Goal: Task Accomplishment & Management: Use online tool/utility

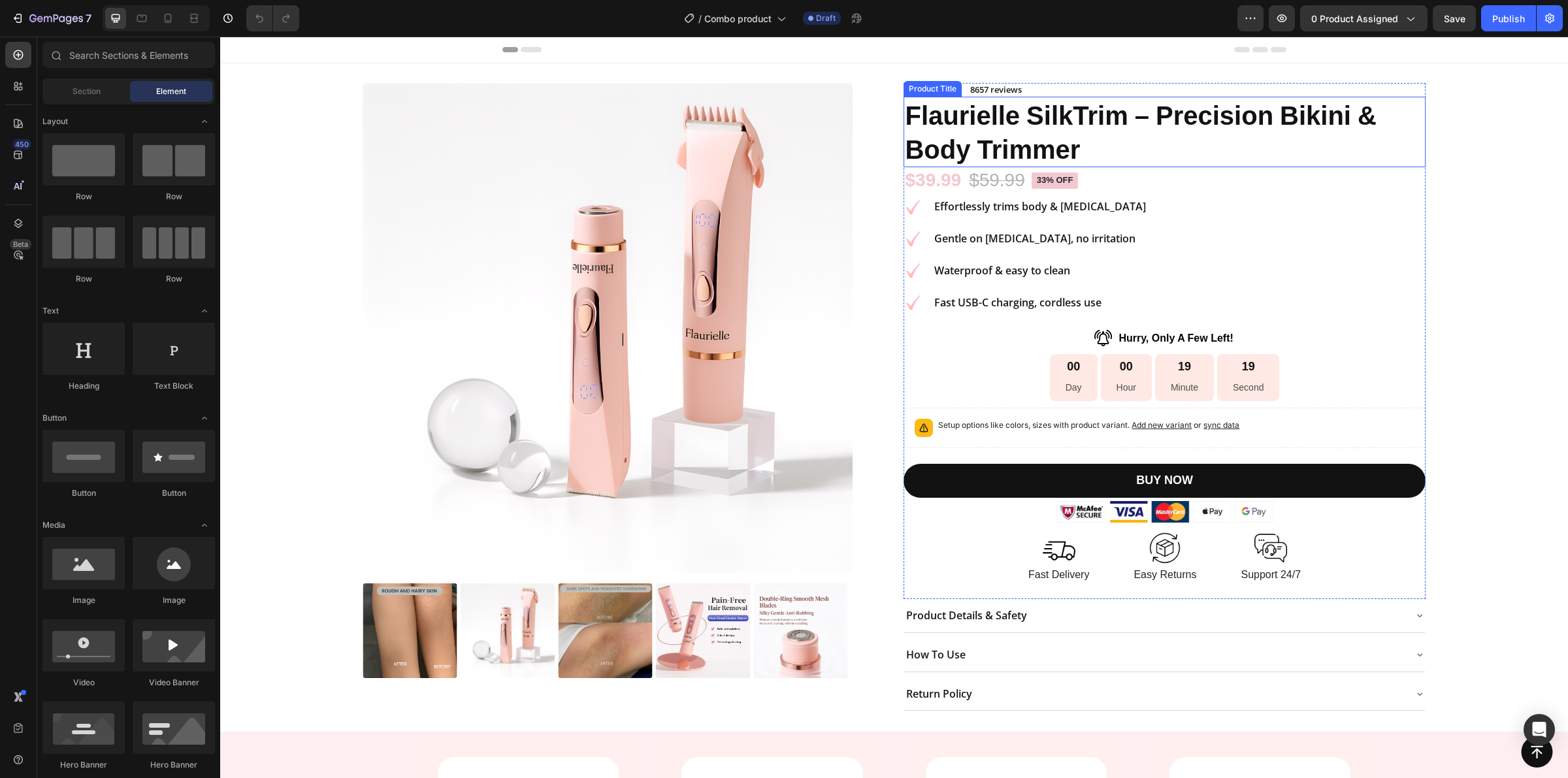
click at [984, 146] on h1 "Flaurielle SilkTrim – Precision Bikini & Body Trimmer" at bounding box center [1164, 132] width 521 height 71
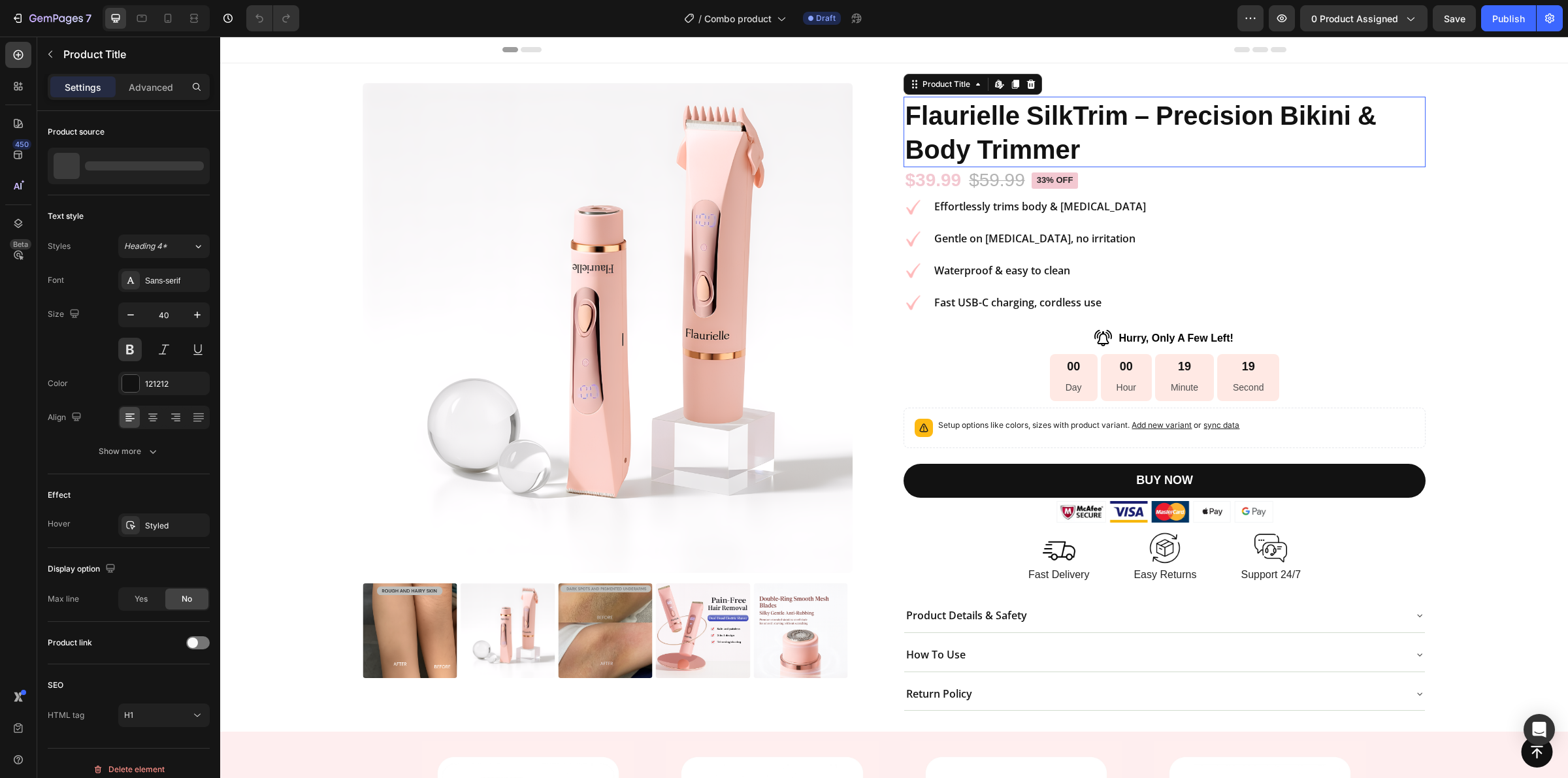
click at [984, 146] on h1 "Flaurielle SilkTrim – Precision Bikini & Body Trimmer" at bounding box center [1164, 132] width 521 height 71
click at [831, 152] on img at bounding box center [608, 328] width 490 height 490
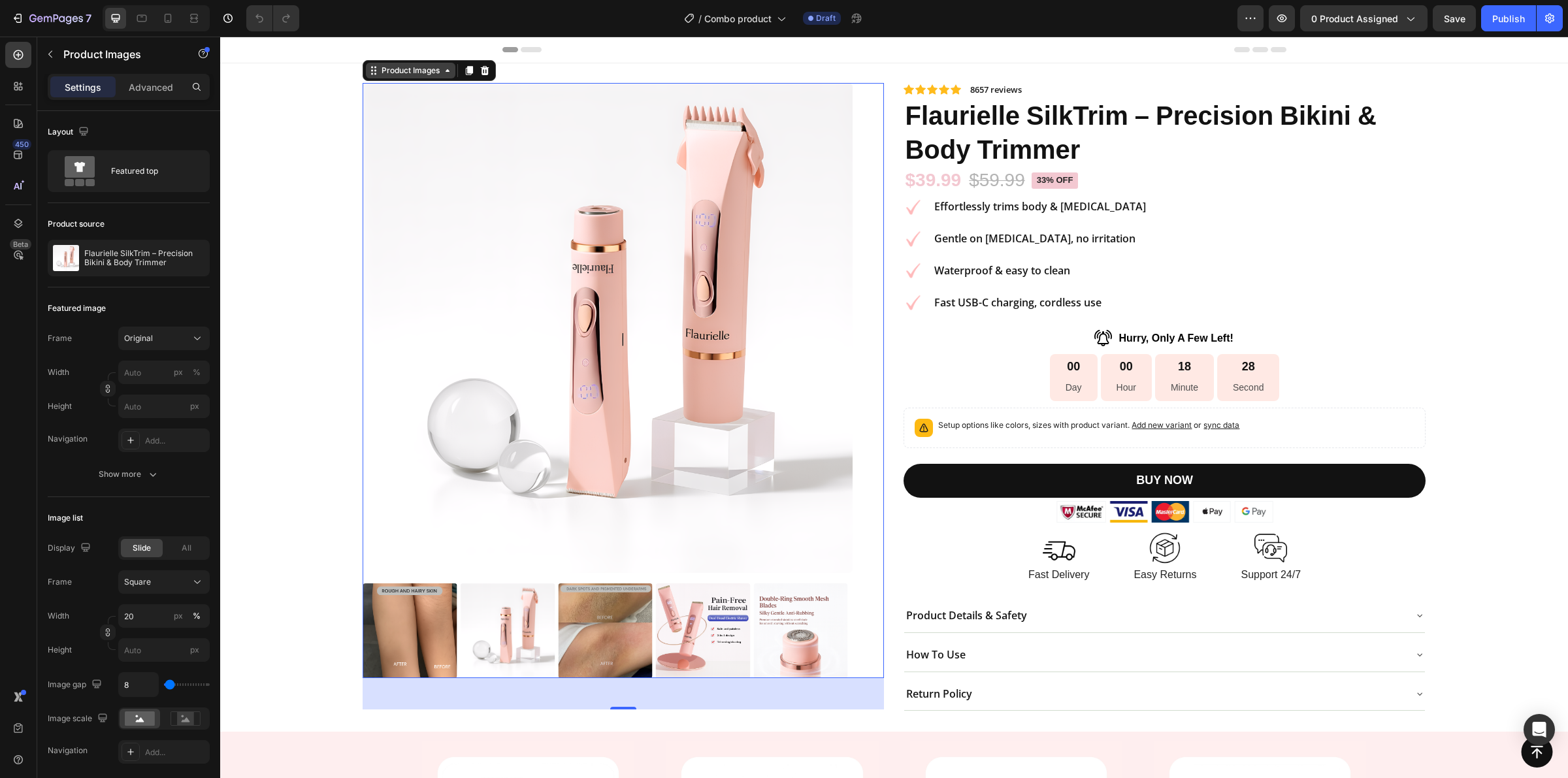
click at [406, 68] on div "Product Images" at bounding box center [411, 71] width 64 height 12
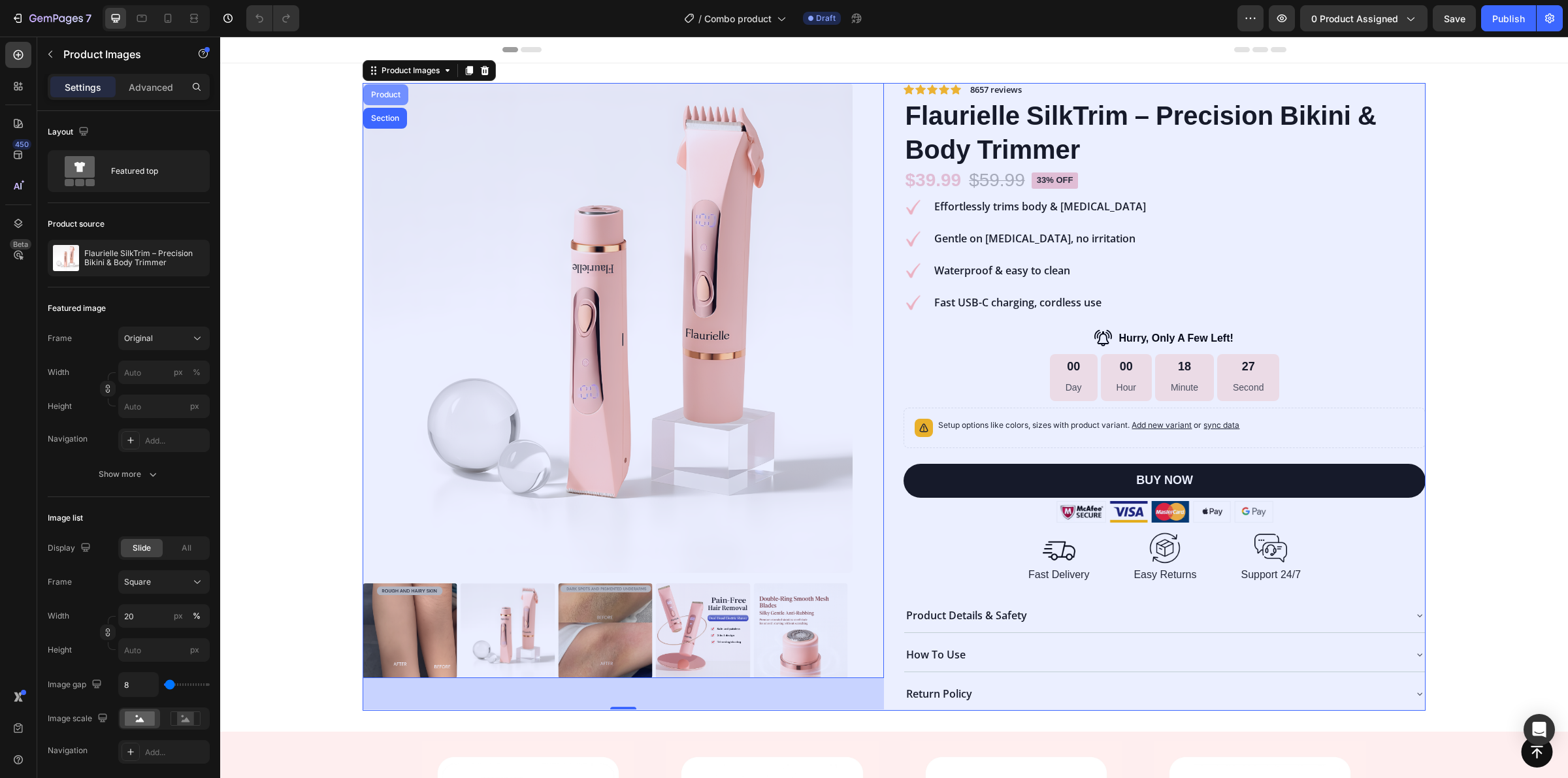
click at [385, 92] on div "Product" at bounding box center [385, 95] width 35 height 8
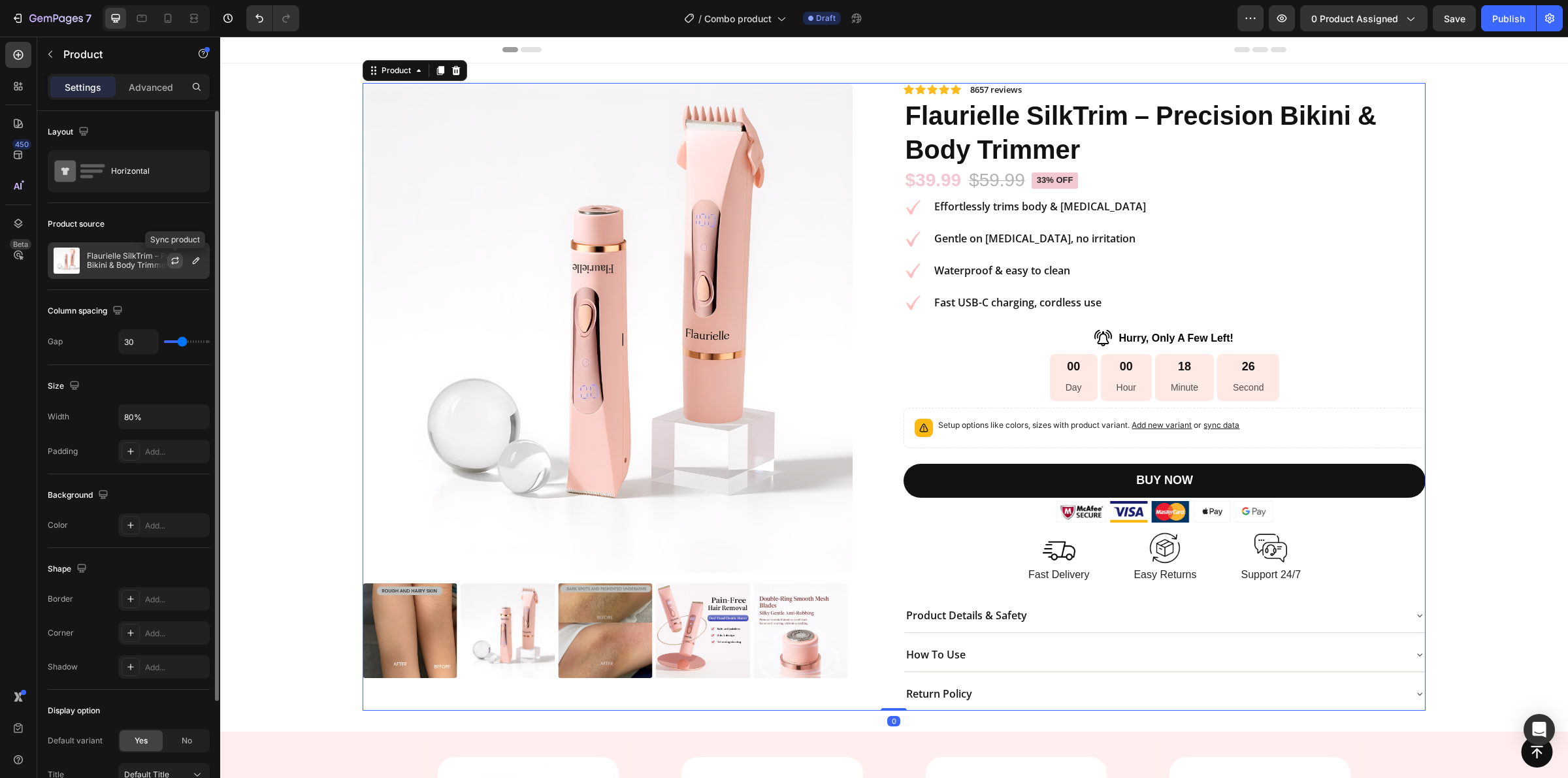
click at [176, 258] on icon "button" at bounding box center [175, 260] width 11 height 11
click at [194, 259] on icon "button" at bounding box center [195, 260] width 11 height 11
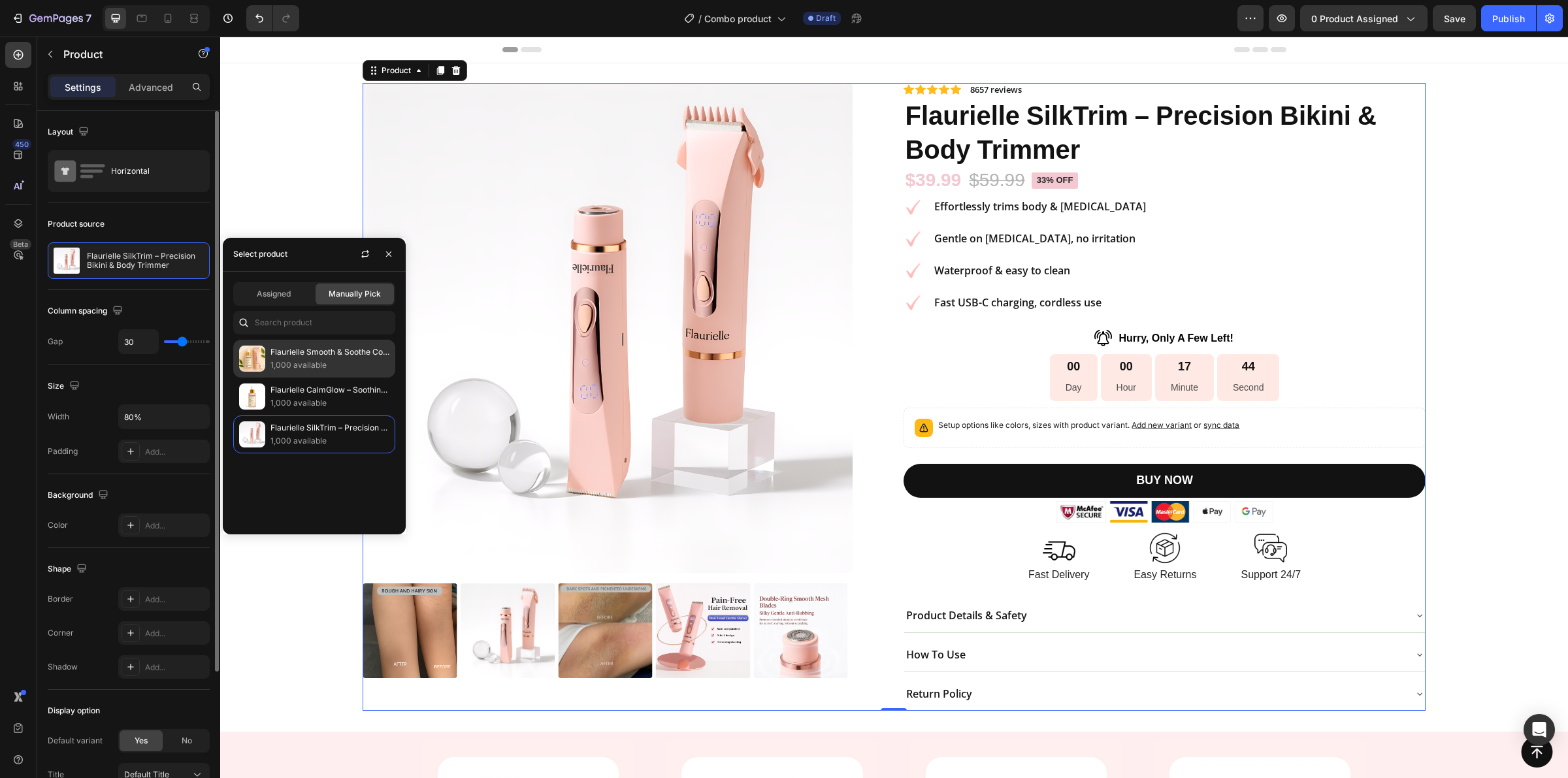
drag, startPoint x: 283, startPoint y: 365, endPoint x: 959, endPoint y: 236, distance: 688.2
click at [283, 365] on p "1,000 available" at bounding box center [330, 365] width 119 height 13
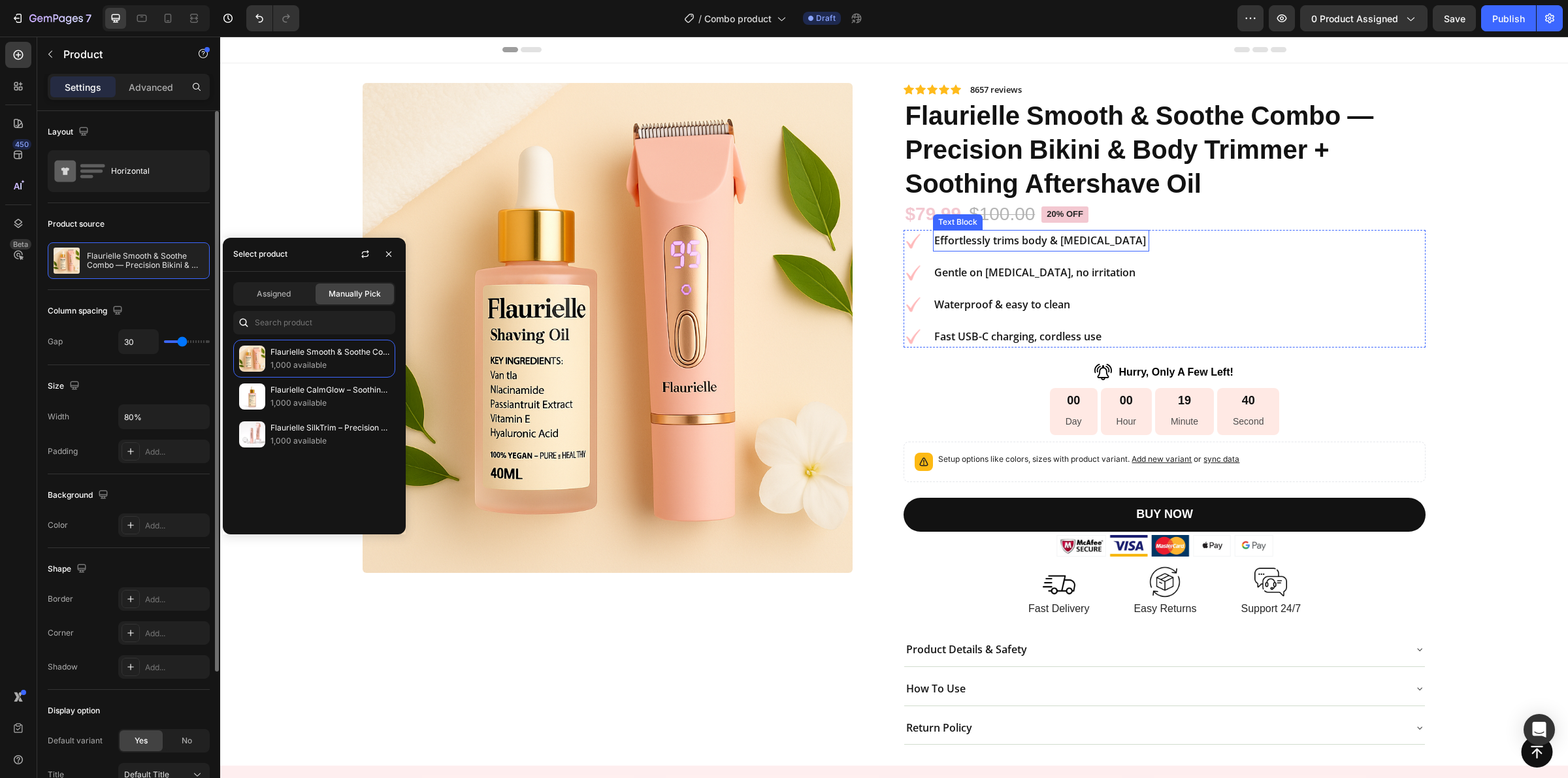
click at [1039, 242] on strong "Effortlessly trims body & [MEDICAL_DATA]" at bounding box center [1040, 241] width 212 height 14
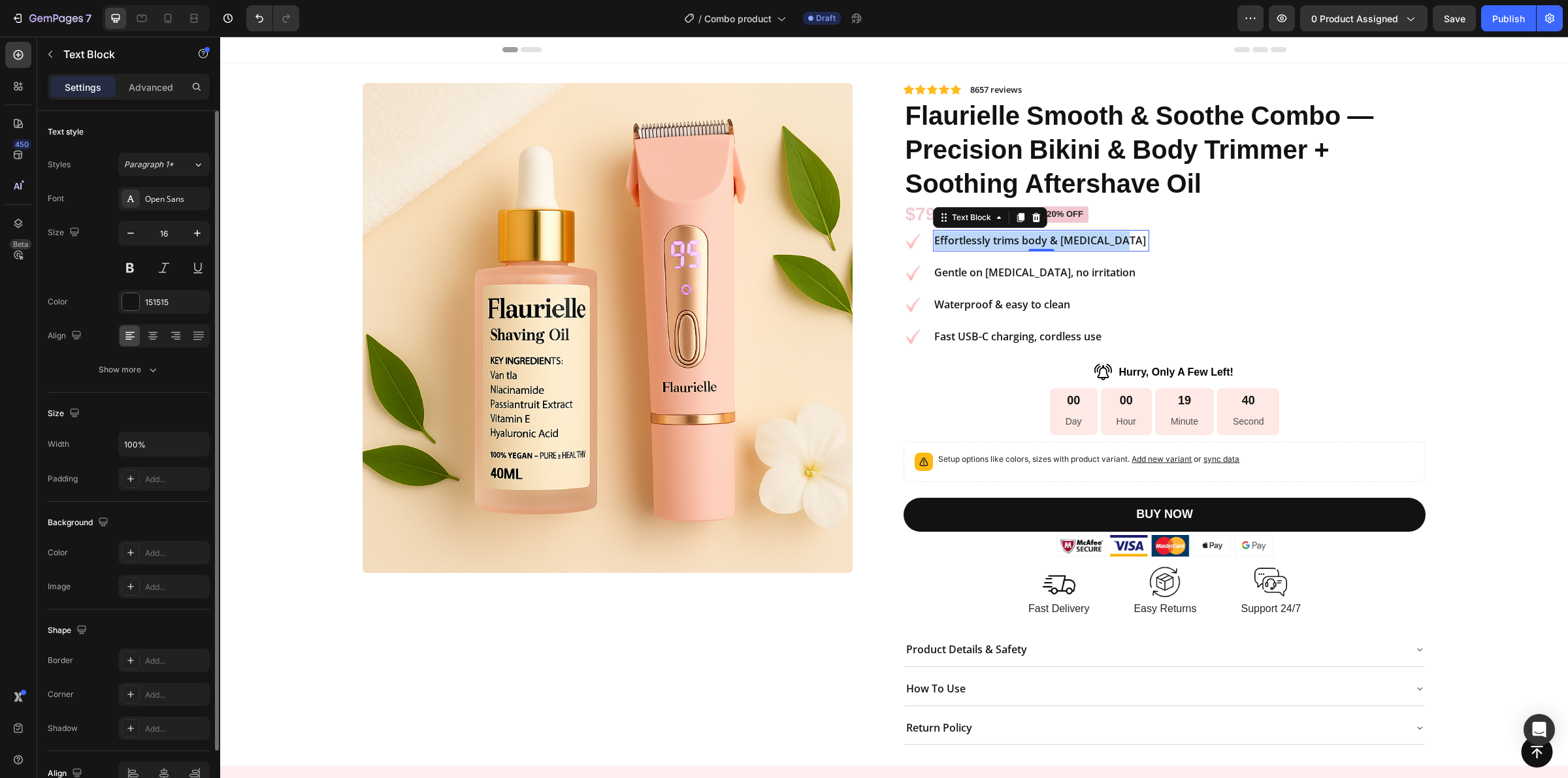
click at [1039, 242] on strong "Effortlessly trims body & [MEDICAL_DATA]" at bounding box center [1040, 241] width 212 height 14
click at [1086, 272] on strong "Gentle on [MEDICAL_DATA], no irritation" at bounding box center [1035, 272] width 201 height 14
click at [1090, 242] on p "Close, gentle shave for bikini line & body" at bounding box center [1036, 241] width 204 height 19
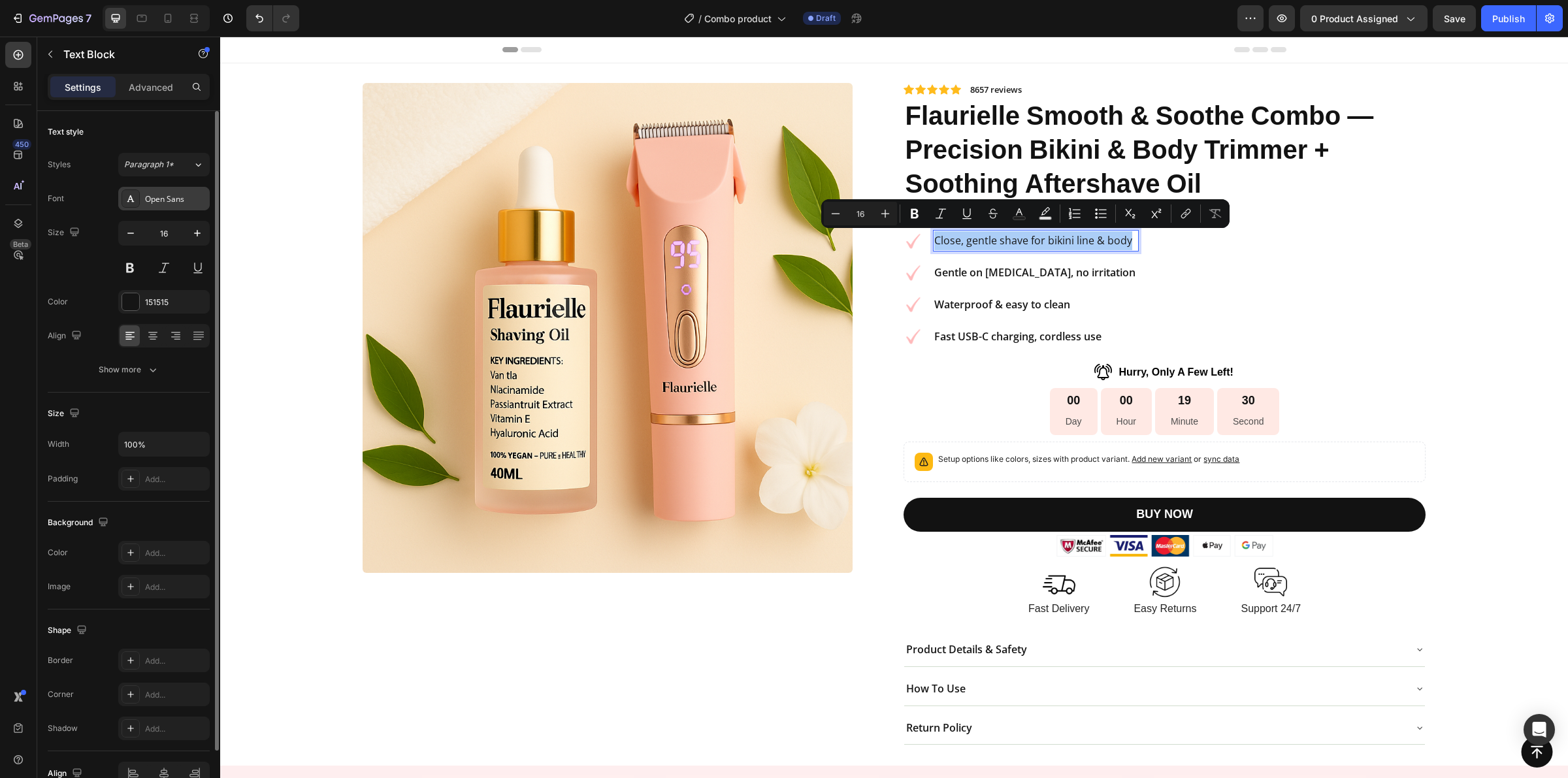
click at [176, 197] on div "Open Sans" at bounding box center [176, 199] width 61 height 12
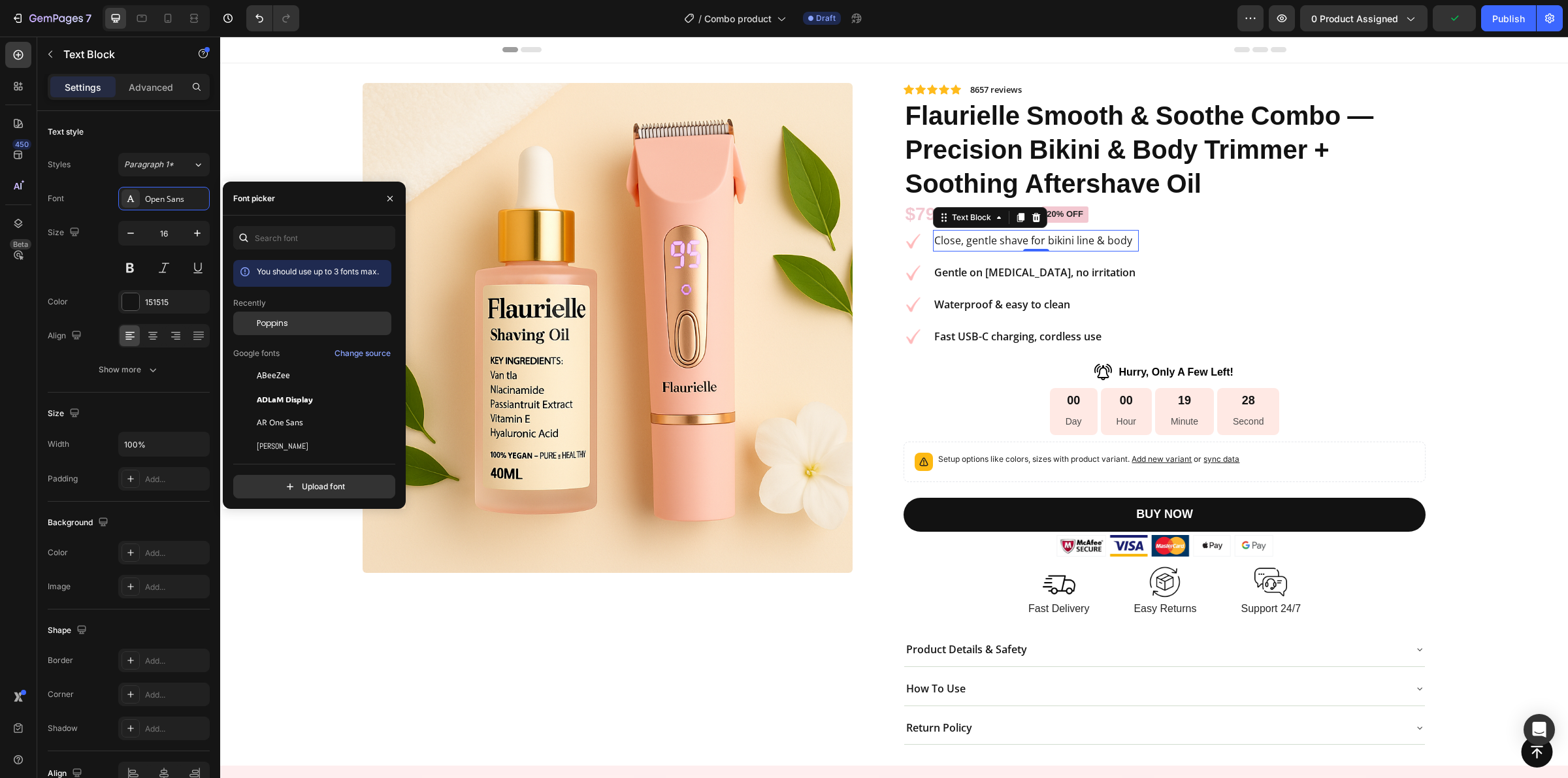
click at [278, 322] on span "Poppins" at bounding box center [272, 323] width 31 height 12
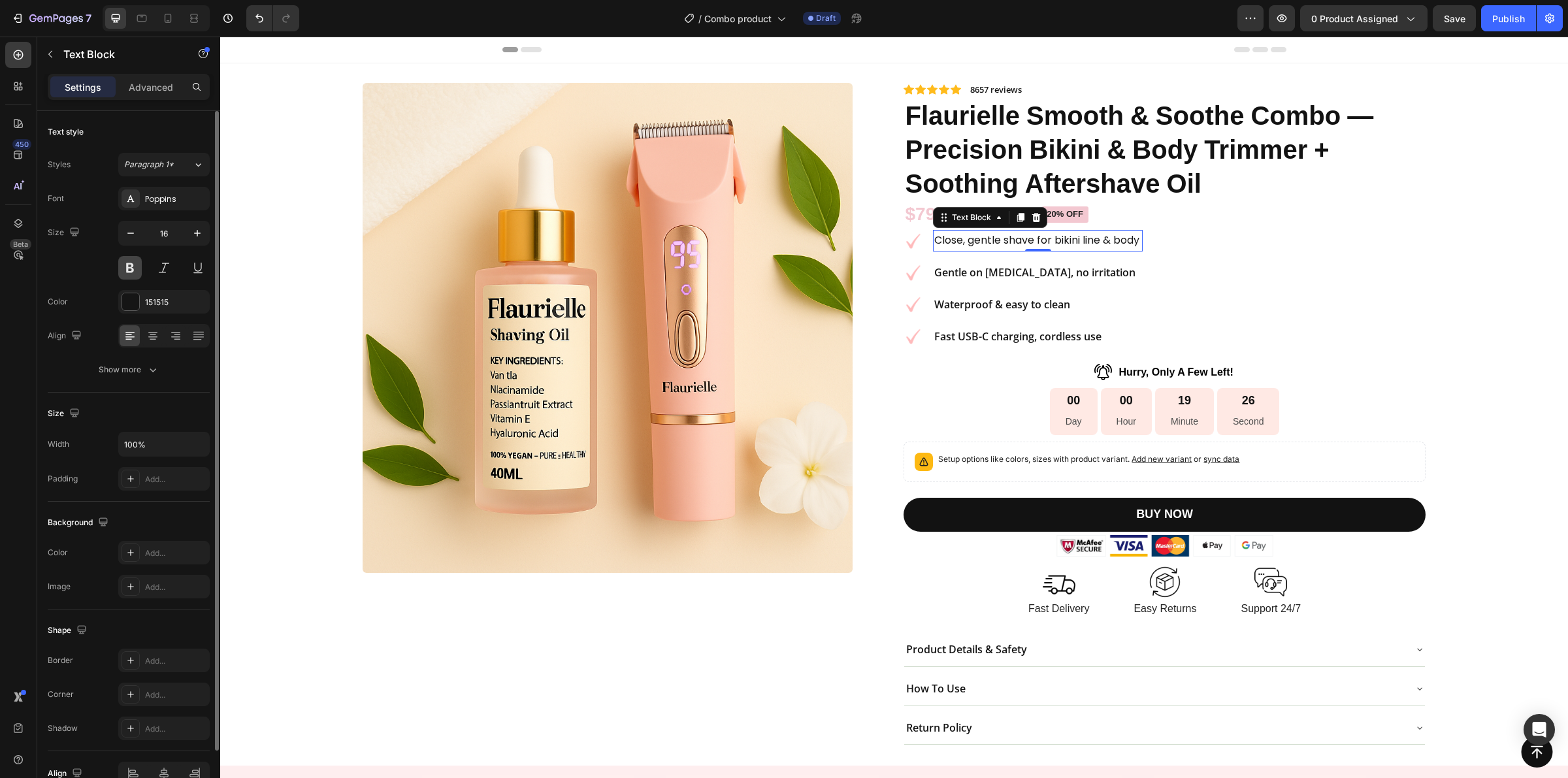
click at [132, 272] on button at bounding box center [130, 267] width 23 height 23
click at [1197, 267] on div "Image Close, gentle shave for bikini line & body Text Block 0 Image Gentle on […" at bounding box center [1164, 288] width 521 height 117
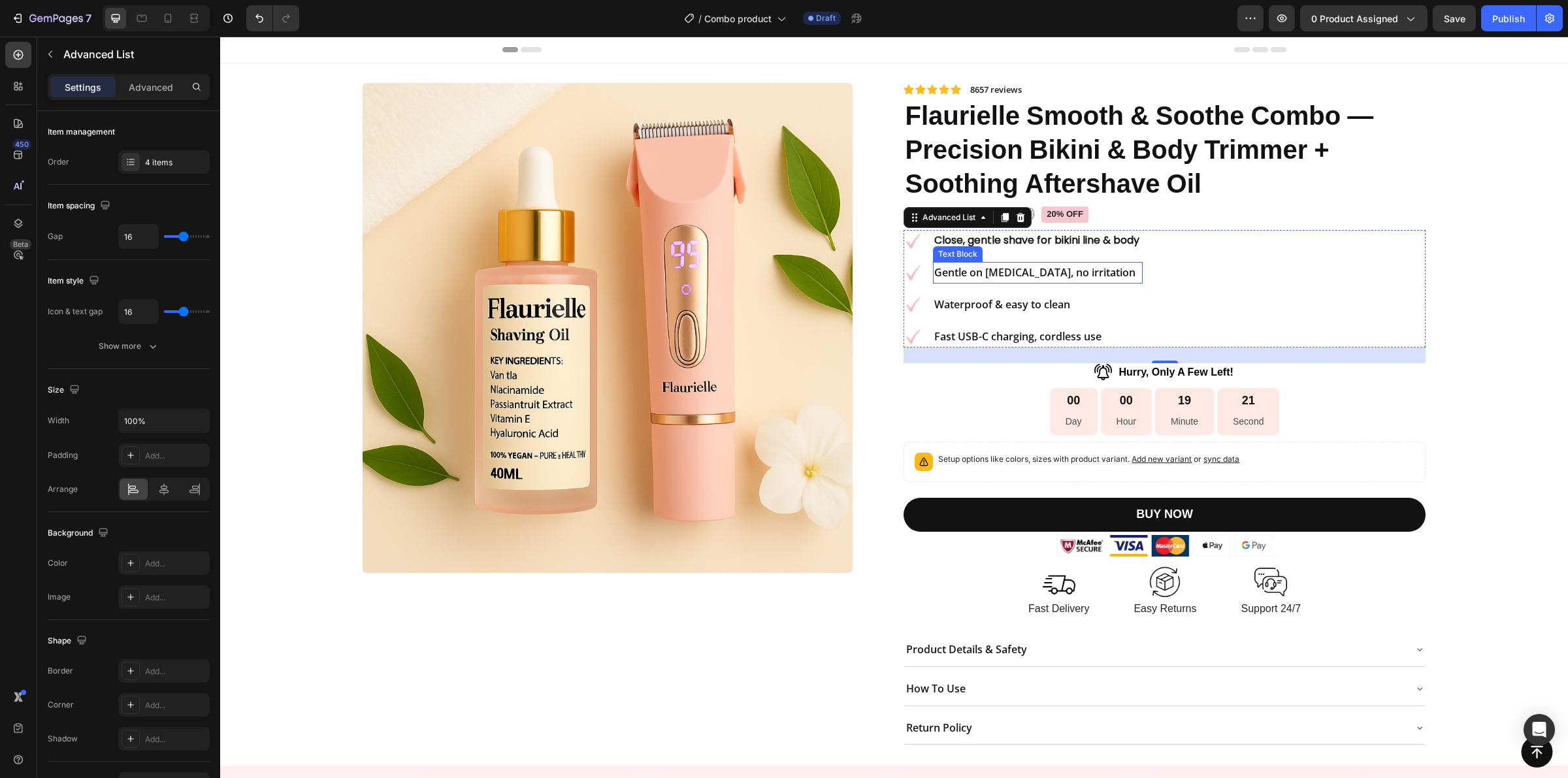
click at [1005, 276] on strong "Gentle on [MEDICAL_DATA], no irritation" at bounding box center [1035, 272] width 201 height 14
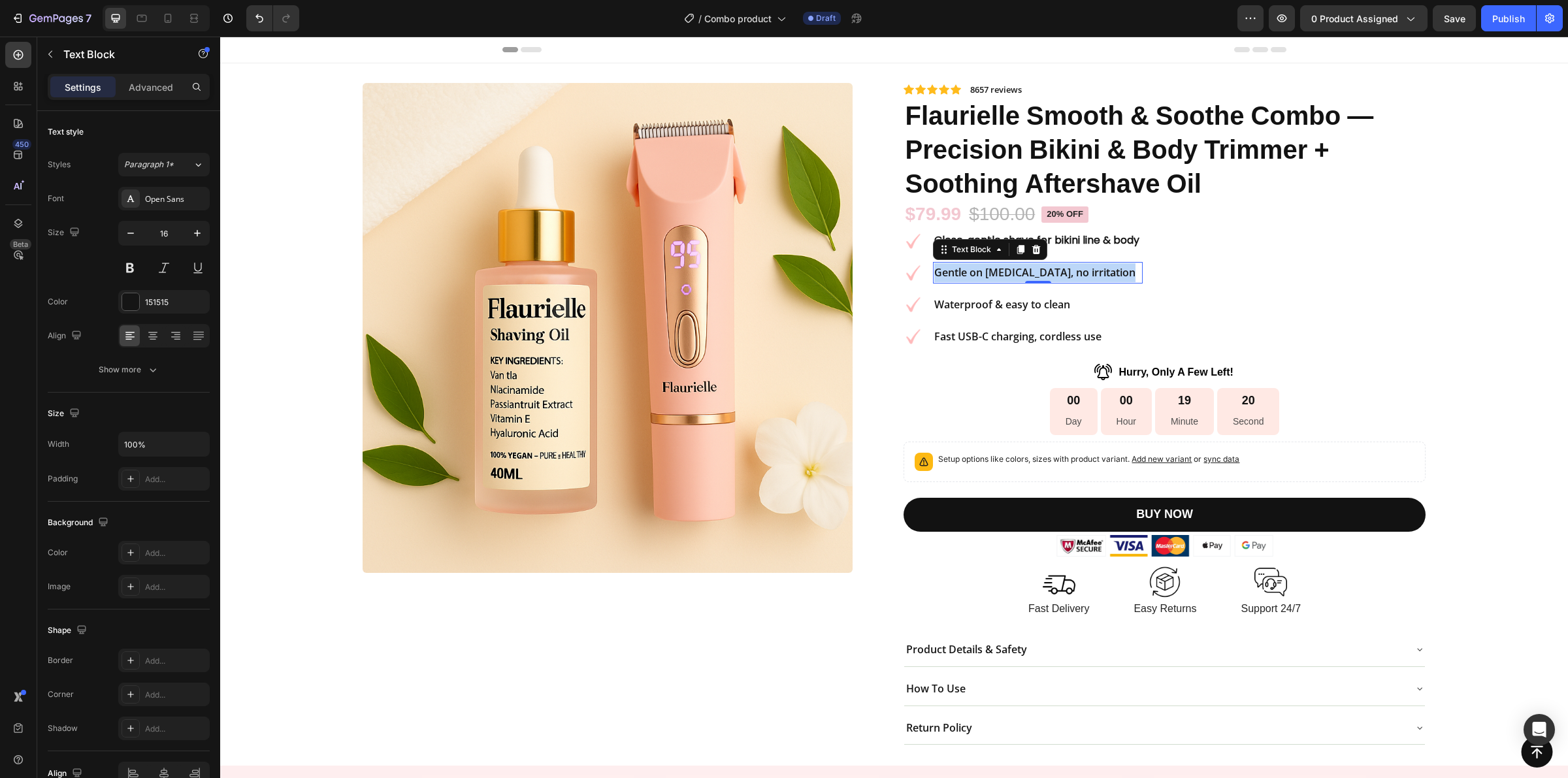
click at [1005, 276] on strong "Gentle on [MEDICAL_DATA], no irritation" at bounding box center [1035, 272] width 201 height 14
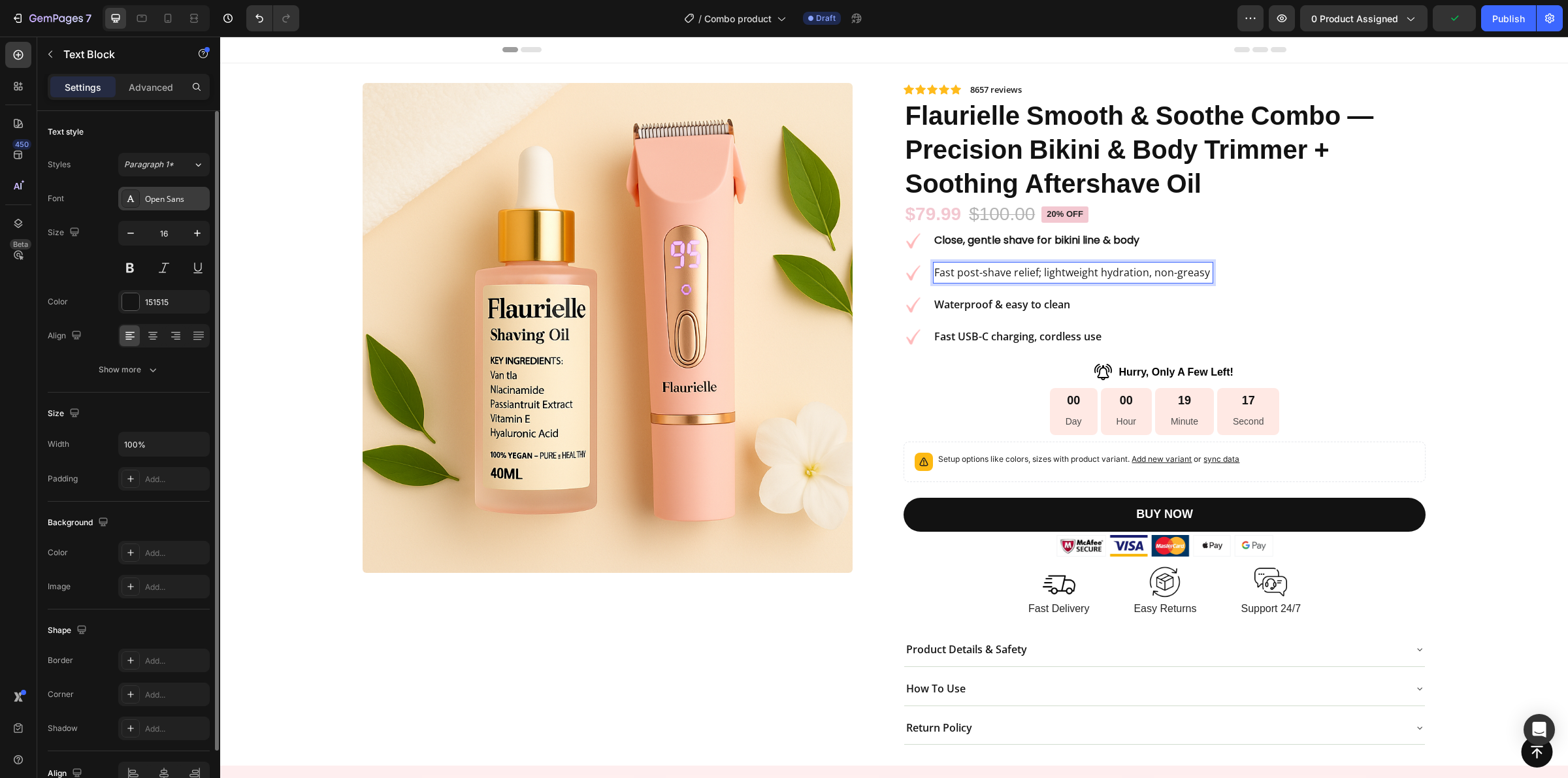
click at [157, 205] on div "Open Sans" at bounding box center [176, 199] width 61 height 12
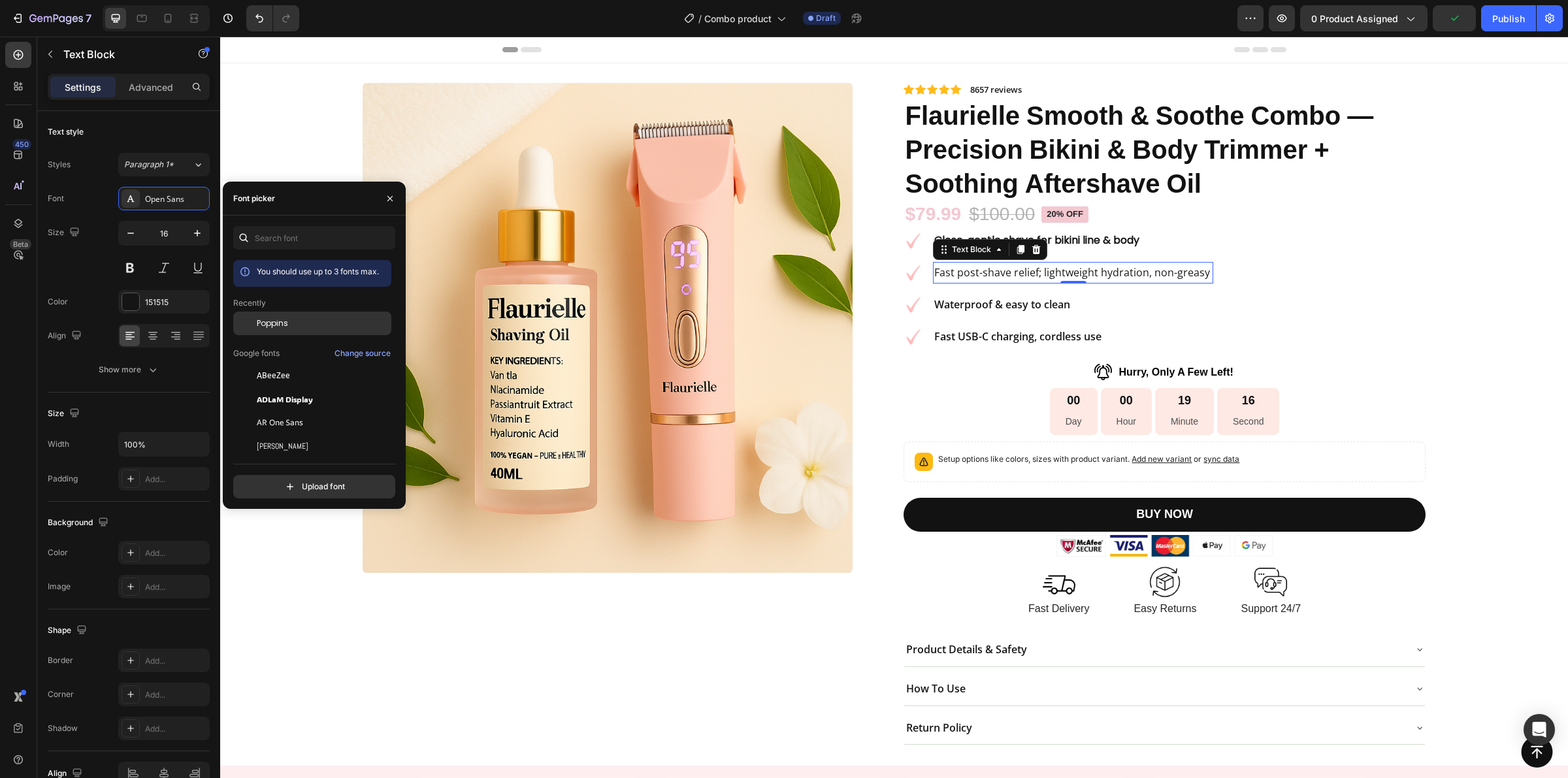
click at [260, 318] on span "Poppins" at bounding box center [272, 323] width 31 height 12
click at [138, 269] on button at bounding box center [130, 267] width 23 height 23
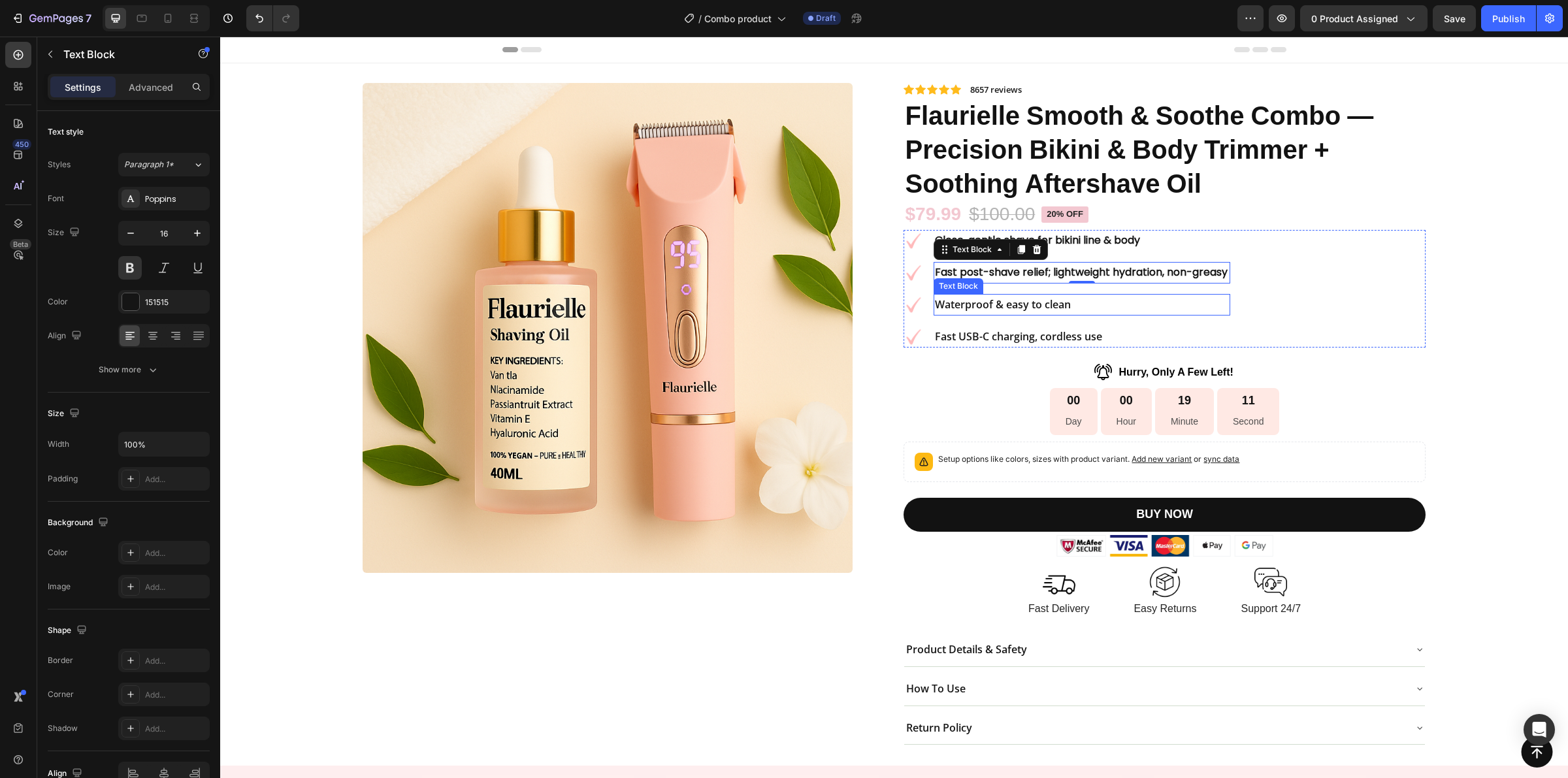
click at [966, 307] on strong "Waterproof & easy to clean" at bounding box center [1003, 304] width 136 height 14
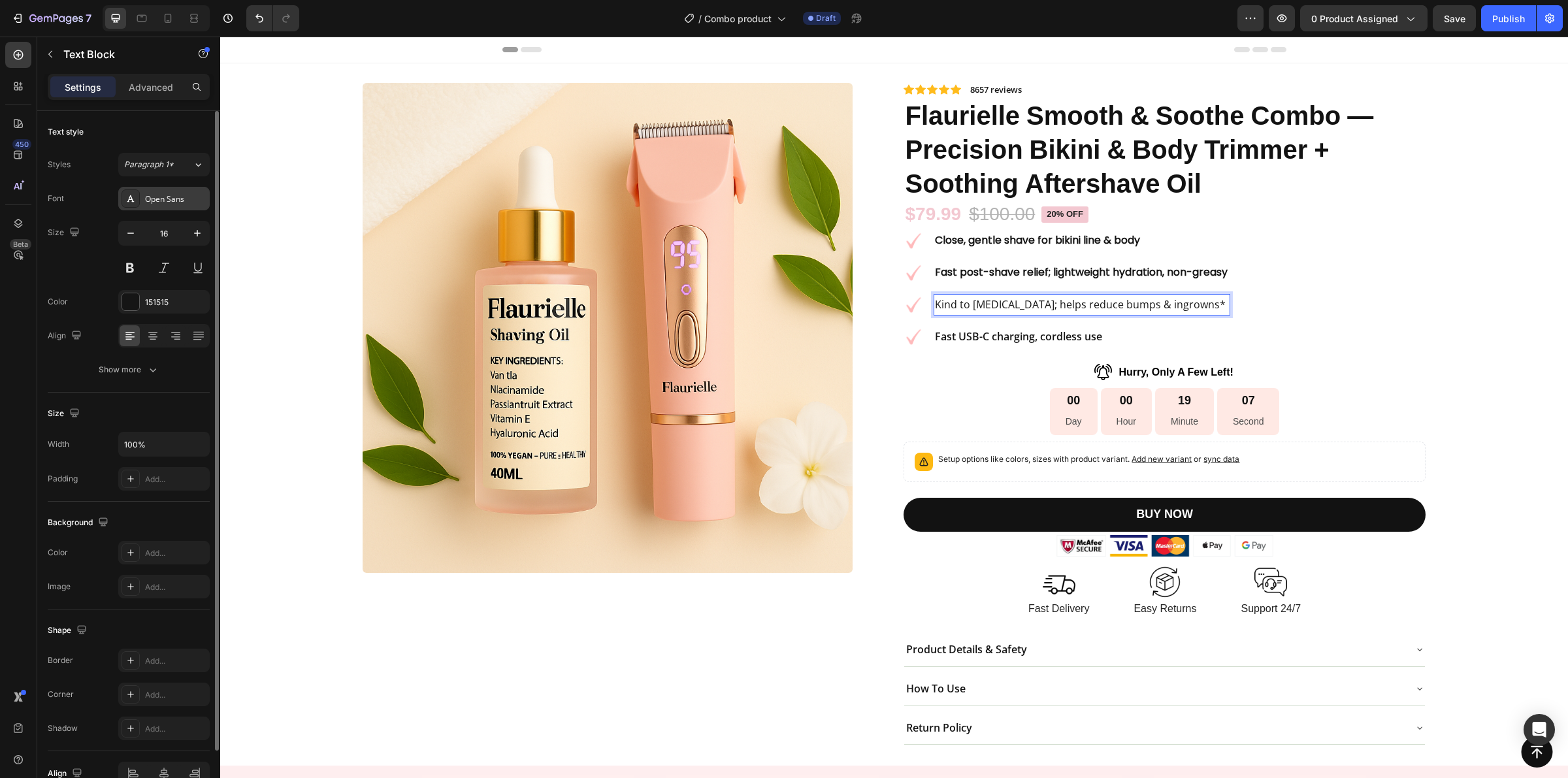
click at [169, 203] on div "Open Sans" at bounding box center [176, 199] width 61 height 12
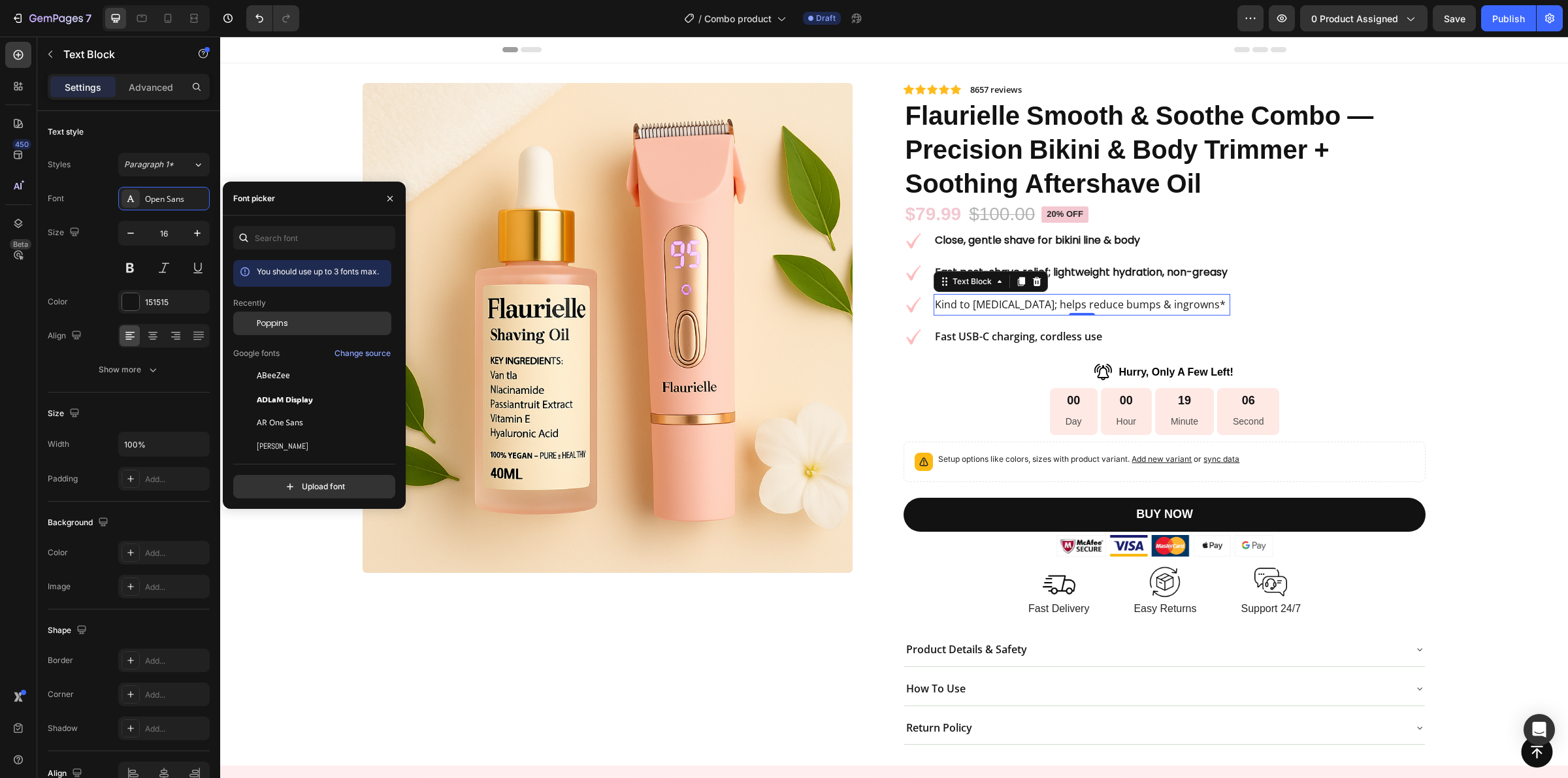
click at [272, 327] on span "Poppins" at bounding box center [272, 323] width 31 height 12
click at [128, 272] on button at bounding box center [130, 267] width 23 height 23
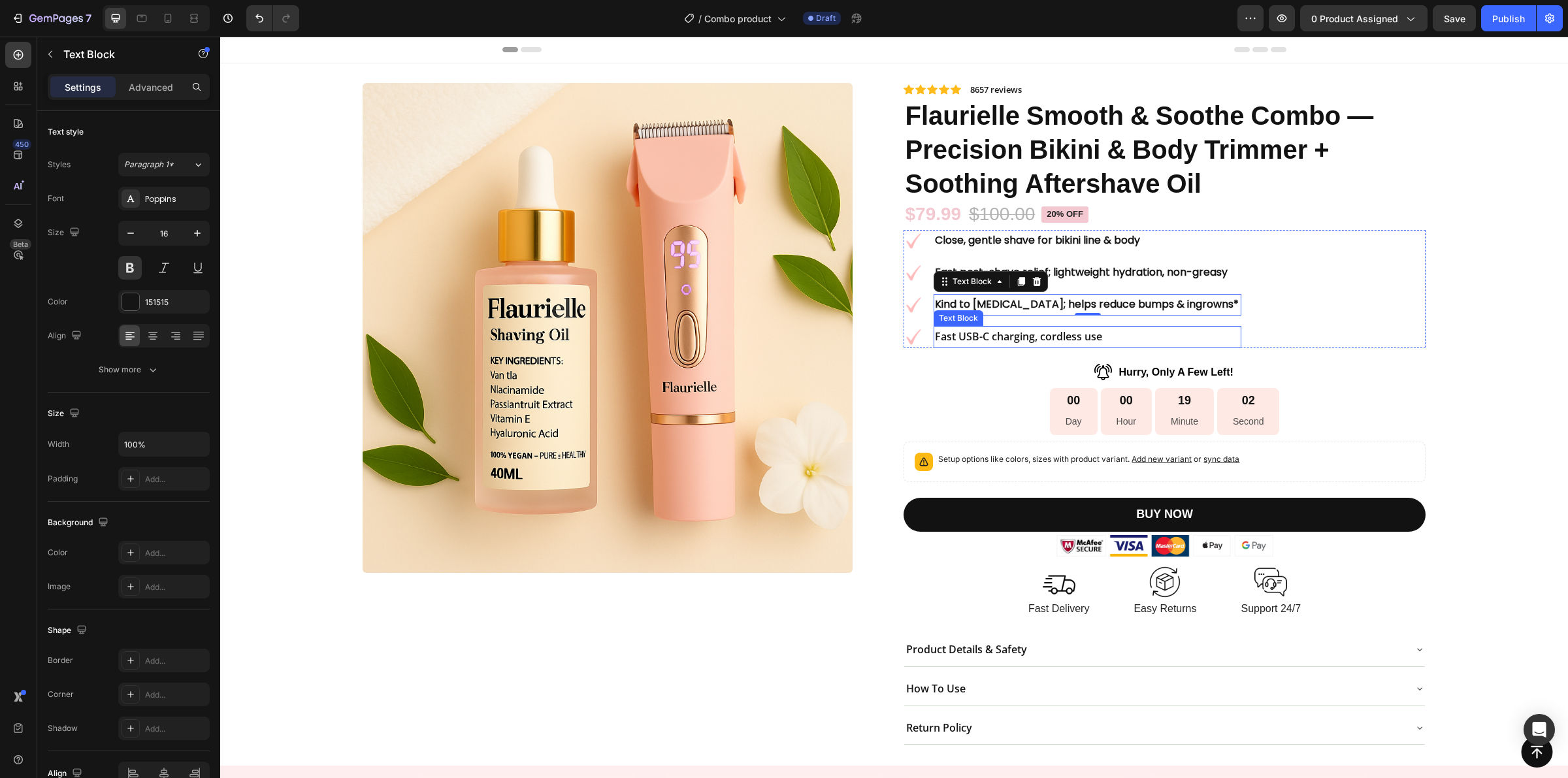
click at [1070, 337] on strong "Fast USB-C charging, cordless use" at bounding box center [1018, 336] width 167 height 14
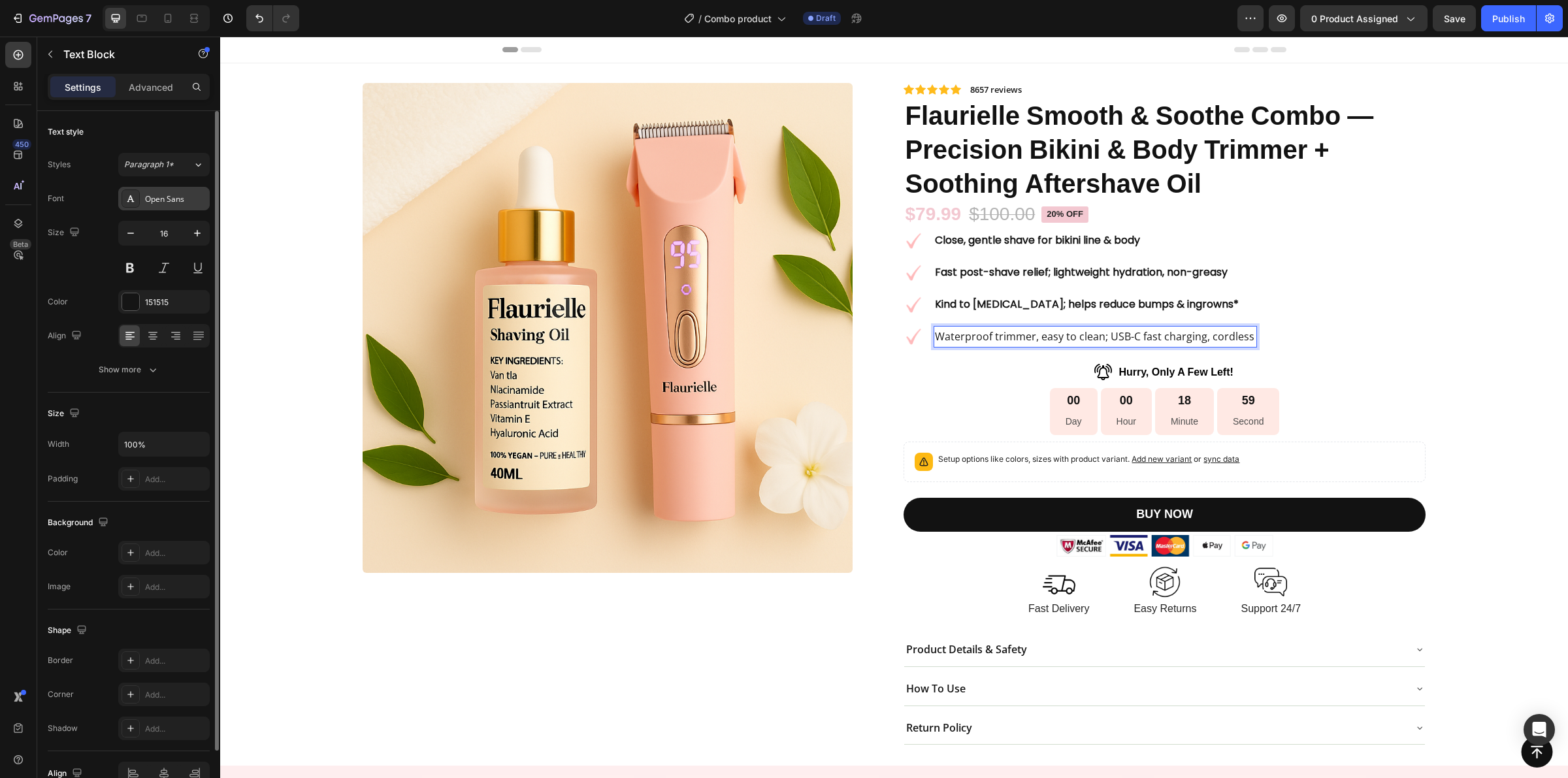
click at [168, 196] on div "Open Sans" at bounding box center [176, 199] width 61 height 12
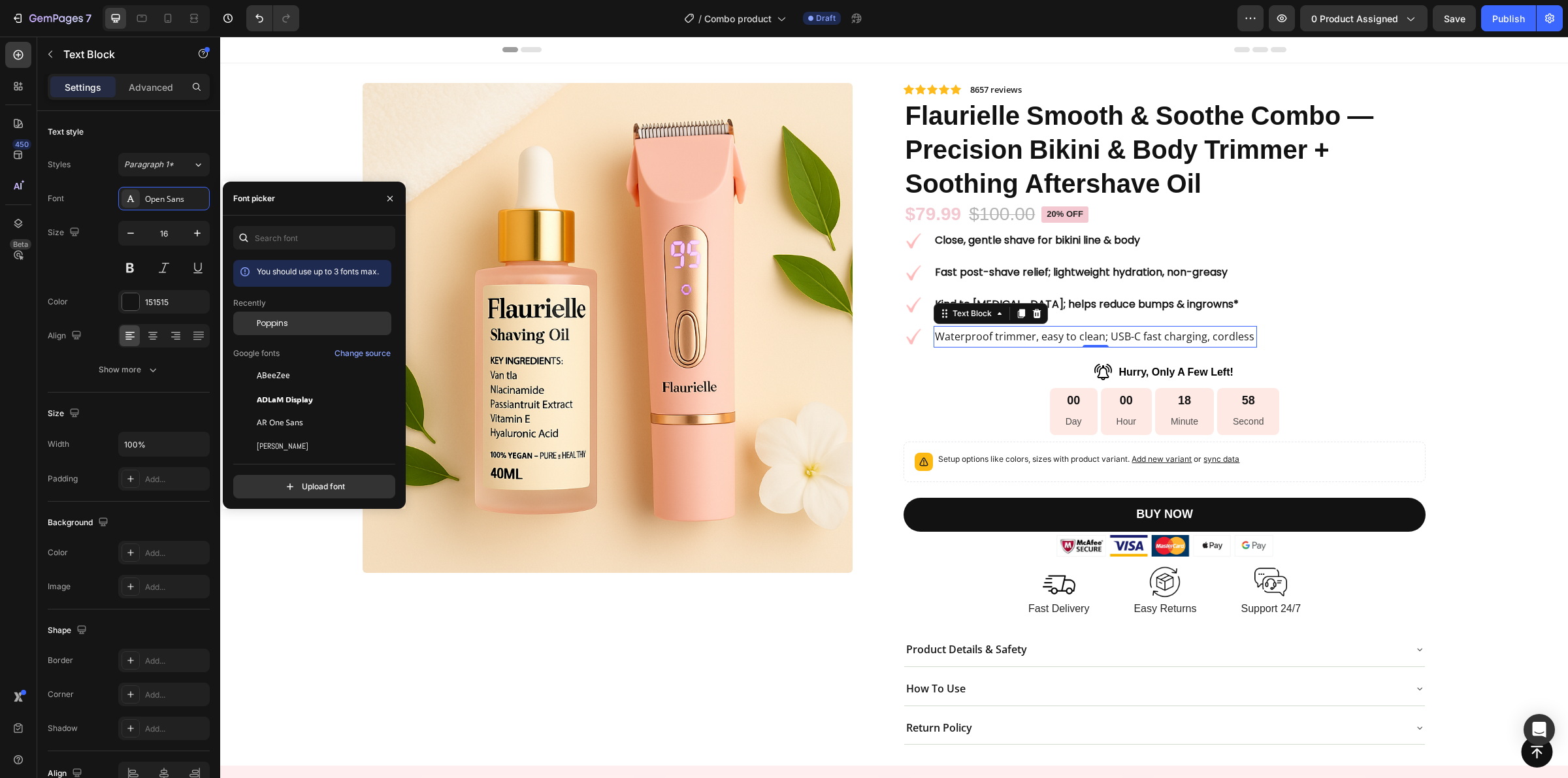
click at [249, 317] on div at bounding box center [245, 323] width 23 height 23
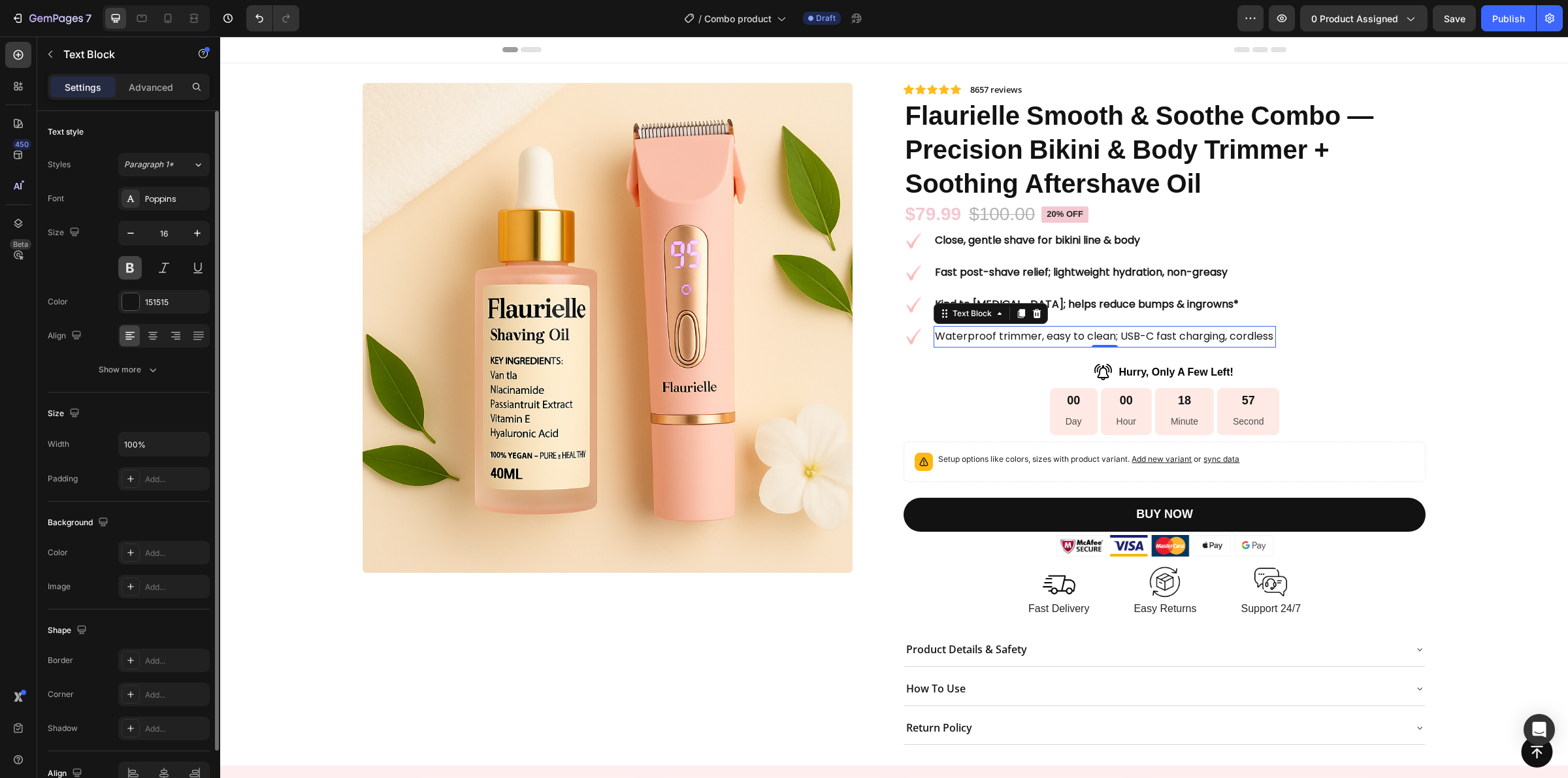
drag, startPoint x: 138, startPoint y: 269, endPoint x: 562, endPoint y: 312, distance: 426.2
click at [138, 269] on button at bounding box center [130, 267] width 23 height 23
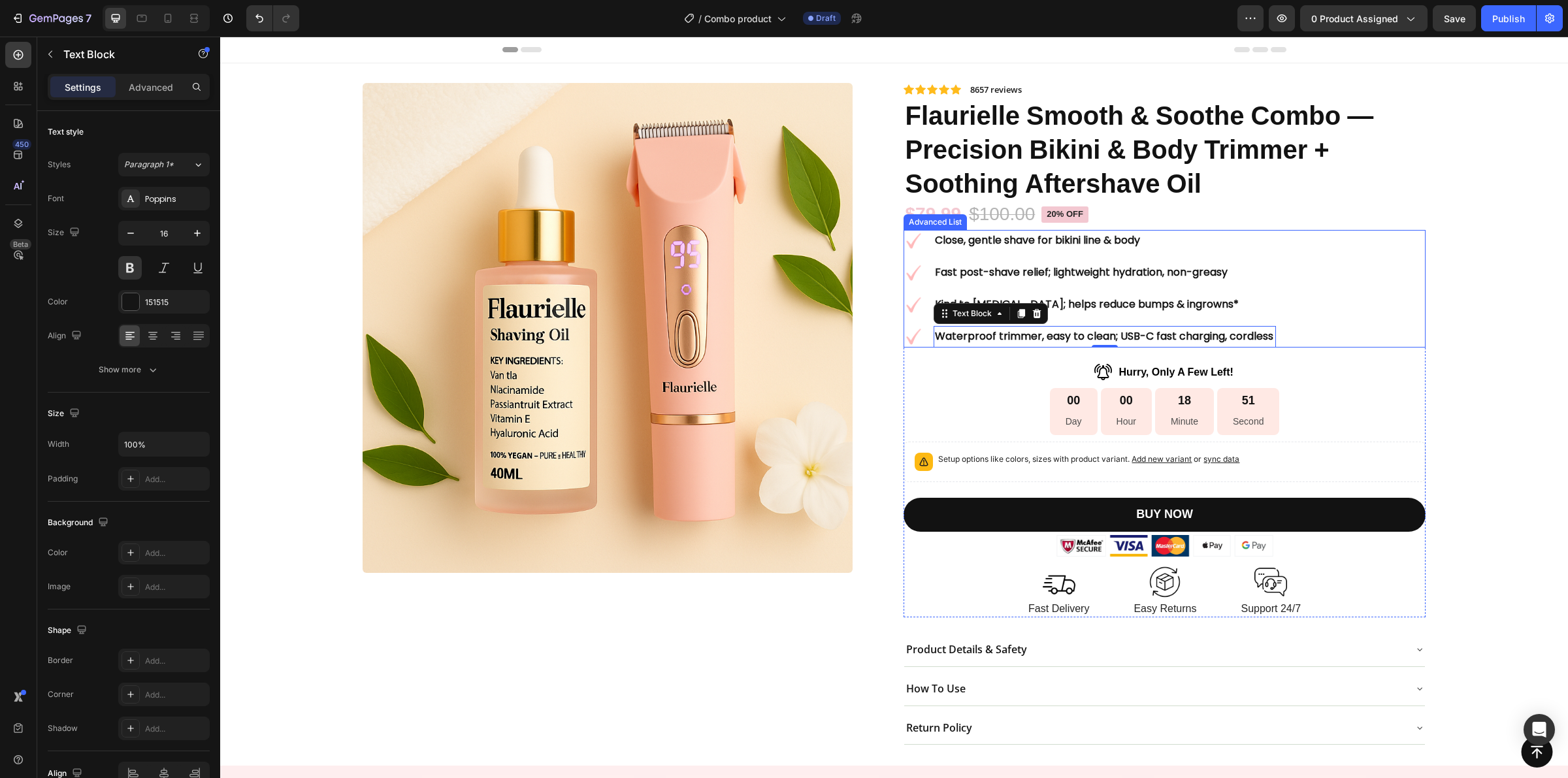
click at [1293, 282] on div "Image Close, gentle shave for bikini line & body Text Block Image Fast post-sha…" at bounding box center [1164, 288] width 521 height 117
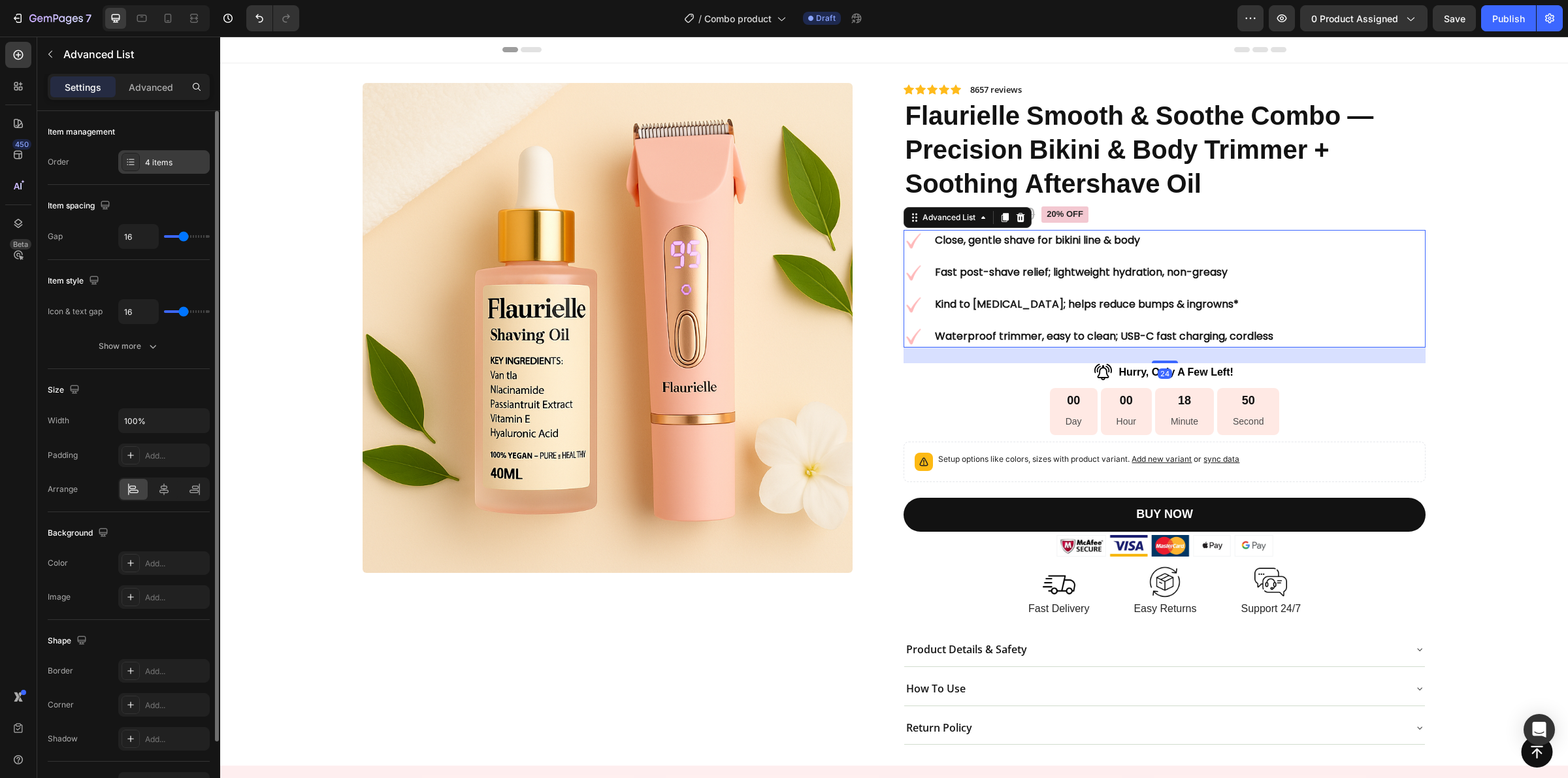
click at [149, 166] on div "4 items" at bounding box center [176, 162] width 61 height 12
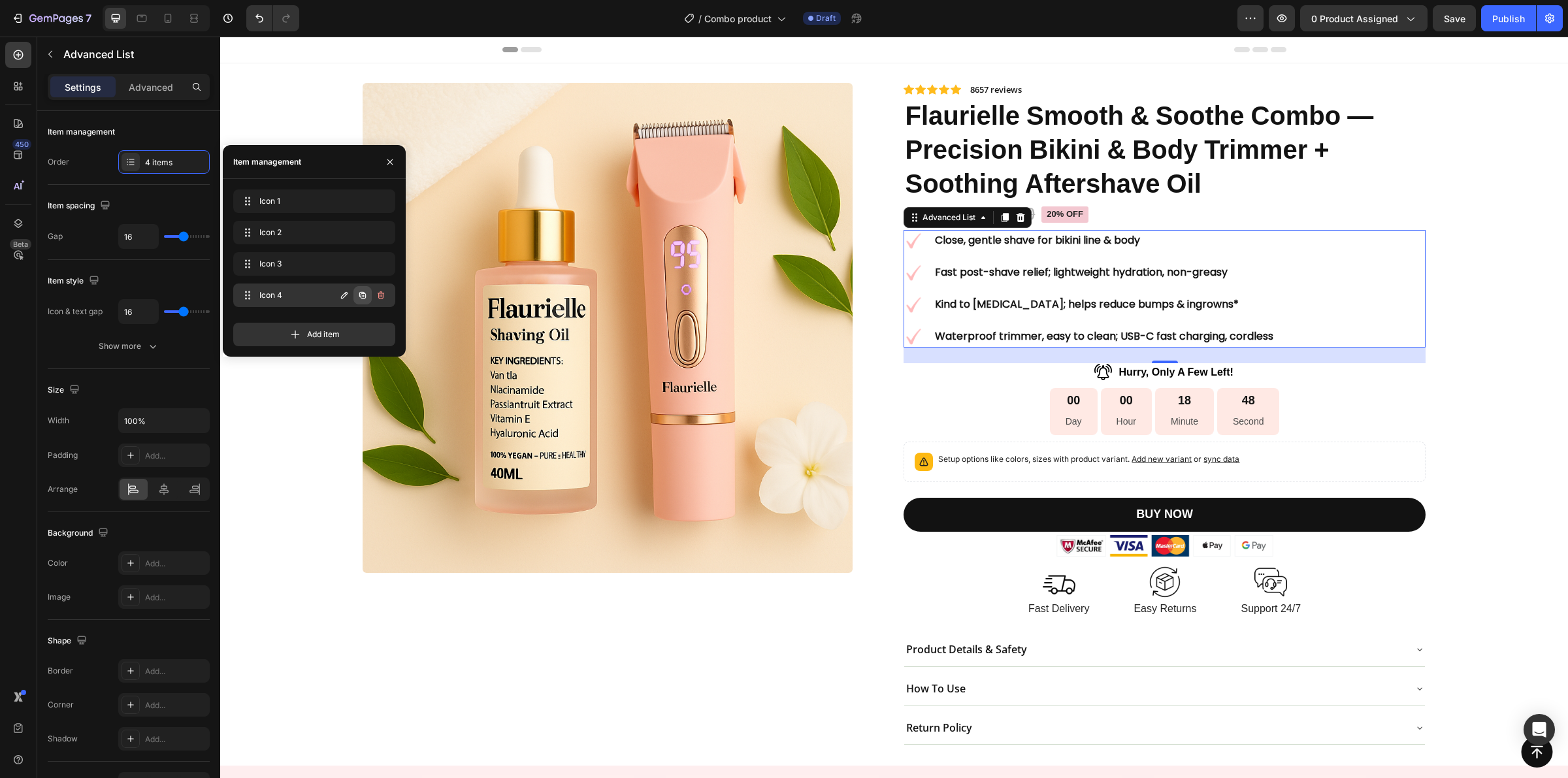
click at [354, 296] on button "button" at bounding box center [363, 296] width 18 height 18
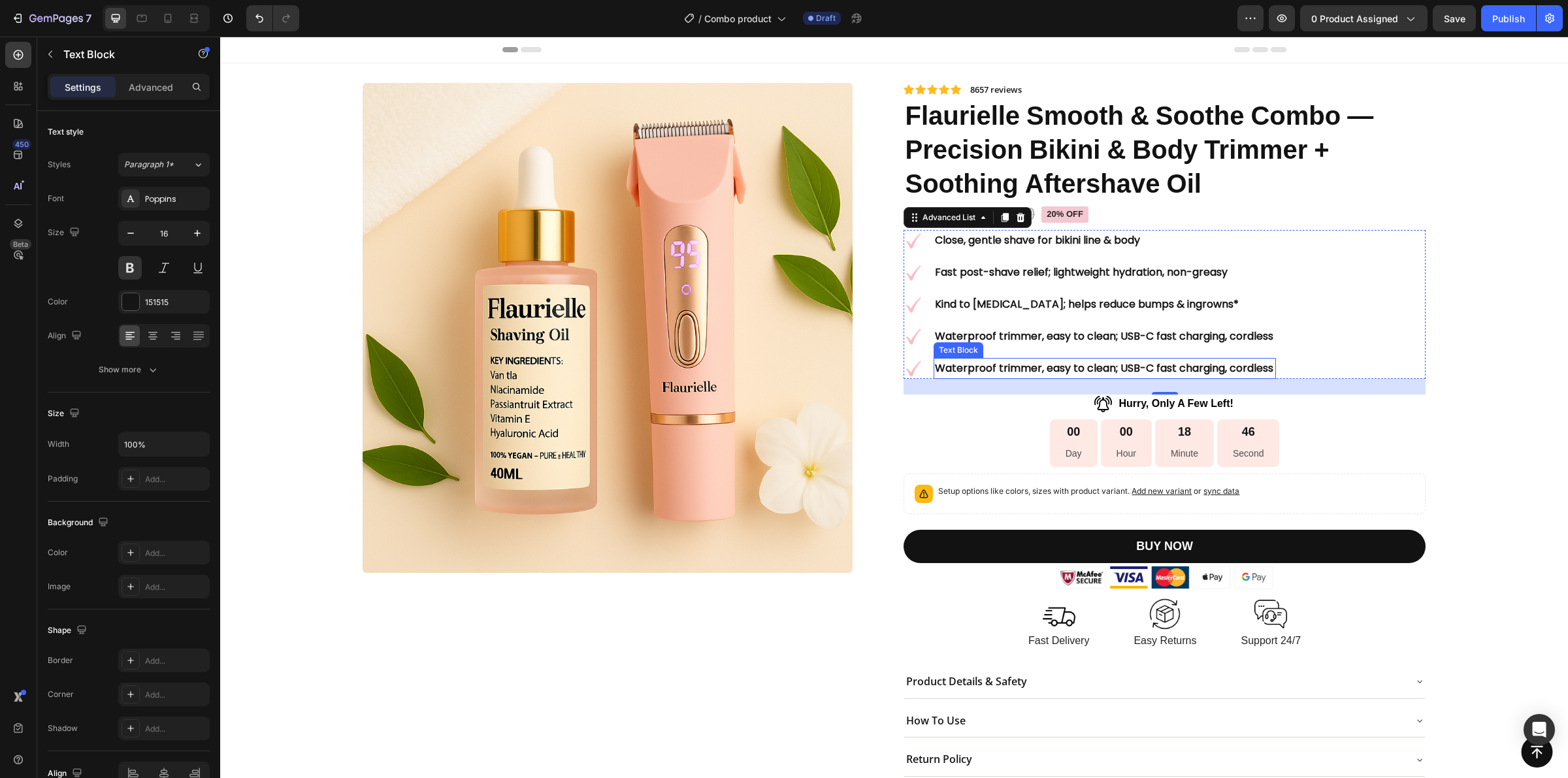
click at [1034, 363] on p "Waterproof trimmer, easy to clean; USB-C fast charging, cordless" at bounding box center [1105, 368] width 340 height 19
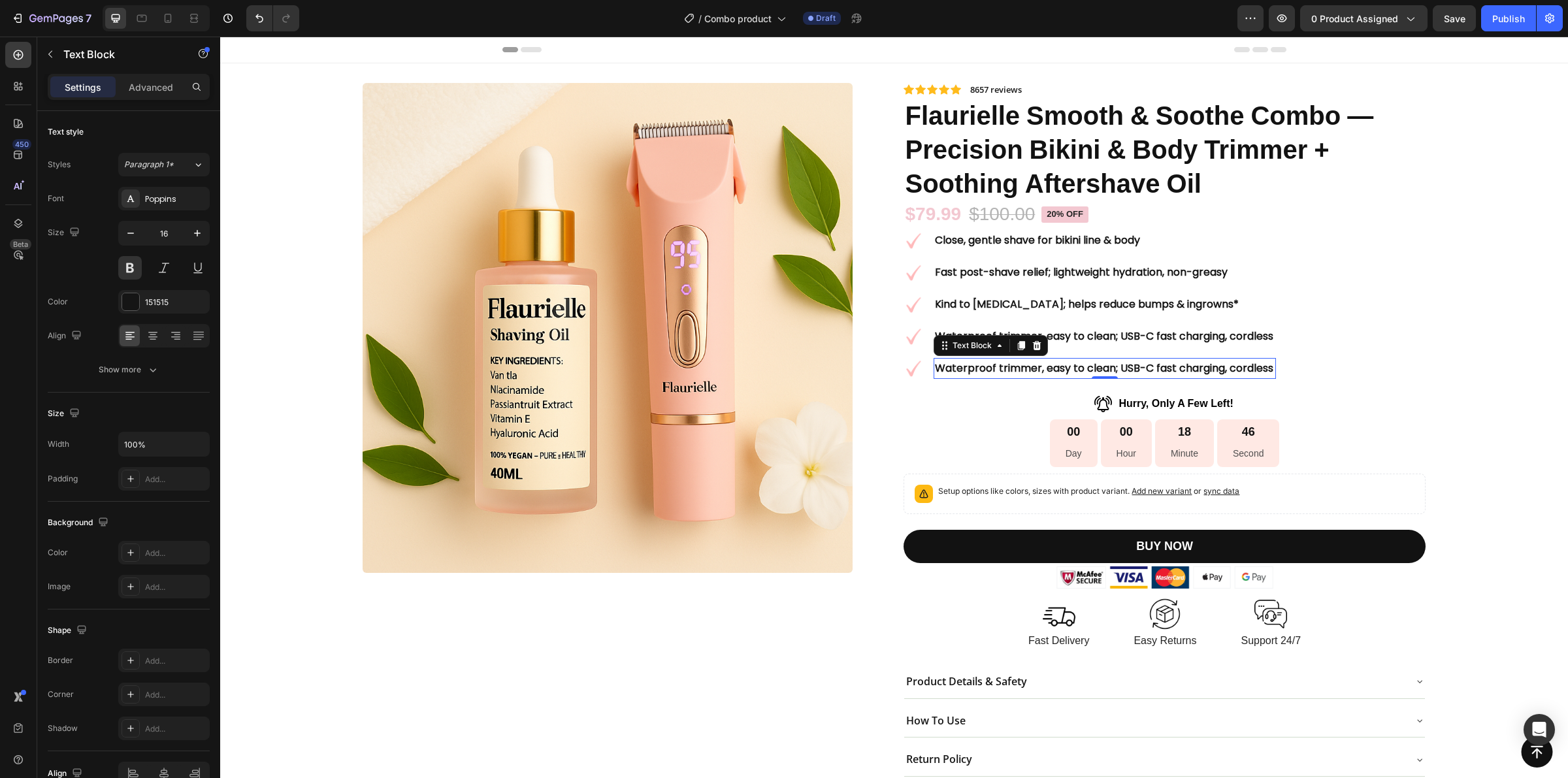
click at [1034, 363] on p "Waterproof trimmer, easy to clean; USB-C fast charging, cordless" at bounding box center [1105, 368] width 340 height 19
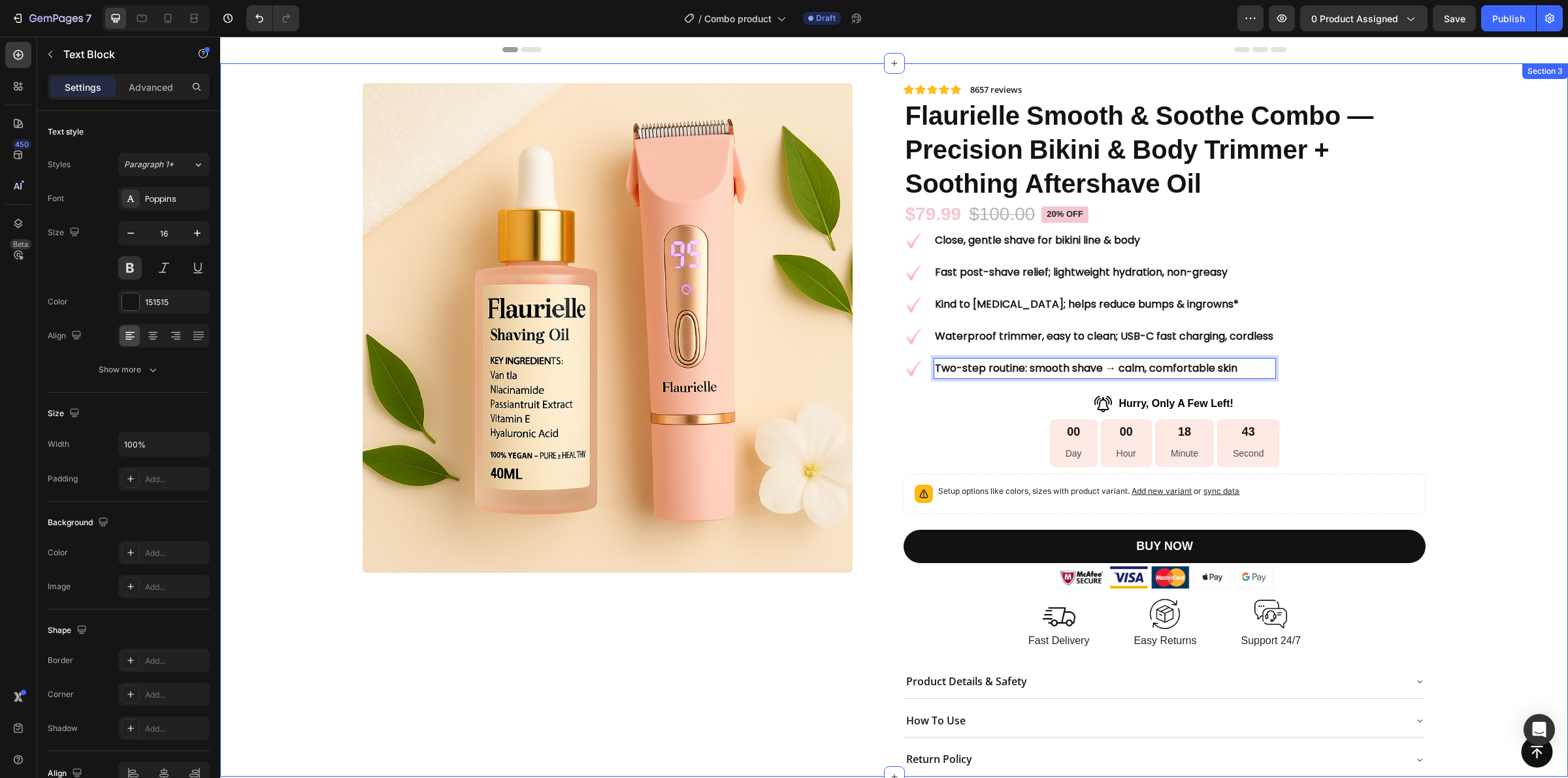
click at [1469, 337] on div "Product Images Icon Icon Icon Icon Icon Icon List 8657 reviews Text Block Row I…" at bounding box center [894, 430] width 1329 height 693
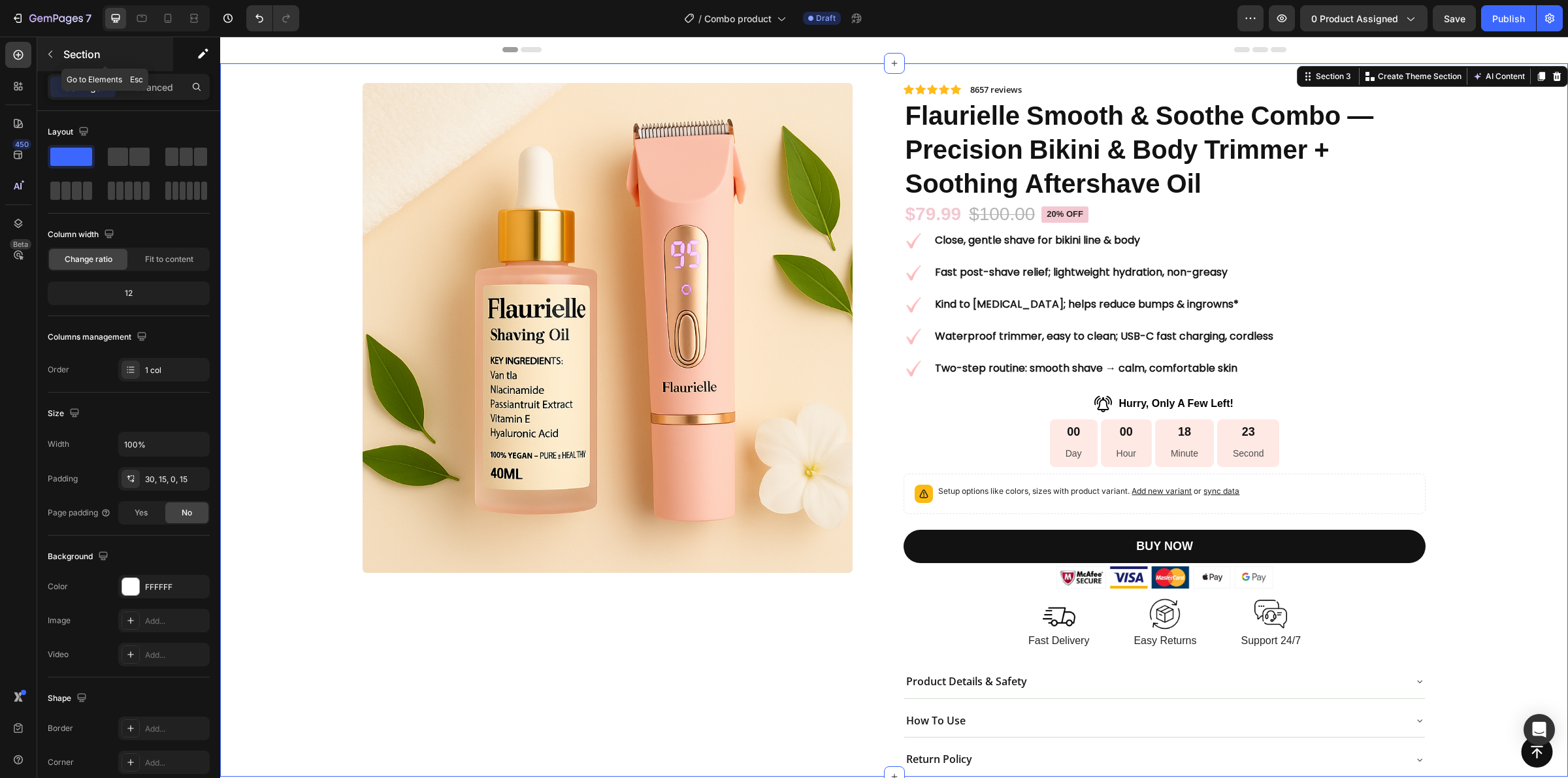
click at [60, 52] on button "button" at bounding box center [50, 54] width 21 height 21
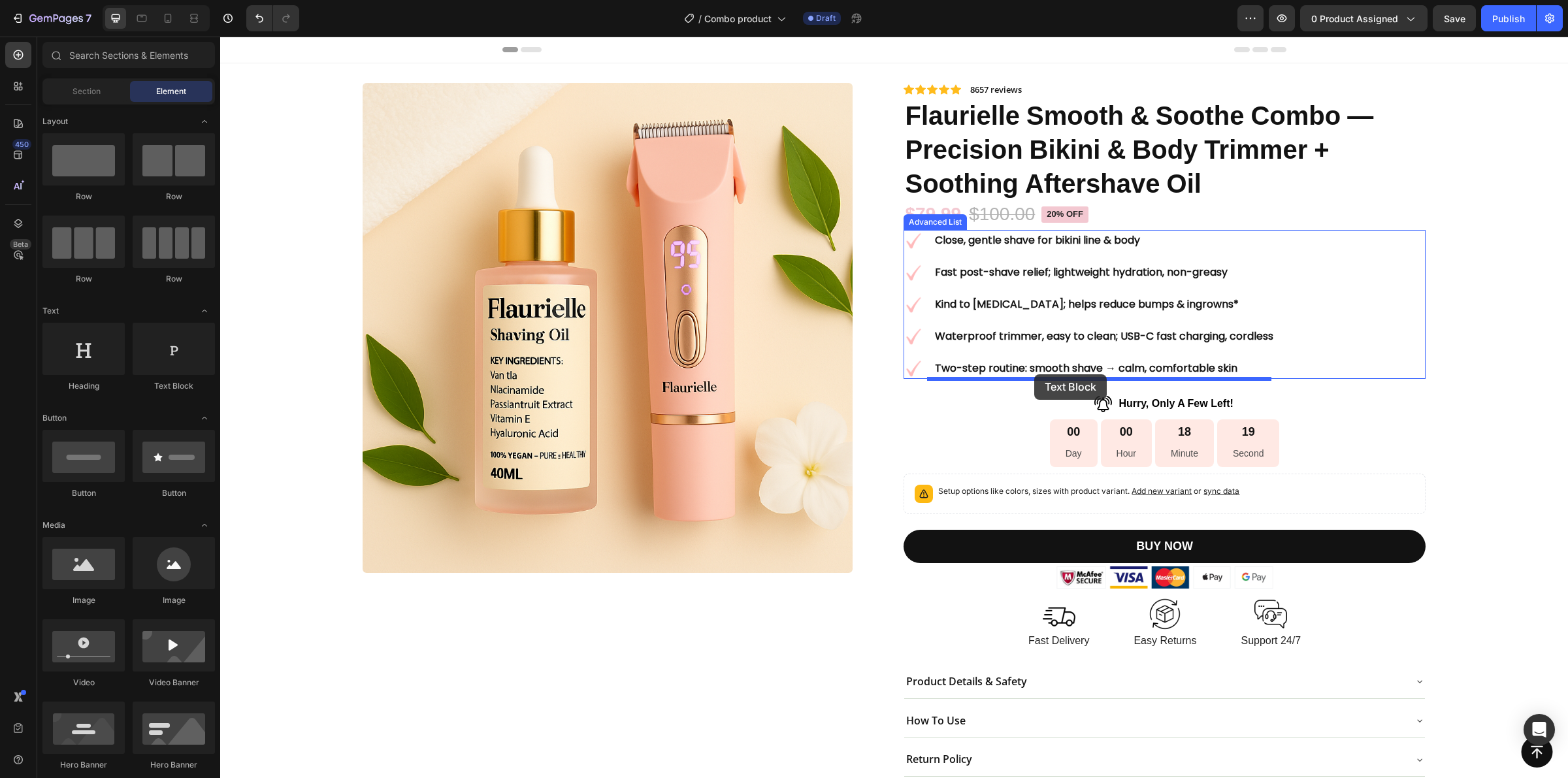
drag, startPoint x: 433, startPoint y: 391, endPoint x: 1035, endPoint y: 375, distance: 602.2
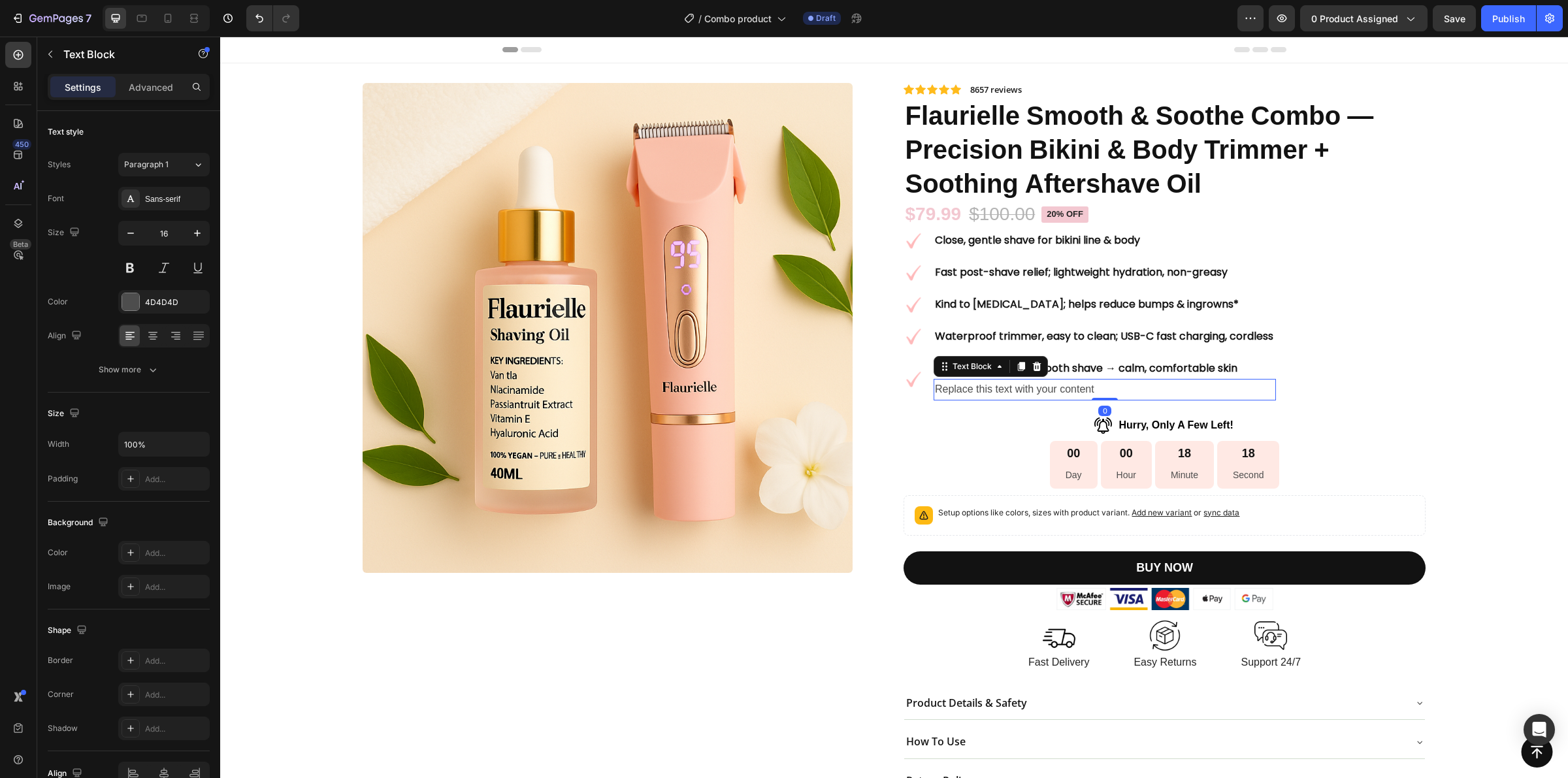
click at [985, 389] on div "Replace this text with your content" at bounding box center [1105, 389] width 343 height 22
click at [985, 389] on p "Replace this text with your content" at bounding box center [1105, 389] width 340 height 19
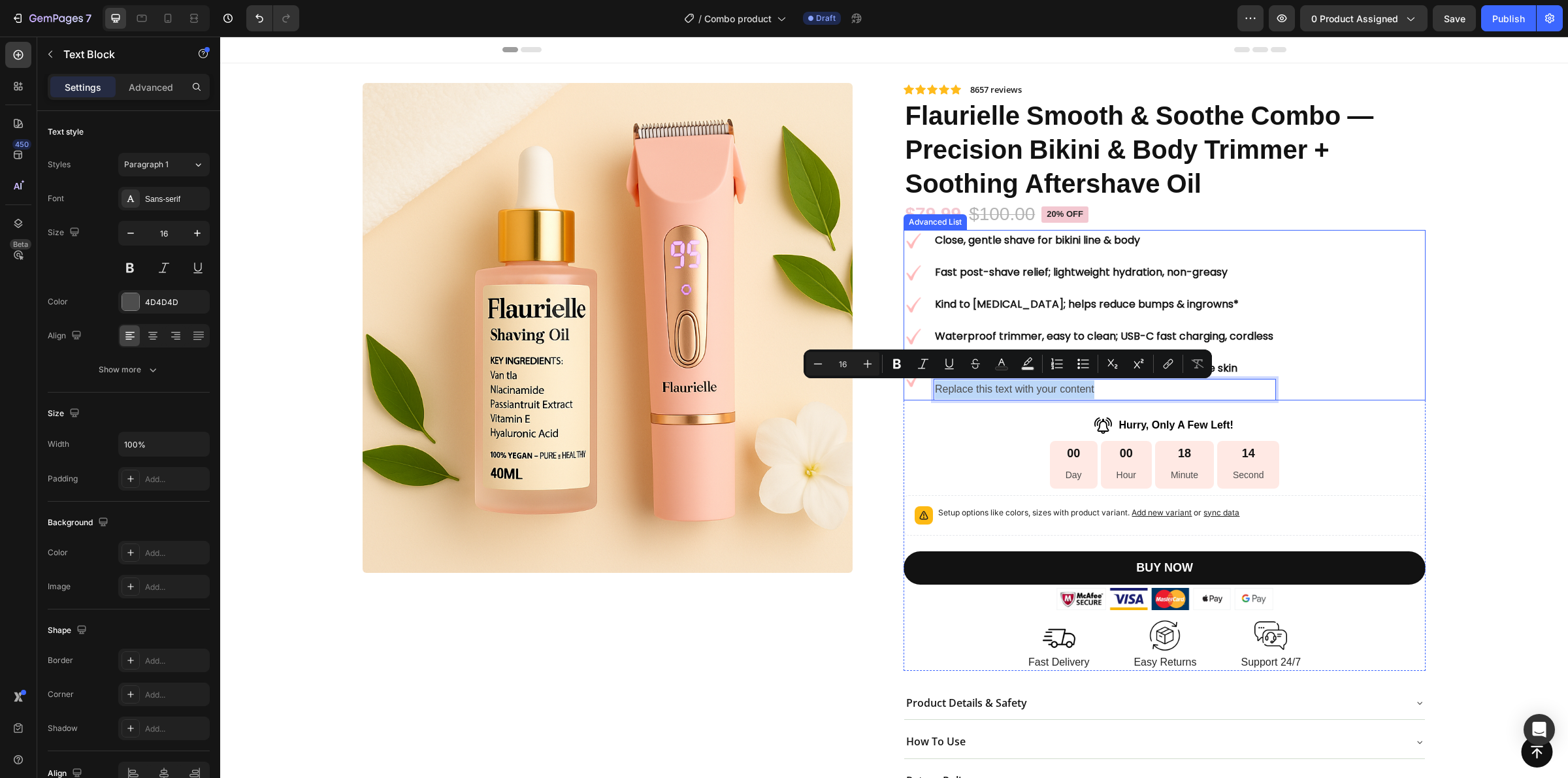
click at [1320, 375] on div "Image Close, gentle shave for bikini line & body Text Block Image Fast post-sha…" at bounding box center [1164, 315] width 521 height 171
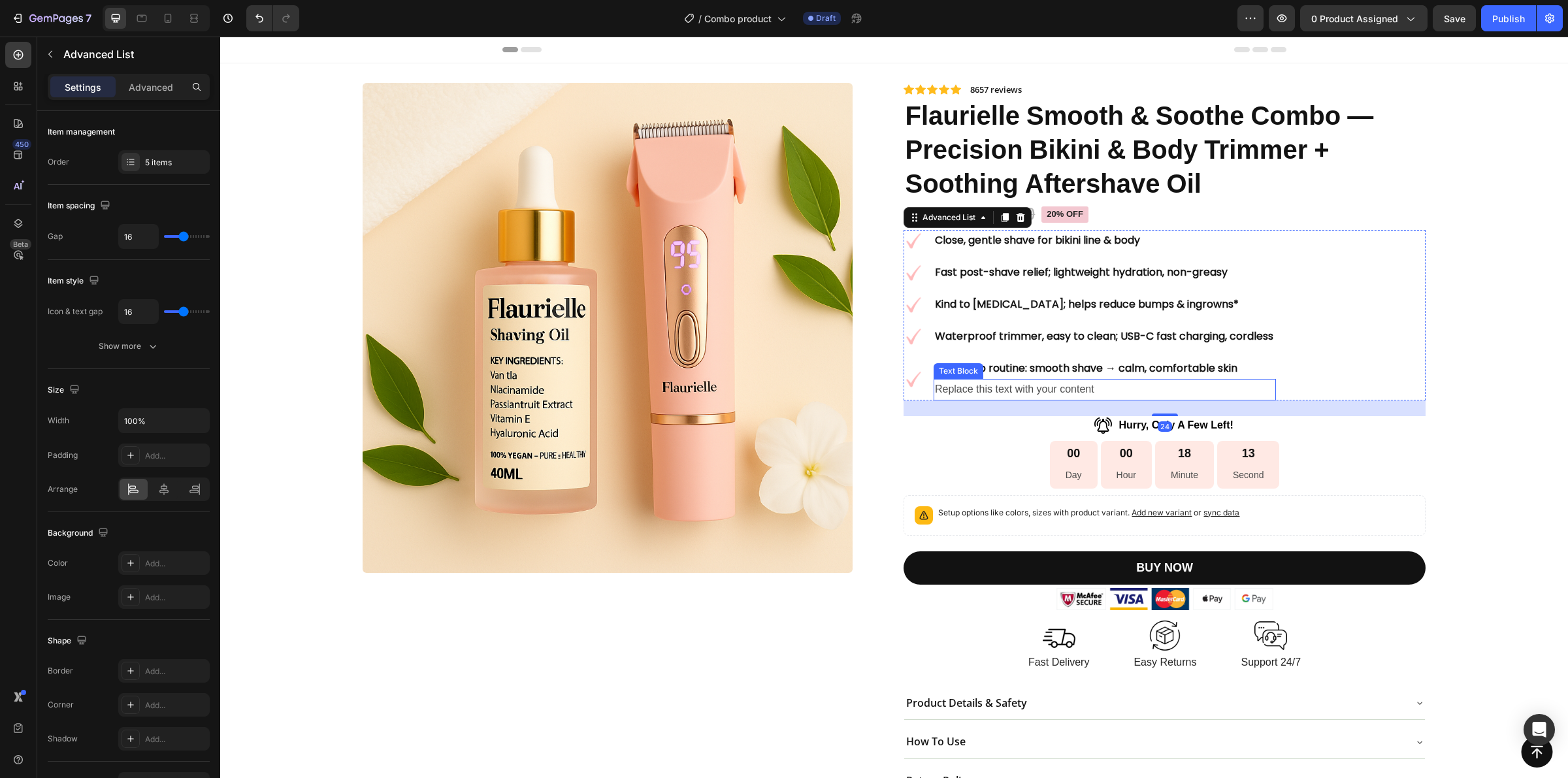
click at [1265, 393] on p "Replace this text with your content" at bounding box center [1105, 389] width 340 height 19
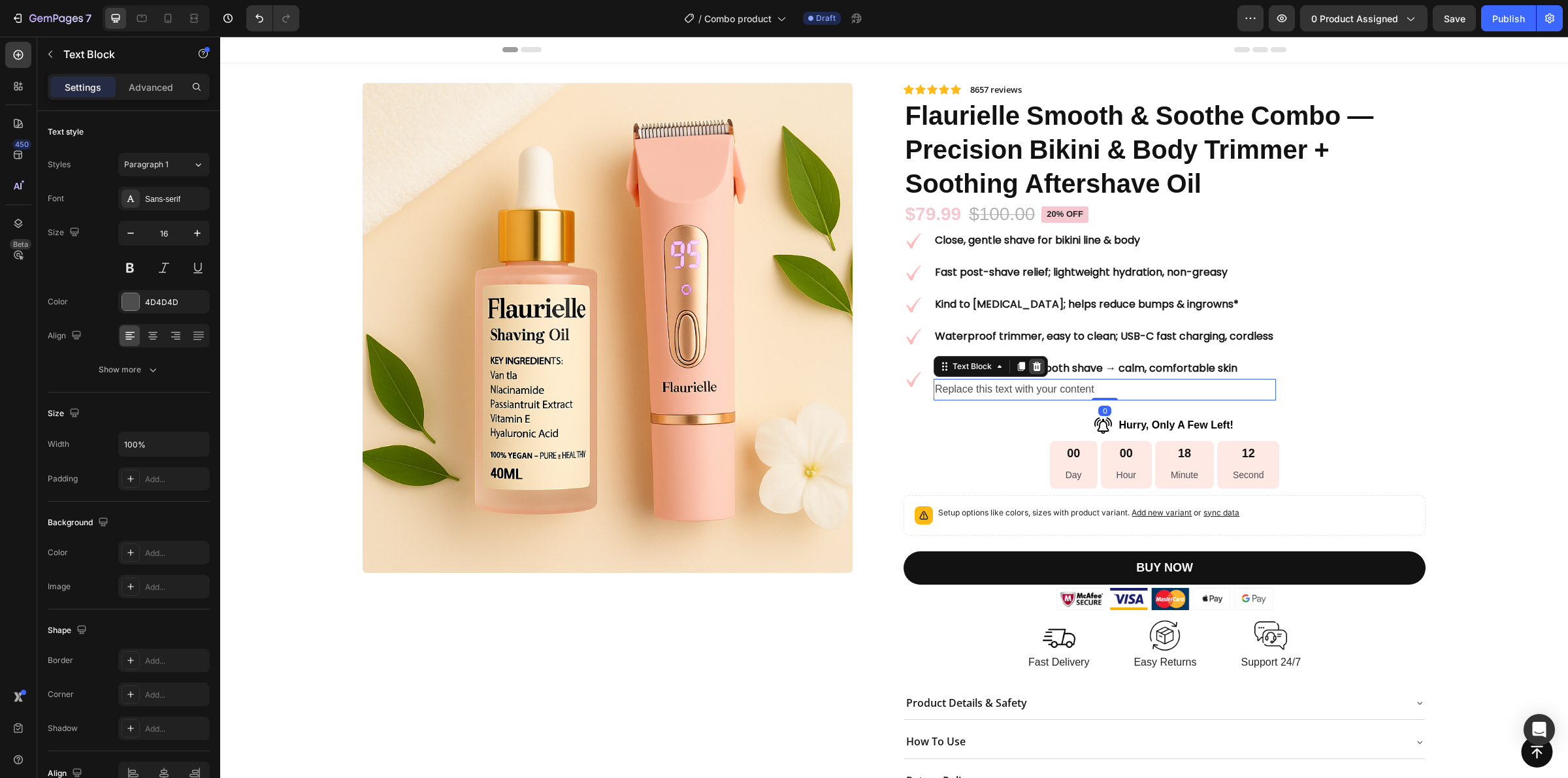
click at [1032, 365] on icon at bounding box center [1037, 366] width 8 height 9
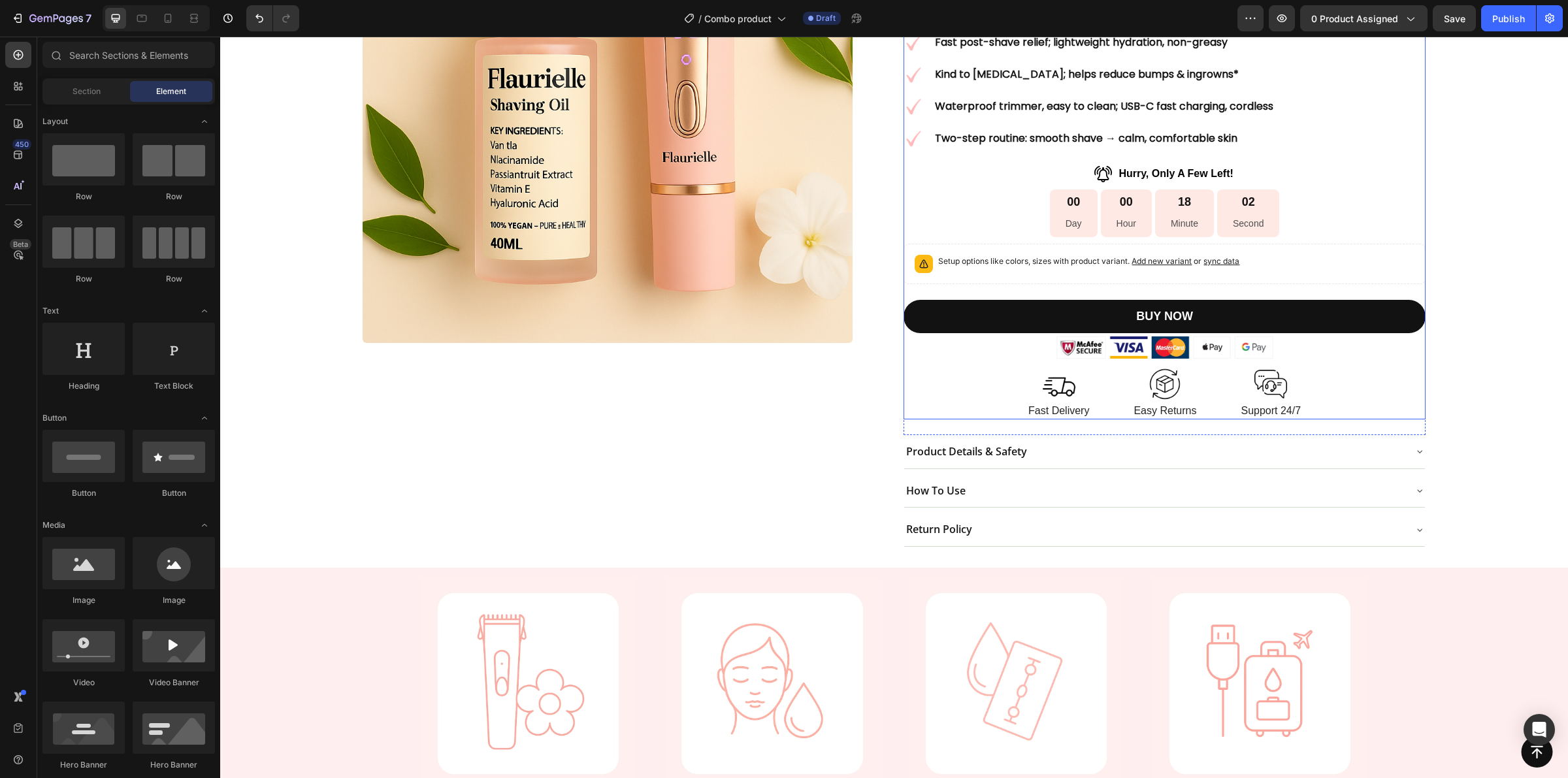
scroll to position [245, 0]
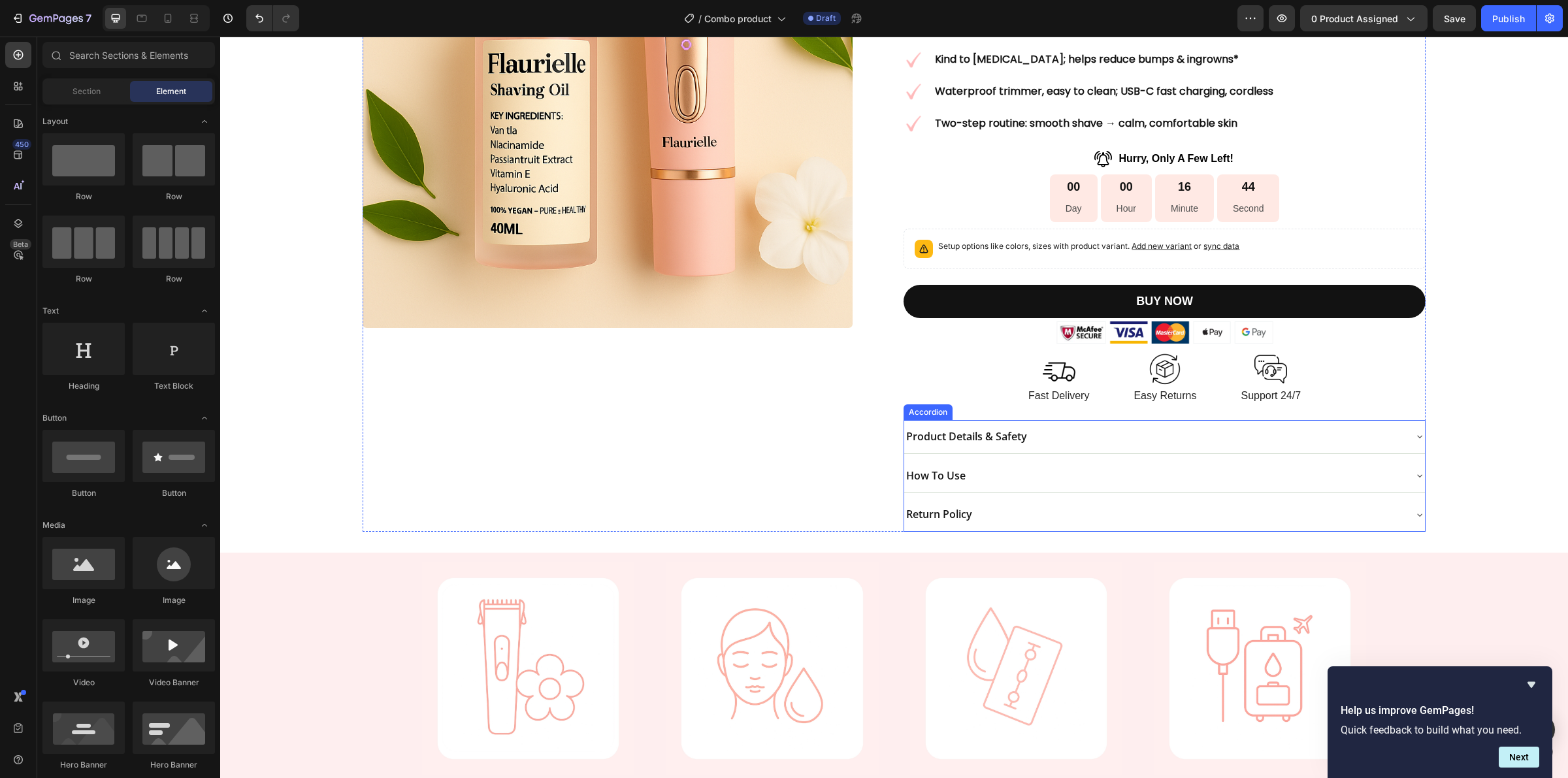
click at [994, 442] on p "Product Details & Safety" at bounding box center [966, 437] width 121 height 19
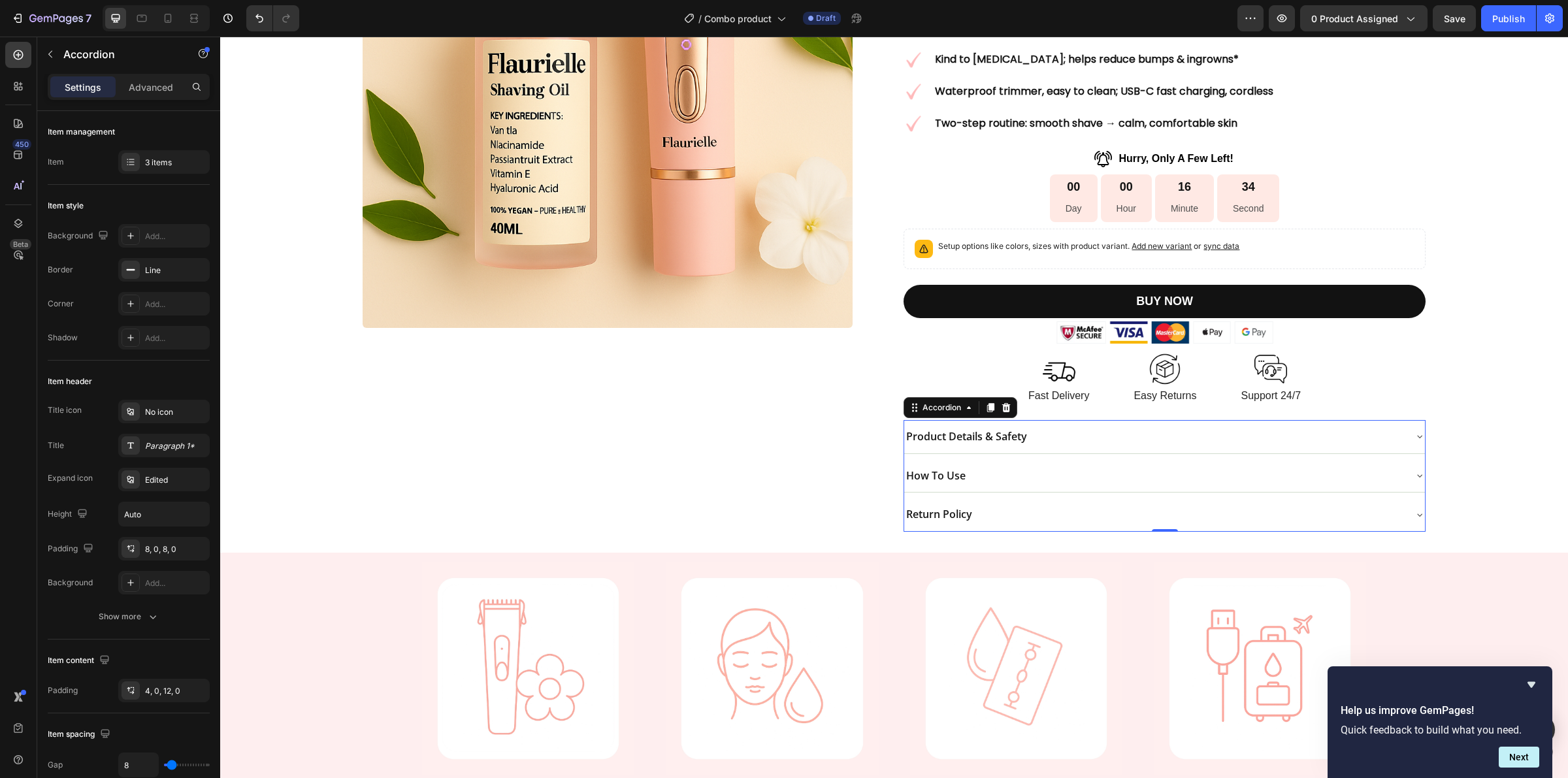
click at [1075, 448] on div "Product Details & Safety" at bounding box center [1154, 437] width 499 height 23
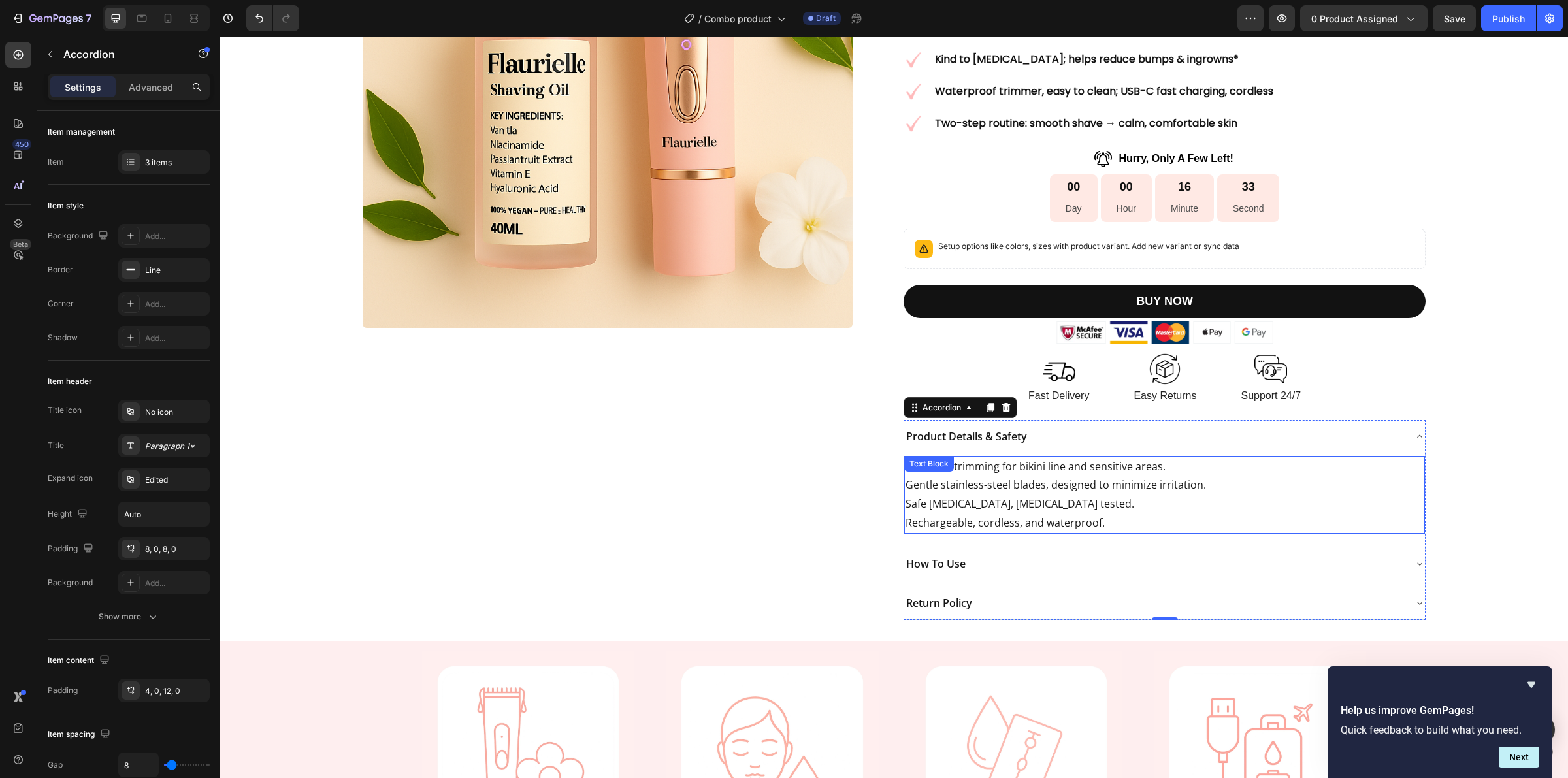
click at [1013, 499] on p "Safe [MEDICAL_DATA], [MEDICAL_DATA] tested." at bounding box center [1164, 504] width 517 height 19
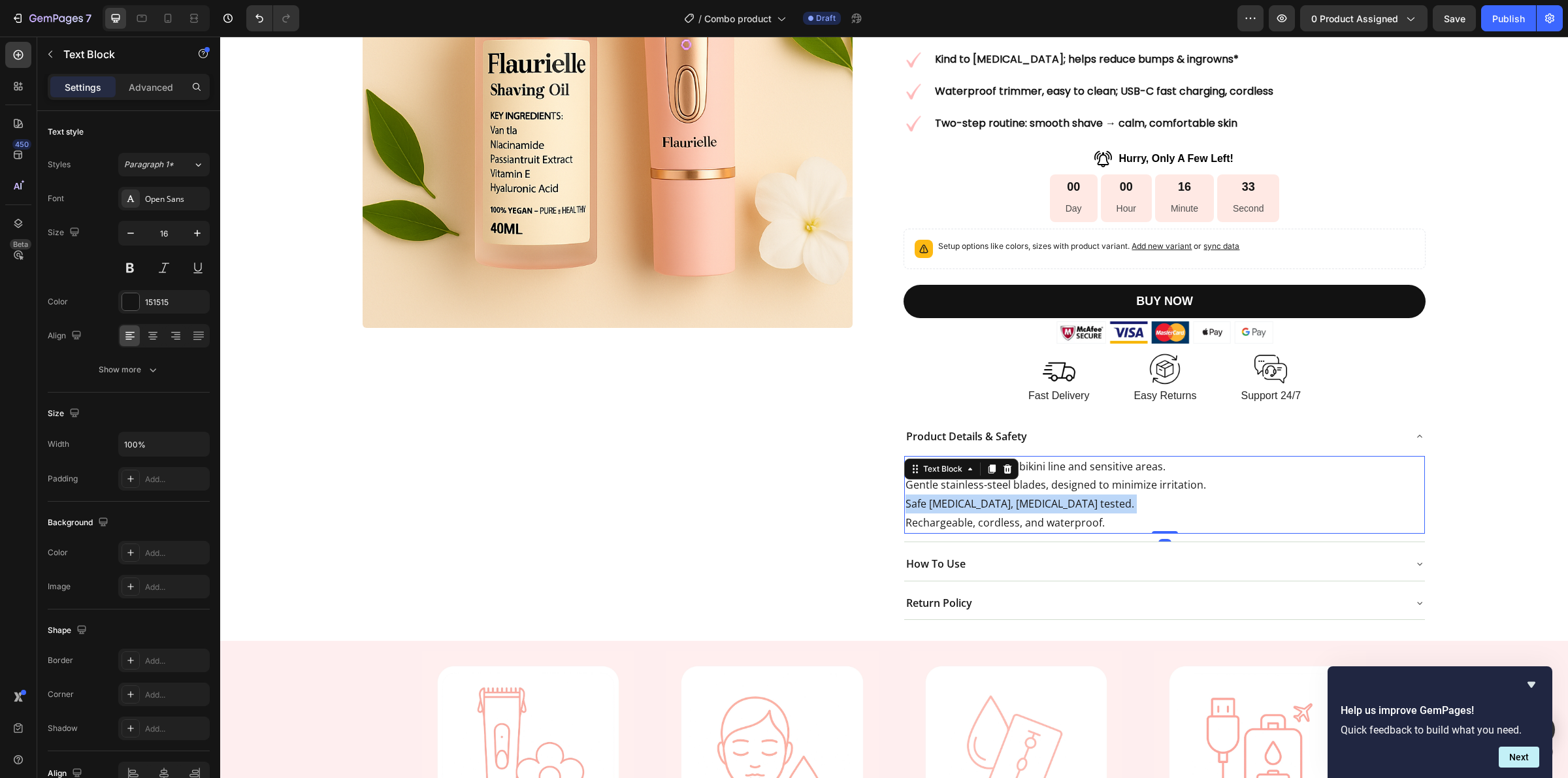
click at [1013, 499] on p "Safe [MEDICAL_DATA], [MEDICAL_DATA] tested." at bounding box center [1164, 504] width 517 height 19
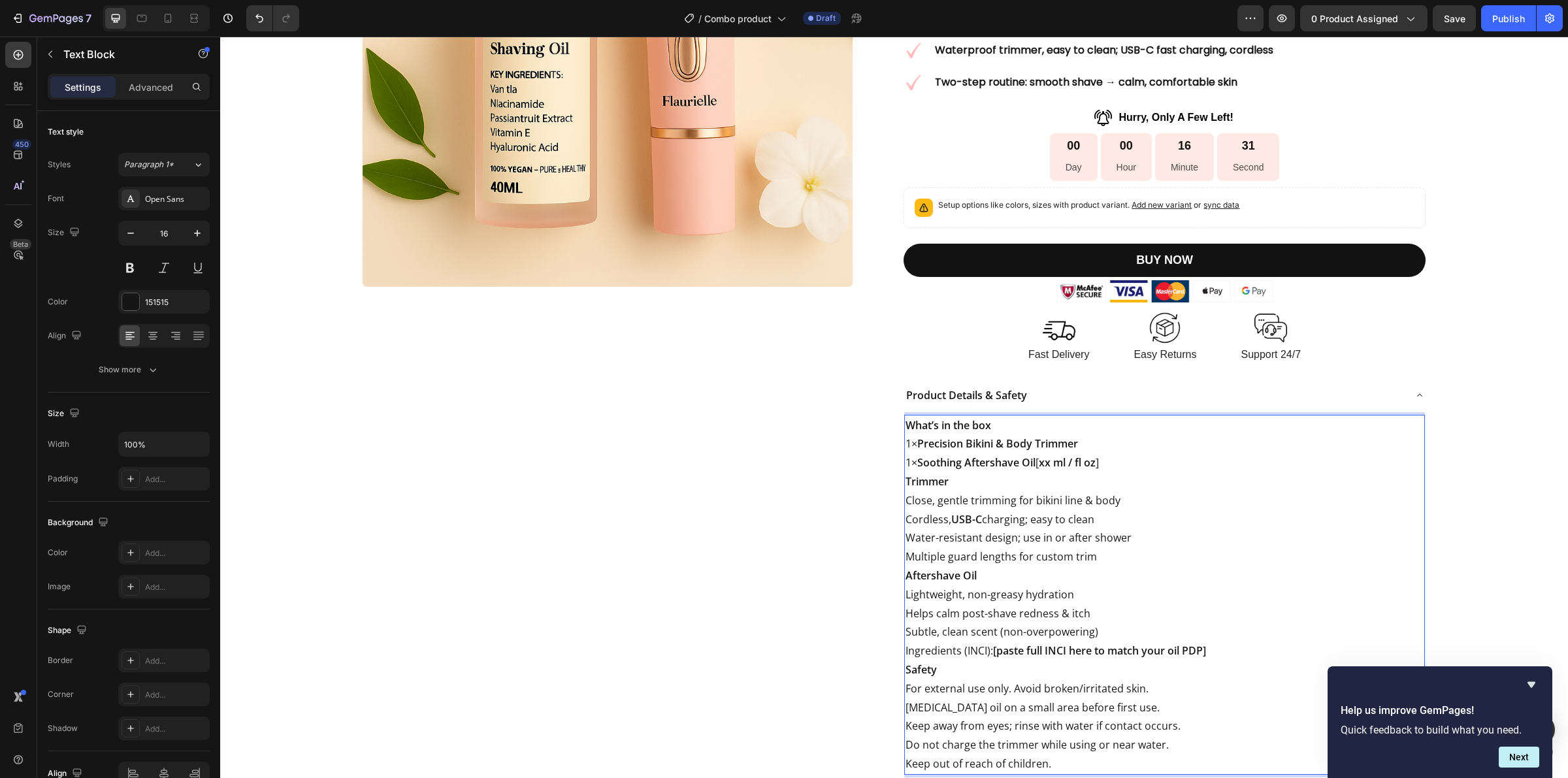
scroll to position [292, 0]
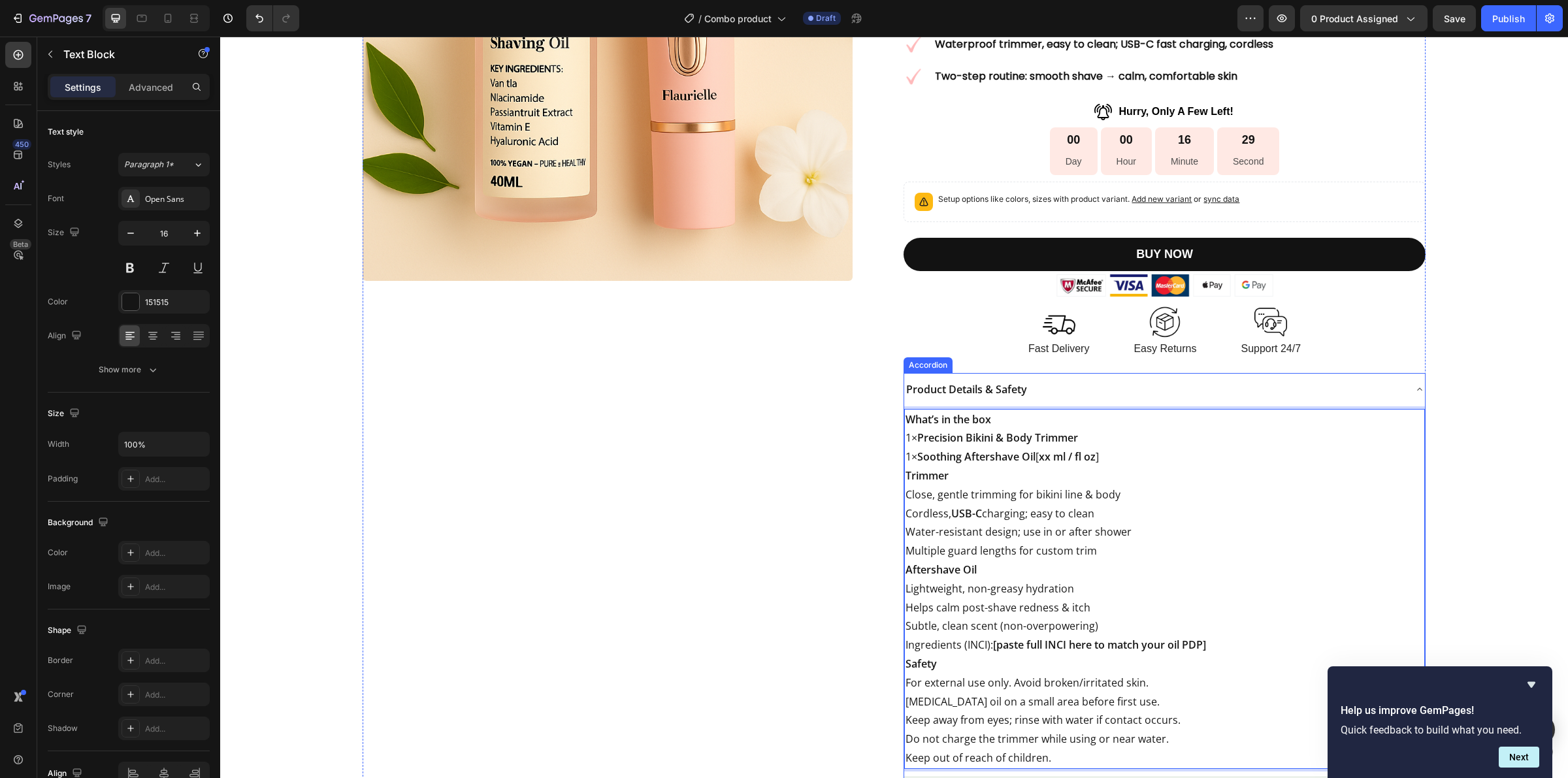
click at [958, 389] on p "Product Details & Safety" at bounding box center [966, 389] width 121 height 19
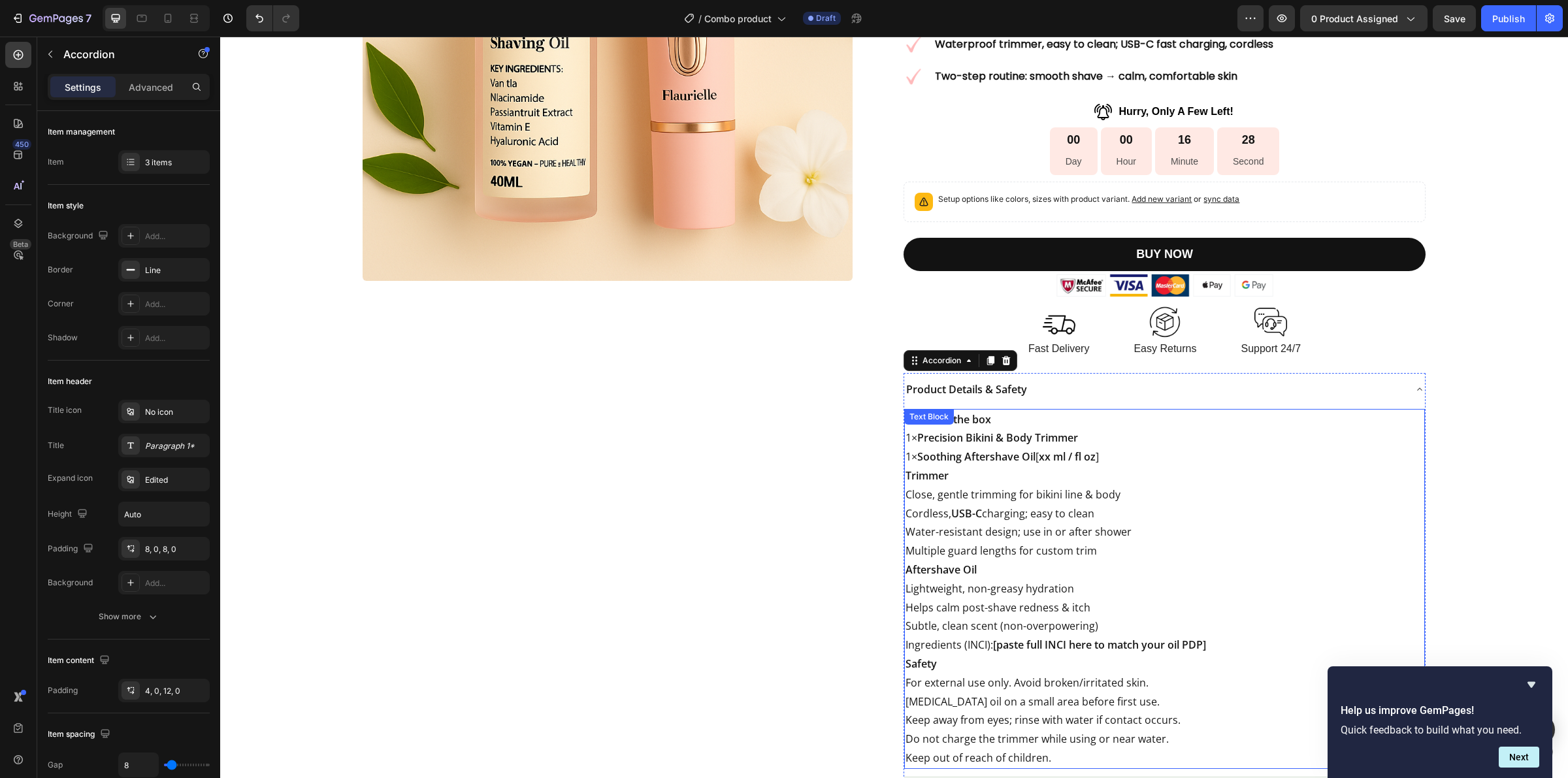
click at [951, 519] on strong "USB-C" at bounding box center [967, 513] width 31 height 14
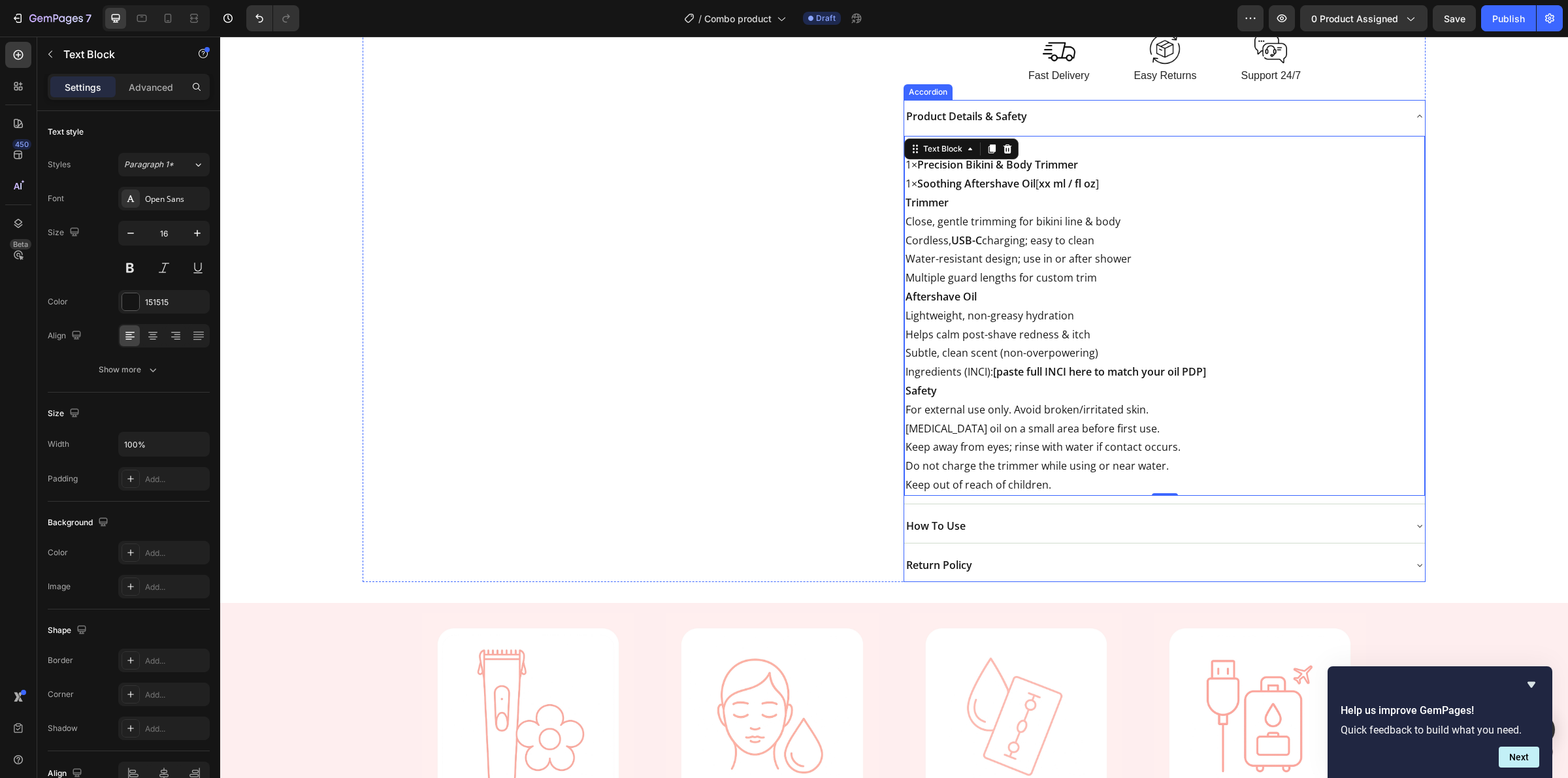
scroll to position [537, 0]
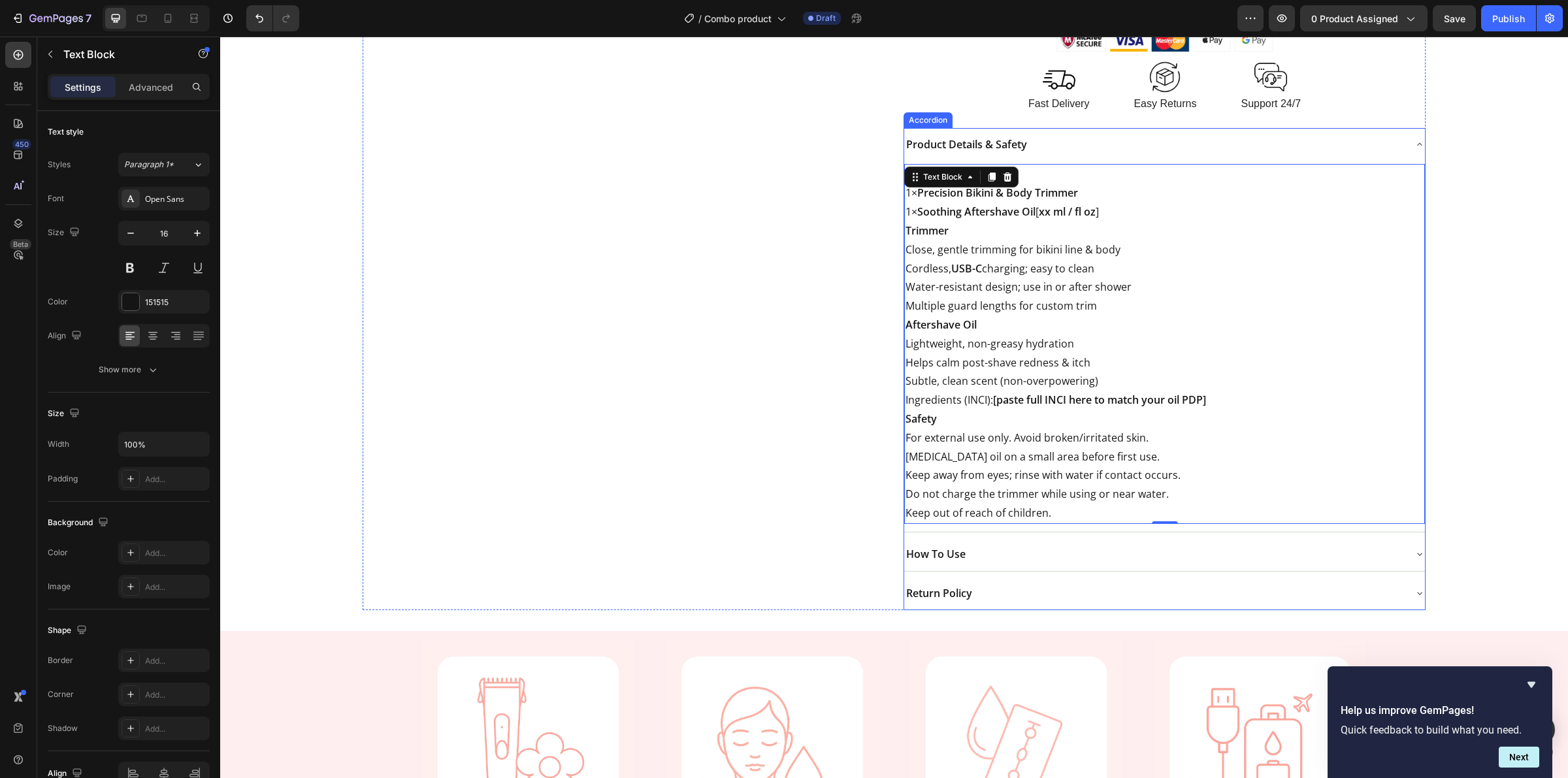
click at [1067, 157] on div "Product Details & Safety" at bounding box center [1164, 144] width 520 height 33
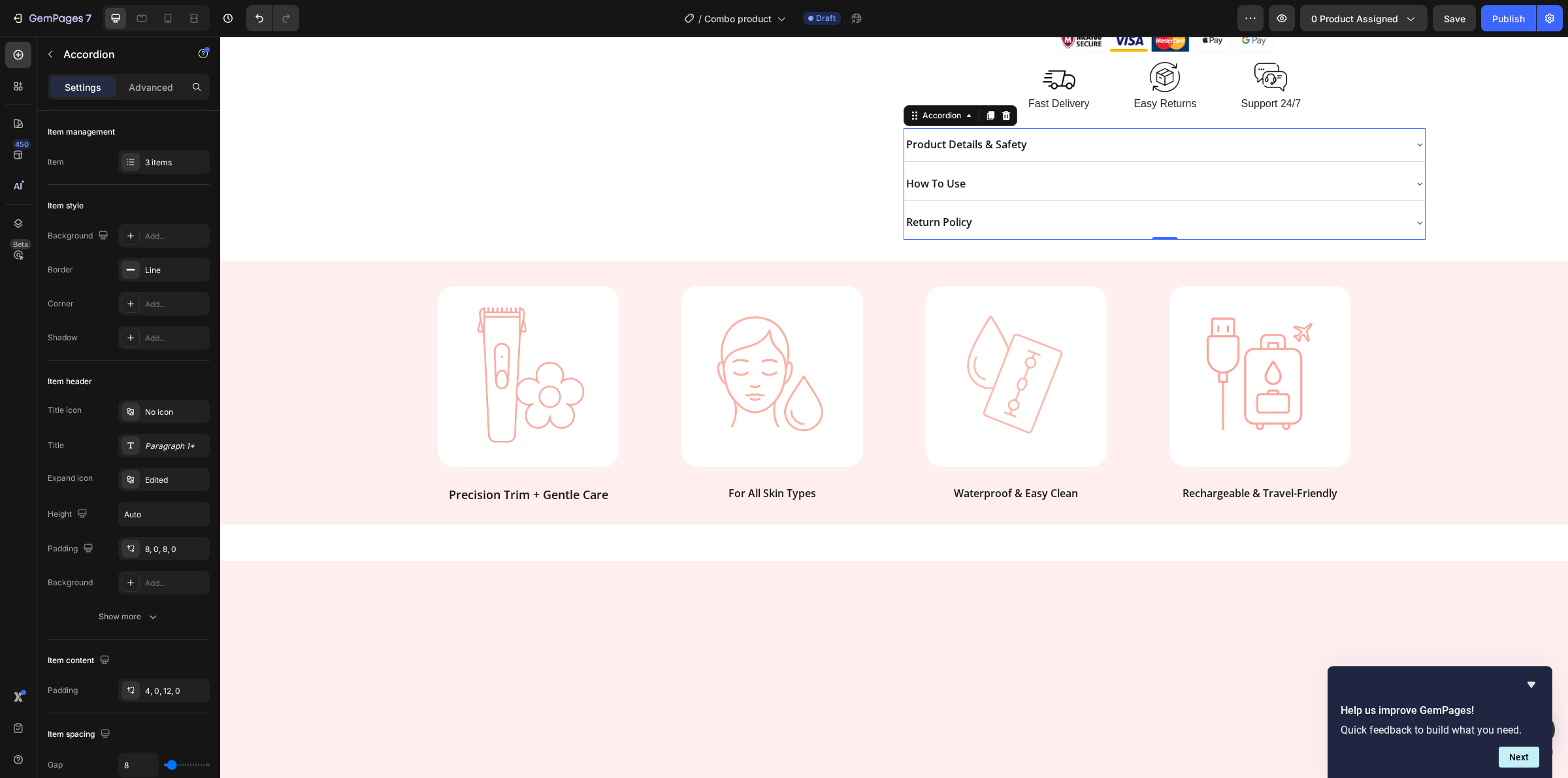
click at [1070, 181] on div "How To Use" at bounding box center [1154, 183] width 499 height 23
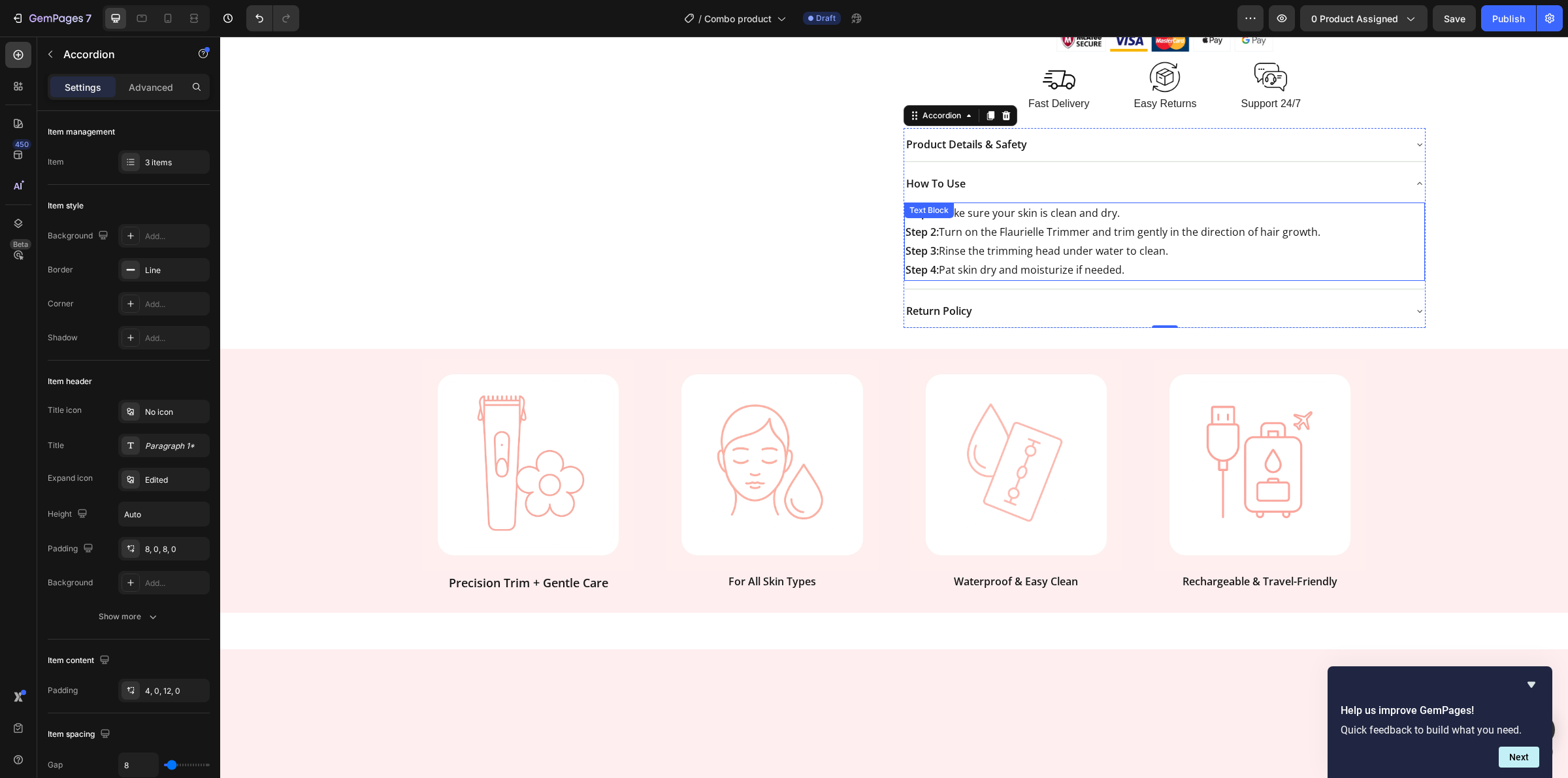
click at [1047, 240] on p "Step 1: Make sure your skin is clean and dry. Step 2: Turn on the Flaurielle Tr…" at bounding box center [1164, 241] width 517 height 75
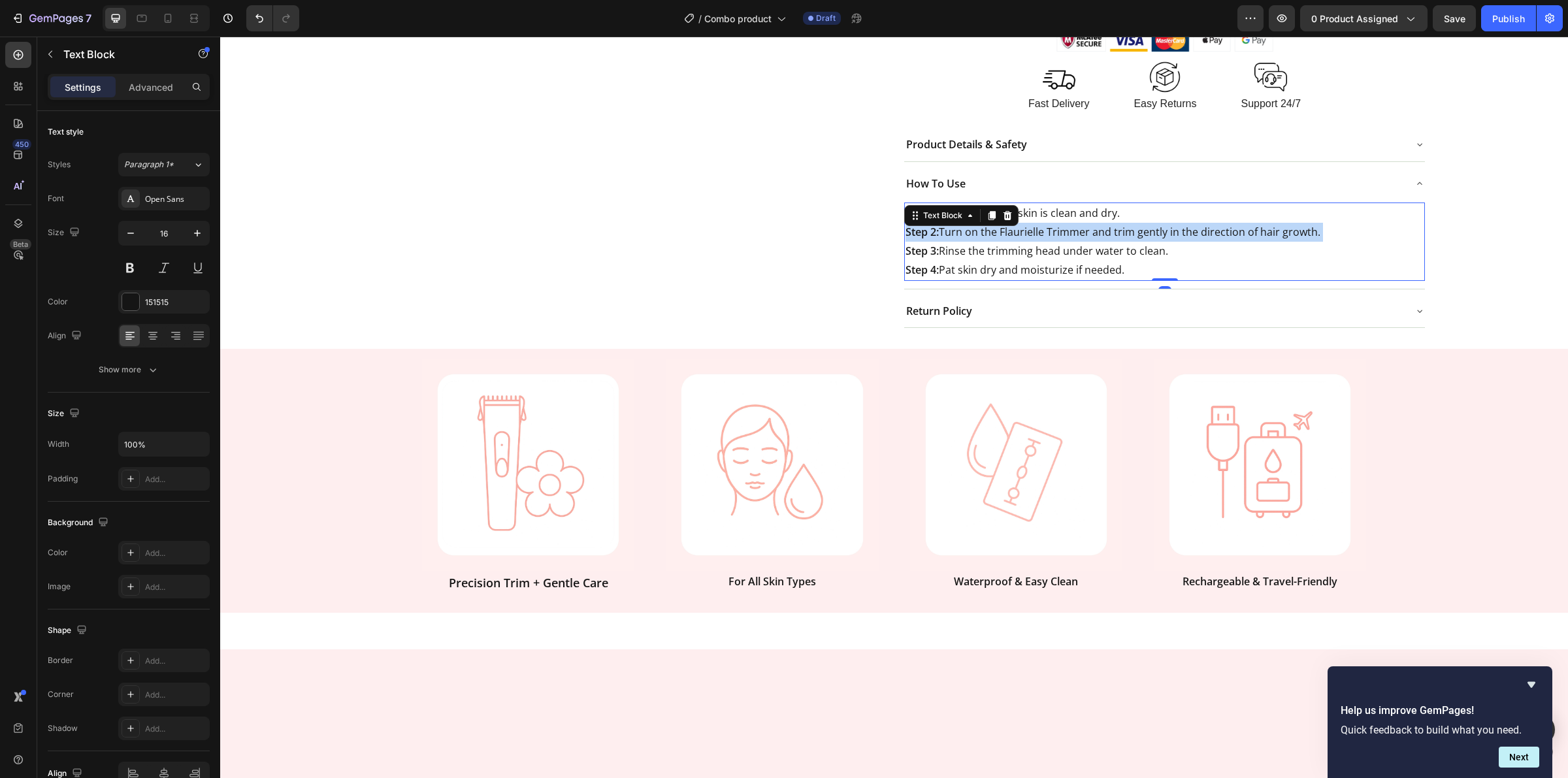
click at [1047, 240] on p "Step 1: Make sure your skin is clean and dry. Step 2: Turn on the Flaurielle Tr…" at bounding box center [1164, 241] width 517 height 75
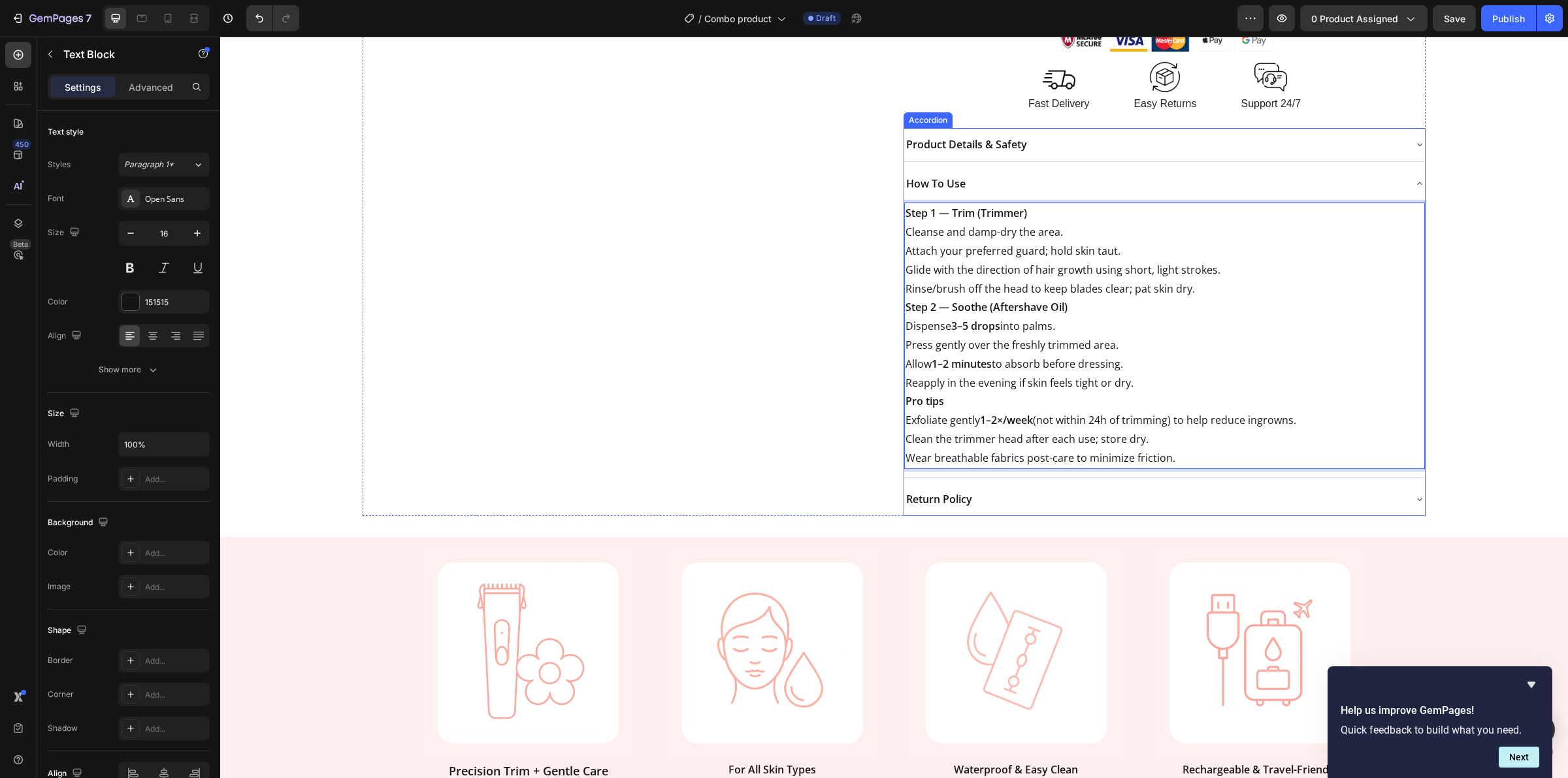
click at [1283, 181] on div "How To Use" at bounding box center [1154, 183] width 499 height 23
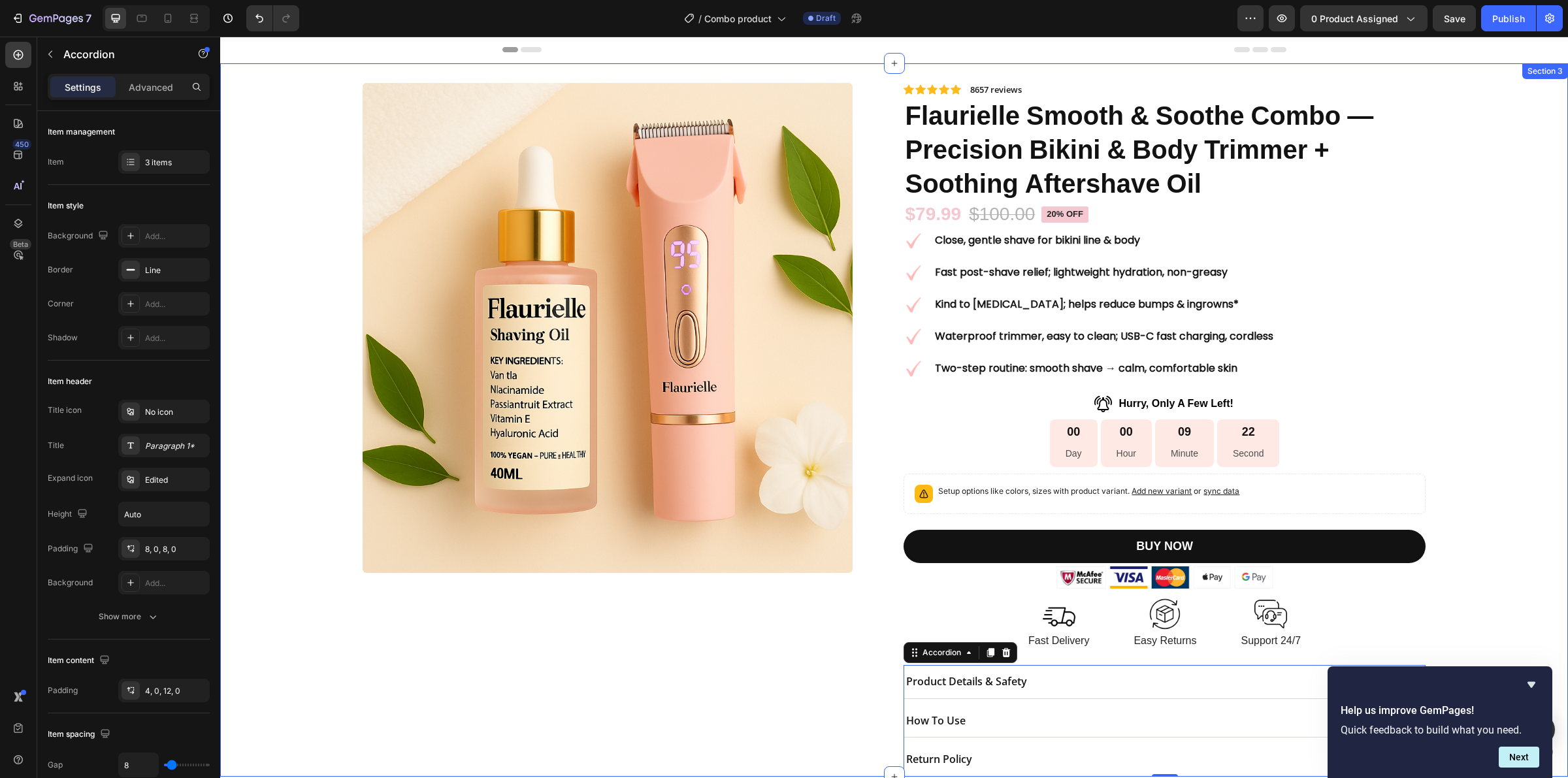
scroll to position [164, 0]
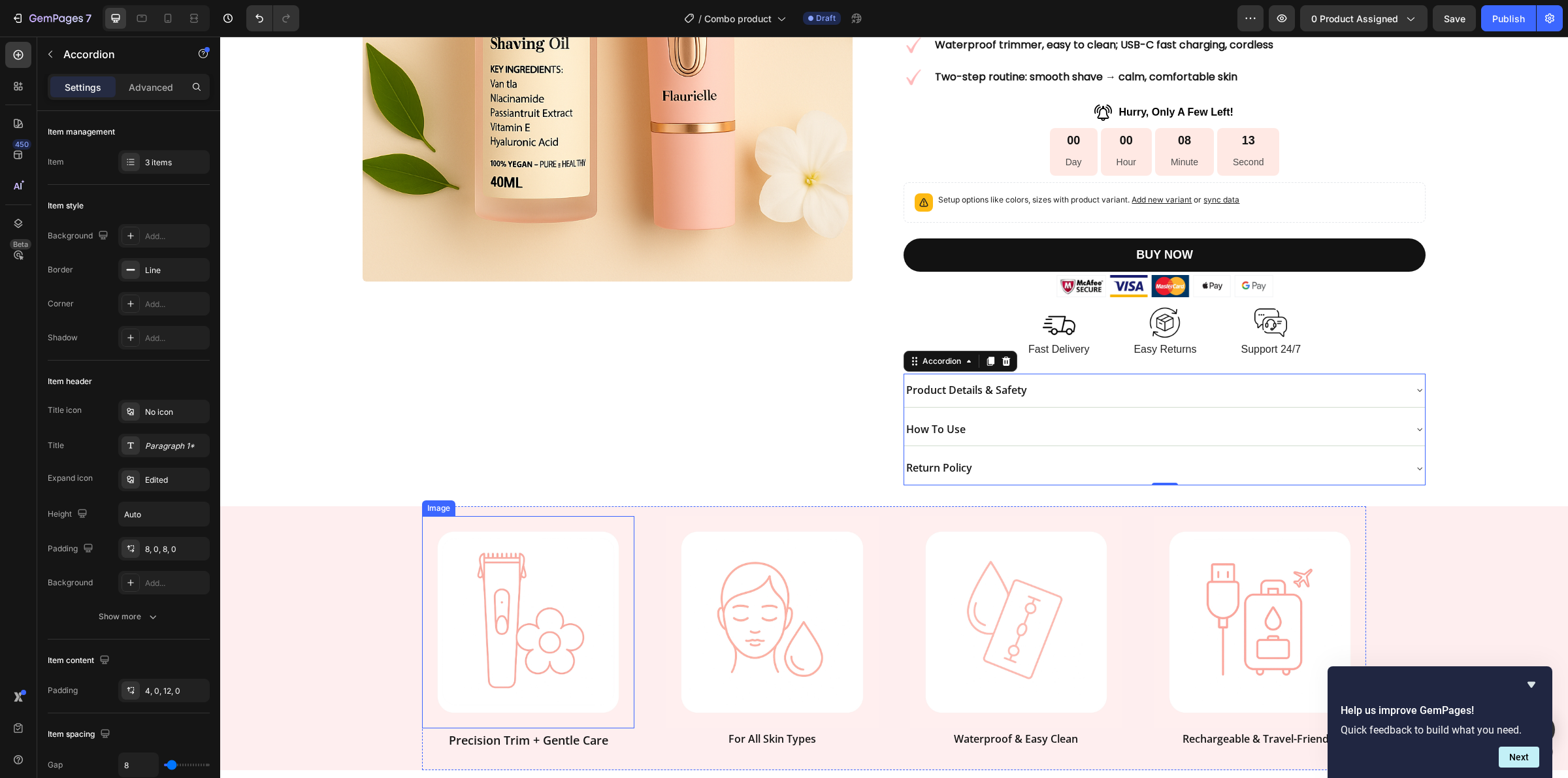
click at [517, 557] on img at bounding box center [528, 622] width 212 height 212
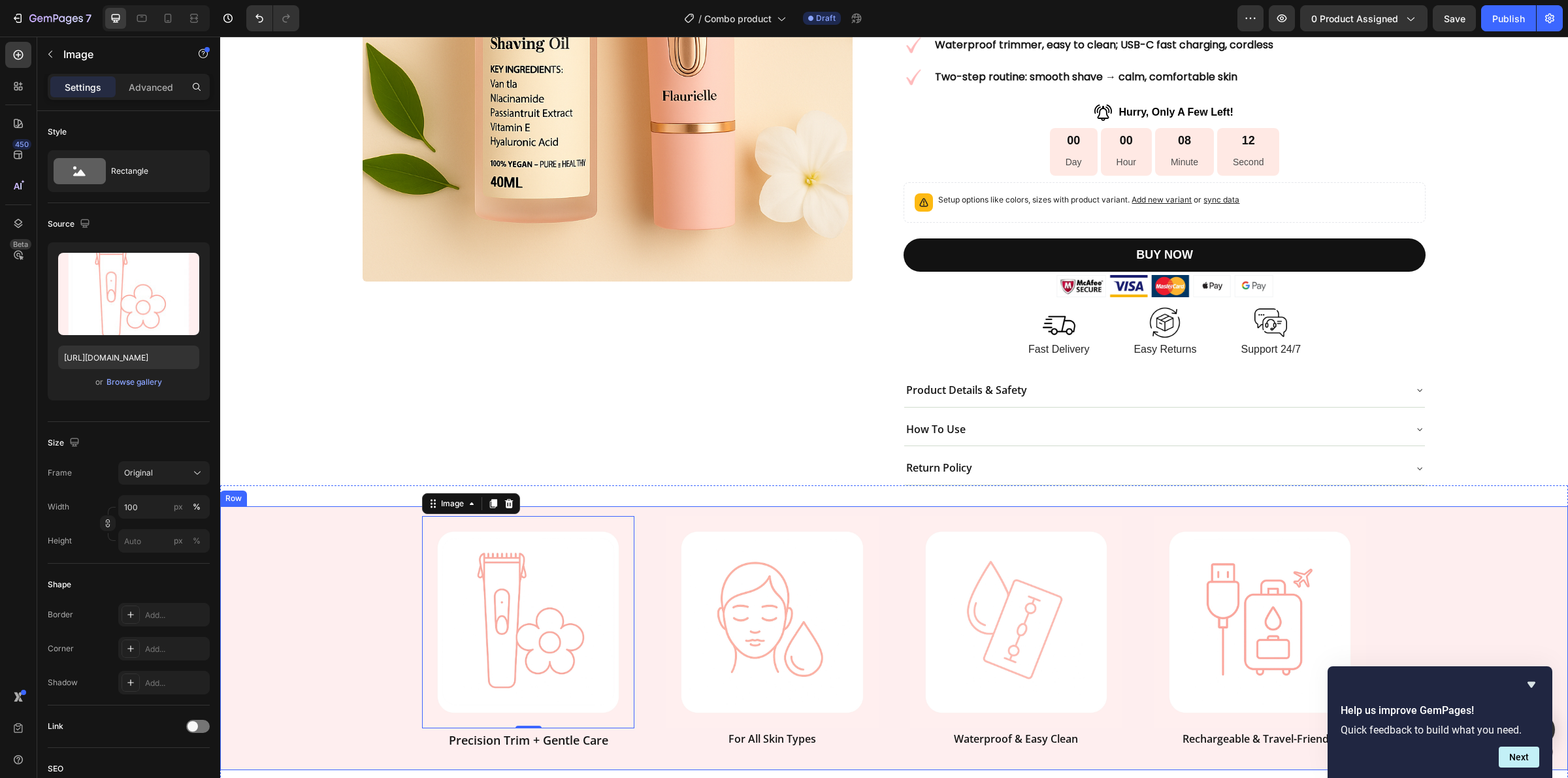
scroll to position [327, 0]
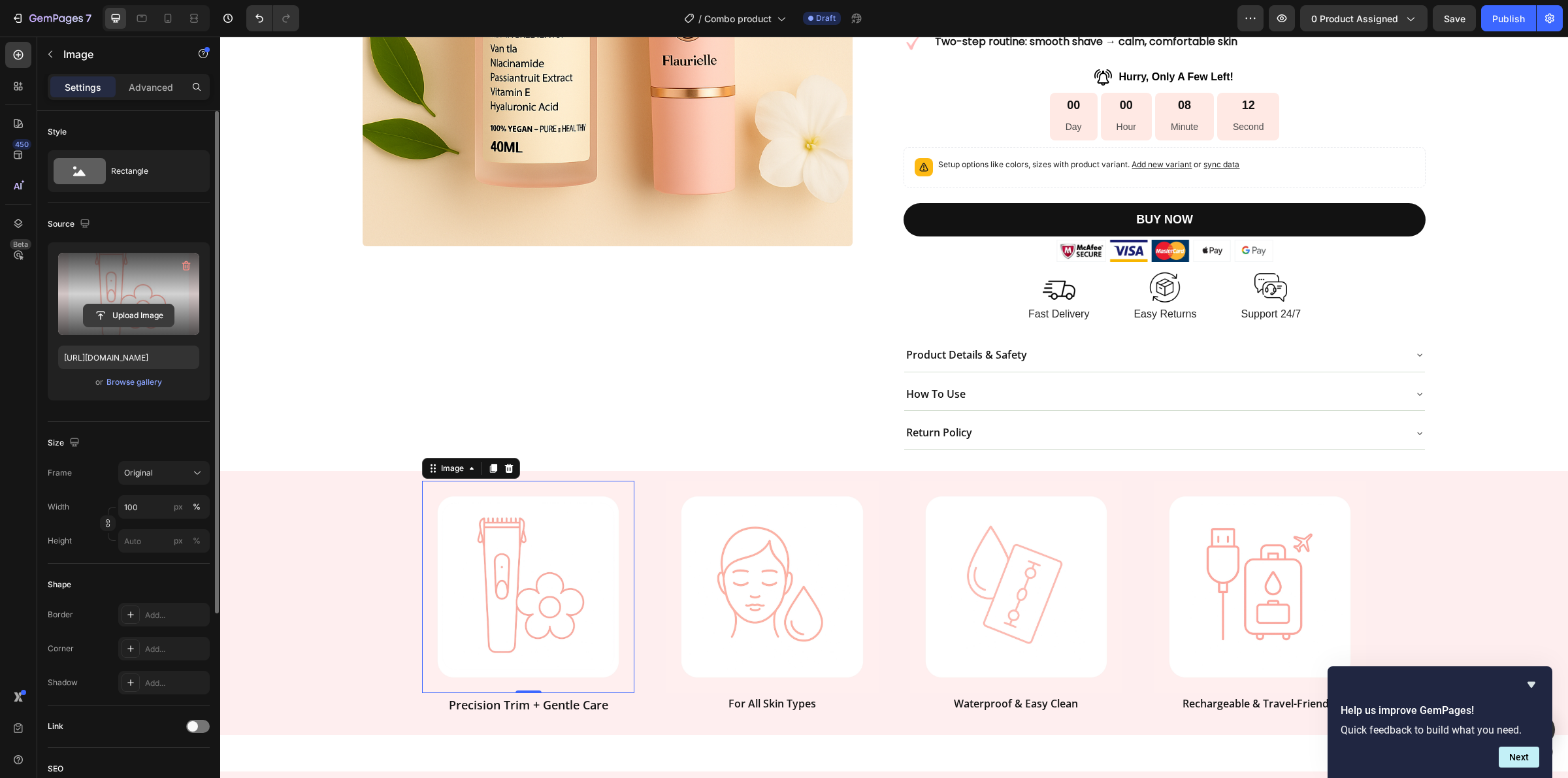
click at [110, 308] on input "file" at bounding box center [129, 315] width 90 height 22
type input "[URL][DOMAIN_NAME]"
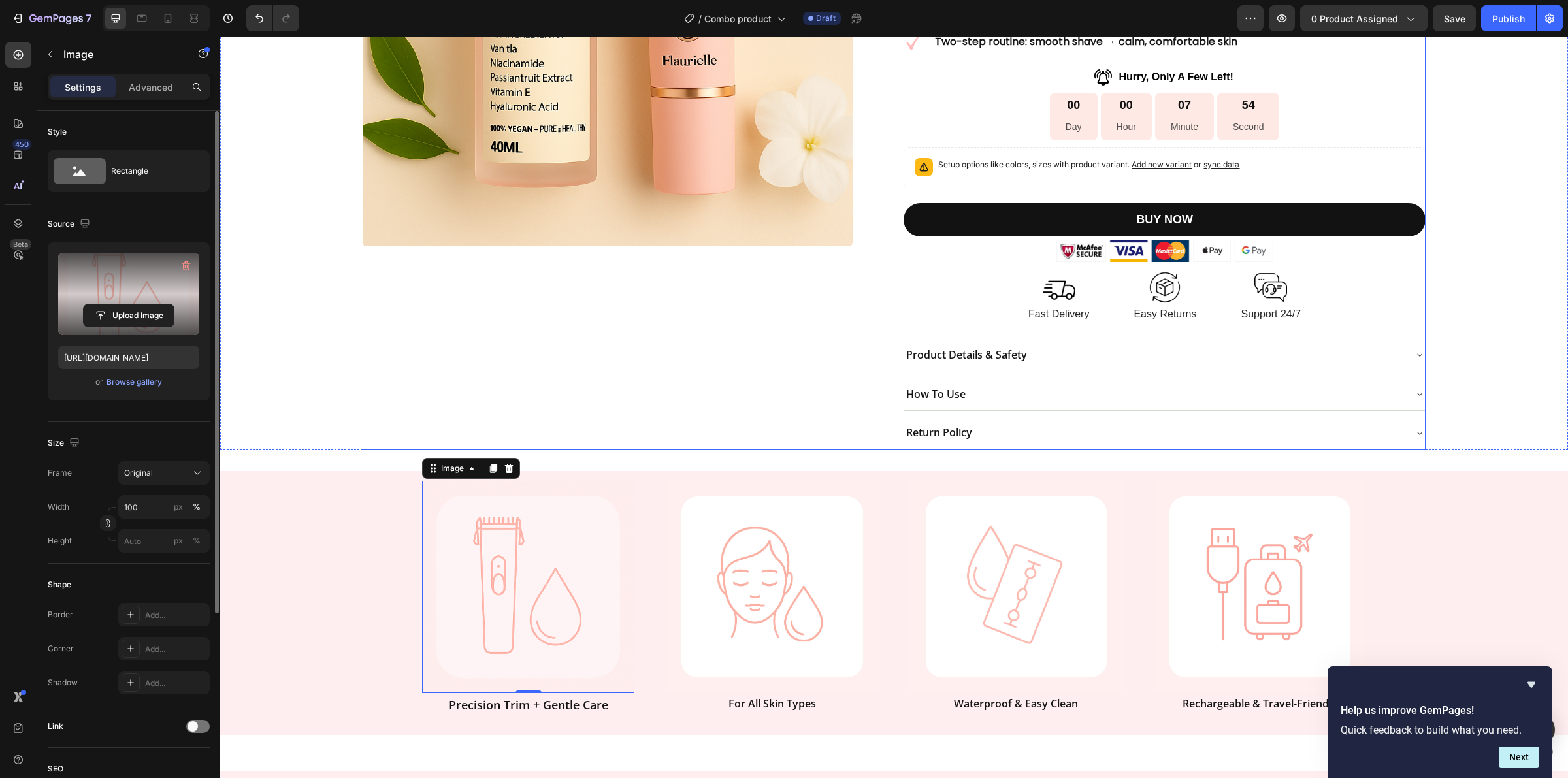
click at [710, 321] on div "Product Images" at bounding box center [623, 103] width 521 height 693
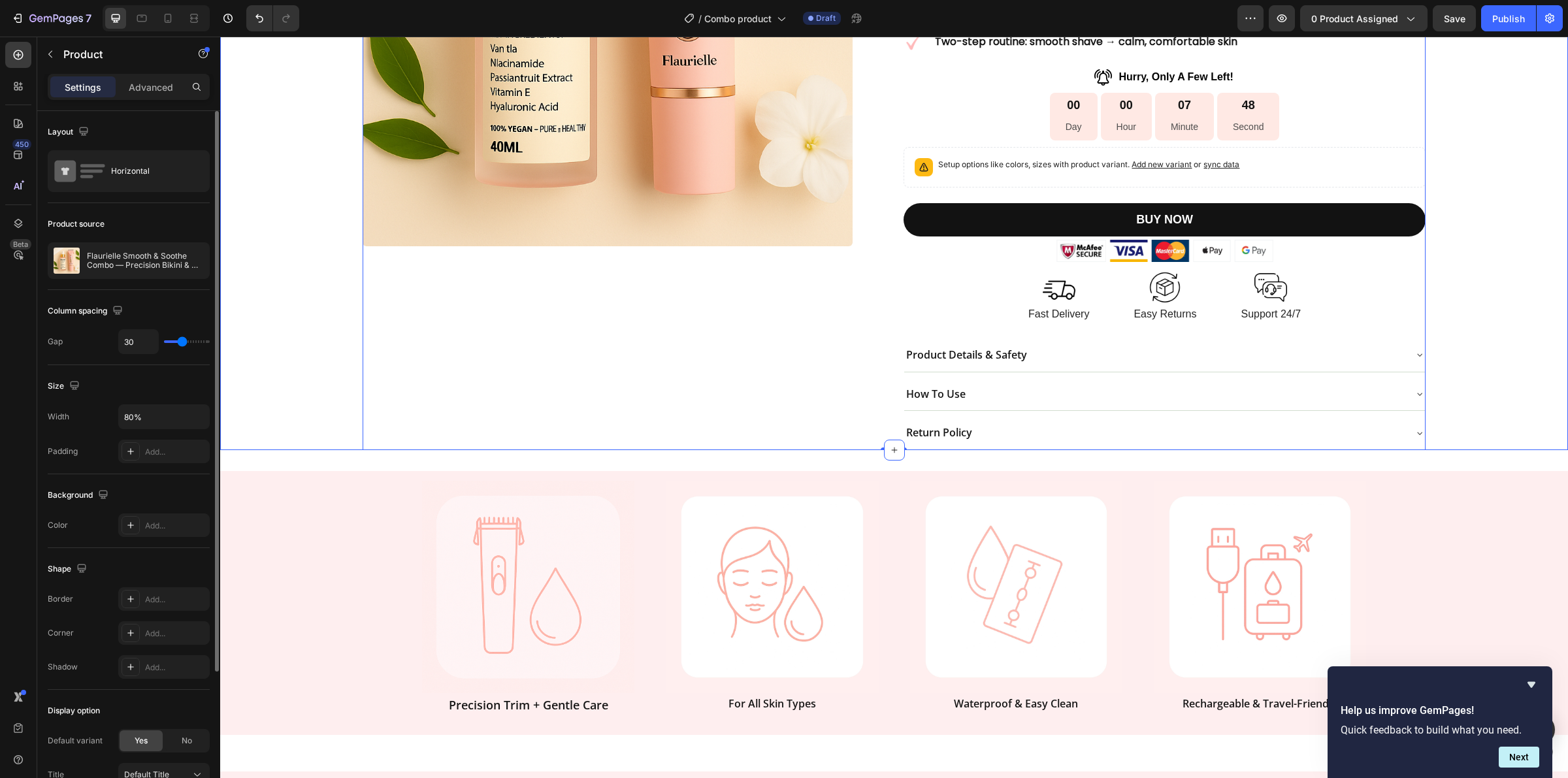
click at [313, 406] on div "Product Images Icon Icon Icon Icon Icon Icon List 8657 reviews Text Block Row I…" at bounding box center [894, 103] width 1329 height 693
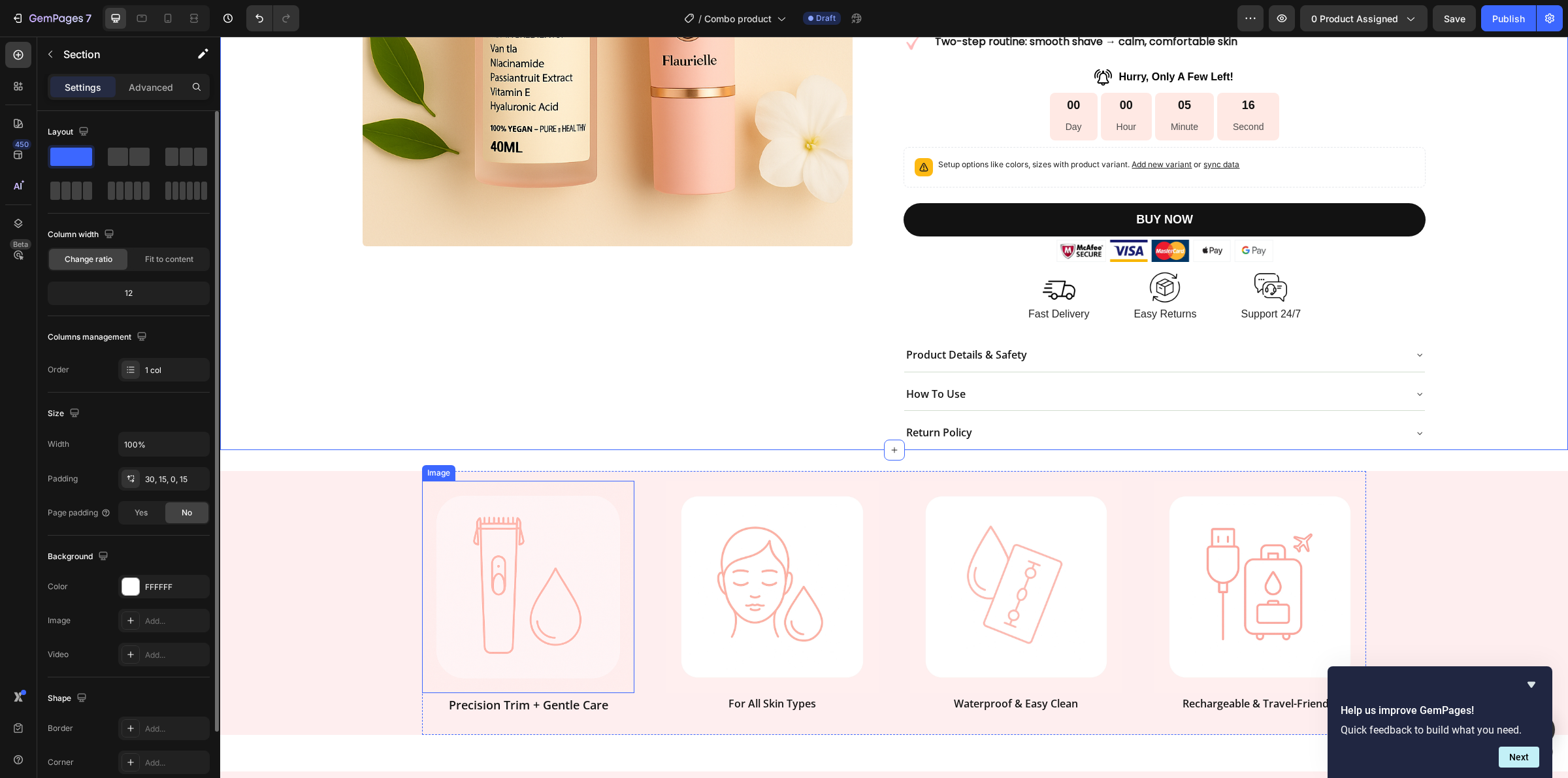
click at [584, 546] on img at bounding box center [528, 587] width 212 height 212
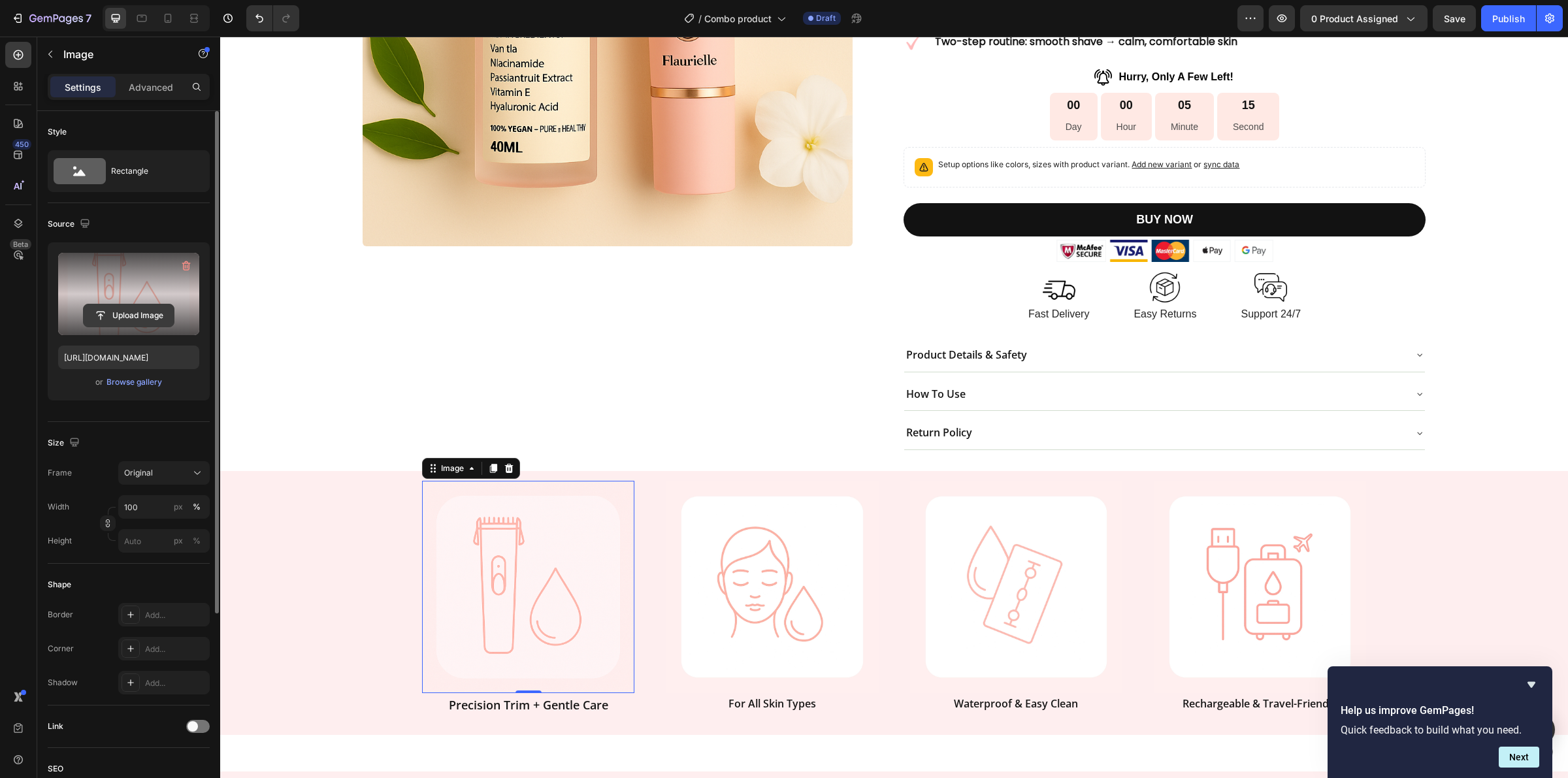
click at [126, 317] on input "file" at bounding box center [129, 315] width 90 height 22
type input "[URL][DOMAIN_NAME]"
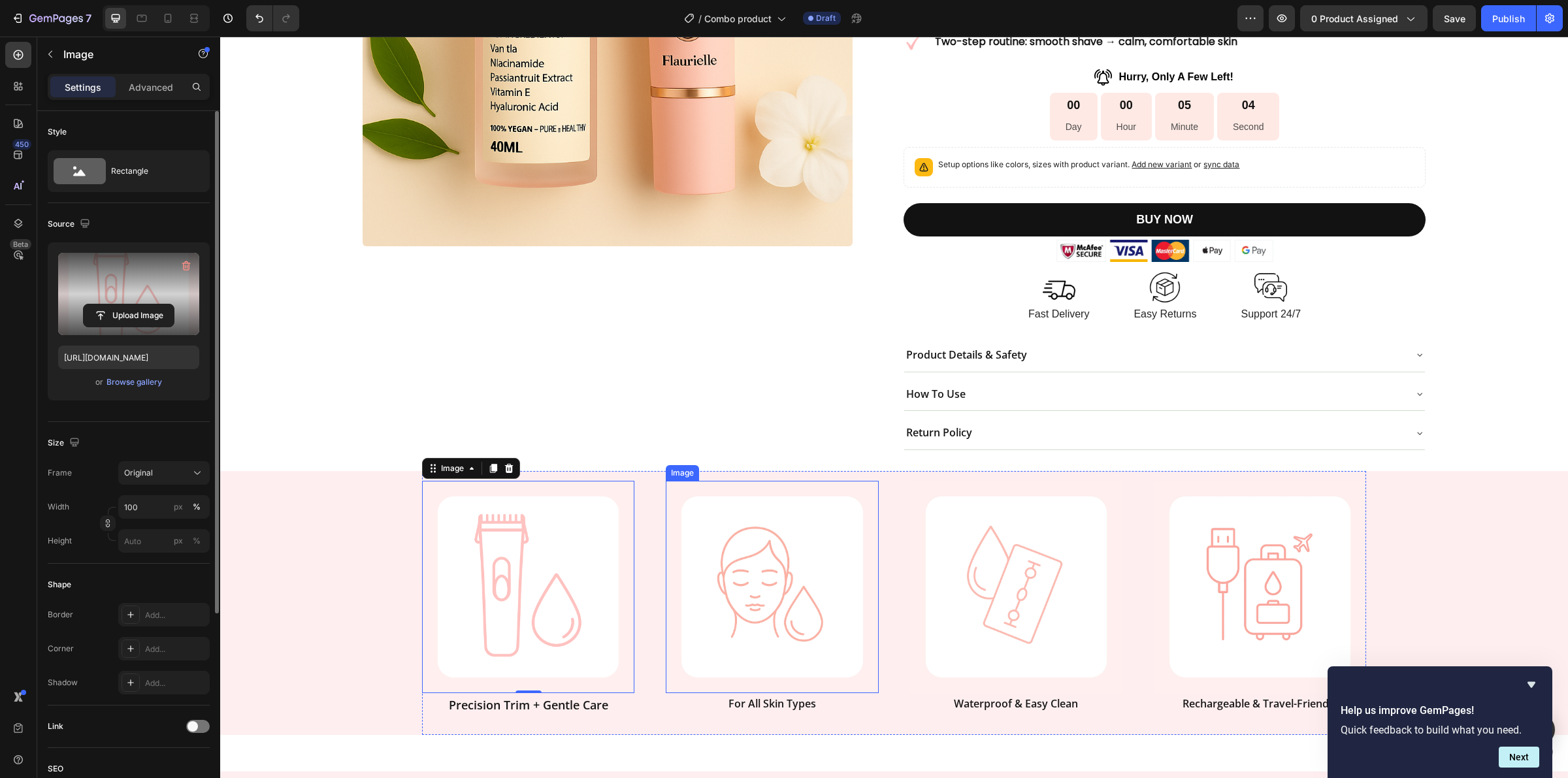
click at [755, 583] on img at bounding box center [772, 587] width 212 height 212
click at [92, 293] on label at bounding box center [128, 293] width 141 height 83
click at [92, 305] on input "file" at bounding box center [129, 315] width 90 height 22
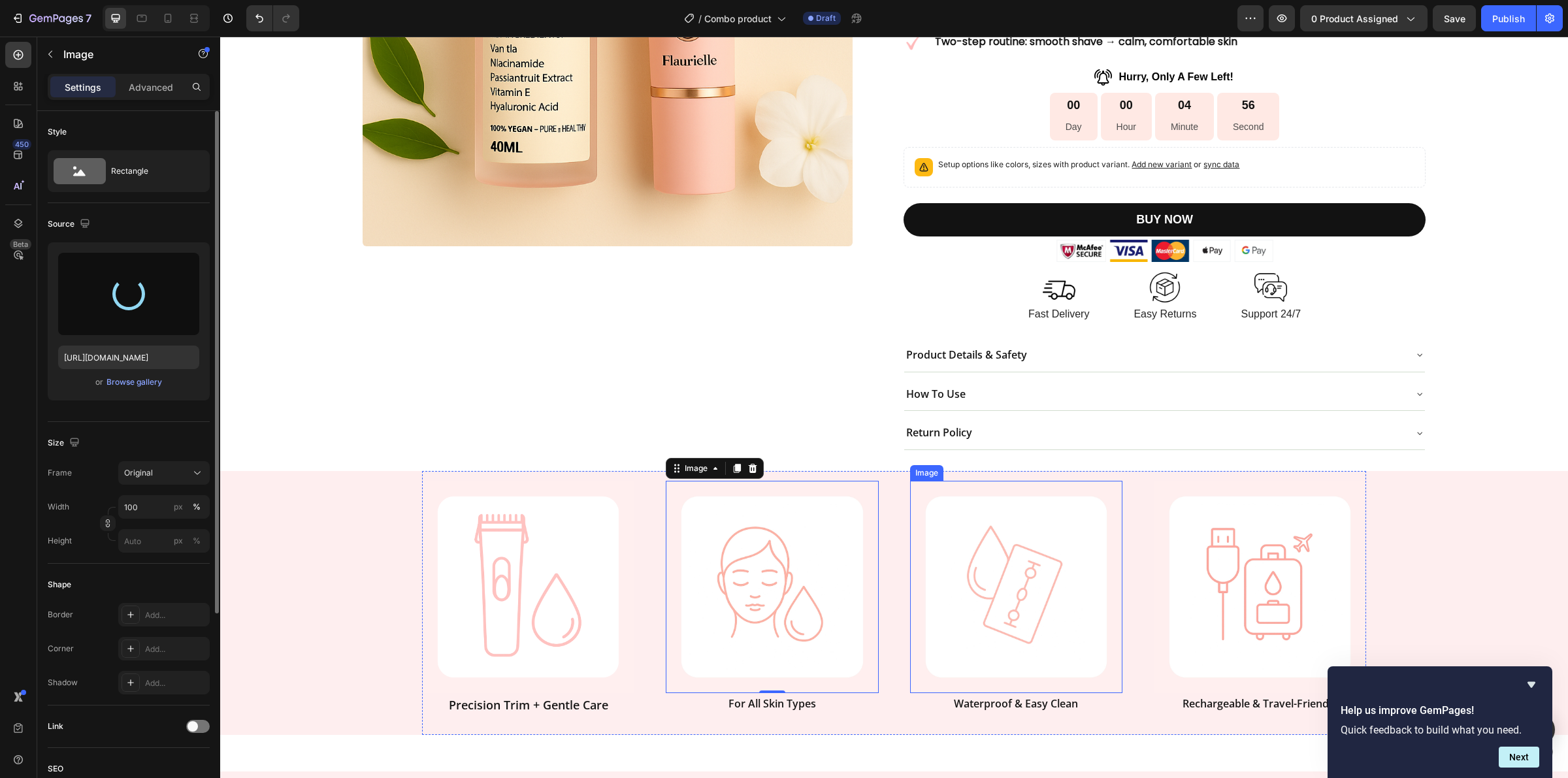
type input "[URL][DOMAIN_NAME]"
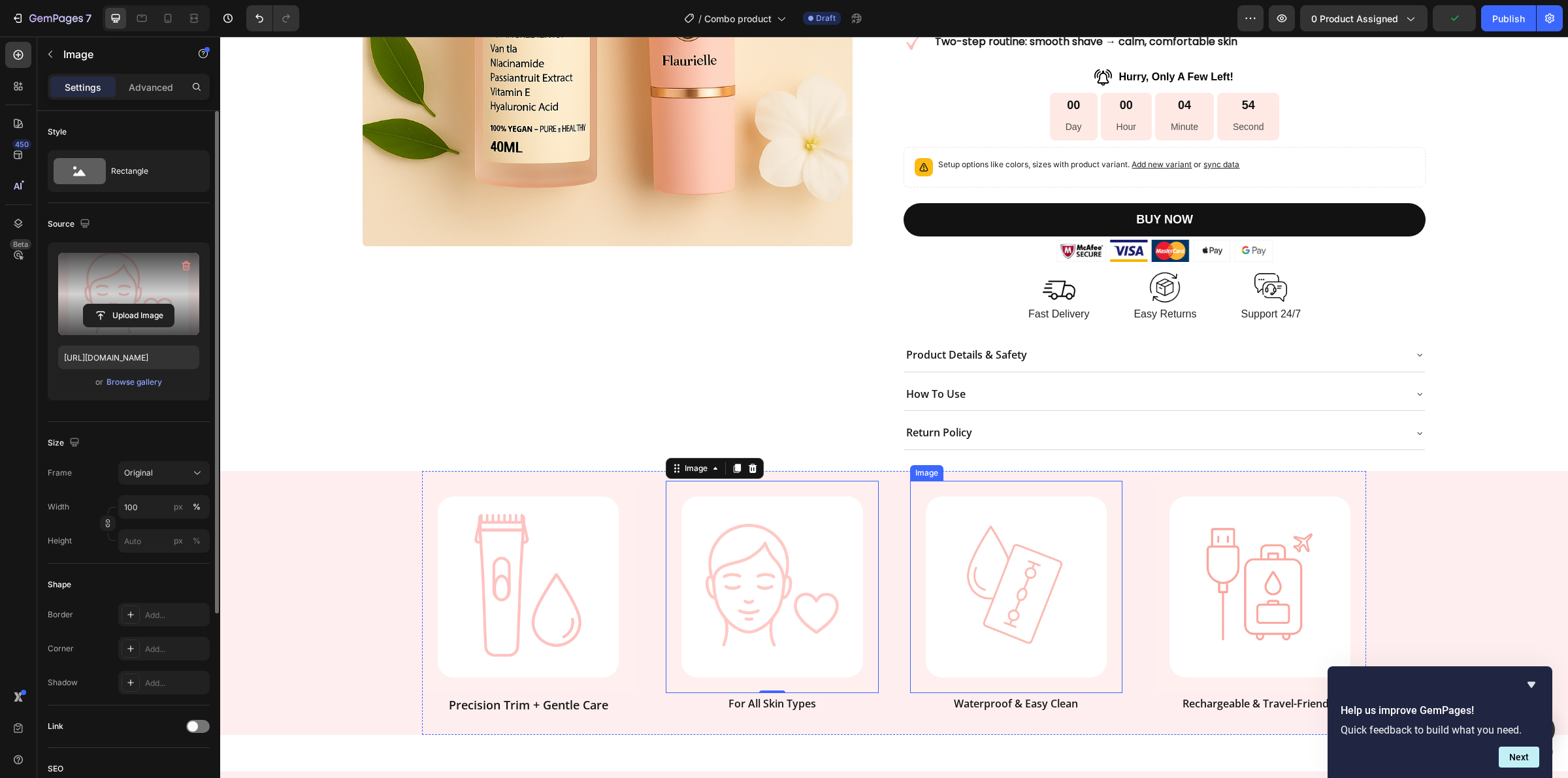
click at [1014, 566] on img at bounding box center [1016, 587] width 212 height 212
click at [157, 298] on label at bounding box center [128, 293] width 141 height 83
click at [157, 305] on input "file" at bounding box center [129, 315] width 90 height 22
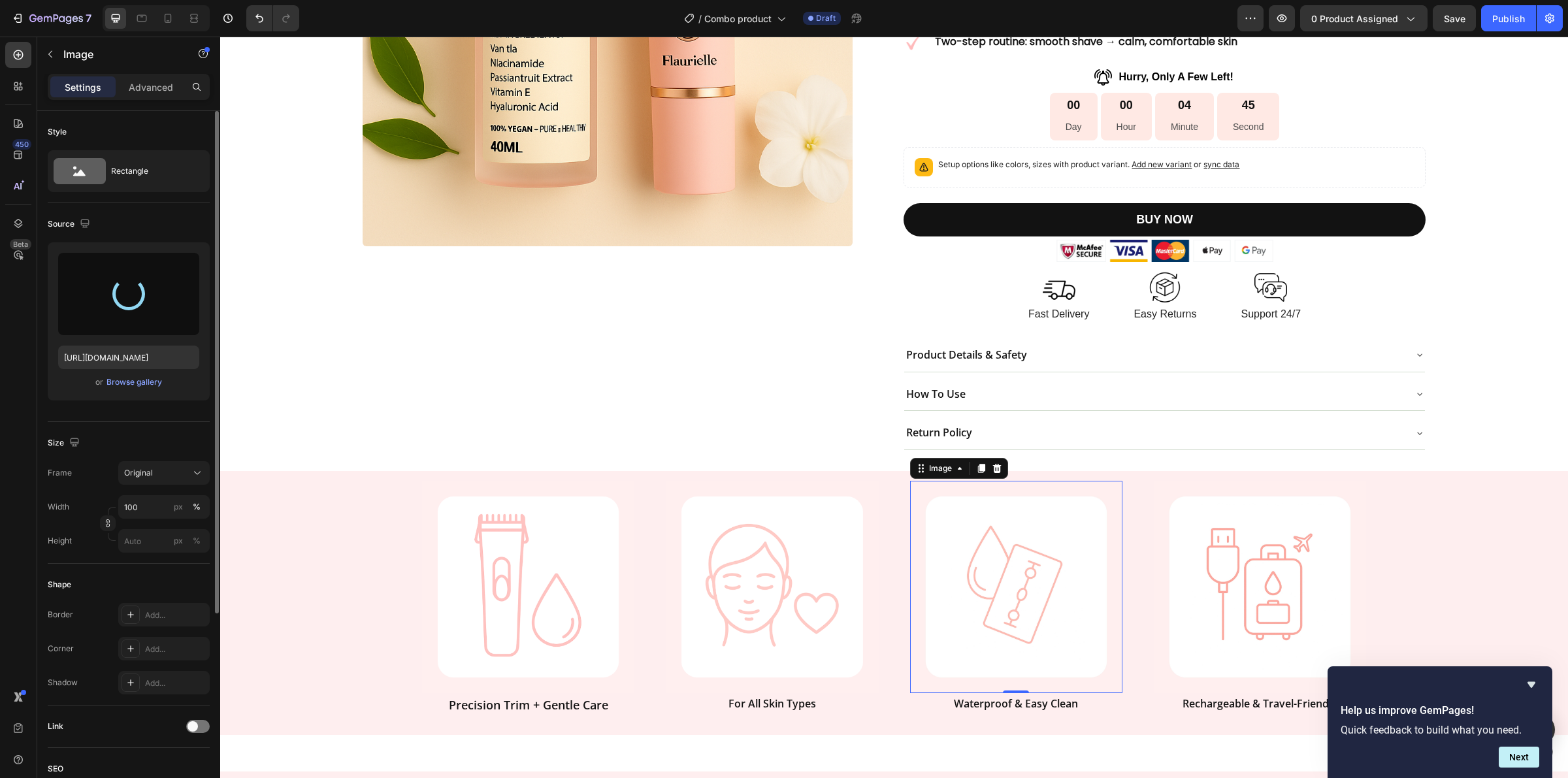
type input "[URL][DOMAIN_NAME]"
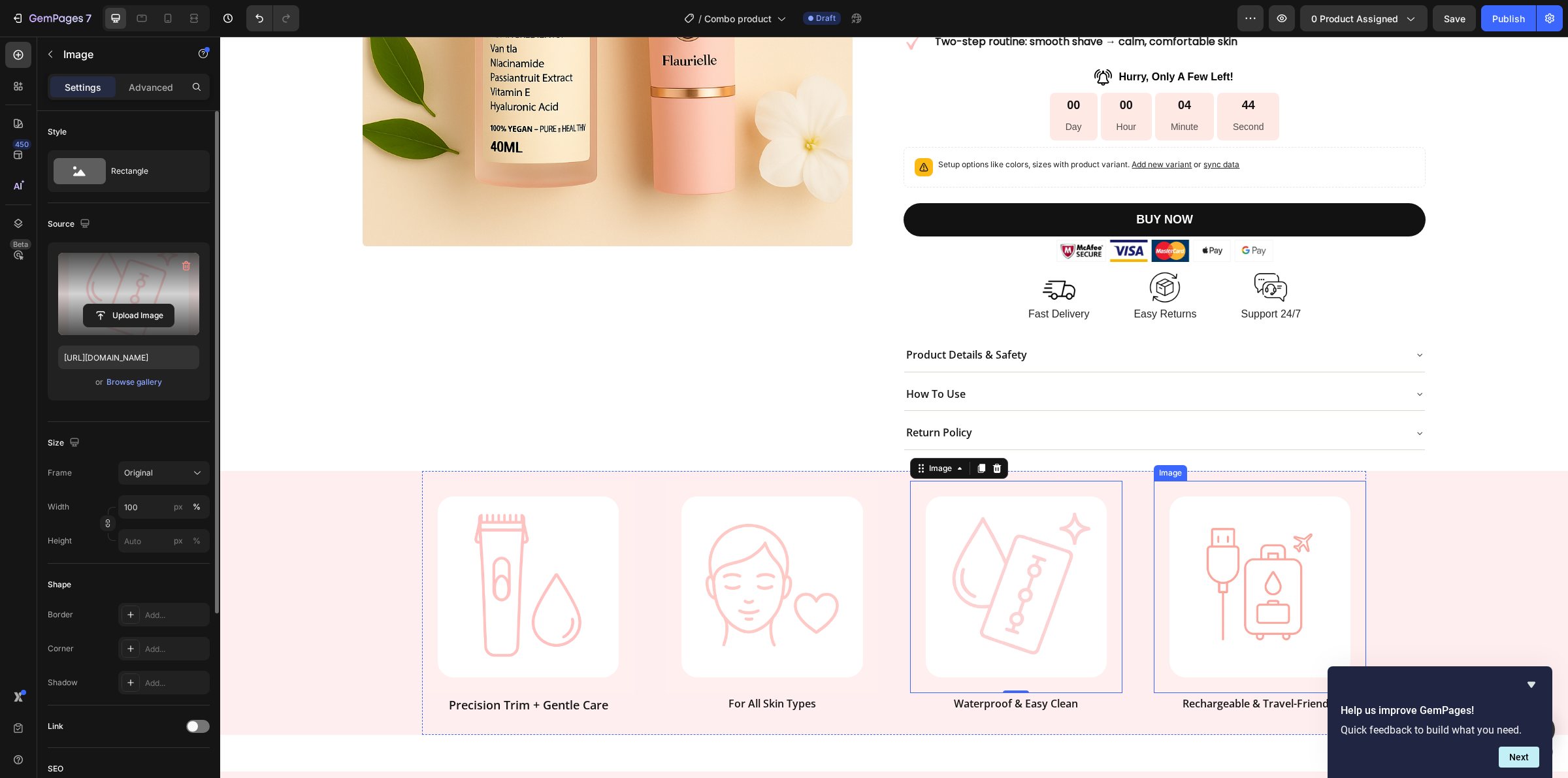
click at [1225, 563] on img at bounding box center [1260, 587] width 212 height 212
click at [119, 296] on label at bounding box center [128, 293] width 141 height 83
click at [119, 305] on input "file" at bounding box center [129, 315] width 90 height 22
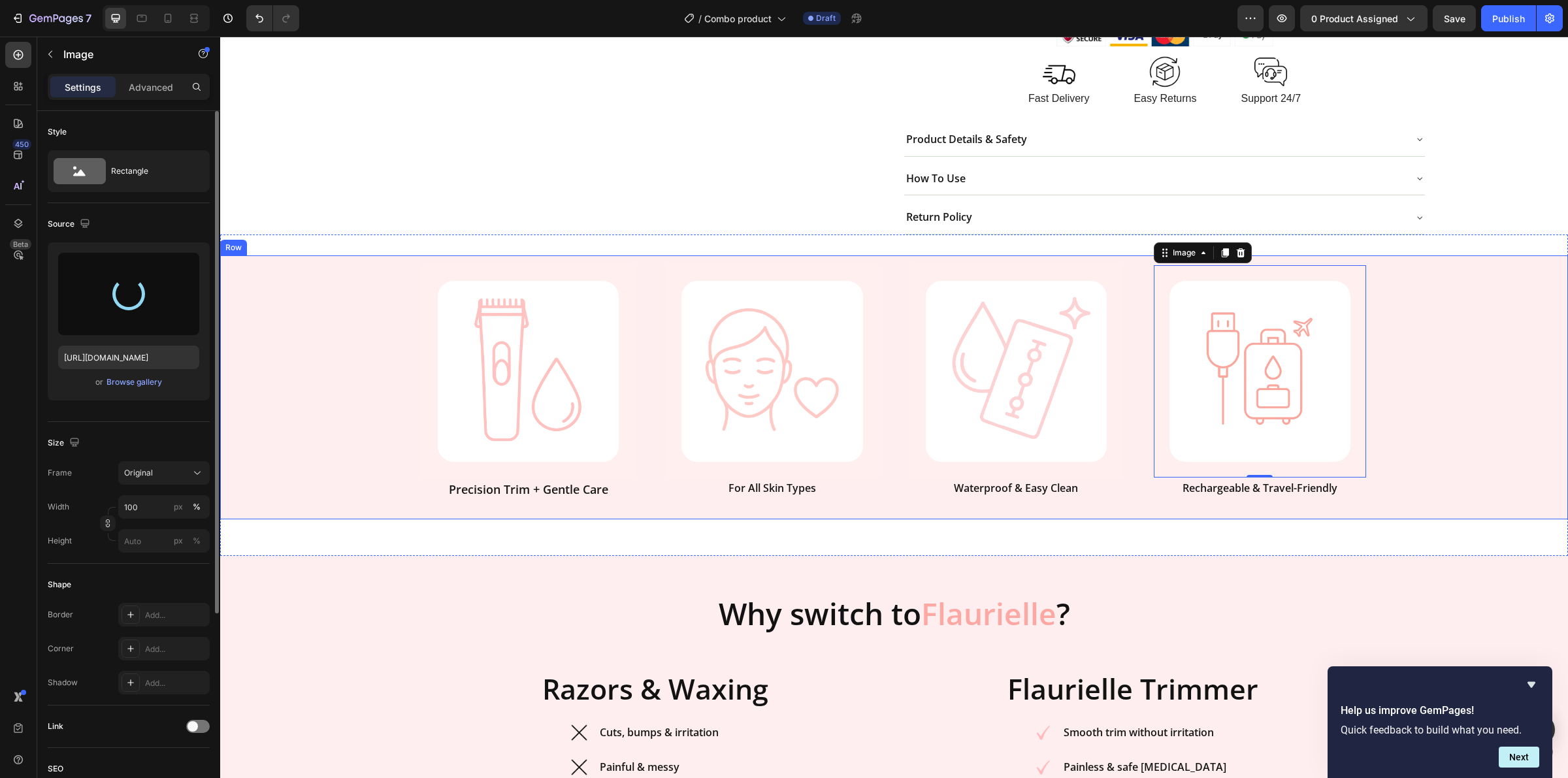
scroll to position [571, 0]
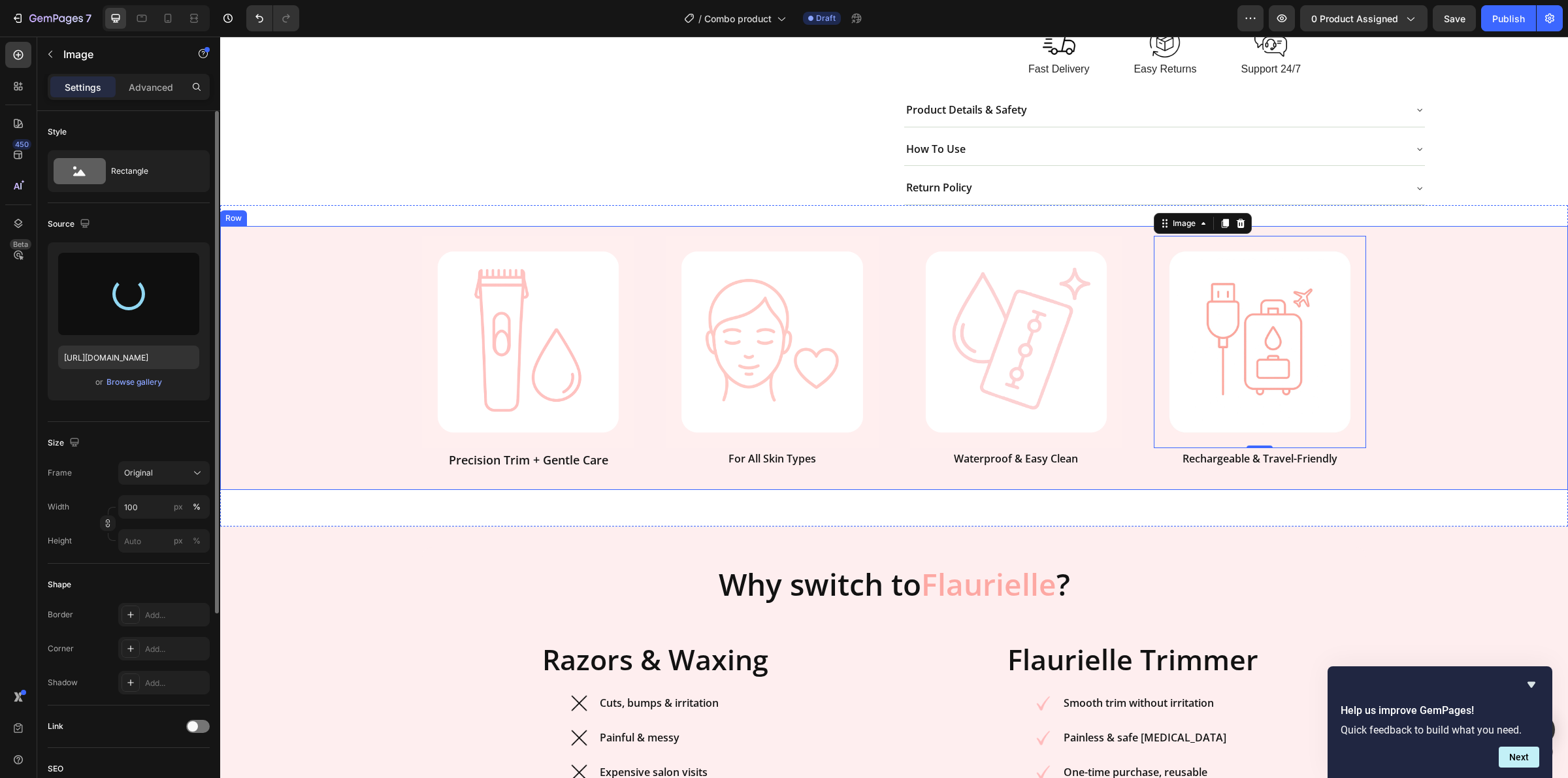
type input "[URL][DOMAIN_NAME]"
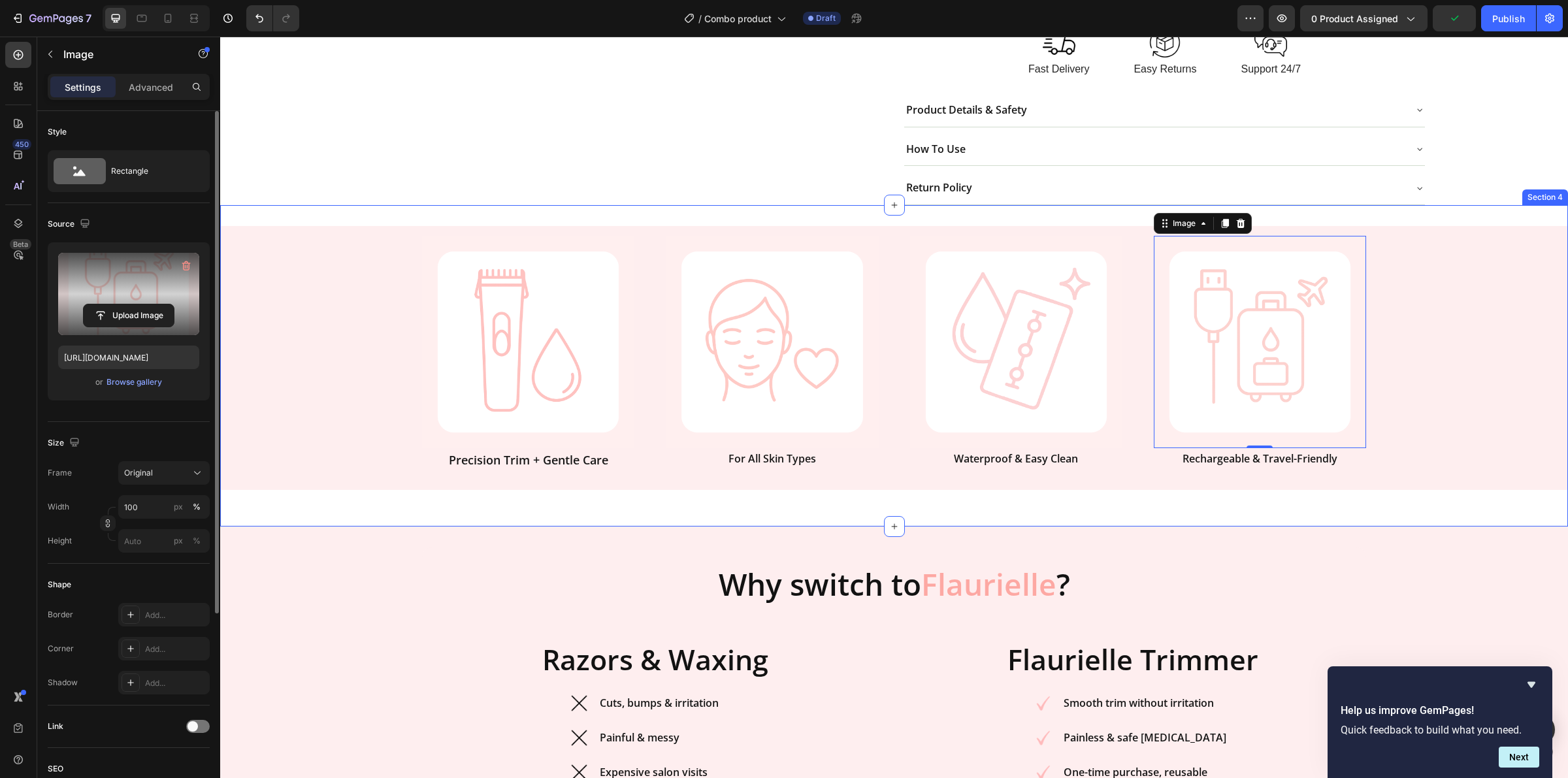
click at [1409, 547] on div "Why switch to Flaurielle ? Heading Razors & Waxing Heading Image Cuts, bumps & …" at bounding box center [894, 703] width 1348 height 312
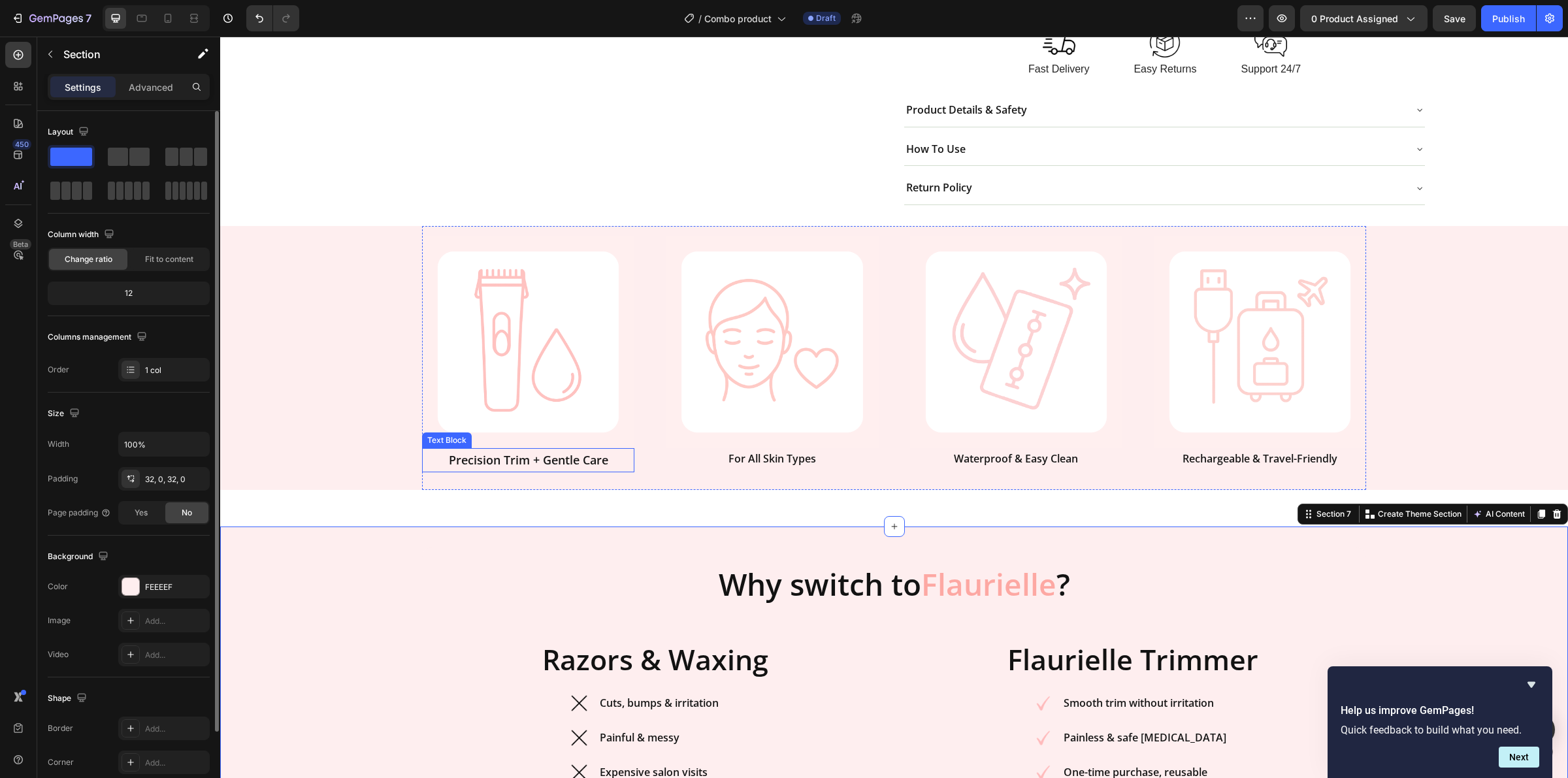
click at [557, 461] on p "Precision Trim + Gentle Care" at bounding box center [528, 460] width 210 height 21
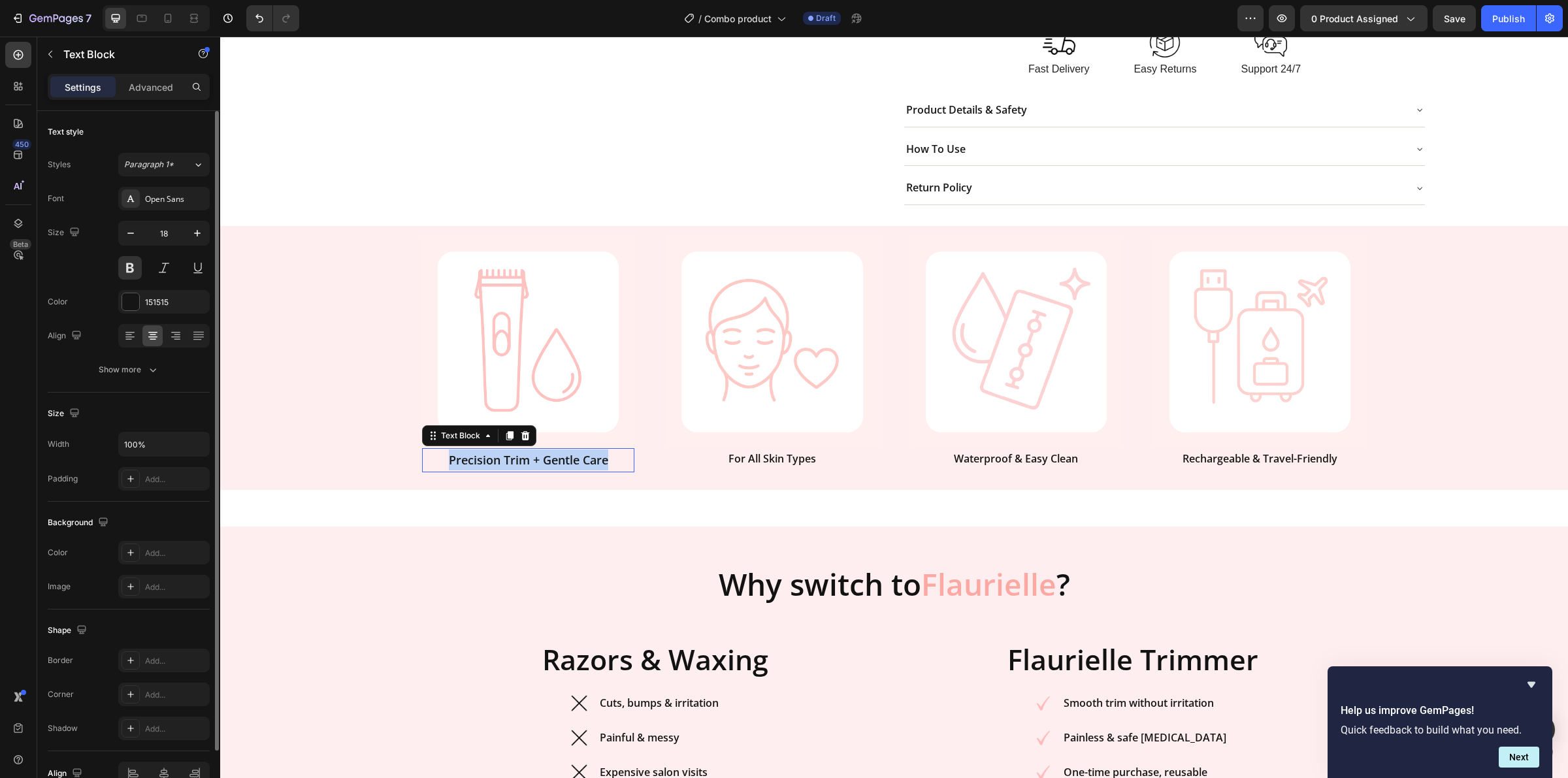
click at [557, 461] on p "Precision Trim + Gentle Care" at bounding box center [528, 460] width 210 height 21
click at [773, 456] on p "For All Skin Types" at bounding box center [771, 458] width 210 height 19
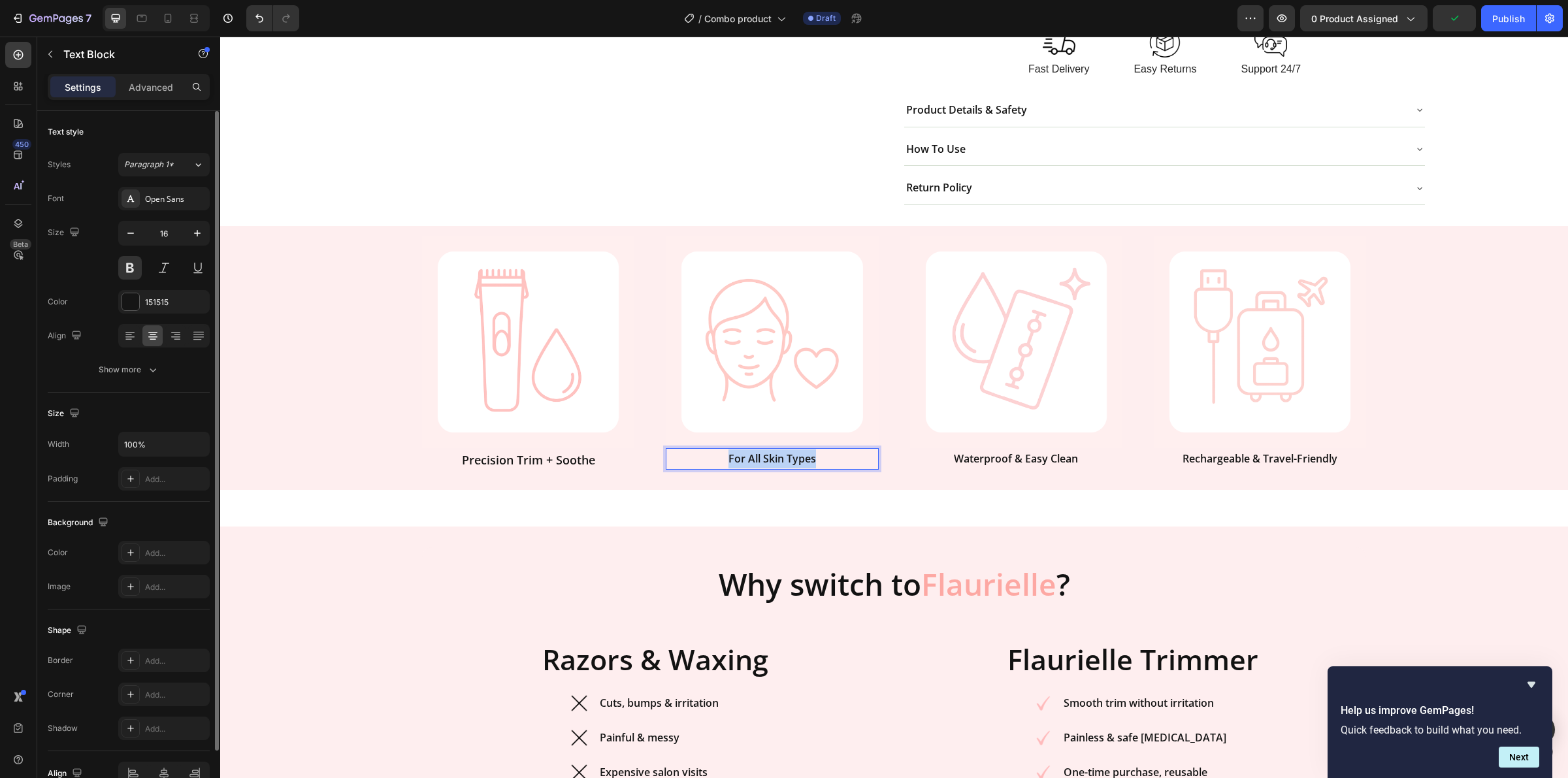
click at [773, 456] on p "For All Skin Types" at bounding box center [771, 458] width 210 height 19
click at [994, 465] on p "Waterproof & Easy Clean" at bounding box center [1016, 458] width 210 height 19
click at [994, 464] on p "Waterproof & Easy Clean" at bounding box center [1016, 458] width 210 height 19
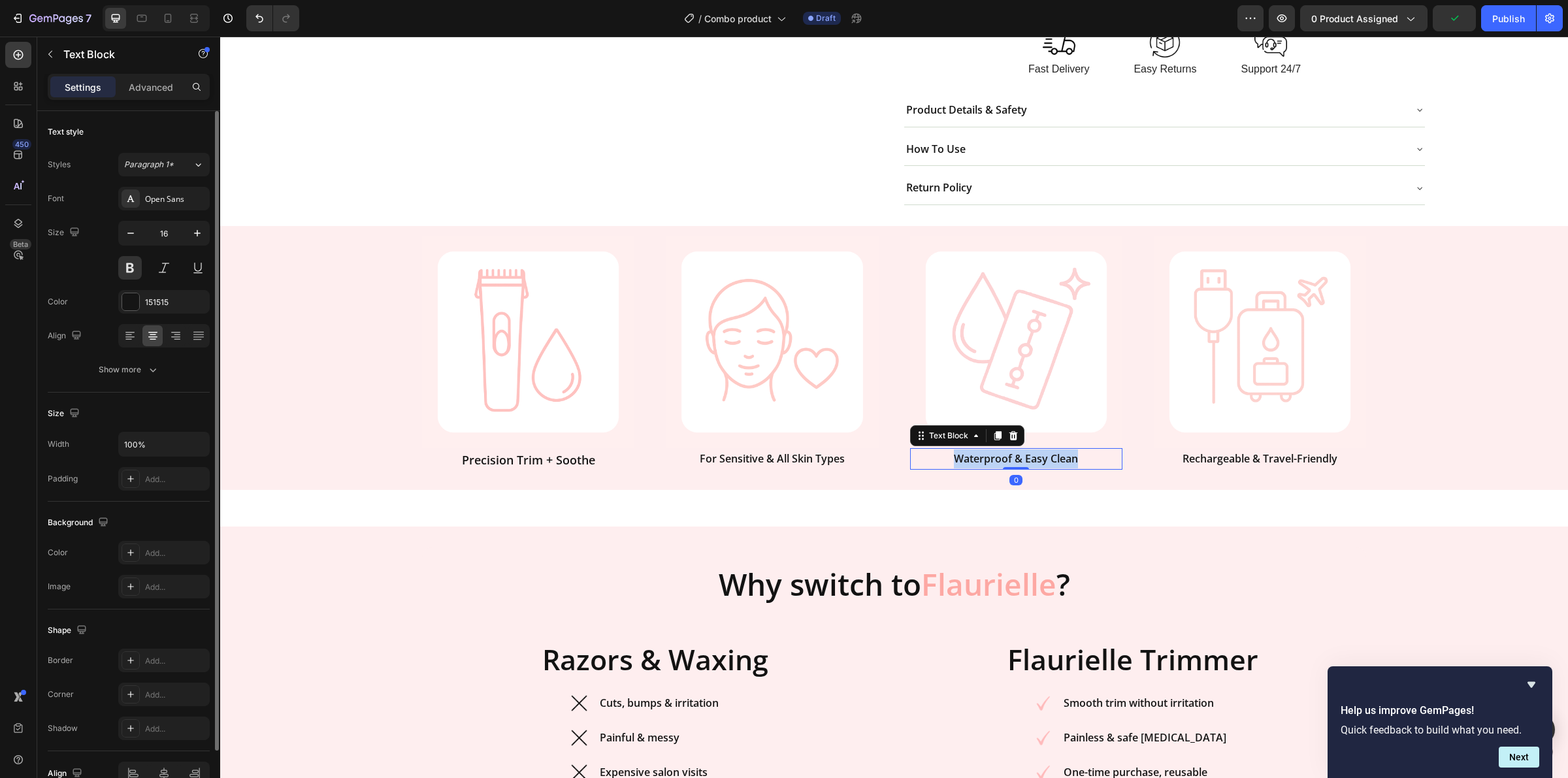
click at [994, 464] on p "Waterproof & Easy Clean" at bounding box center [1016, 458] width 210 height 19
click at [1255, 455] on p "Rechargeable & Travel-Friendly" at bounding box center [1260, 458] width 210 height 19
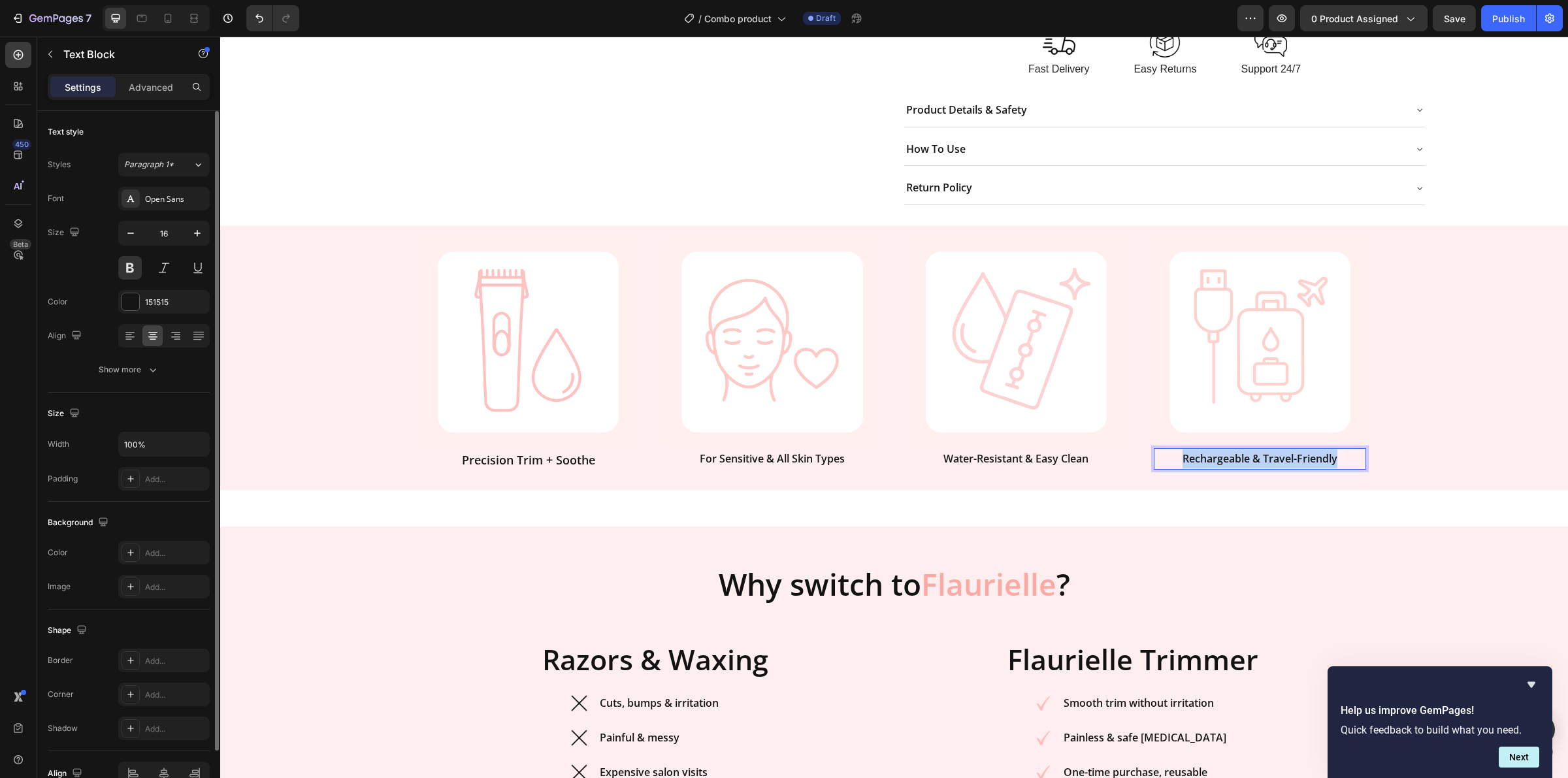
click at [1255, 455] on p "Rechargeable & Travel-Friendly" at bounding box center [1260, 458] width 210 height 19
click at [1446, 442] on div "Image Precision Trim + Soothe Text Block Image For Sensitive & All Skin Types T…" at bounding box center [894, 357] width 1348 height 263
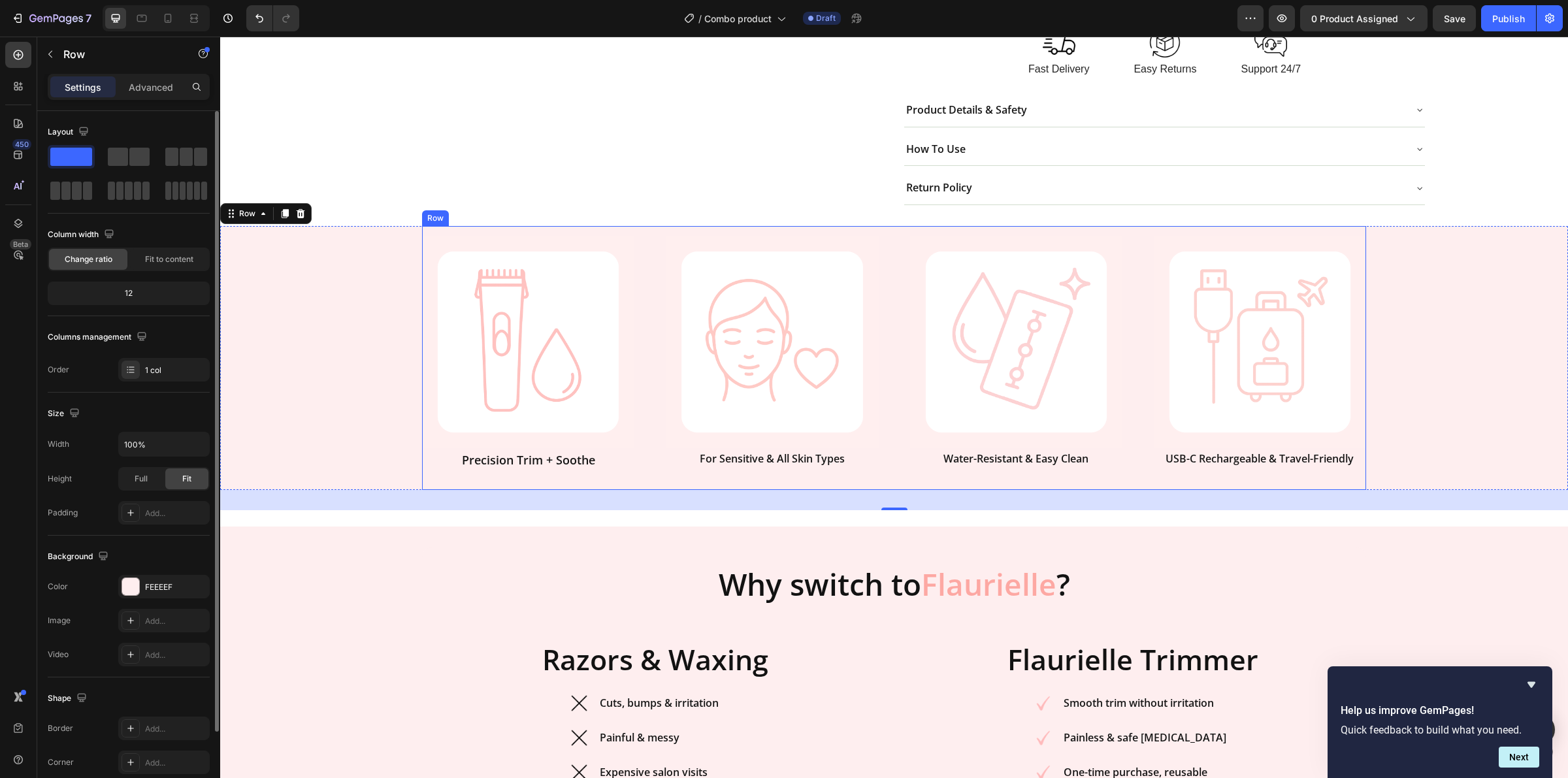
scroll to position [653, 0]
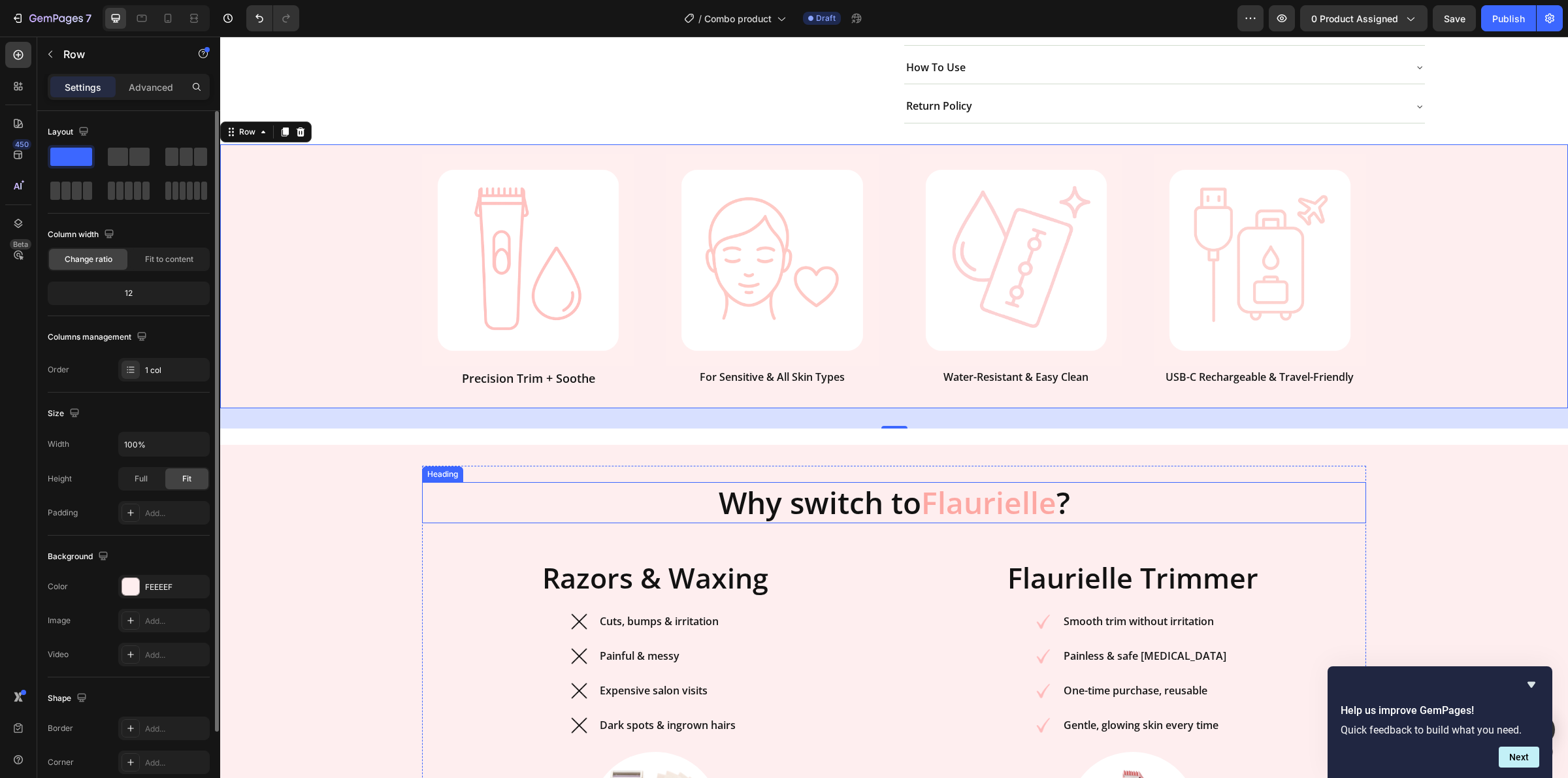
click at [500, 480] on div "Why switch to Flaurielle ? Heading Razors & Waxing Heading Image Cuts, bumps & …" at bounding box center [893, 681] width 943 height 432
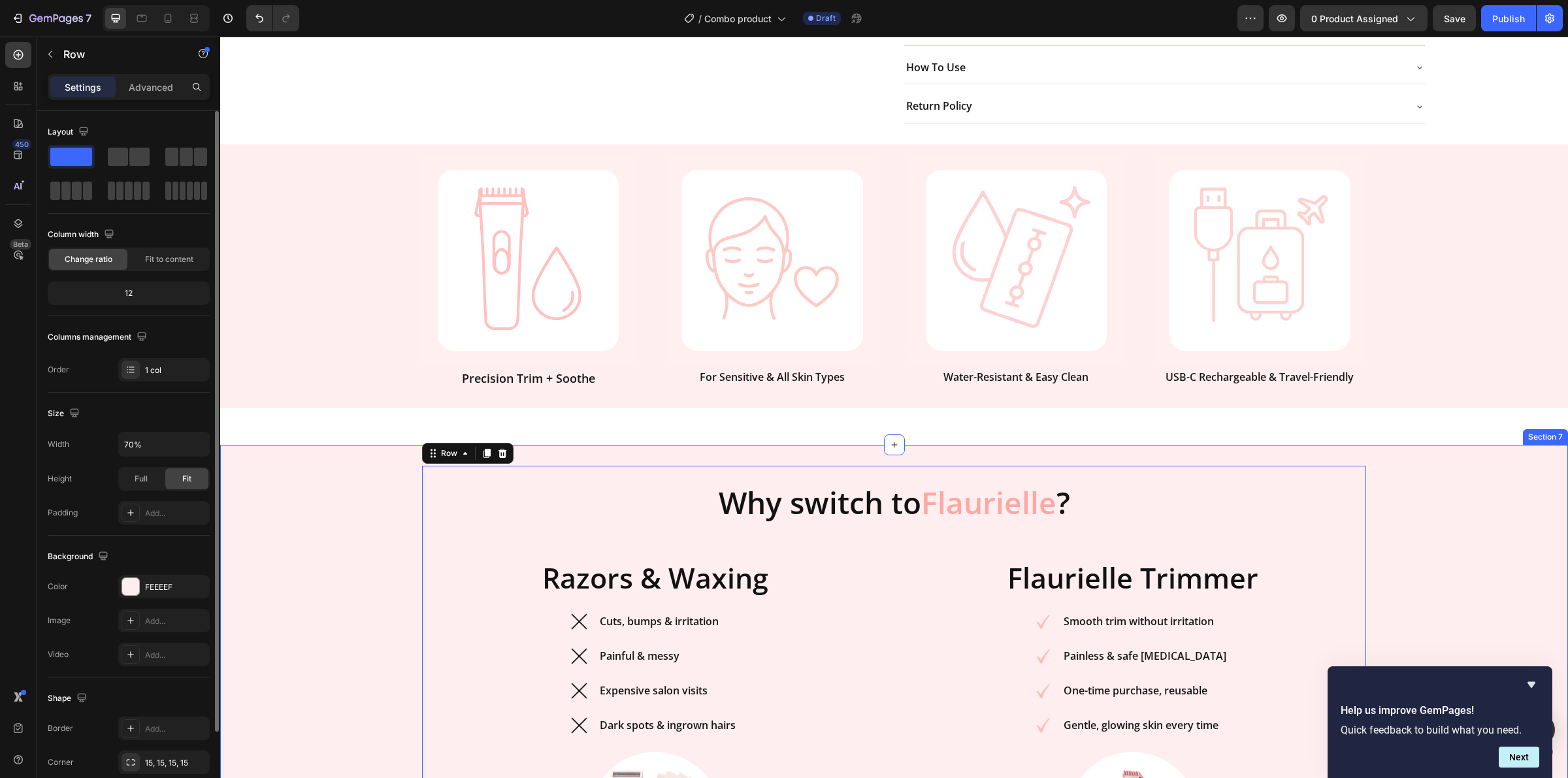
click at [340, 521] on div "Why switch to Flaurielle ? Heading Razors & Waxing Heading Image Cuts, bumps & …" at bounding box center [894, 687] width 1348 height 443
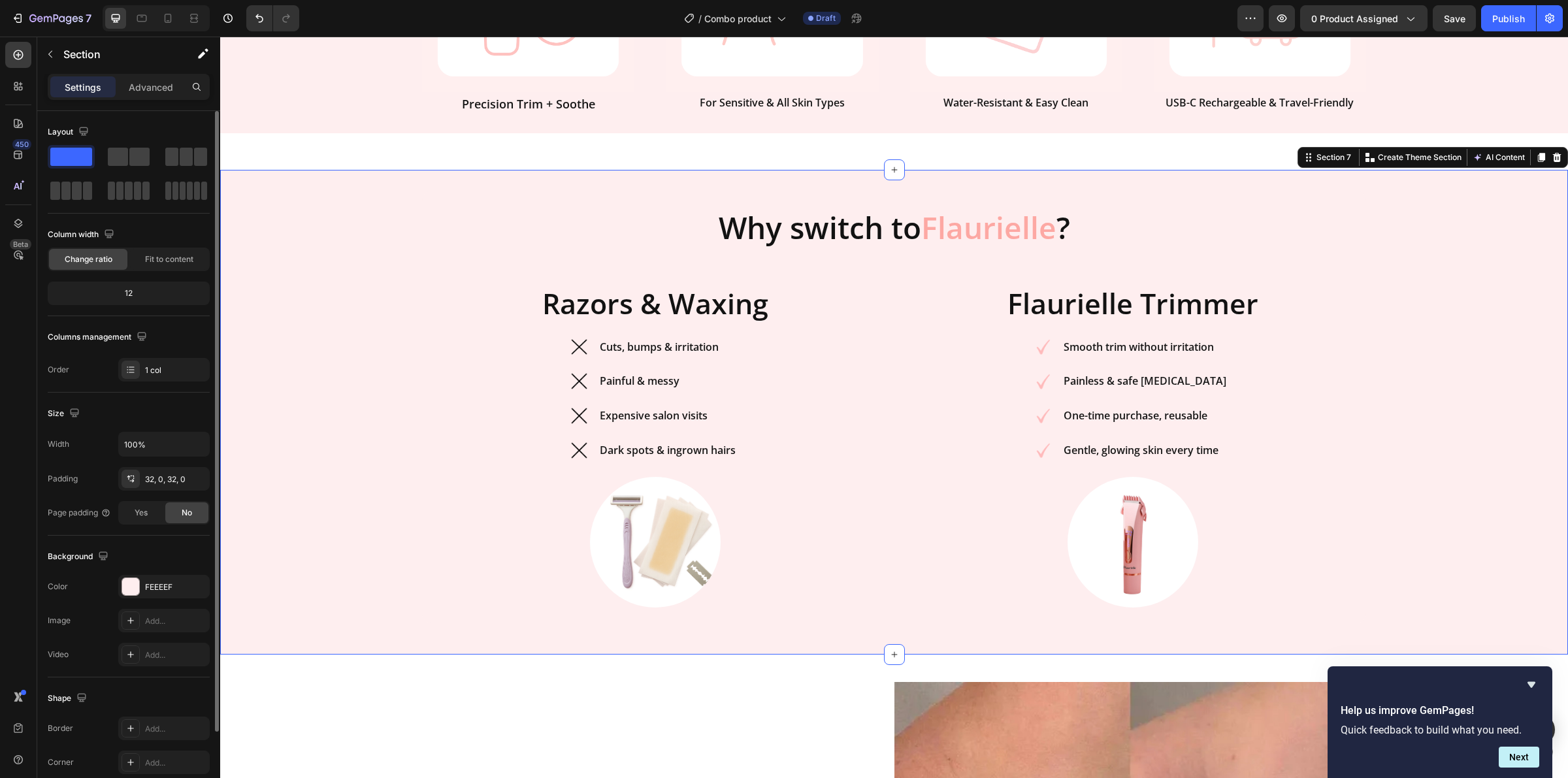
scroll to position [980, 0]
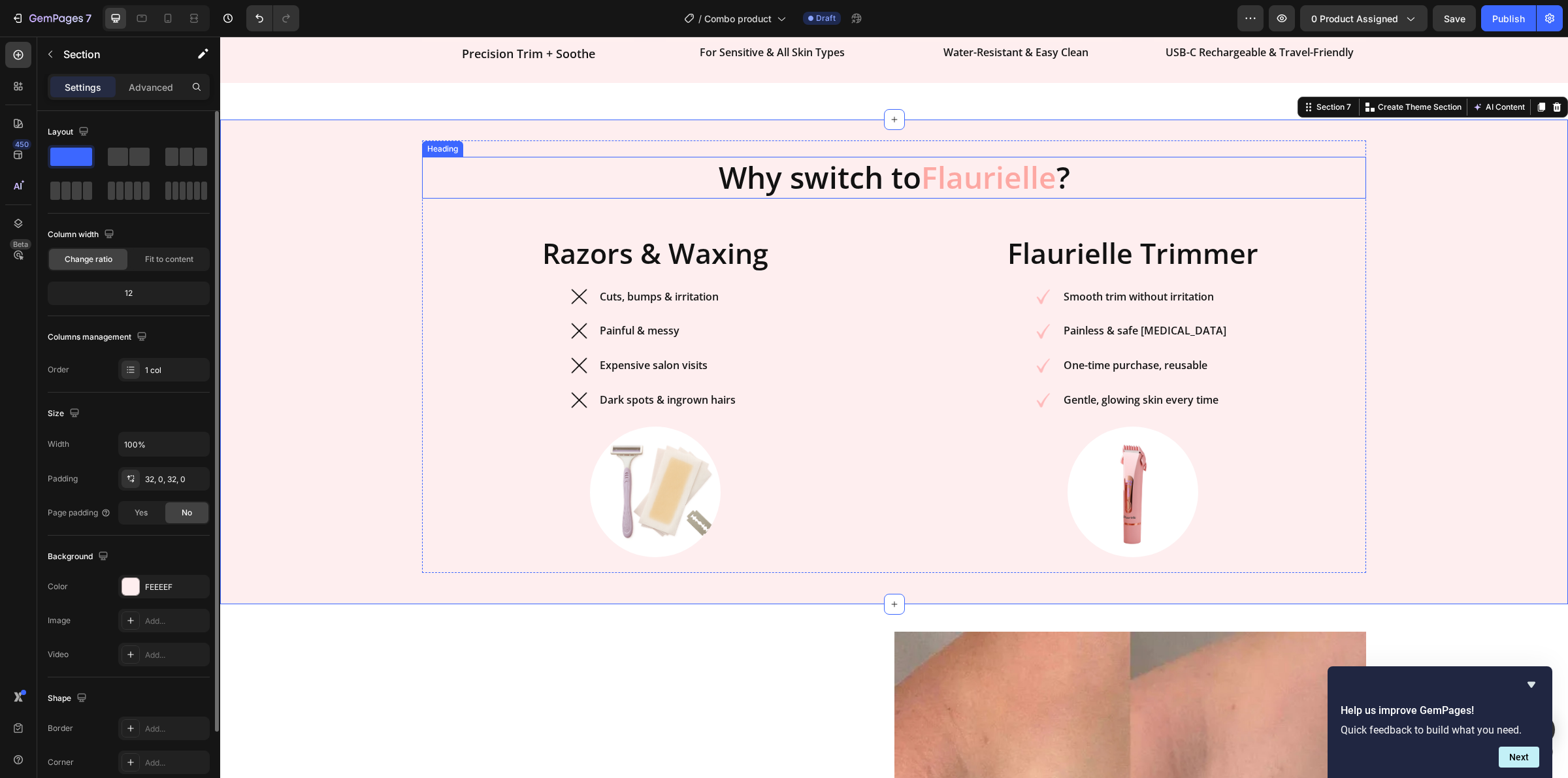
click at [872, 180] on strong "Why switch to" at bounding box center [820, 176] width 203 height 40
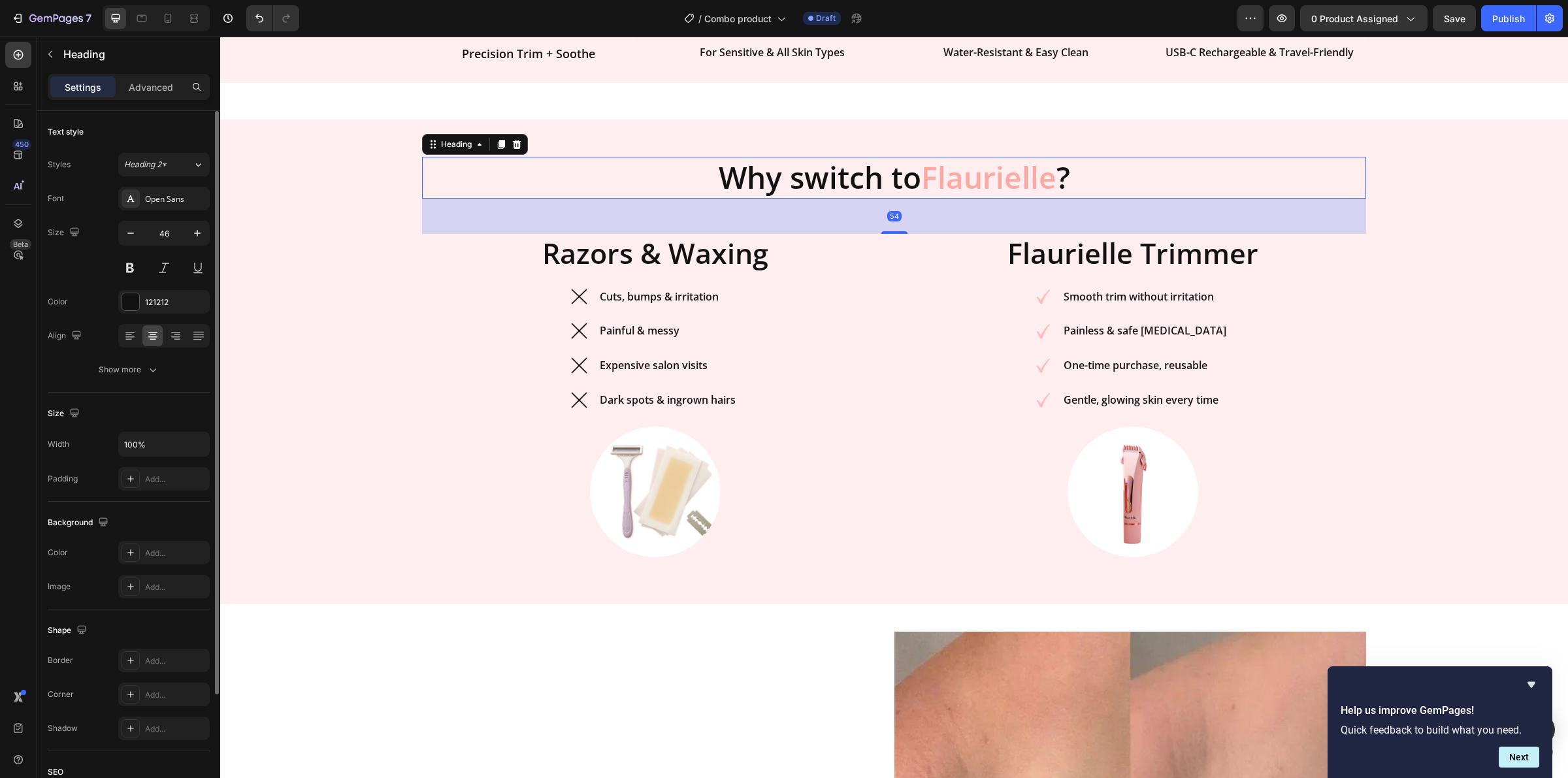
click at [872, 180] on strong "Why switch to" at bounding box center [820, 176] width 203 height 40
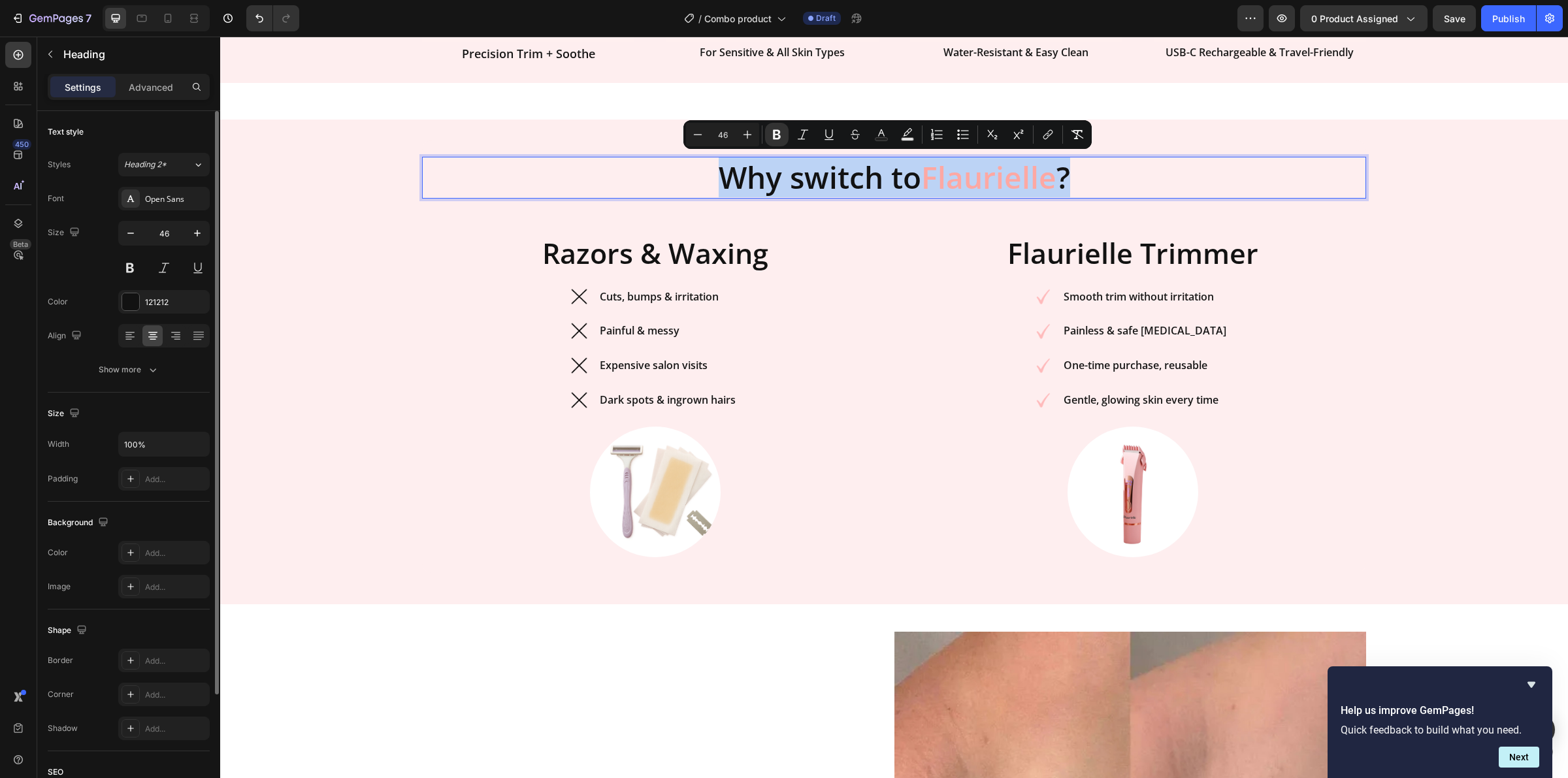
click at [874, 181] on strong "Why switch to" at bounding box center [820, 176] width 203 height 40
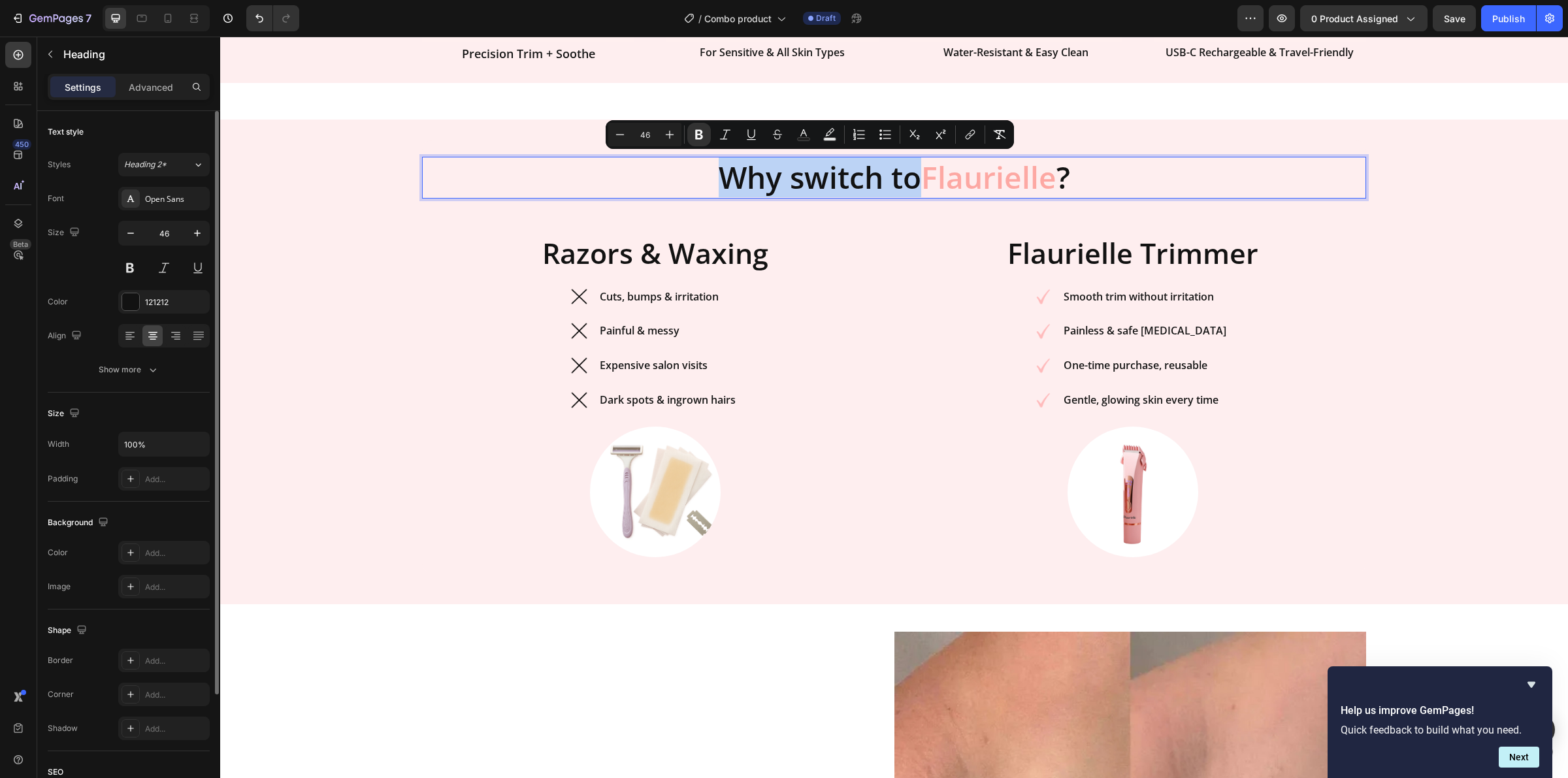
drag, startPoint x: 906, startPoint y: 175, endPoint x: 720, endPoint y: 188, distance: 186.5
click at [720, 188] on strong "Why switch to" at bounding box center [820, 176] width 203 height 40
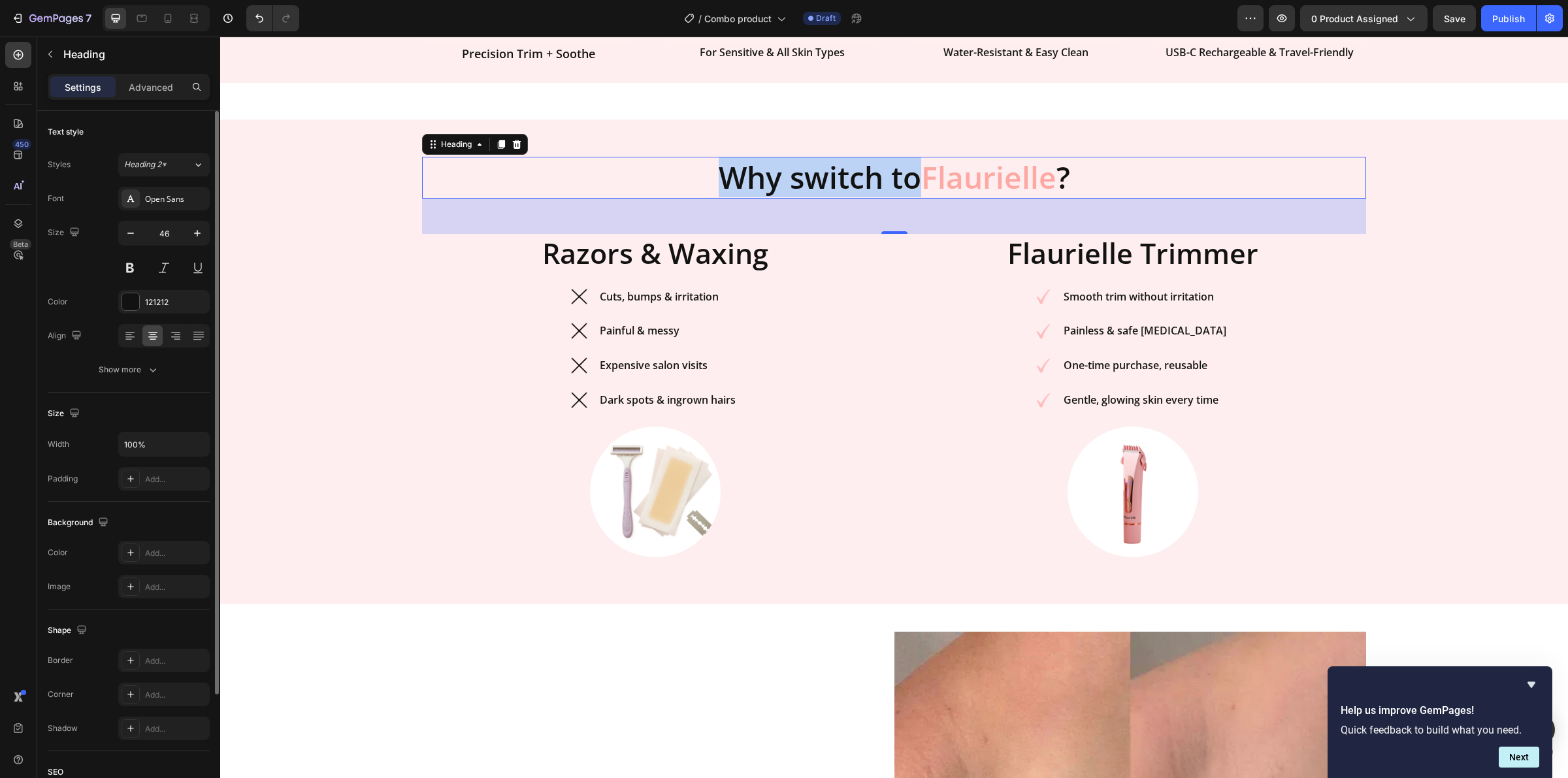
click at [1050, 178] on strong "Flaurielle" at bounding box center [989, 176] width 135 height 40
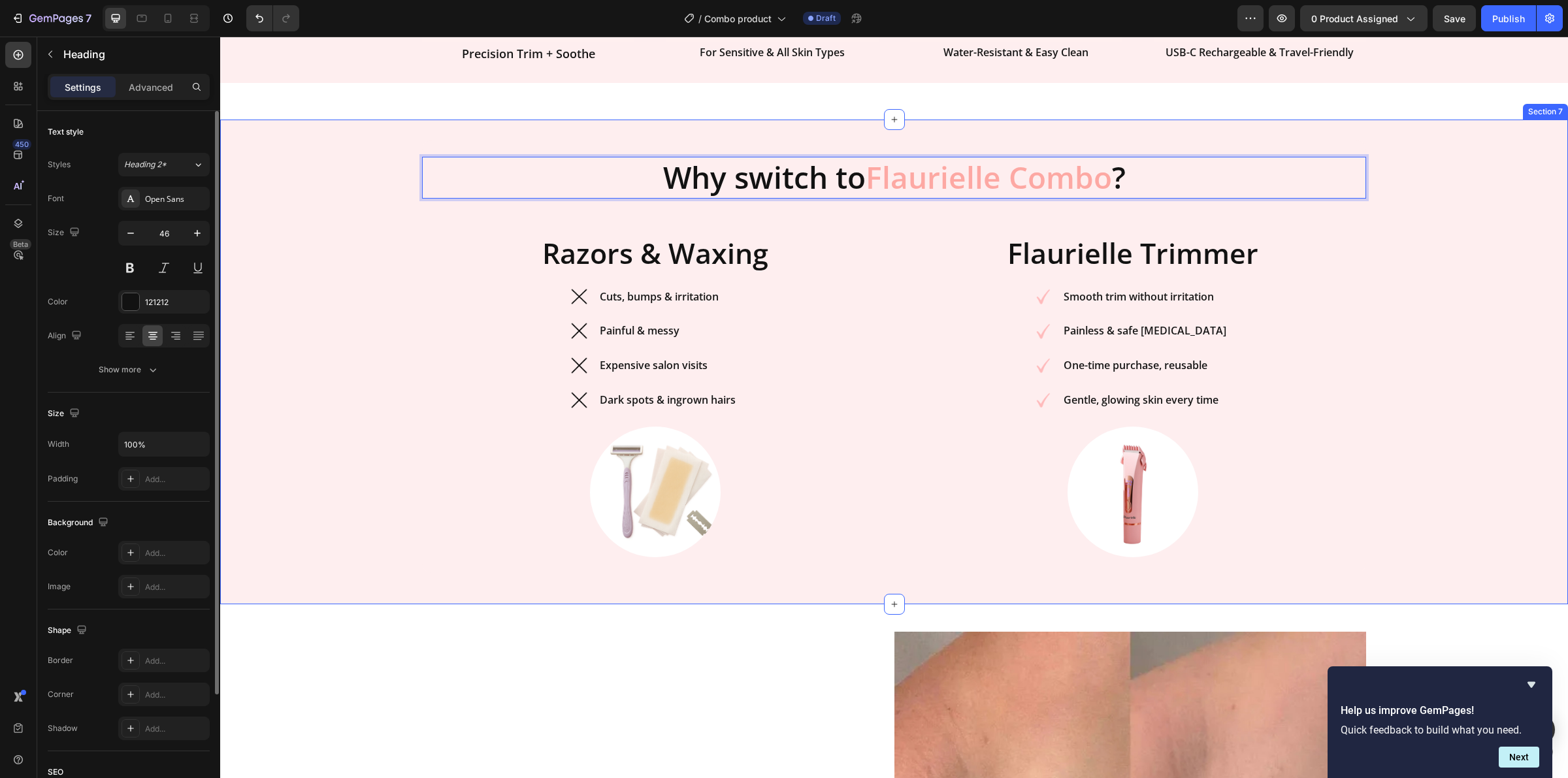
click at [1487, 269] on div "Why switch to Flaurielle Combo ? Heading 54 Razors & Waxing Heading Image Cuts,…" at bounding box center [894, 362] width 1348 height 443
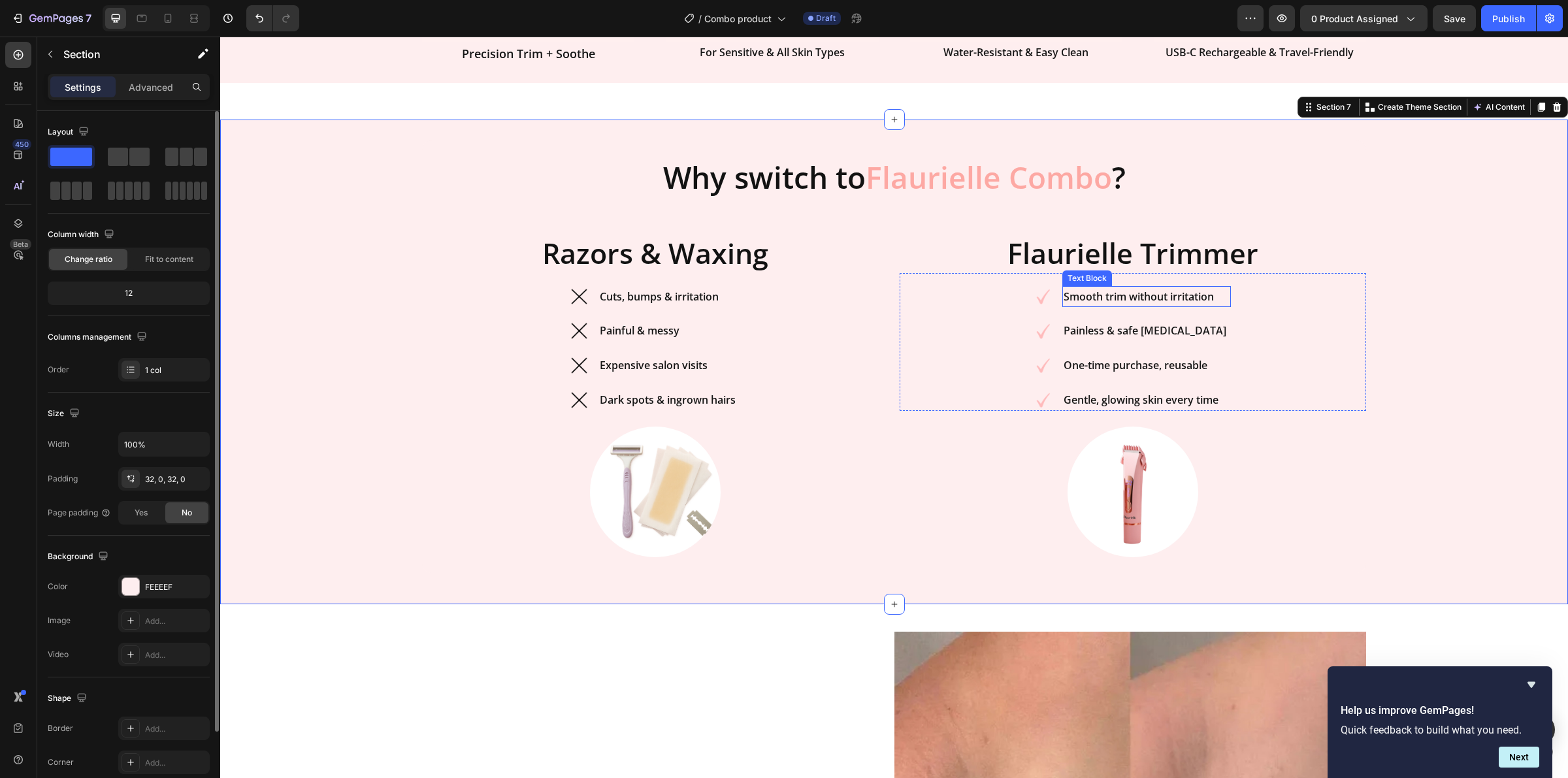
click at [1171, 296] on strong "Smooth trim without irritation" at bounding box center [1139, 296] width 150 height 14
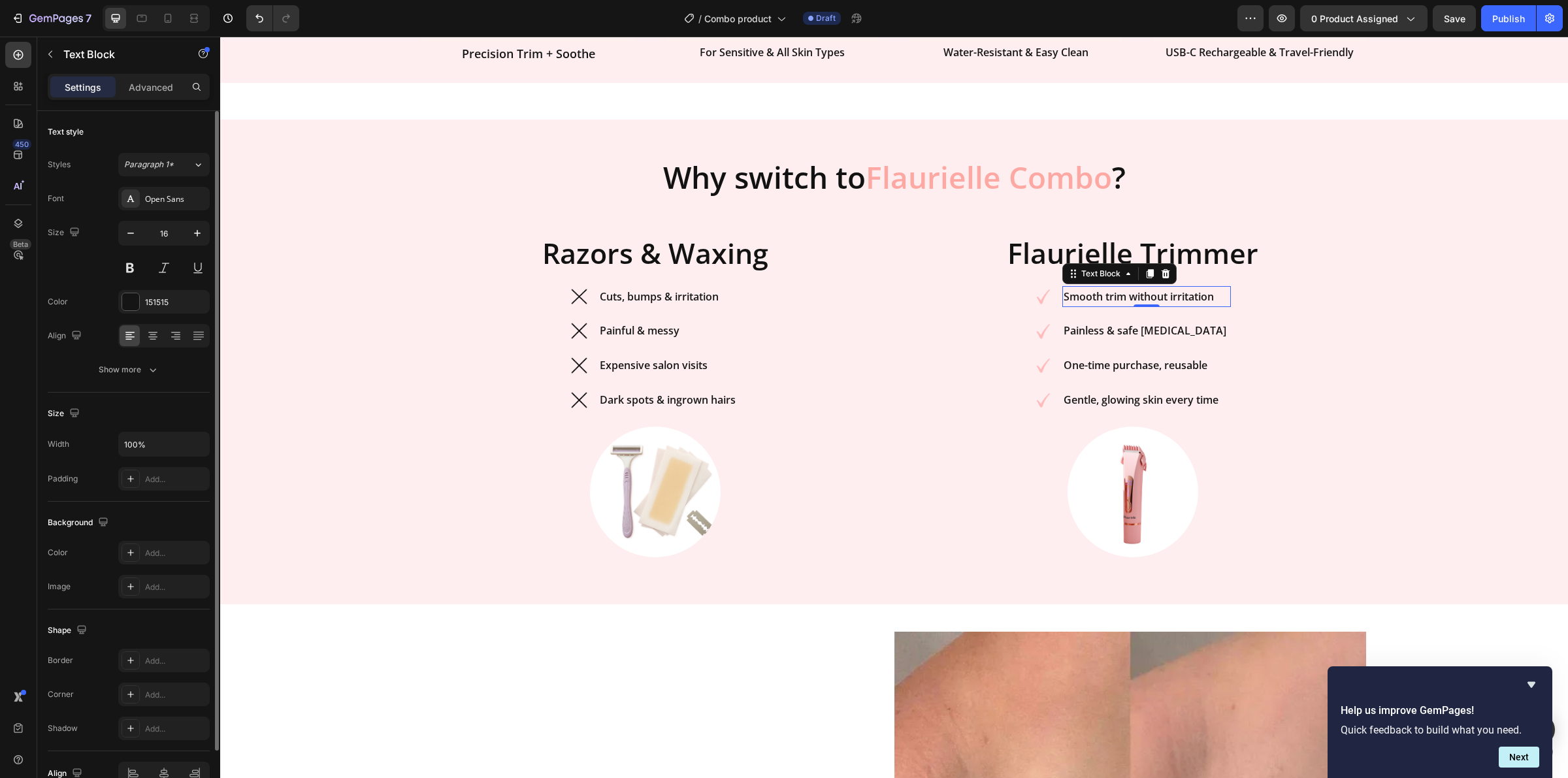
click at [1171, 296] on strong "Smooth trim without irritation" at bounding box center [1139, 296] width 150 height 14
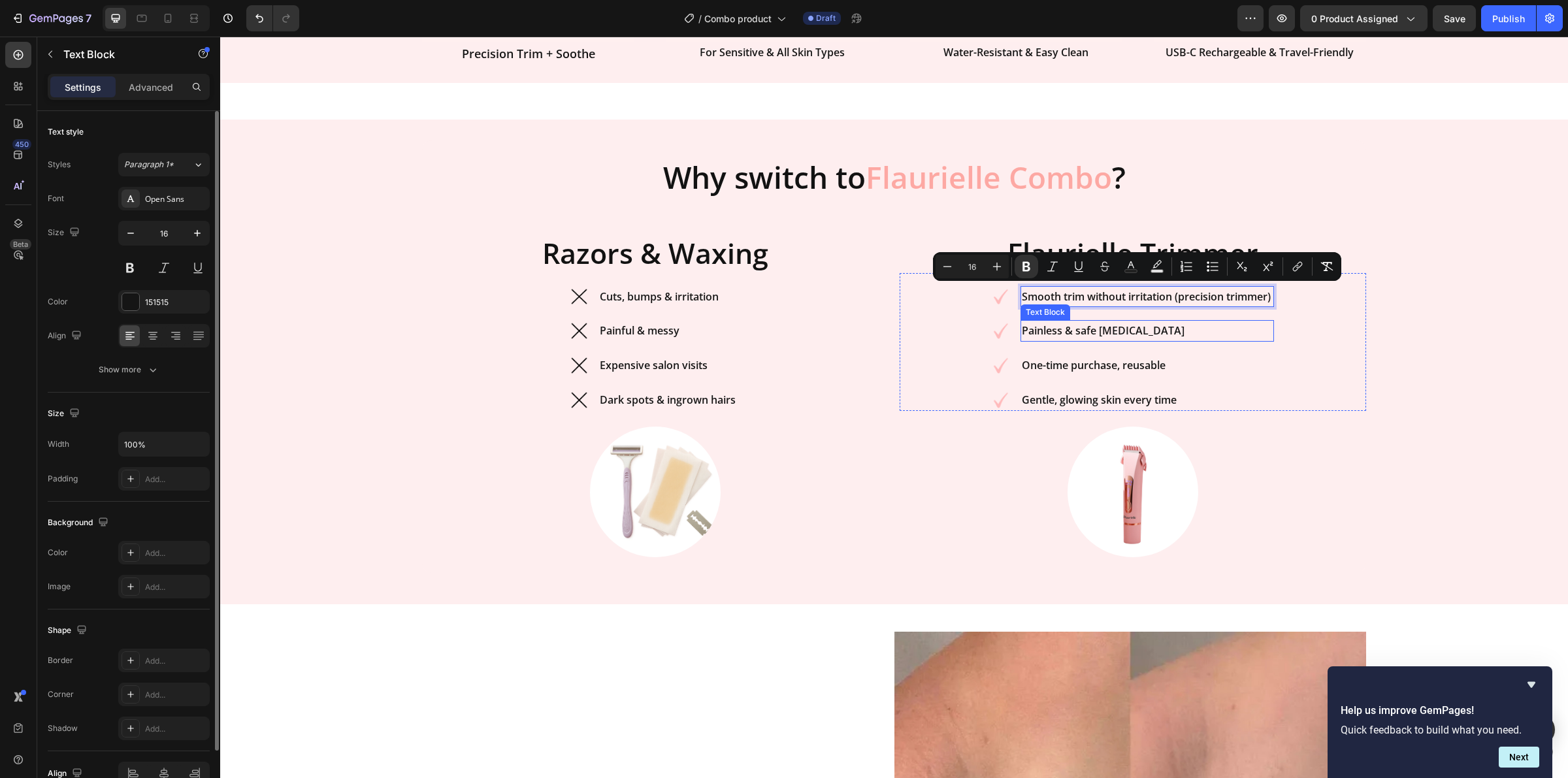
click at [1054, 328] on strong "Painless & safe [MEDICAL_DATA]" at bounding box center [1103, 330] width 163 height 14
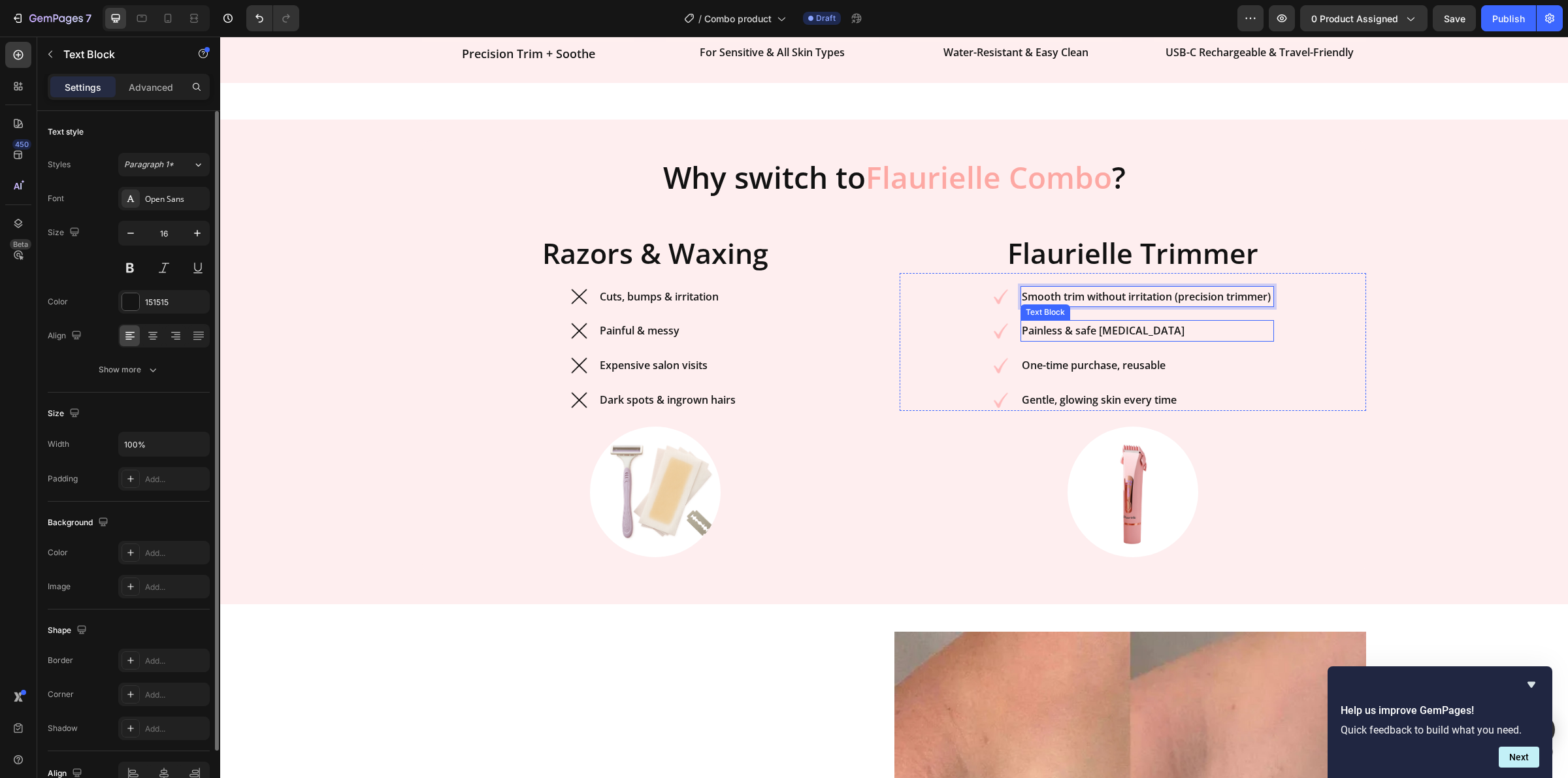
click at [1054, 328] on strong "Painless & safe [MEDICAL_DATA]" at bounding box center [1103, 330] width 163 height 14
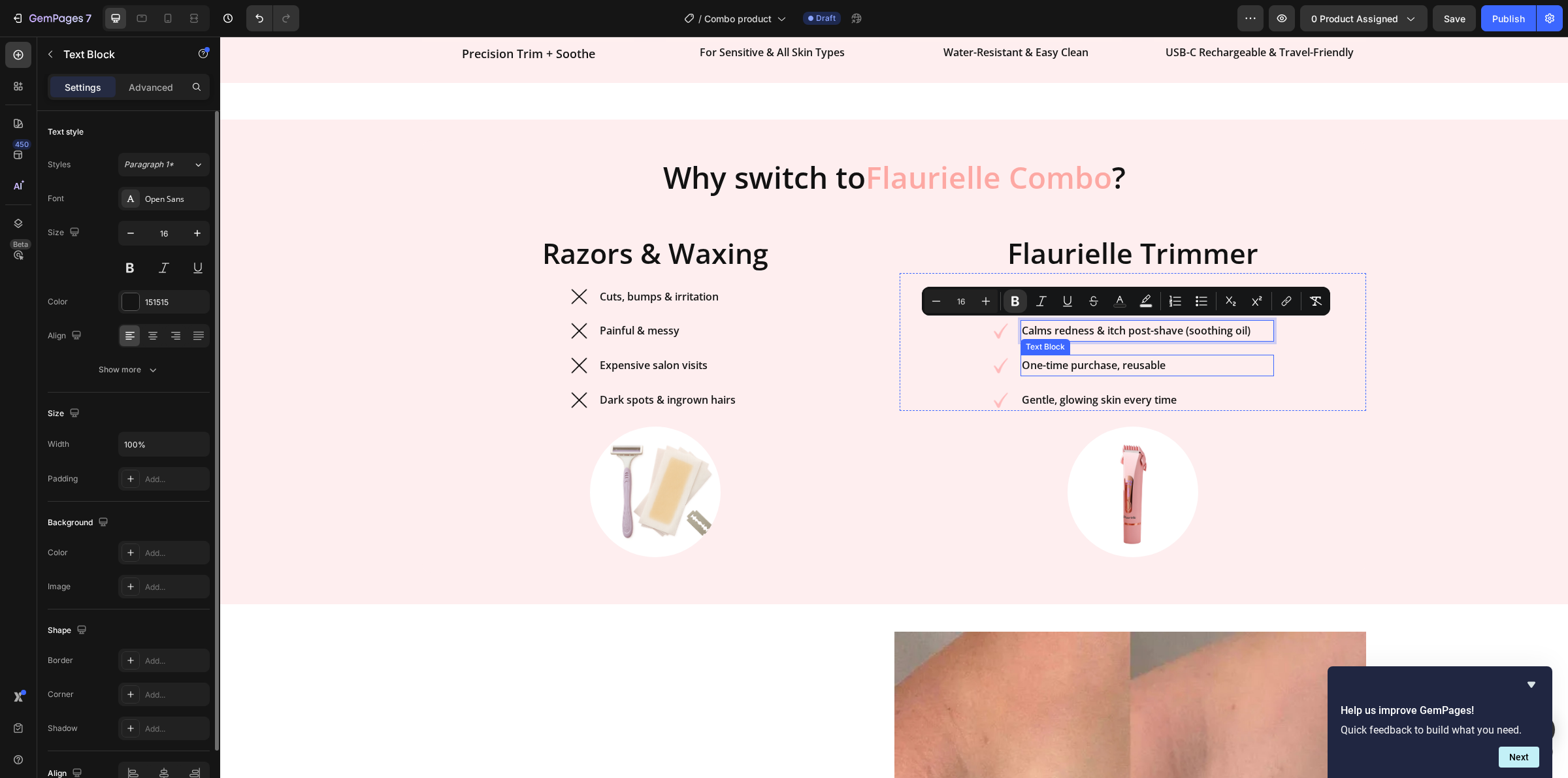
click at [1047, 367] on strong "One-time purchase, reusable" at bounding box center [1094, 365] width 144 height 14
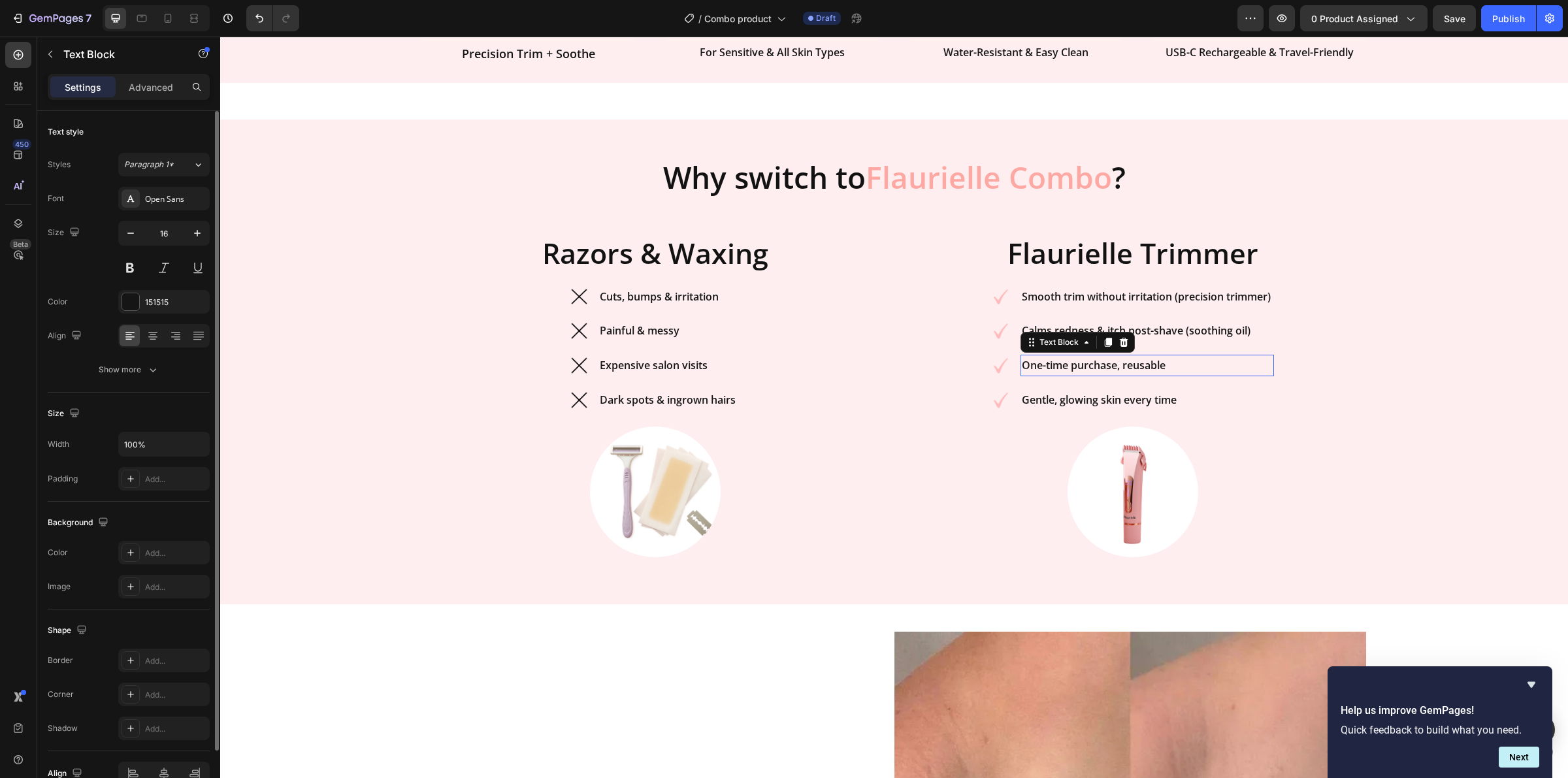
click at [1047, 367] on strong "One-time purchase, reusable" at bounding box center [1094, 365] width 144 height 14
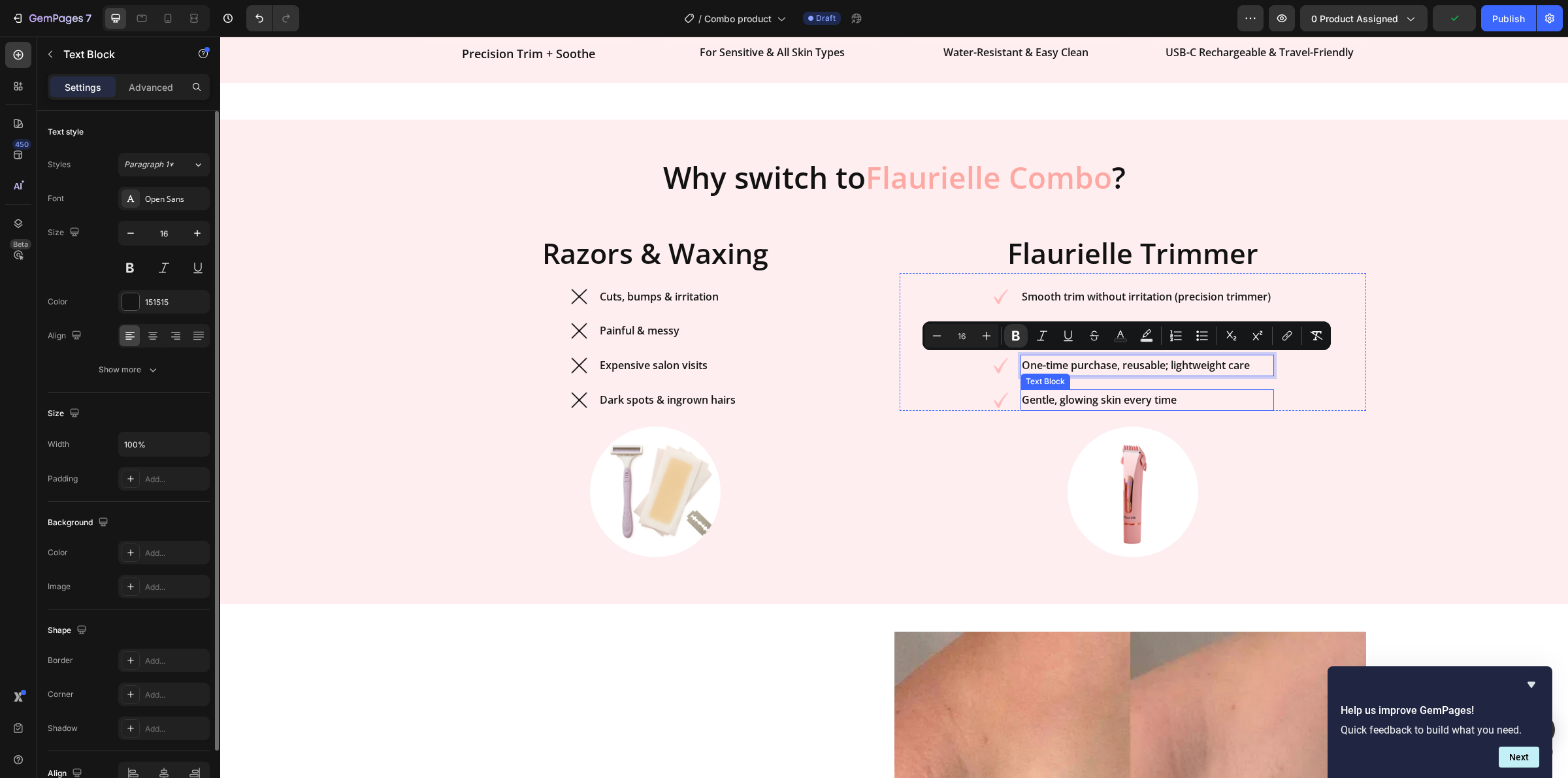
click at [1154, 396] on strong "Gentle, glowing skin every time" at bounding box center [1099, 400] width 155 height 14
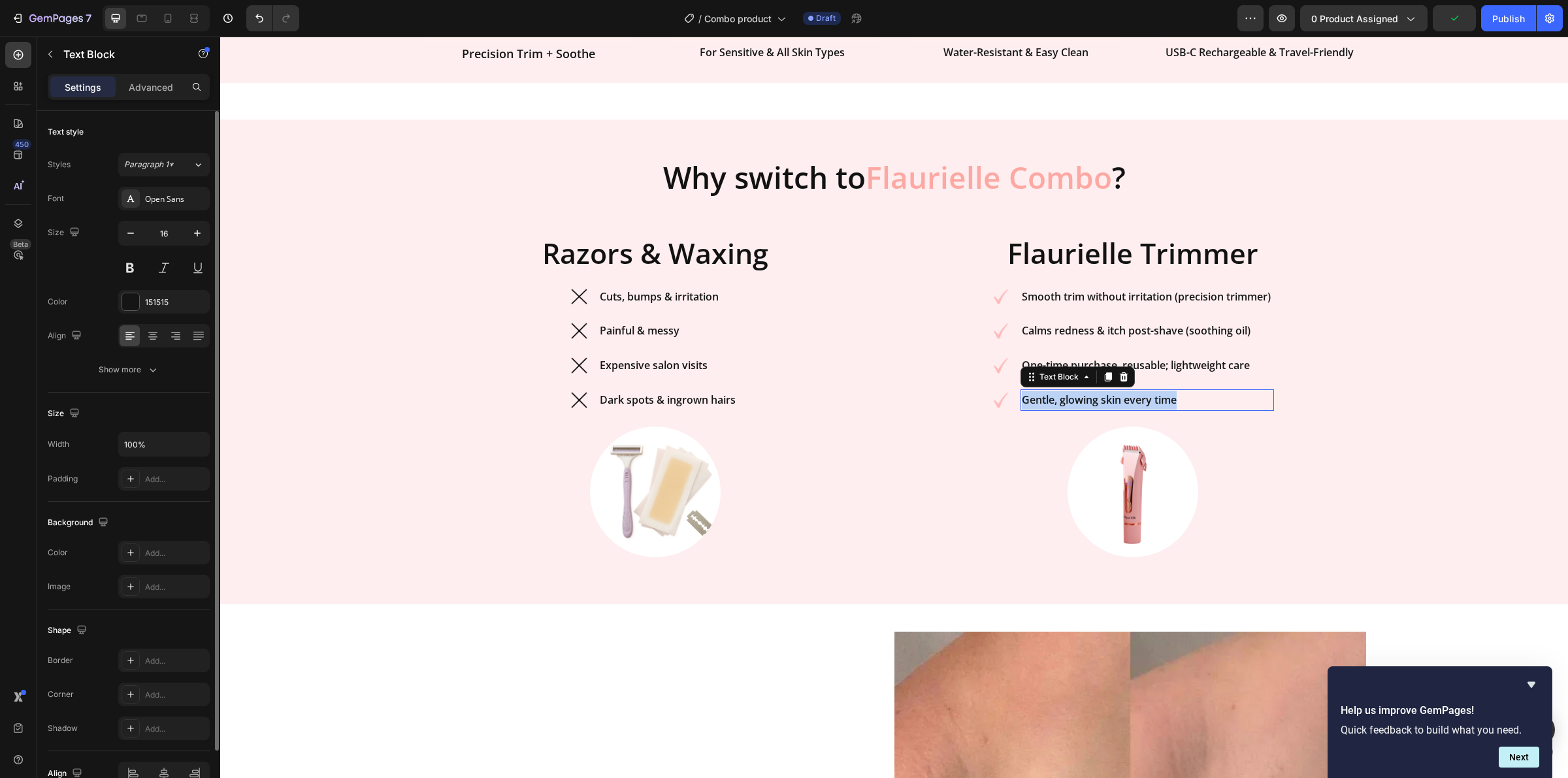
click at [1154, 396] on strong "Gentle, glowing skin every time" at bounding box center [1099, 400] width 155 height 14
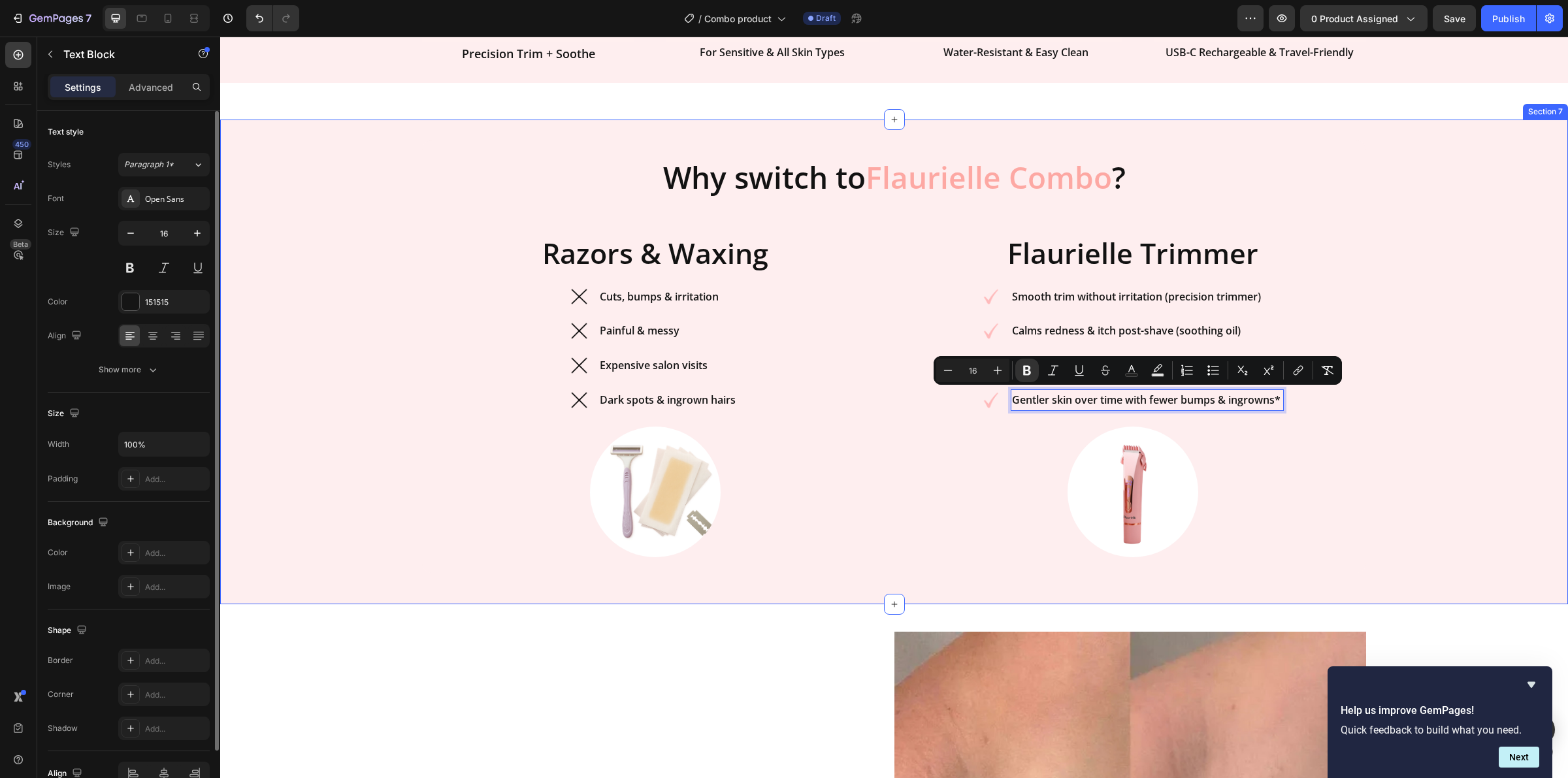
click at [1365, 252] on div "⁠⁠⁠⁠⁠⁠⁠ Why switch to Flaurielle Combo ? Heading Razors & Waxing Heading Image …" at bounding box center [894, 362] width 1348 height 443
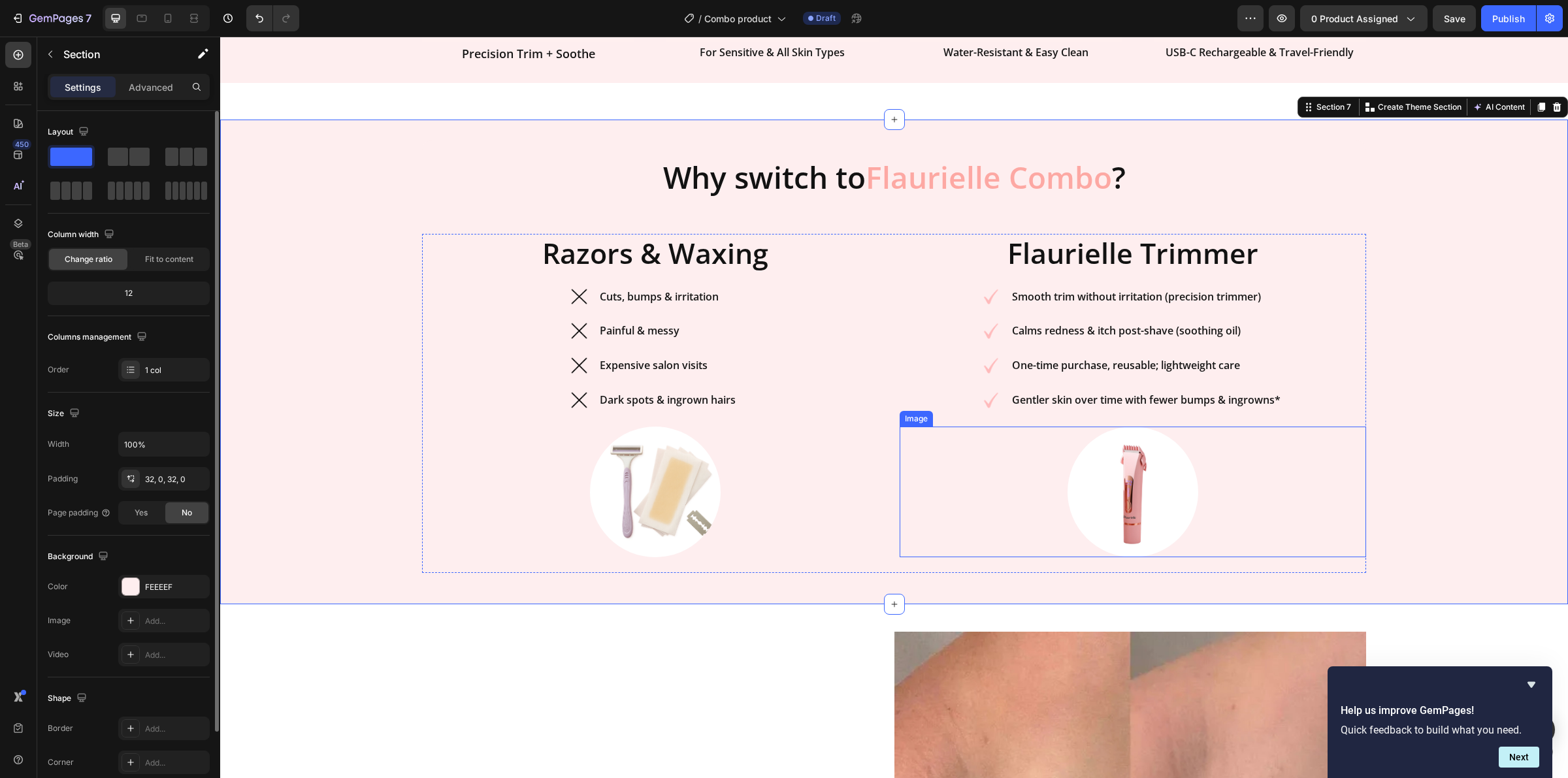
click at [1092, 499] on img at bounding box center [1133, 492] width 131 height 130
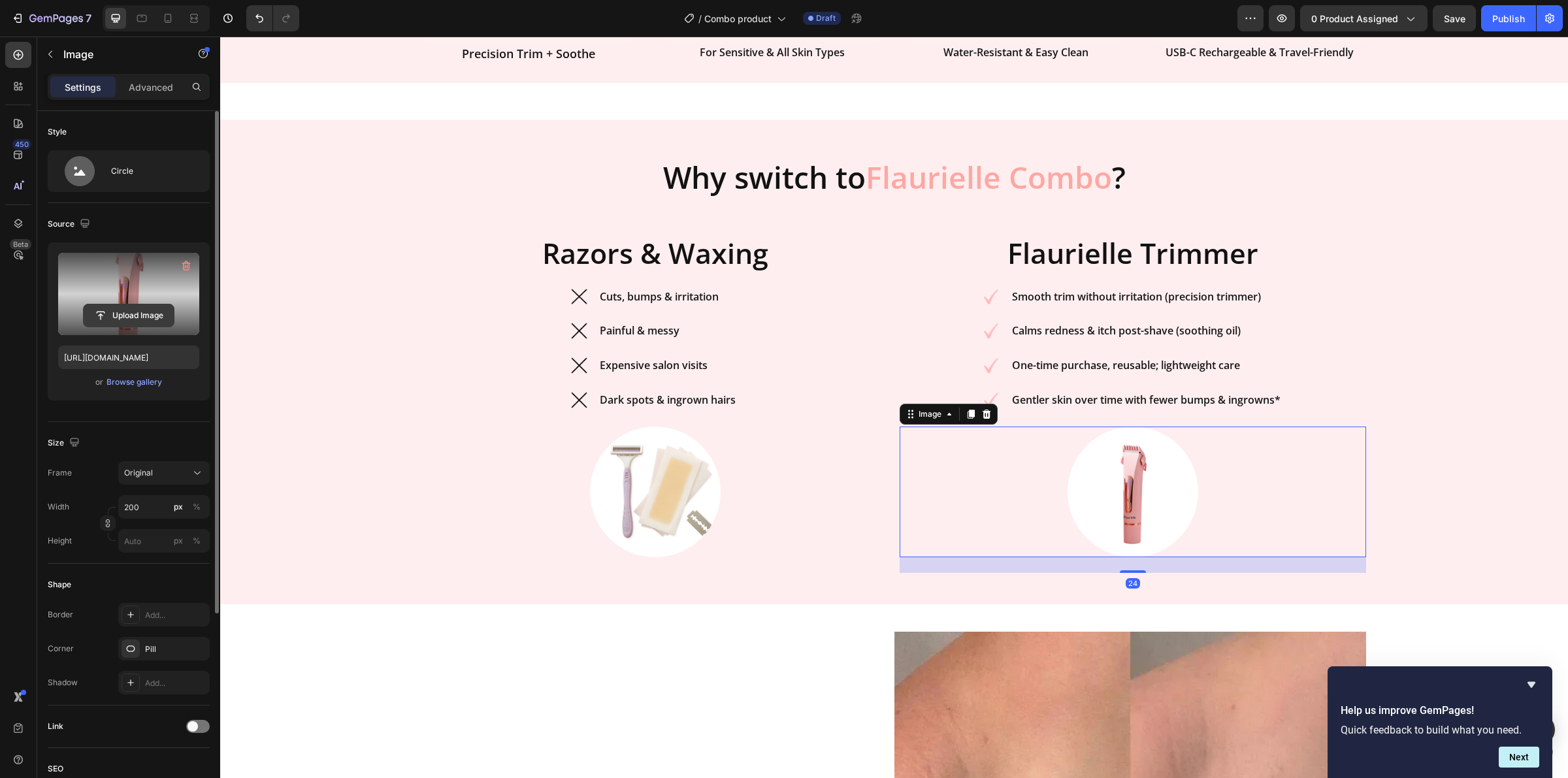
click at [140, 314] on input "file" at bounding box center [129, 315] width 90 height 22
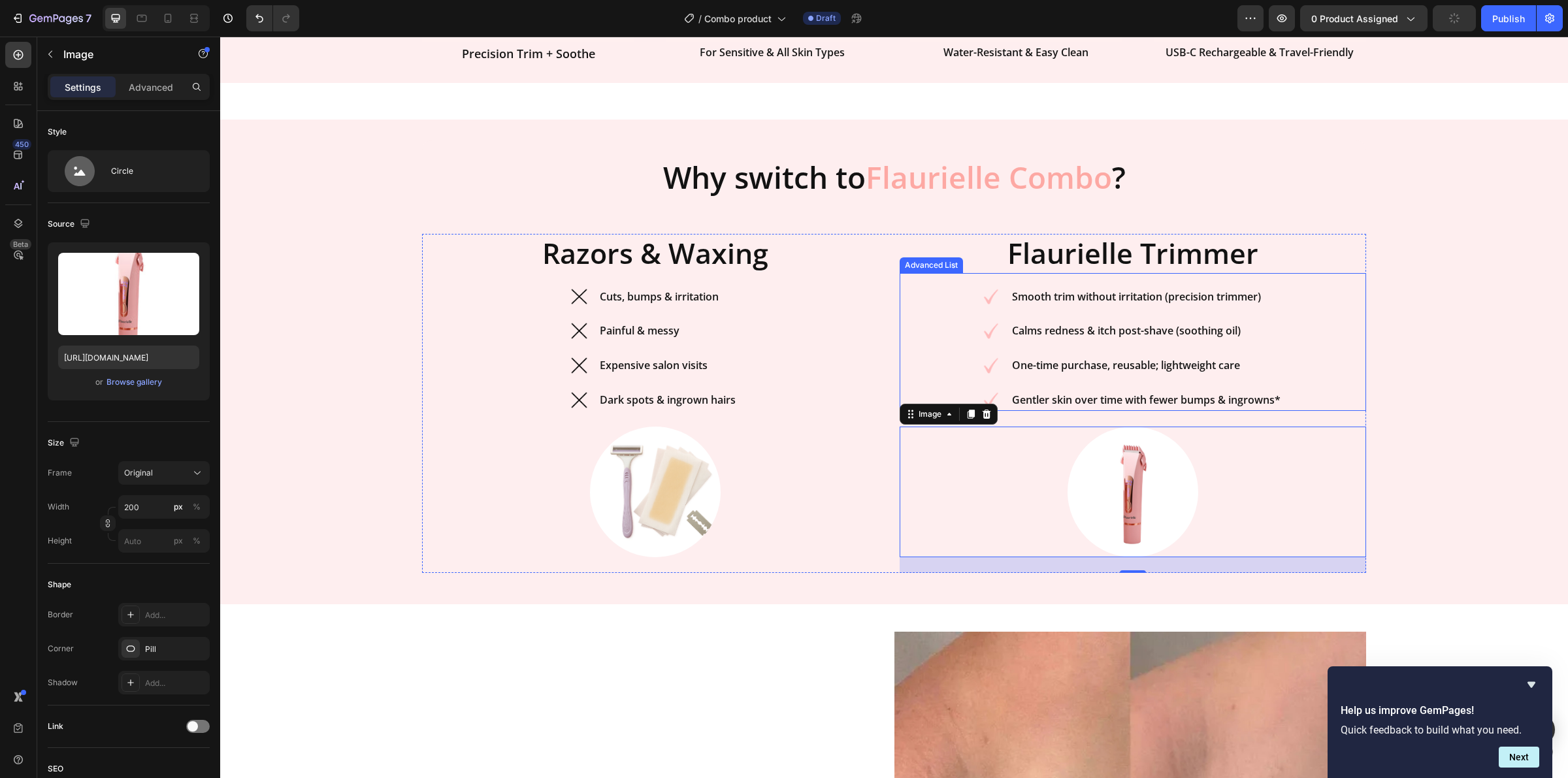
click at [1387, 349] on div "⁠⁠⁠⁠⁠⁠⁠ Why switch to Flaurielle Combo ? Heading Razors & Waxing Heading Image …" at bounding box center [894, 362] width 1348 height 443
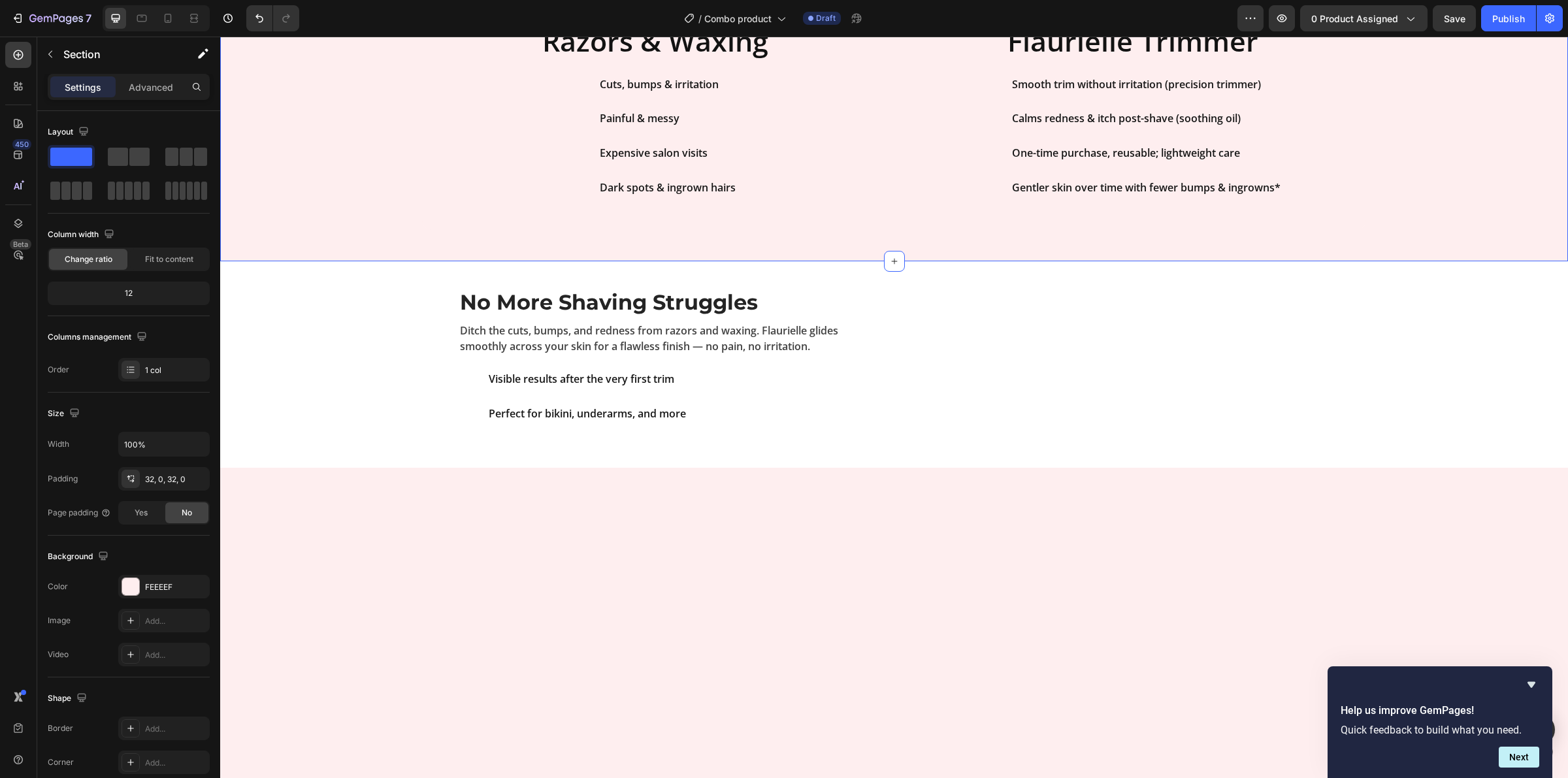
scroll to position [980, 0]
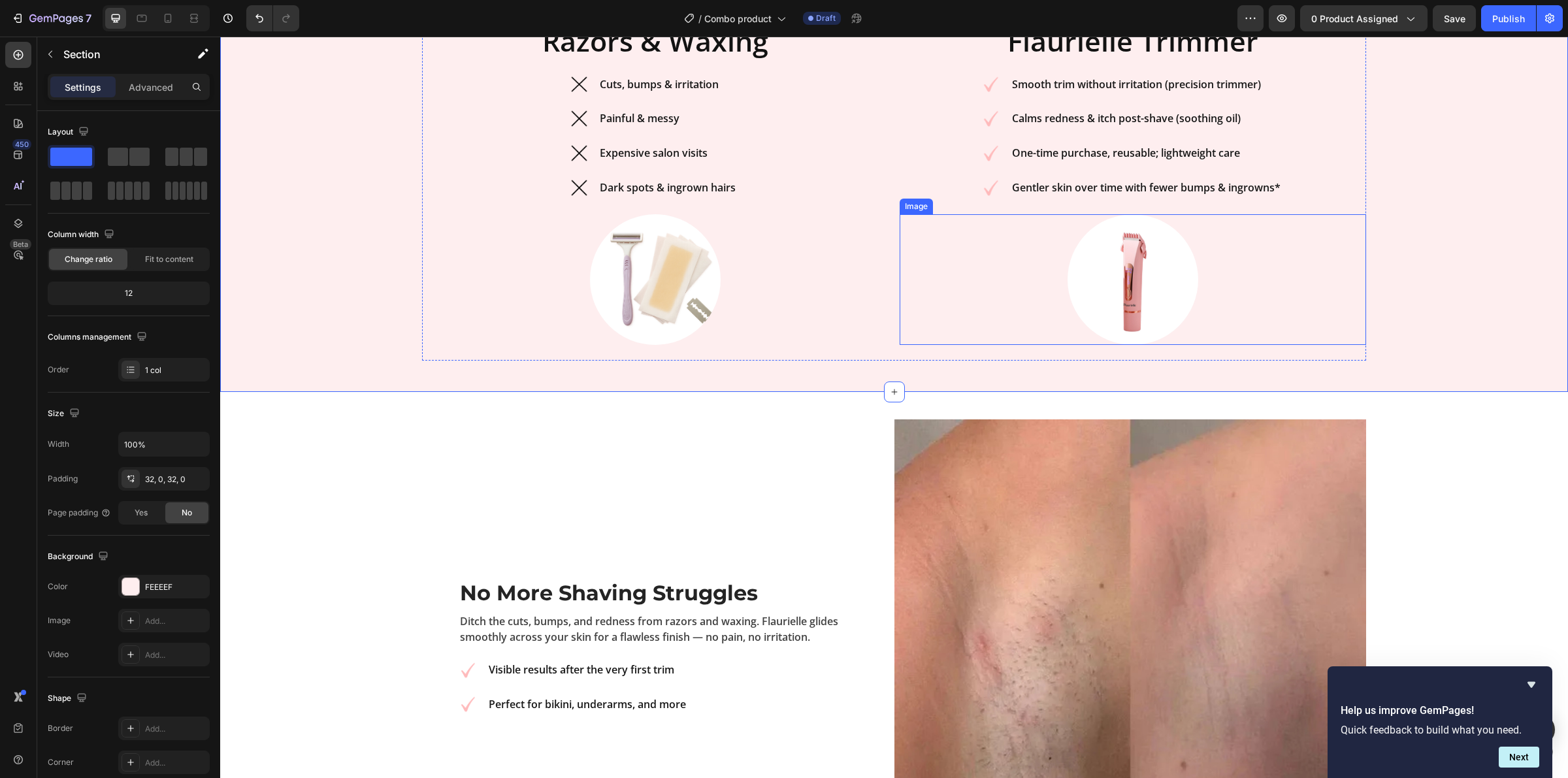
click at [1166, 345] on img at bounding box center [1133, 279] width 131 height 130
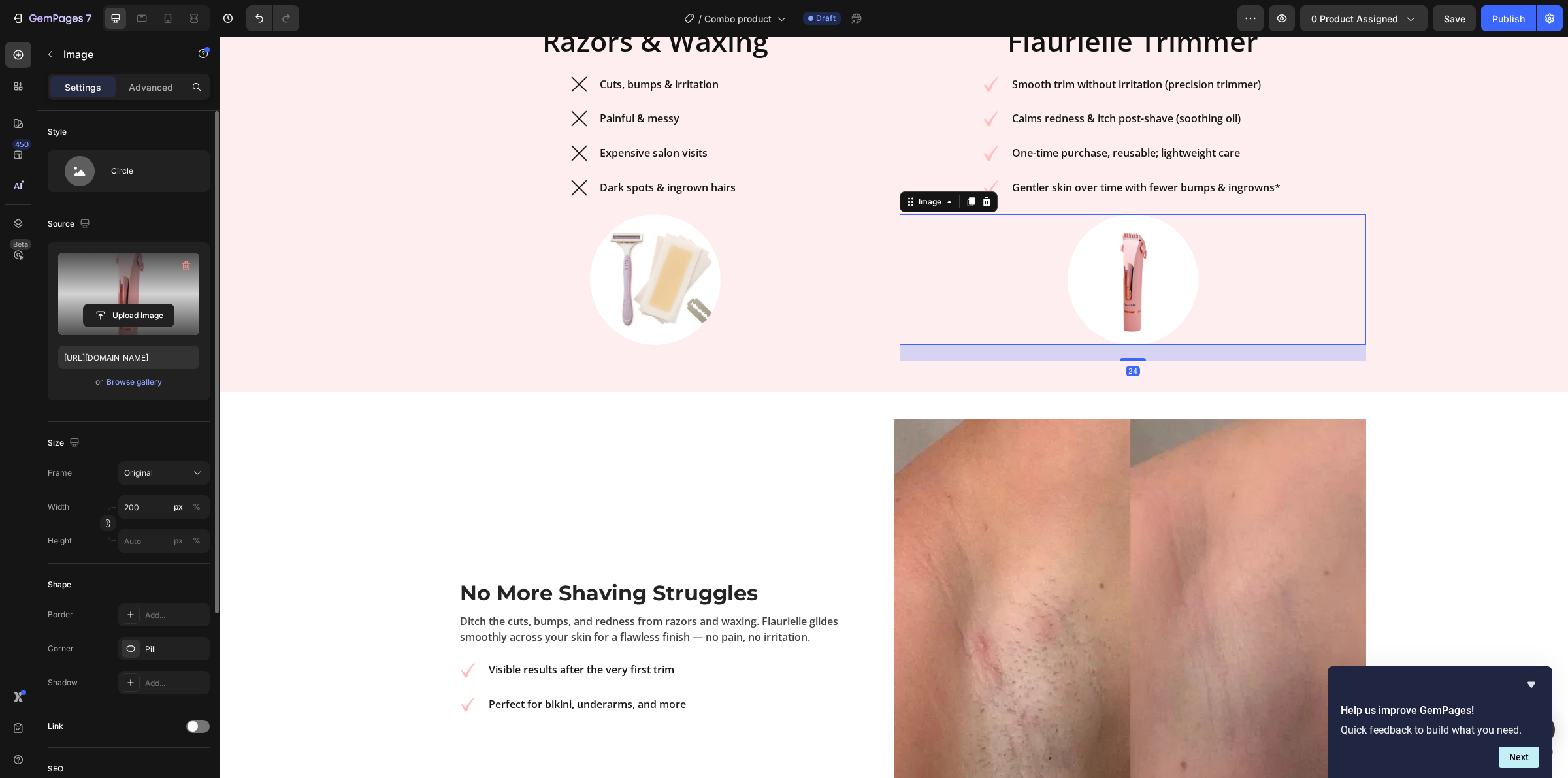
click at [73, 313] on div "Upload Image" at bounding box center [128, 315] width 141 height 23
click at [152, 288] on label at bounding box center [128, 293] width 141 height 83
click at [152, 305] on input "file" at bounding box center [129, 315] width 90 height 22
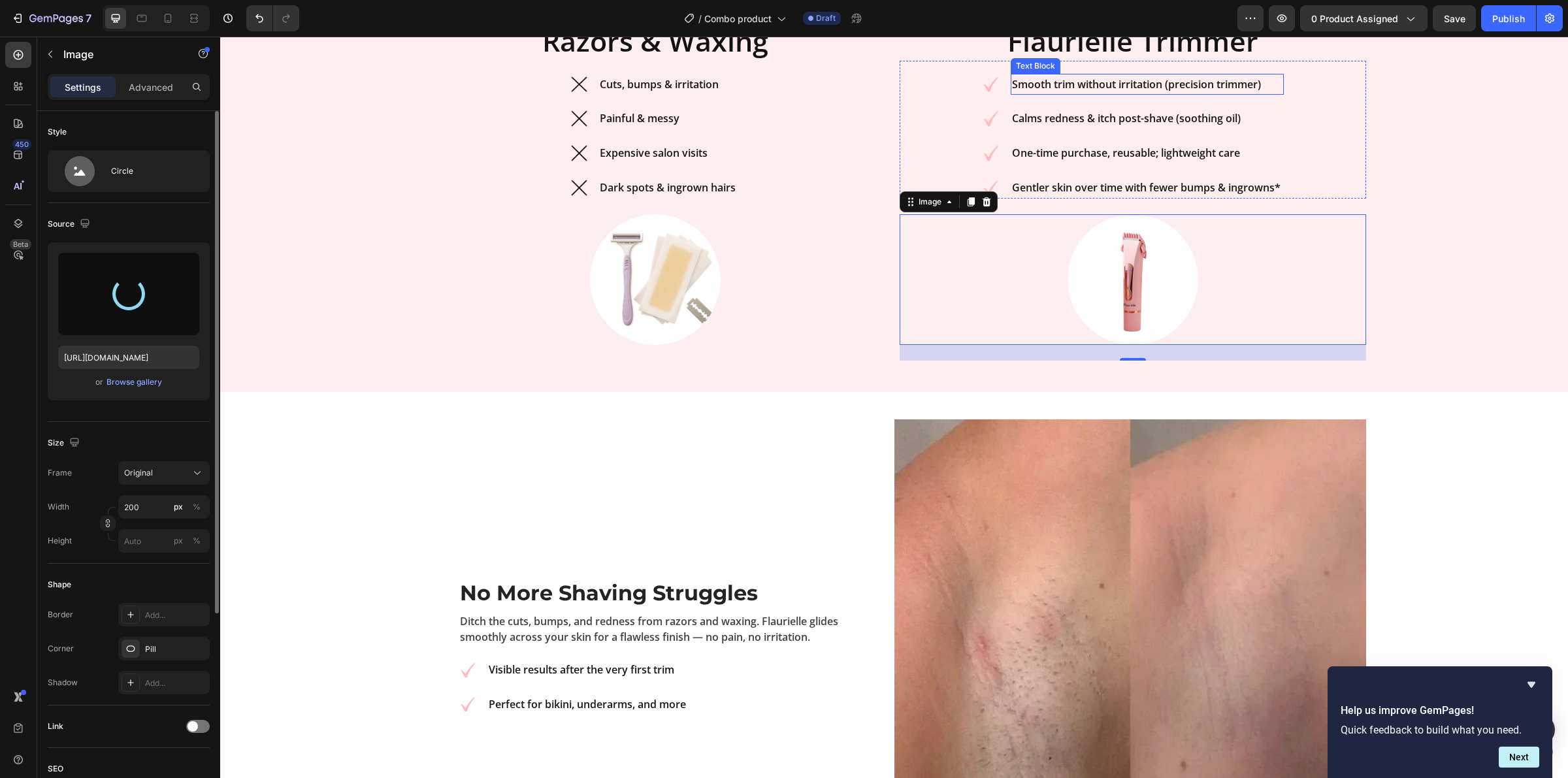
type input "https://cdn.shopify.com/s/files/1/0934/4198/2757/files/gempages_567407909139383…"
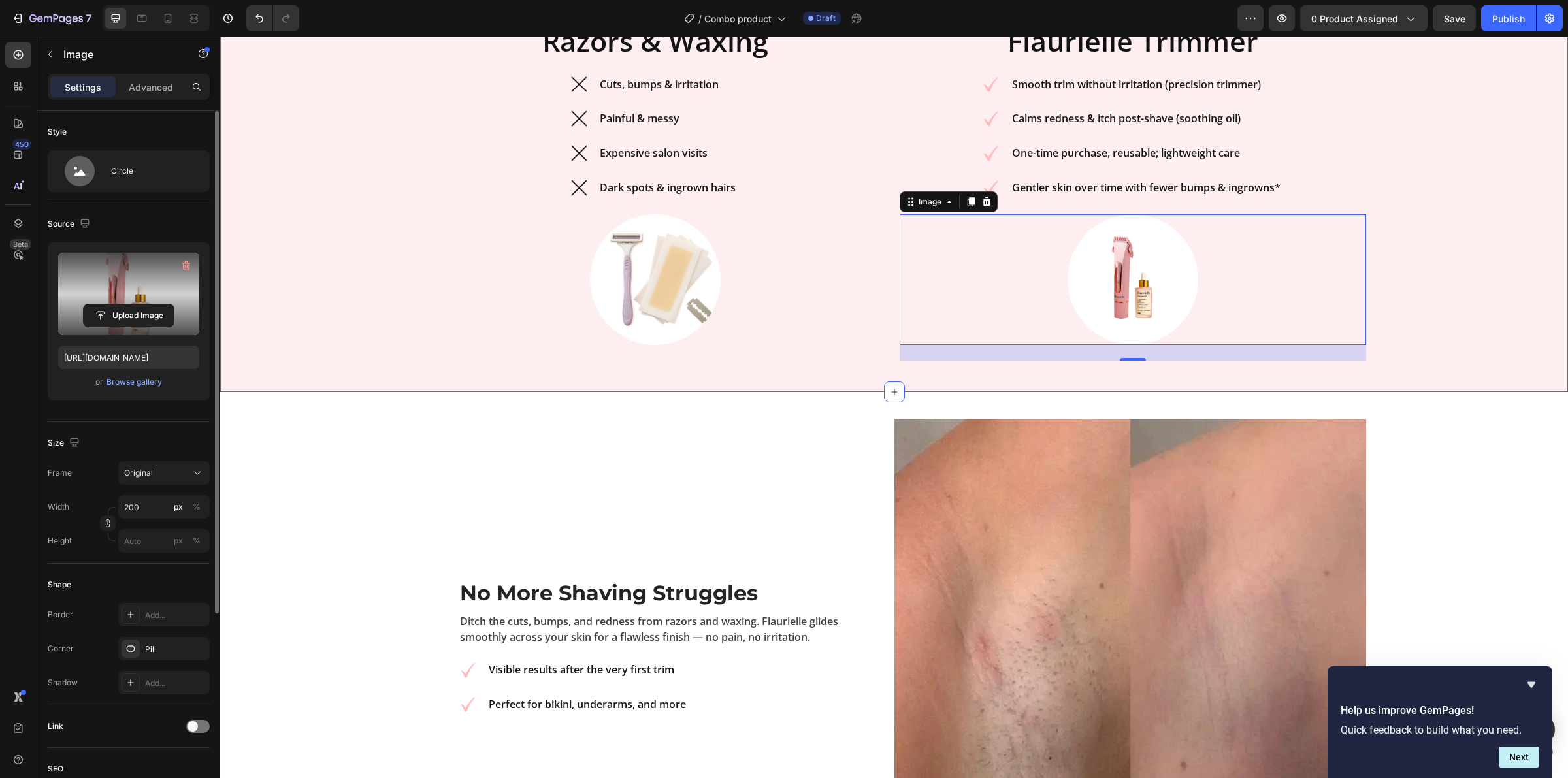
click at [1514, 274] on div "⁠⁠⁠⁠⁠⁠⁠ Why switch to Flaurielle Combo ? Heading Razors & Waxing Heading Image …" at bounding box center [894, 150] width 1348 height 443
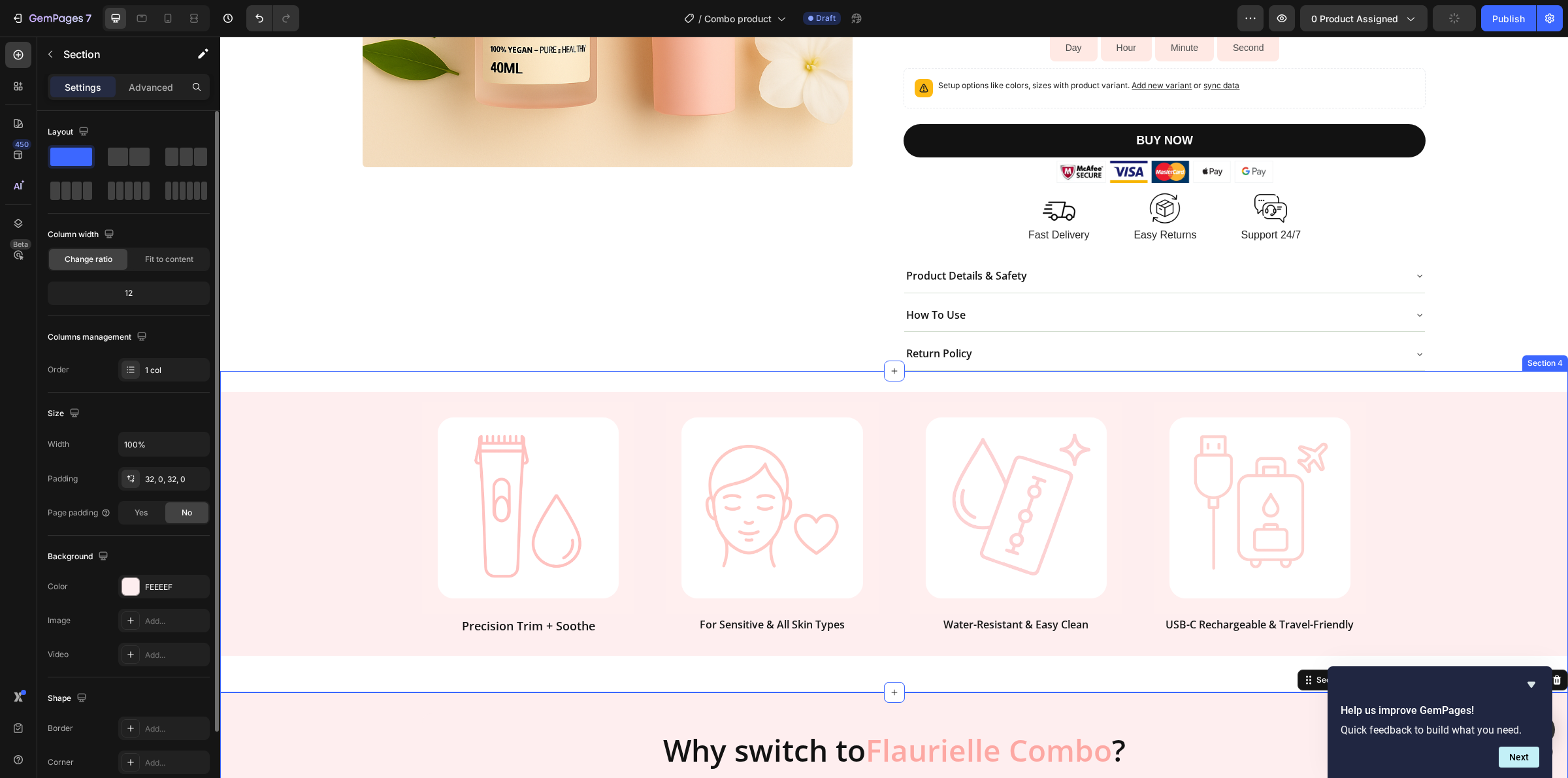
scroll to position [571, 0]
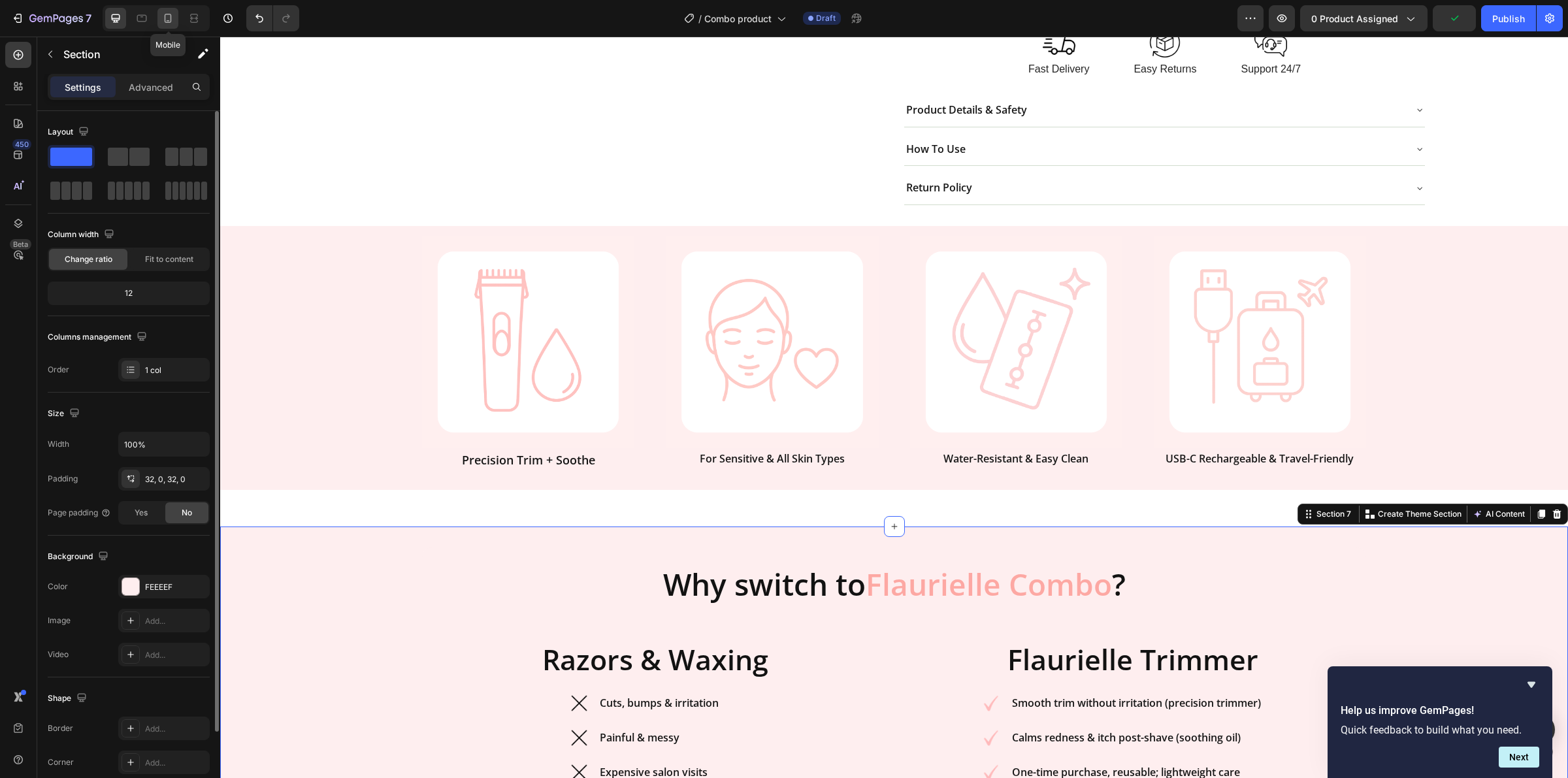
click at [167, 23] on icon at bounding box center [168, 18] width 13 height 13
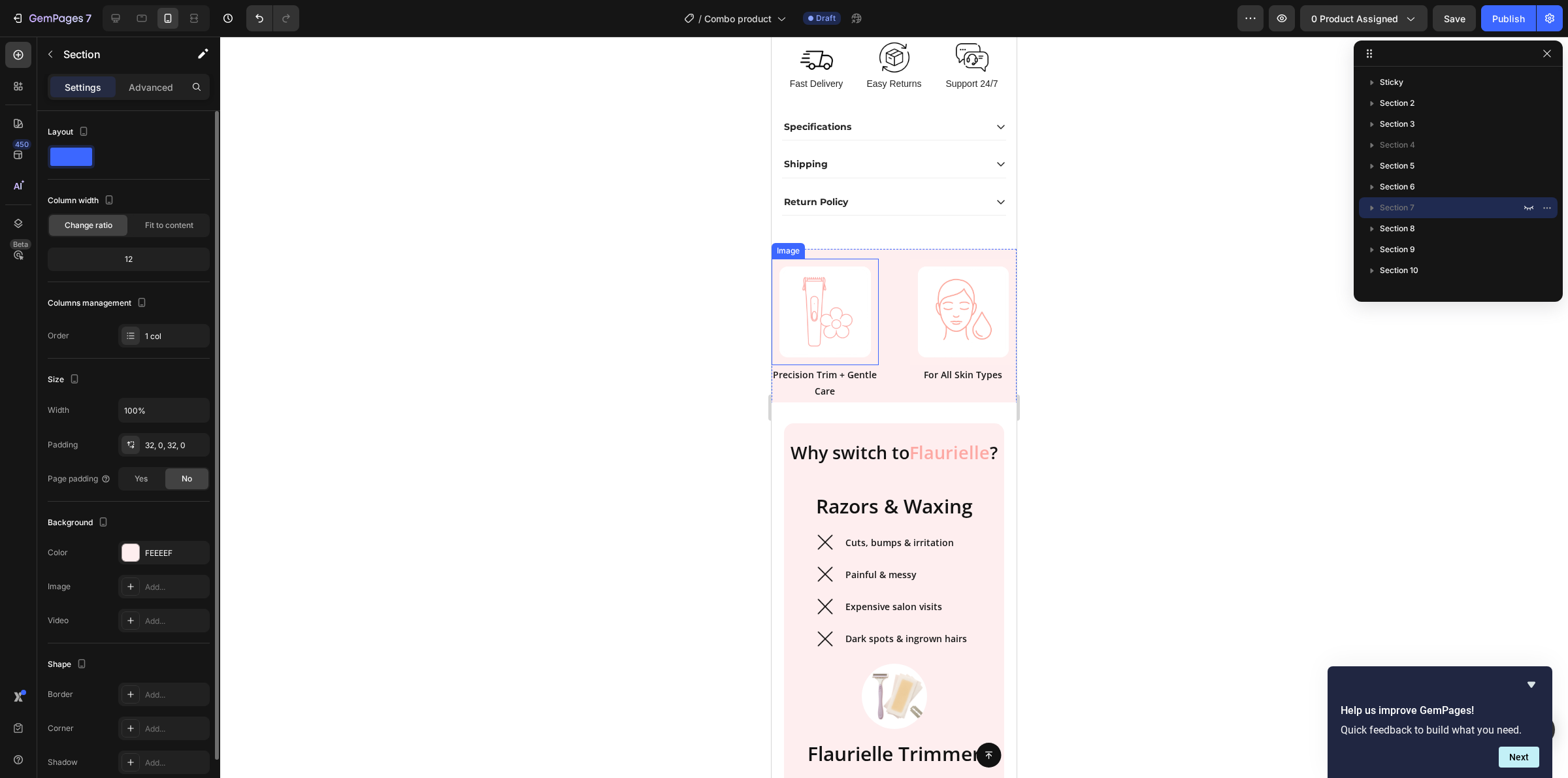
scroll to position [900, 0]
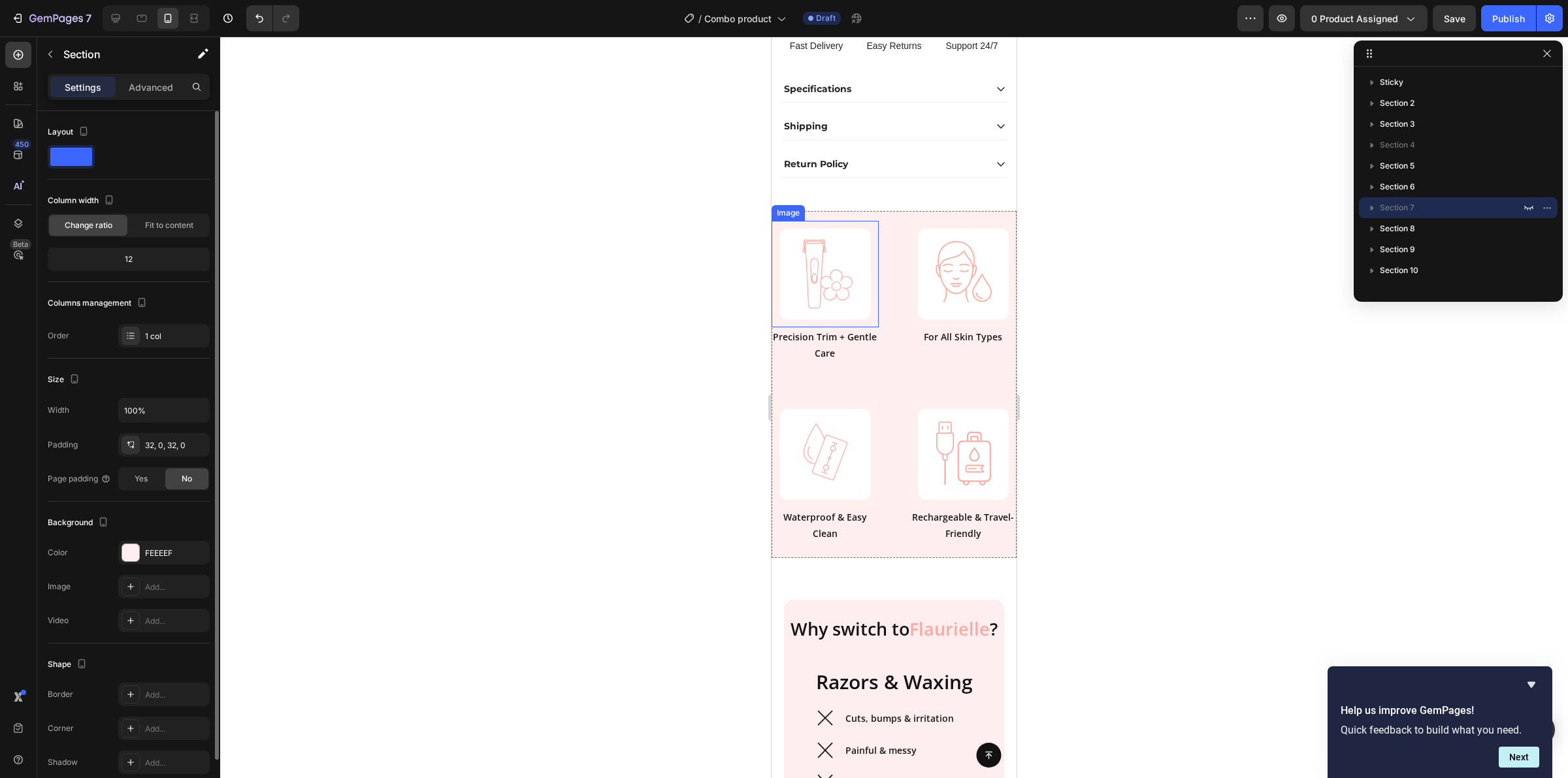
click at [826, 322] on img at bounding box center [826, 274] width 107 height 107
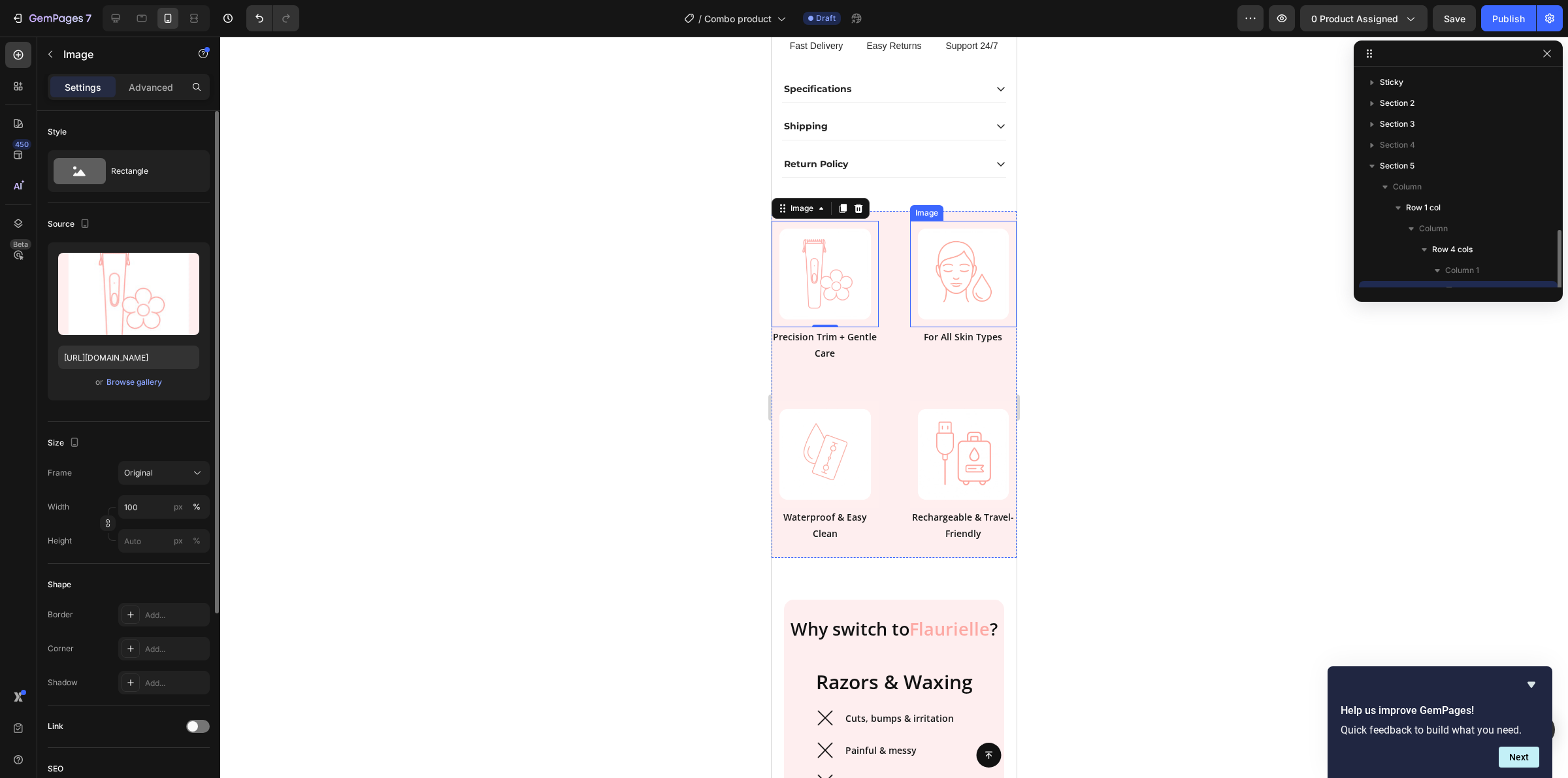
scroll to position [121, 0]
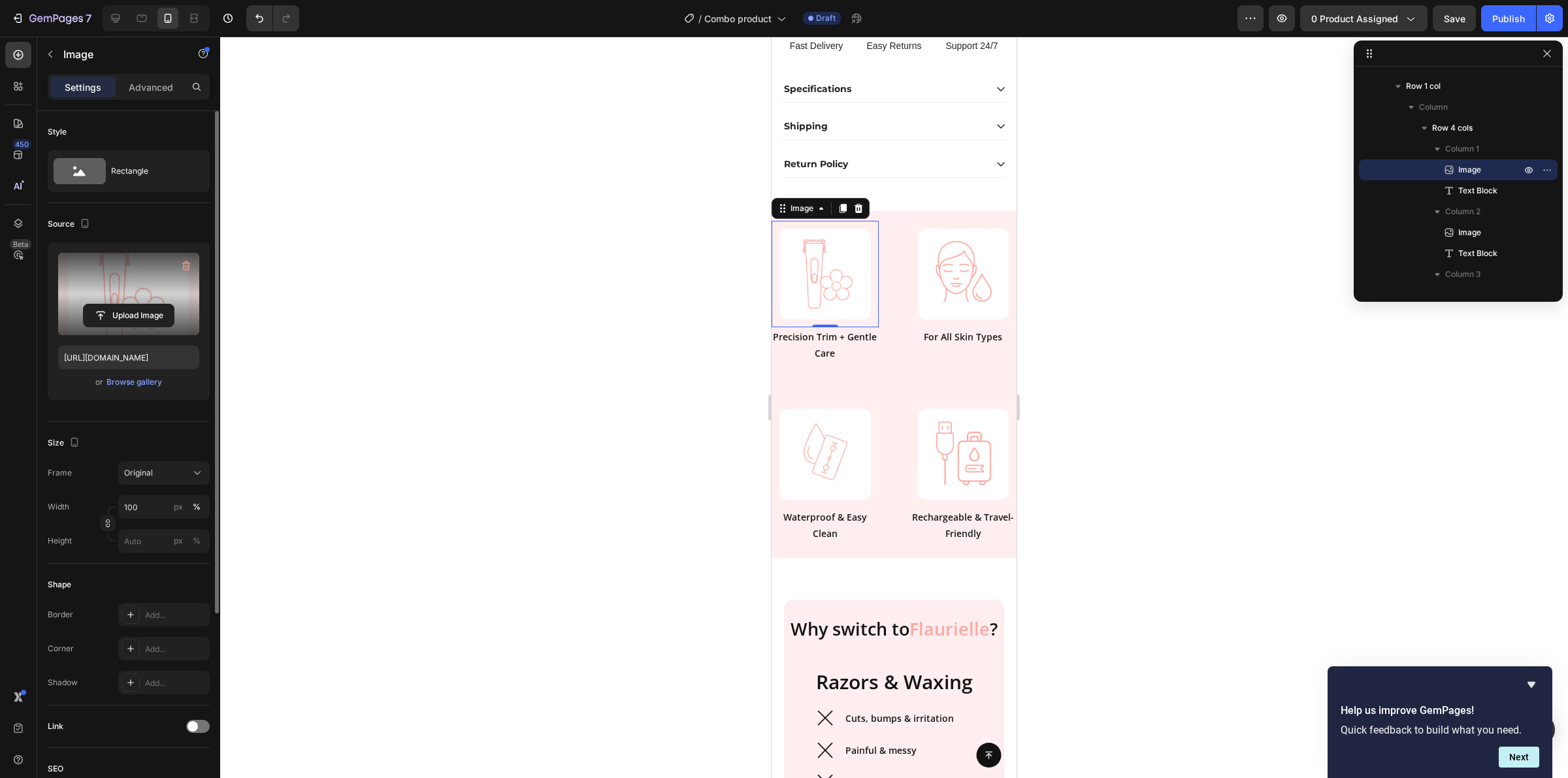
click at [97, 272] on label at bounding box center [128, 293] width 141 height 83
click at [97, 305] on input "file" at bounding box center [129, 315] width 90 height 22
type input "[URL][DOMAIN_NAME]"
click at [946, 317] on img at bounding box center [964, 274] width 107 height 107
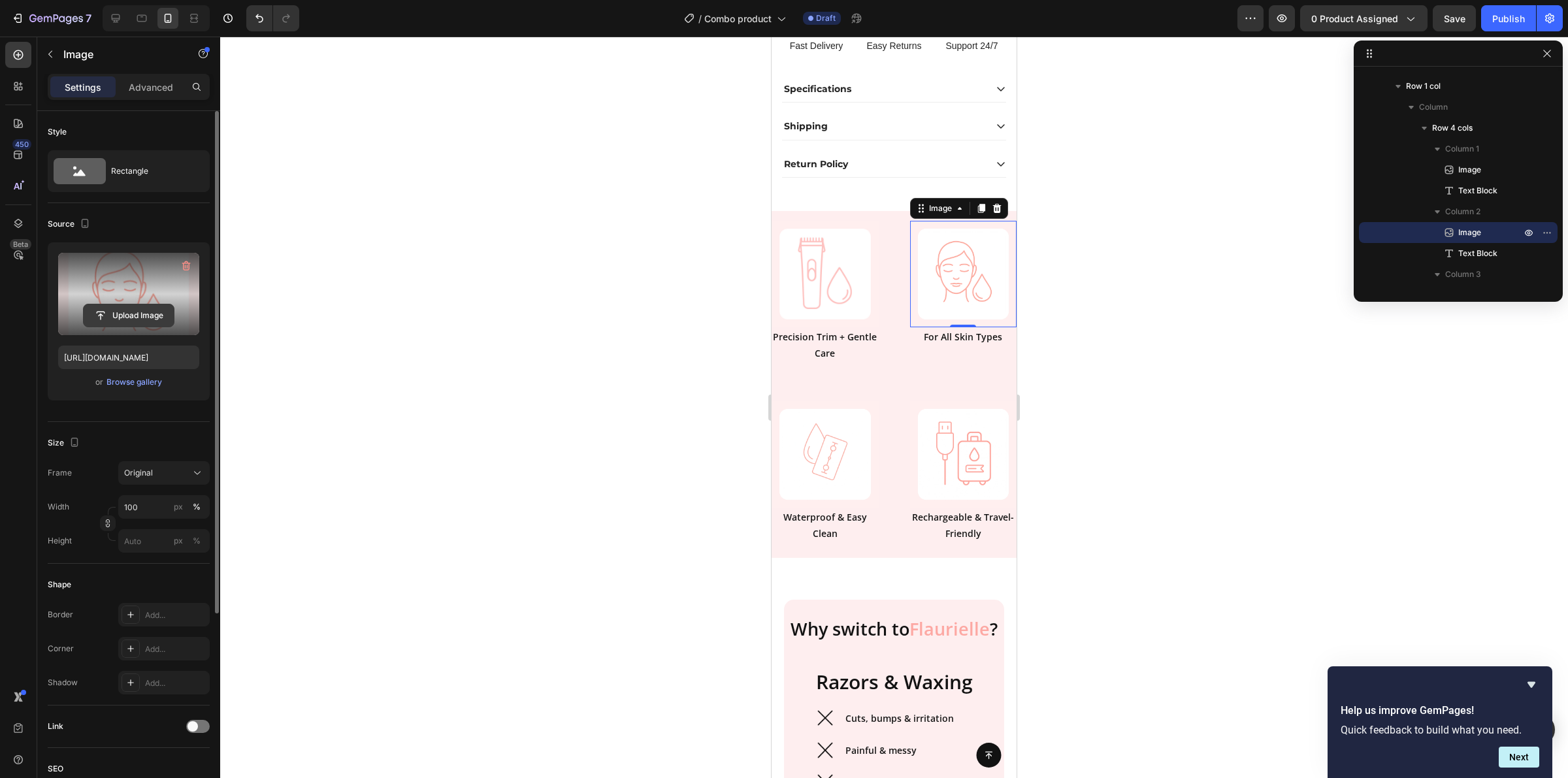
click at [131, 319] on input "file" at bounding box center [129, 315] width 90 height 22
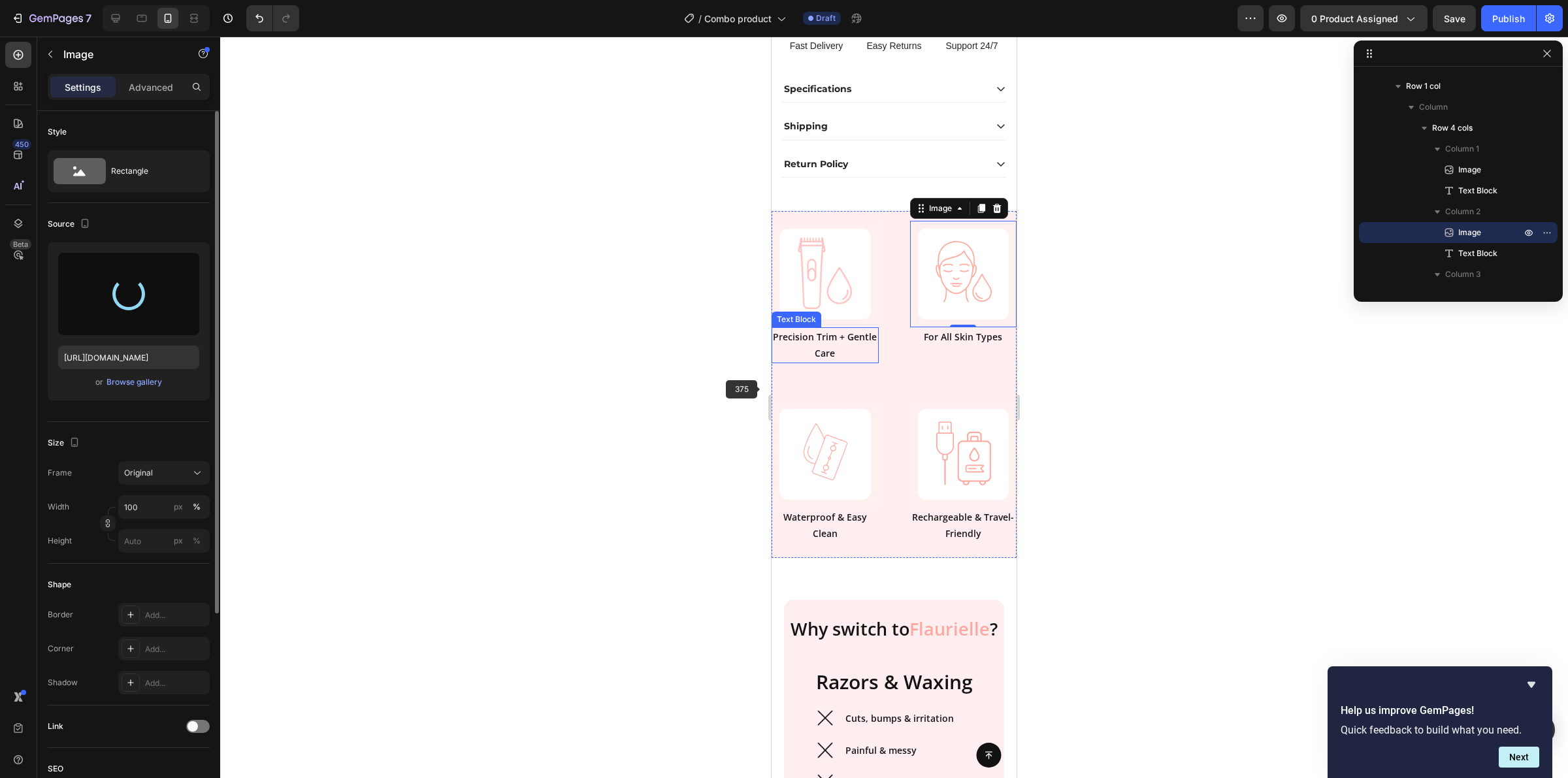
type input "[URL][DOMAIN_NAME]"
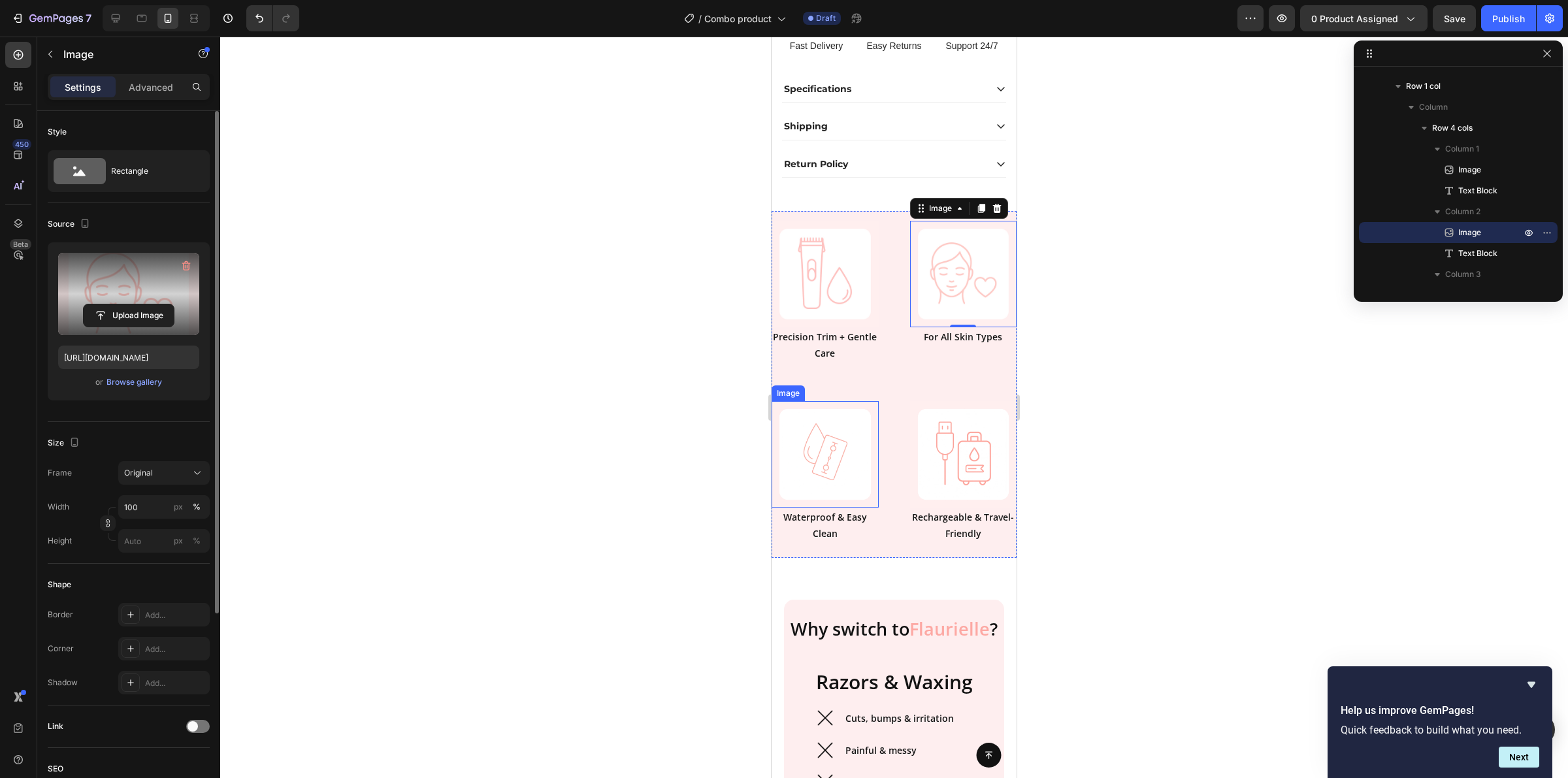
click at [825, 499] on img at bounding box center [826, 455] width 107 height 107
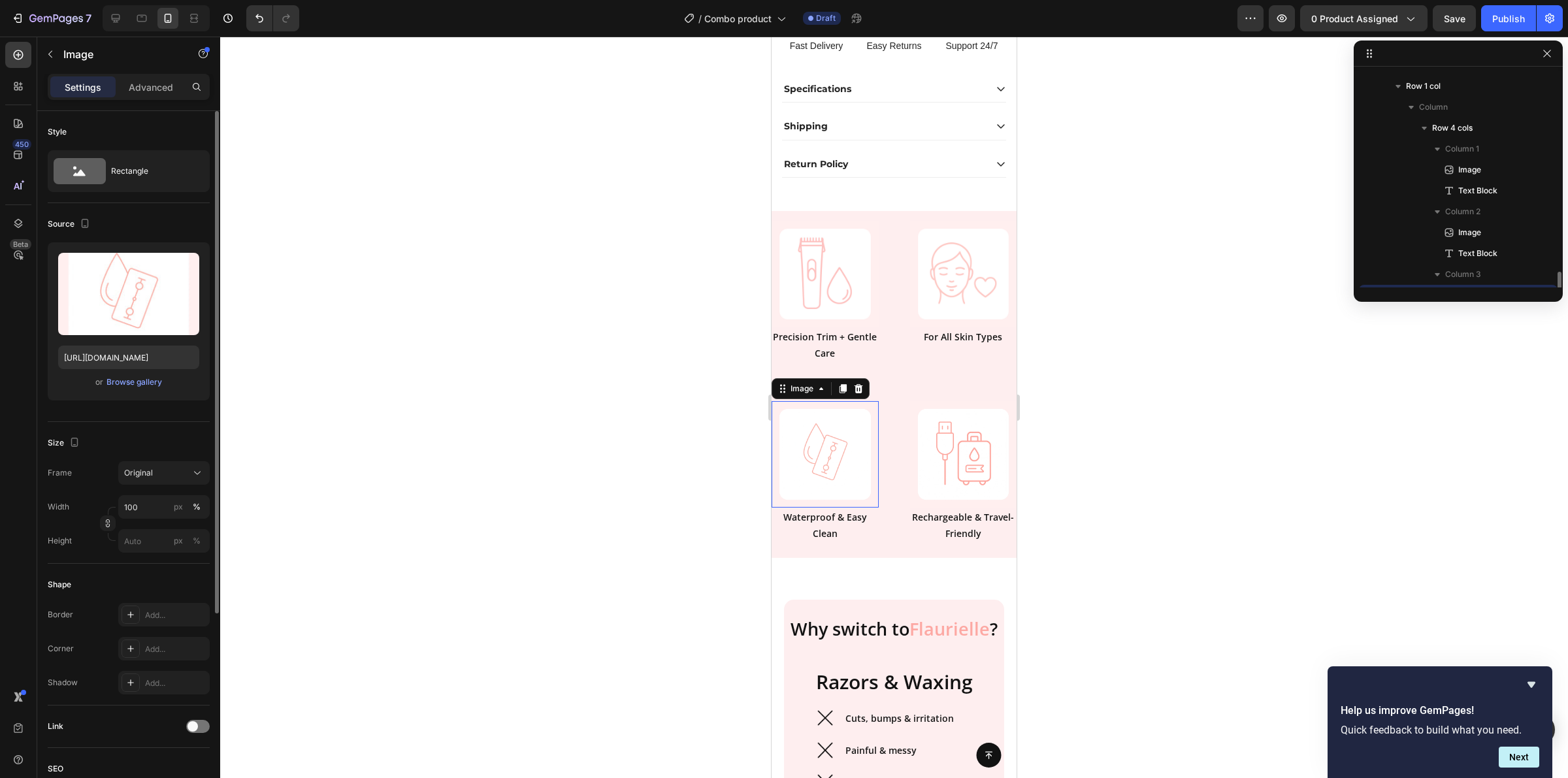
scroll to position [247, 0]
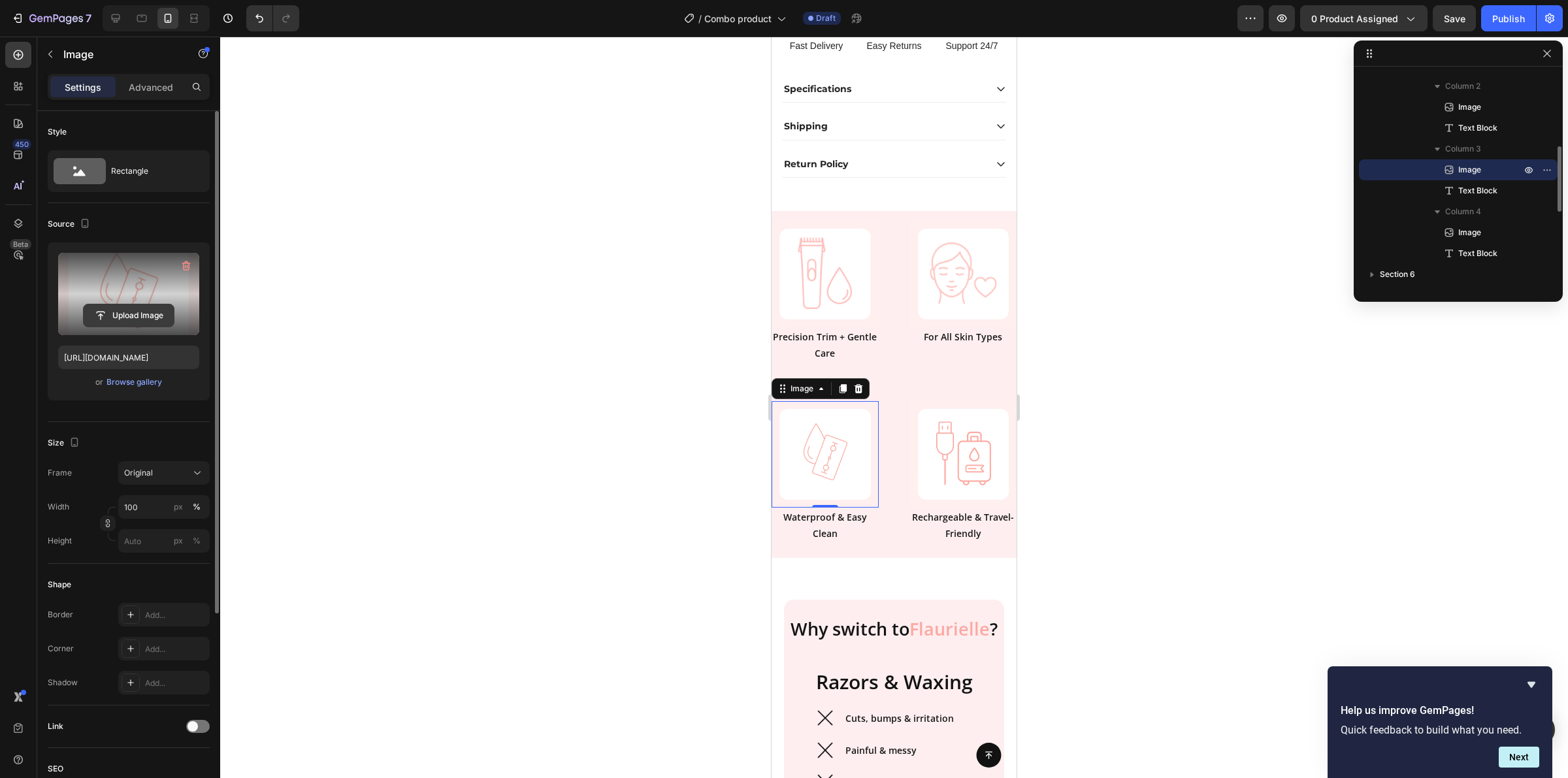
click at [152, 312] on input "file" at bounding box center [129, 315] width 90 height 22
type input "[URL][DOMAIN_NAME]"
click at [967, 493] on img at bounding box center [964, 455] width 107 height 107
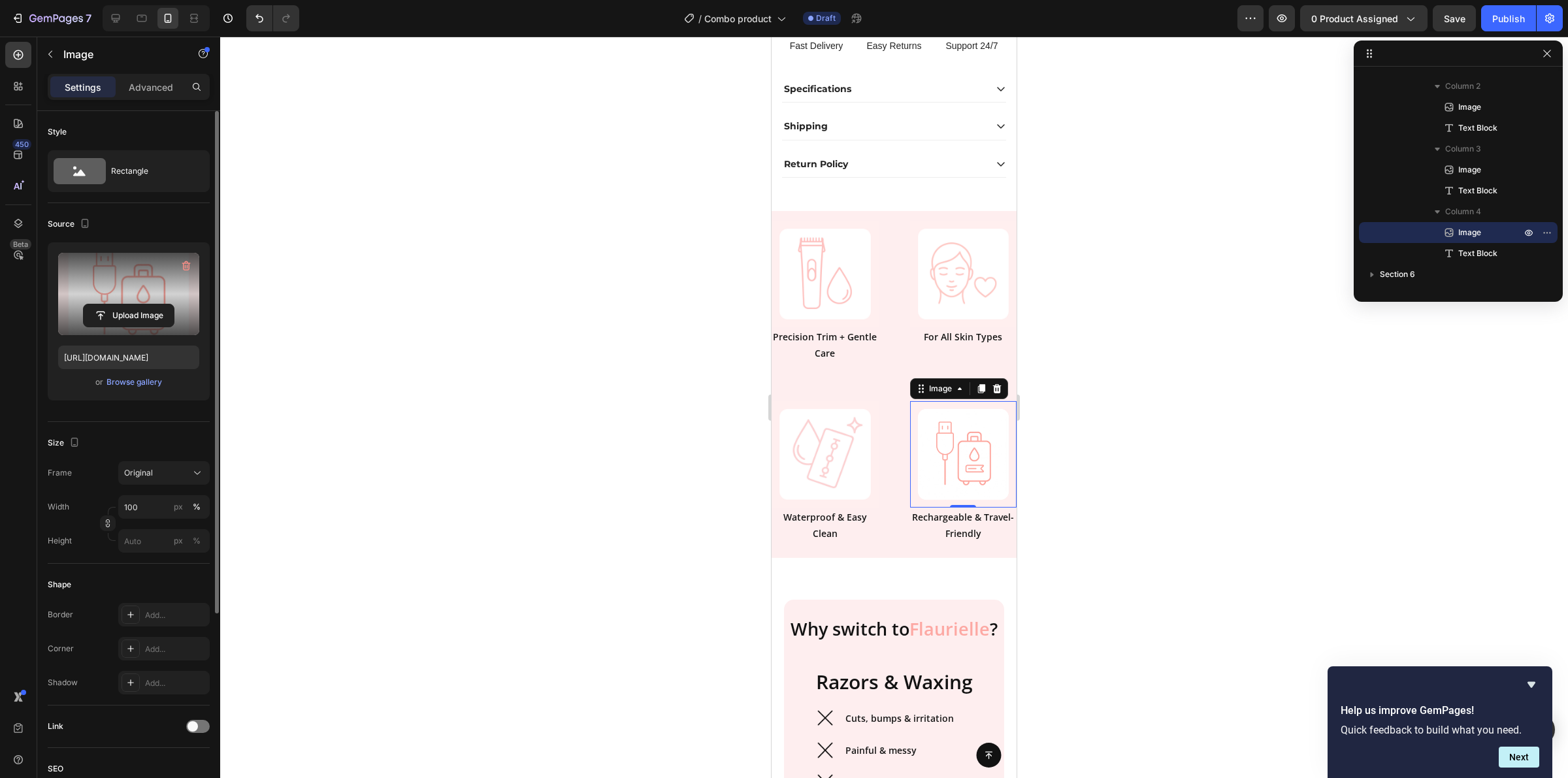
click at [106, 294] on label at bounding box center [128, 293] width 141 height 83
click at [106, 305] on input "file" at bounding box center [129, 315] width 90 height 22
type input "[URL][DOMAIN_NAME]"
click at [802, 361] on p "Precision Trim + Gentle Care" at bounding box center [825, 345] width 104 height 32
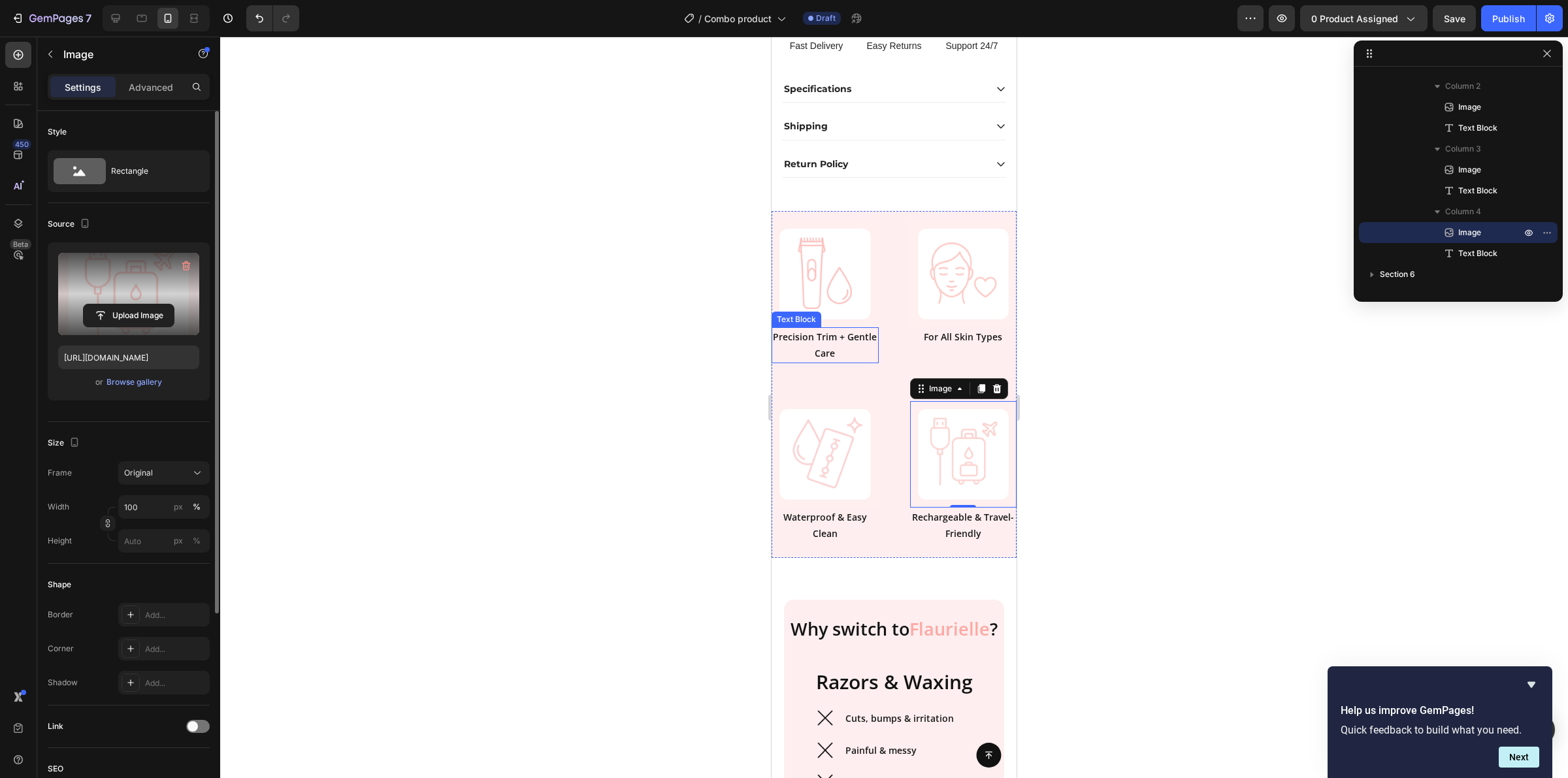
click at [802, 361] on p "Precision Trim + Gentle Care" at bounding box center [825, 345] width 104 height 32
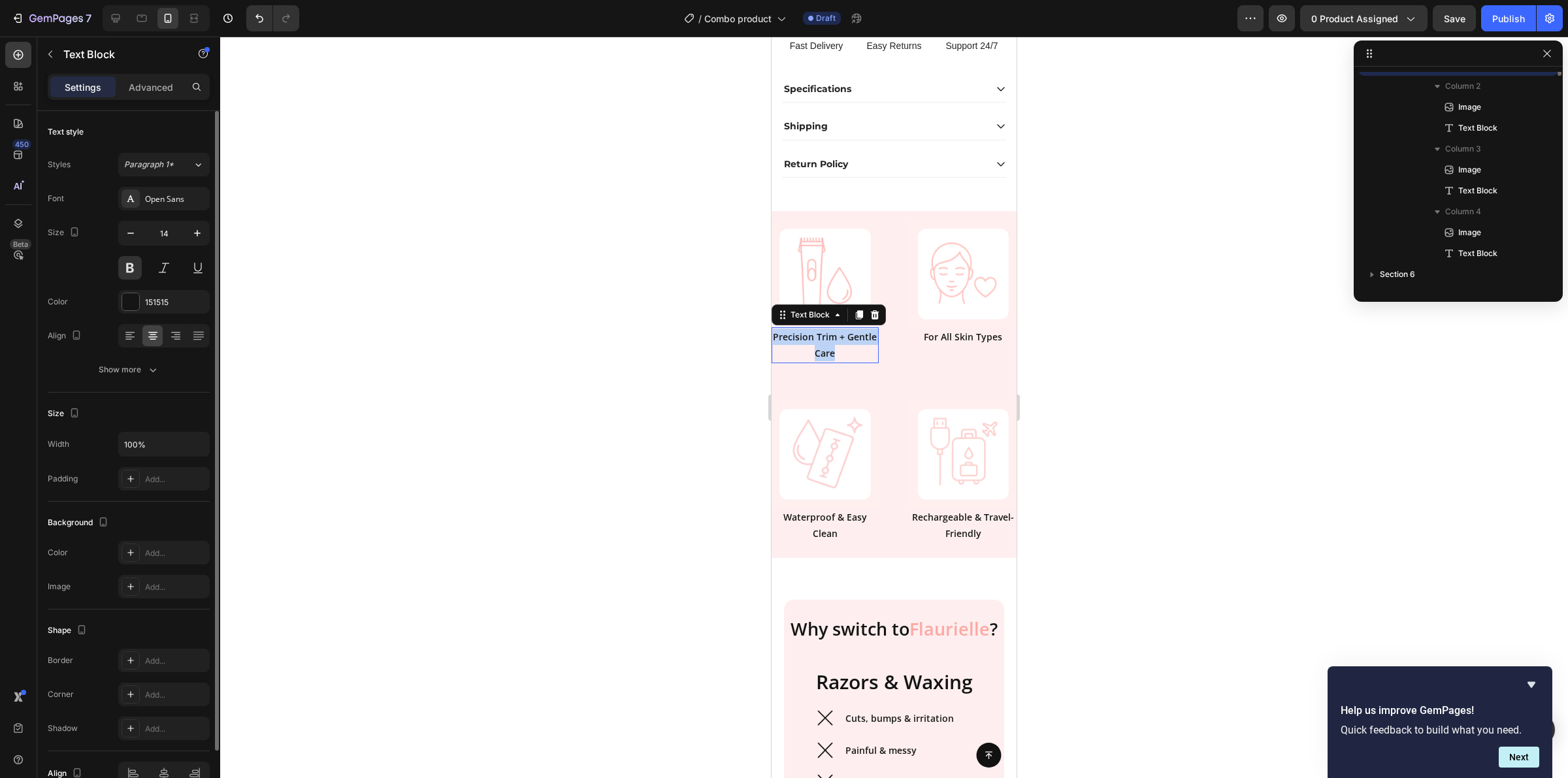
scroll to position [142, 0]
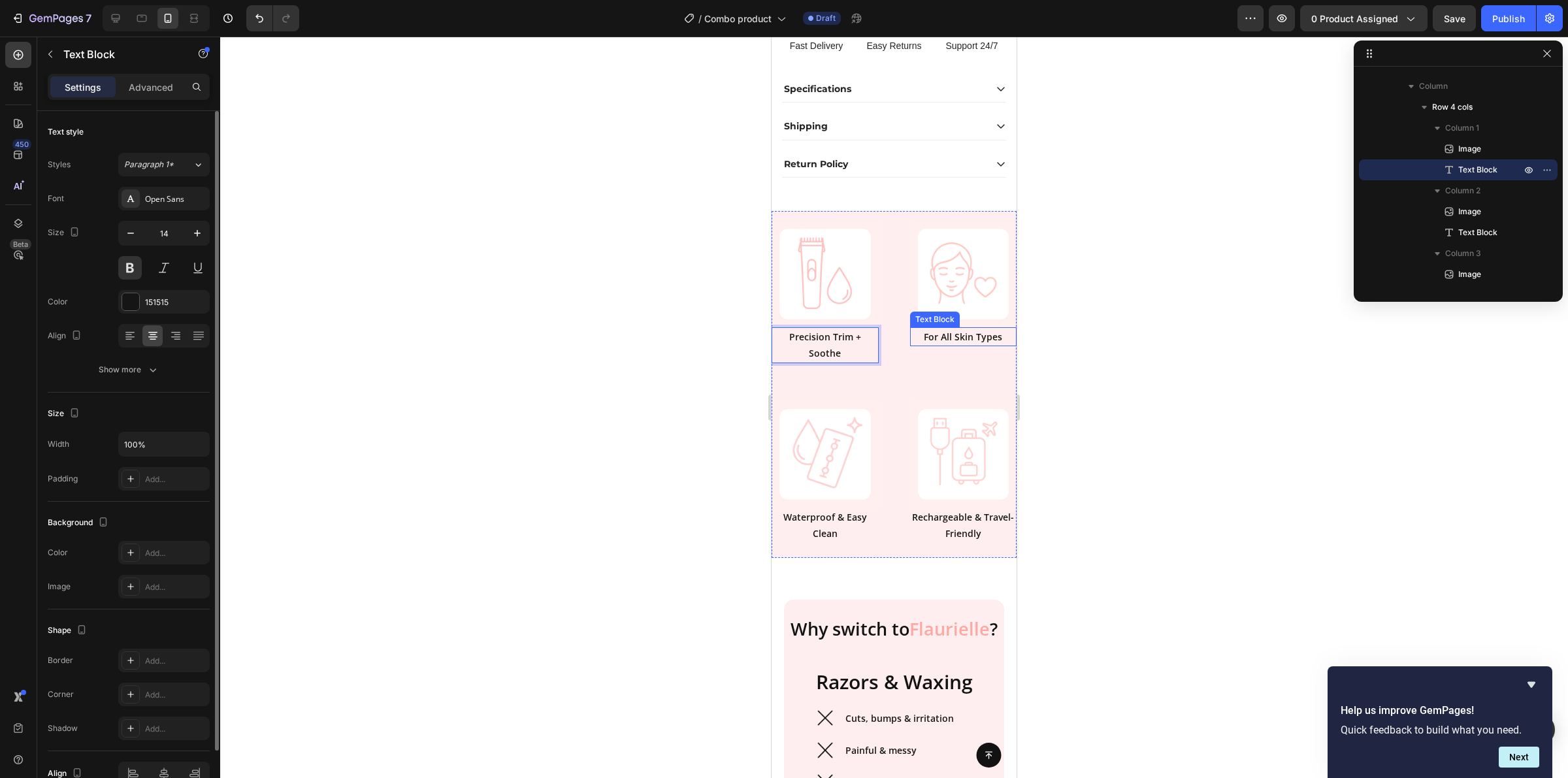
click at [965, 345] on p "For All Skin Types" at bounding box center [964, 336] width 104 height 16
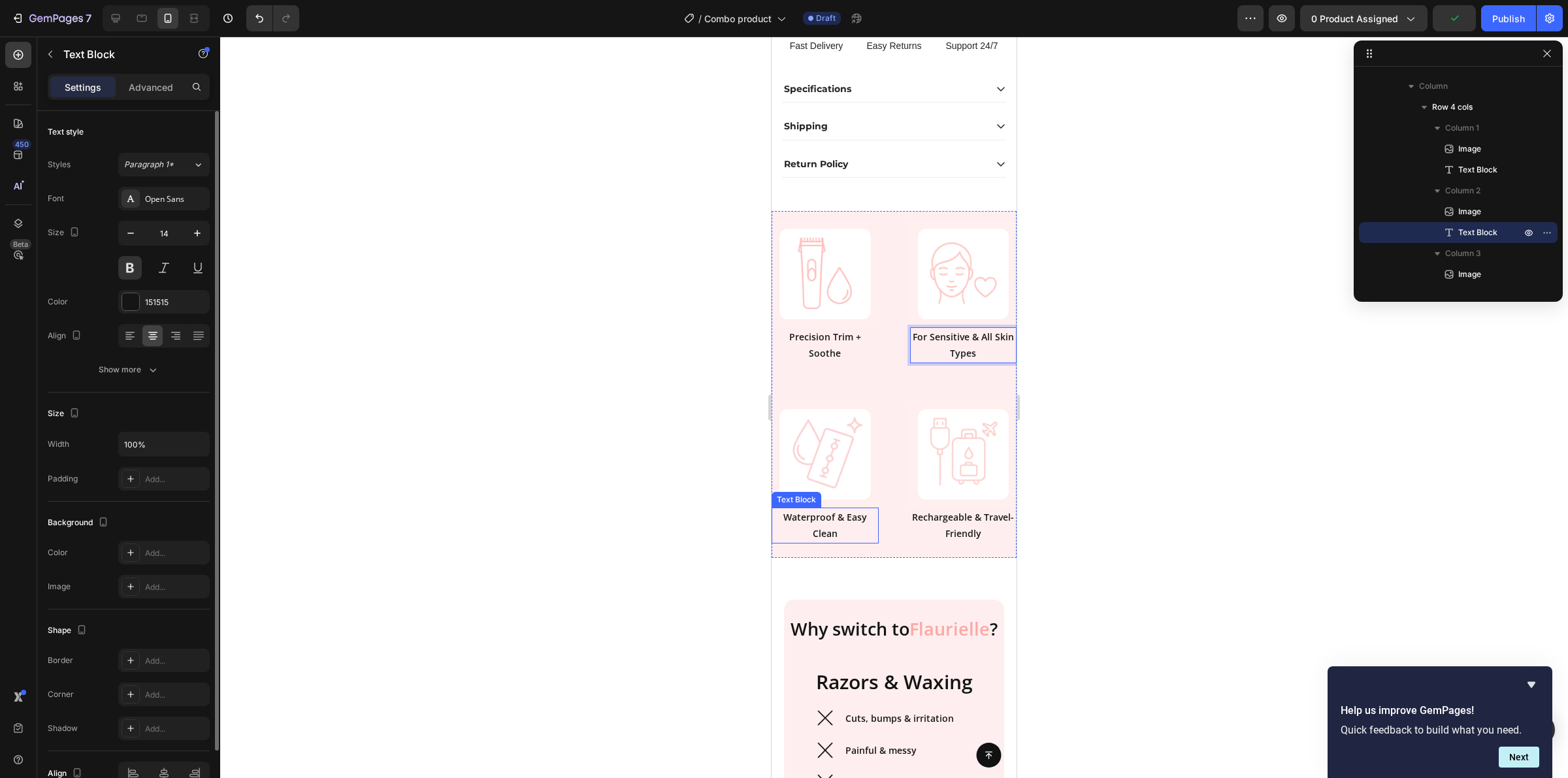
click at [824, 542] on p "Waterproof & Easy Clean" at bounding box center [825, 525] width 104 height 32
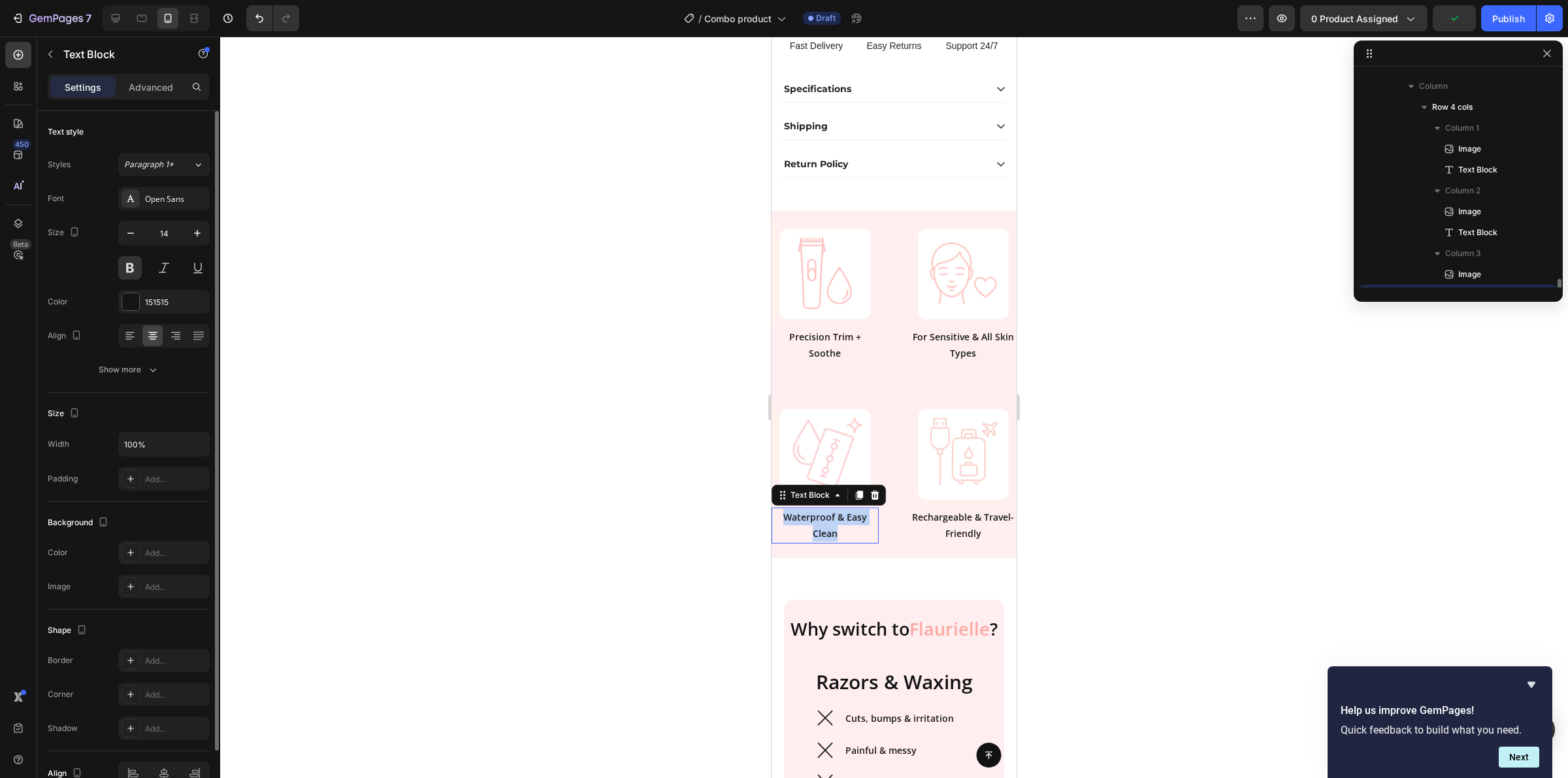
scroll to position [269, 0]
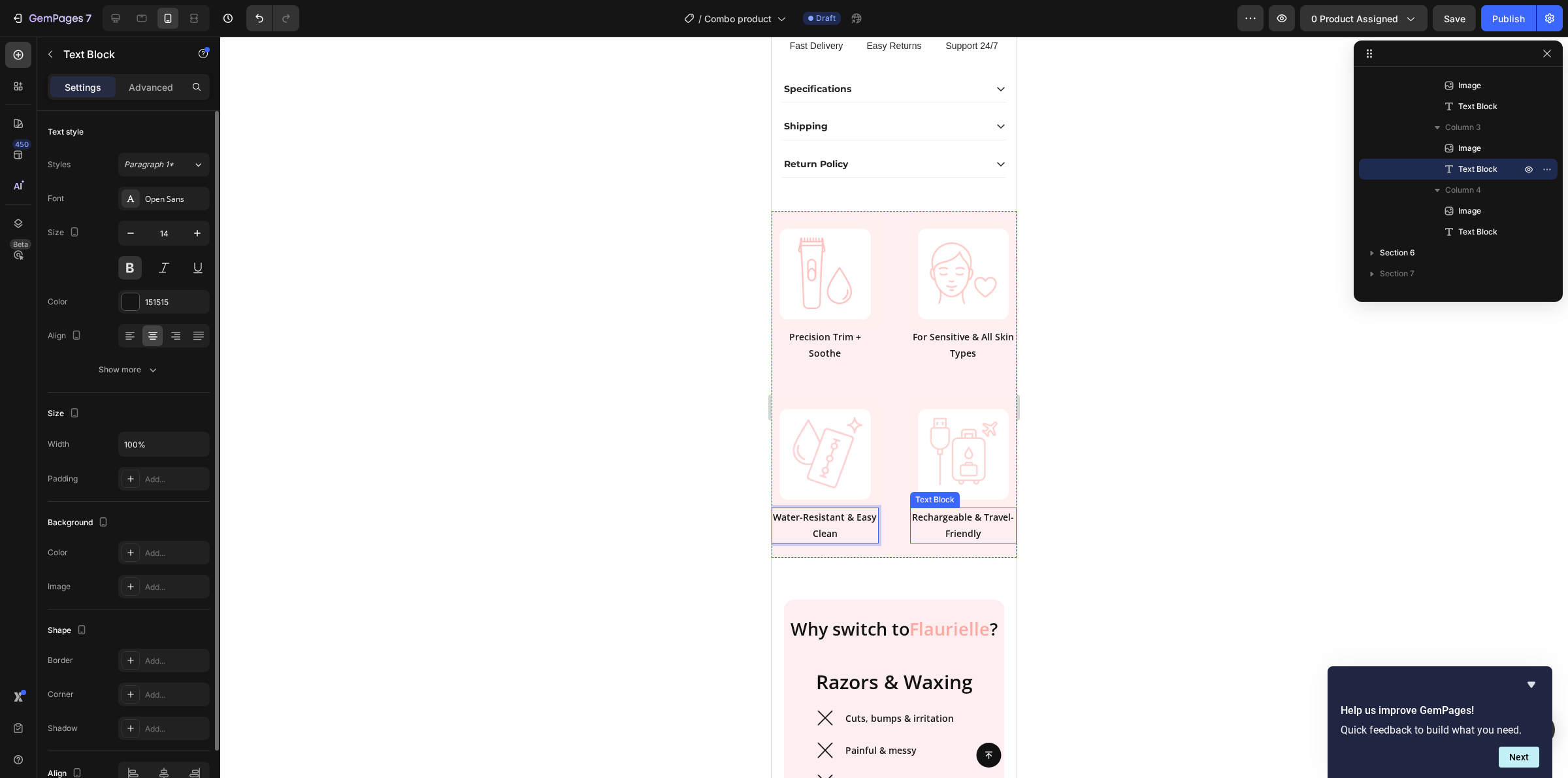
click at [971, 542] on p "Rechargeable & Travel-Friendly" at bounding box center [964, 525] width 104 height 32
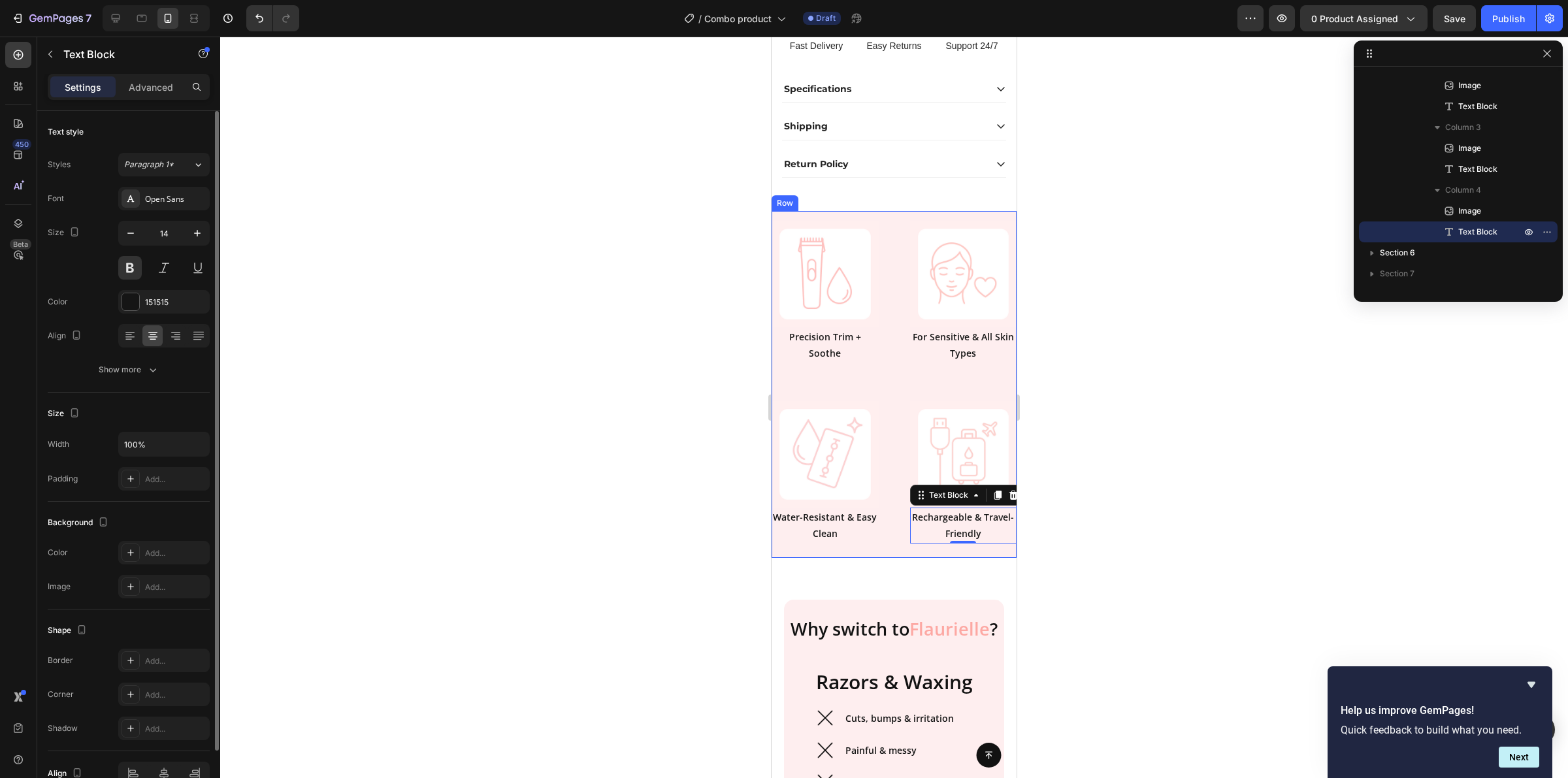
click at [675, 381] on div at bounding box center [894, 407] width 1348 height 741
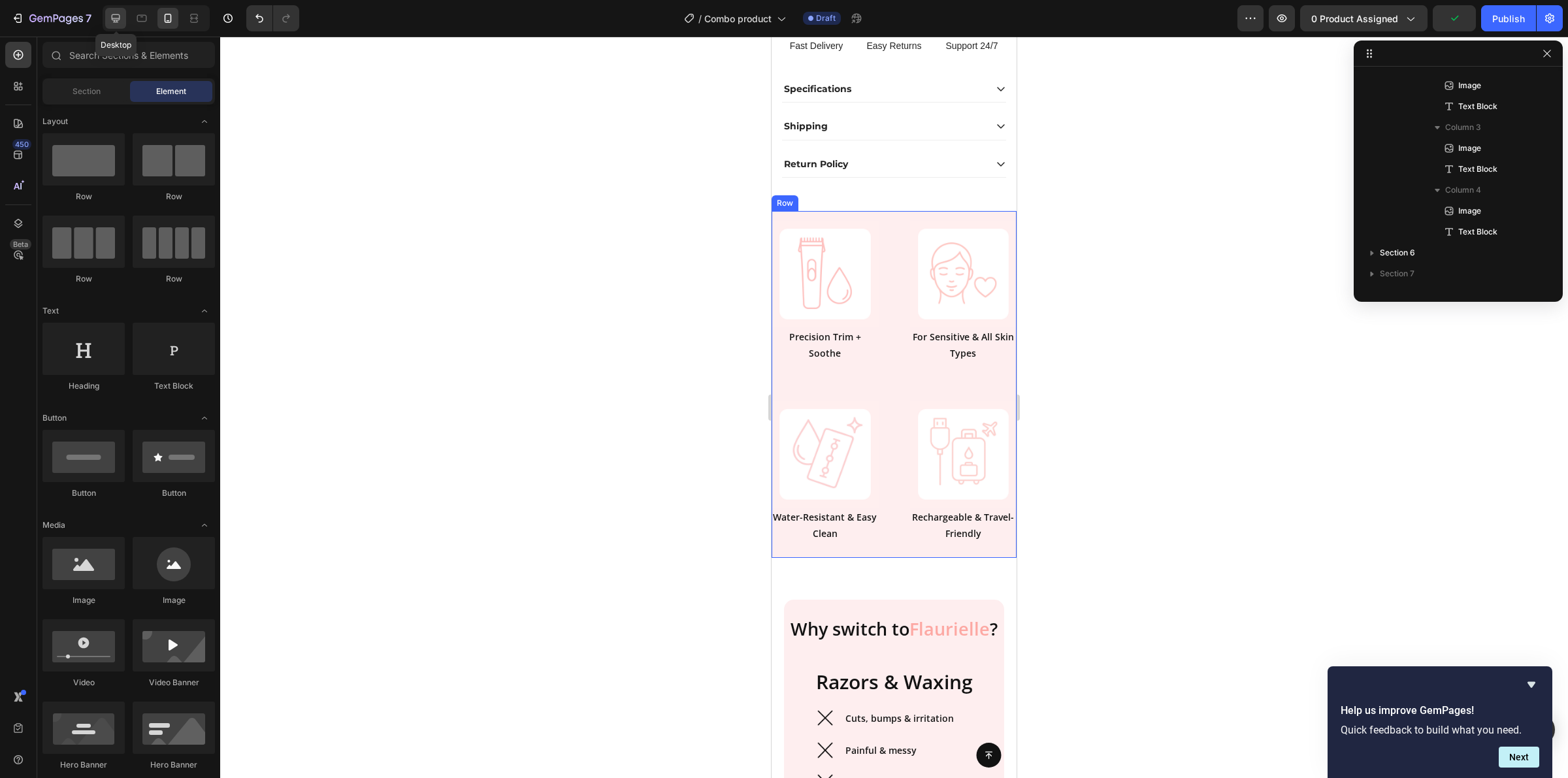
click at [113, 15] on icon at bounding box center [116, 18] width 13 height 13
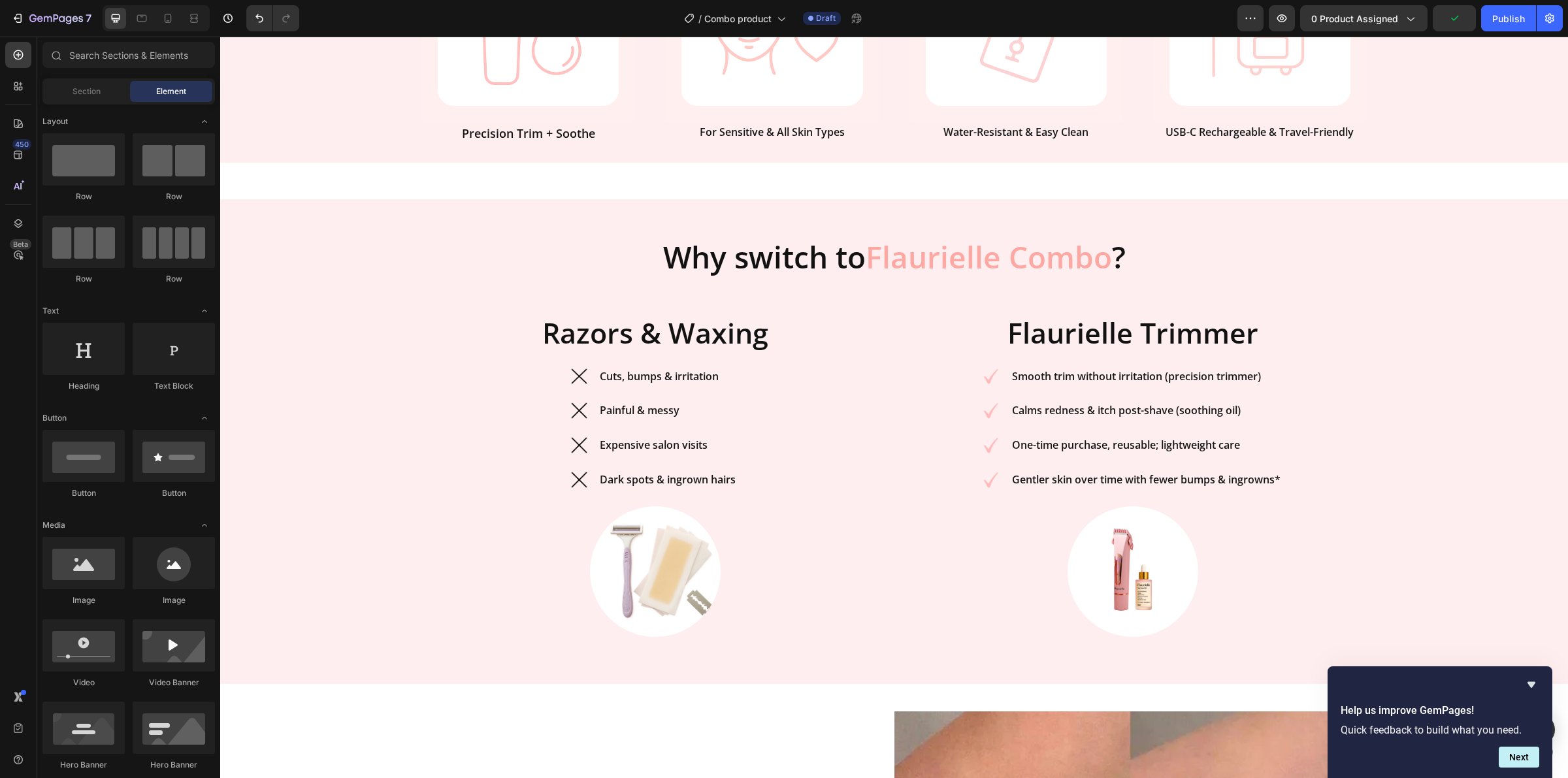
scroll to position [863, 0]
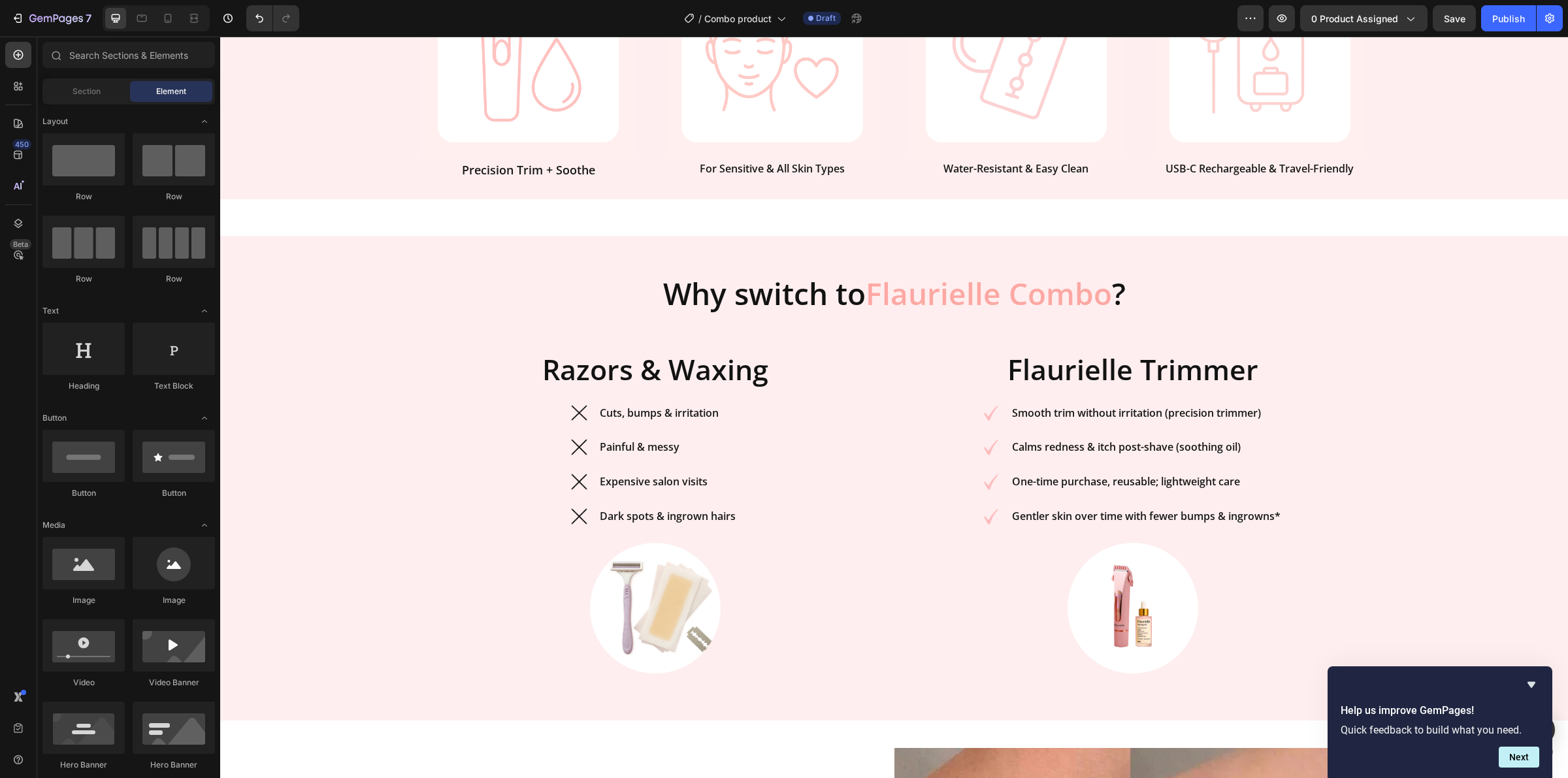
click at [157, 21] on div at bounding box center [156, 18] width 107 height 26
click at [167, 21] on icon at bounding box center [168, 18] width 13 height 13
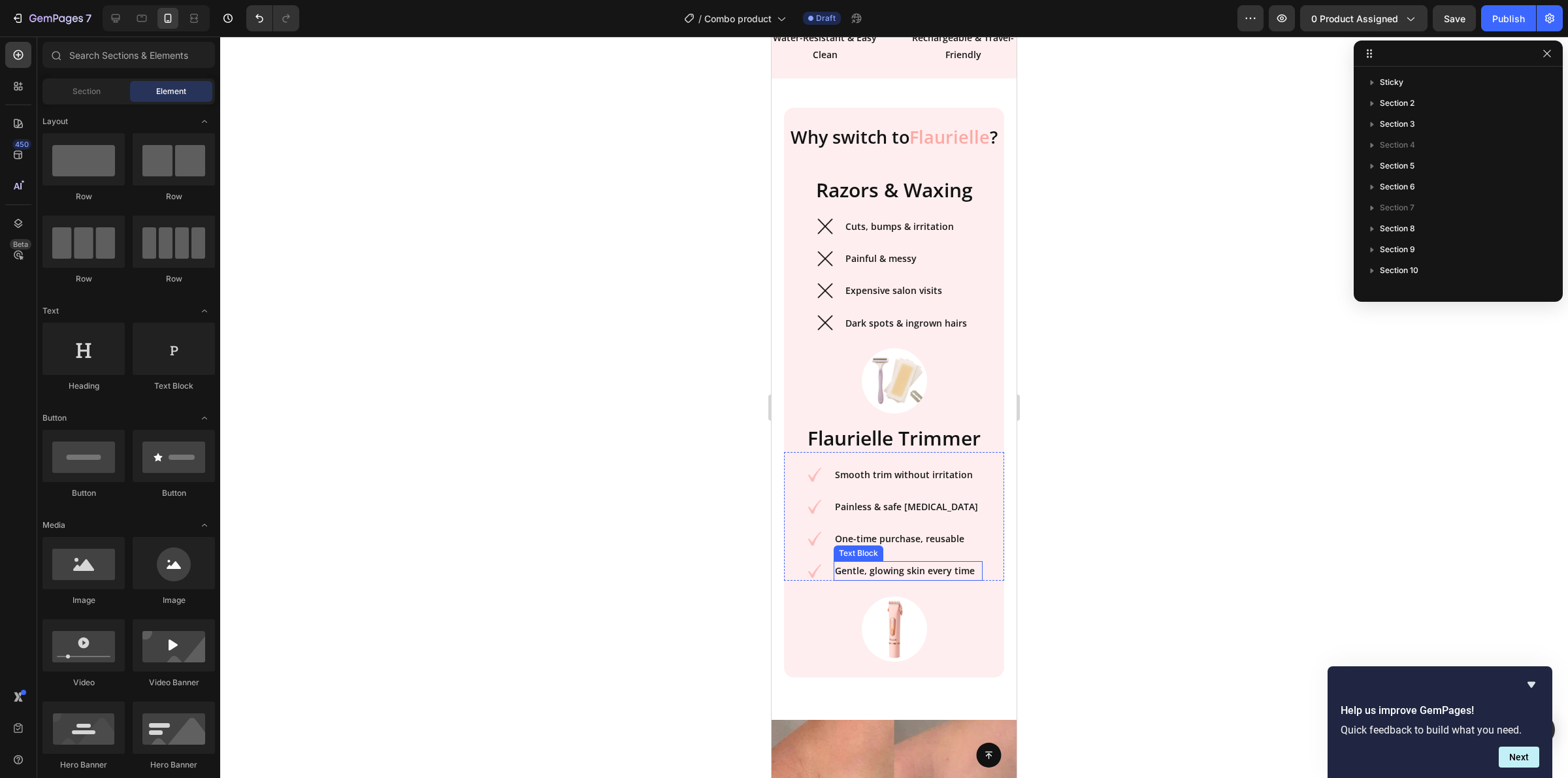
scroll to position [1236, 0]
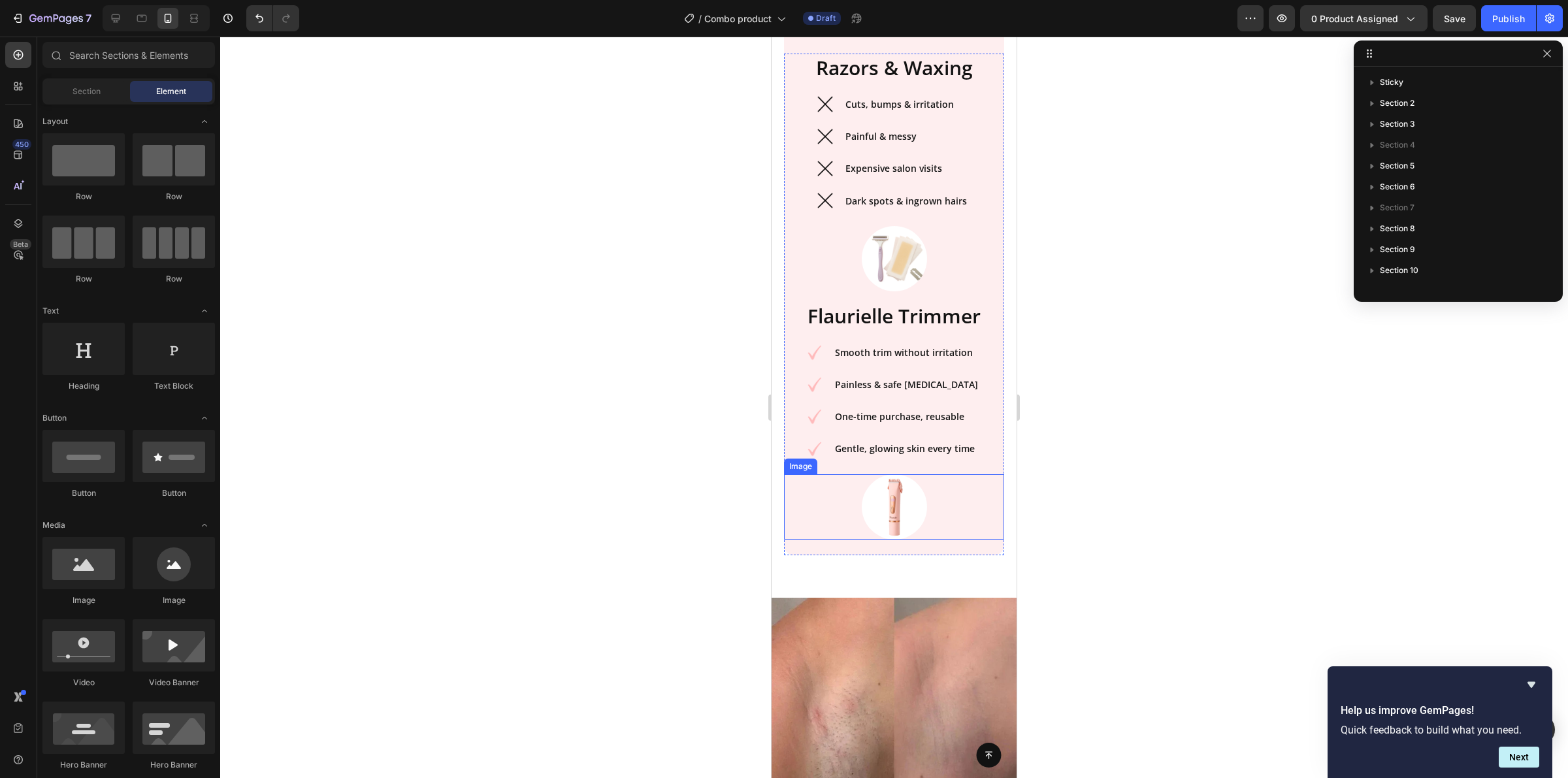
click at [888, 535] on img at bounding box center [894, 506] width 66 height 66
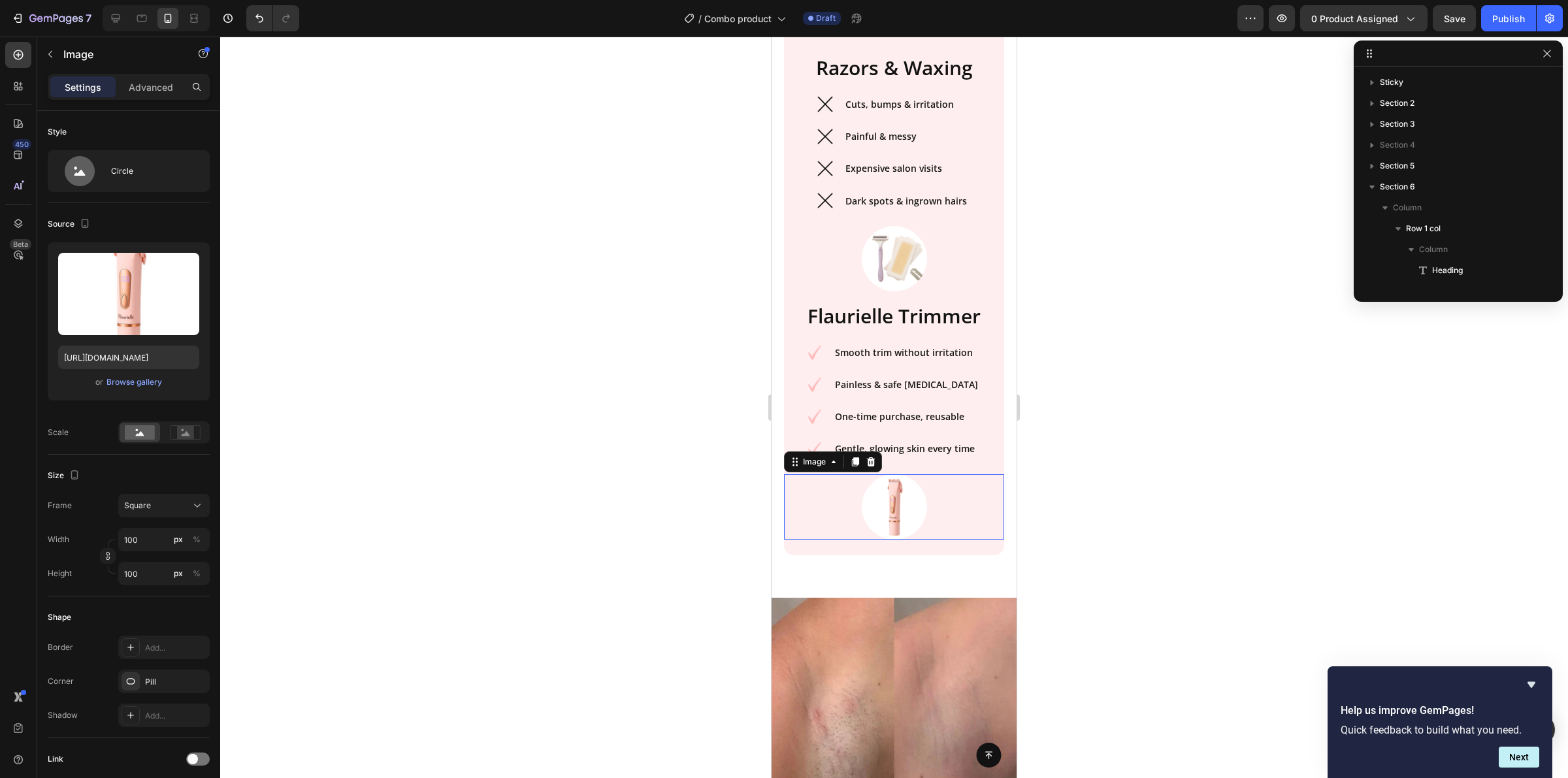
scroll to position [331, 0]
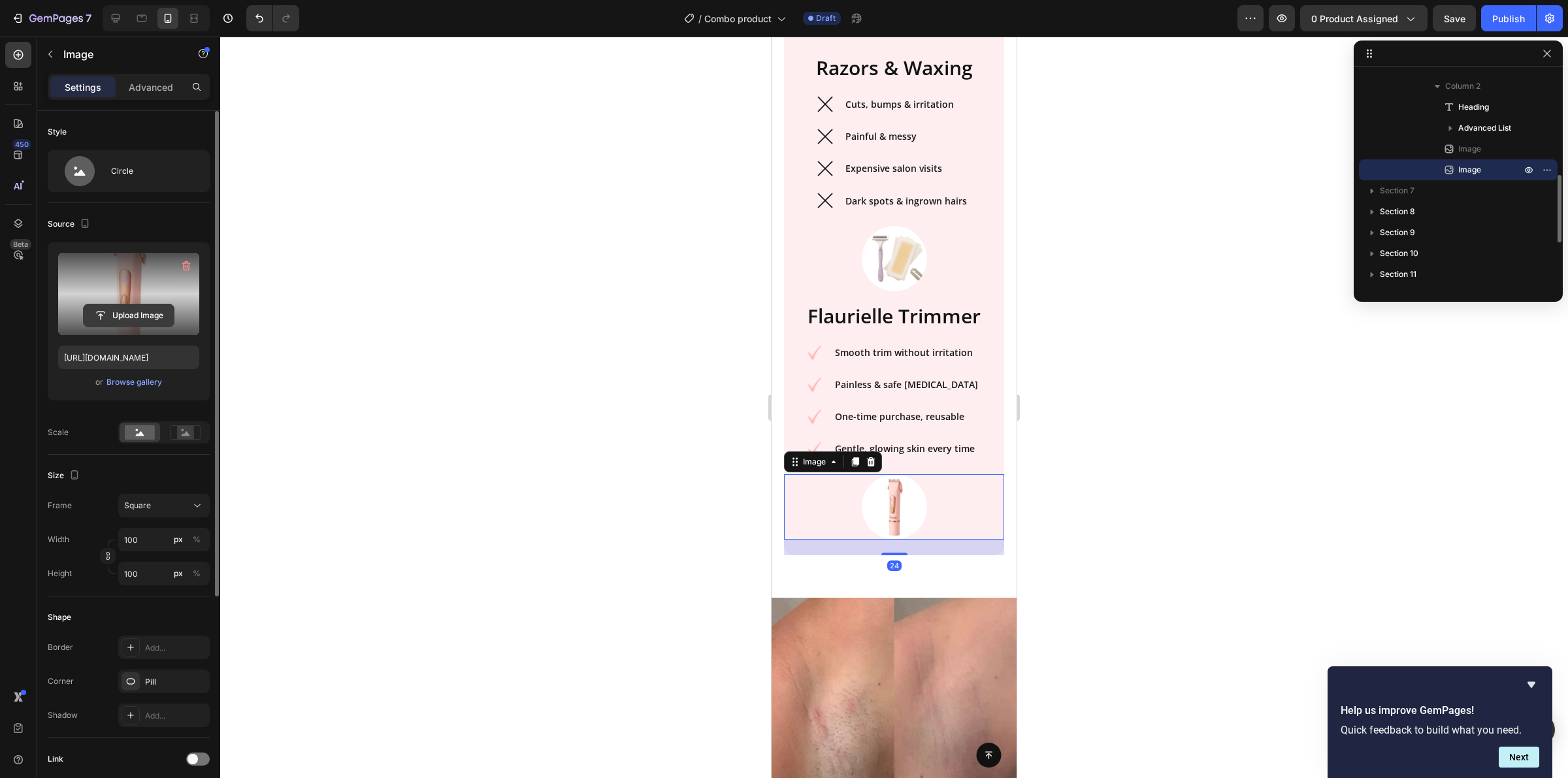
click at [145, 315] on input "file" at bounding box center [129, 315] width 90 height 22
click at [119, 15] on icon at bounding box center [116, 18] width 13 height 13
type input "https://cdn.shopify.com/s/files/1/0934/4198/2757/files/gempages_567407909139383…"
type input "200"
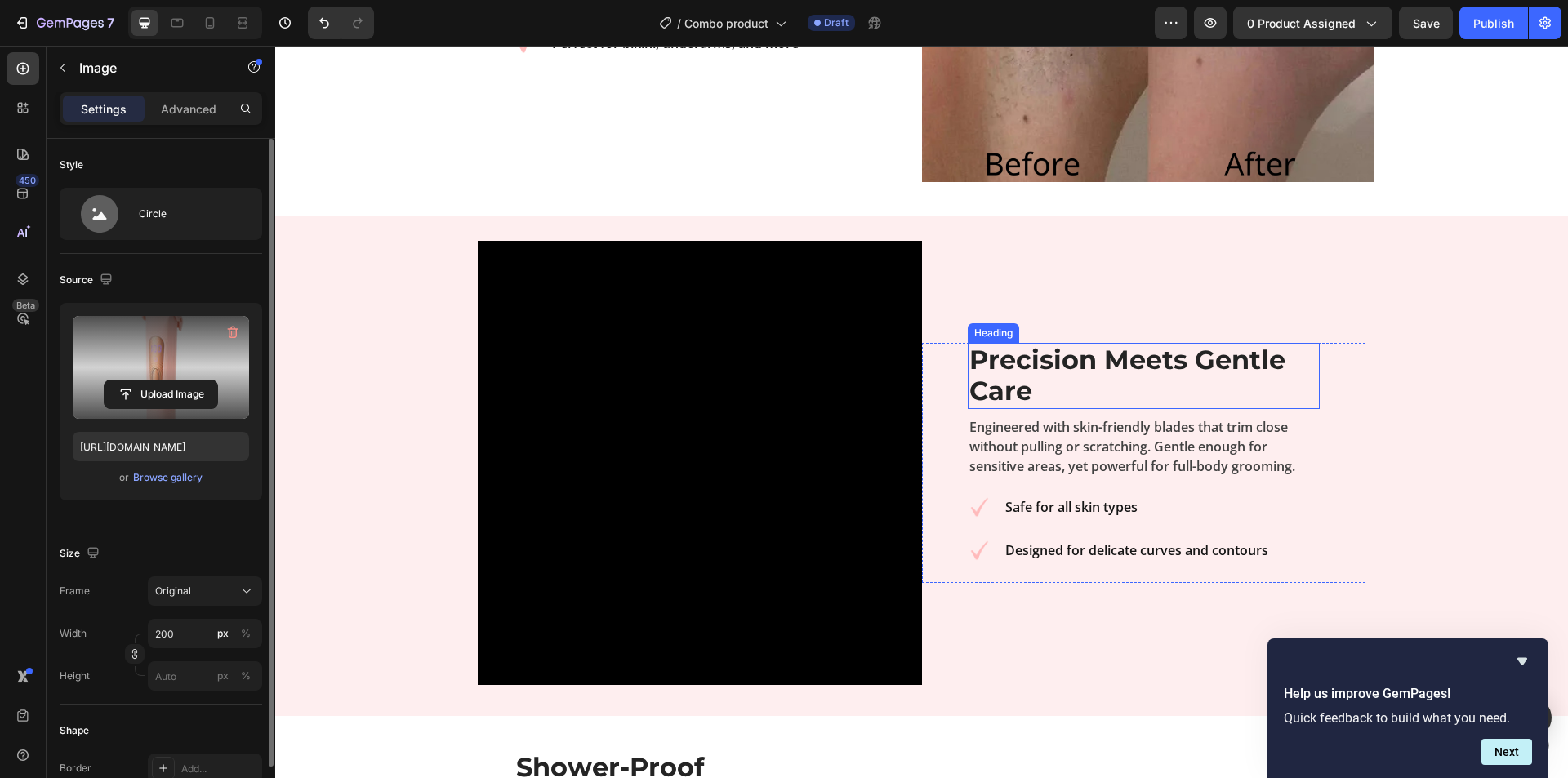
scroll to position [1936, 0]
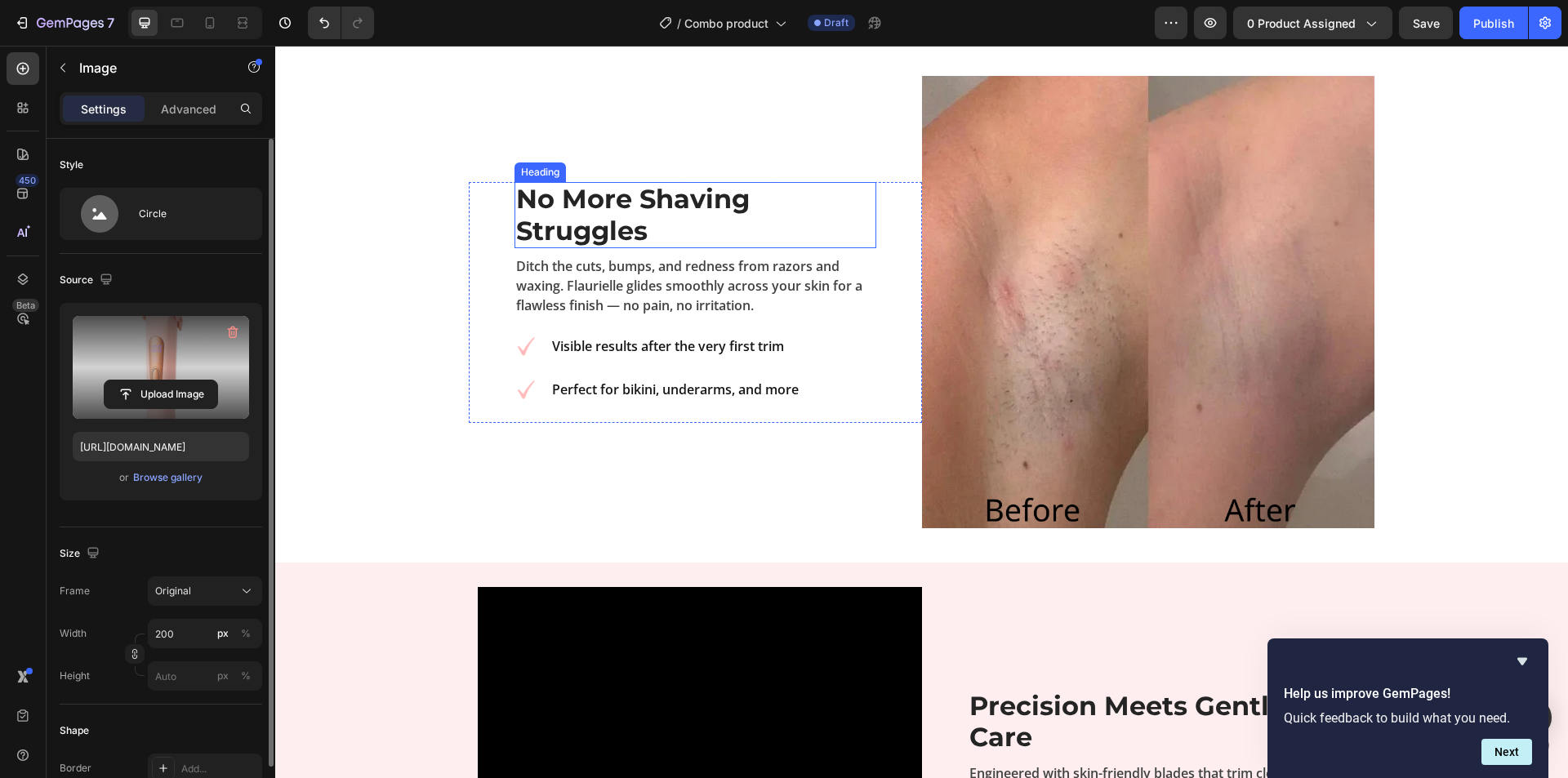
click at [632, 246] on strong "No More Shaving Struggles" at bounding box center [632, 213] width 234 height 63
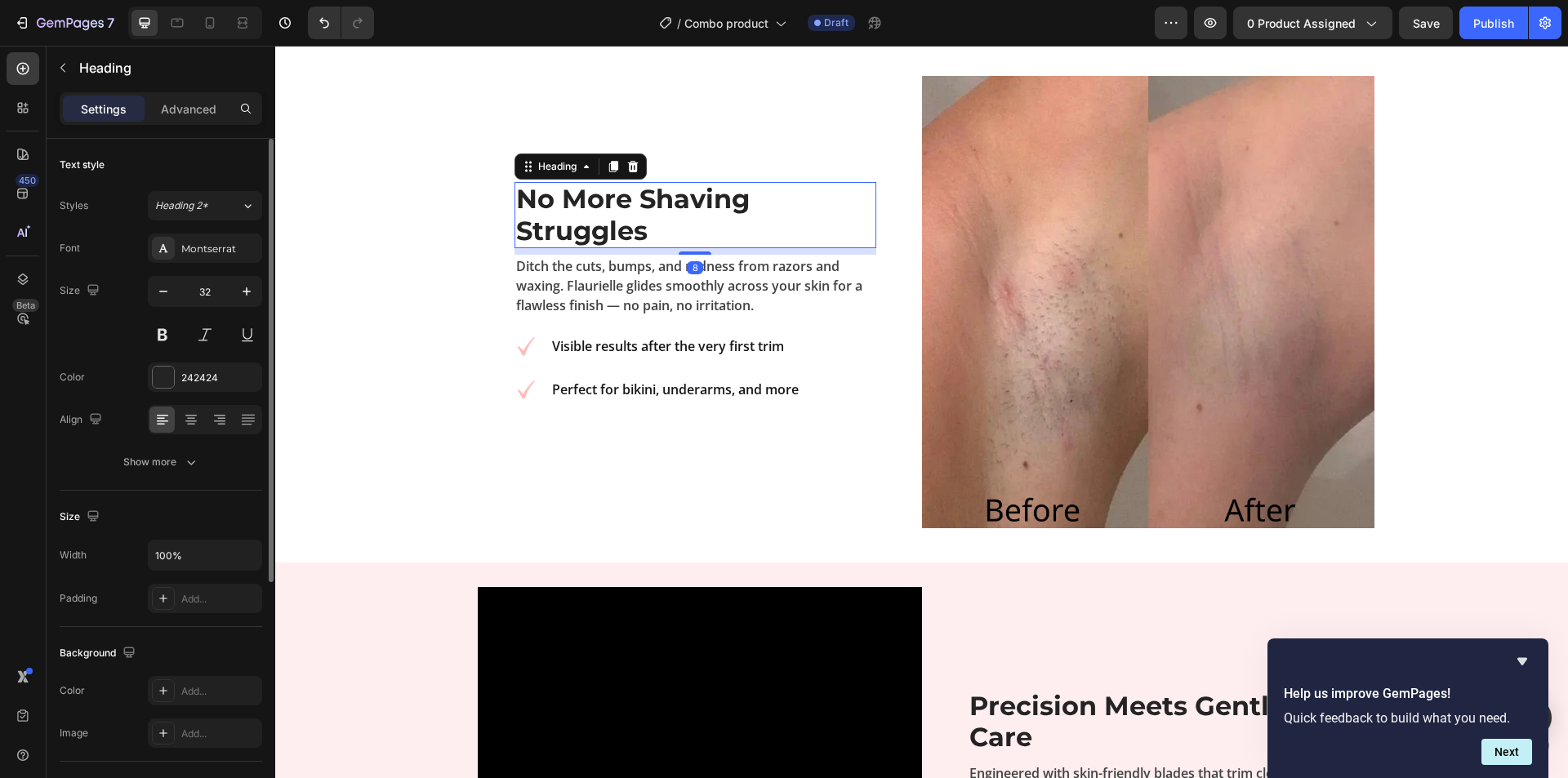
scroll to position [1874, 0]
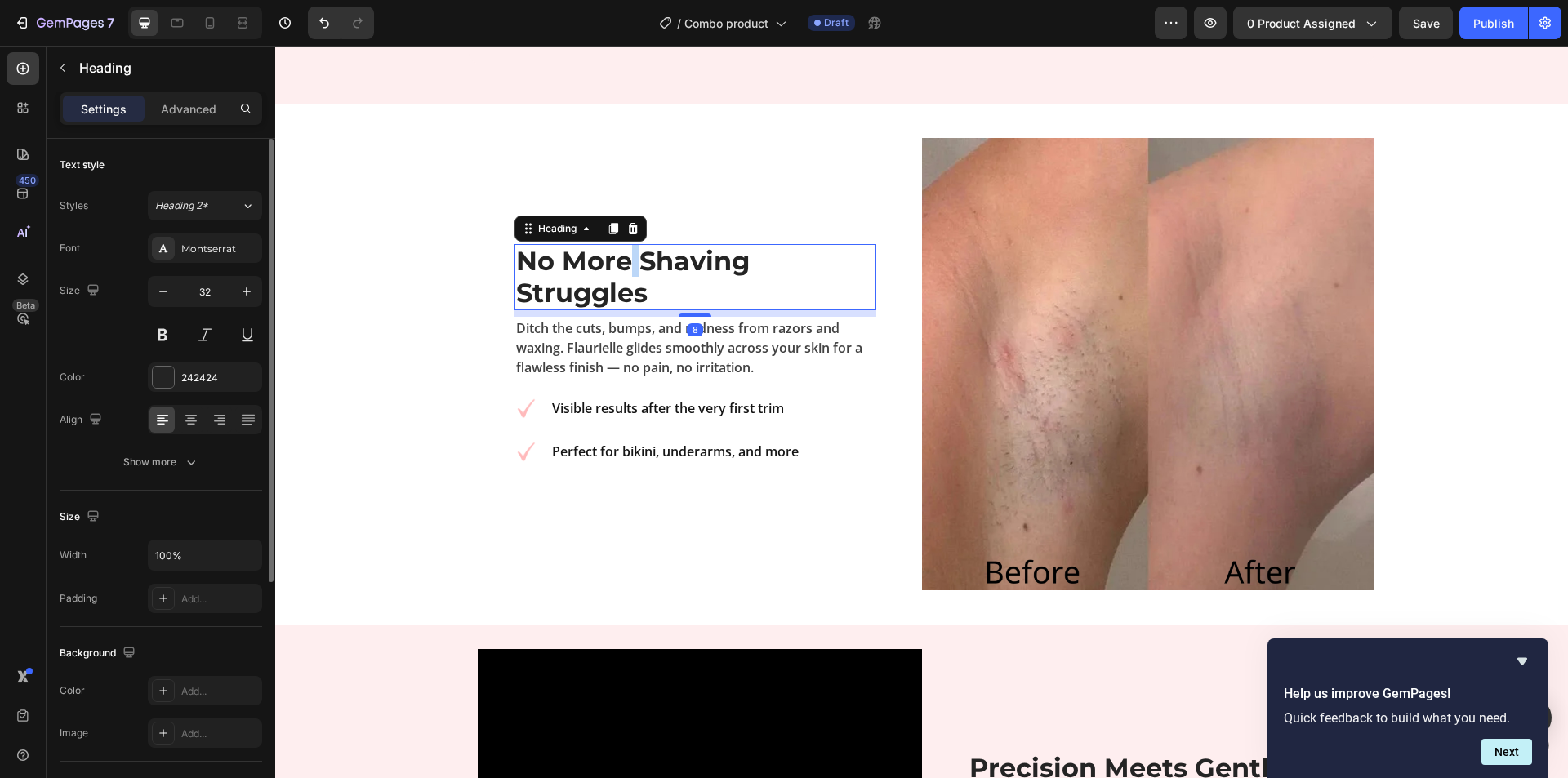
click at [631, 268] on strong "No More Shaving Struggles" at bounding box center [632, 276] width 234 height 63
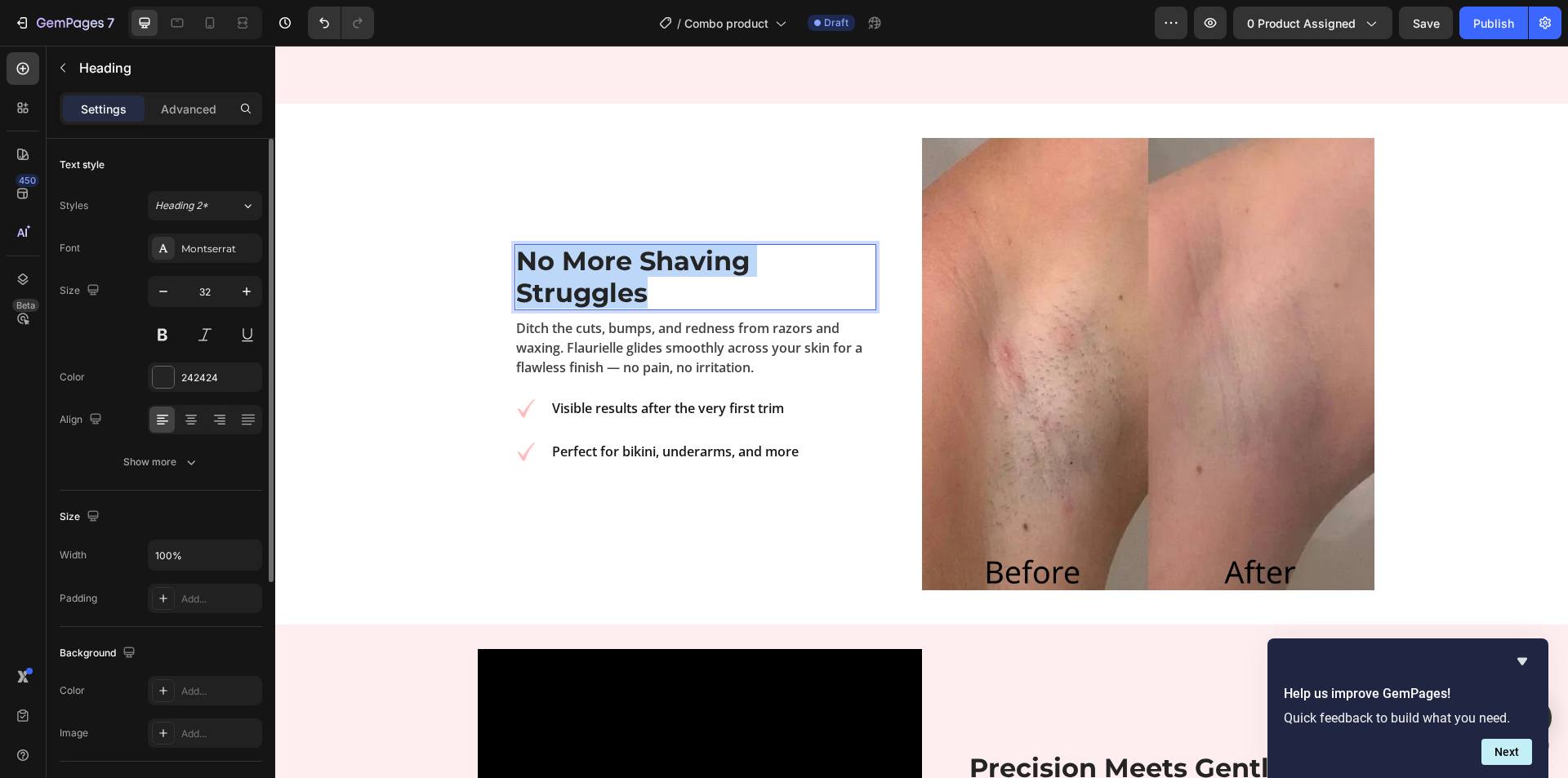
click at [631, 268] on strong "No More Shaving Struggles" at bounding box center [632, 276] width 234 height 63
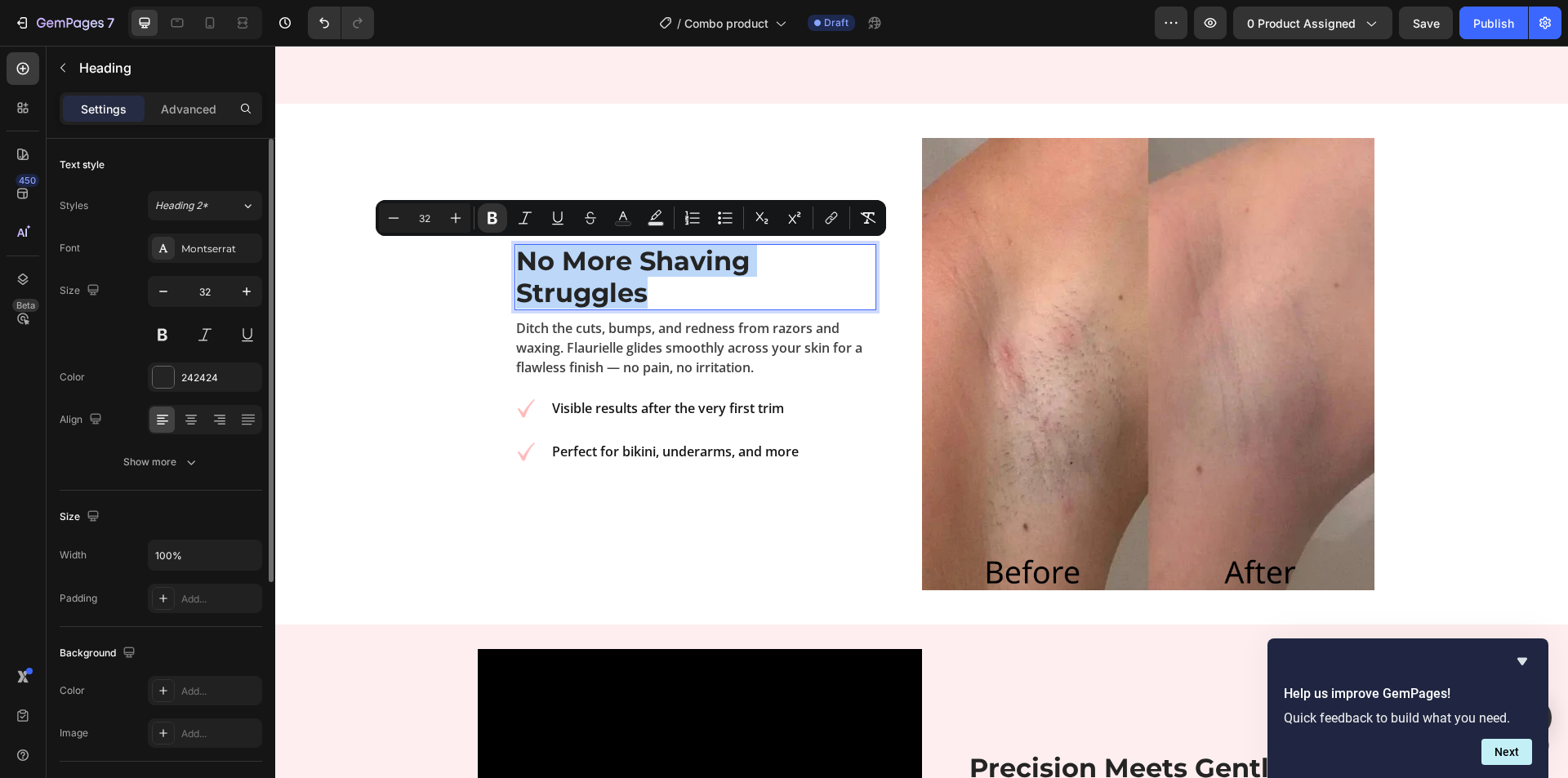
scroll to position [1889, 0]
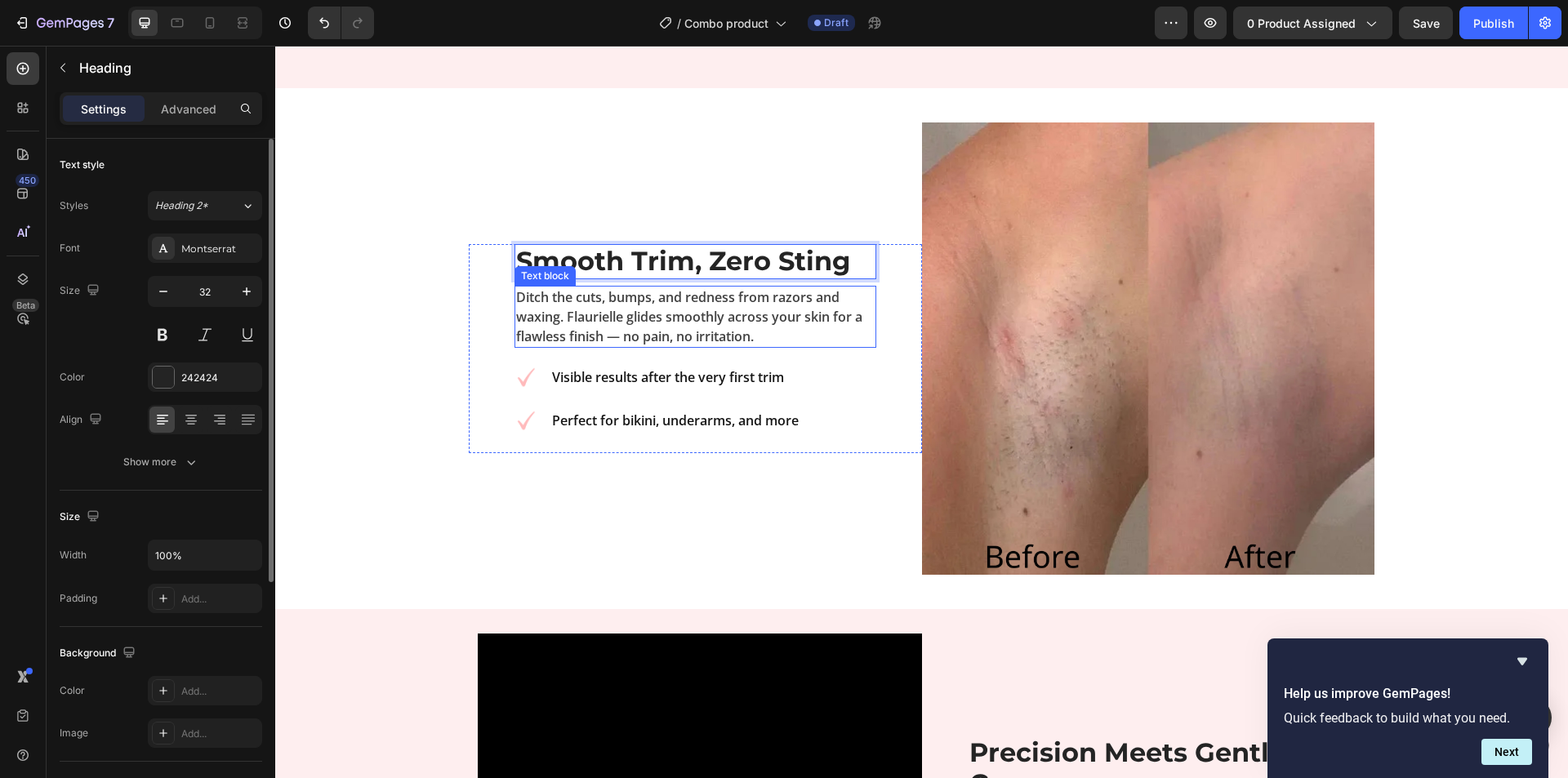
click at [761, 318] on p "Ditch the cuts, bumps, and redness from razors and waxing. Flaurielle glides sm…" at bounding box center [695, 317] width 358 height 59
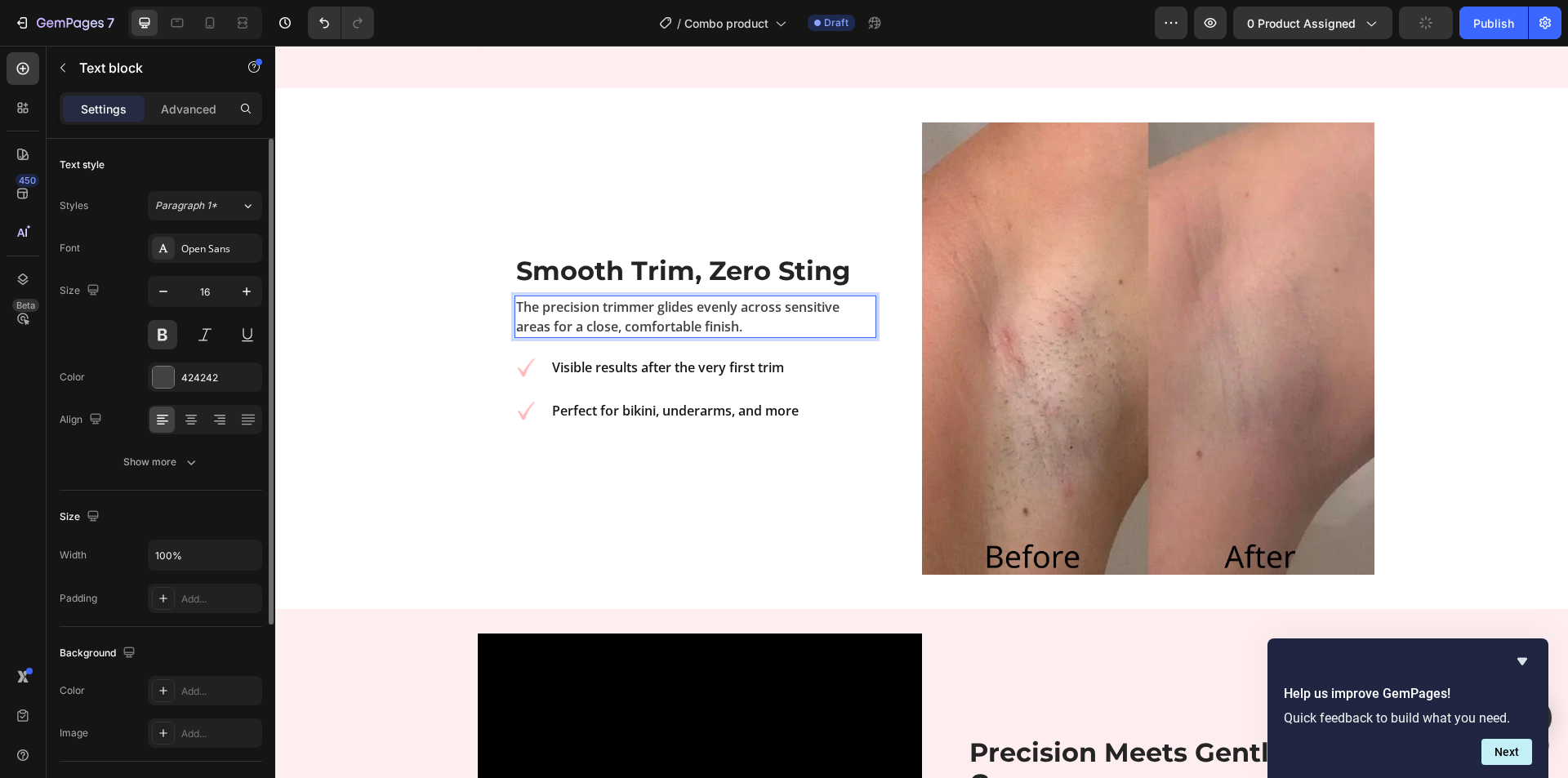
scroll to position [1899, 0]
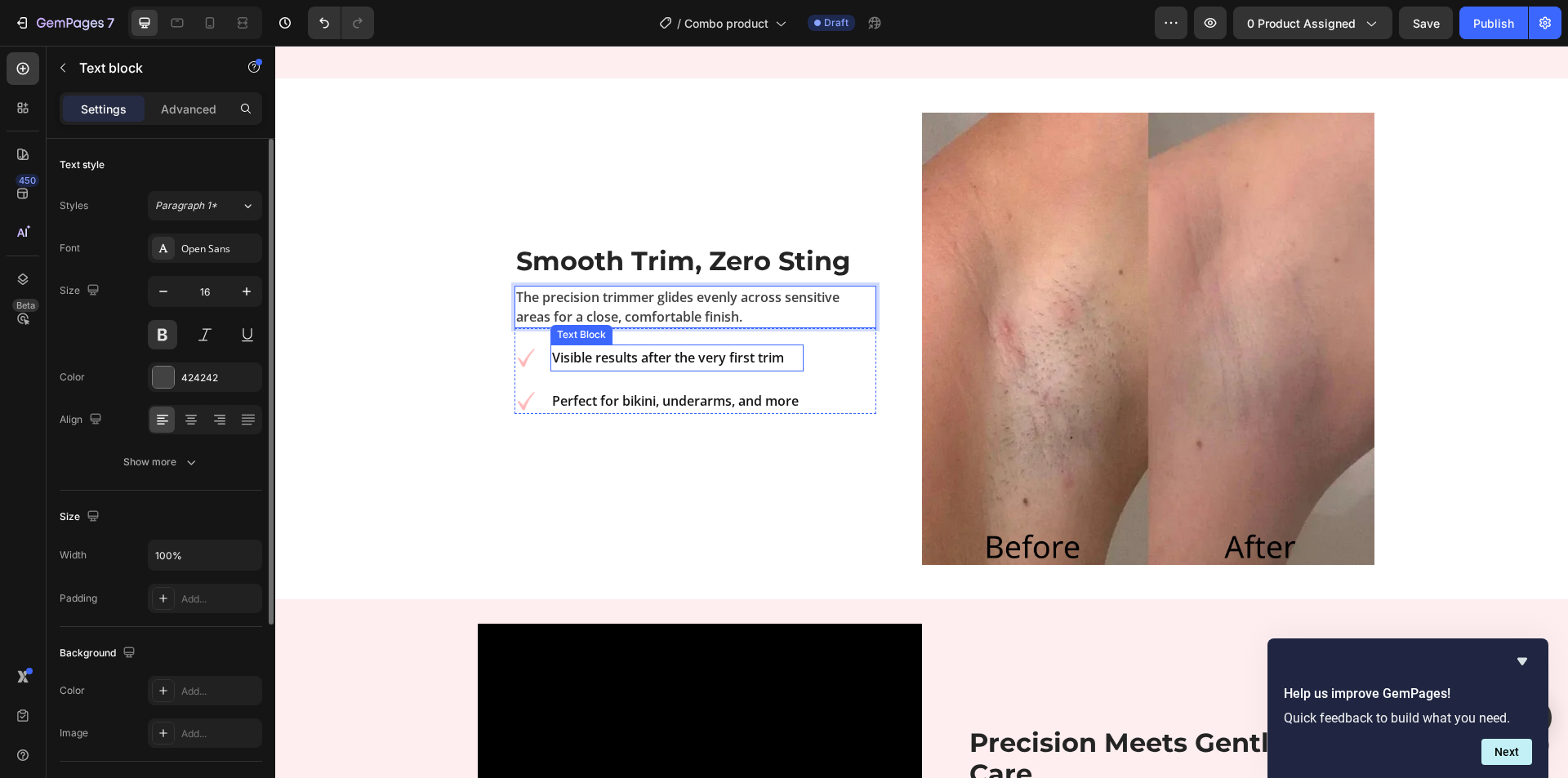
click at [708, 364] on strong "Visible results after the very first trim" at bounding box center [668, 357] width 232 height 18
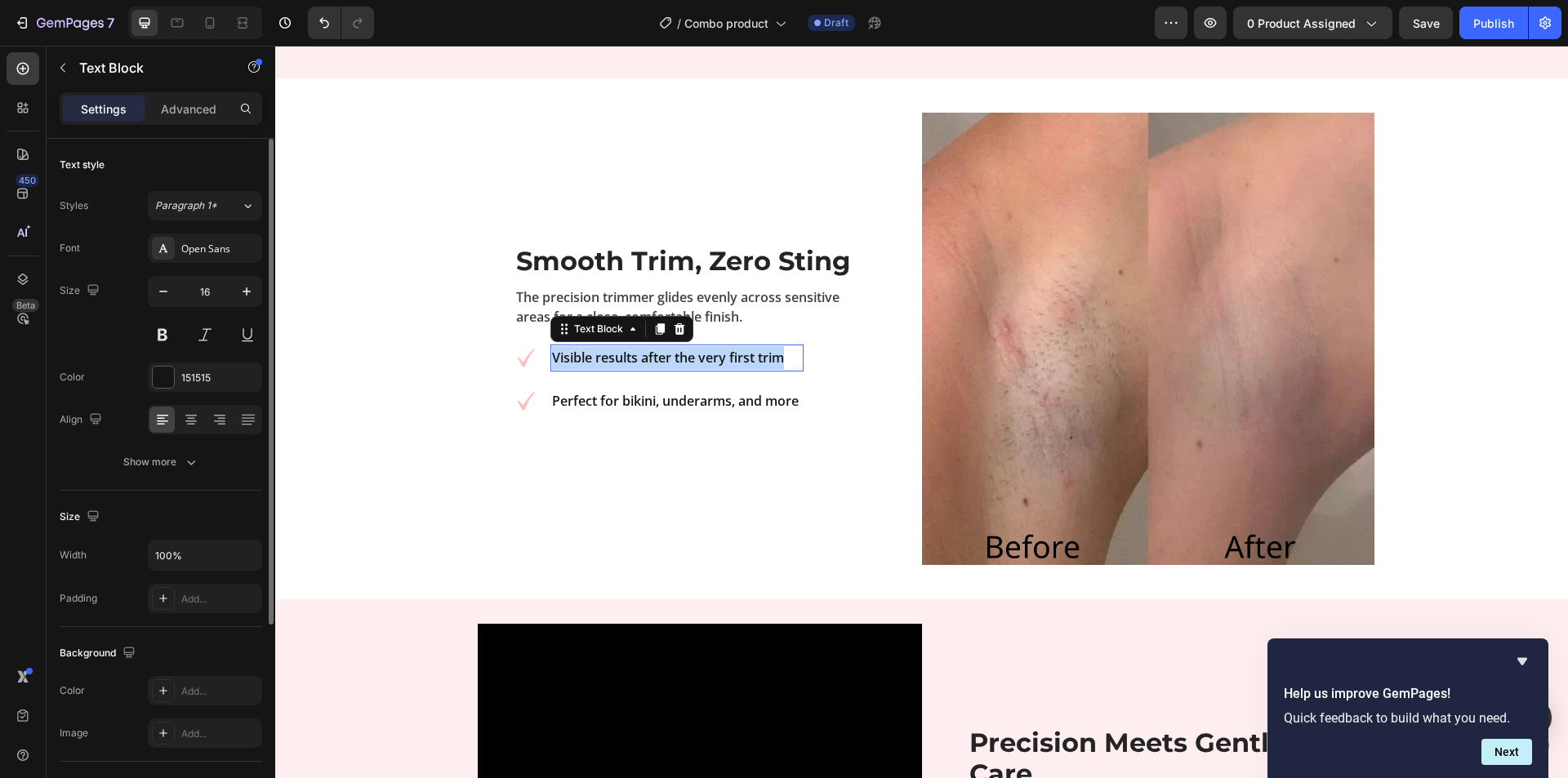
click at [708, 364] on strong "Visible results after the very first trim" at bounding box center [668, 357] width 232 height 18
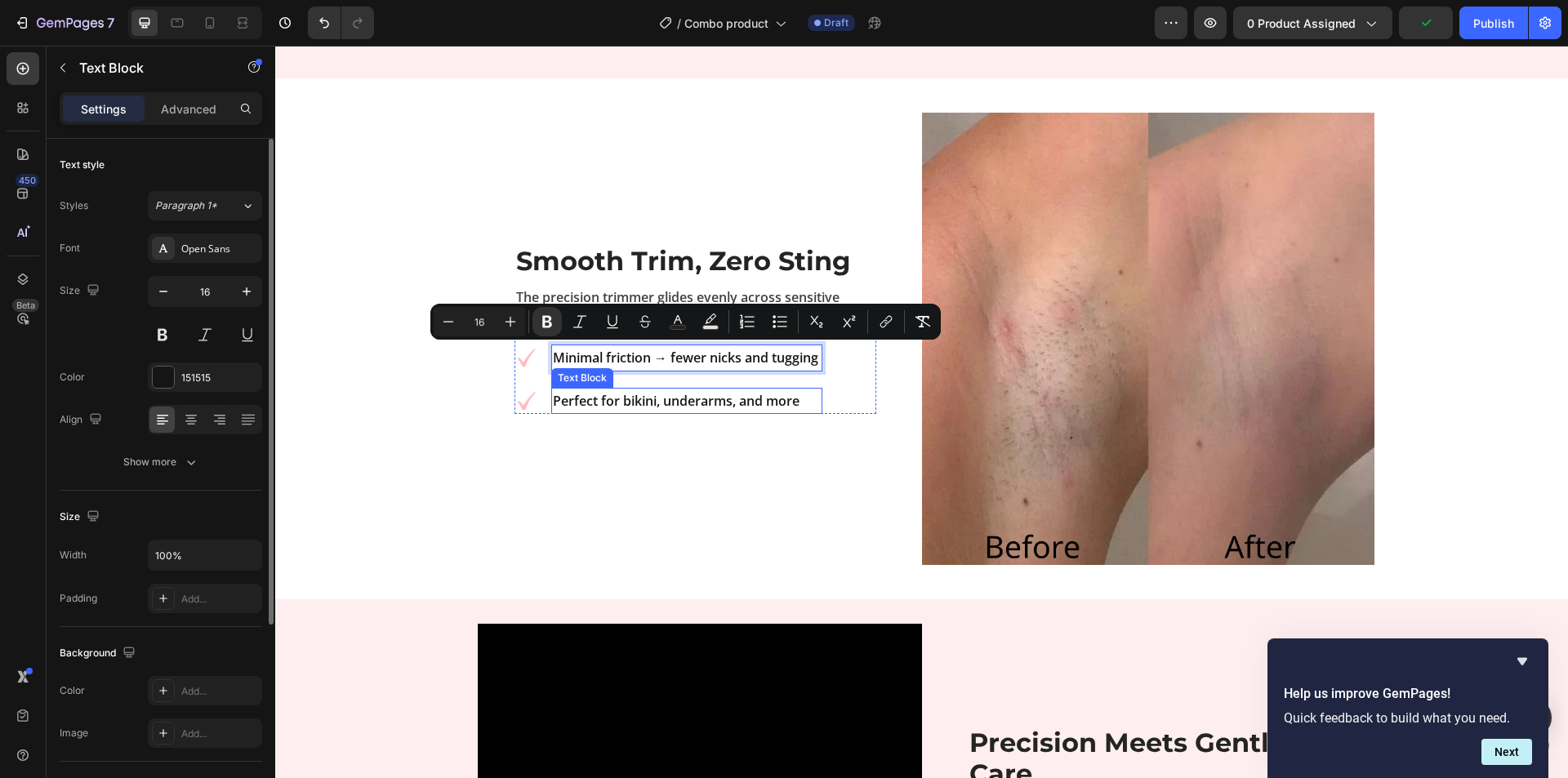
click at [712, 392] on strong "Perfect for bikini, underarms, and more" at bounding box center [676, 400] width 247 height 18
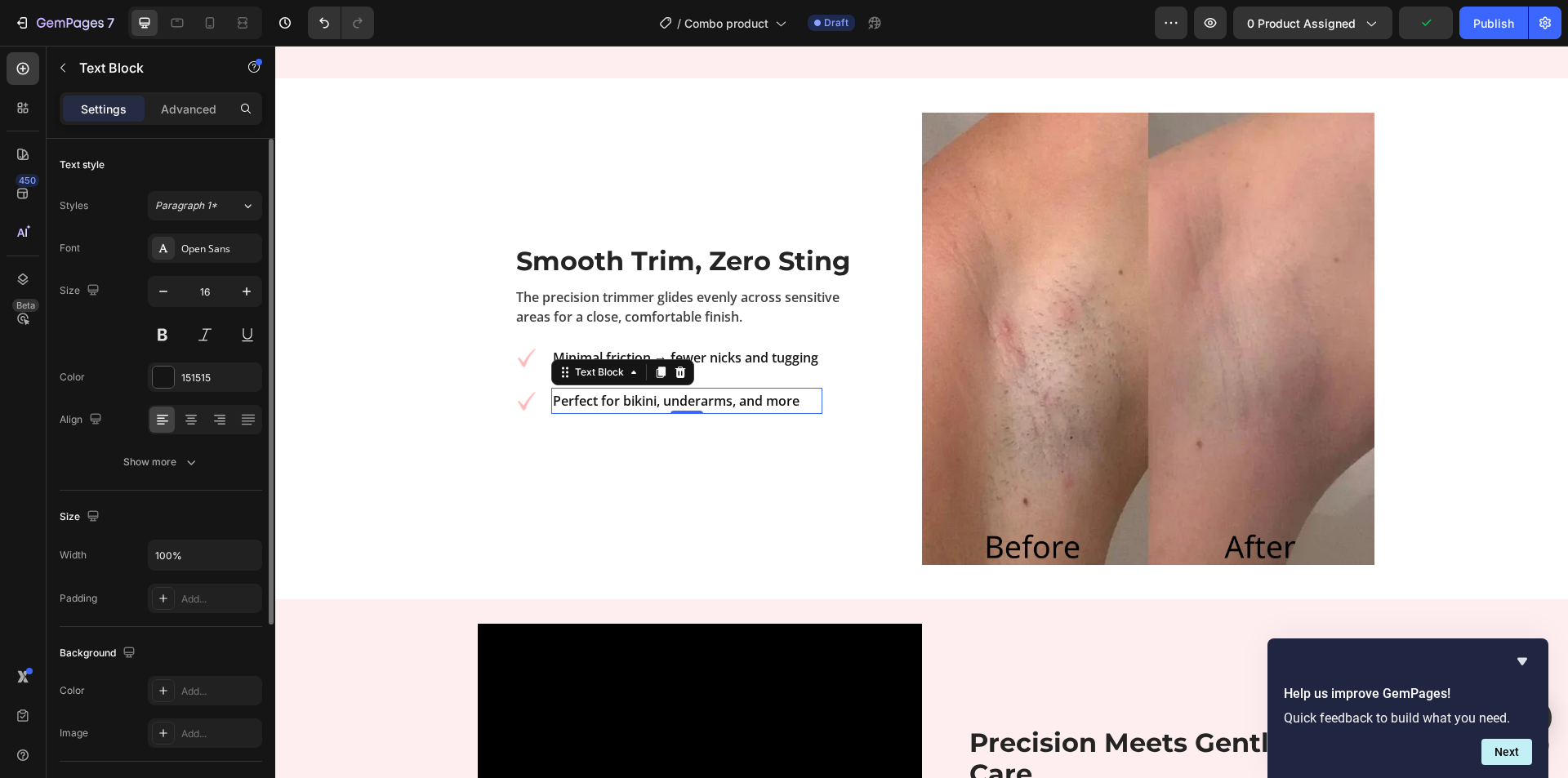
click at [712, 392] on strong "Perfect for bikini, underarms, and more" at bounding box center [676, 400] width 247 height 18
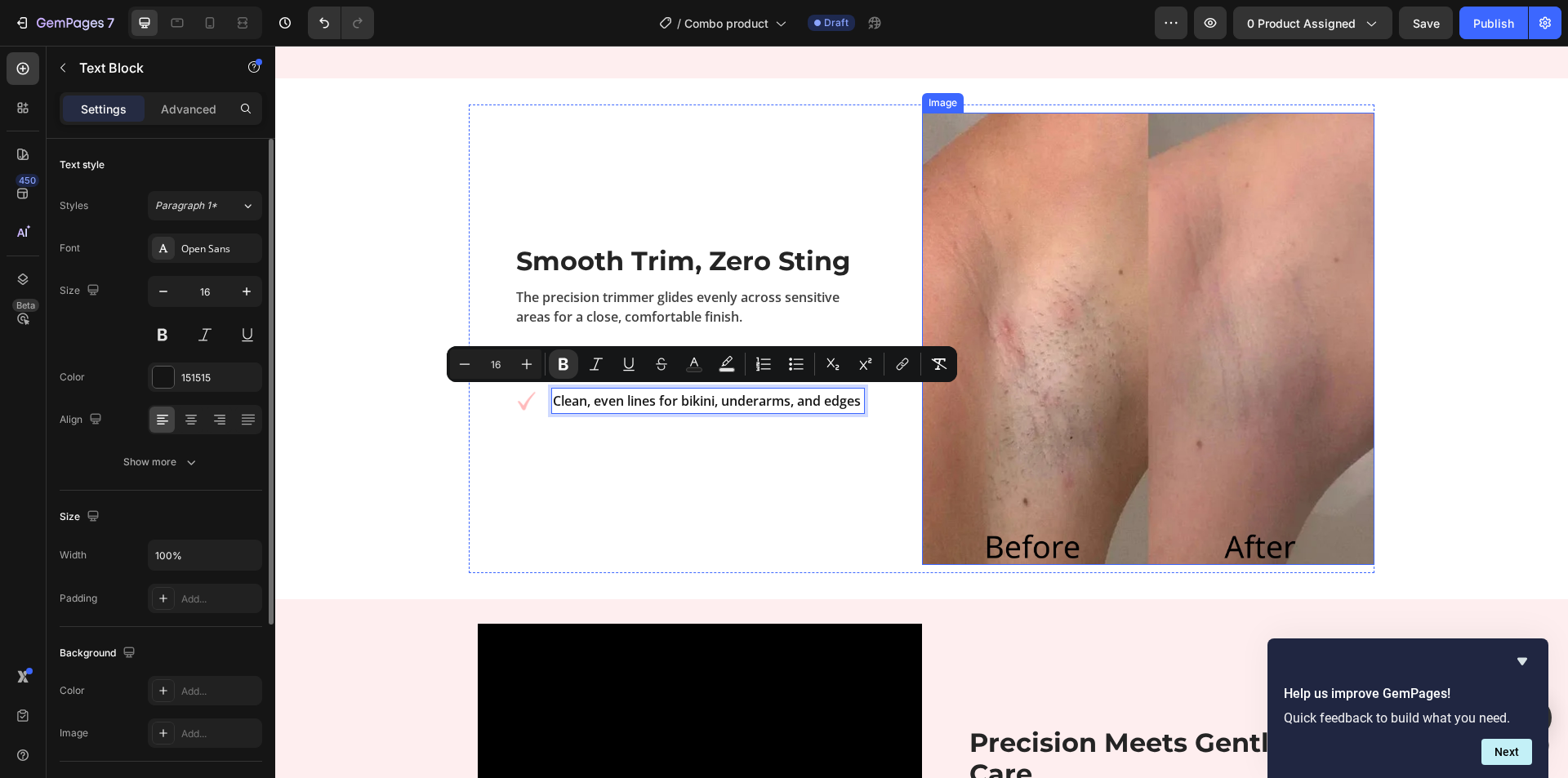
click at [1022, 438] on img at bounding box center [1147, 339] width 452 height 453
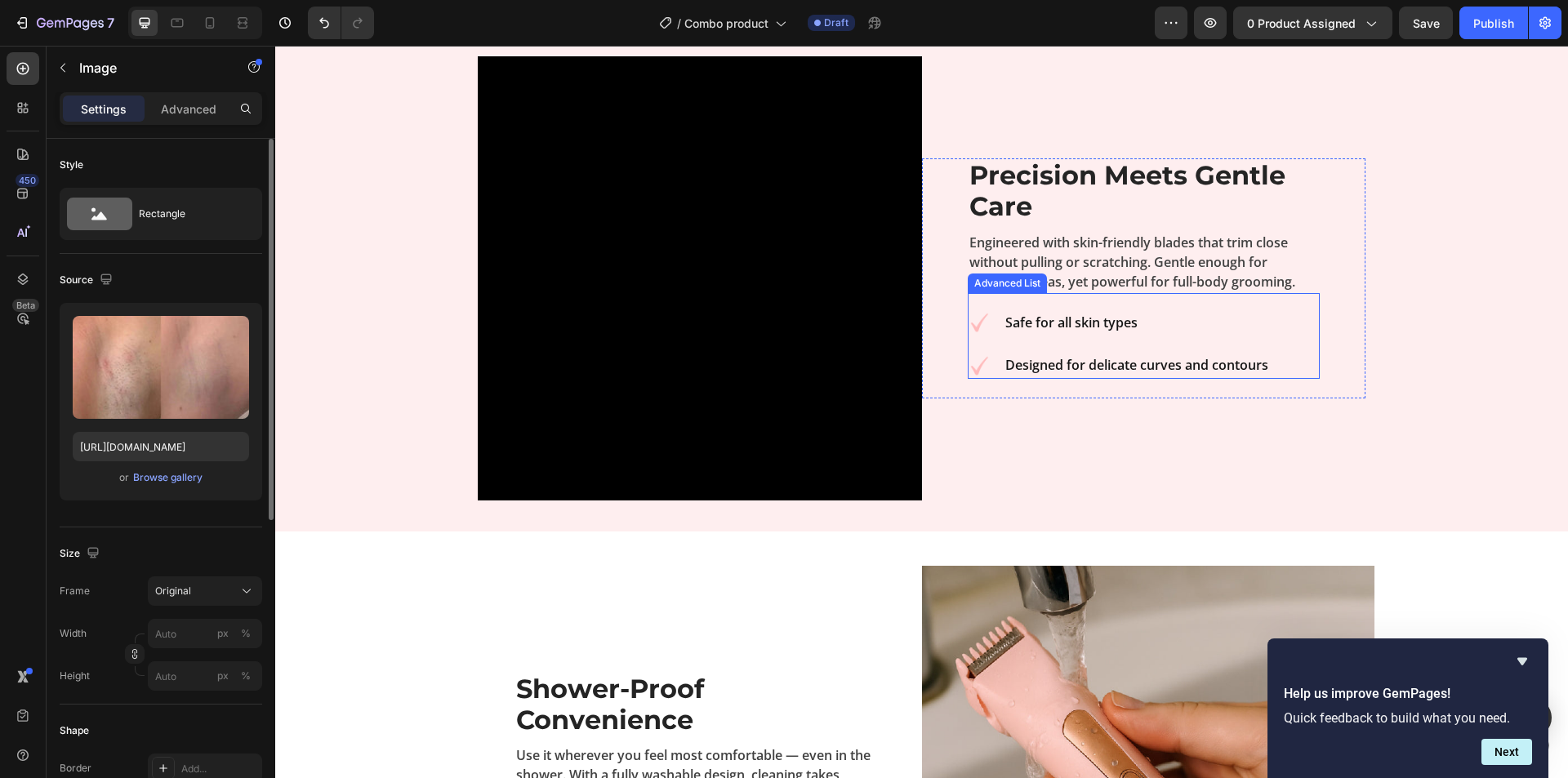
scroll to position [2390, 0]
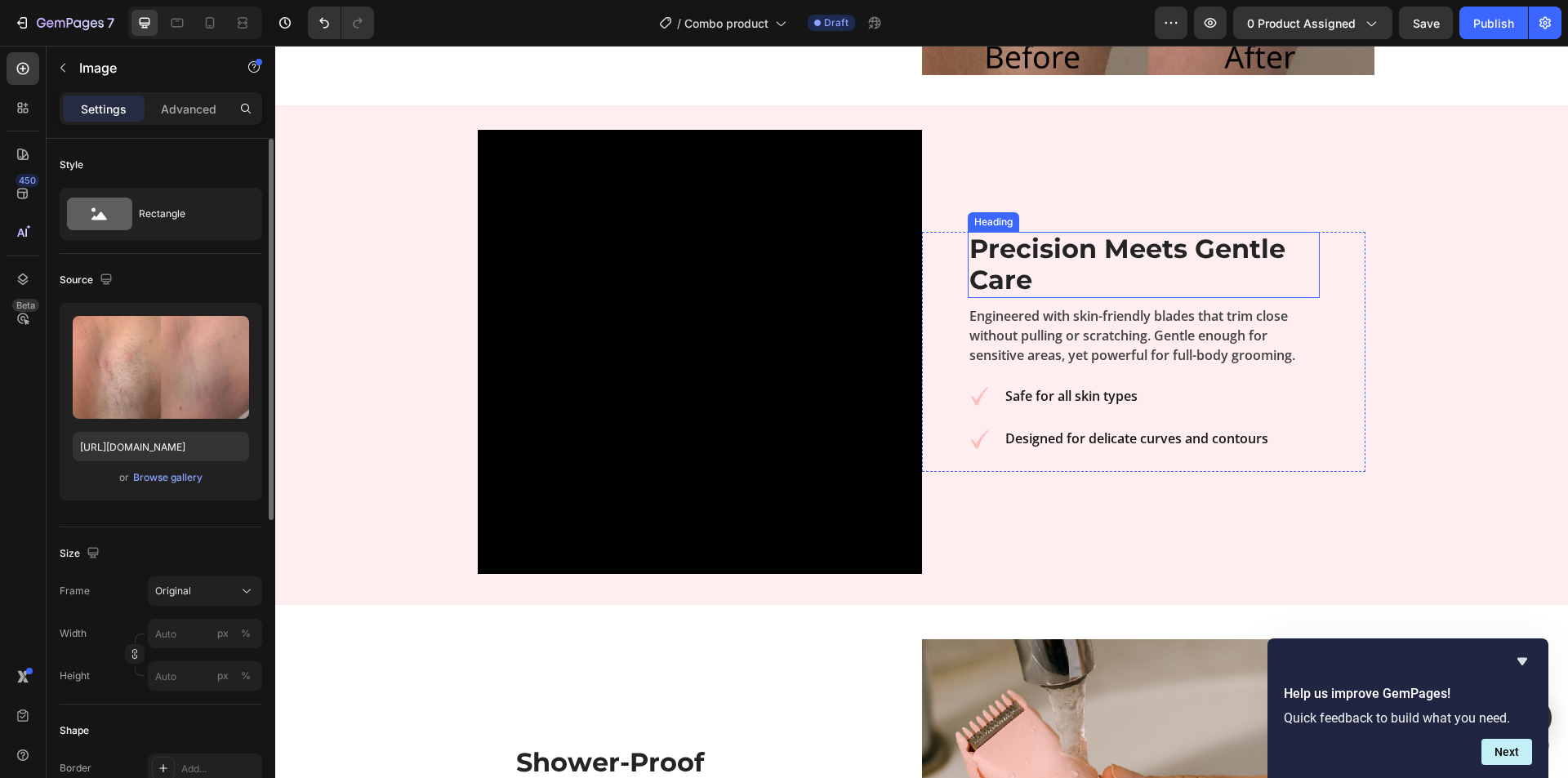
click at [1032, 258] on strong "Precision Meets Gentle Care" at bounding box center [1127, 264] width 316 height 63
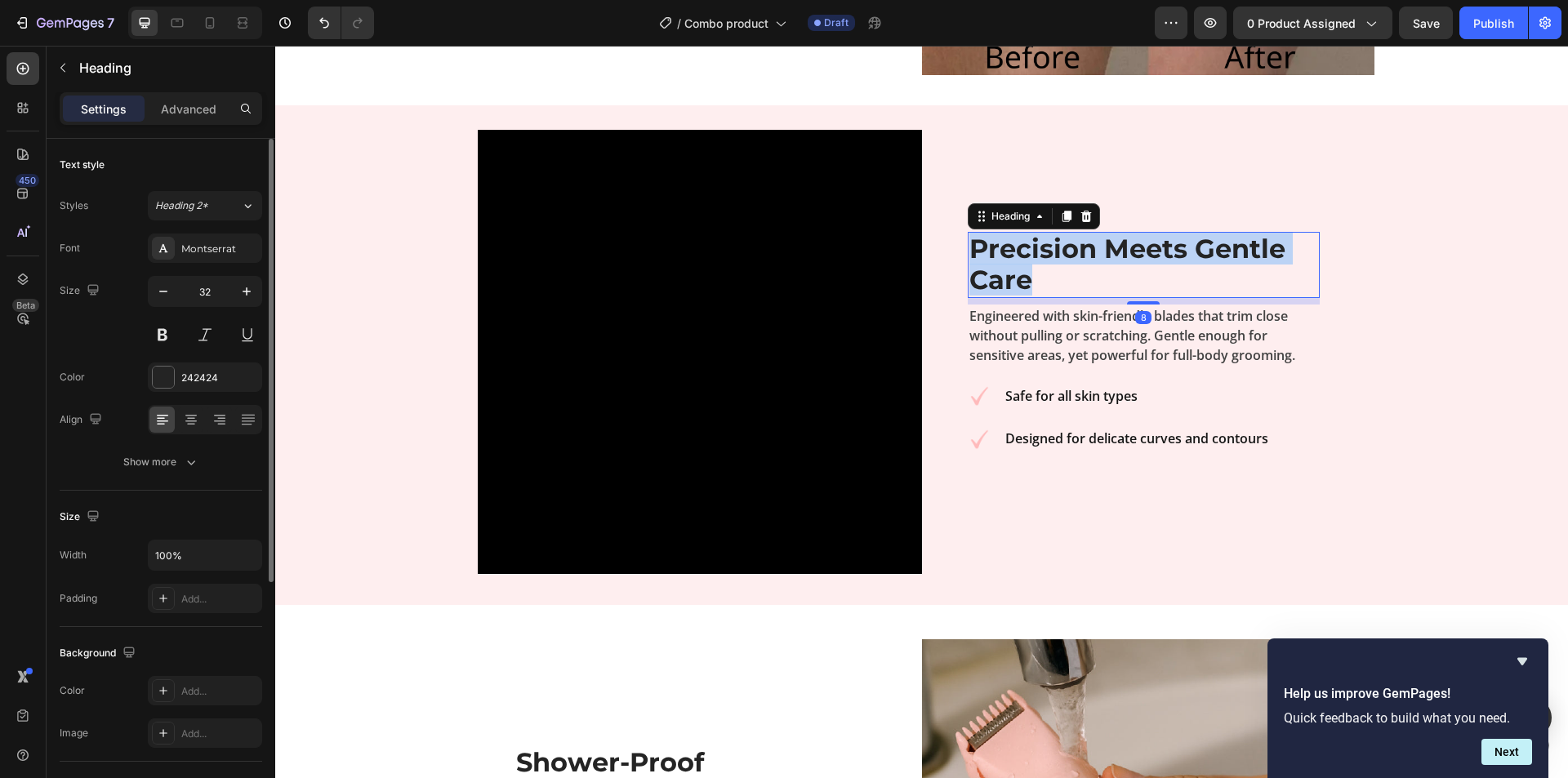
click at [1032, 258] on strong "Precision Meets Gentle Care" at bounding box center [1127, 264] width 316 height 63
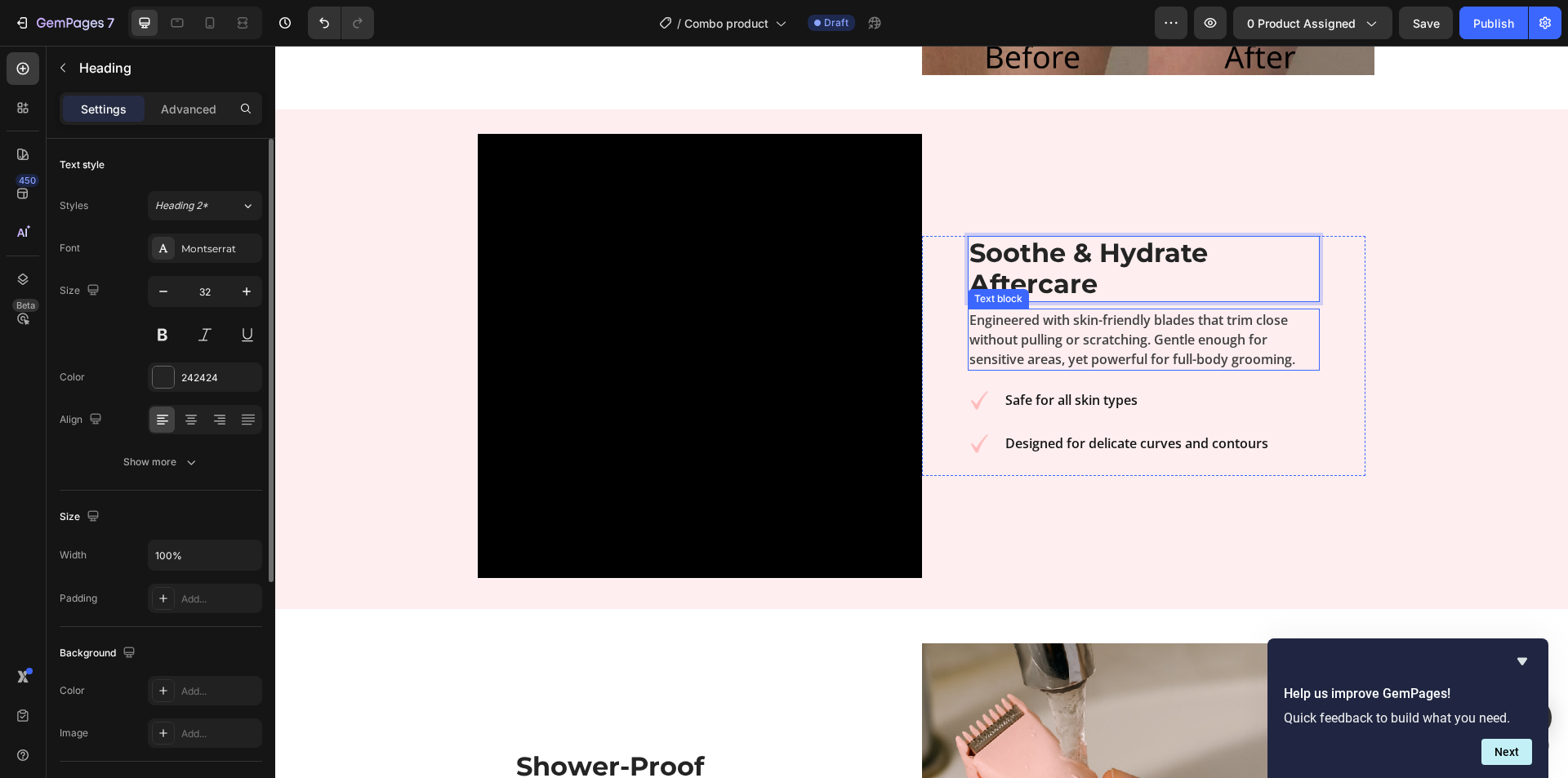
click at [1023, 341] on p "Engineered with skin-friendly blades that trim close without pulling or scratch…" at bounding box center [1144, 340] width 349 height 59
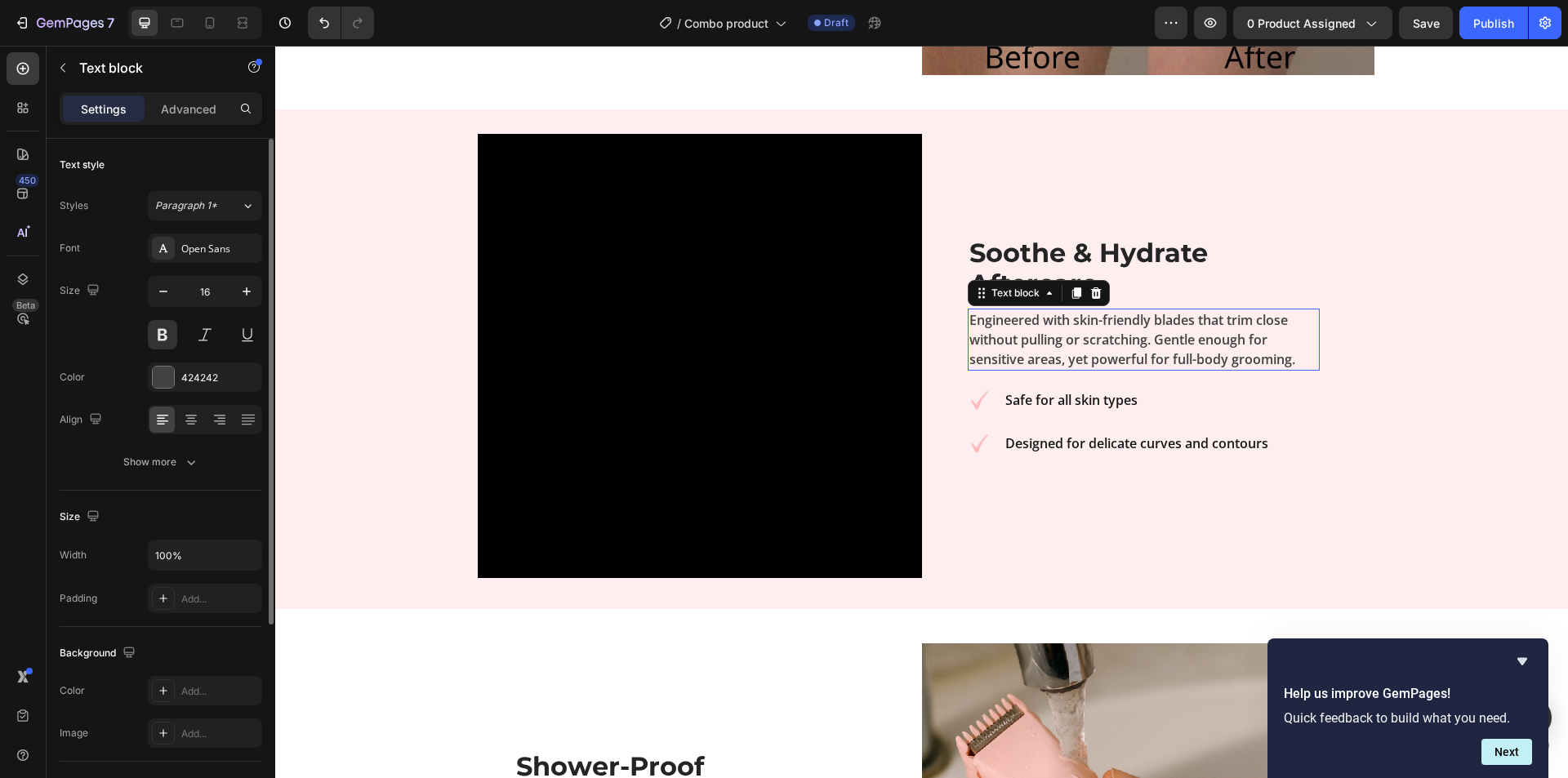
click at [1023, 341] on p "Engineered with skin-friendly blades that trim close without pulling or scratch…" at bounding box center [1144, 340] width 349 height 59
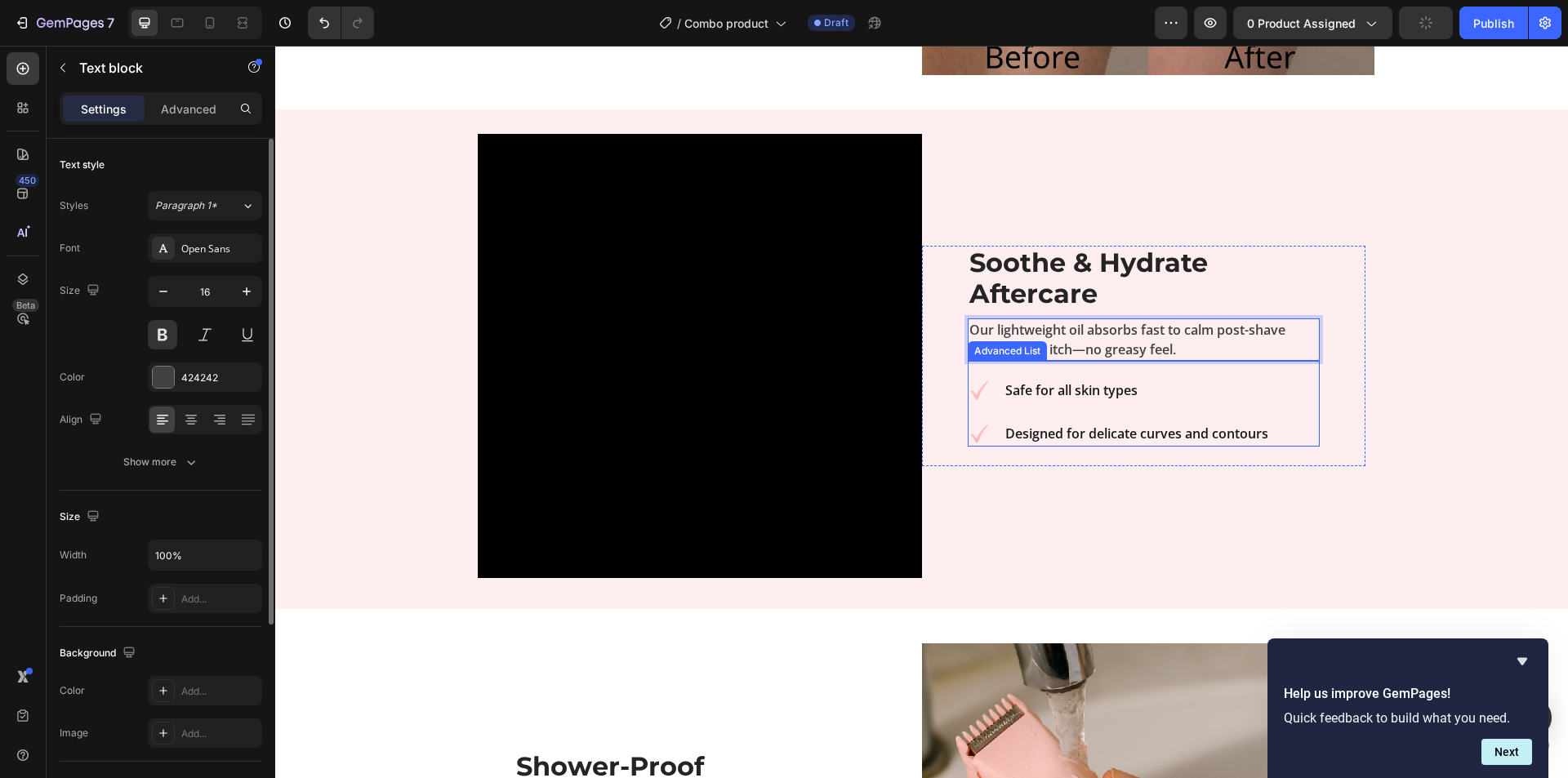
scroll to position [2399, 0]
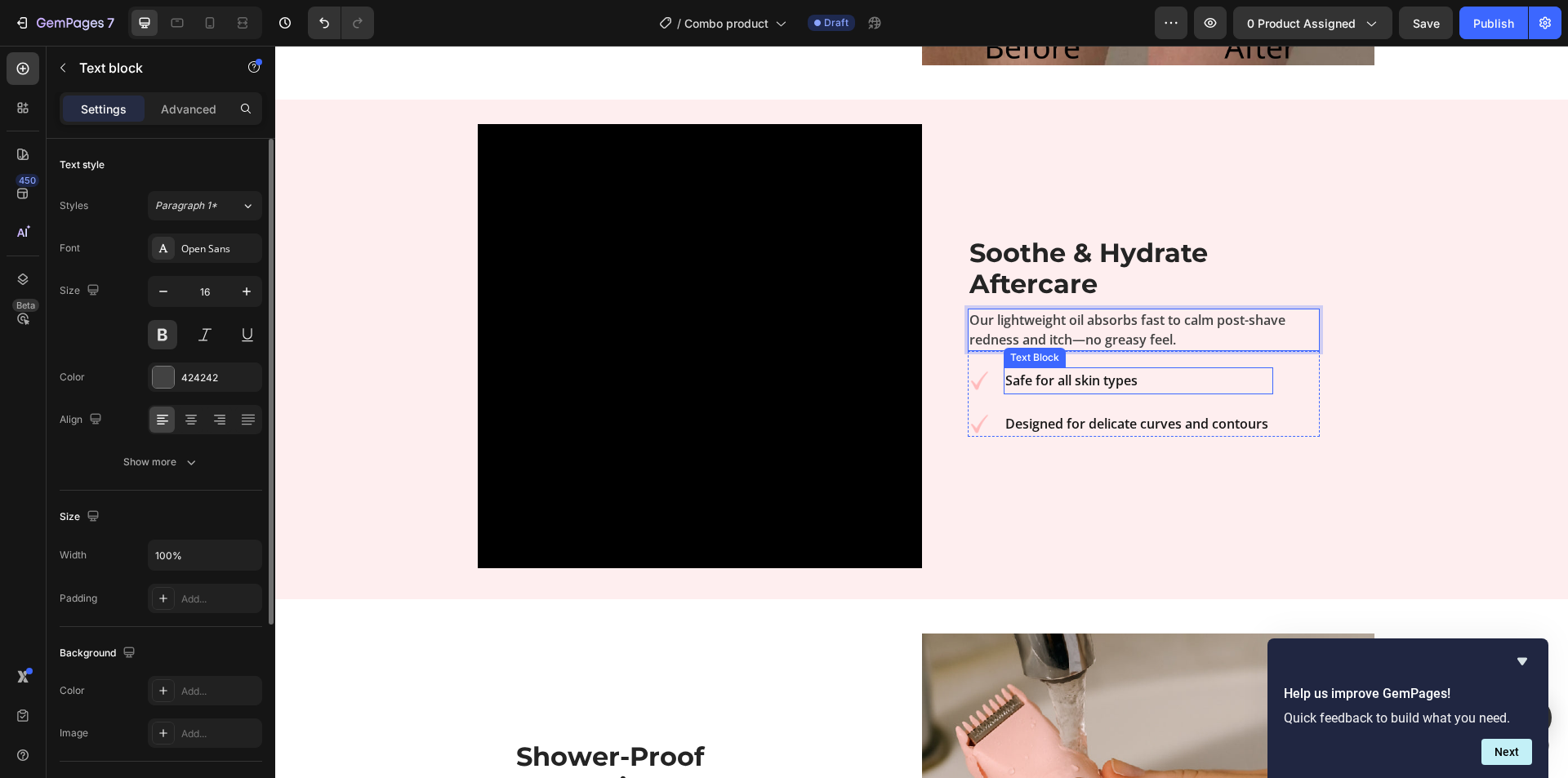
click at [1071, 371] on strong "Safe for all skin types" at bounding box center [1071, 380] width 132 height 18
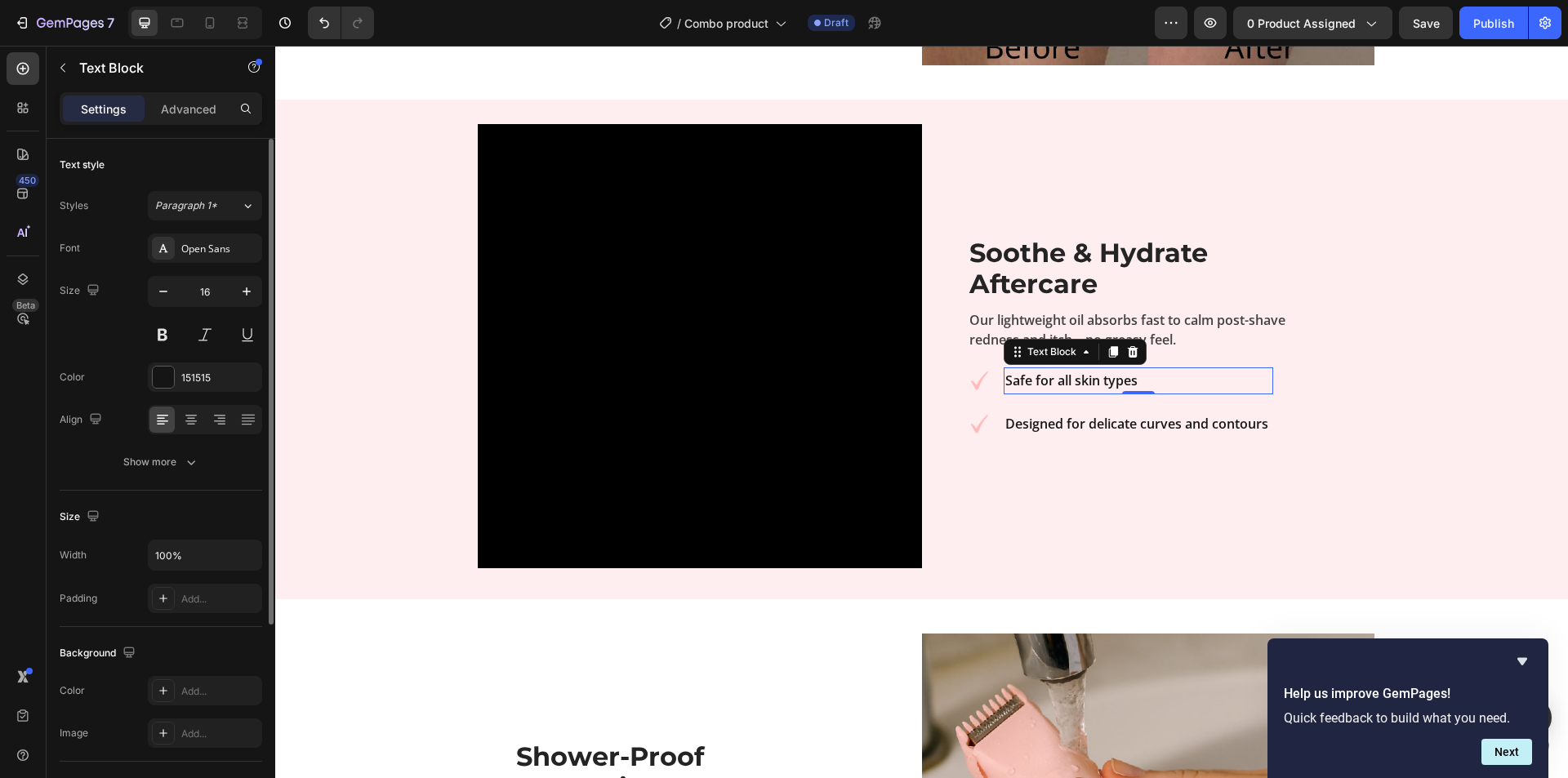
click at [1071, 371] on strong "Safe for all skin types" at bounding box center [1071, 380] width 132 height 18
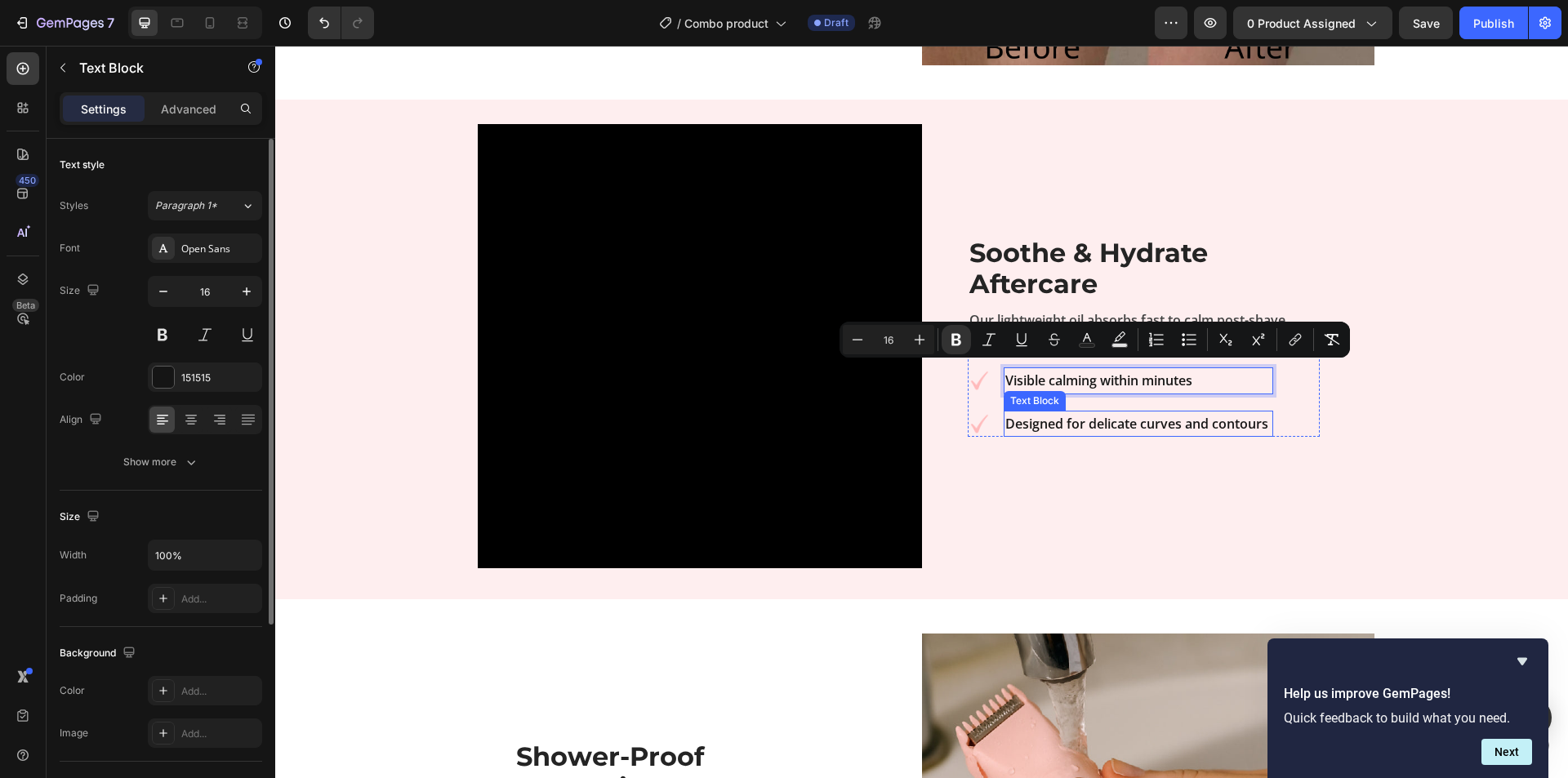
click at [1133, 419] on strong "Designed for delicate curves and contours" at bounding box center [1137, 423] width 263 height 18
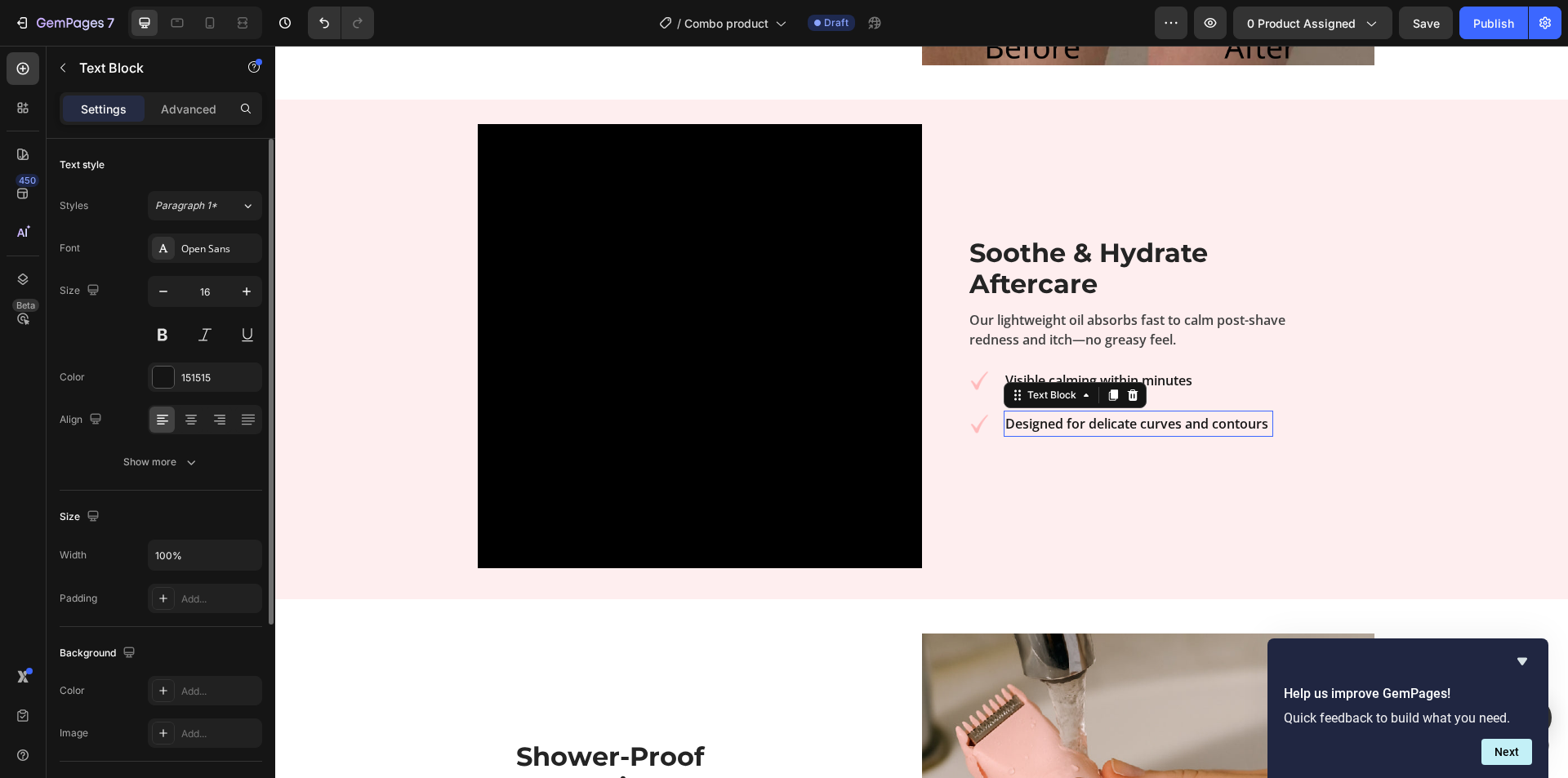
click at [1133, 419] on strong "Designed for delicate curves and contours" at bounding box center [1137, 423] width 263 height 18
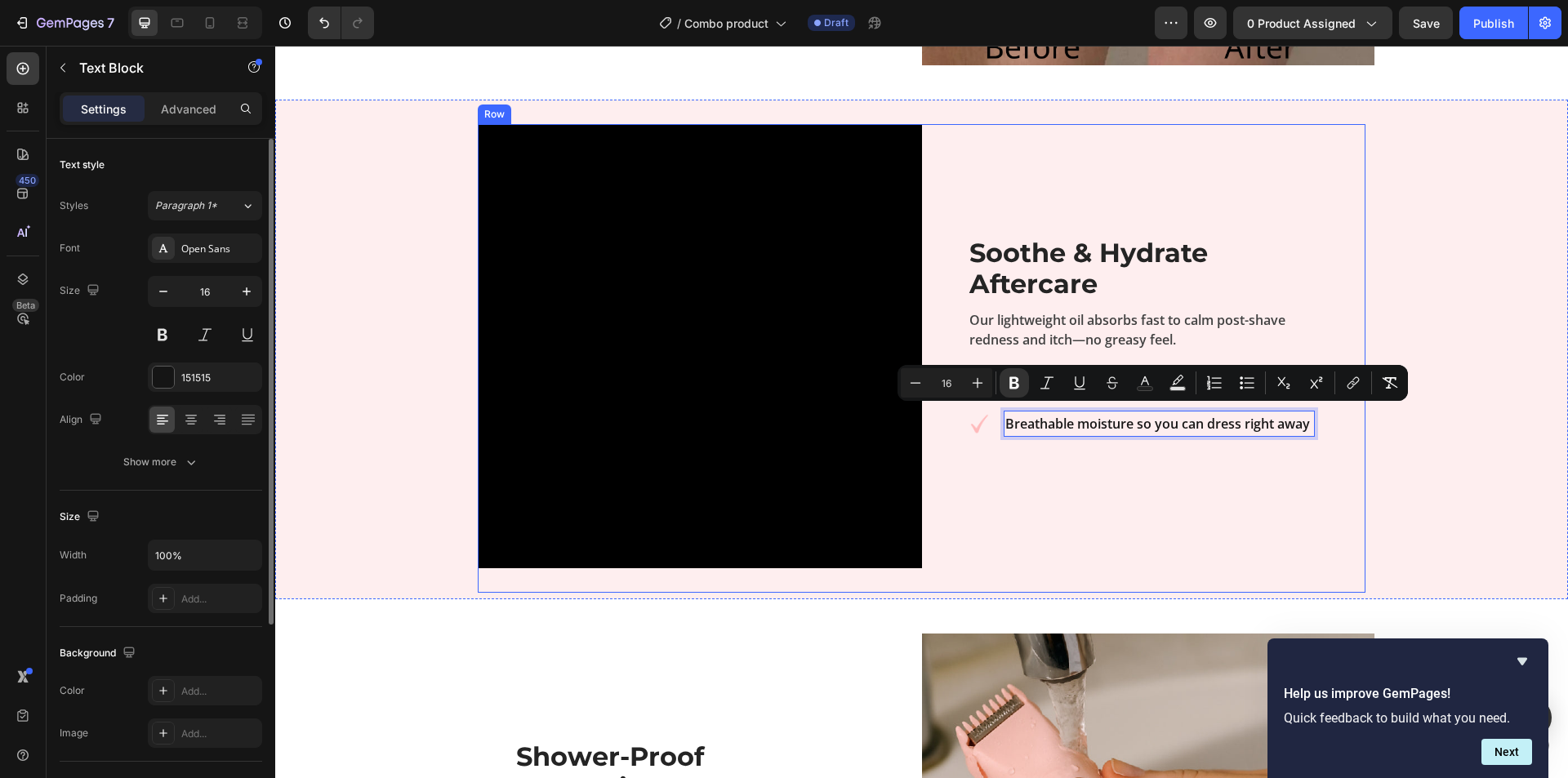
click at [1002, 527] on div "⁠⁠⁠⁠⁠⁠⁠ Soothe & Hydrate Aftercare Heading Our lightweight oil absorbs fast to …" at bounding box center [1144, 347] width 444 height 445
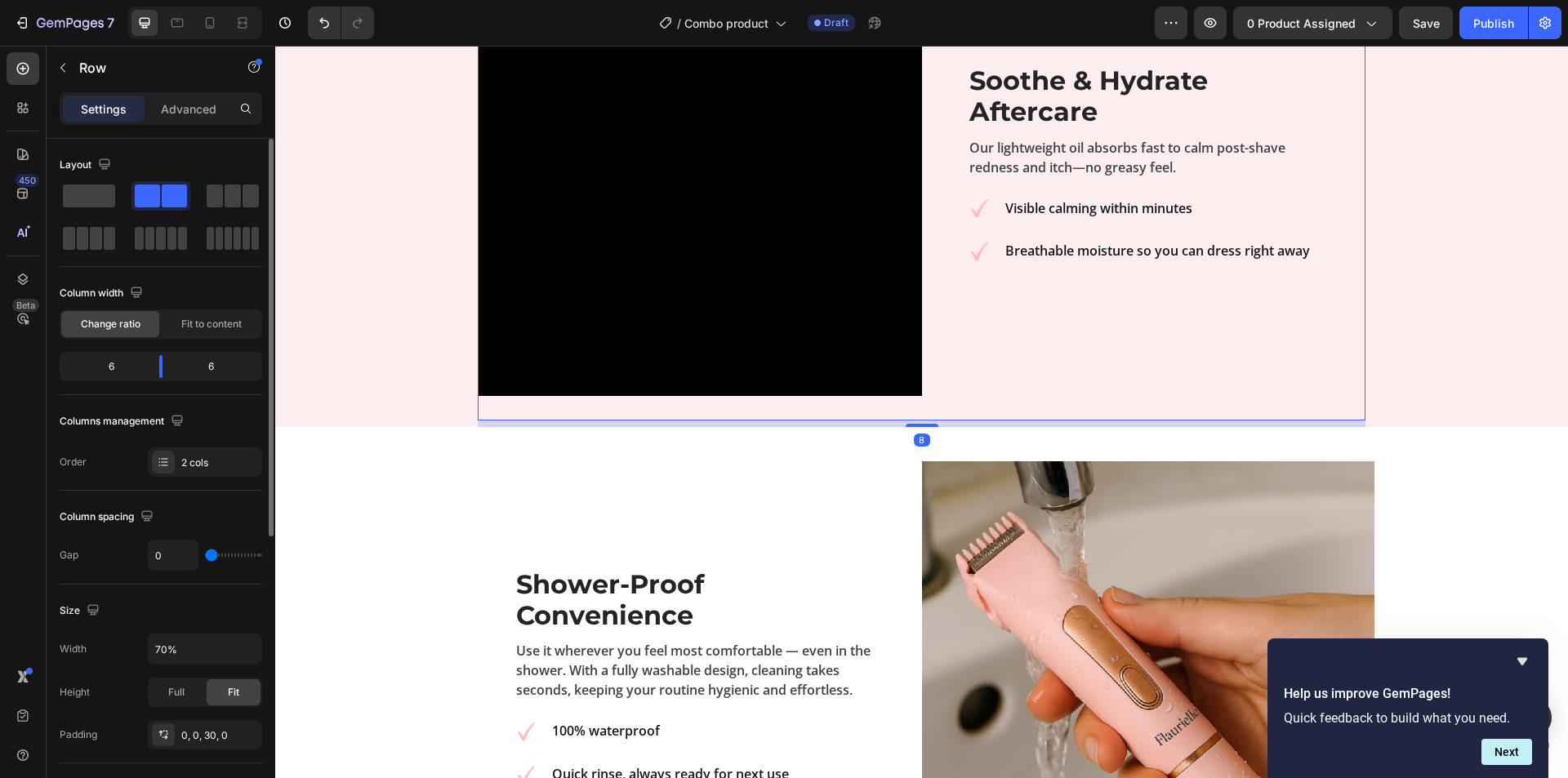
scroll to position [2644, 0]
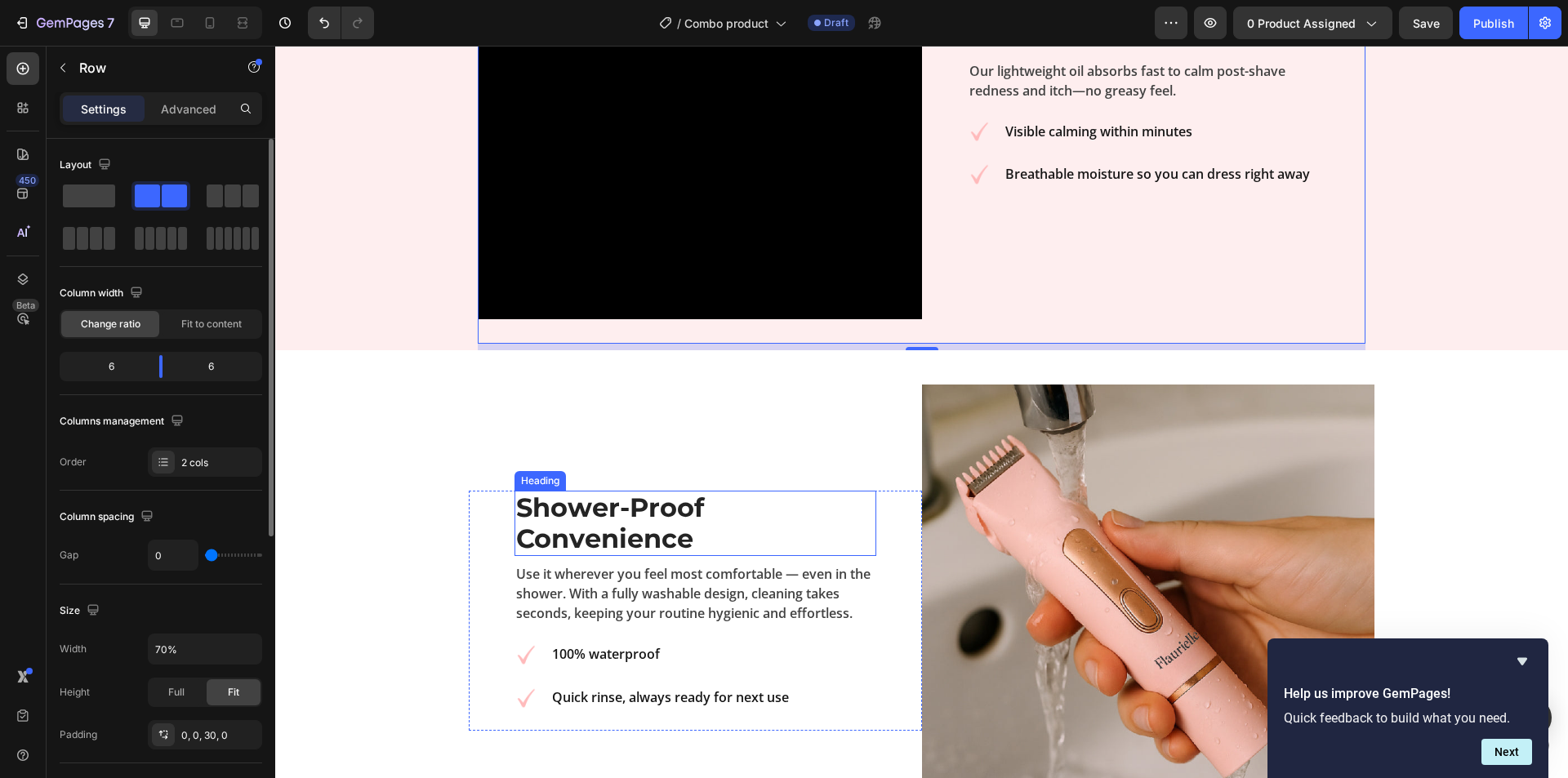
click at [635, 504] on strong "Shower-Proof Convenience" at bounding box center [609, 522] width 188 height 63
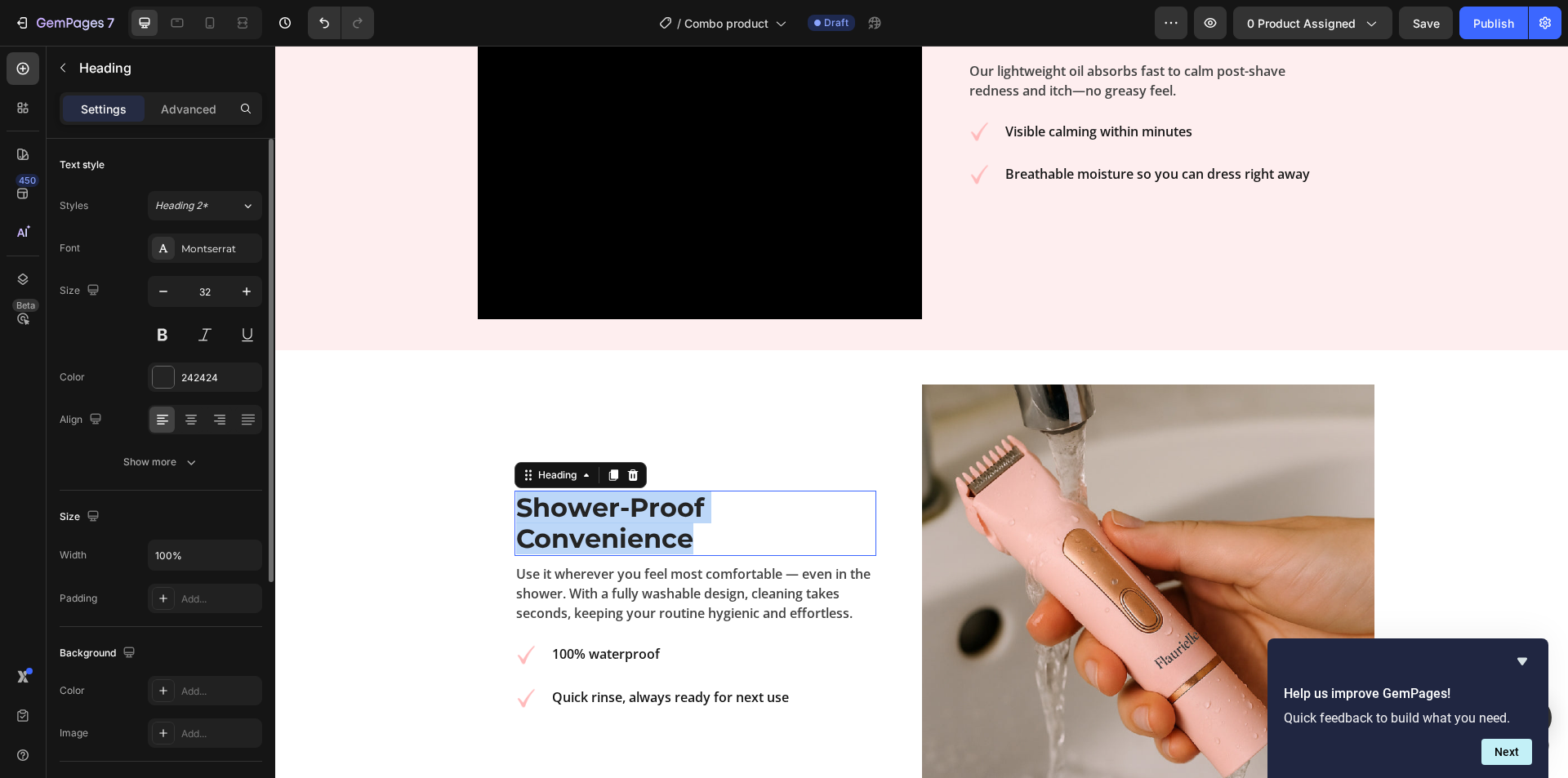
click at [635, 504] on strong "Shower-Proof Convenience" at bounding box center [609, 522] width 188 height 63
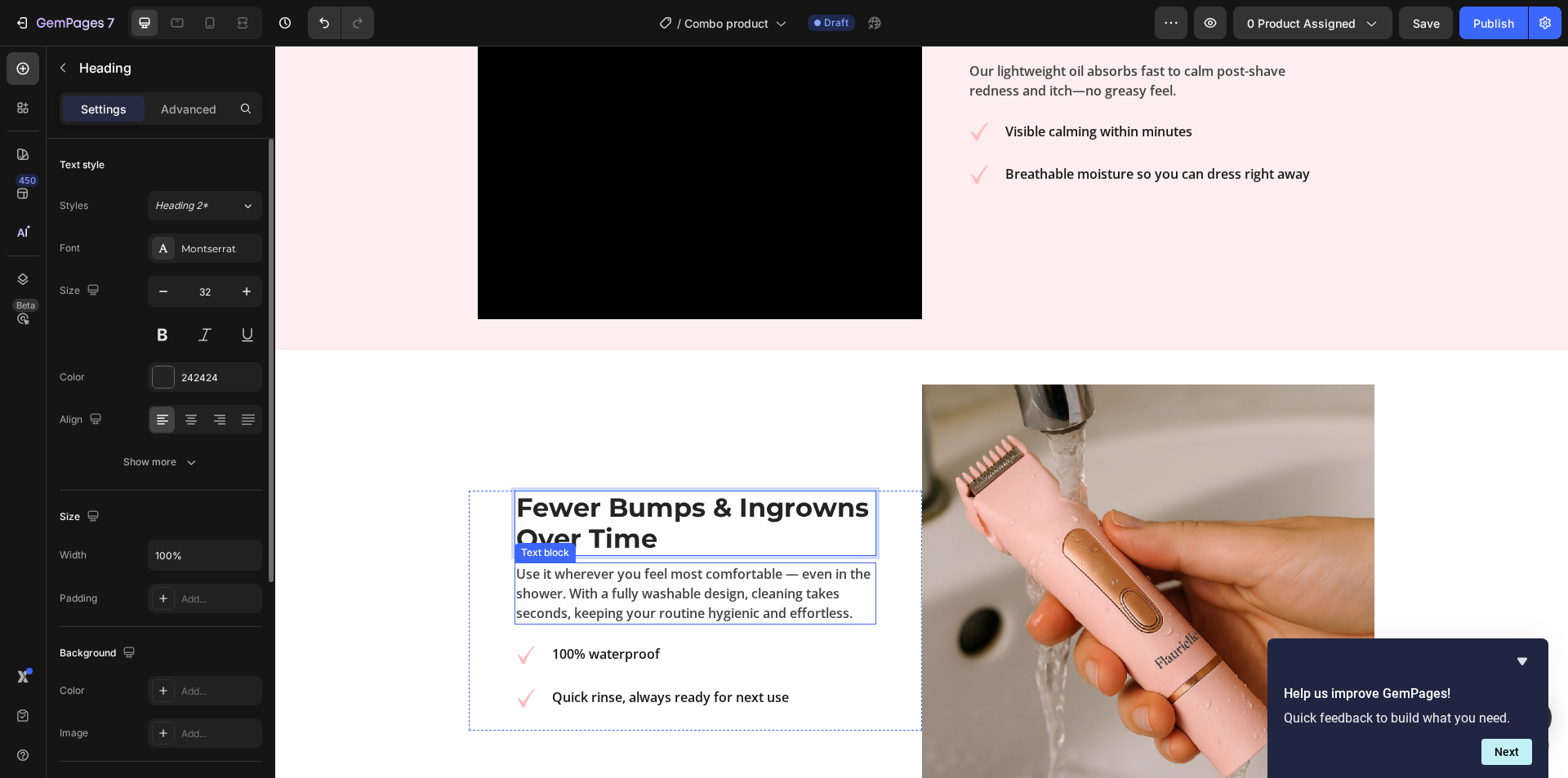
click at [657, 578] on p "Use it wherever you feel most comfortable — even in the shower. With a fully wa…" at bounding box center [695, 594] width 358 height 59
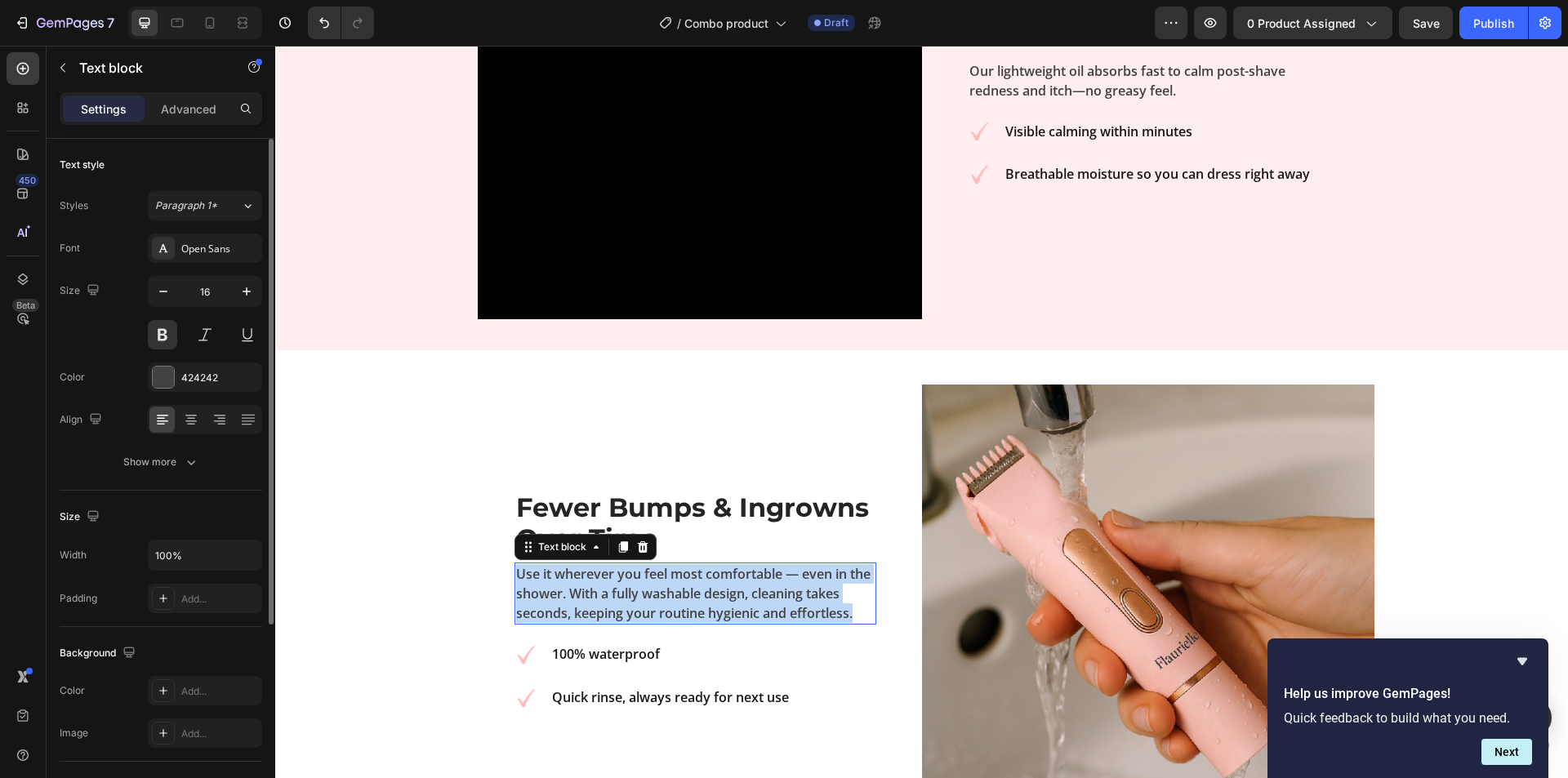
click at [657, 578] on p "Use it wherever you feel most comfortable — even in the shower. With a fully wa…" at bounding box center [695, 594] width 358 height 59
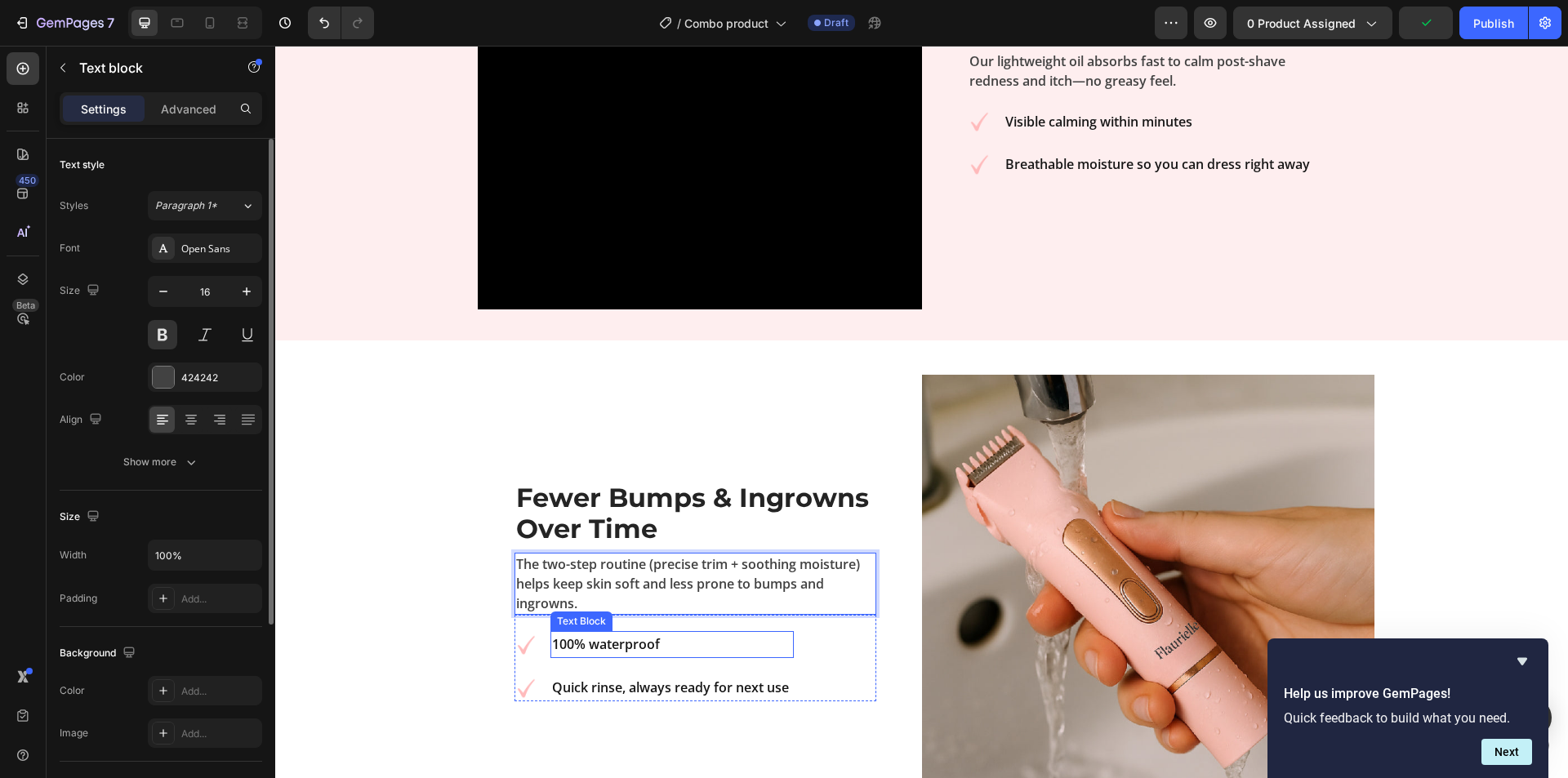
click at [626, 636] on strong "100% waterproof" at bounding box center [606, 644] width 108 height 18
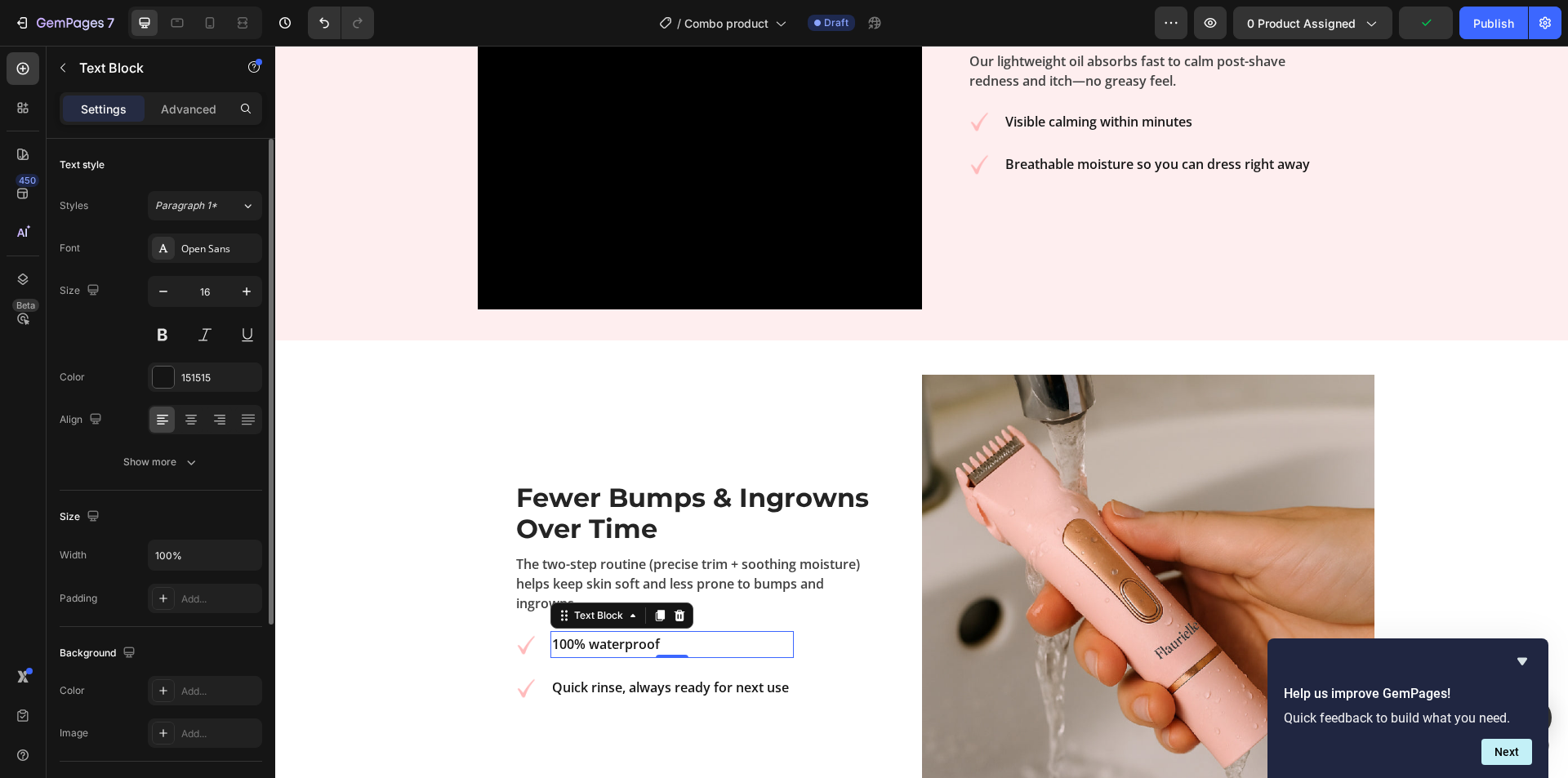
click at [626, 636] on strong "100% waterproof" at bounding box center [606, 644] width 108 height 18
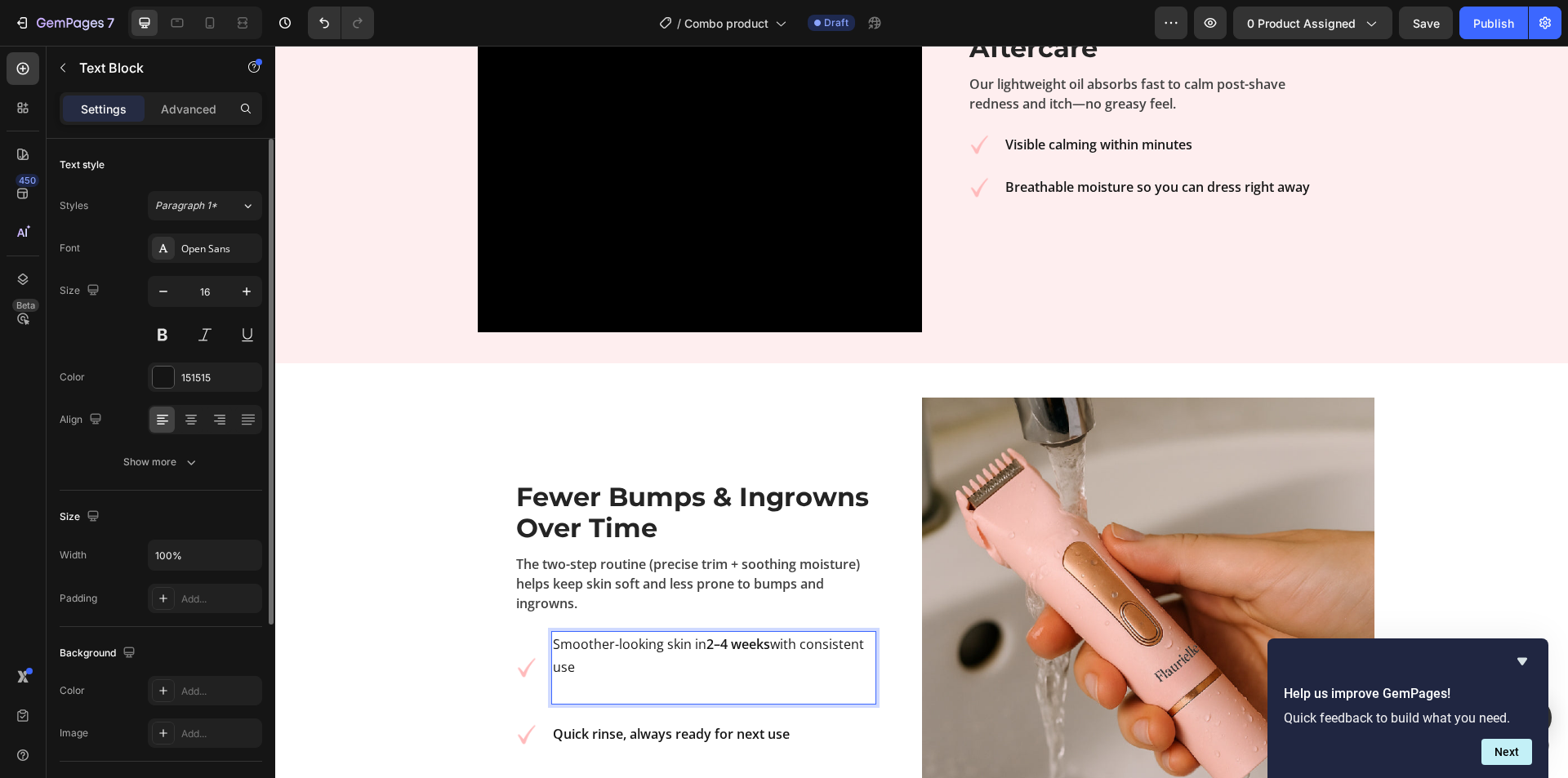
scroll to position [2643, 0]
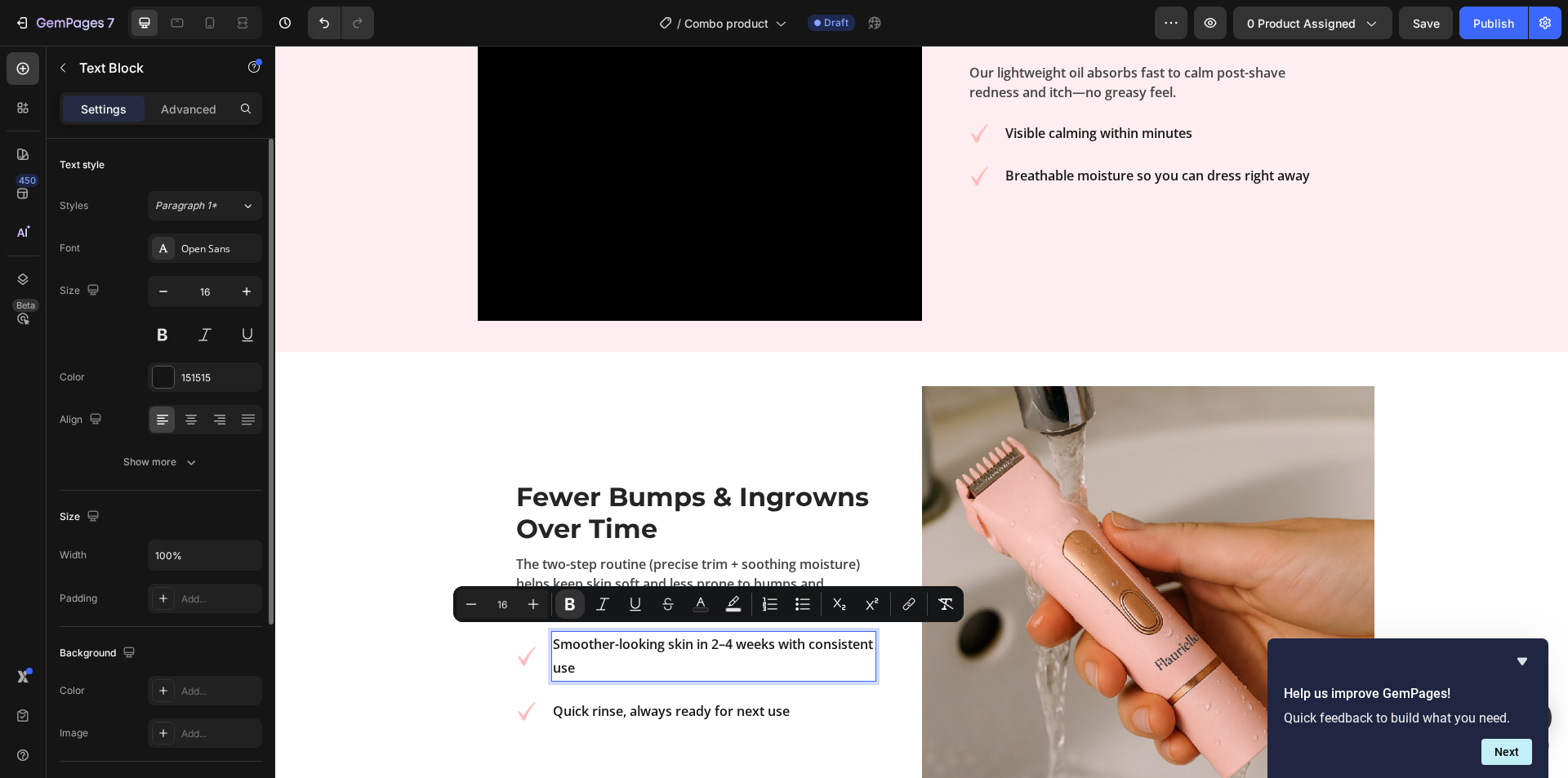
click at [759, 662] on p "Smoother-looking skin in 2–4 weeks with consistent use" at bounding box center [713, 657] width 321 height 48
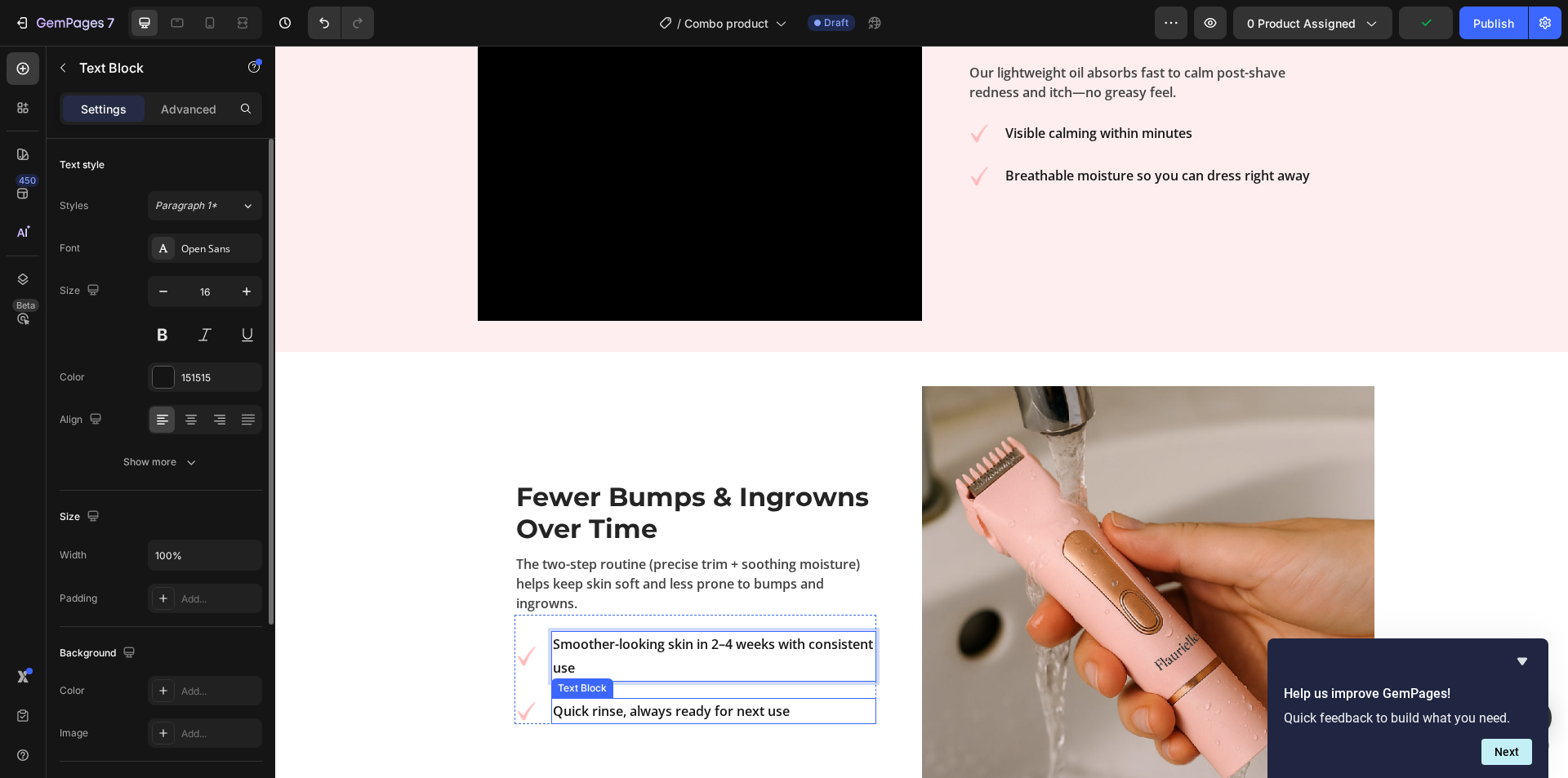
click at [742, 708] on strong "Quick rinse, always ready for next use" at bounding box center [671, 711] width 237 height 18
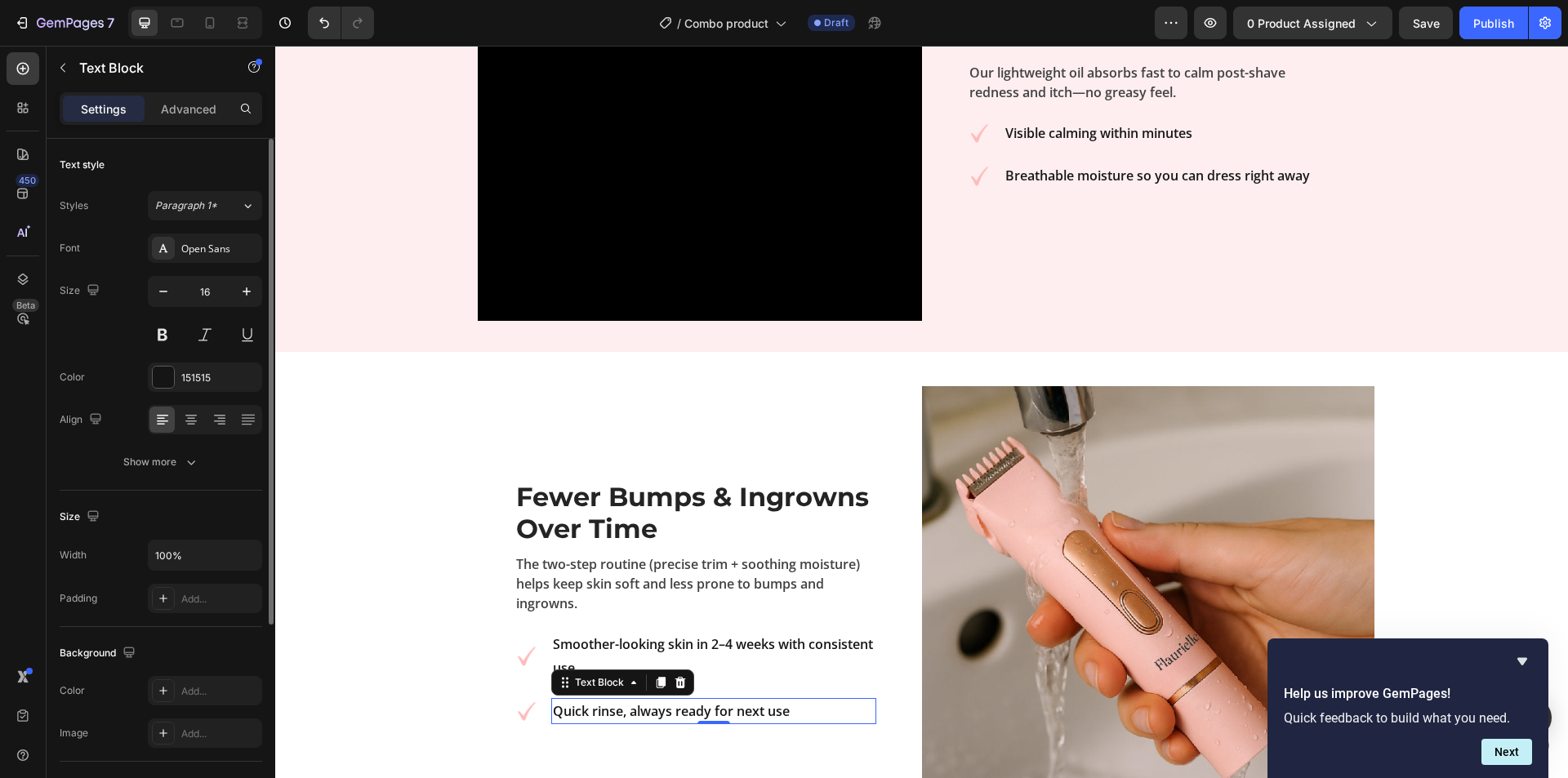
click at [742, 708] on strong "Quick rinse, always ready for next use" at bounding box center [671, 711] width 237 height 18
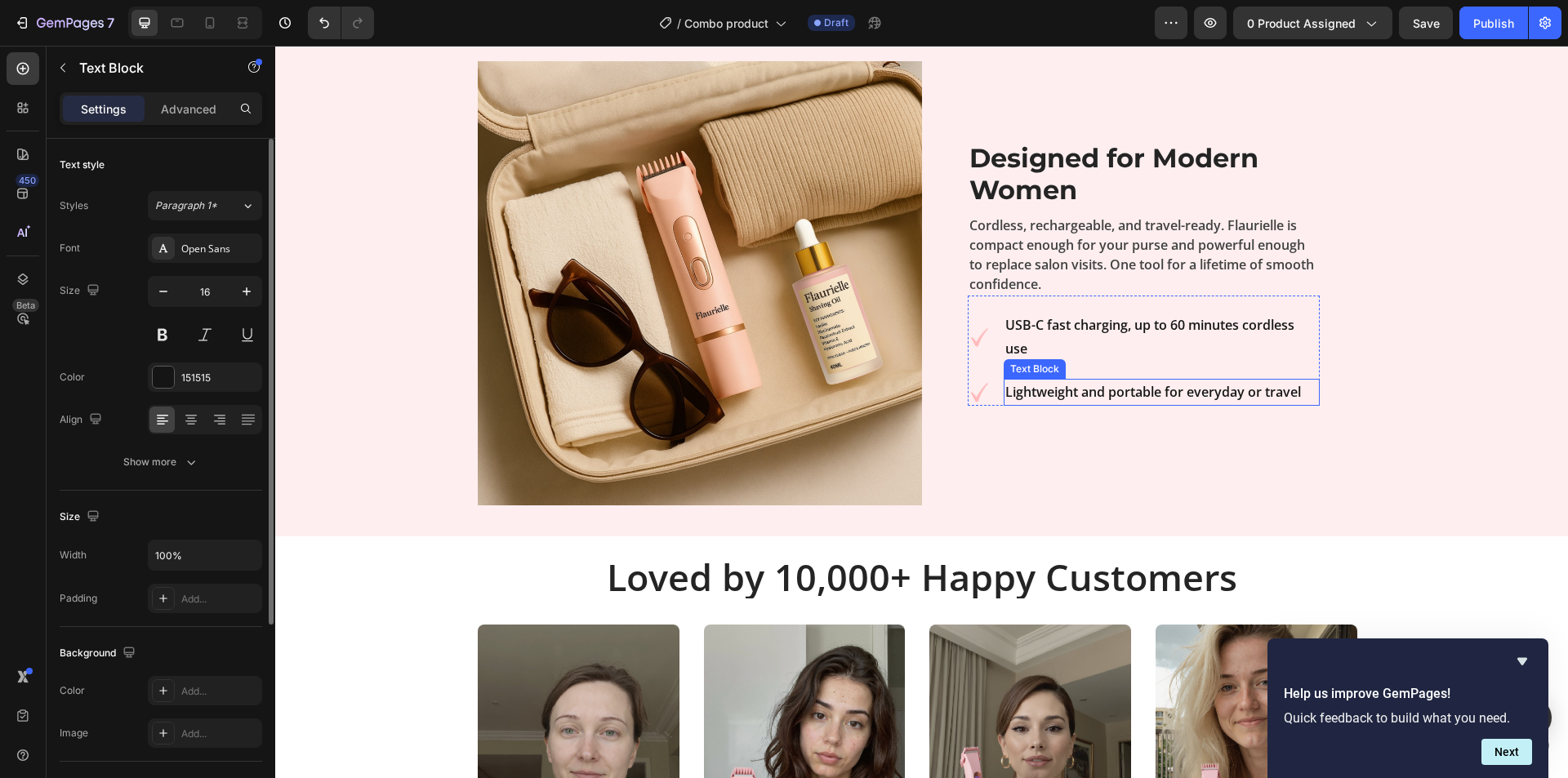
scroll to position [3378, 0]
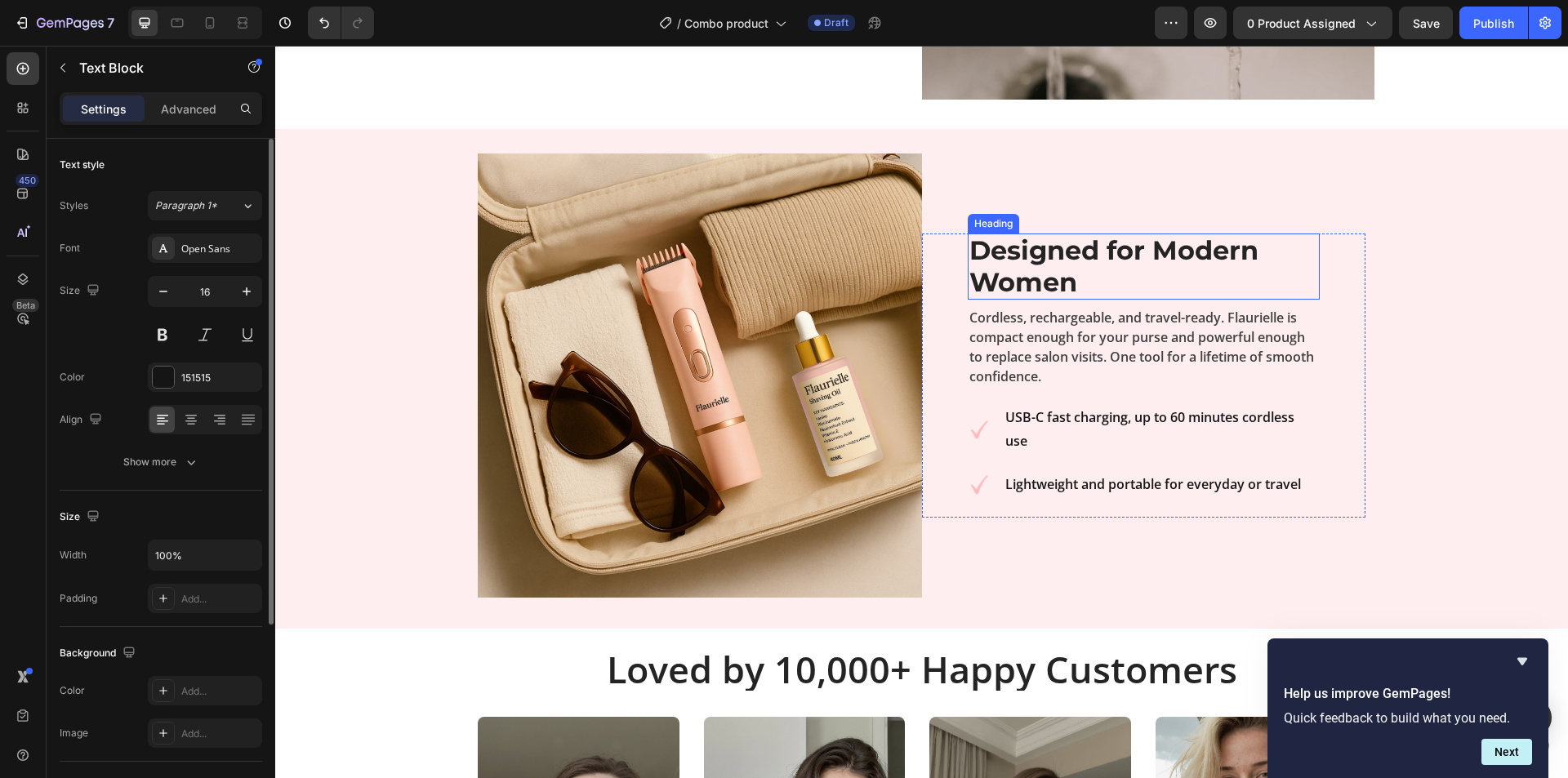
click at [1058, 267] on strong "Designed for Modern Women" at bounding box center [1114, 266] width 289 height 63
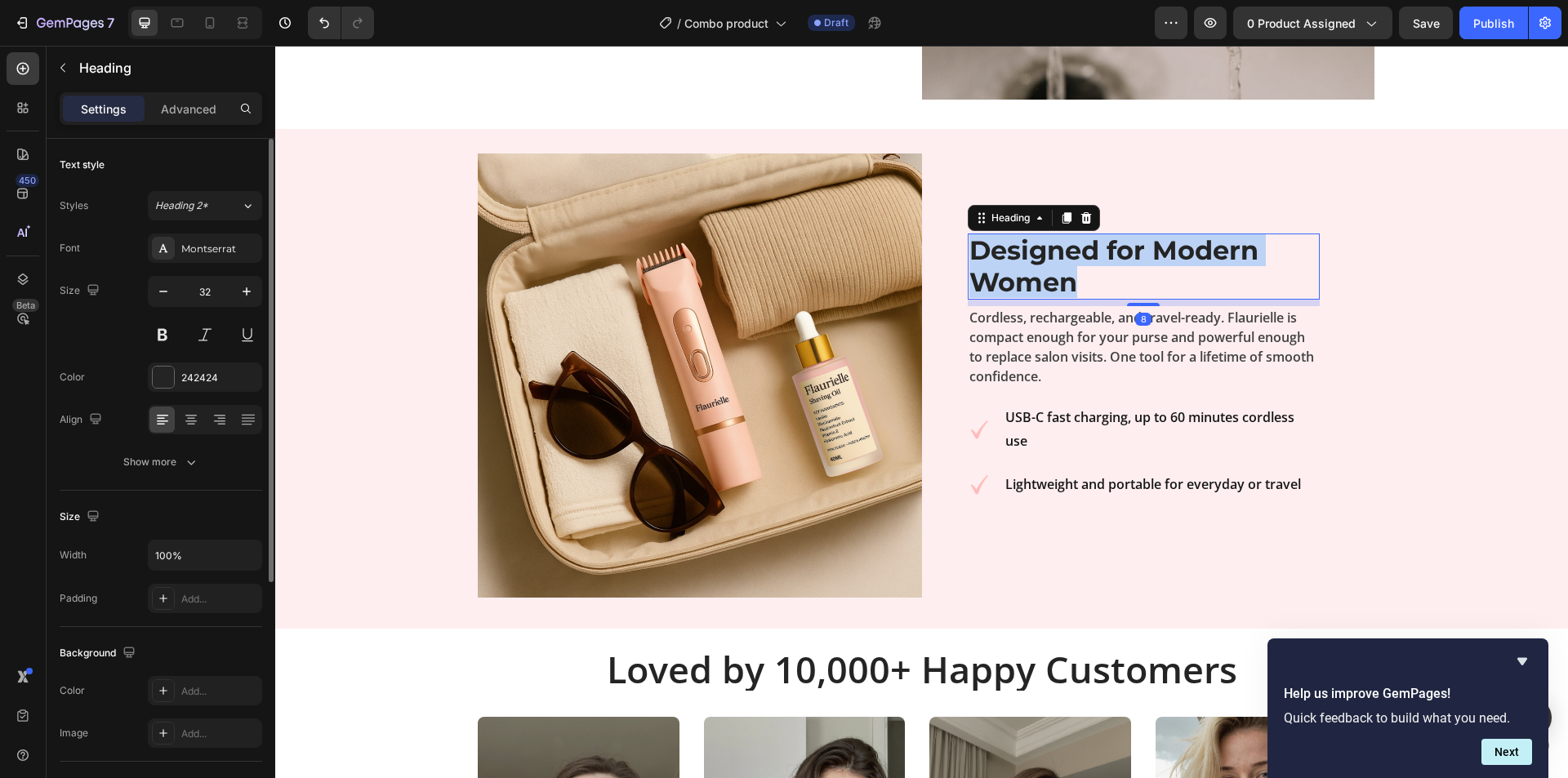
click at [1058, 267] on strong "Designed for Modern Women" at bounding box center [1114, 266] width 289 height 63
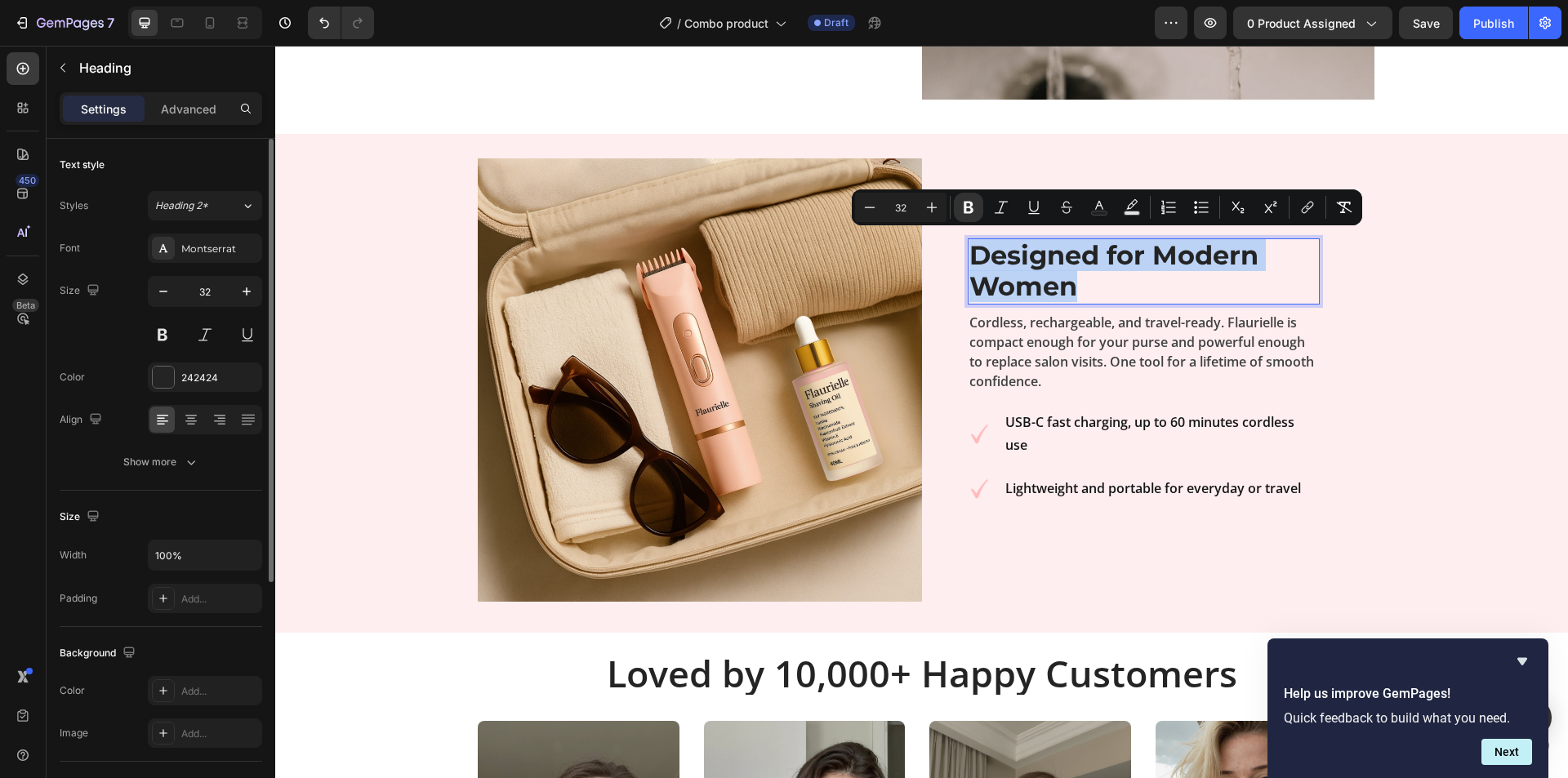
scroll to position [3393, 0]
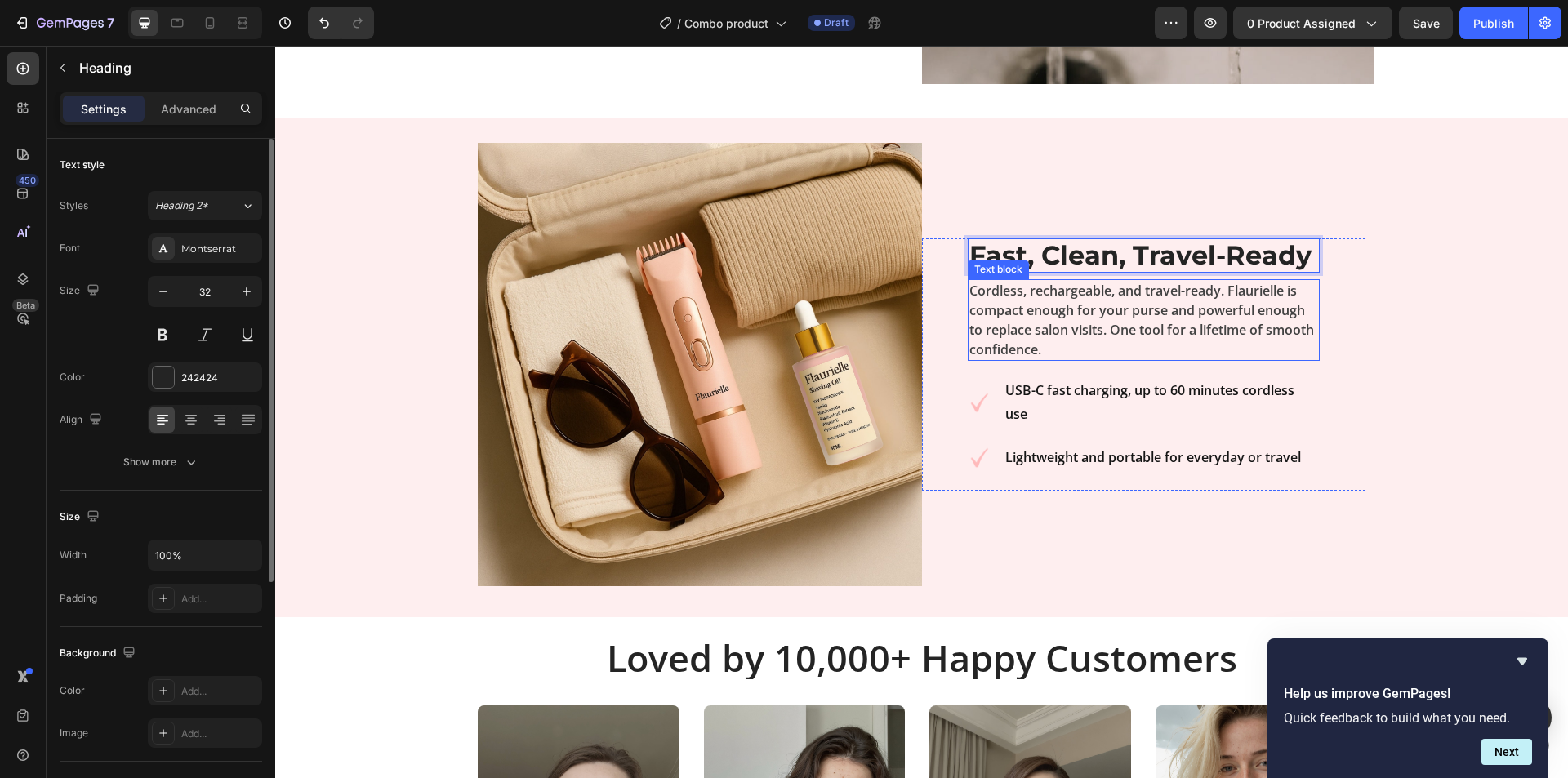
click at [1064, 301] on p "Cordless, rechargeable, and travel-ready. Flaurielle is compact enough for your…" at bounding box center [1144, 320] width 349 height 79
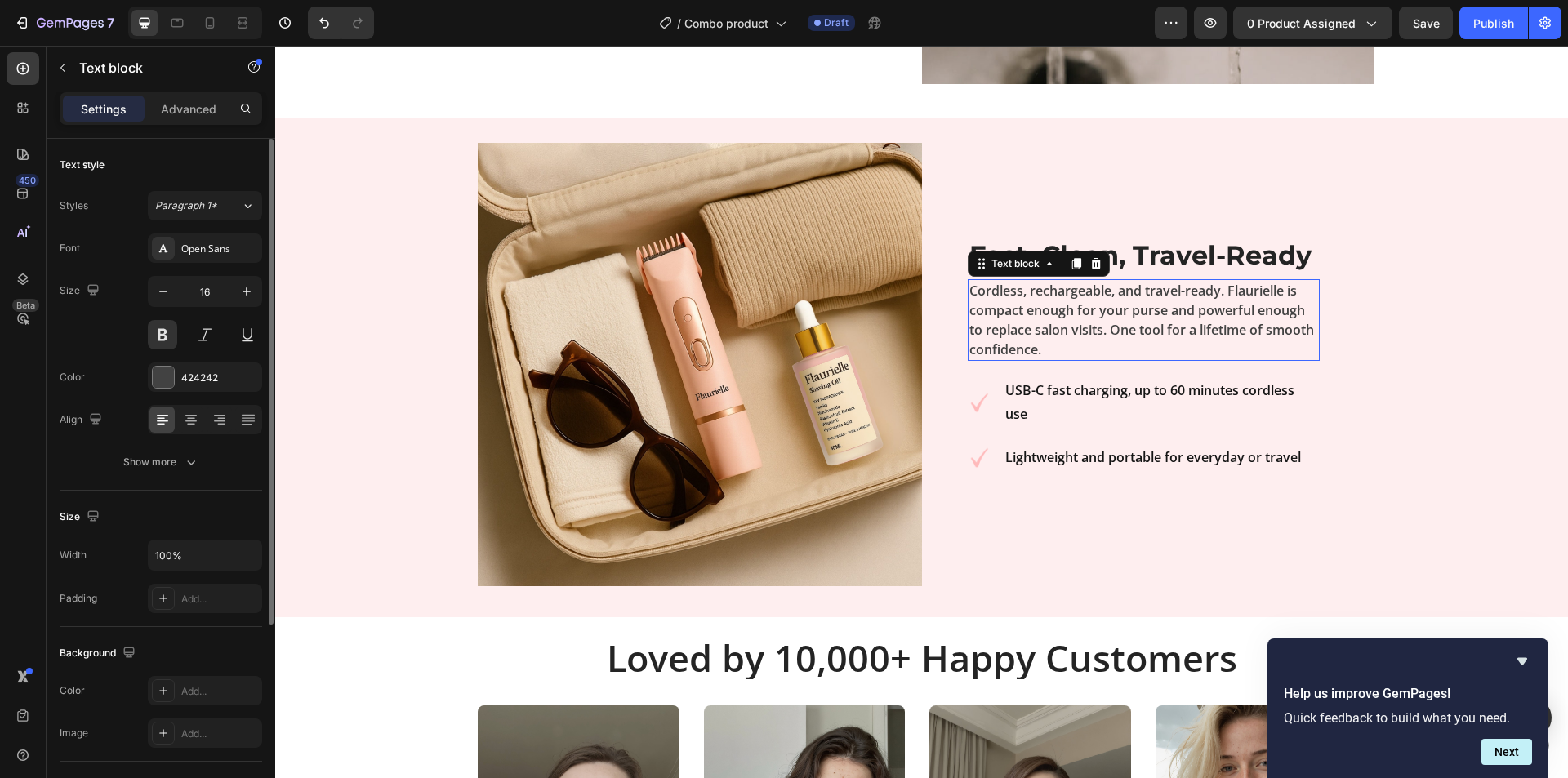
click at [1070, 271] on icon at bounding box center [1076, 264] width 13 height 13
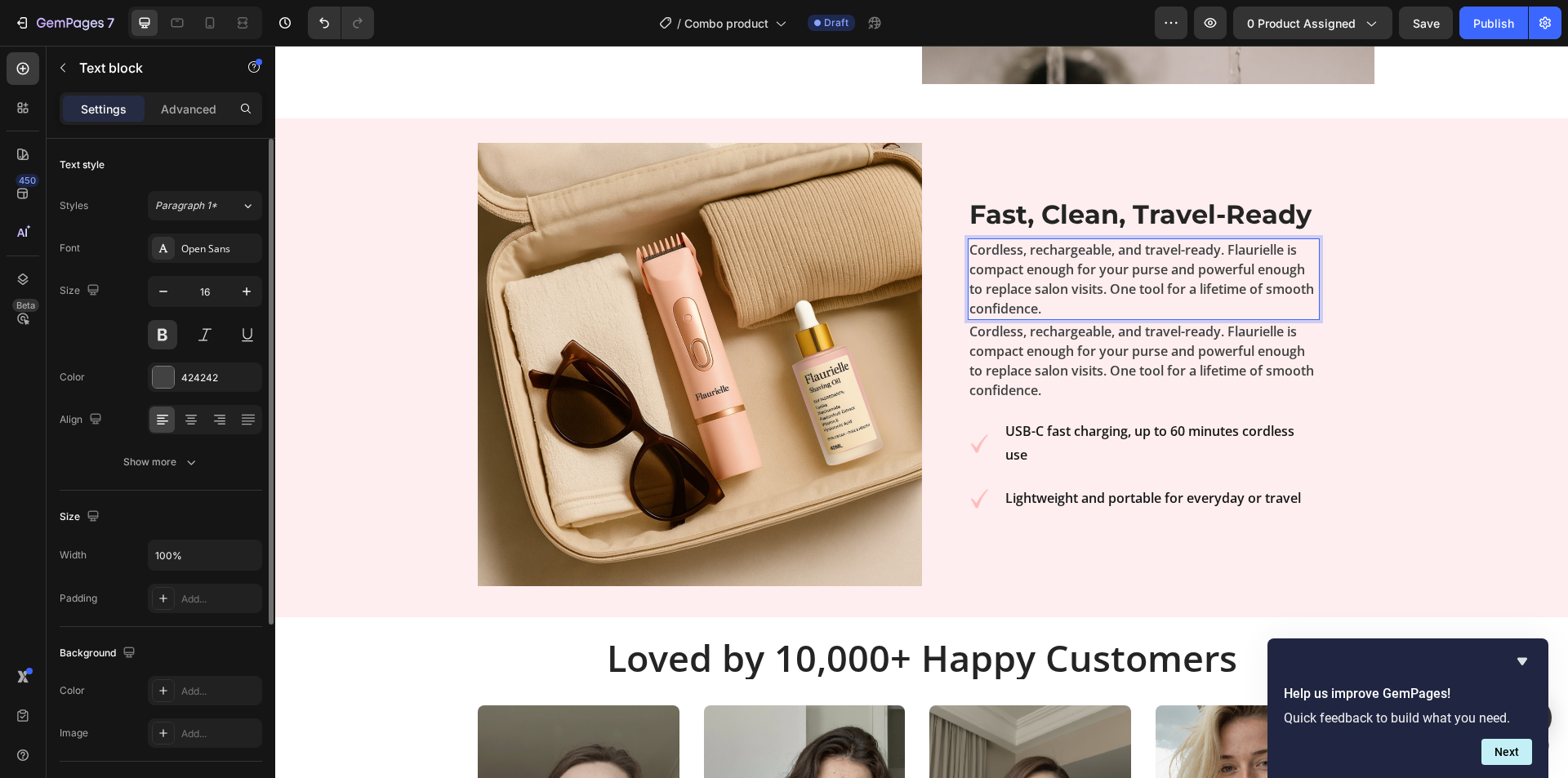
scroll to position [3352, 0]
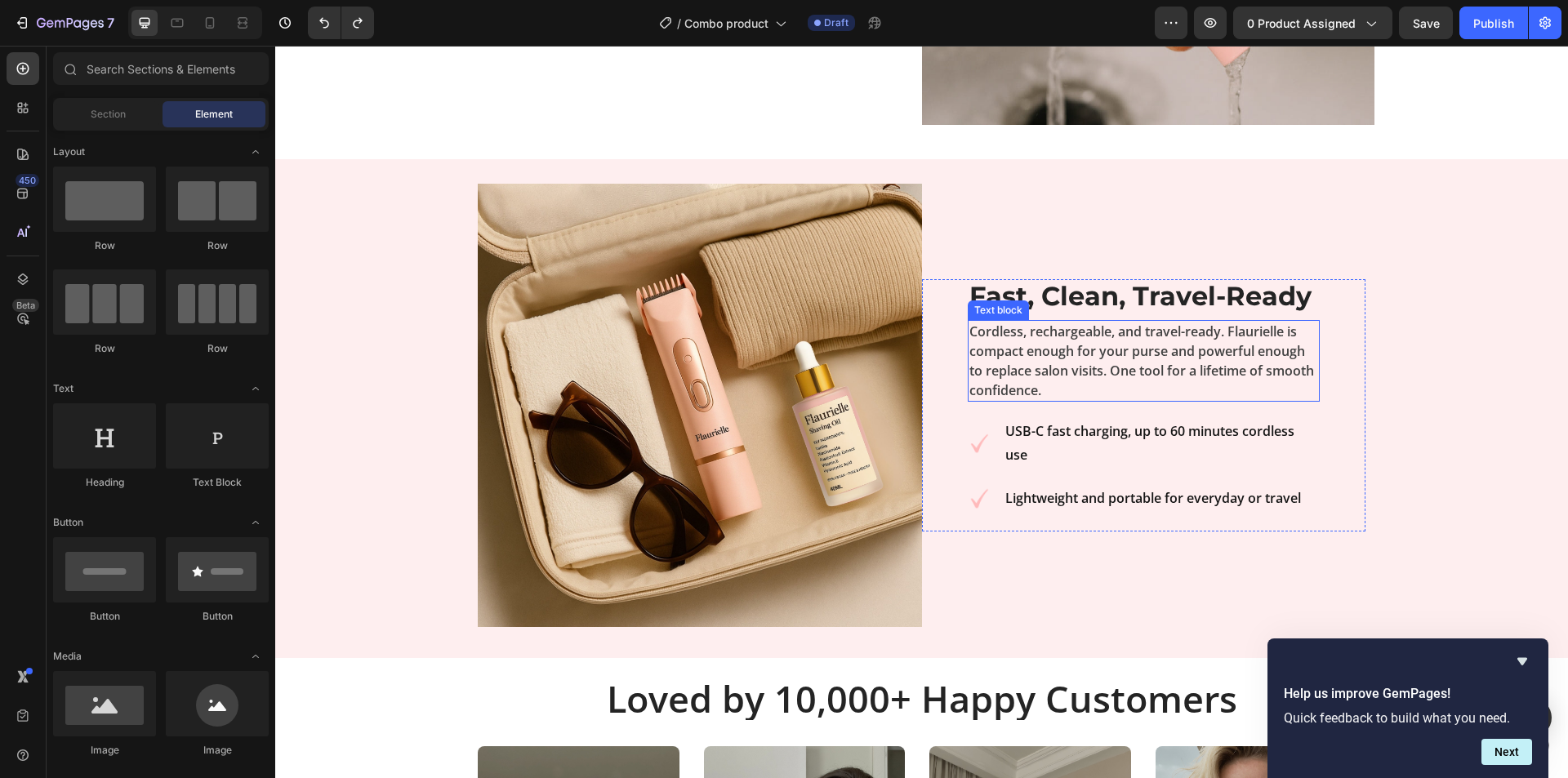
click at [1061, 348] on p "Cordless, rechargeable, and travel-ready. Flaurielle is compact enough for your…" at bounding box center [1144, 361] width 349 height 79
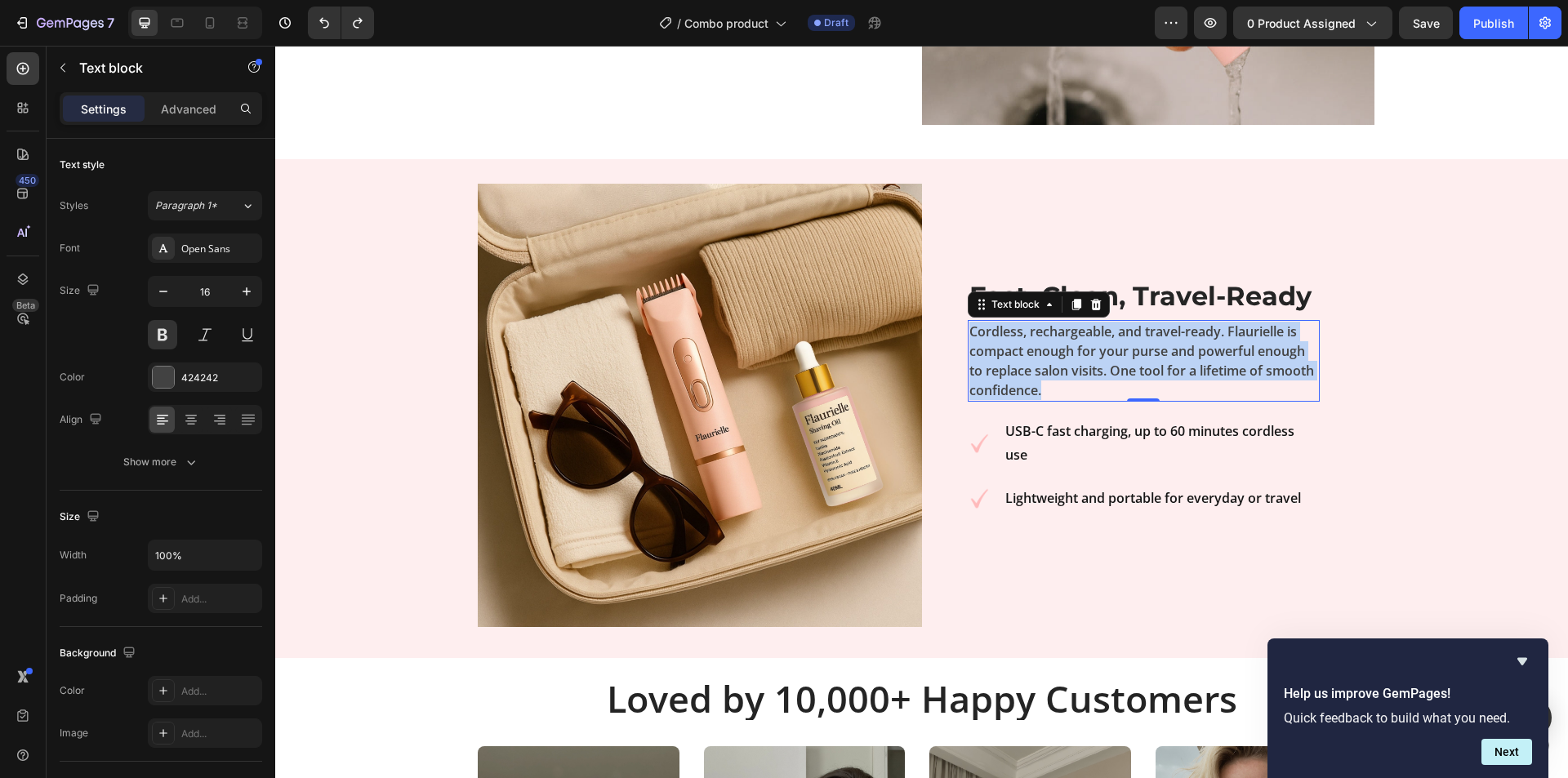
click at [1061, 348] on p "Cordless, rechargeable, and travel-ready. Flaurielle is compact enough for your…" at bounding box center [1144, 361] width 349 height 79
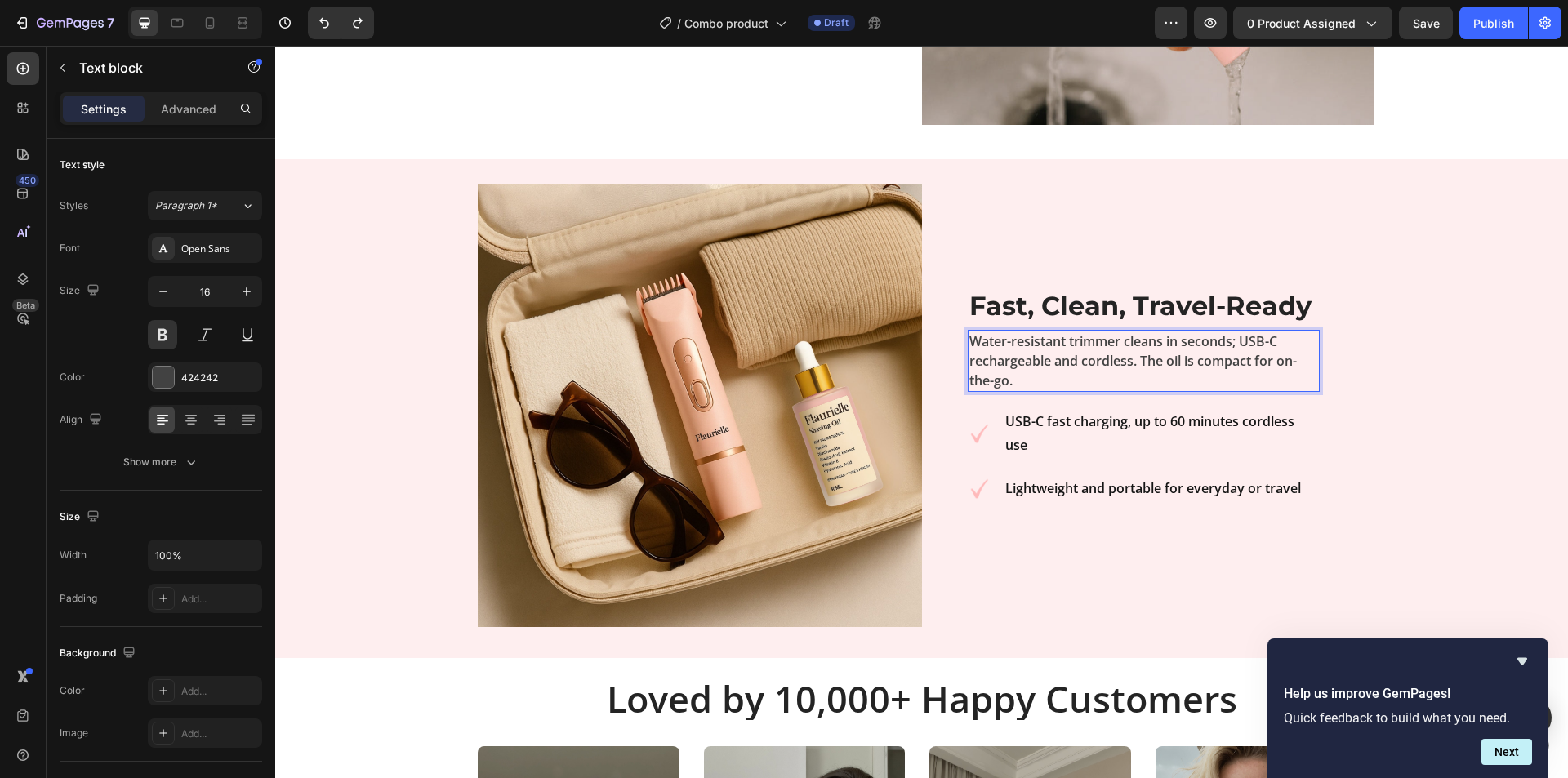
scroll to position [3362, 0]
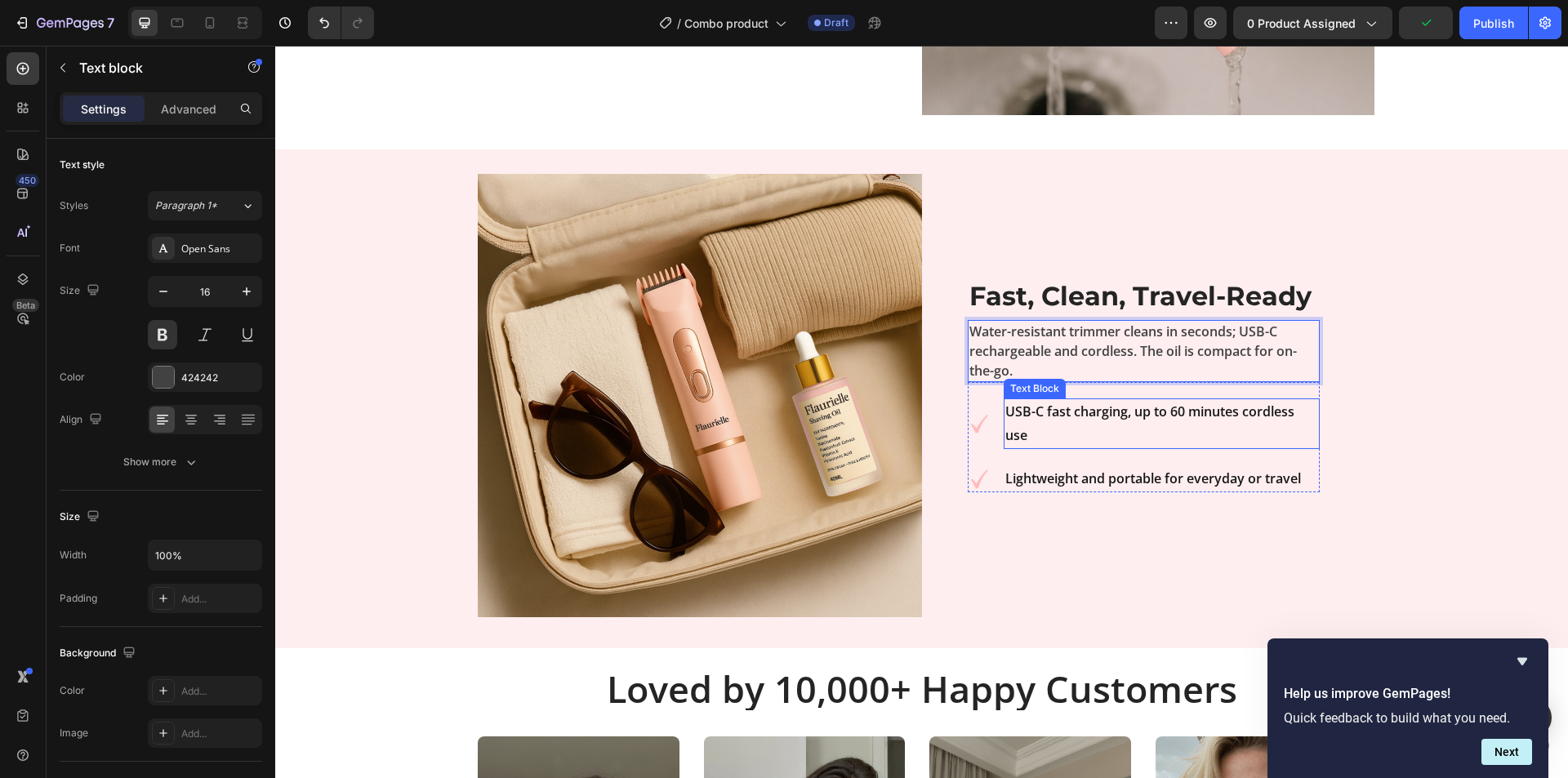
click at [1116, 414] on strong "USB-C fast charging, up to 60 minutes cordless use" at bounding box center [1150, 423] width 289 height 41
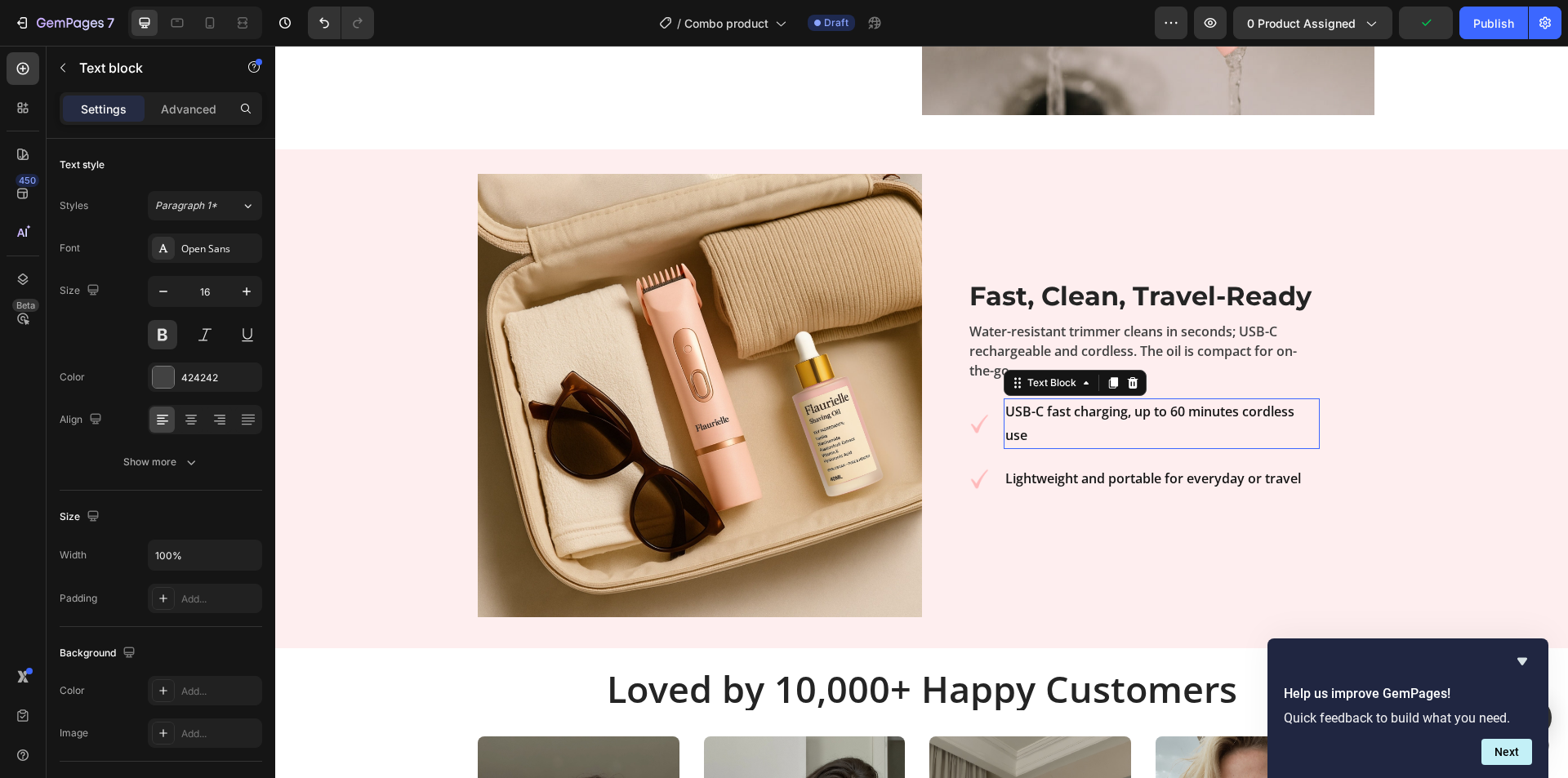
click at [1116, 414] on strong "USB-C fast charging, up to 60 minutes cordless use" at bounding box center [1150, 423] width 289 height 41
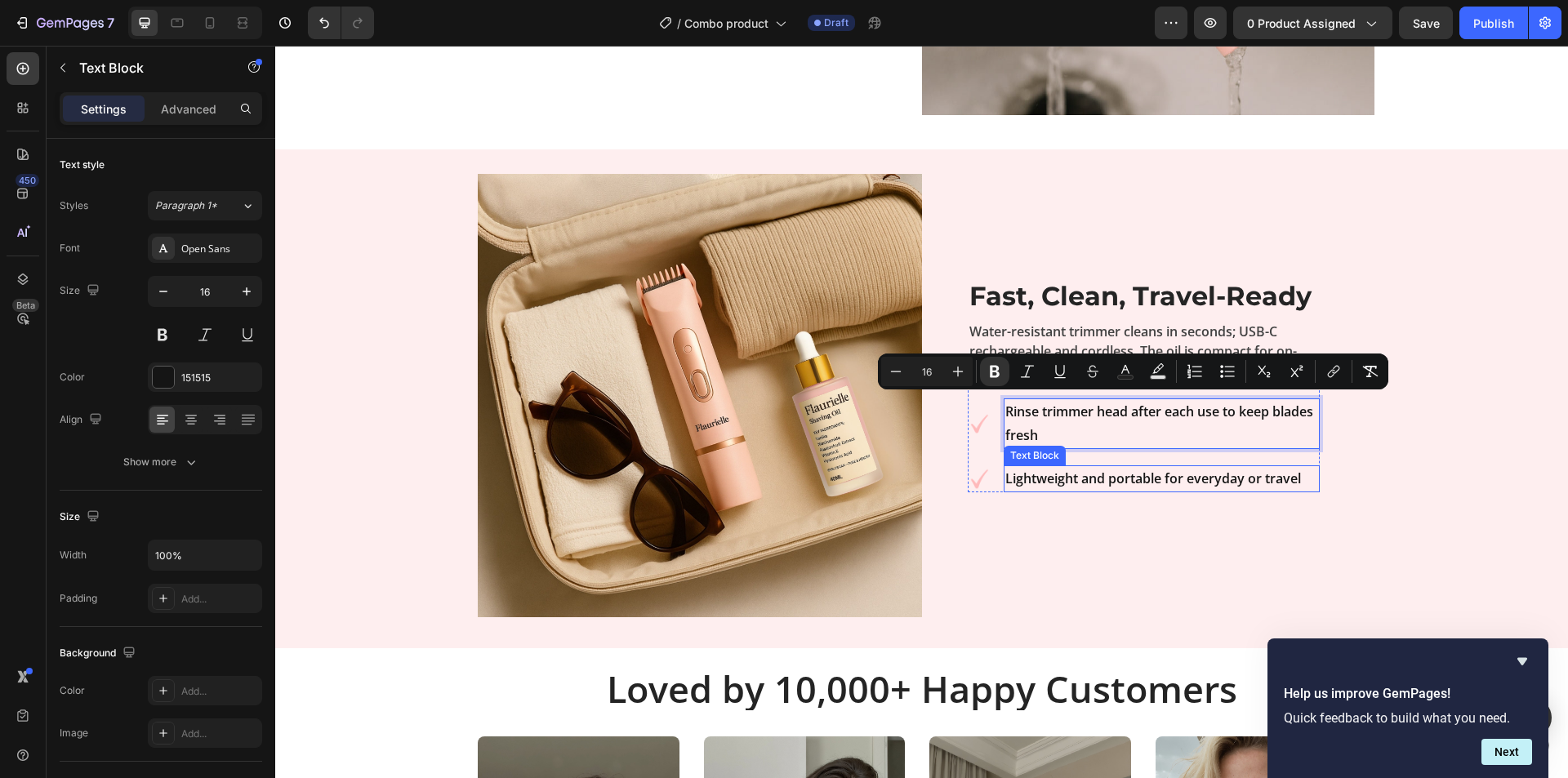
click at [1124, 475] on strong "Lightweight and portable for everyday or travel" at bounding box center [1153, 478] width 295 height 18
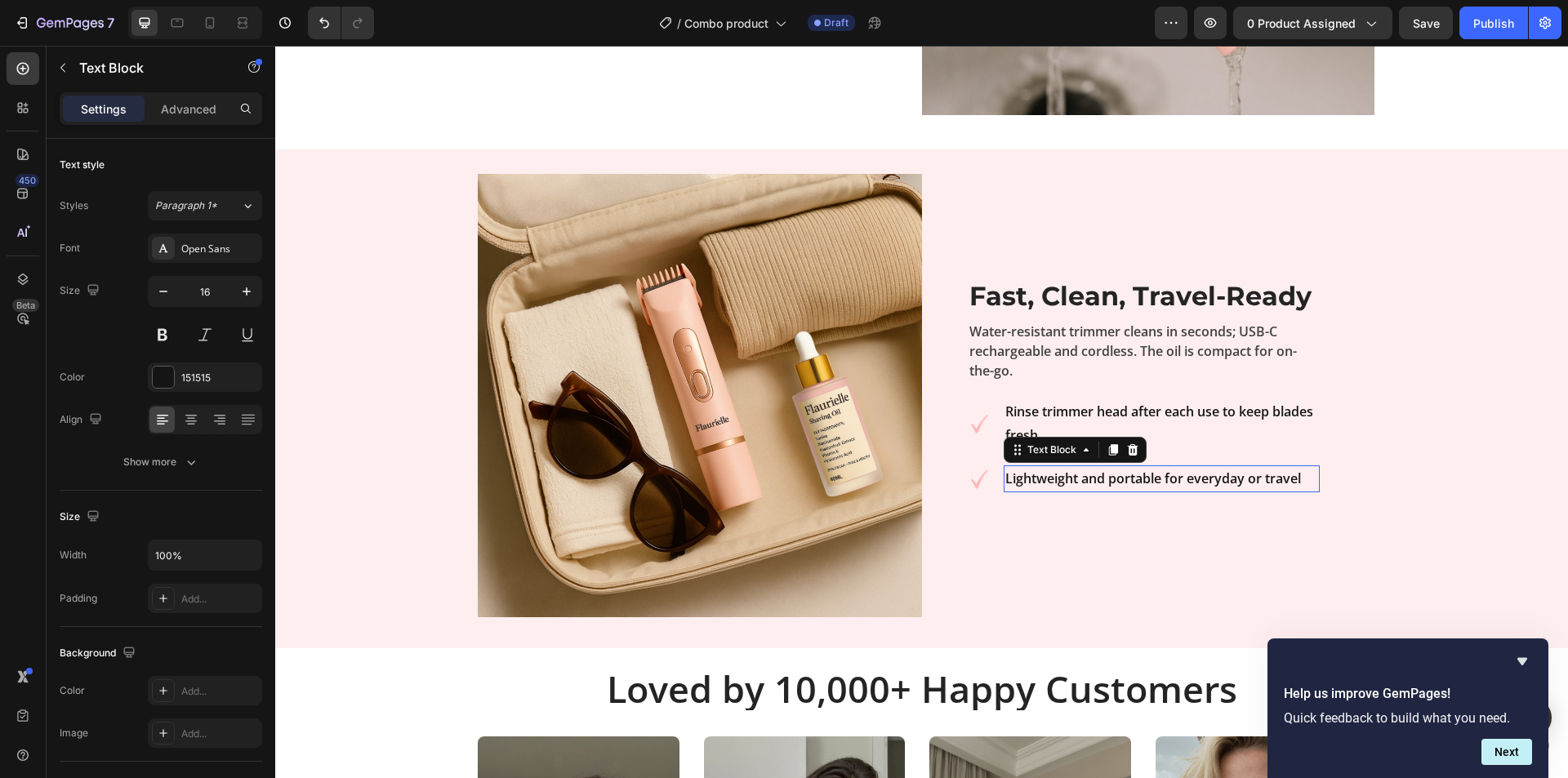
click at [1124, 475] on strong "Lightweight and portable for everyday or travel" at bounding box center [1153, 478] width 295 height 18
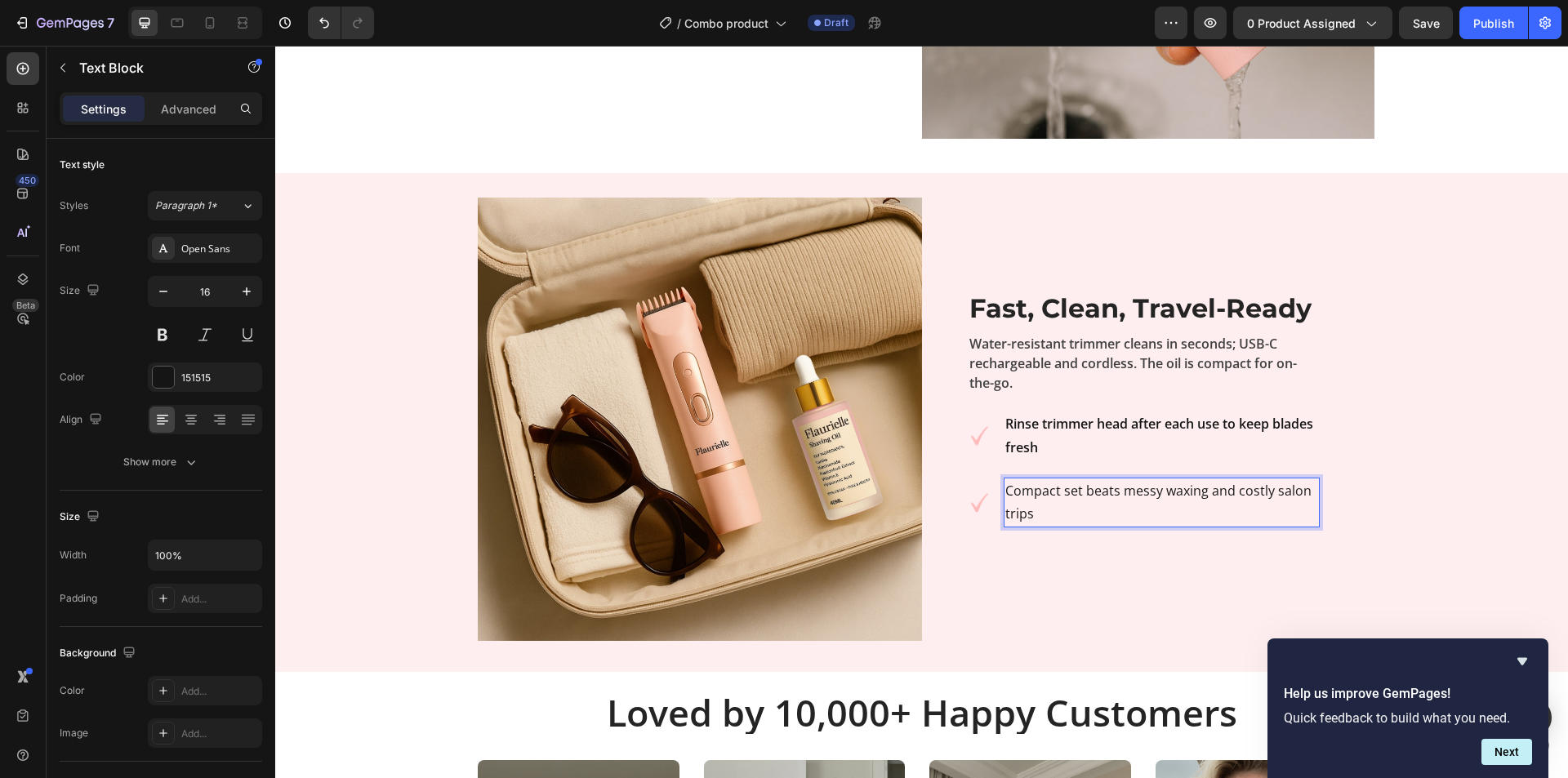
scroll to position [3350, 0]
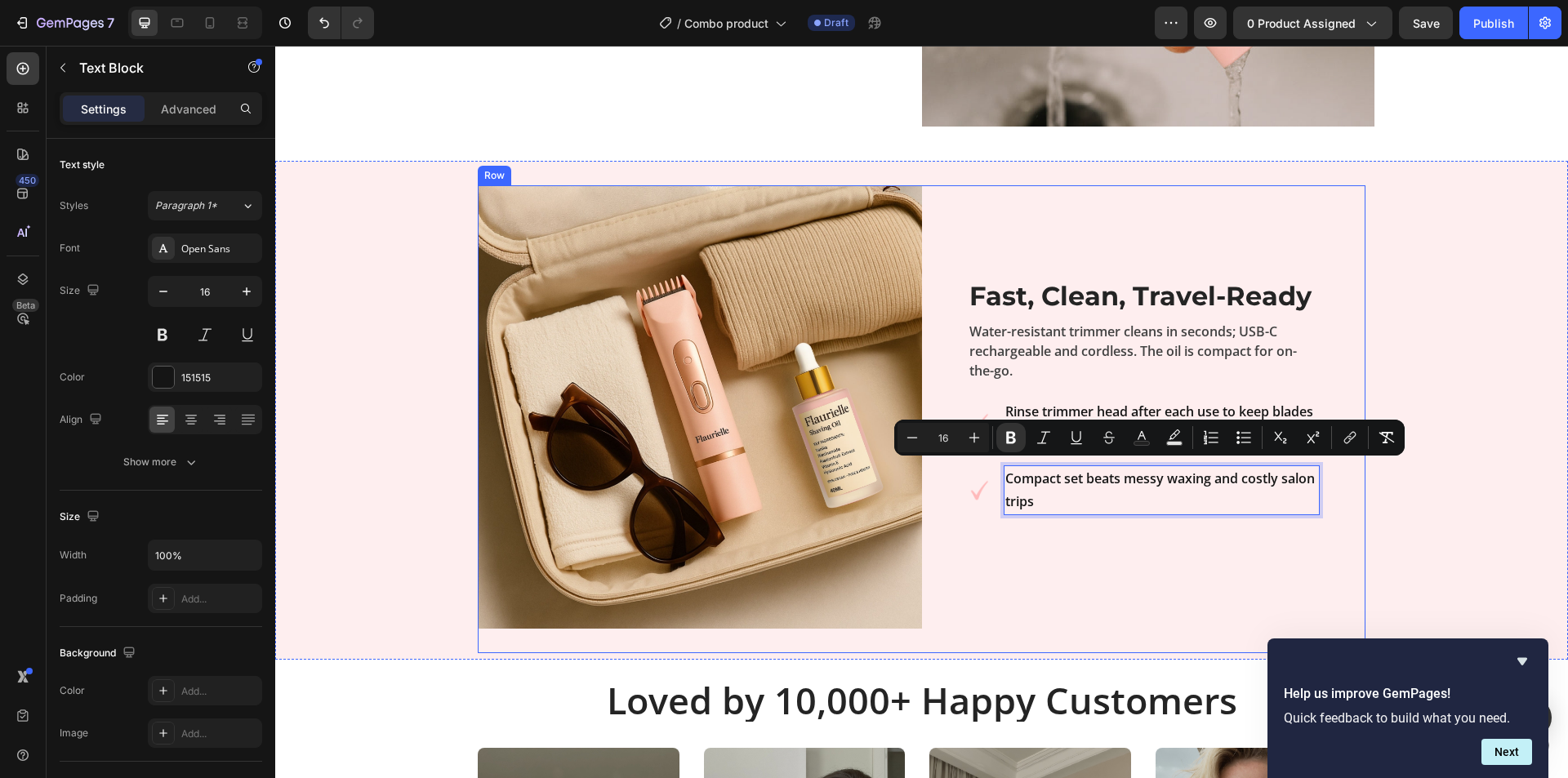
click at [1217, 525] on div "⁠⁠⁠⁠⁠⁠⁠ Fast, Clean, Travel-Ready Heading Water-resistant trimmer cleans in sec…" at bounding box center [1144, 408] width 353 height 257
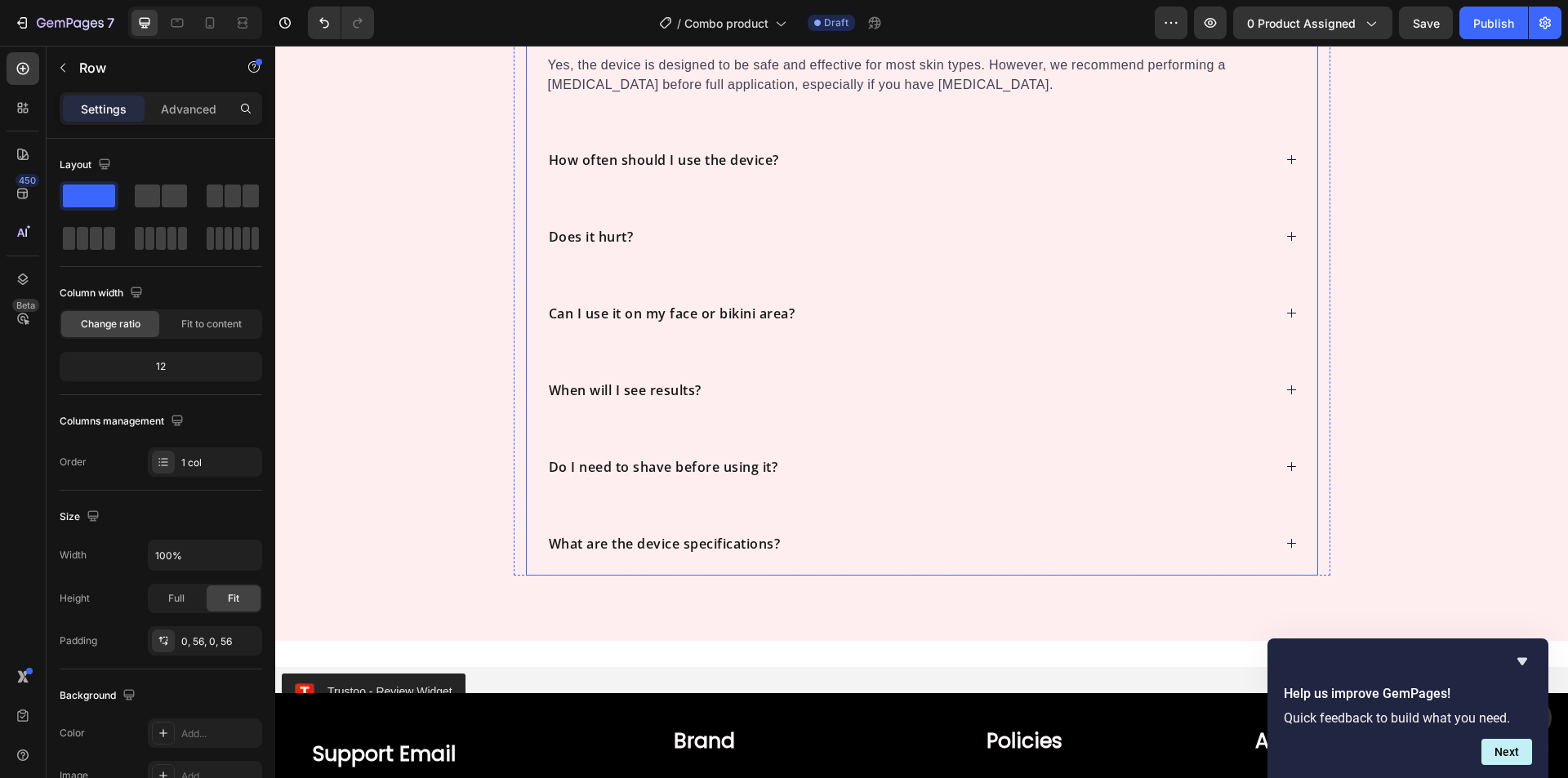
scroll to position [5148, 0]
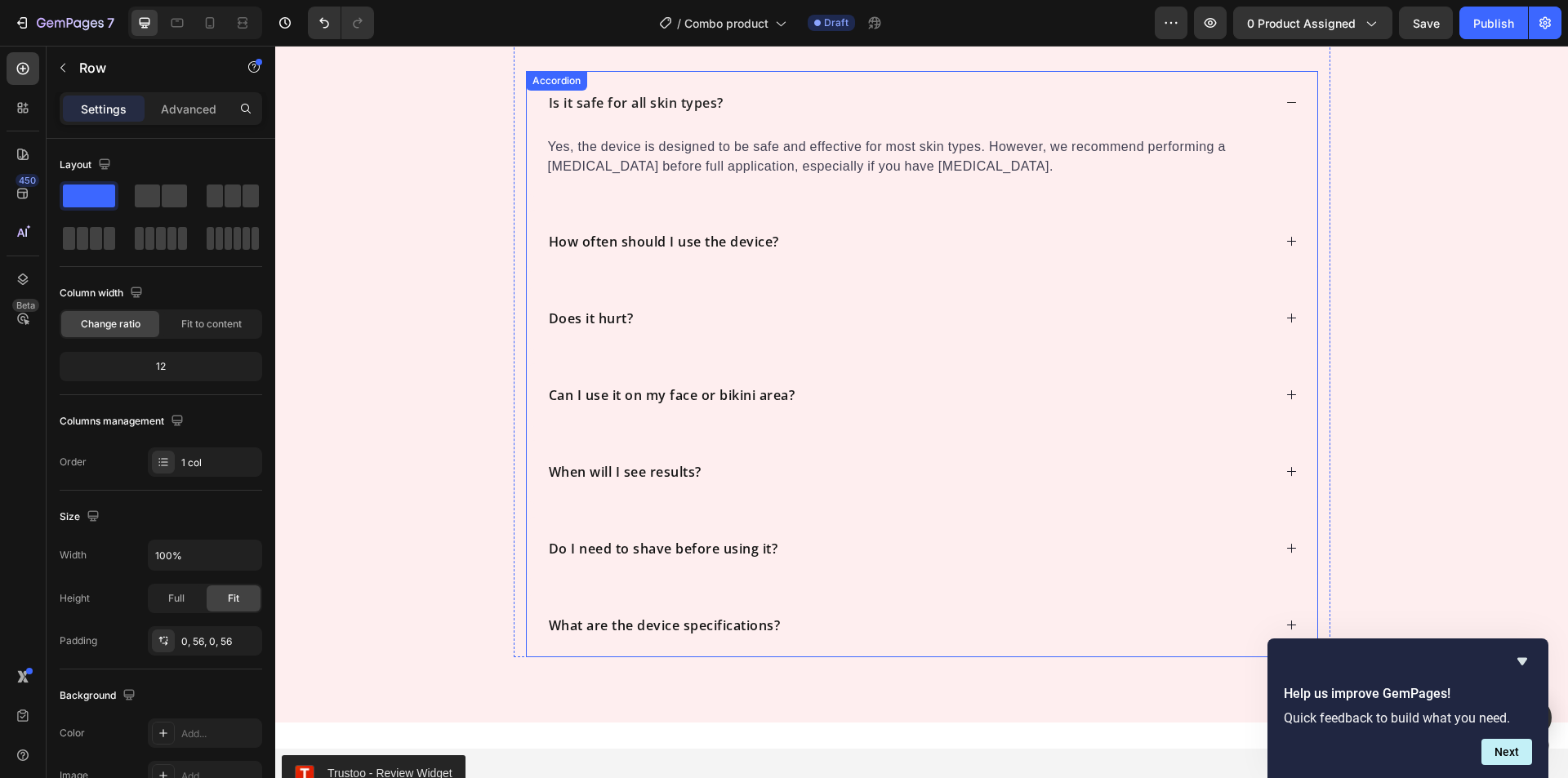
click at [788, 249] on div "How often should I use the device?" at bounding box center [909, 242] width 726 height 25
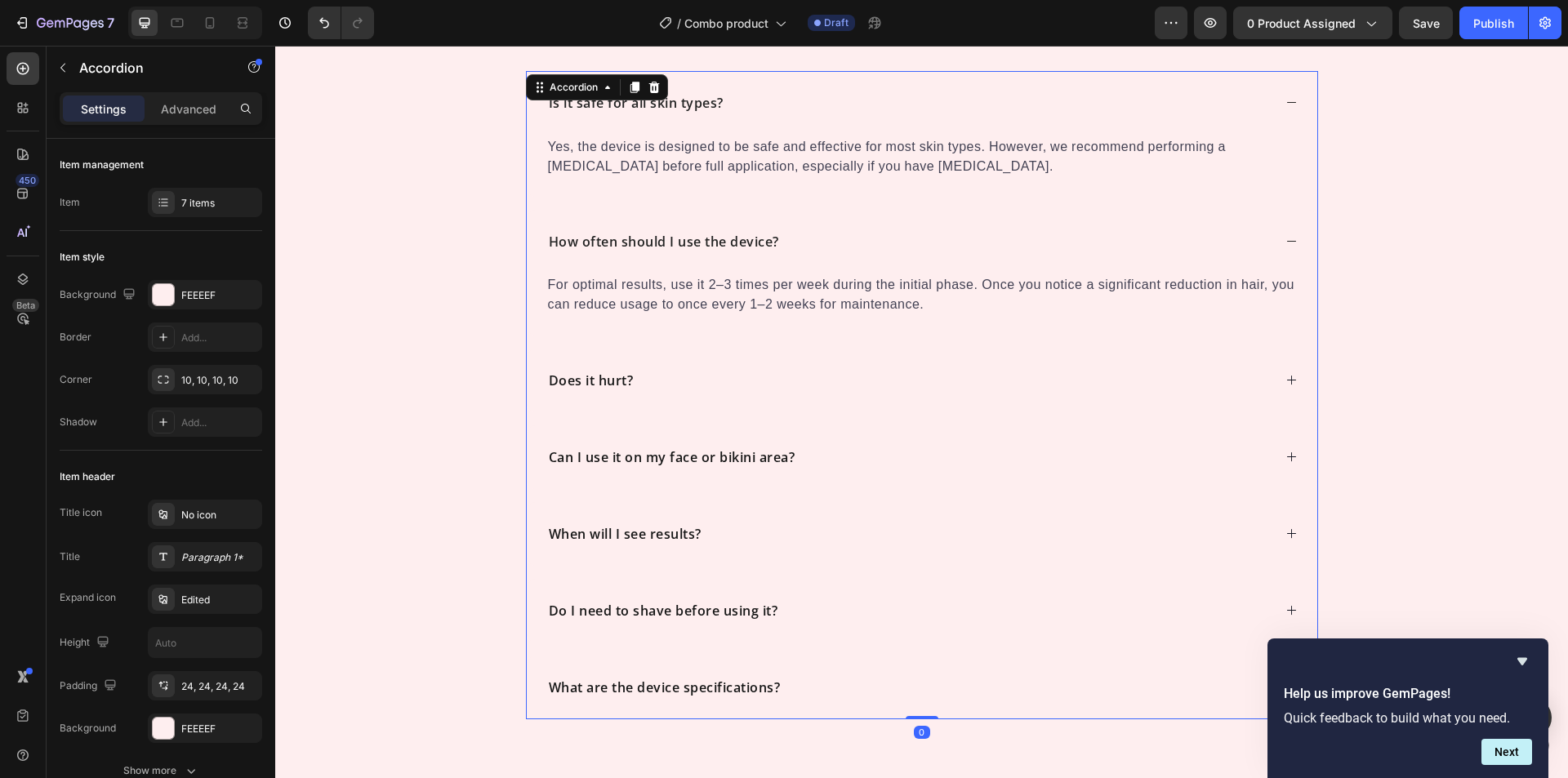
click at [682, 372] on div "Does it hurt?" at bounding box center [909, 381] width 726 height 25
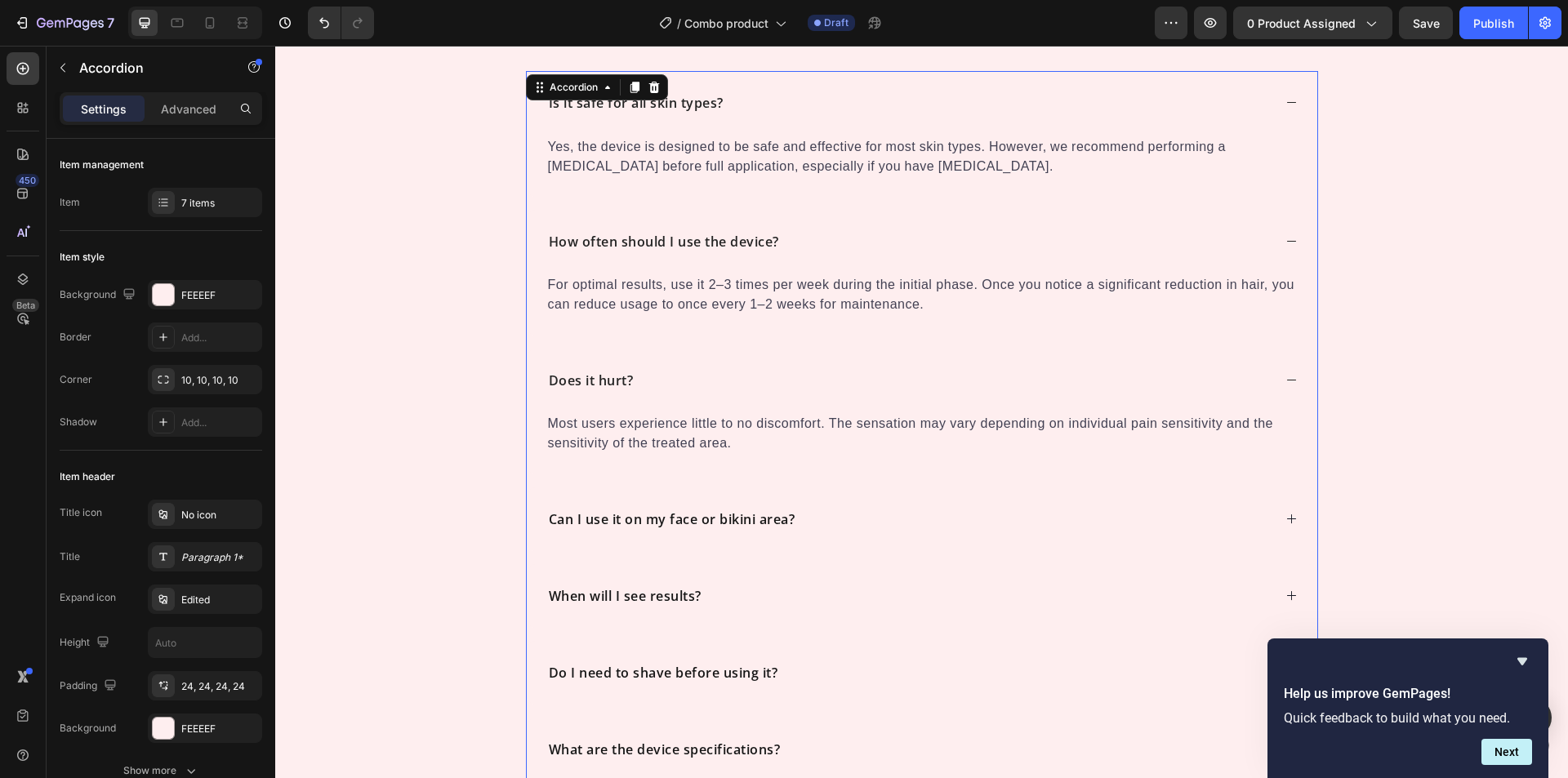
click at [830, 496] on div "Can I use it on my face or bikini area?" at bounding box center [922, 520] width 790 height 64
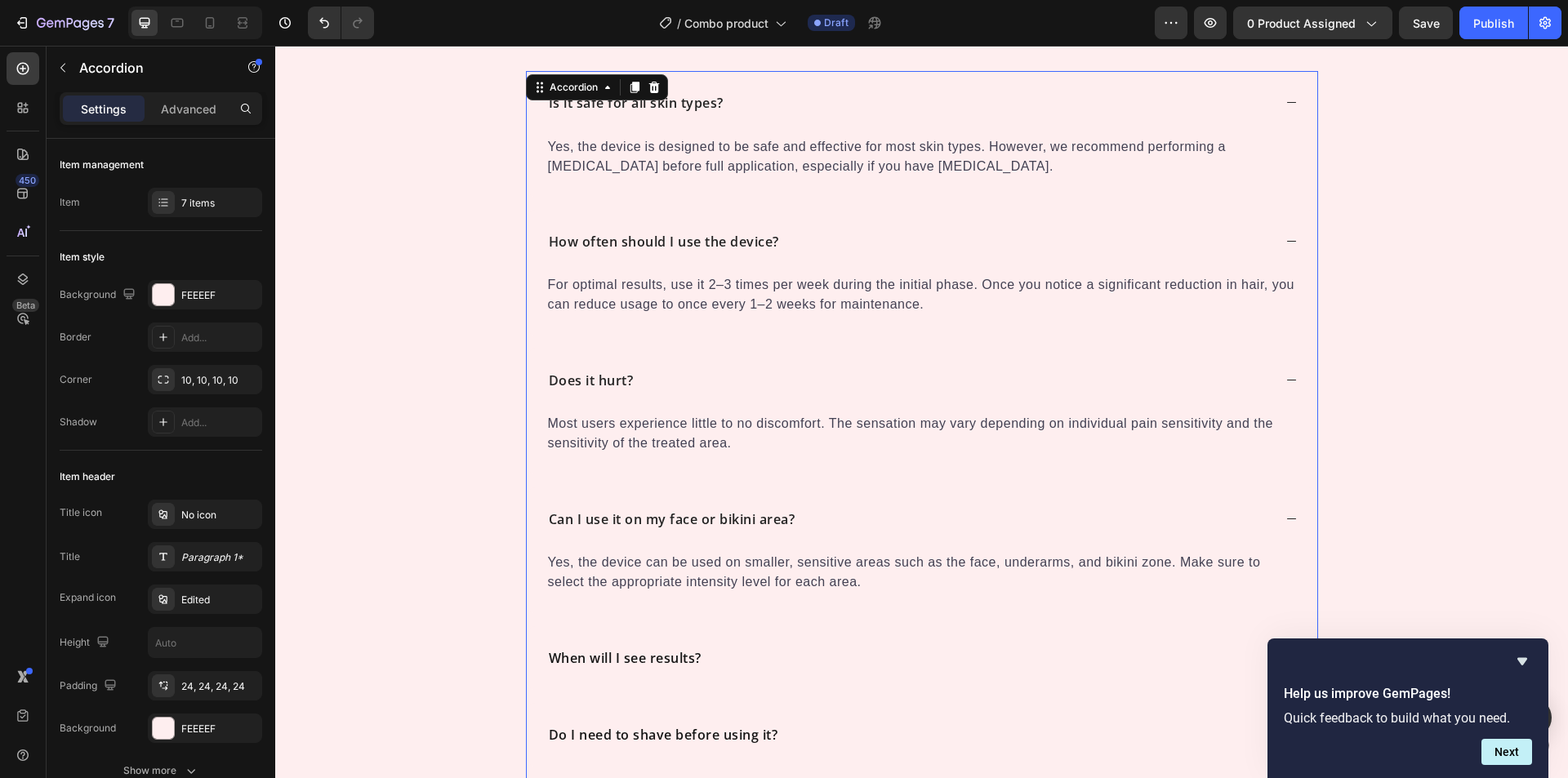
click at [779, 109] on div "Is it safe for all skin types?" at bounding box center [909, 103] width 726 height 25
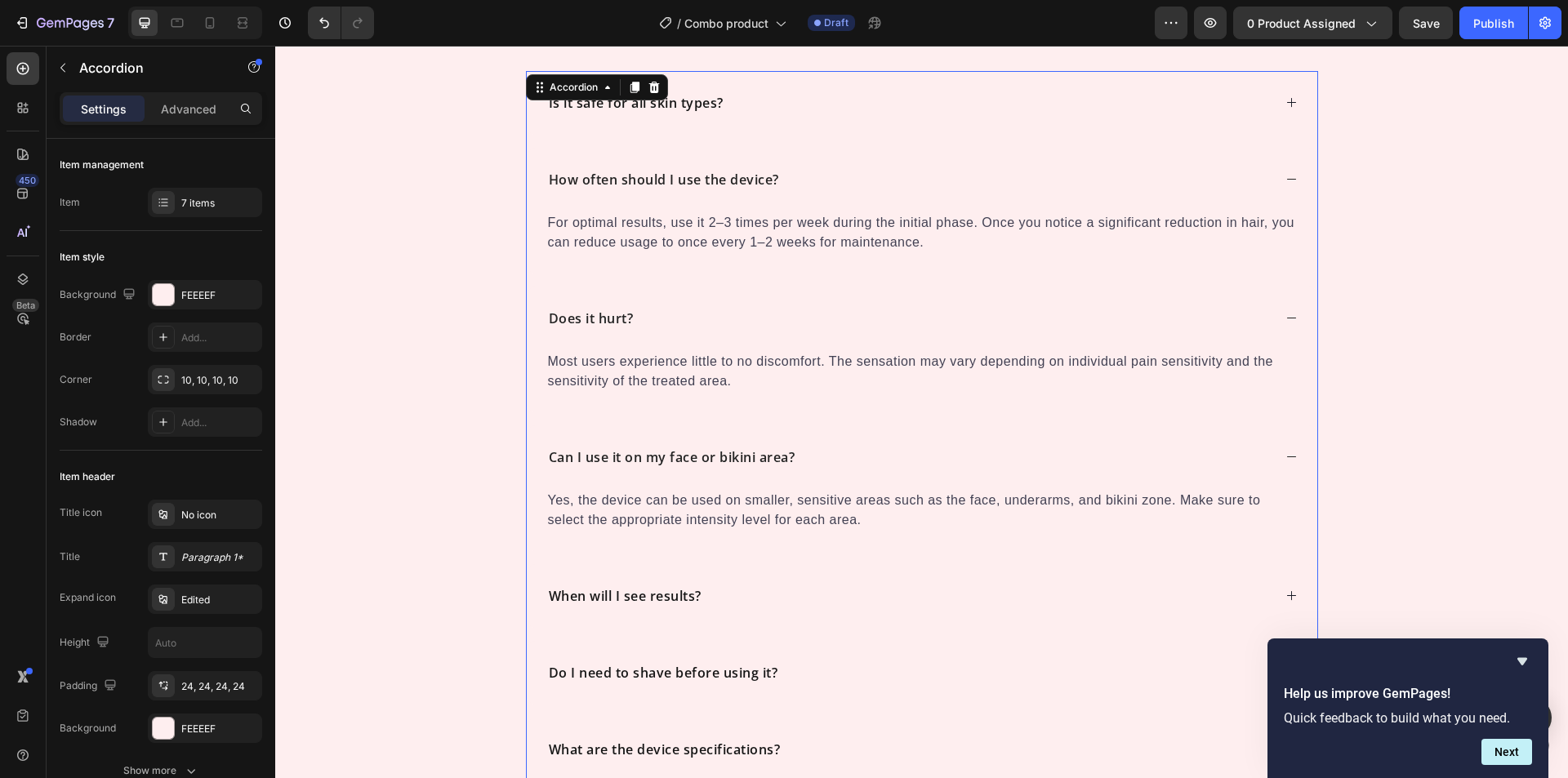
click at [831, 166] on div "How often should I use the device?" at bounding box center [922, 180] width 790 height 64
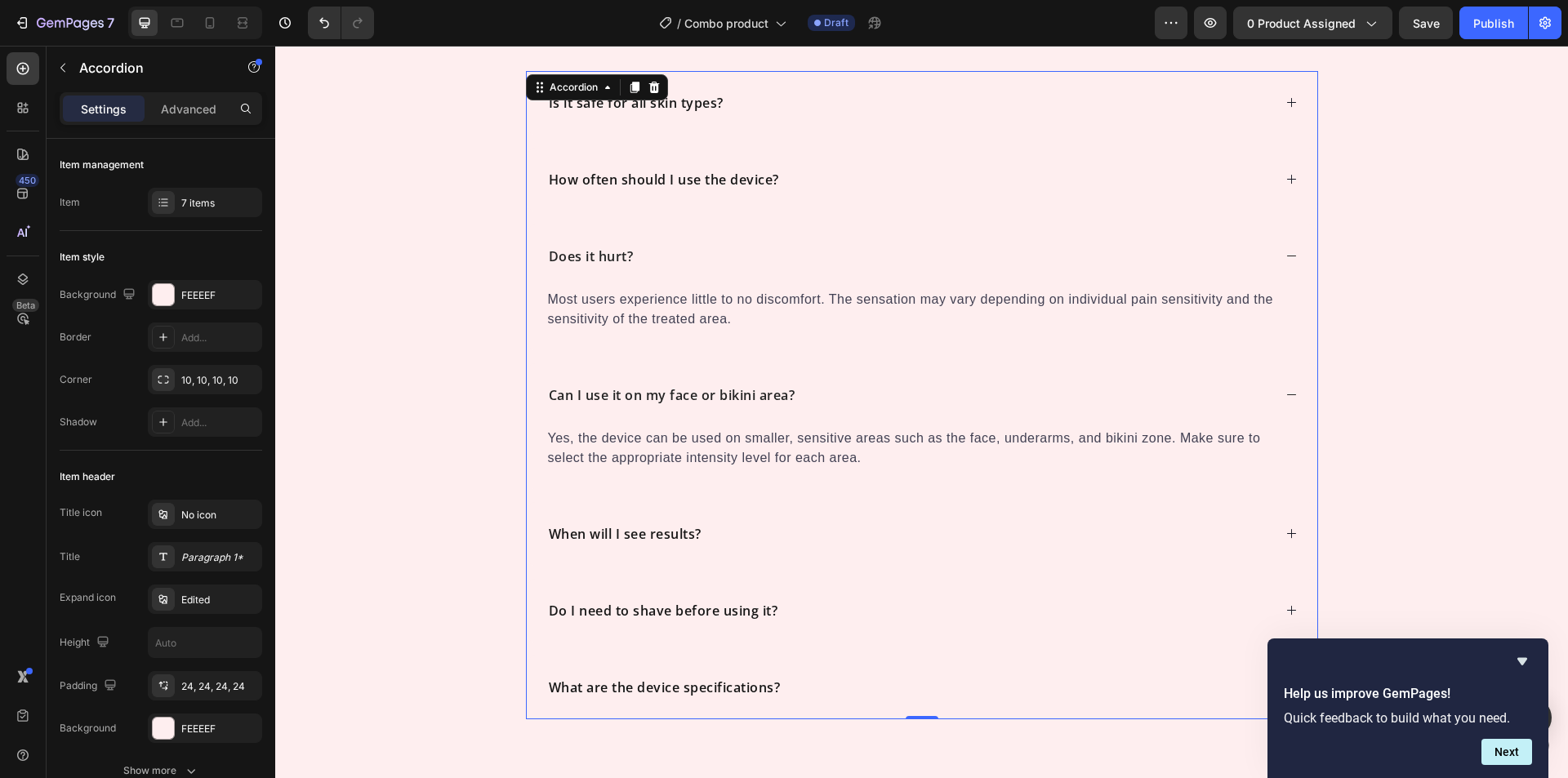
click at [774, 265] on div "Does it hurt?" at bounding box center [909, 257] width 726 height 25
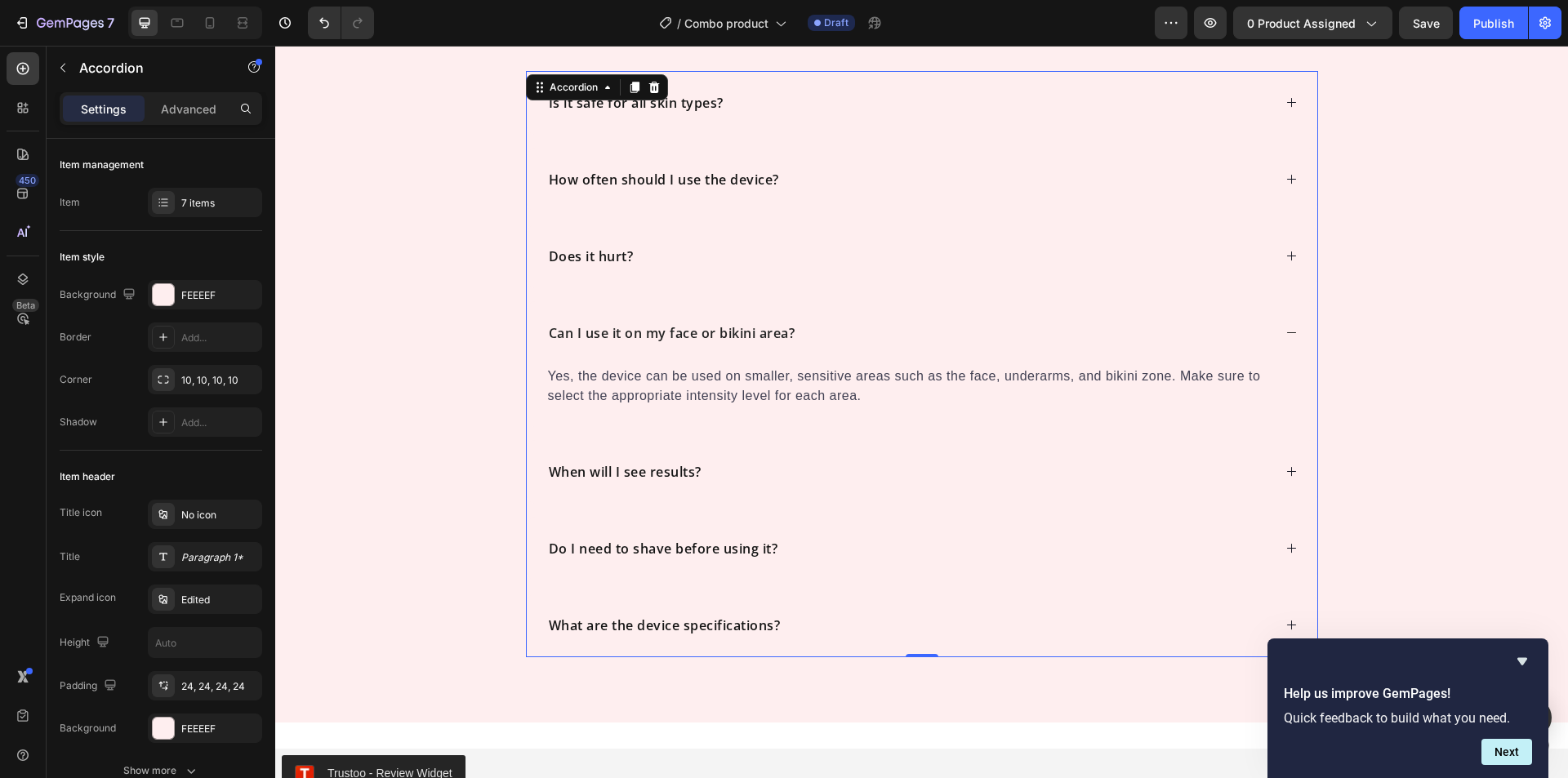
click at [834, 339] on div "Can I use it on my face or bikini area?" at bounding box center [909, 333] width 726 height 25
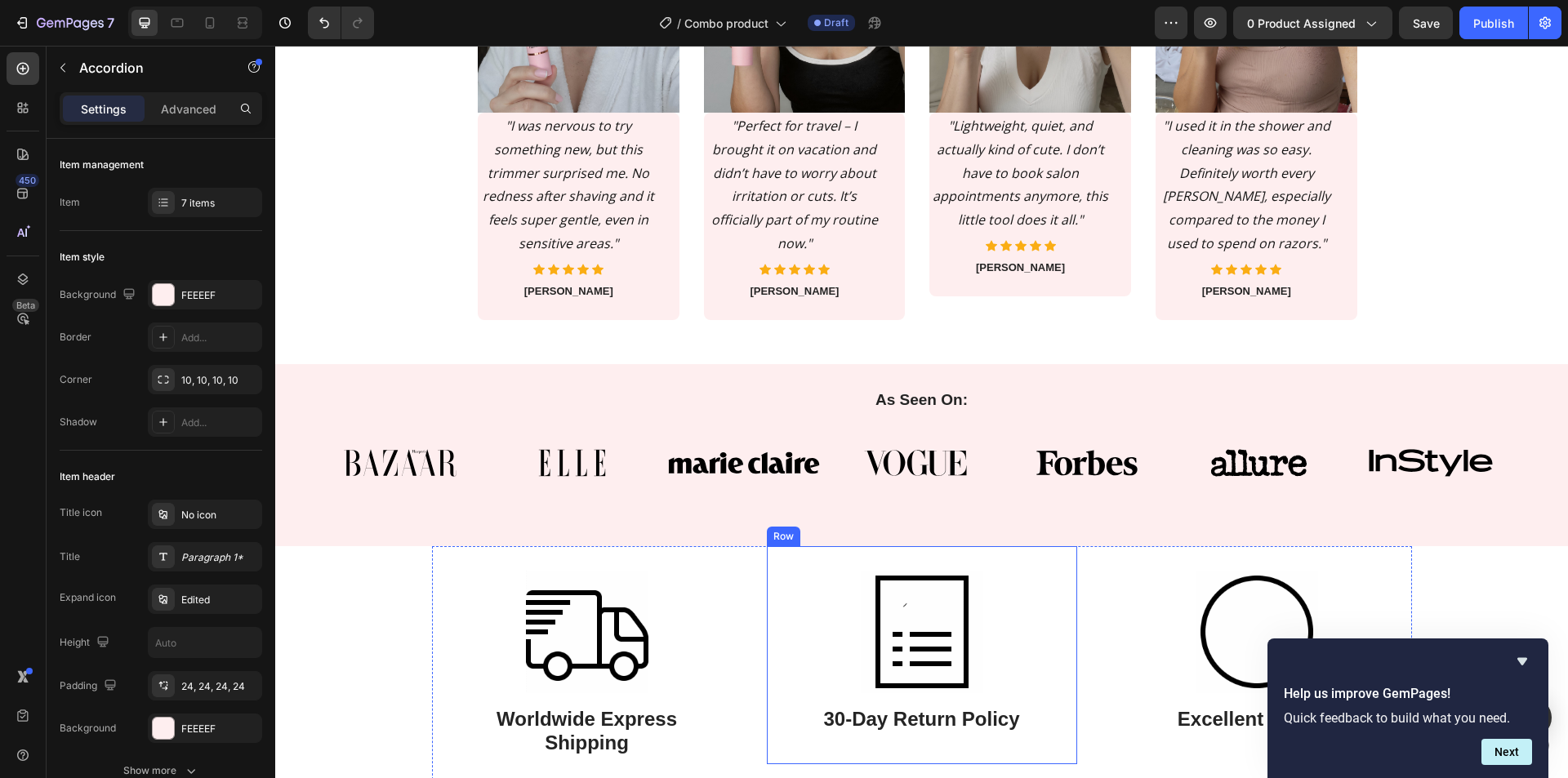
scroll to position [4060, 0]
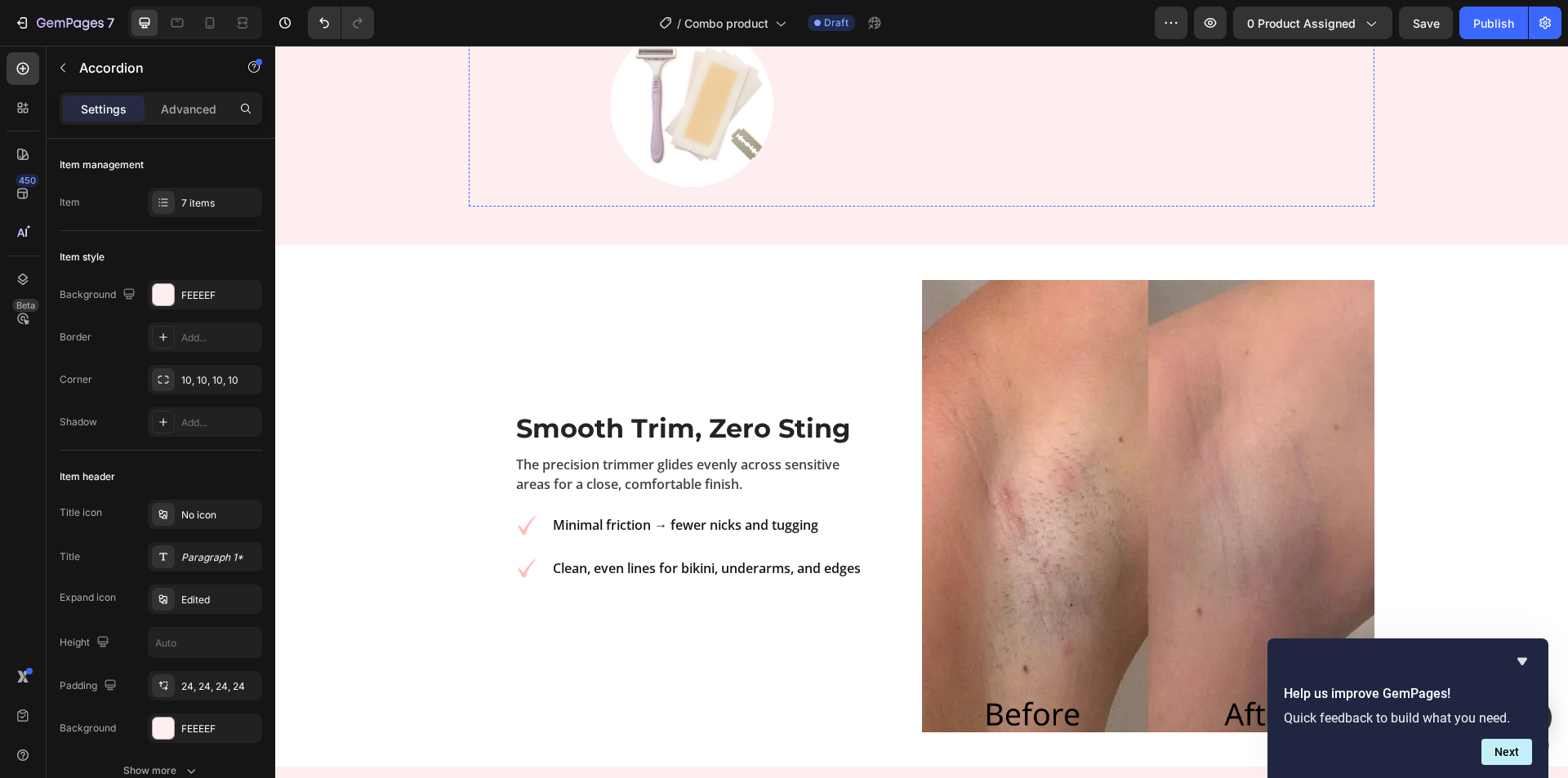
click at [1125, 469] on img at bounding box center [1147, 506] width 452 height 453
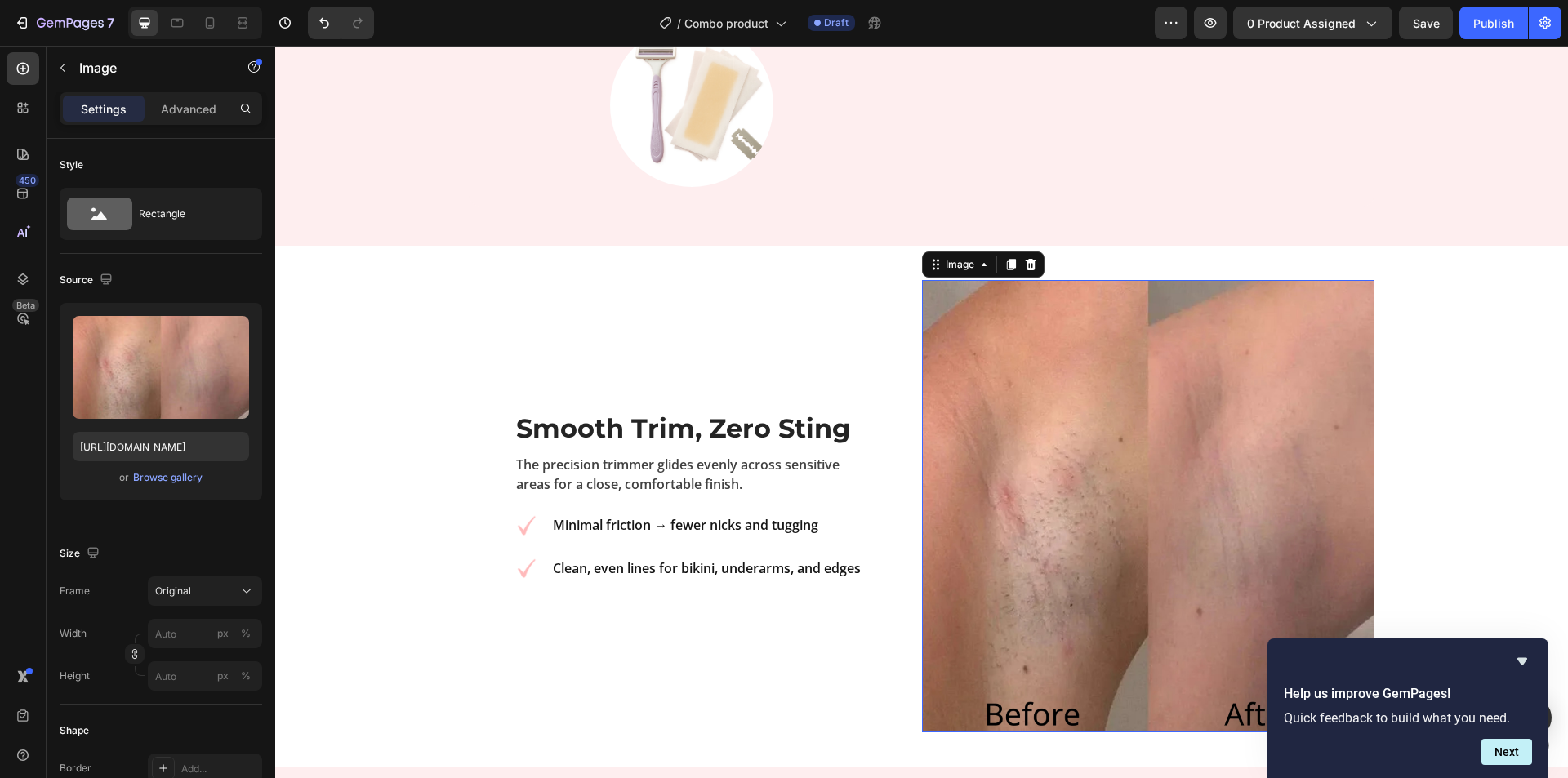
scroll to position [1799, 0]
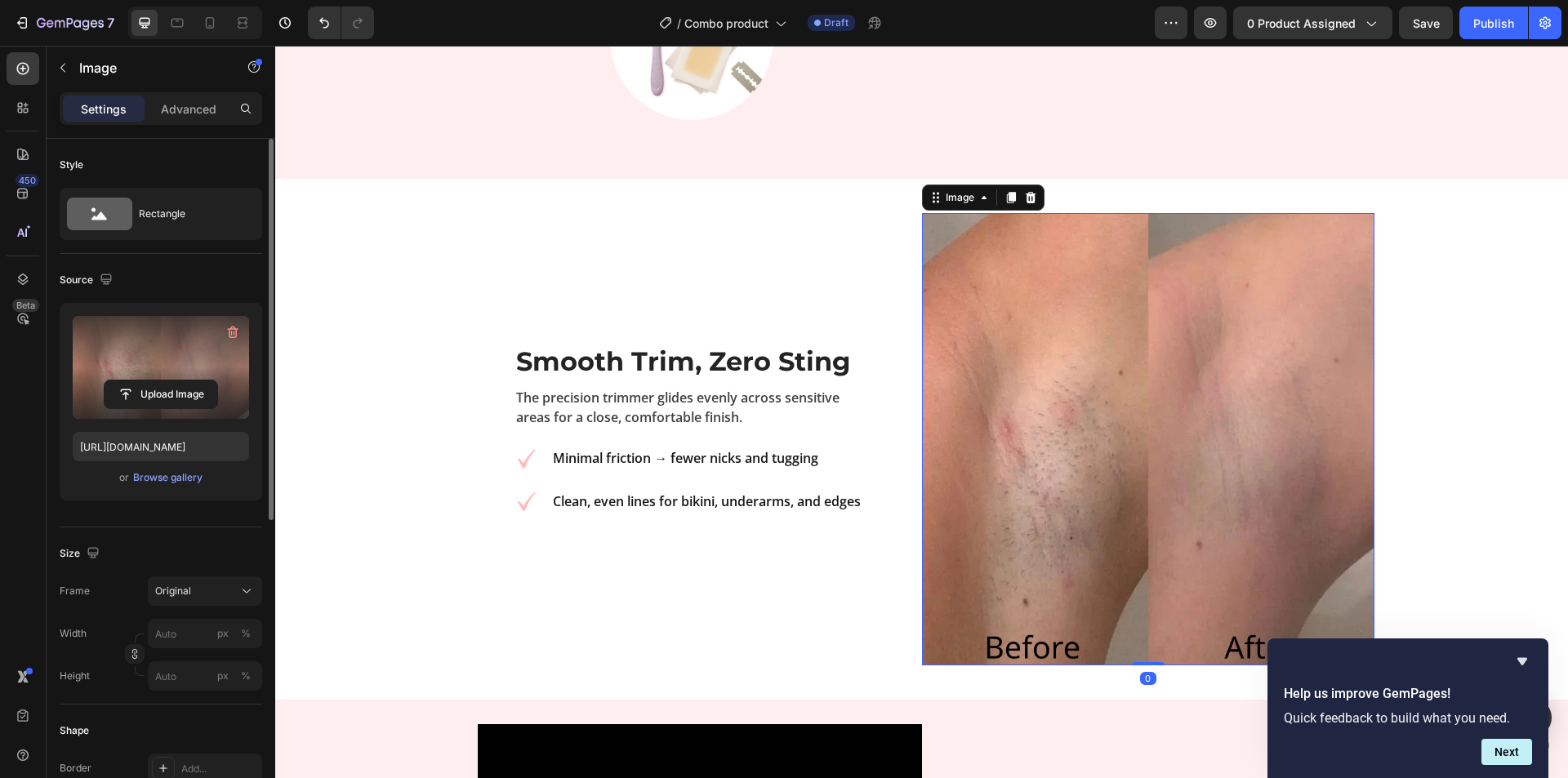
click at [176, 349] on label at bounding box center [161, 367] width 176 height 103
click at [176, 381] on input "file" at bounding box center [161, 394] width 113 height 27
type input "https://cdn.shopify.com/s/files/1/0934/4198/2757/files/gempages_567407909139383…"
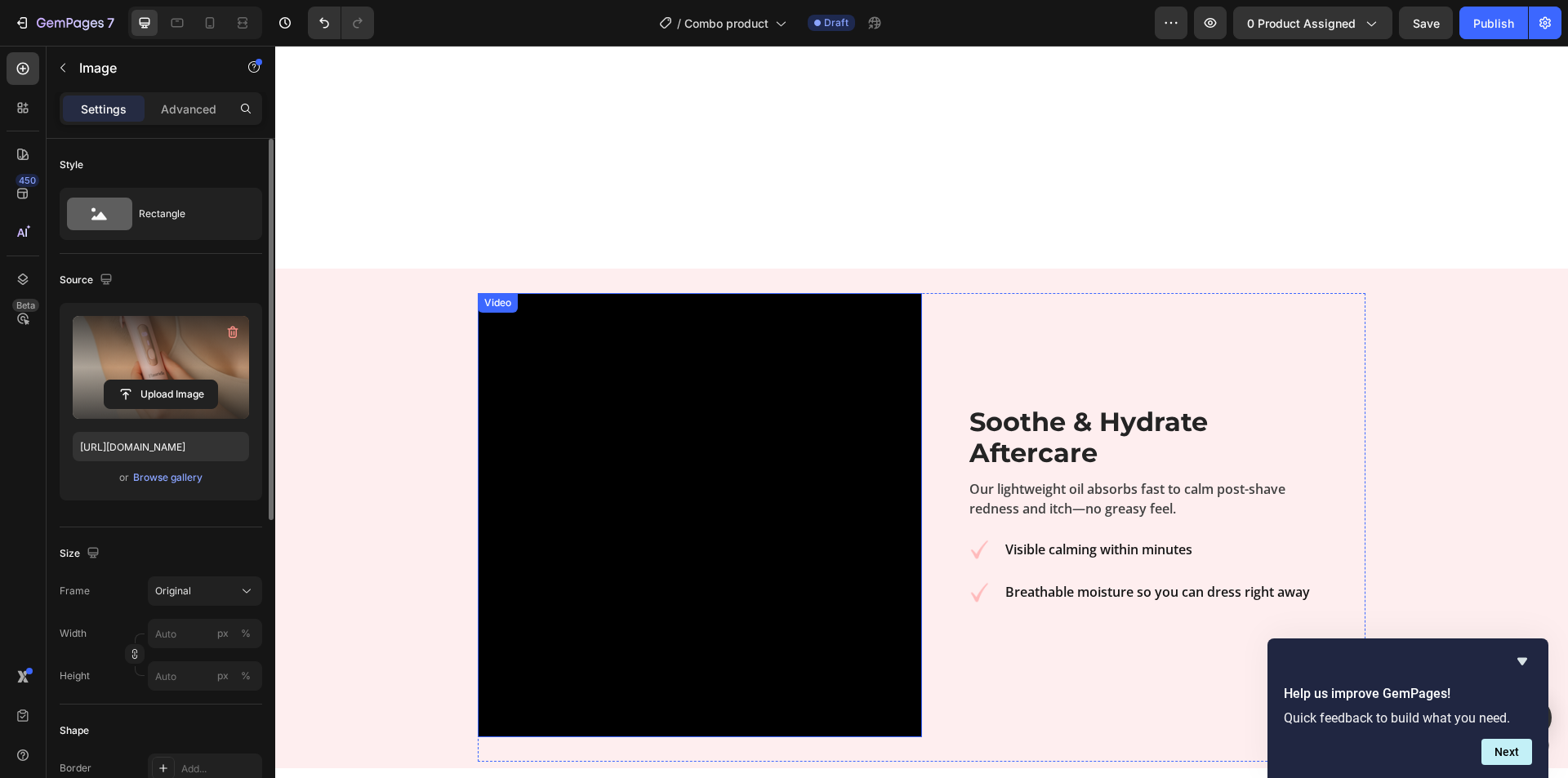
scroll to position [2207, 0]
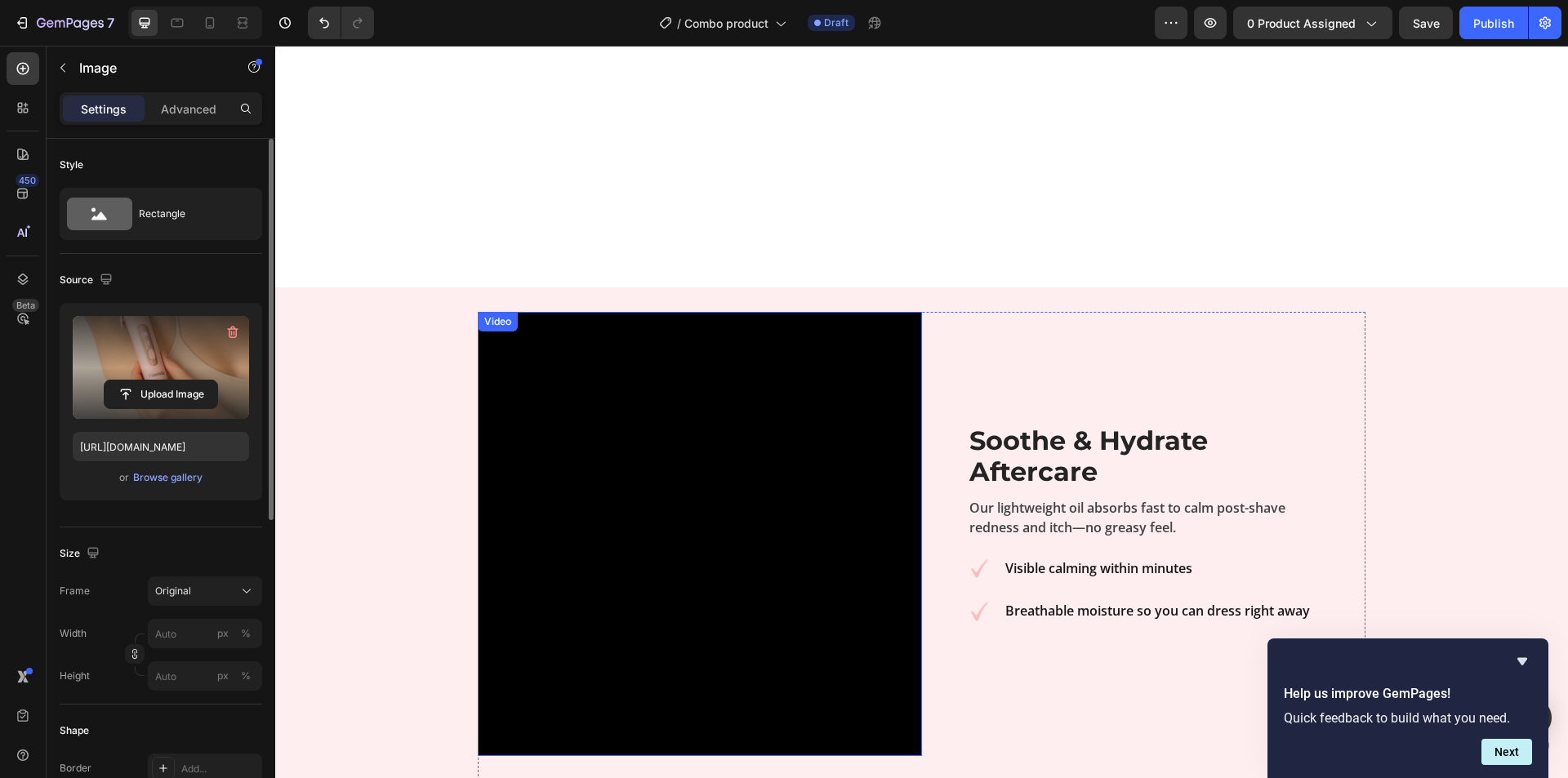
click at [701, 478] on video at bounding box center [700, 535] width 444 height 445
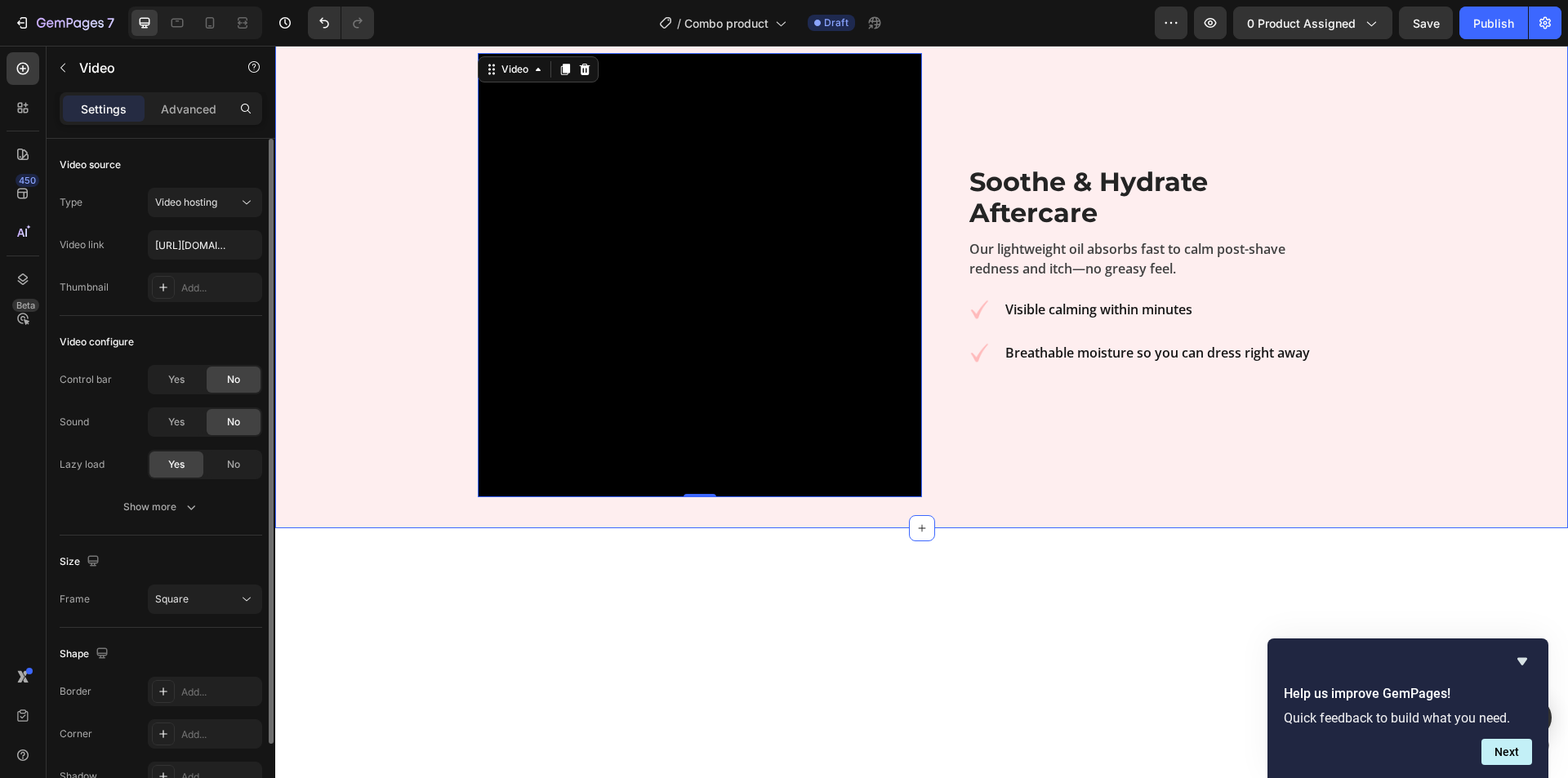
scroll to position [1962, 0]
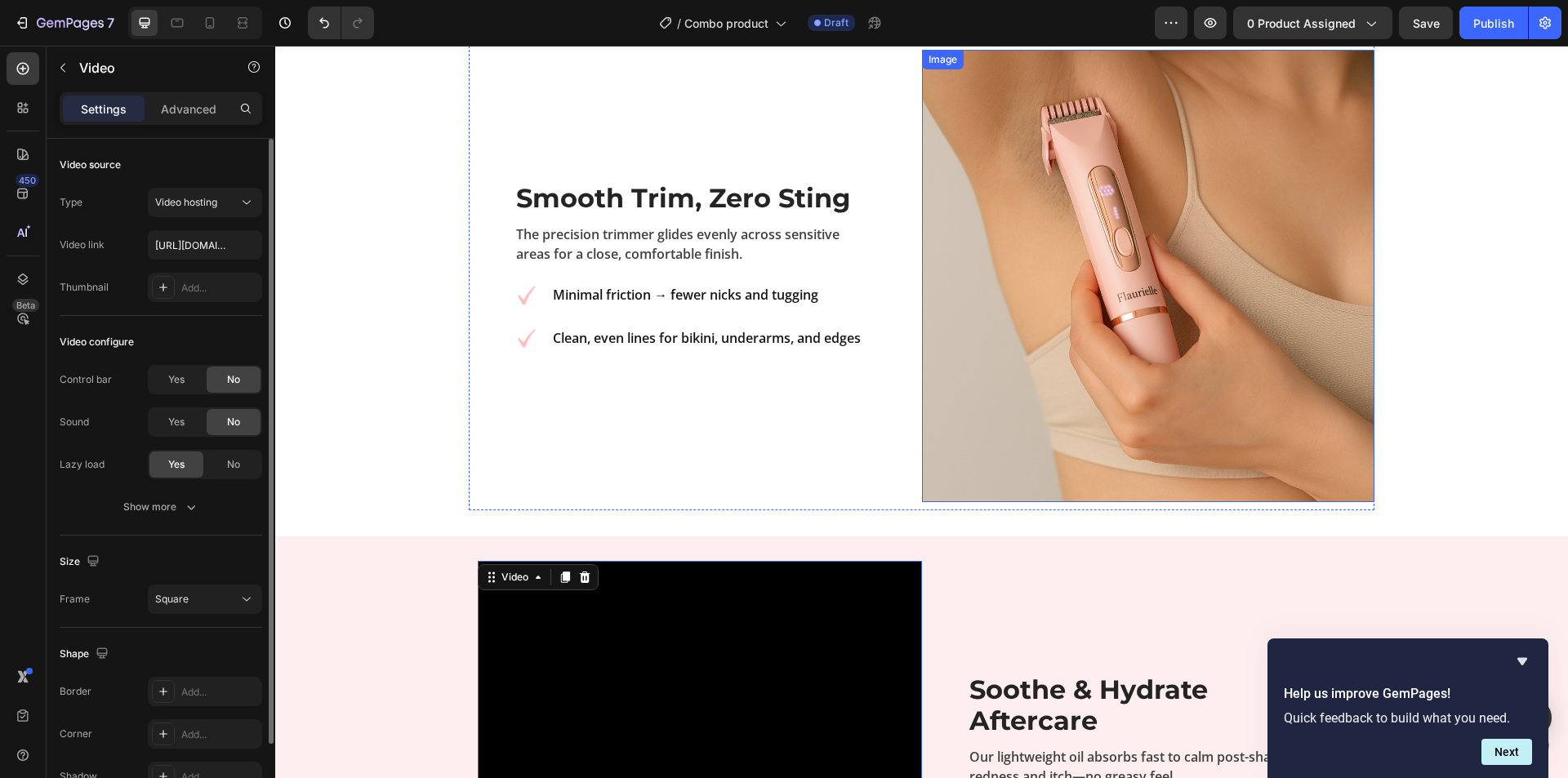
click at [1065, 295] on img at bounding box center [1147, 275] width 452 height 453
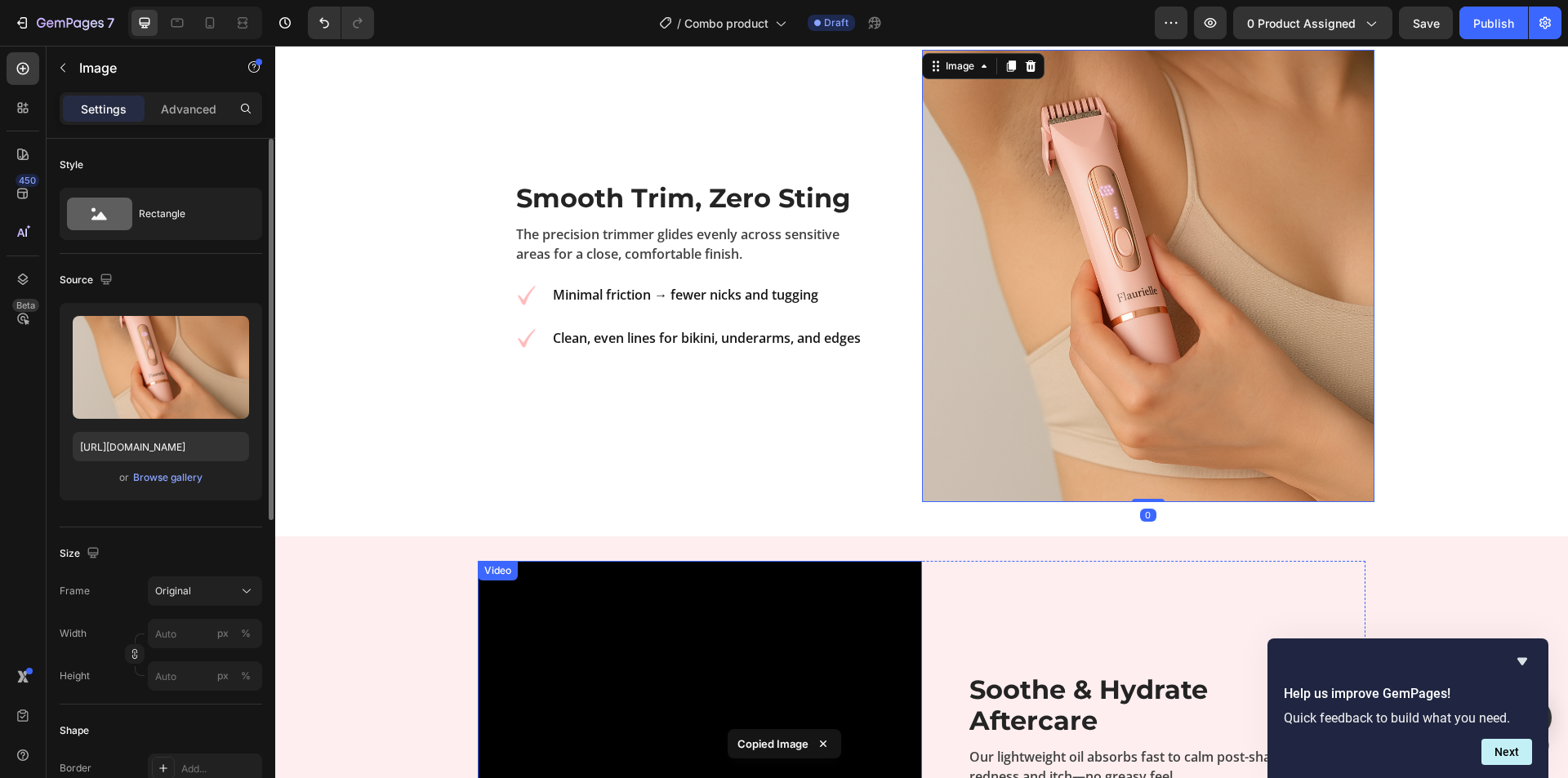
click at [755, 572] on video at bounding box center [700, 783] width 444 height 445
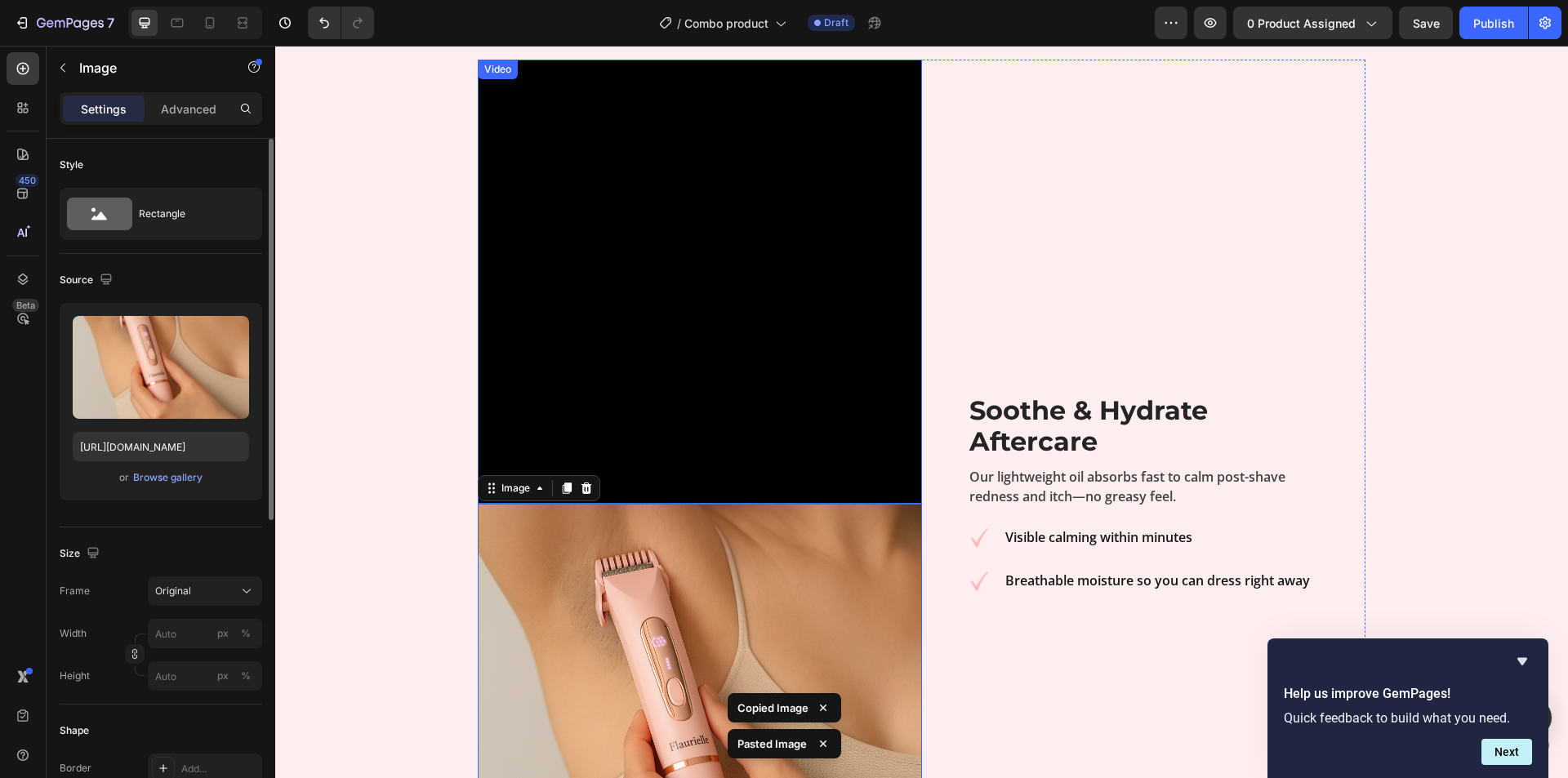
scroll to position [2366, 0]
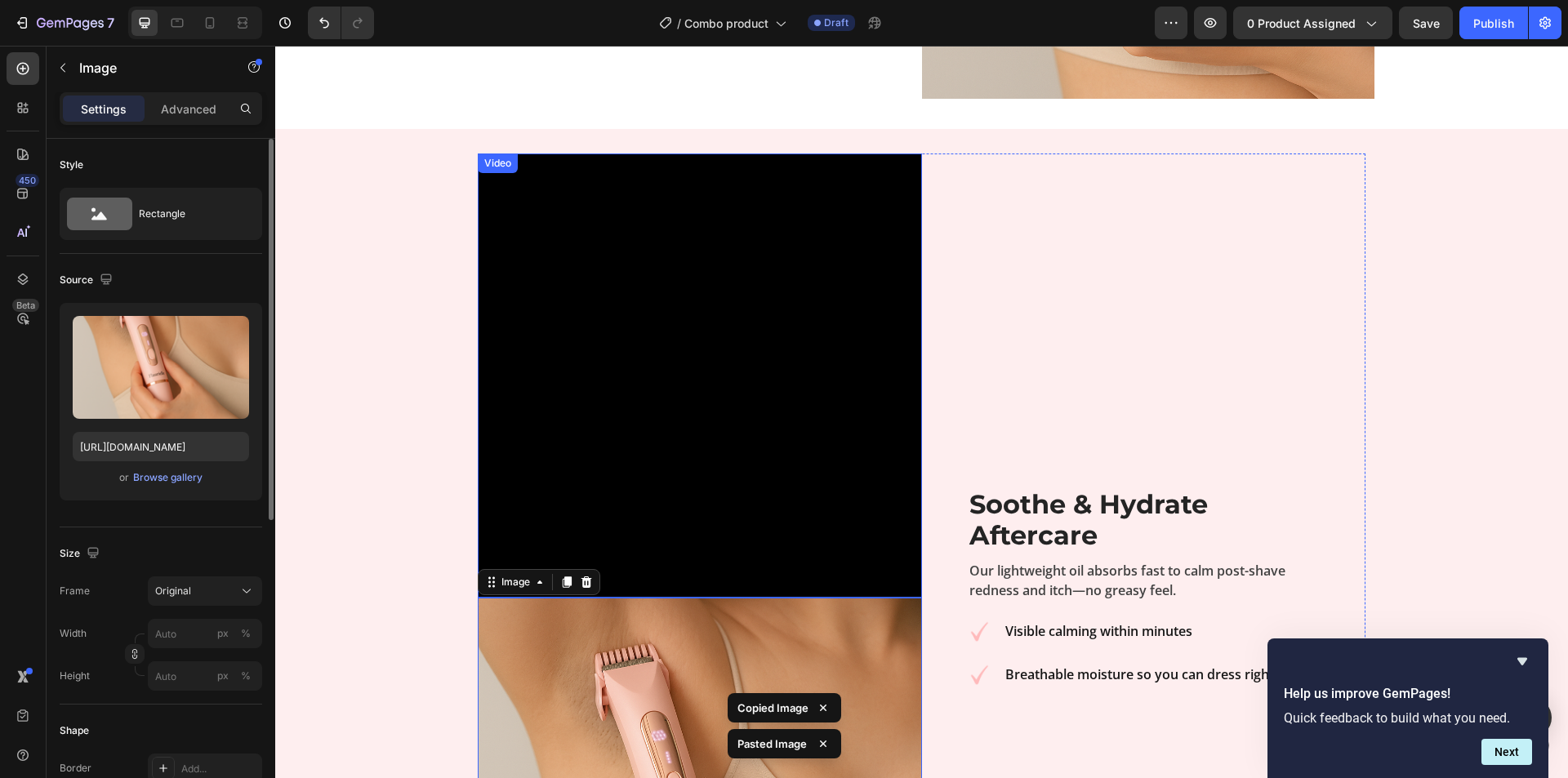
click at [736, 255] on video at bounding box center [700, 376] width 444 height 445
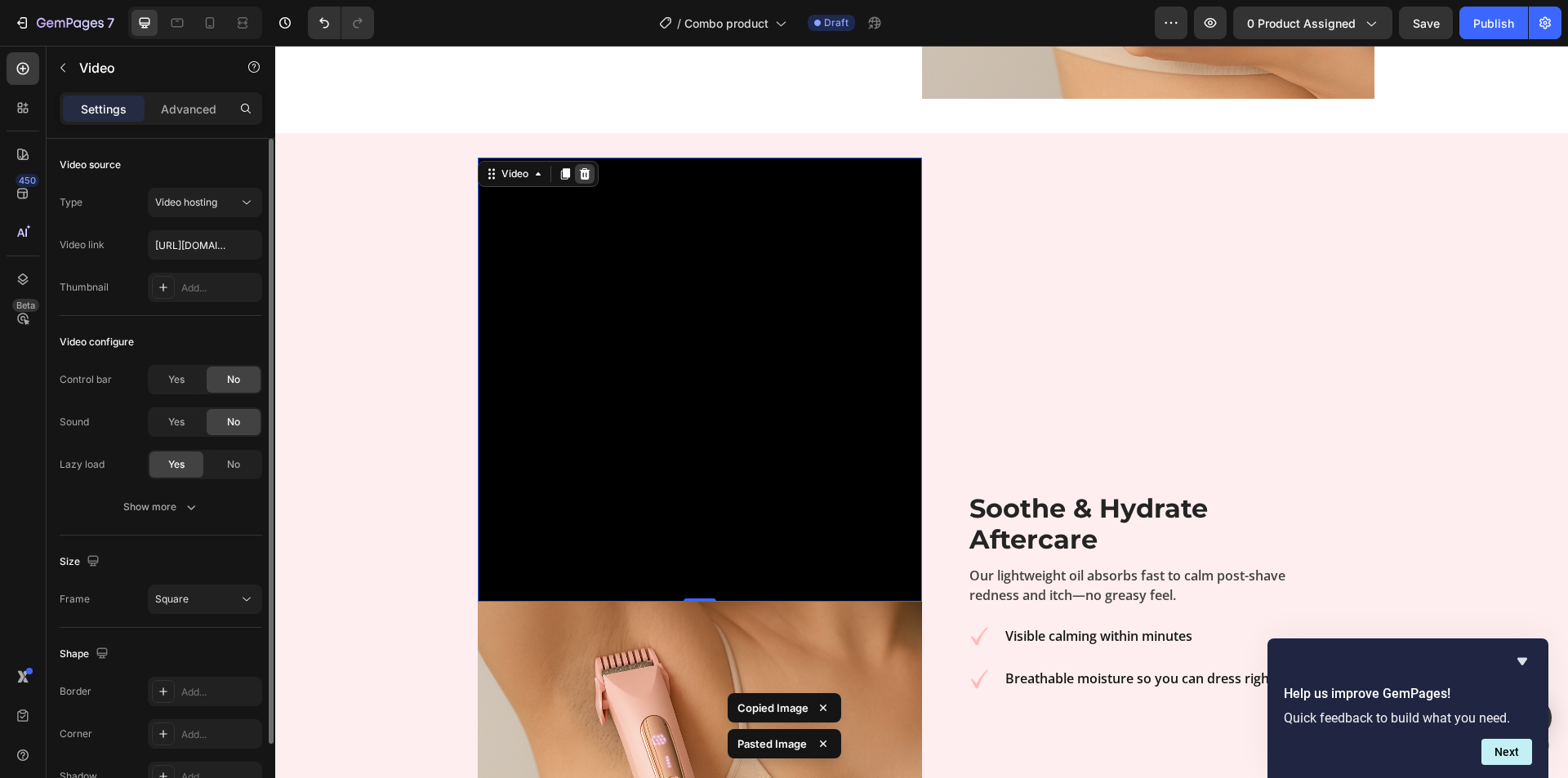
click at [582, 175] on icon at bounding box center [585, 174] width 11 height 11
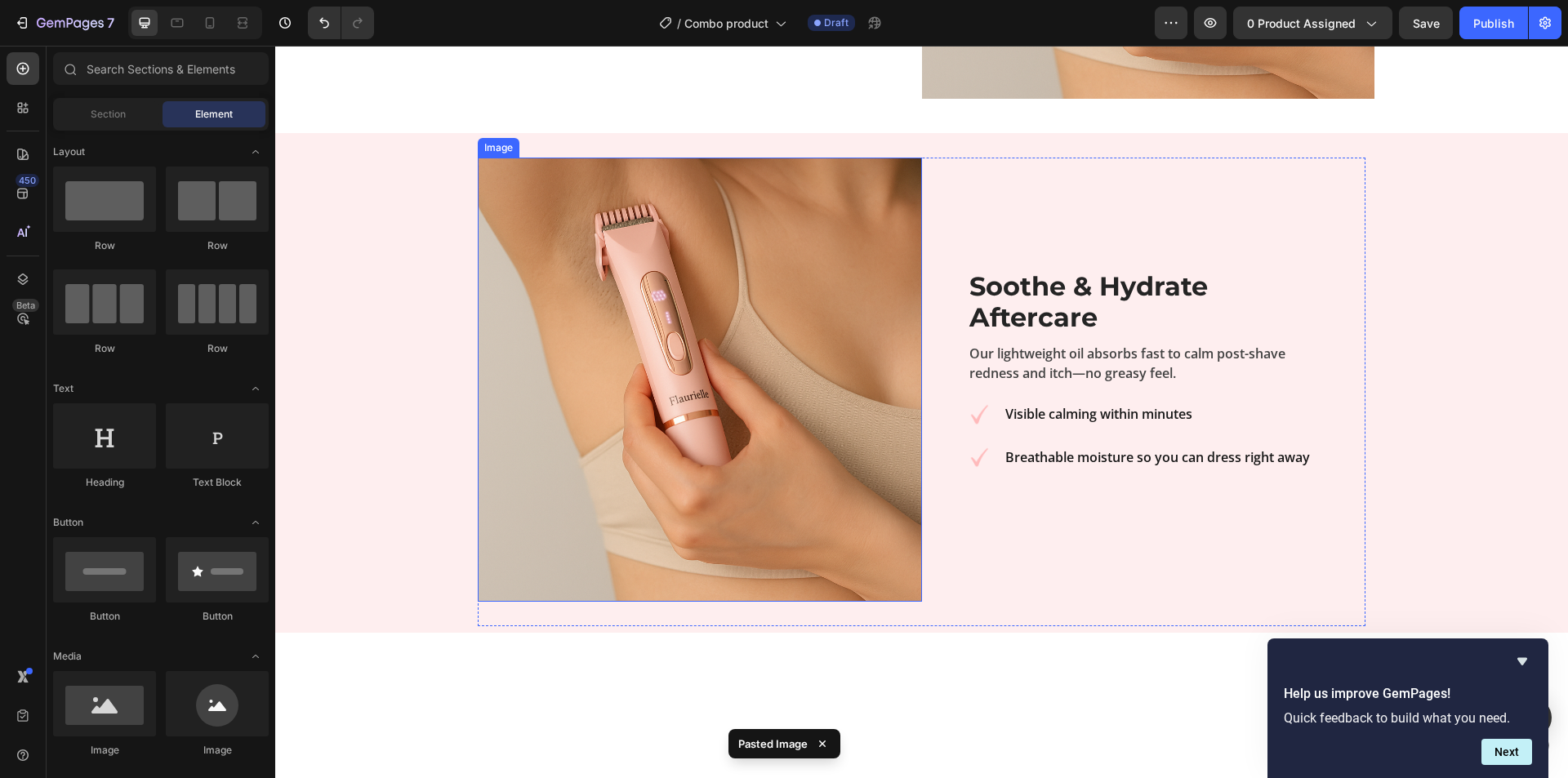
click at [600, 384] on img at bounding box center [700, 380] width 444 height 445
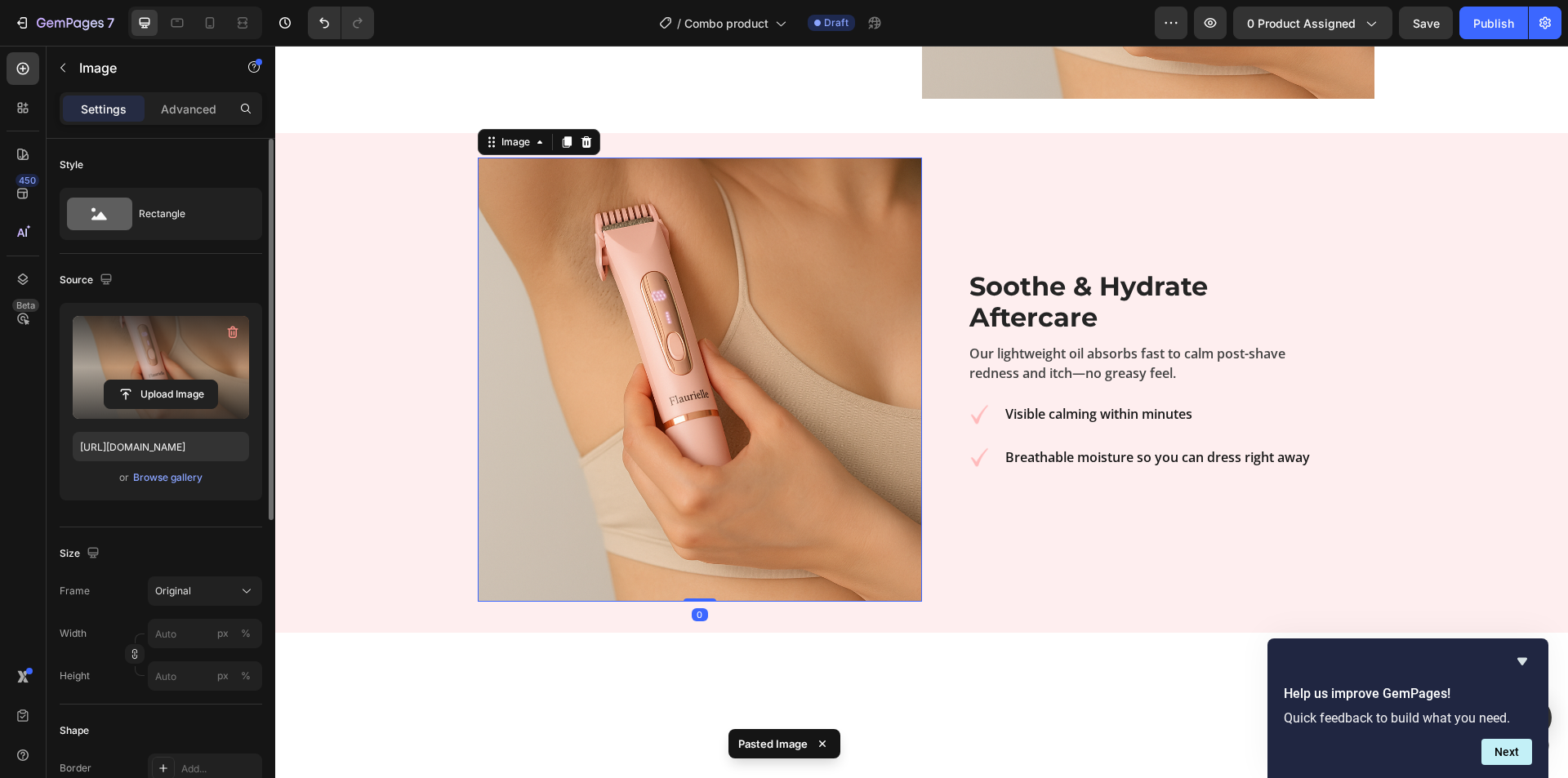
click at [123, 378] on label at bounding box center [161, 367] width 176 height 103
click at [123, 381] on input "file" at bounding box center [161, 394] width 113 height 27
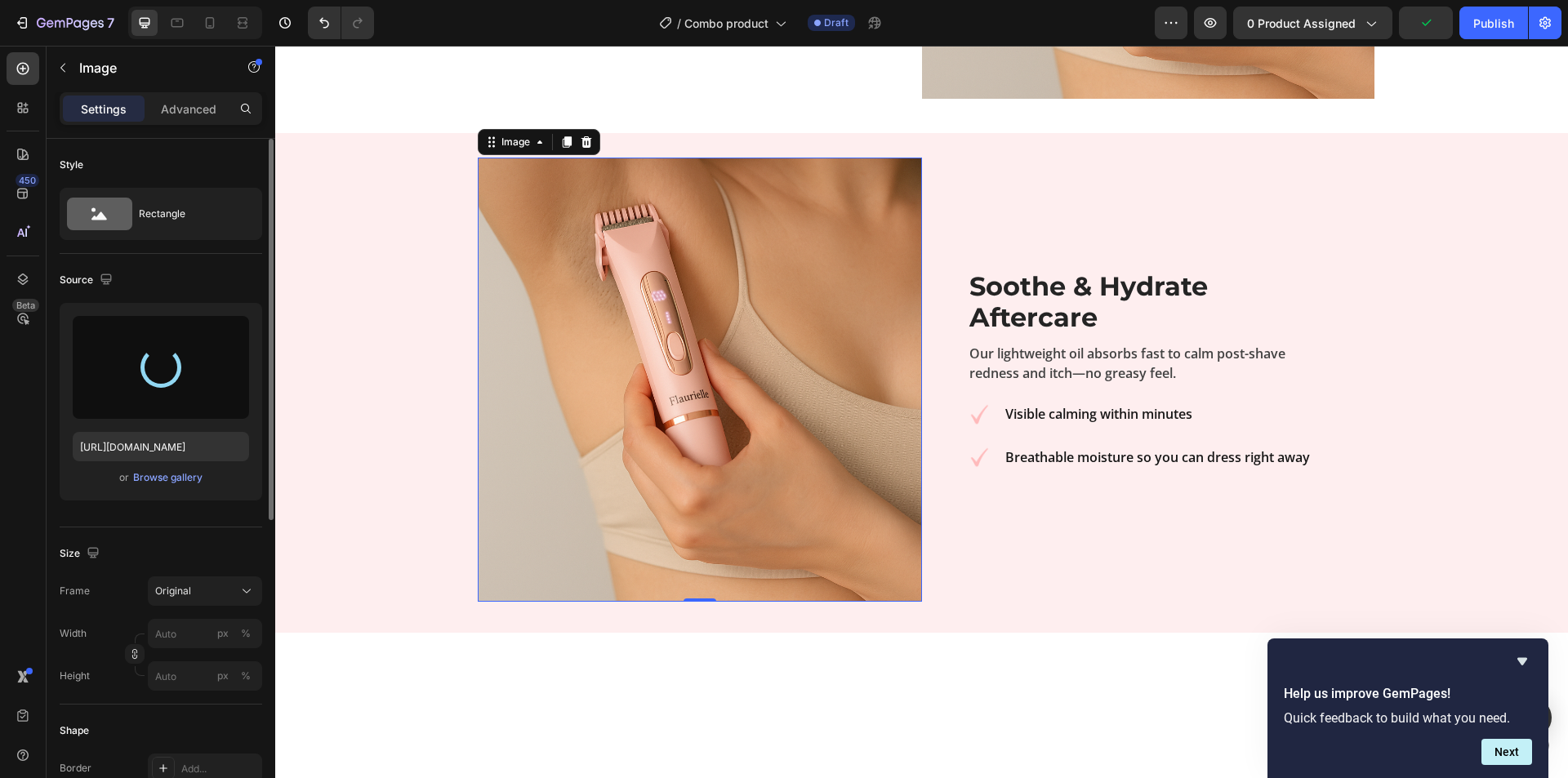
type input "https://cdn.shopify.com/s/files/1/0934/4198/2757/files/gempages_567407909139383…"
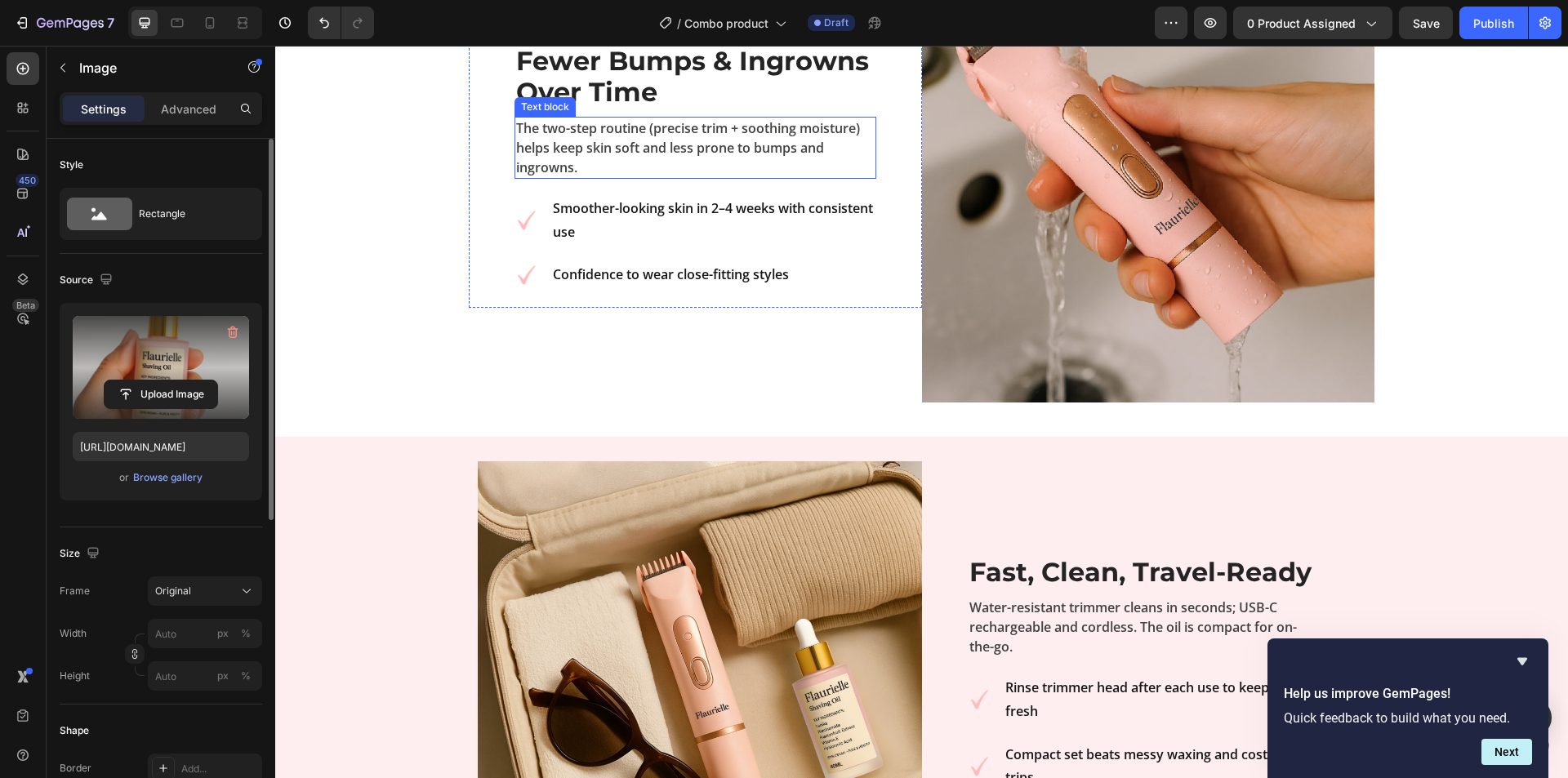
scroll to position [2774, 0]
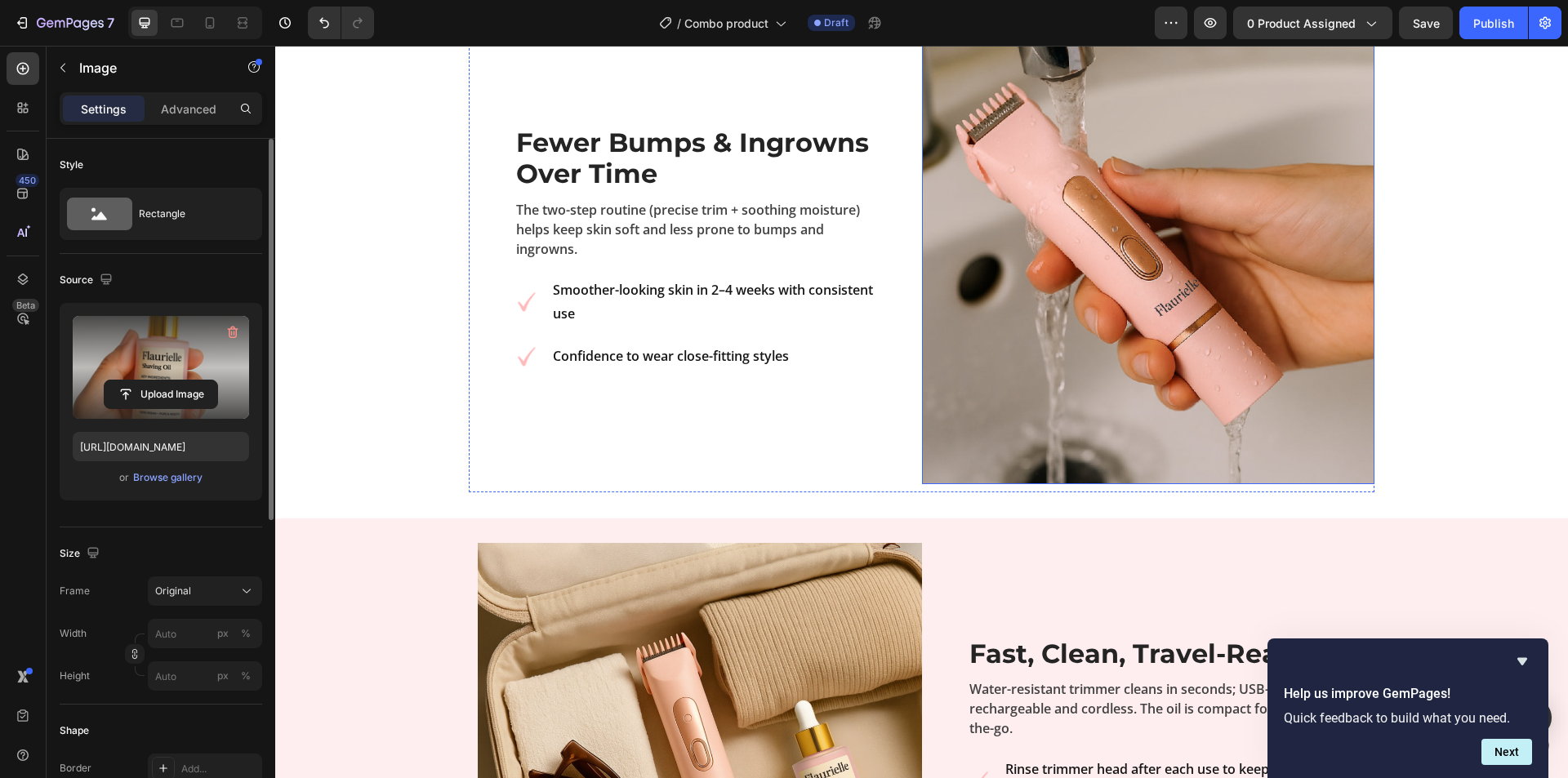
click at [974, 447] on img at bounding box center [1147, 258] width 452 height 453
click at [151, 372] on label at bounding box center [161, 367] width 176 height 103
click at [151, 381] on input "file" at bounding box center [161, 394] width 113 height 27
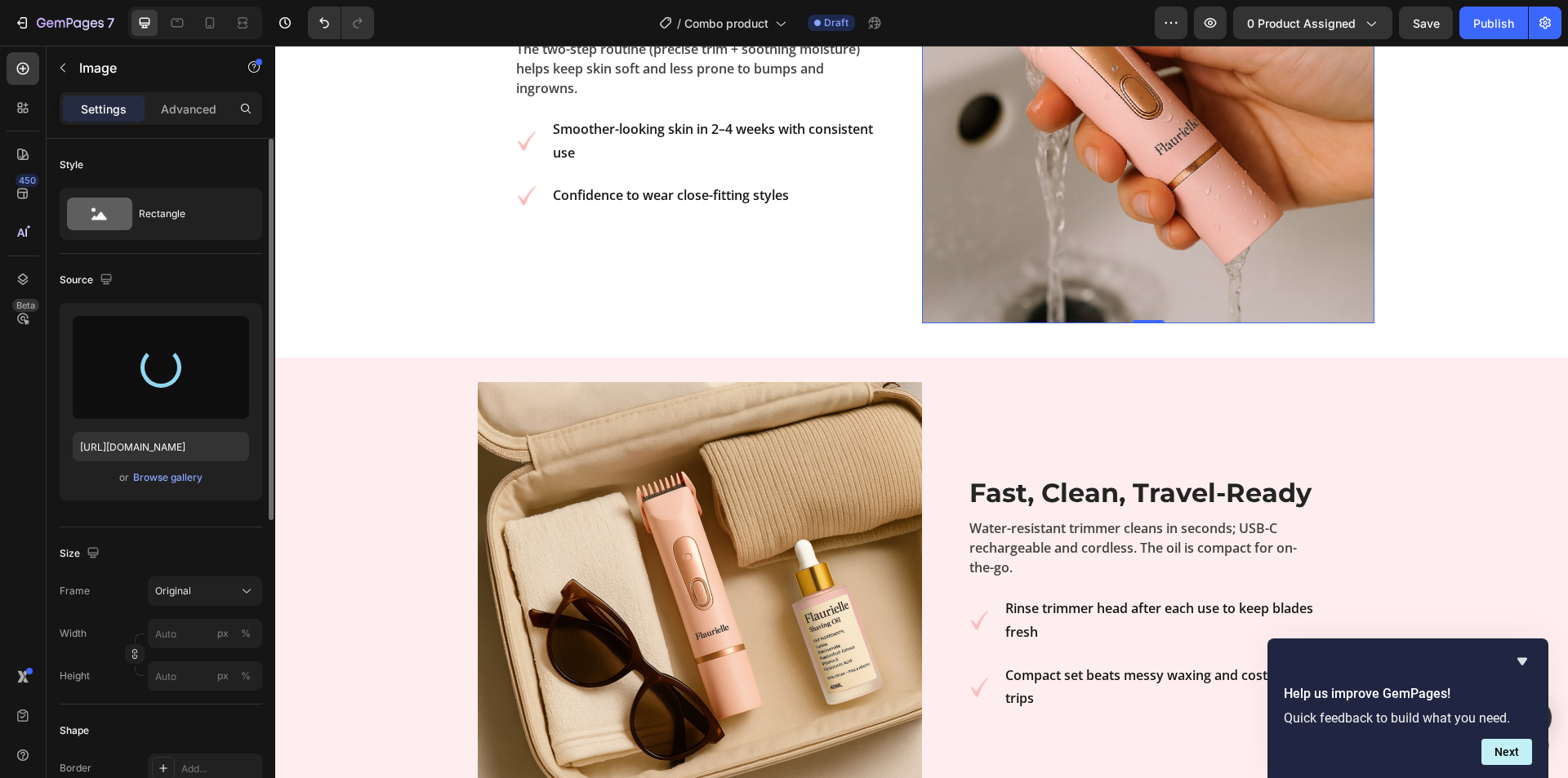
scroll to position [2937, 0]
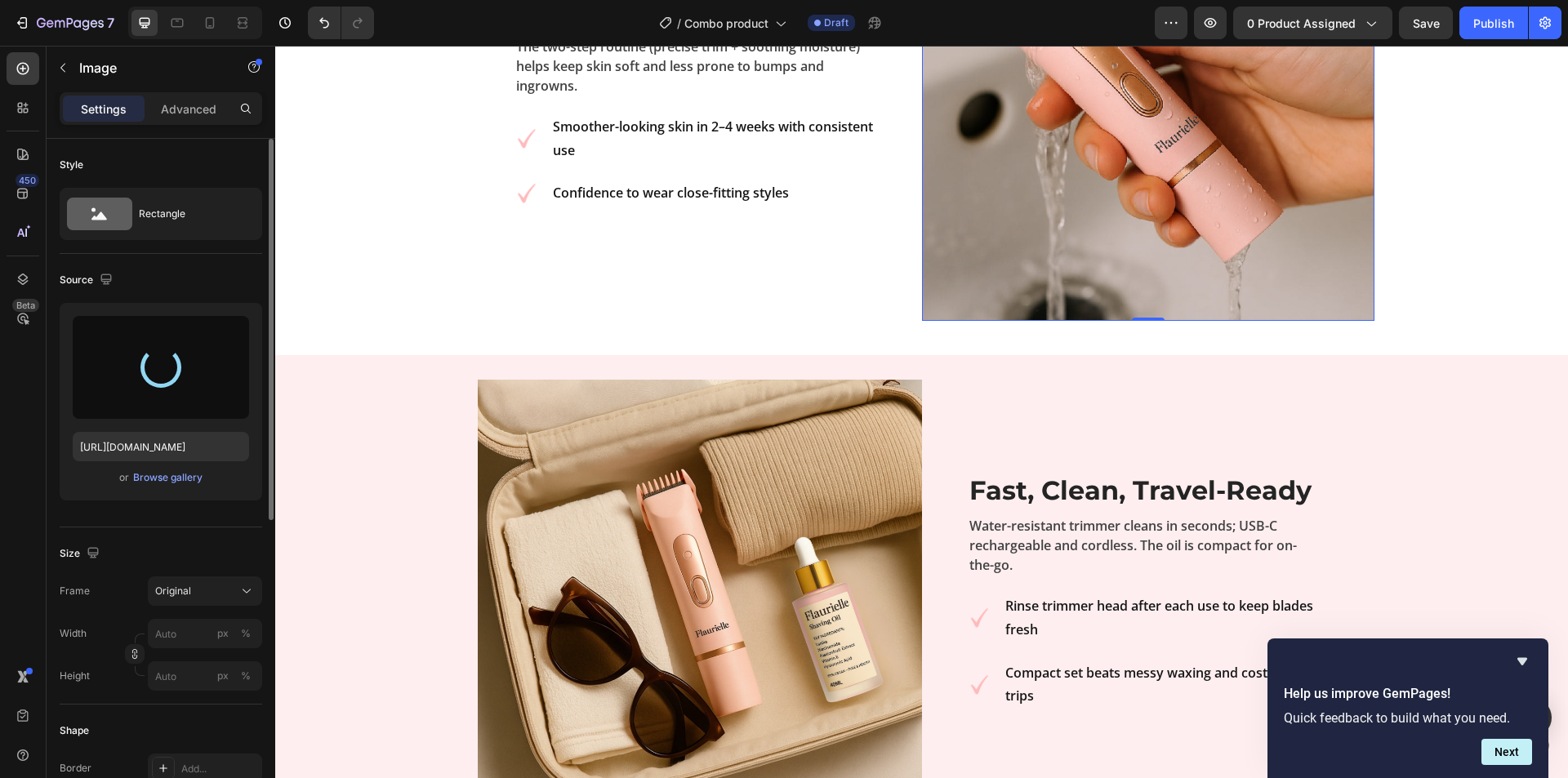
type input "https://cdn.shopify.com/s/files/1/0934/4198/2757/files/gempages_567407909139383…"
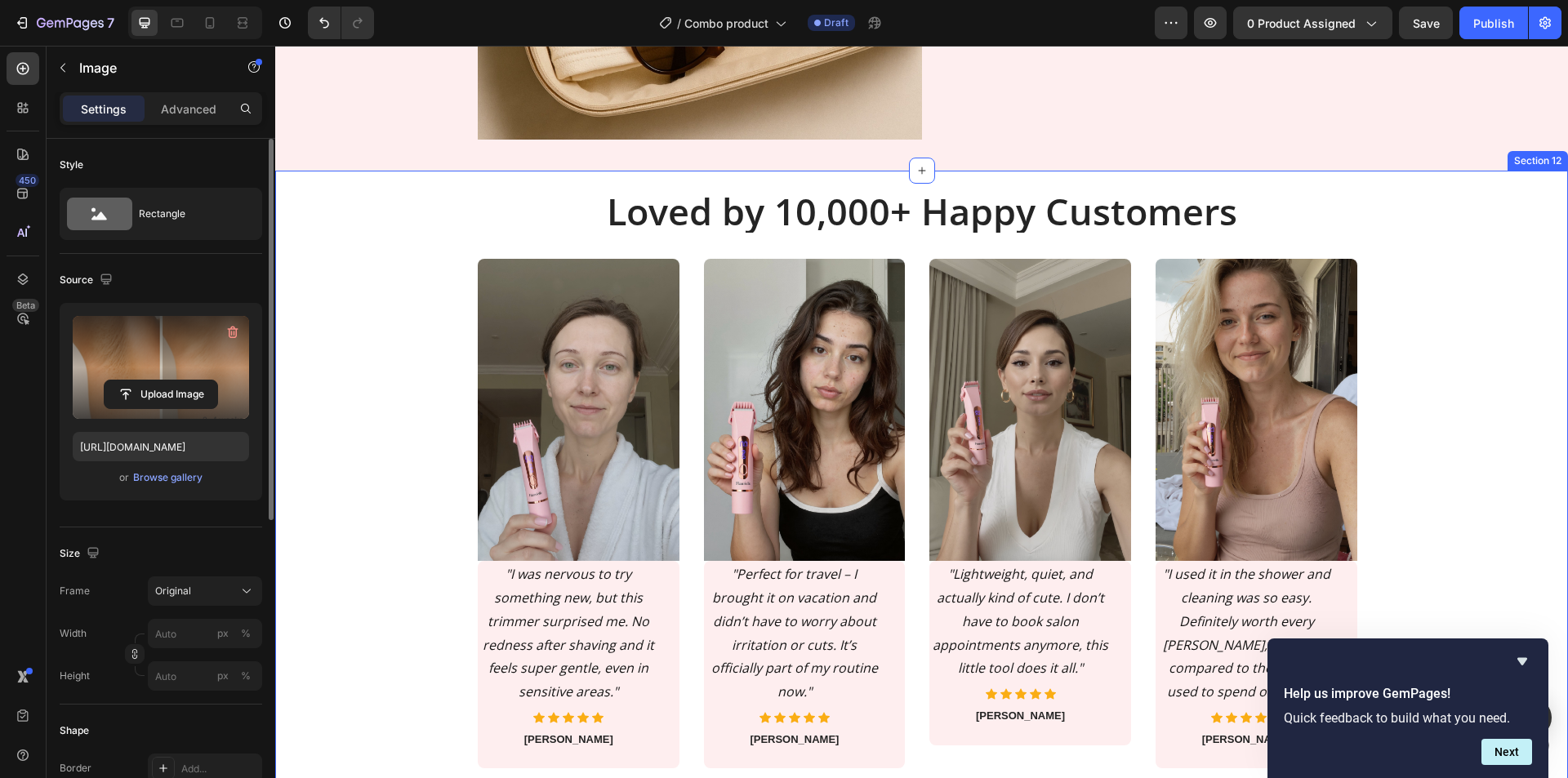
scroll to position [3917, 0]
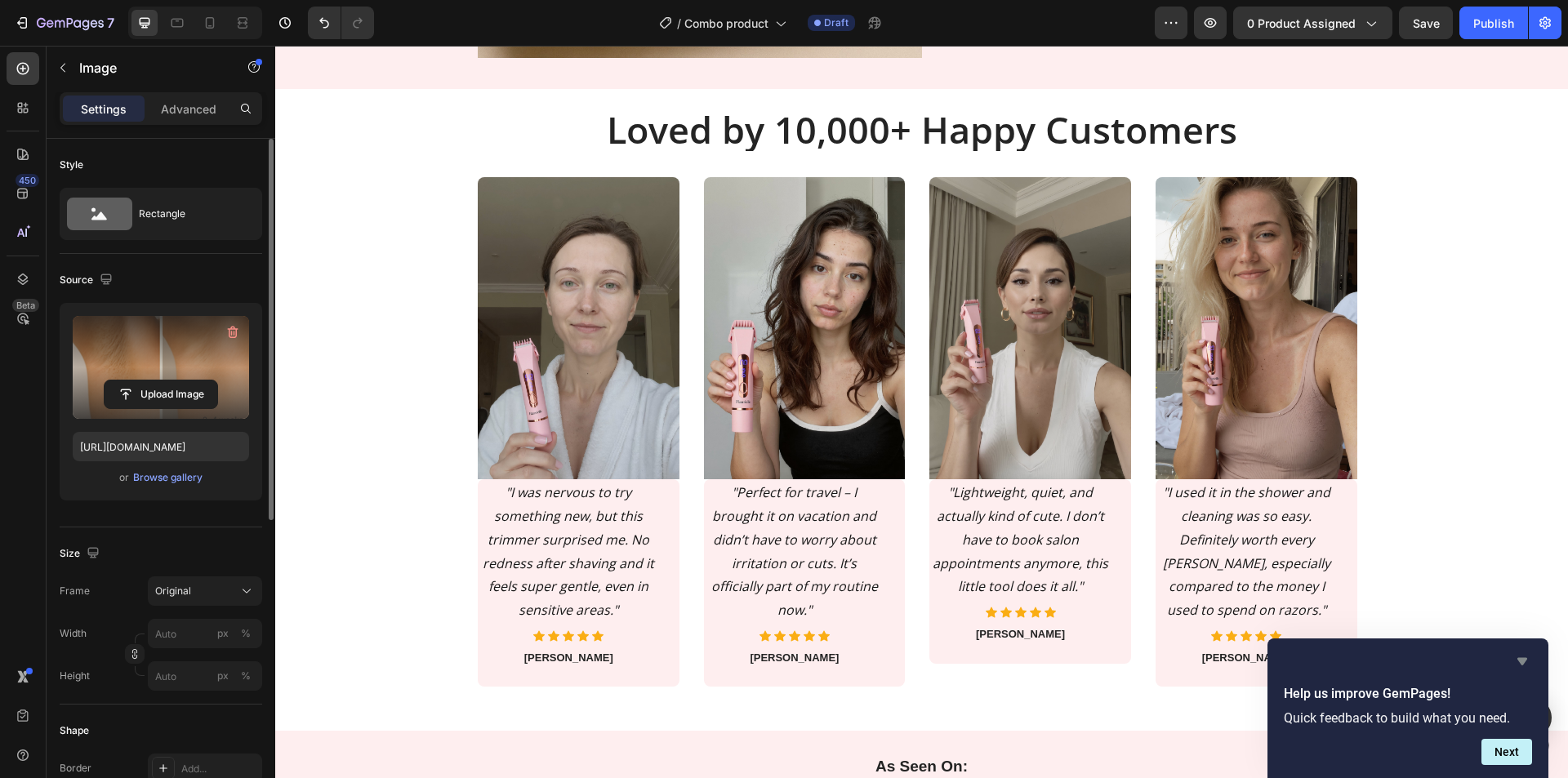
click at [1526, 664] on icon "Hide survey" at bounding box center [1522, 662] width 19 height 19
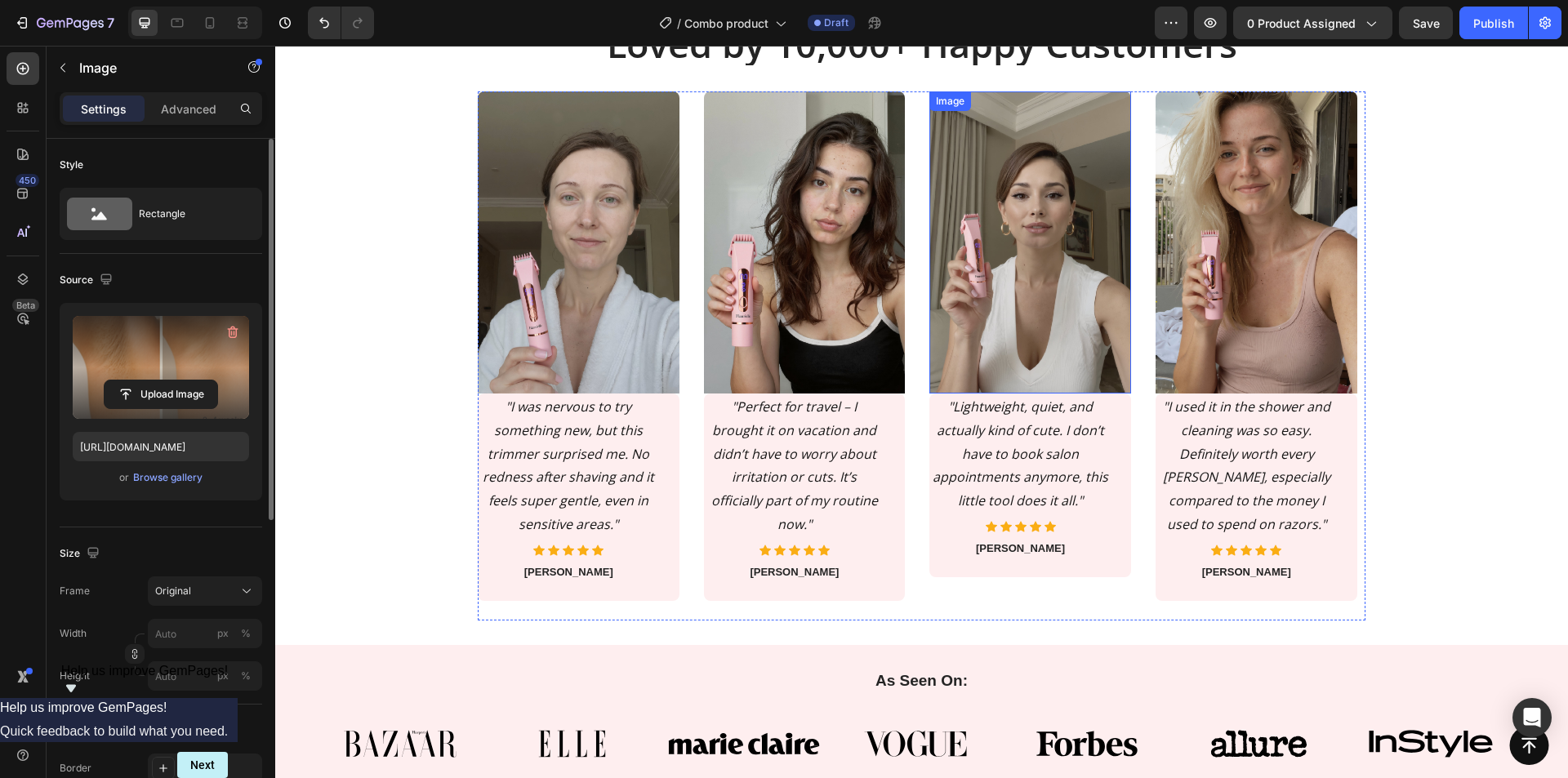
scroll to position [3836, 0]
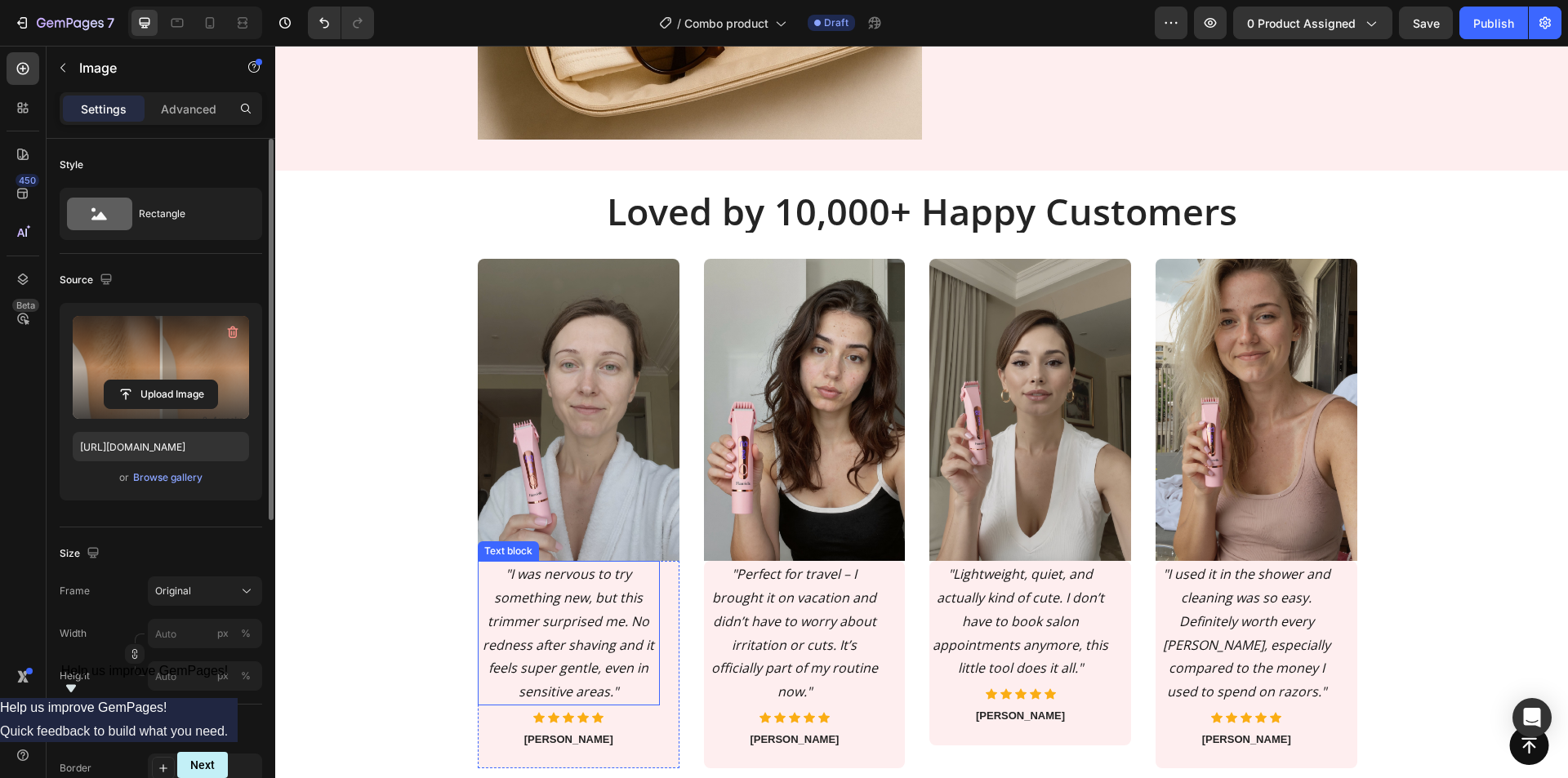
click at [547, 622] on icon ""I was nervous to try something new, but this trimmer surprised me. No redness …" at bounding box center [568, 633] width 171 height 136
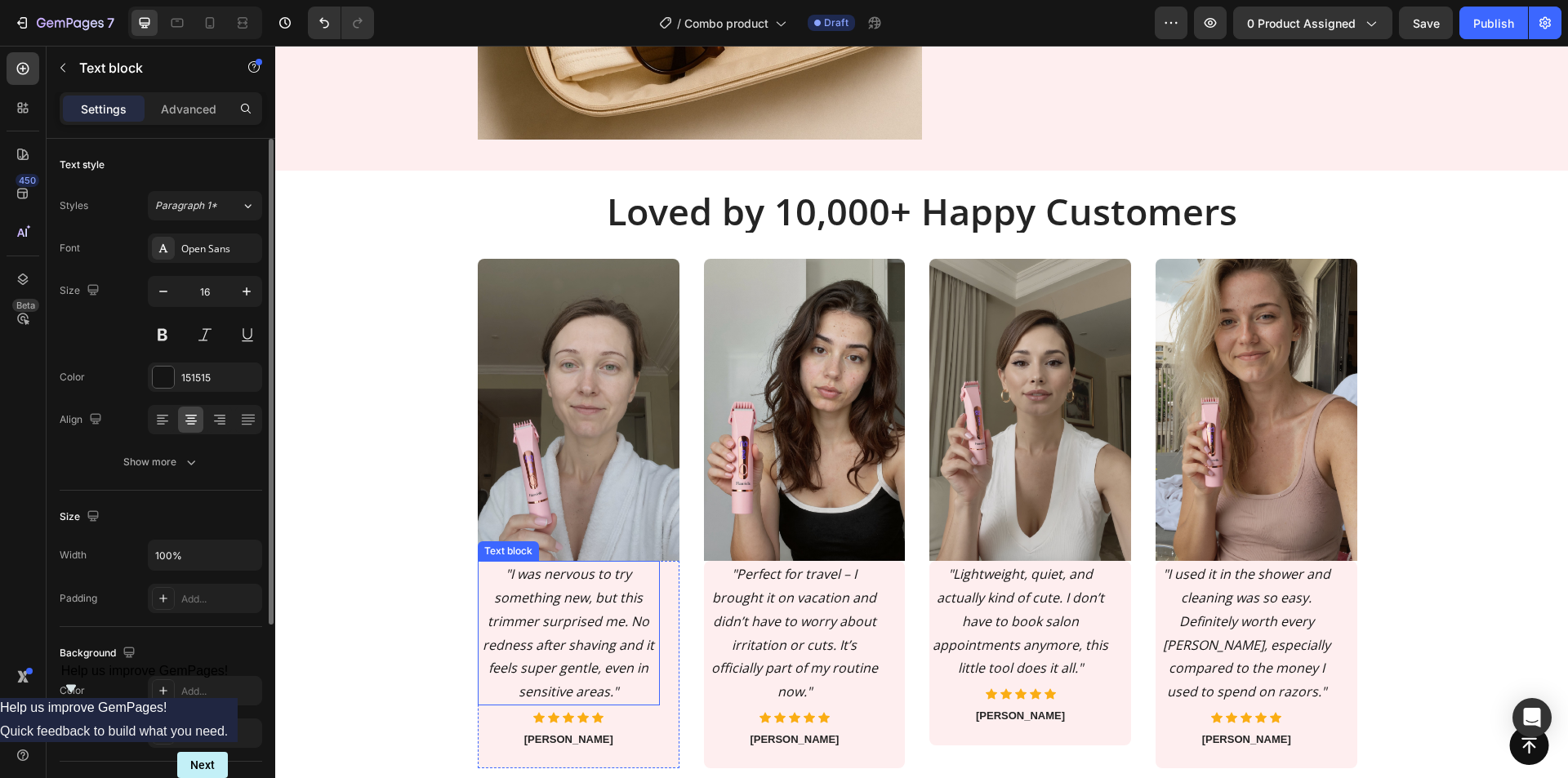
click at [547, 622] on icon ""I was nervous to try something new, but this trimmer surprised me. No redness …" at bounding box center [568, 633] width 171 height 136
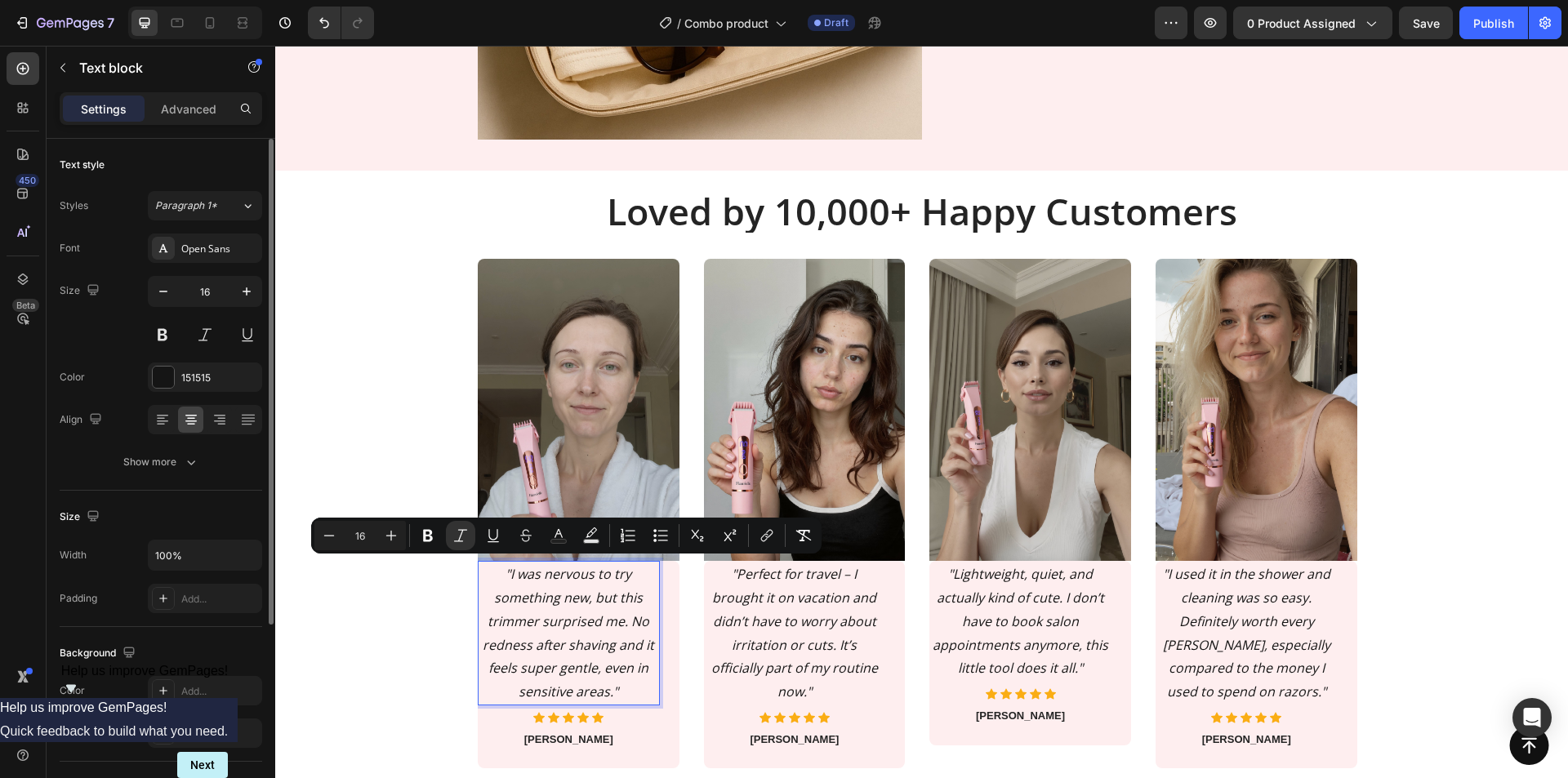
click at [547, 598] on icon ""I was nervous to try something new, but this trimmer surprised me. No redness …" at bounding box center [568, 633] width 171 height 136
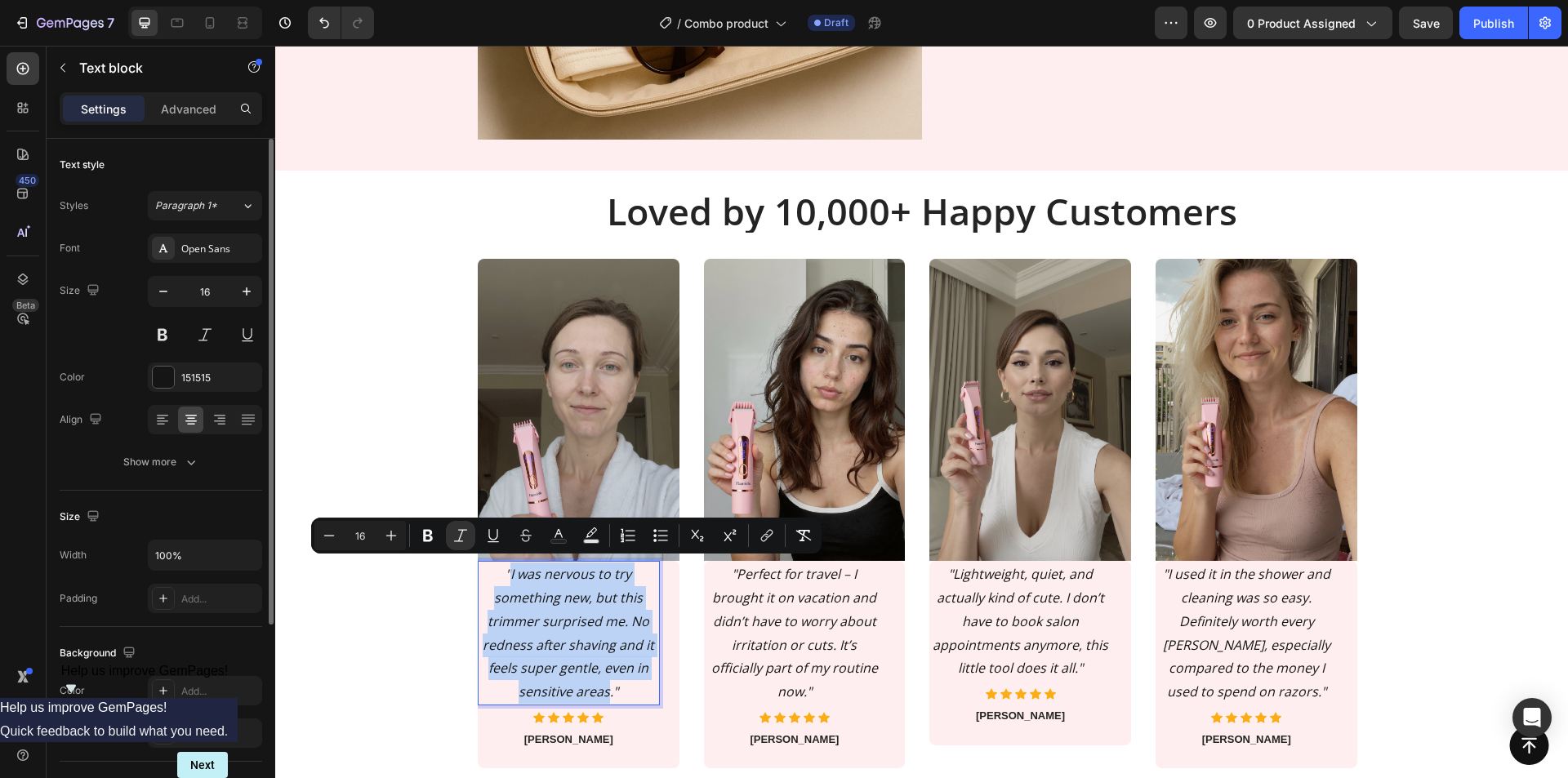
drag, startPoint x: 511, startPoint y: 566, endPoint x: 607, endPoint y: 684, distance: 152.1
click at [607, 684] on icon ""I was nervous to try something new, but this trimmer surprised me. No redness …" at bounding box center [568, 633] width 171 height 136
drag, startPoint x: 554, startPoint y: 602, endPoint x: 533, endPoint y: 591, distance: 23.7
click at [552, 601] on icon ""I was nervous to try something new, but this trimmer surprised me. No redness …" at bounding box center [568, 633] width 171 height 136
click at [517, 578] on icon ""I was nervous to try something new, but this trimmer surprised me. No redness …" at bounding box center [568, 633] width 171 height 136
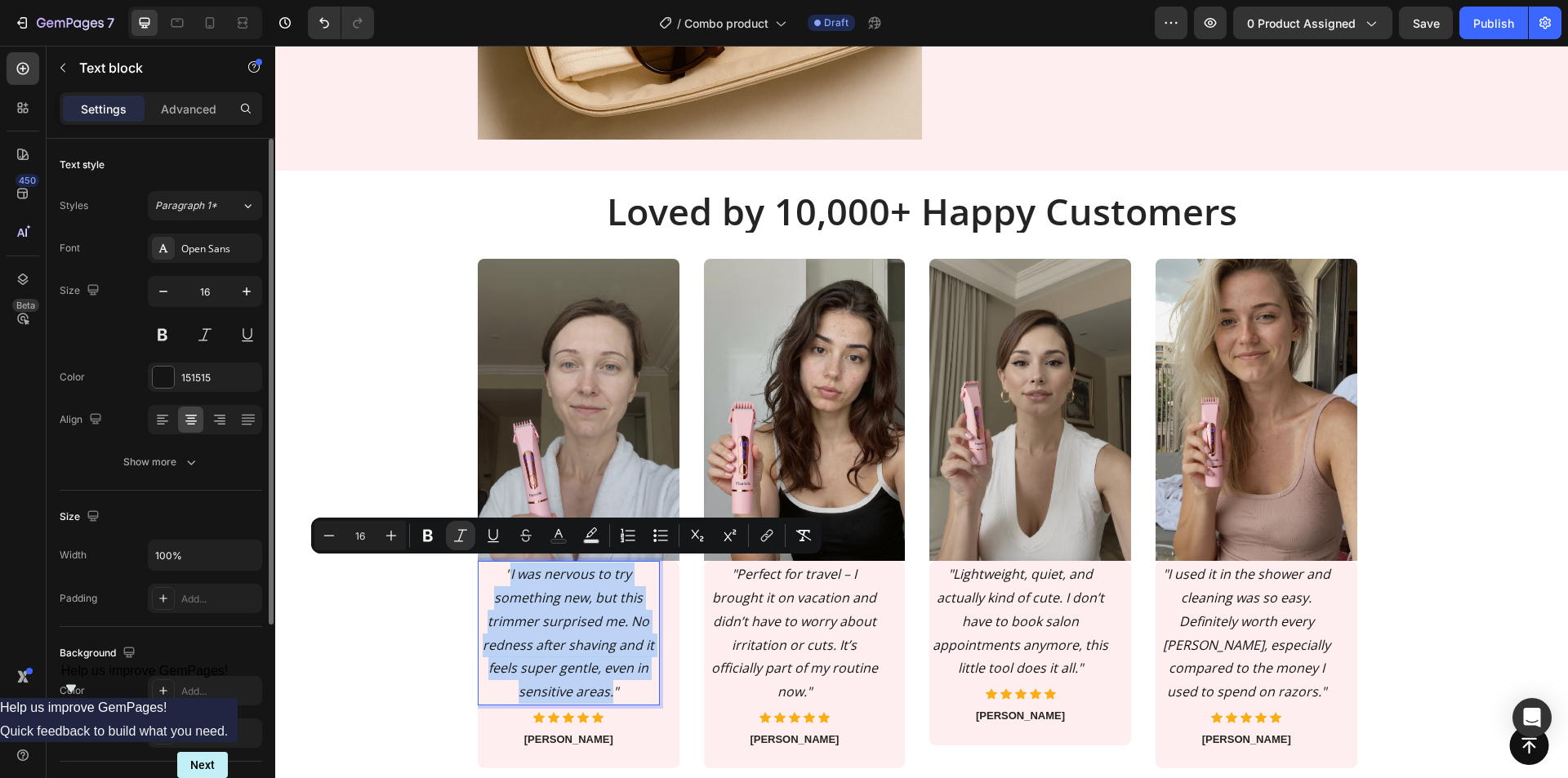
drag, startPoint x: 511, startPoint y: 572, endPoint x: 609, endPoint y: 698, distance: 159.6
click at [609, 698] on p ""I was nervous to try something new, but this trimmer surprised me. No redness …" at bounding box center [569, 633] width 179 height 141
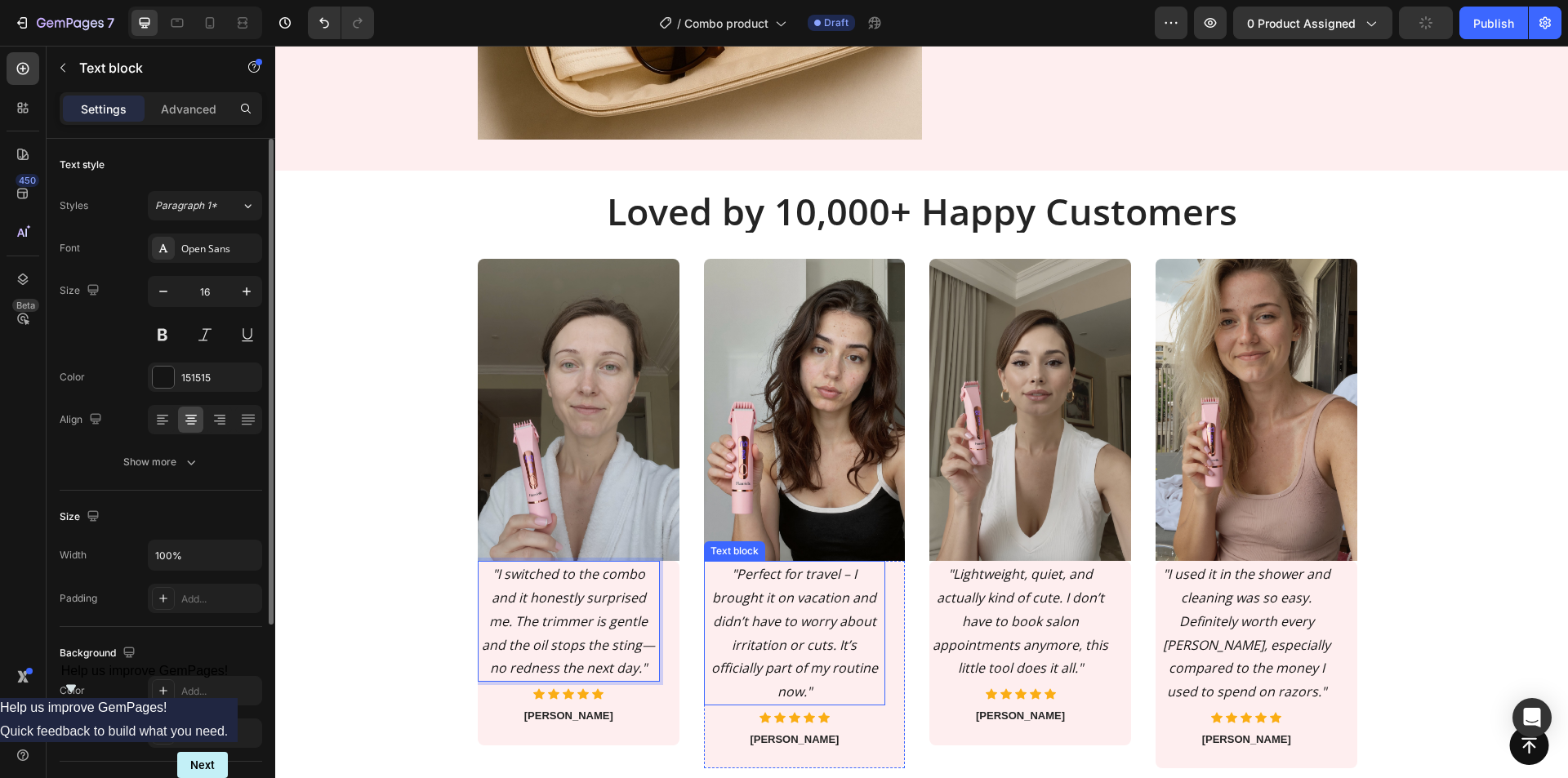
click at [773, 612] on icon ""Perfect for travel – I brought it on vacation and didn’t have to worry about i…" at bounding box center [795, 633] width 167 height 136
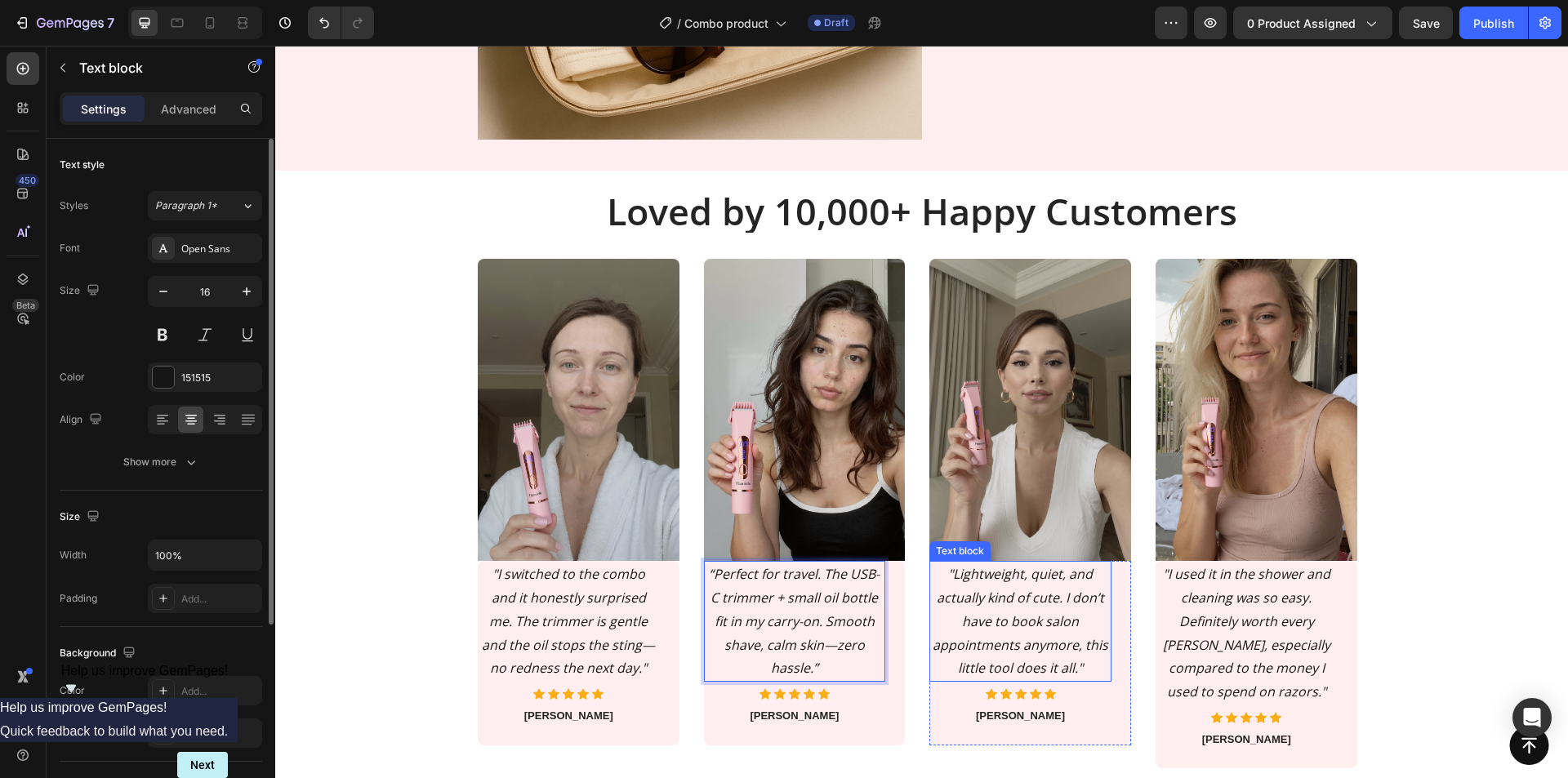
click at [997, 616] on icon ""Lightweight, quiet, and actually kind of cute. I don’t have to book salon appo…" at bounding box center [1020, 621] width 175 height 112
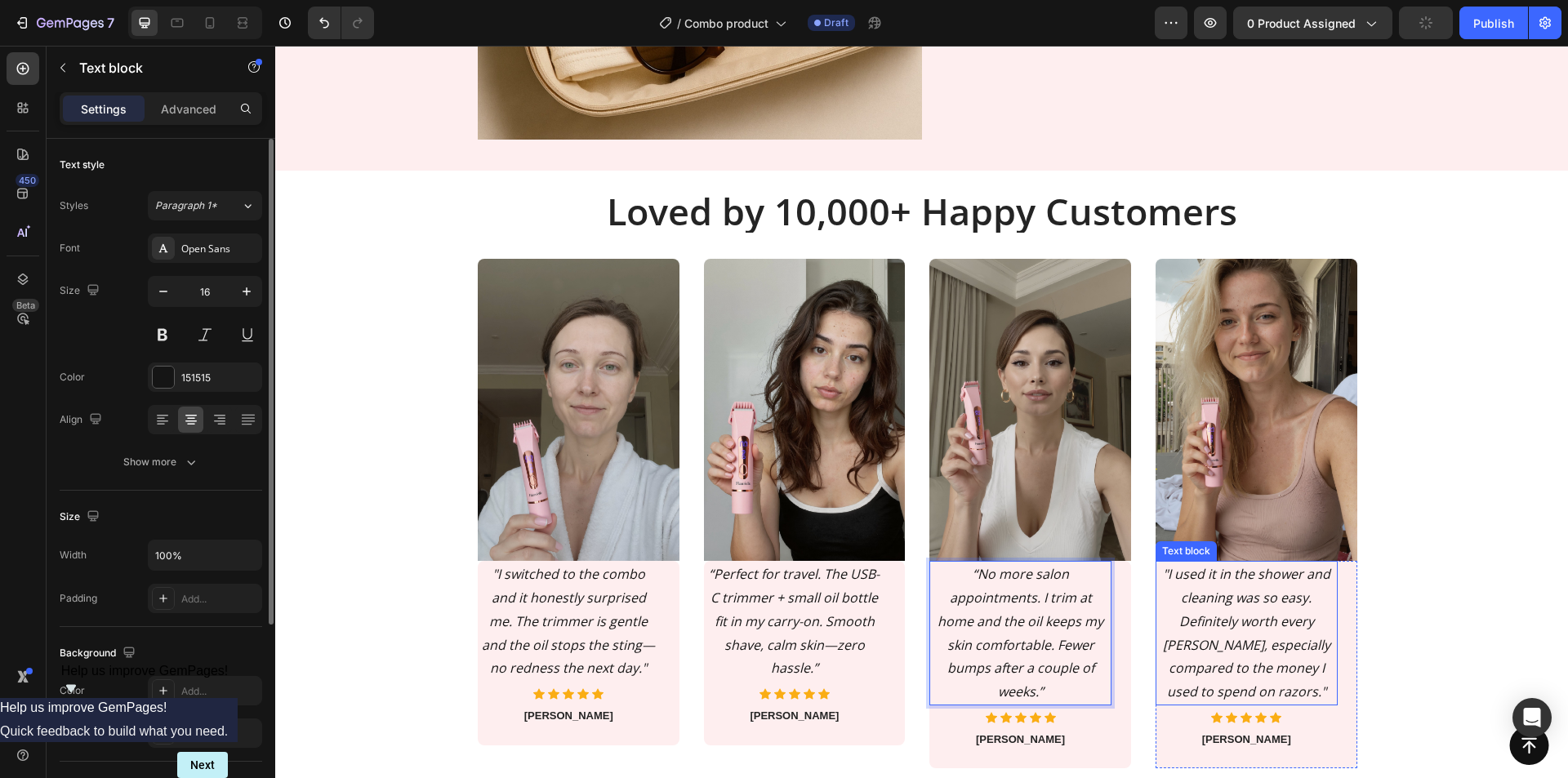
click at [1220, 620] on icon ""I used it in the shower and cleaning was so easy. Definitely worth every penny…" at bounding box center [1247, 633] width 168 height 136
click at [1220, 621] on icon ""I used it in the shower and cleaning was so easy. Definitely worth every penny…" at bounding box center [1247, 633] width 168 height 136
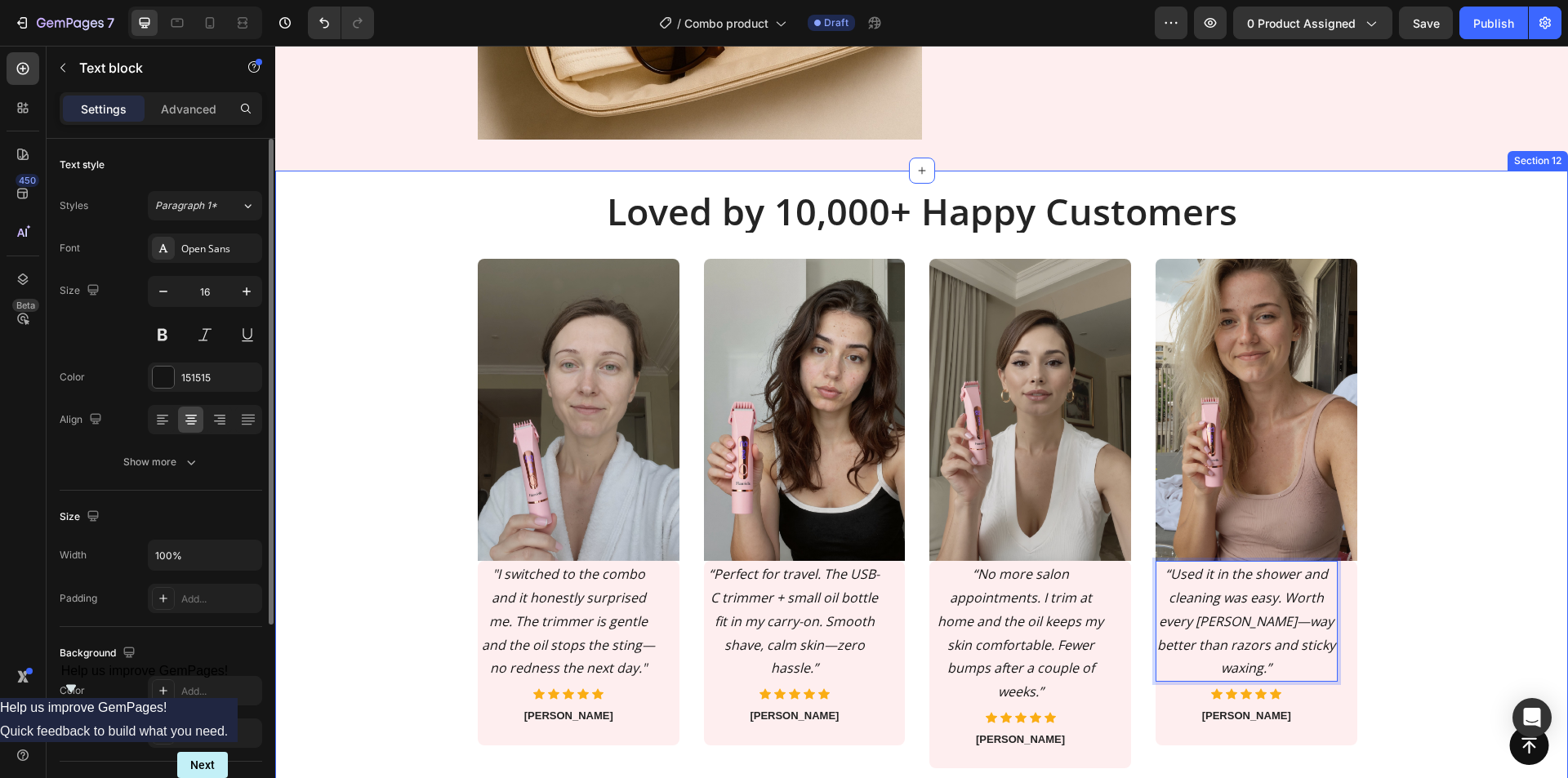
click at [1418, 591] on div "Loved by 10,000+ Happy Customers Heading Loved by 10,000+ Happy Customers Headi…" at bounding box center [922, 491] width 1268 height 594
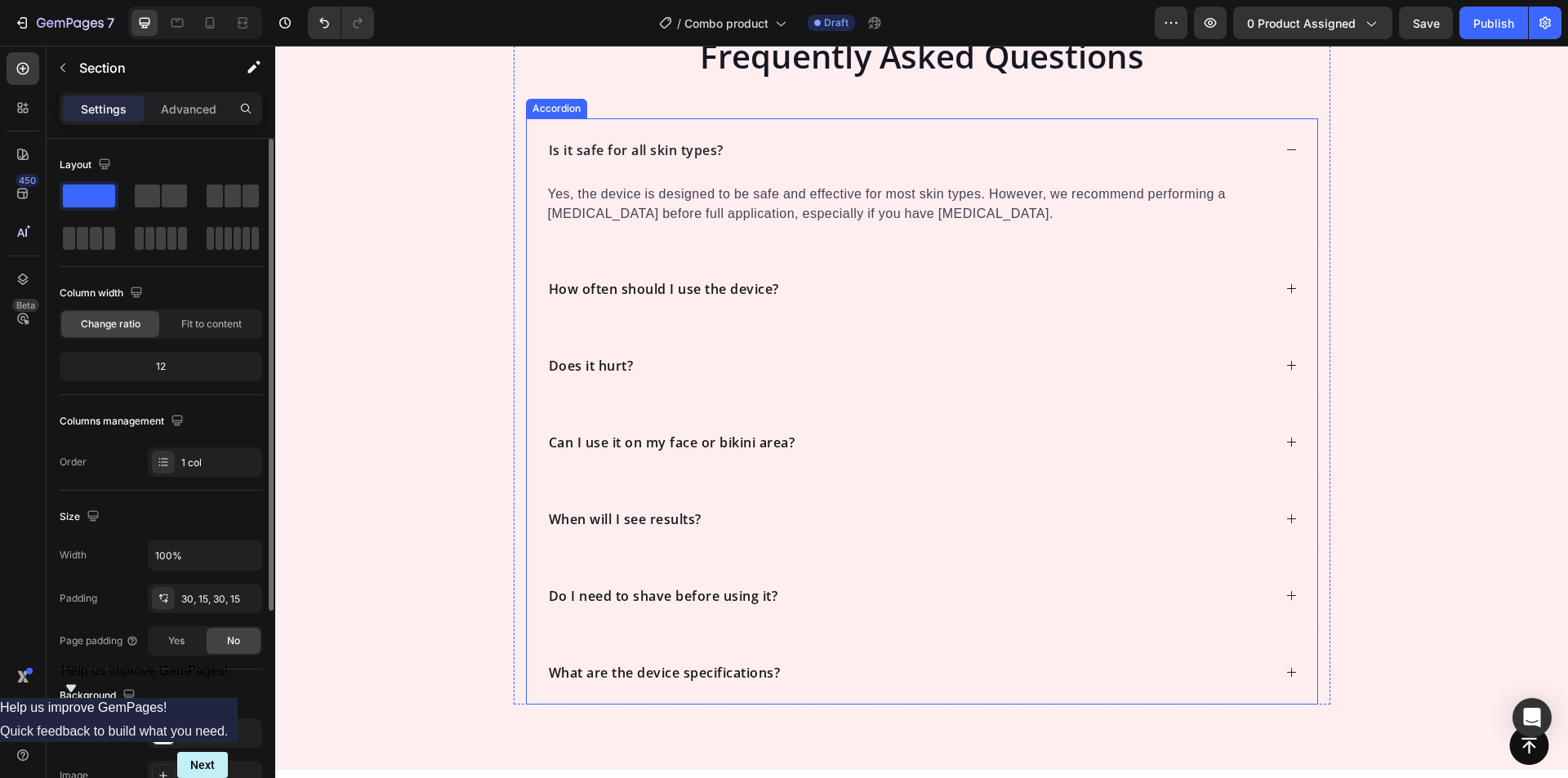
scroll to position [5143, 0]
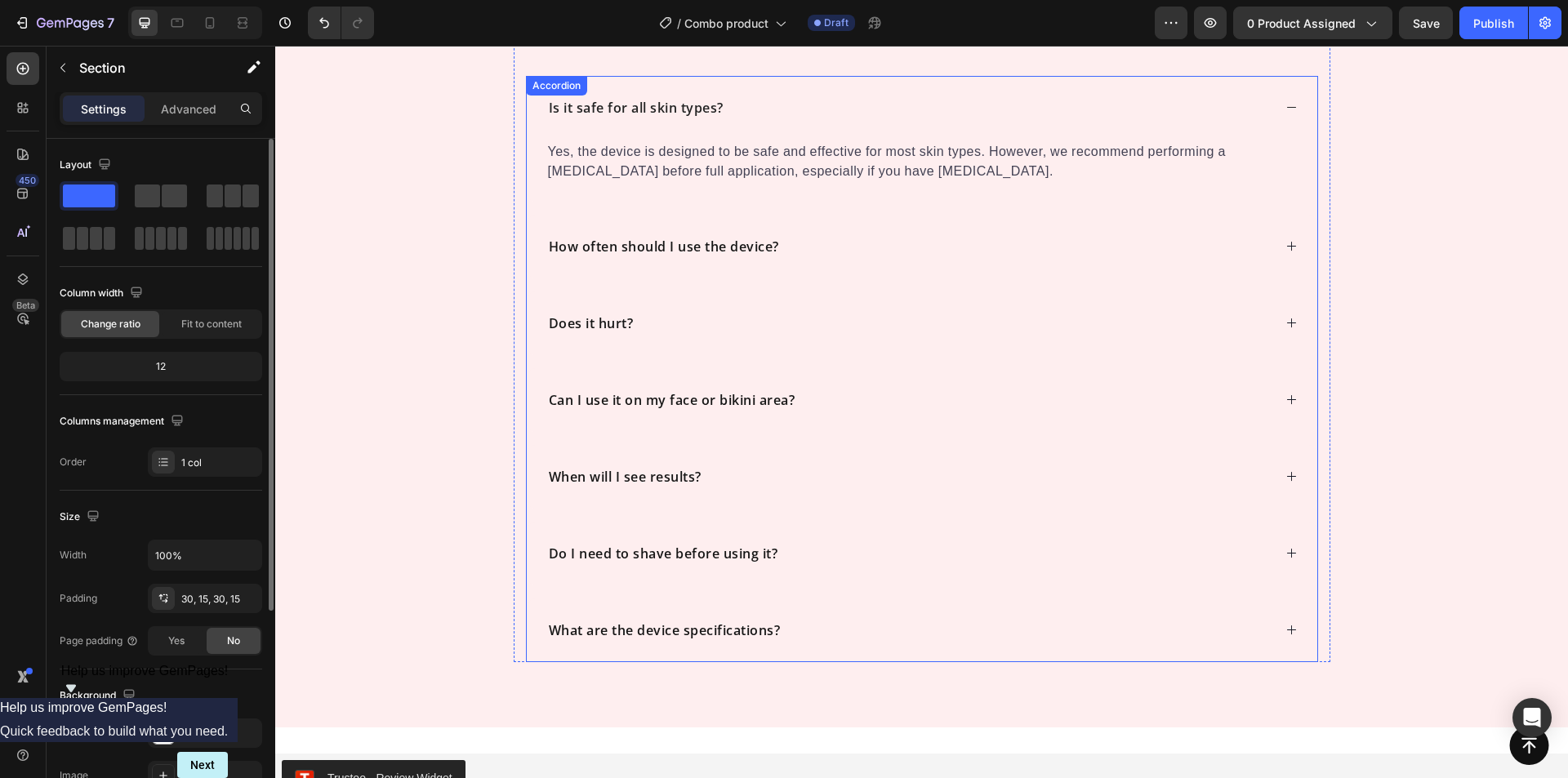
click at [676, 113] on strong "Is it safe for all skin types?" at bounding box center [636, 108] width 175 height 18
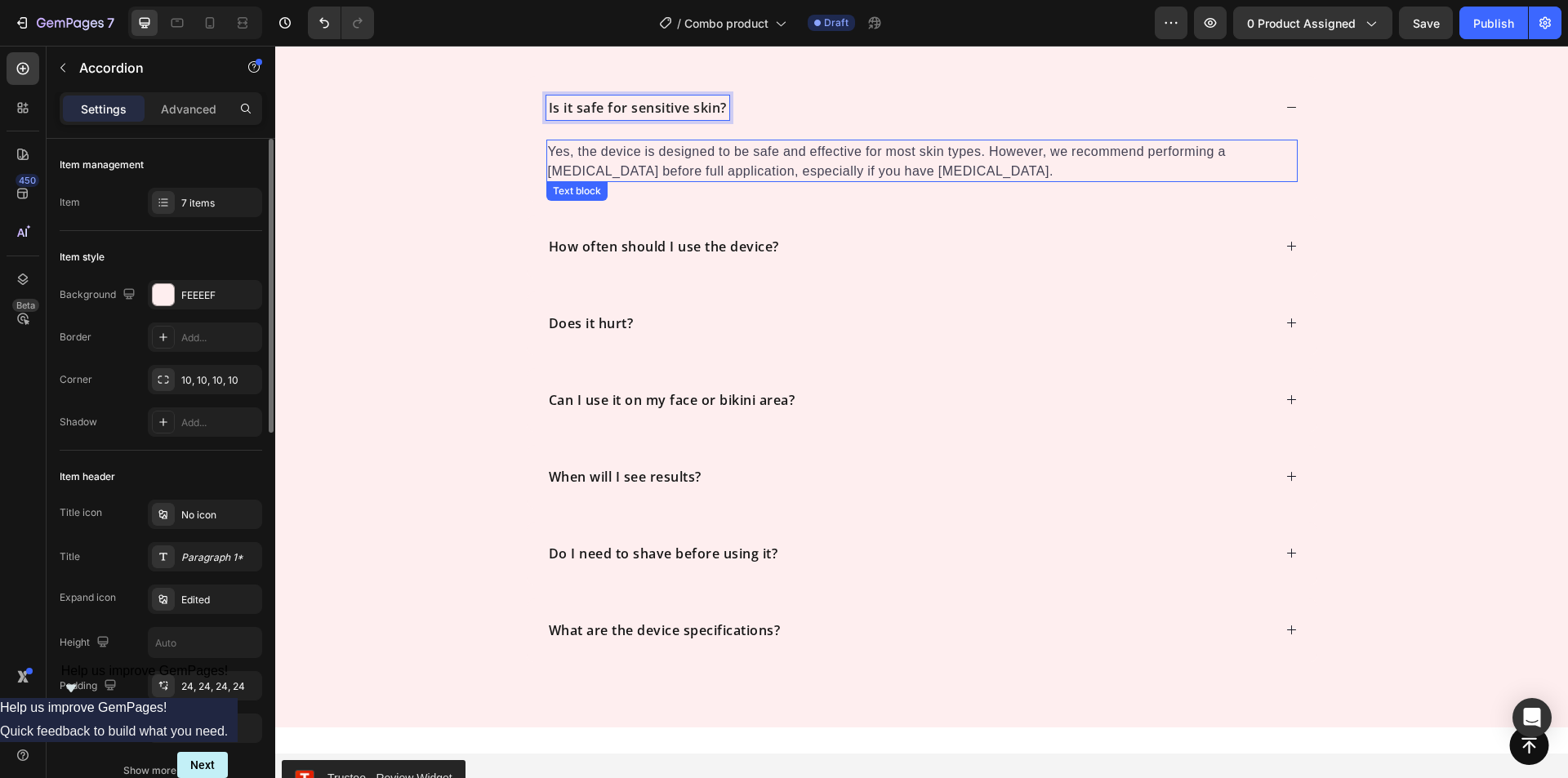
click at [733, 161] on p "Yes, the device is designed to be safe and effective for most skin types. Howev…" at bounding box center [922, 161] width 748 height 39
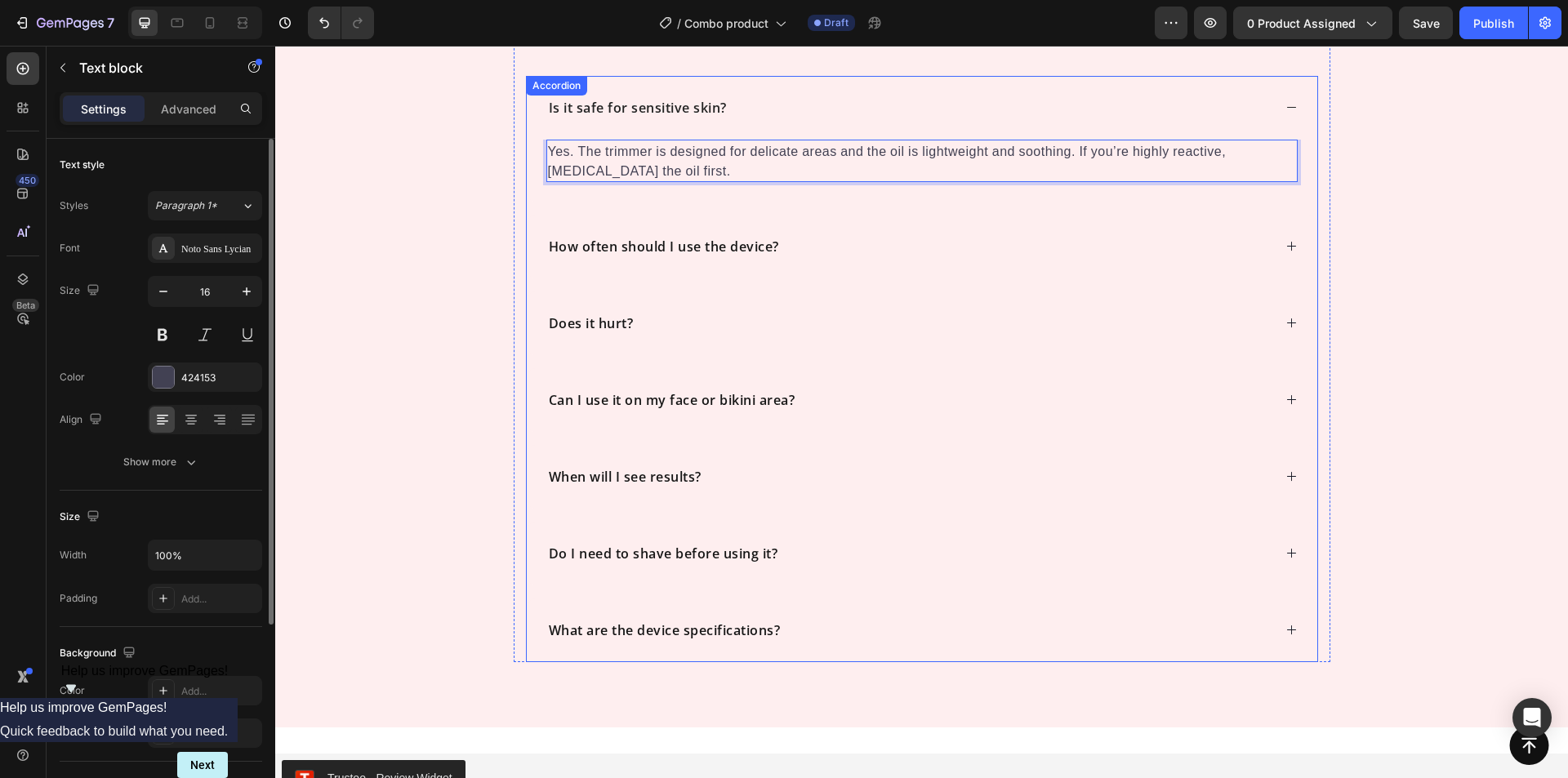
click at [730, 249] on strong "How often should I use the device?" at bounding box center [663, 246] width 230 height 18
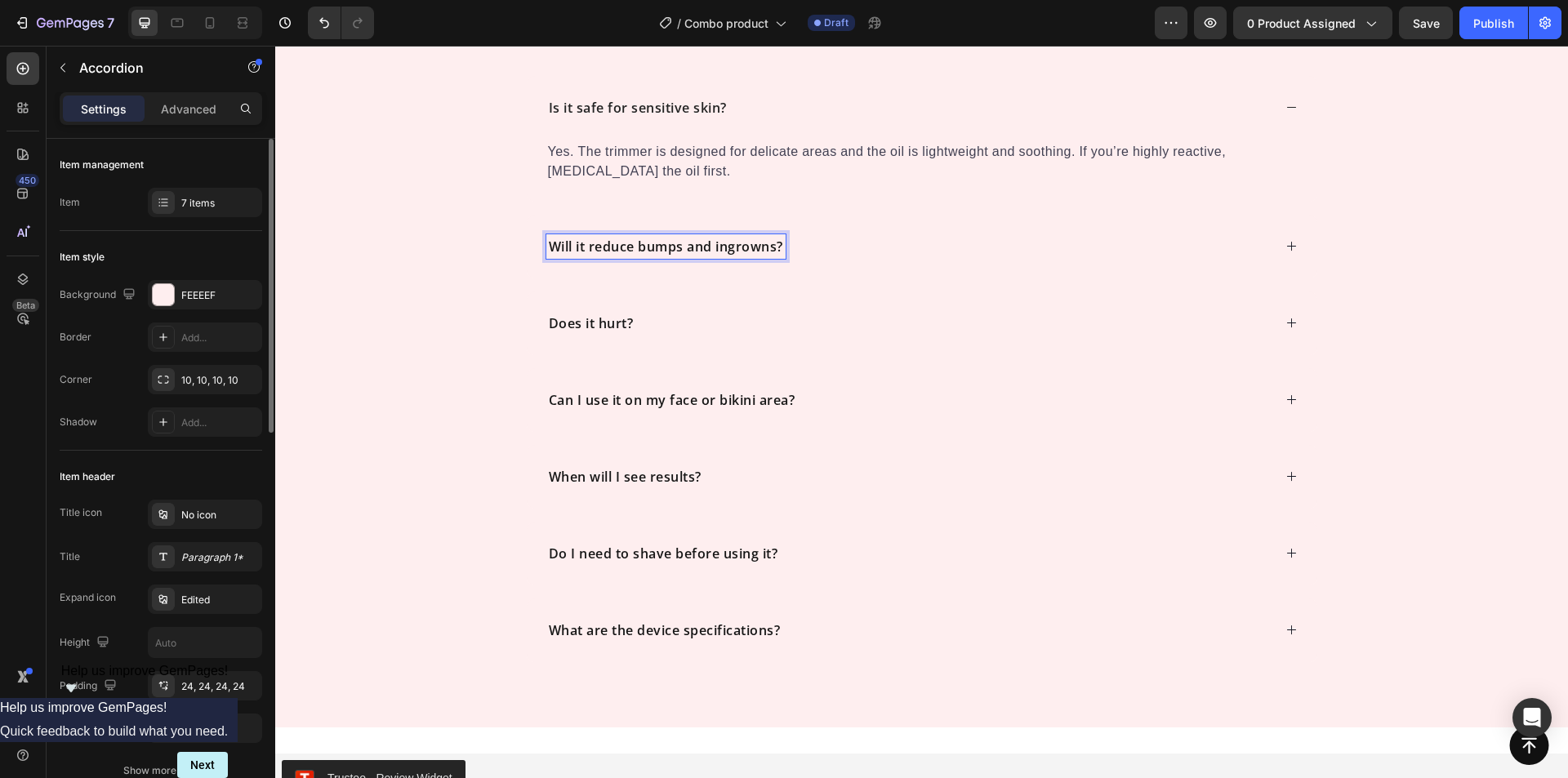
click at [836, 248] on div "Will it reduce bumps and ingrowns?" at bounding box center [909, 247] width 726 height 25
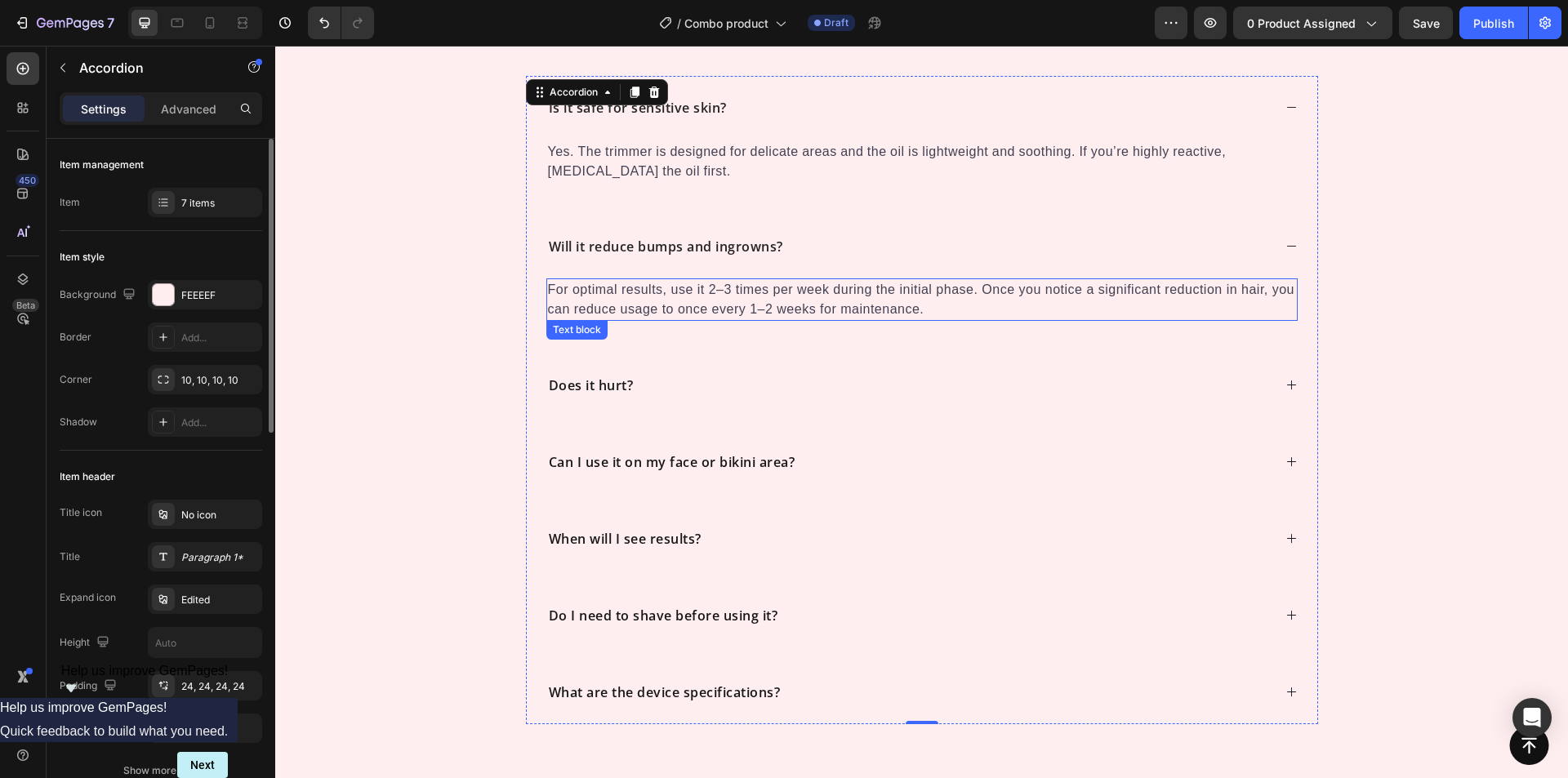
click at [744, 293] on p "For optimal results, use it 2–3 times per week during the initial phase. Once y…" at bounding box center [922, 300] width 748 height 39
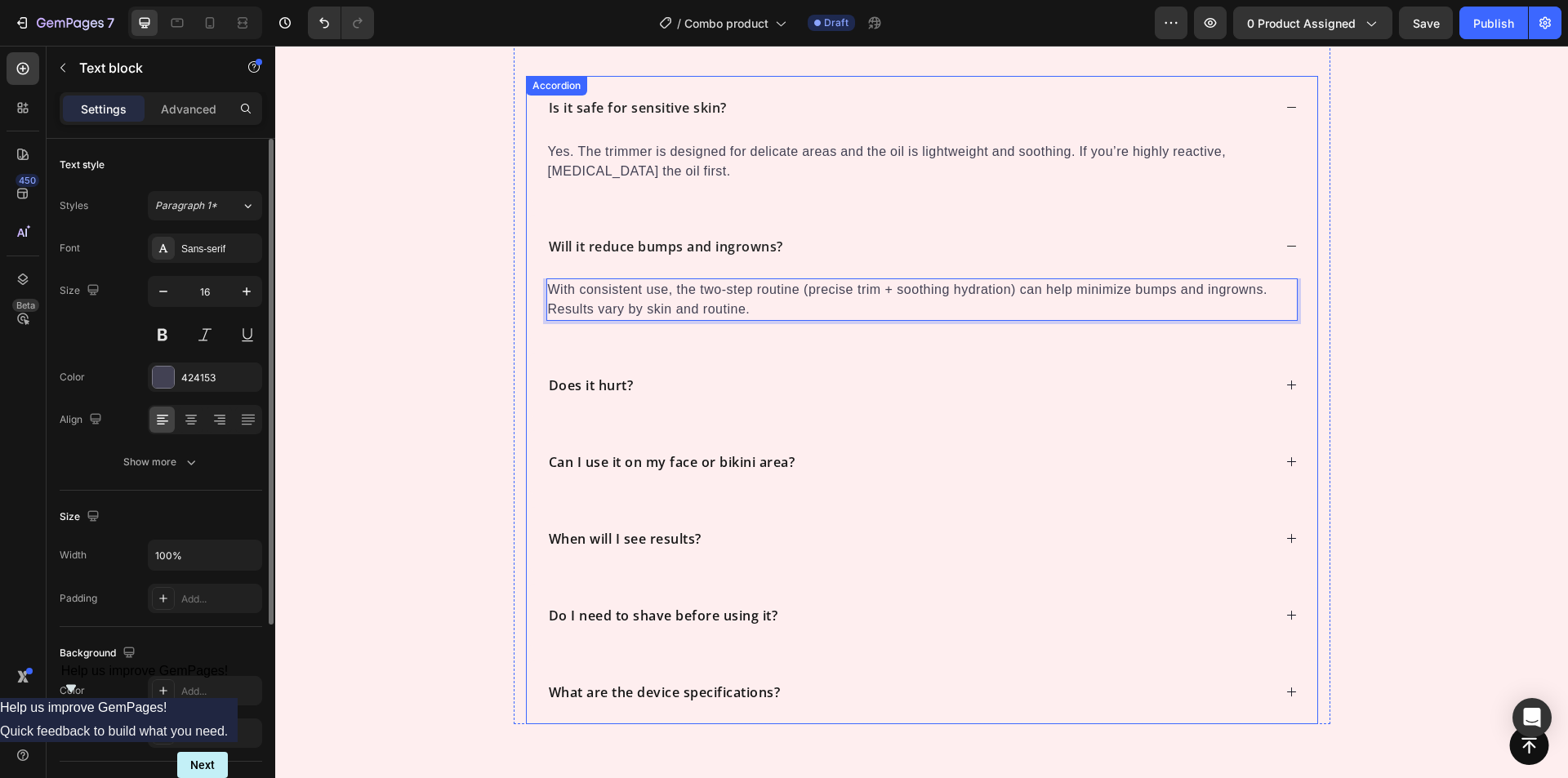
click at [613, 381] on strong "Does it hurt?" at bounding box center [591, 385] width 85 height 18
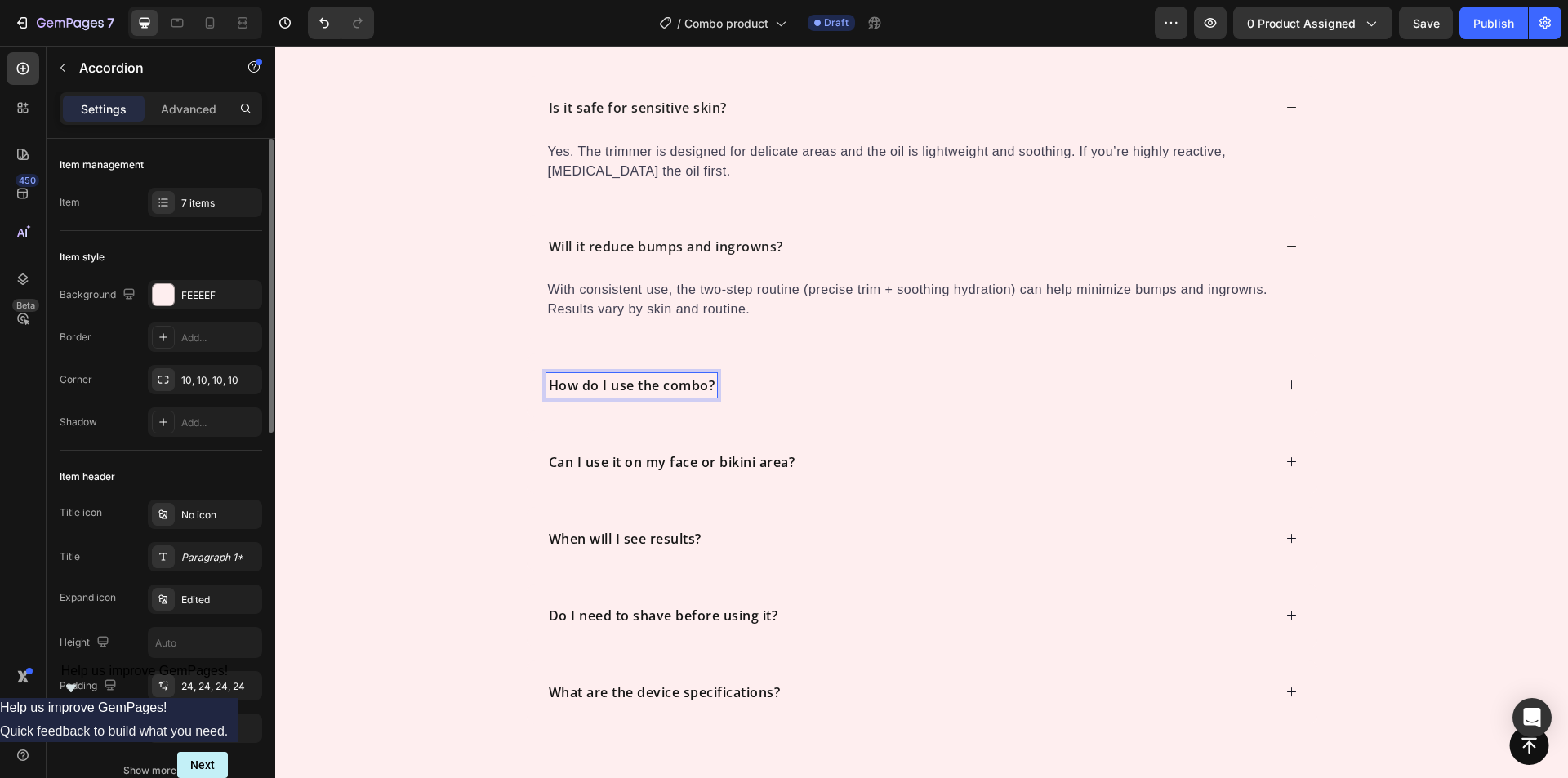
click at [784, 392] on div "How do I use the combo?" at bounding box center [909, 385] width 726 height 25
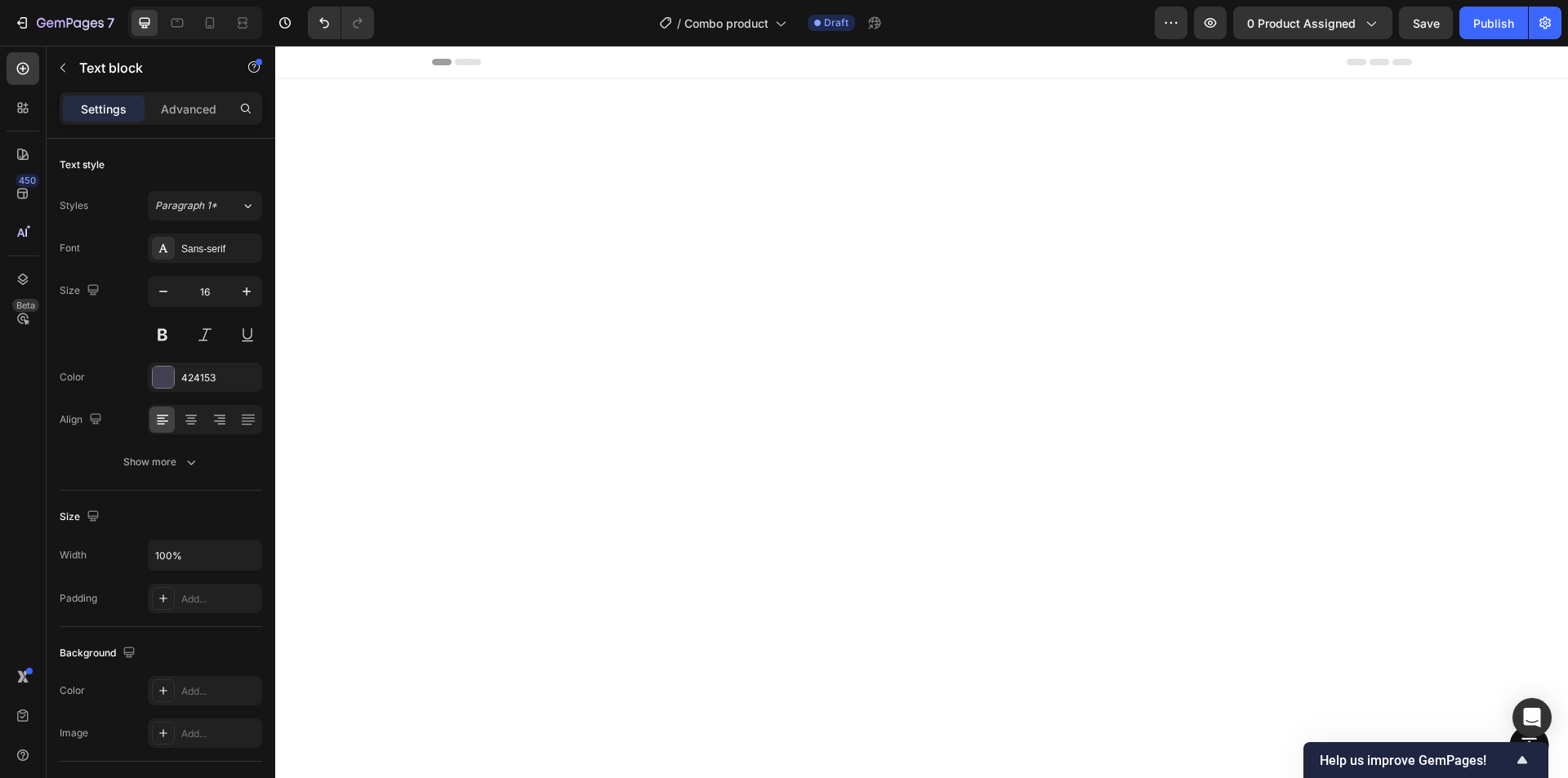
scroll to position [5143, 0]
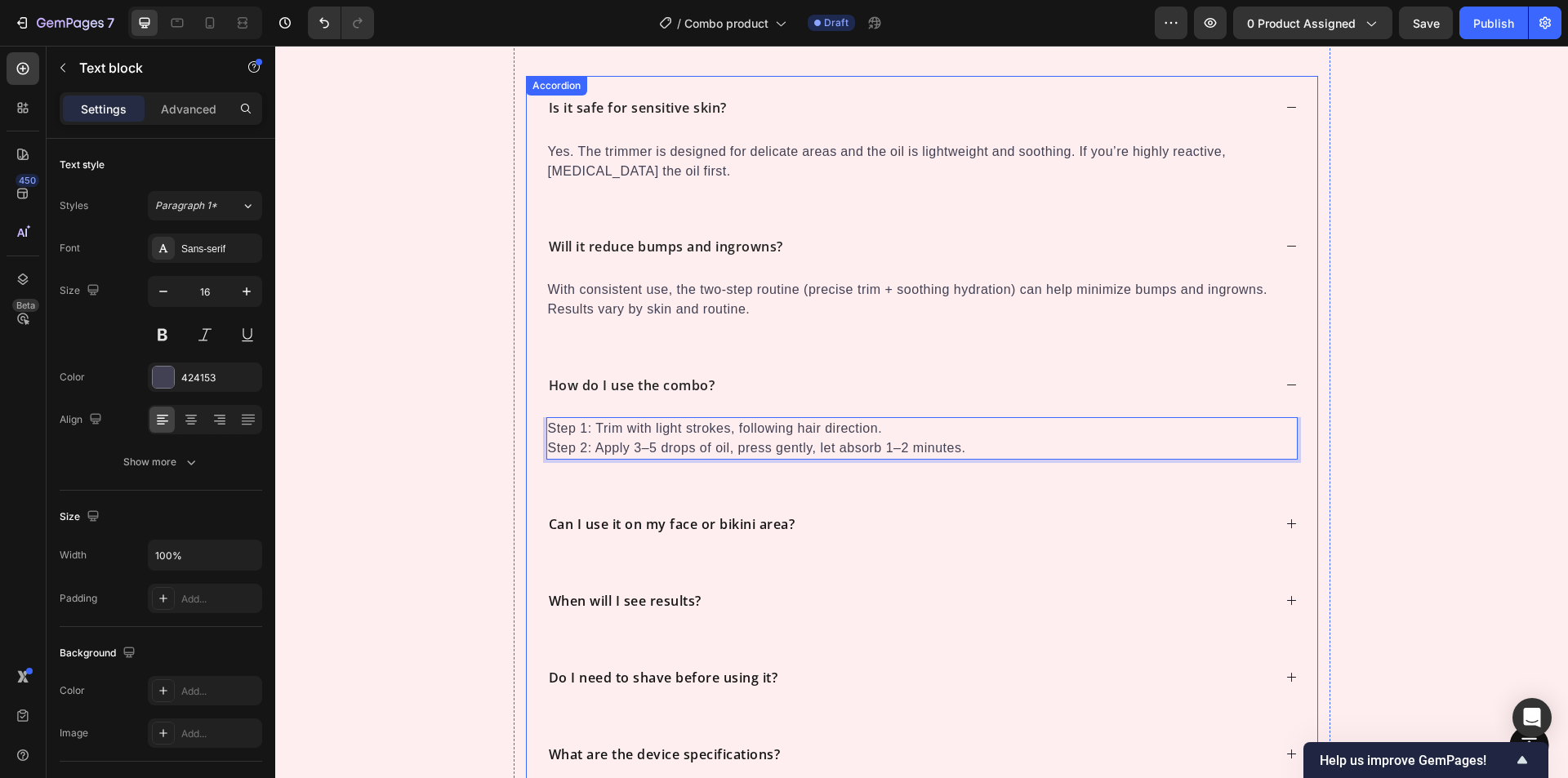
click at [660, 530] on strong "Can I use it on my face or bikini area?" at bounding box center [672, 524] width 247 height 18
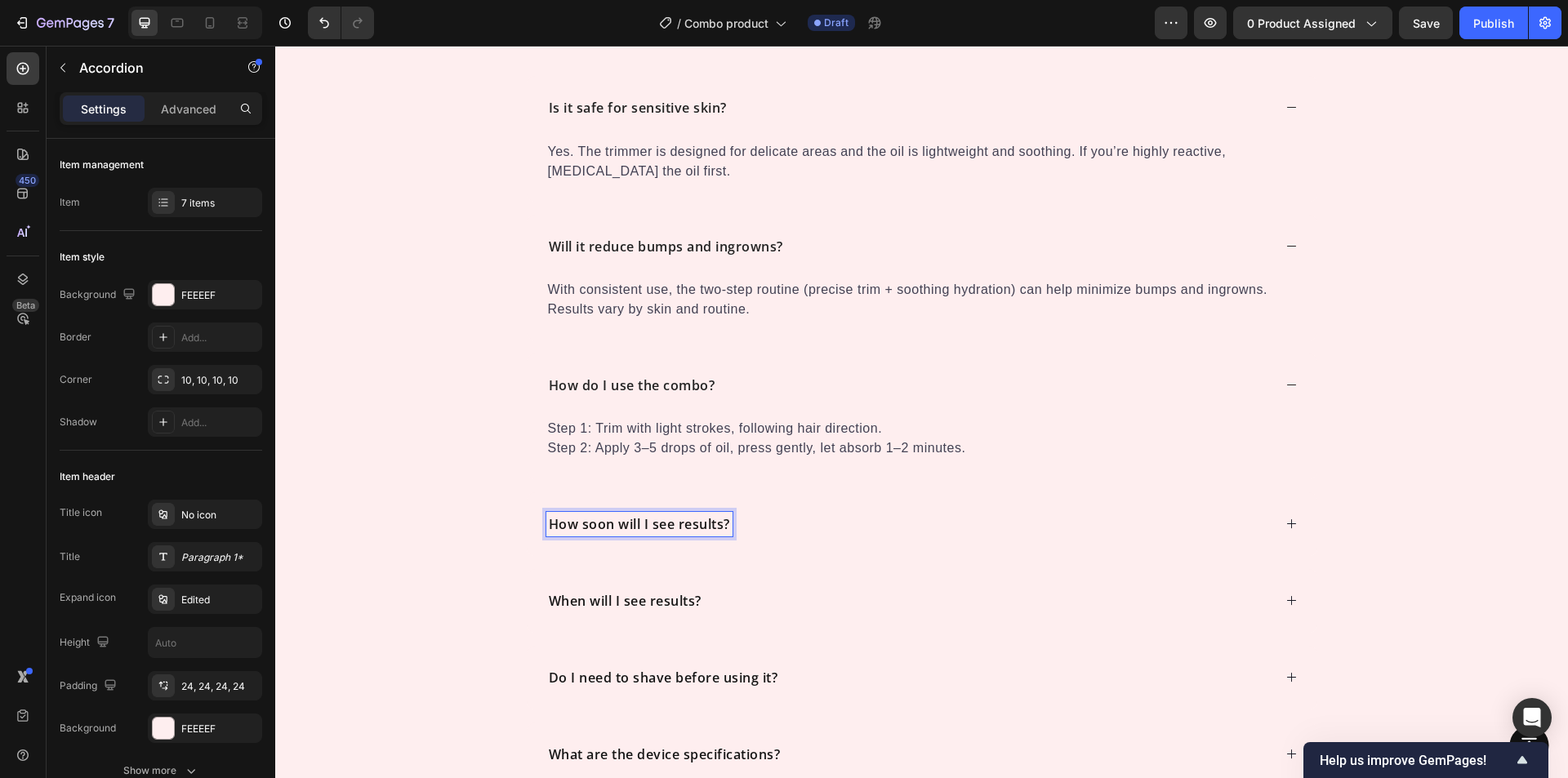
click at [765, 531] on div "How soon will I see results?" at bounding box center [909, 525] width 726 height 25
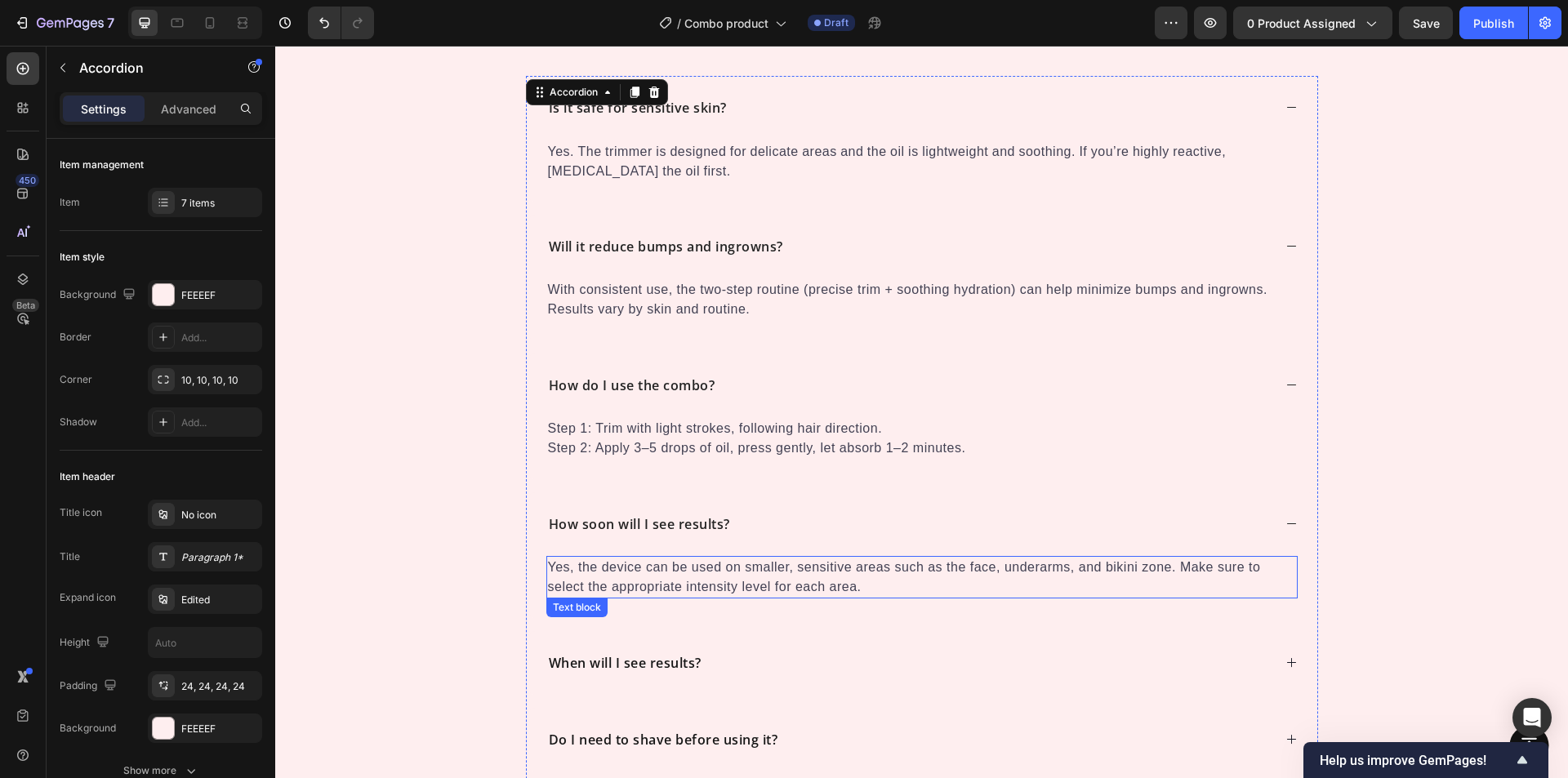
click at [650, 579] on p "Yes, the device can be used on smaller, sensitive areas such as the face, under…" at bounding box center [922, 577] width 748 height 39
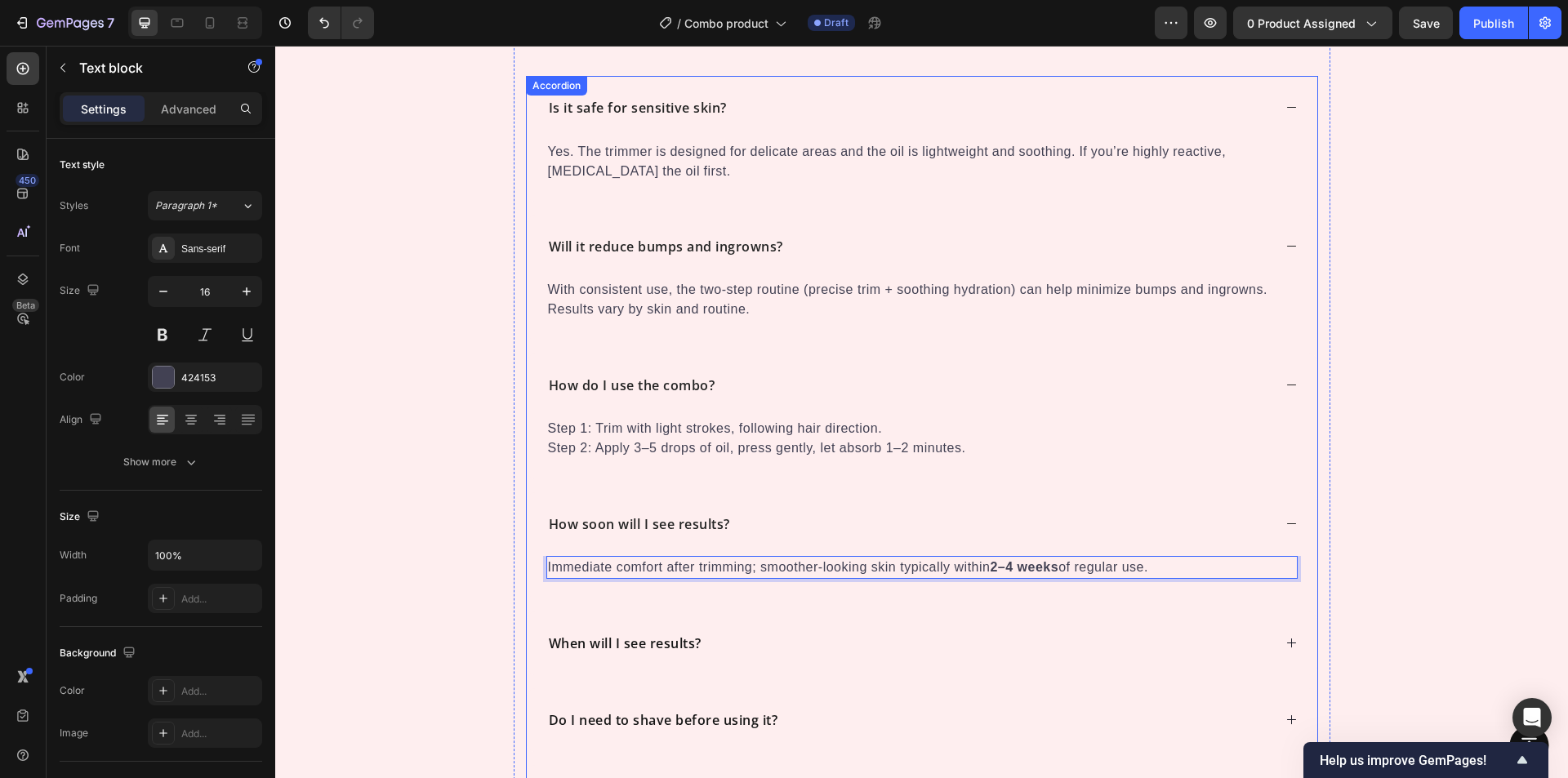
click at [633, 646] on strong "When will I see results?" at bounding box center [624, 644] width 153 height 18
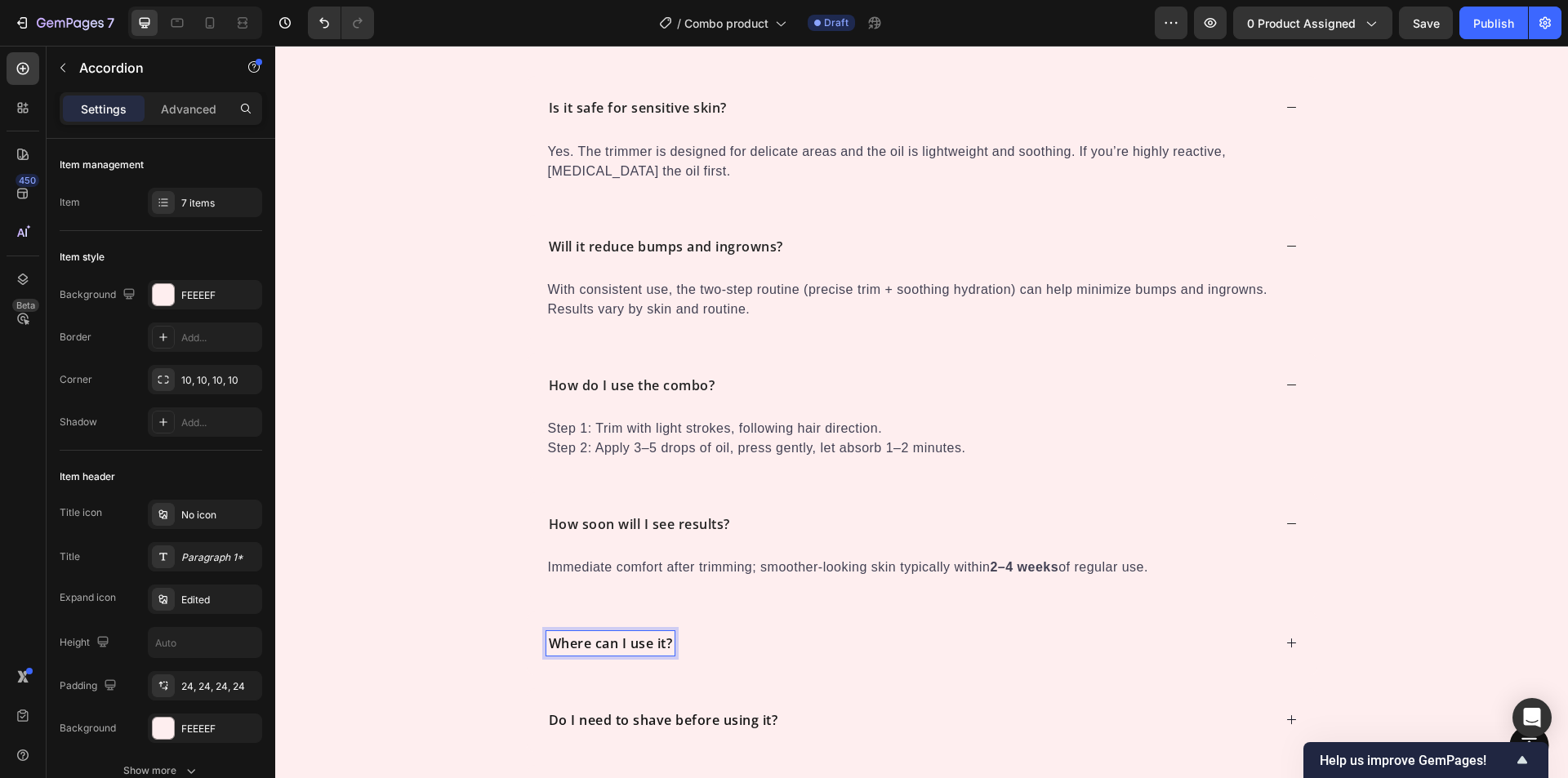
scroll to position [5306, 0]
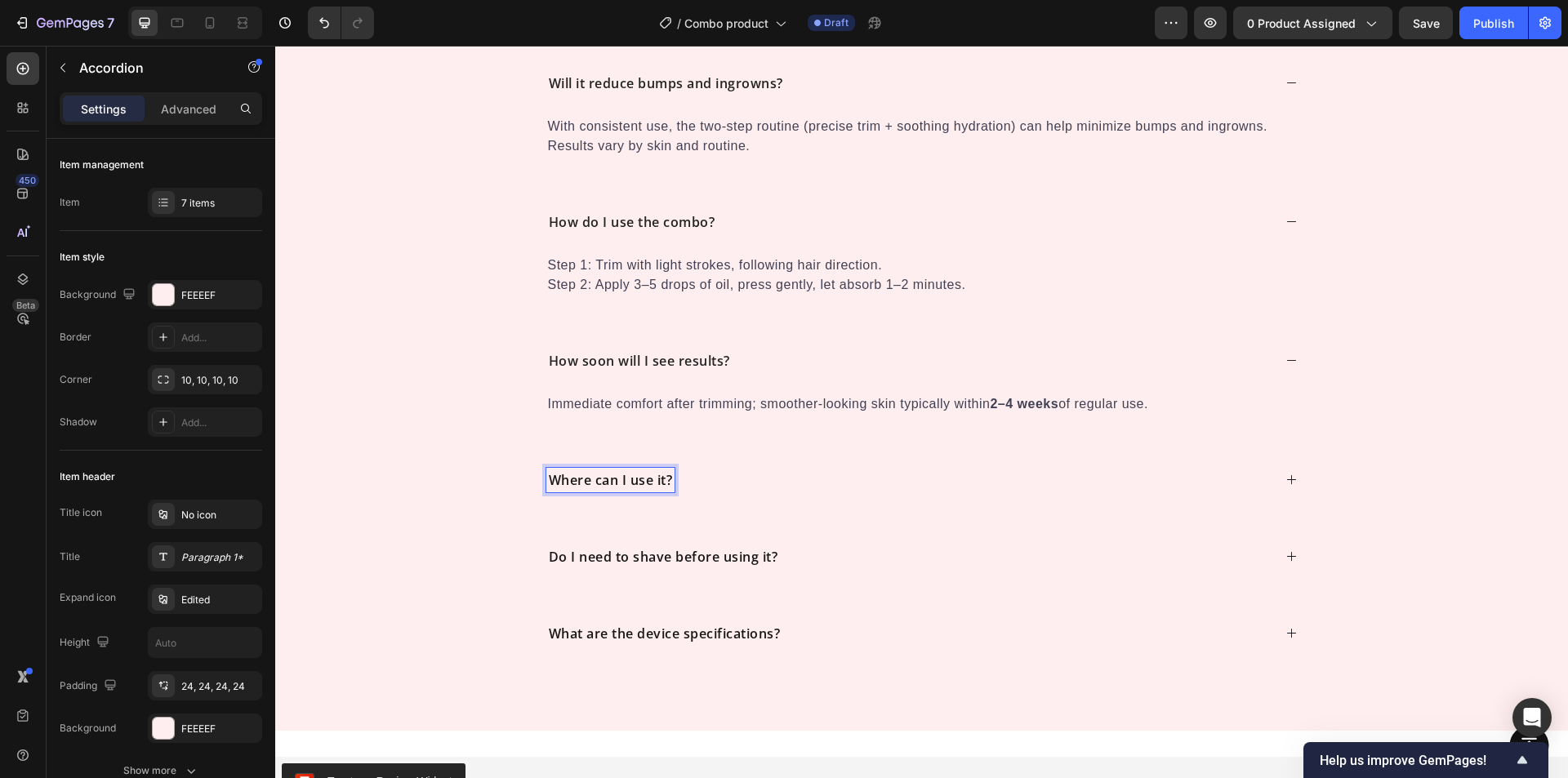
click at [722, 471] on div "Where can I use it?" at bounding box center [909, 481] width 726 height 25
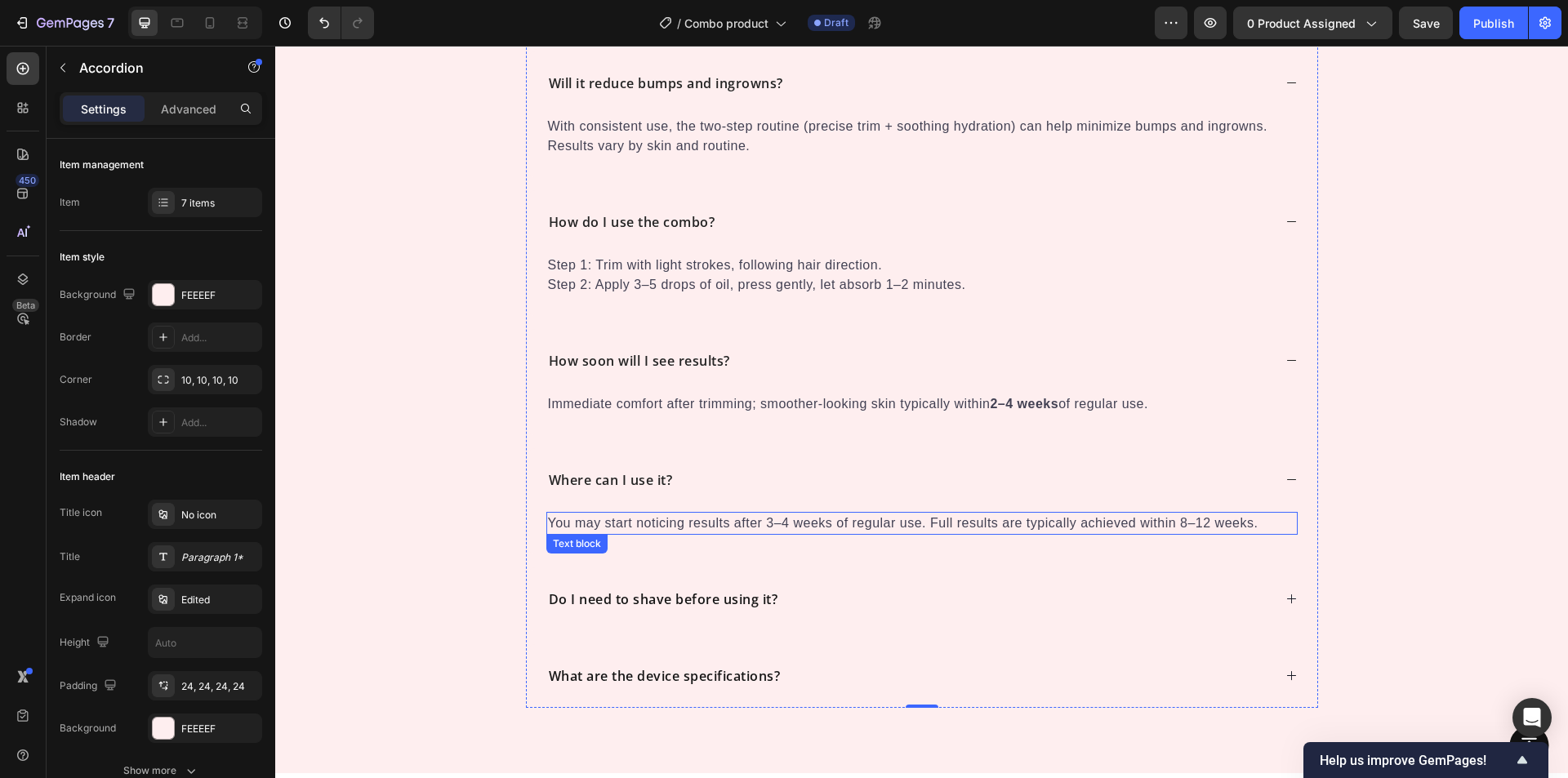
click at [691, 529] on p "You may start noticing results after 3–4 weeks of regular use. Full results are…" at bounding box center [922, 523] width 748 height 19
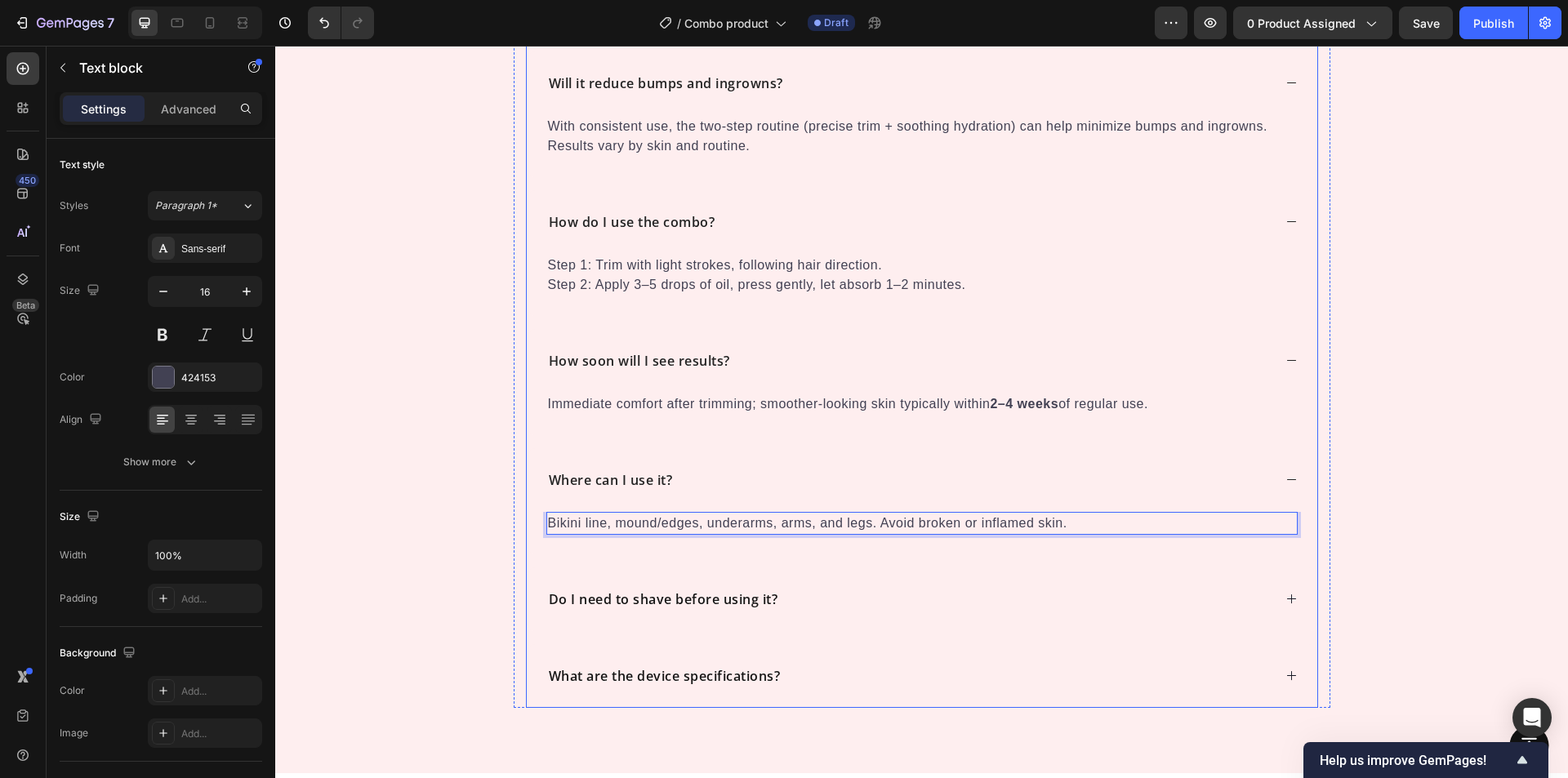
click at [656, 595] on strong "Do I need to shave before using it?" at bounding box center [663, 600] width 229 height 18
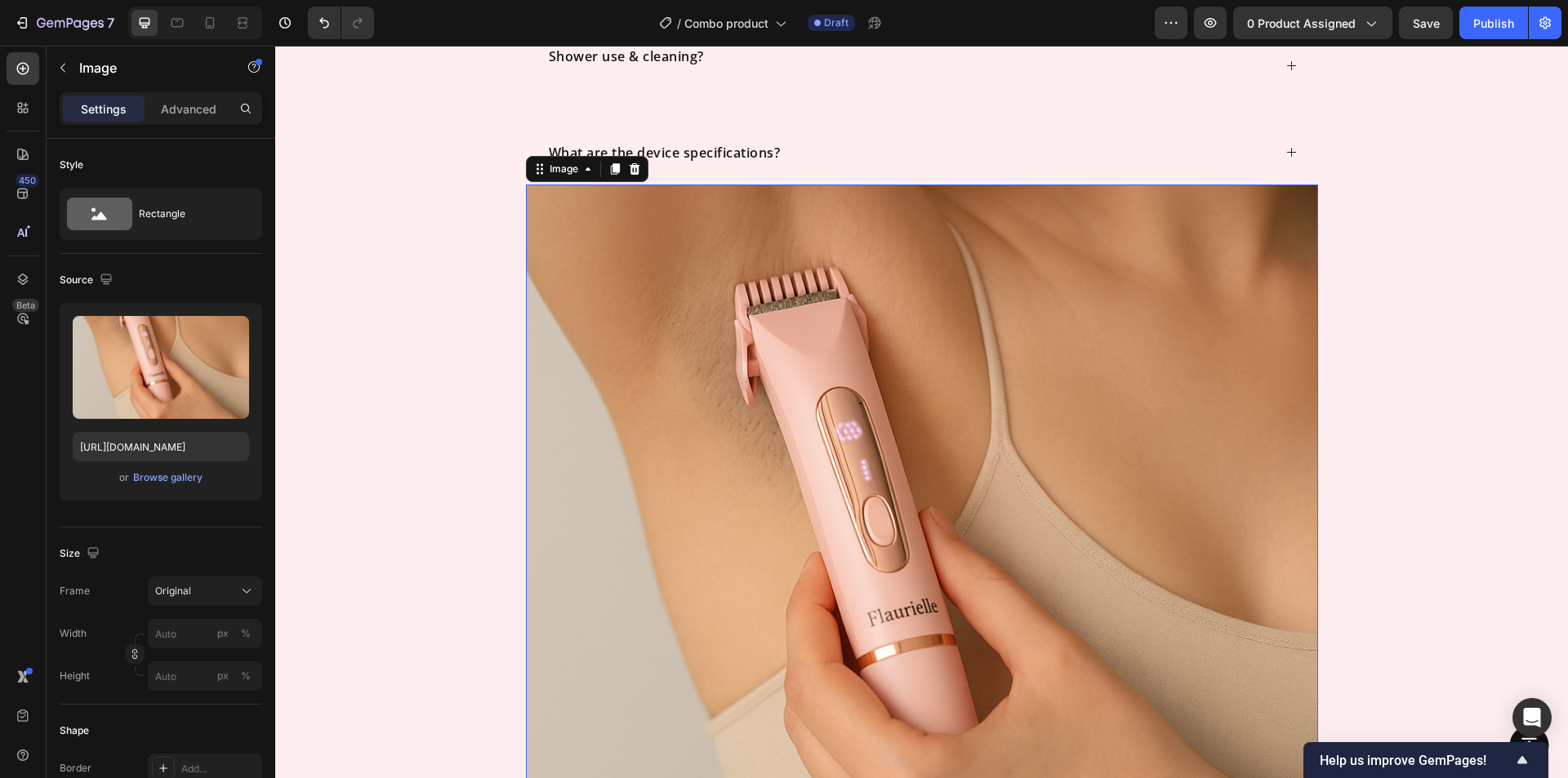
scroll to position [5604, 0]
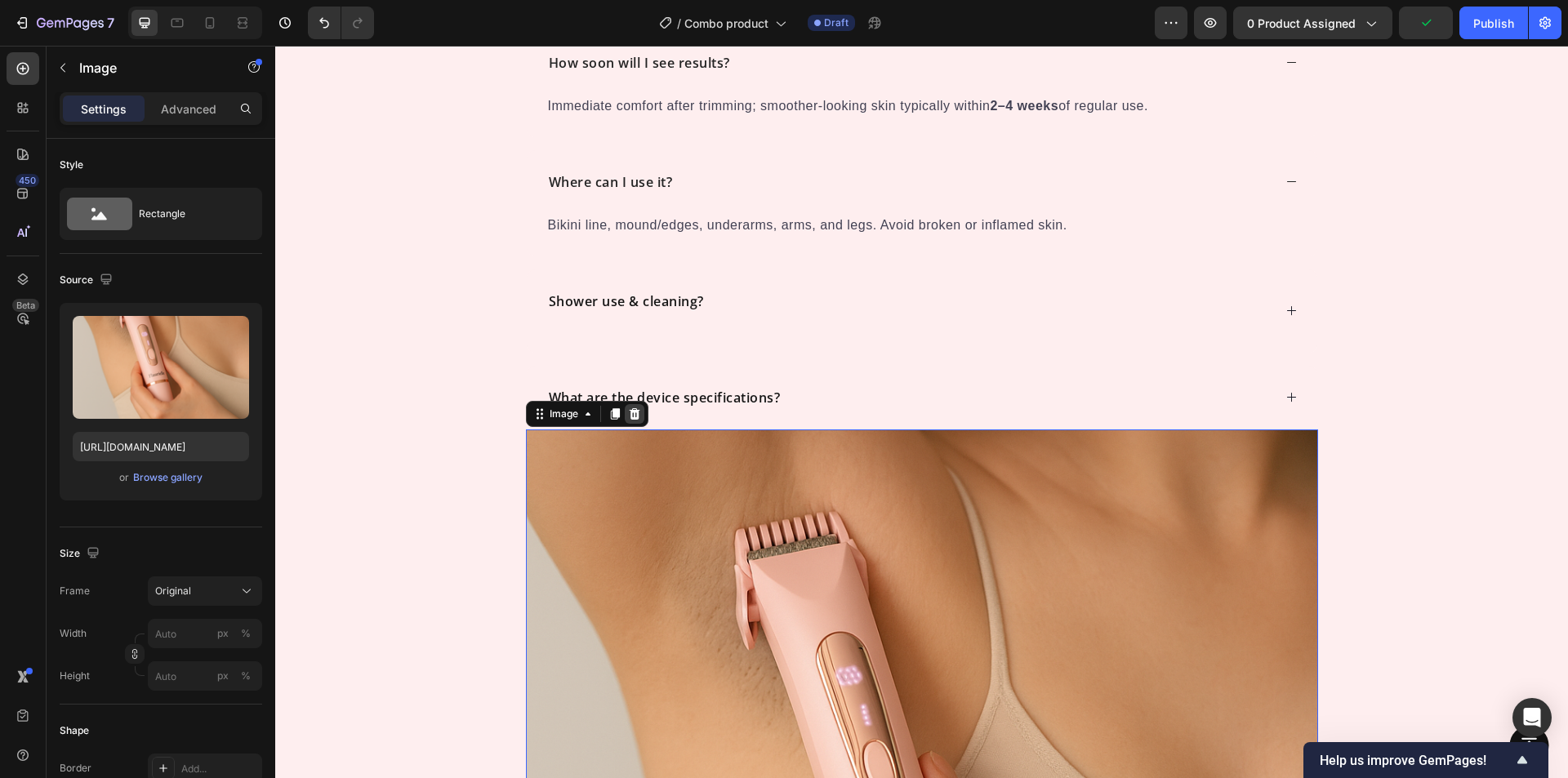
click at [631, 419] on icon at bounding box center [634, 414] width 11 height 11
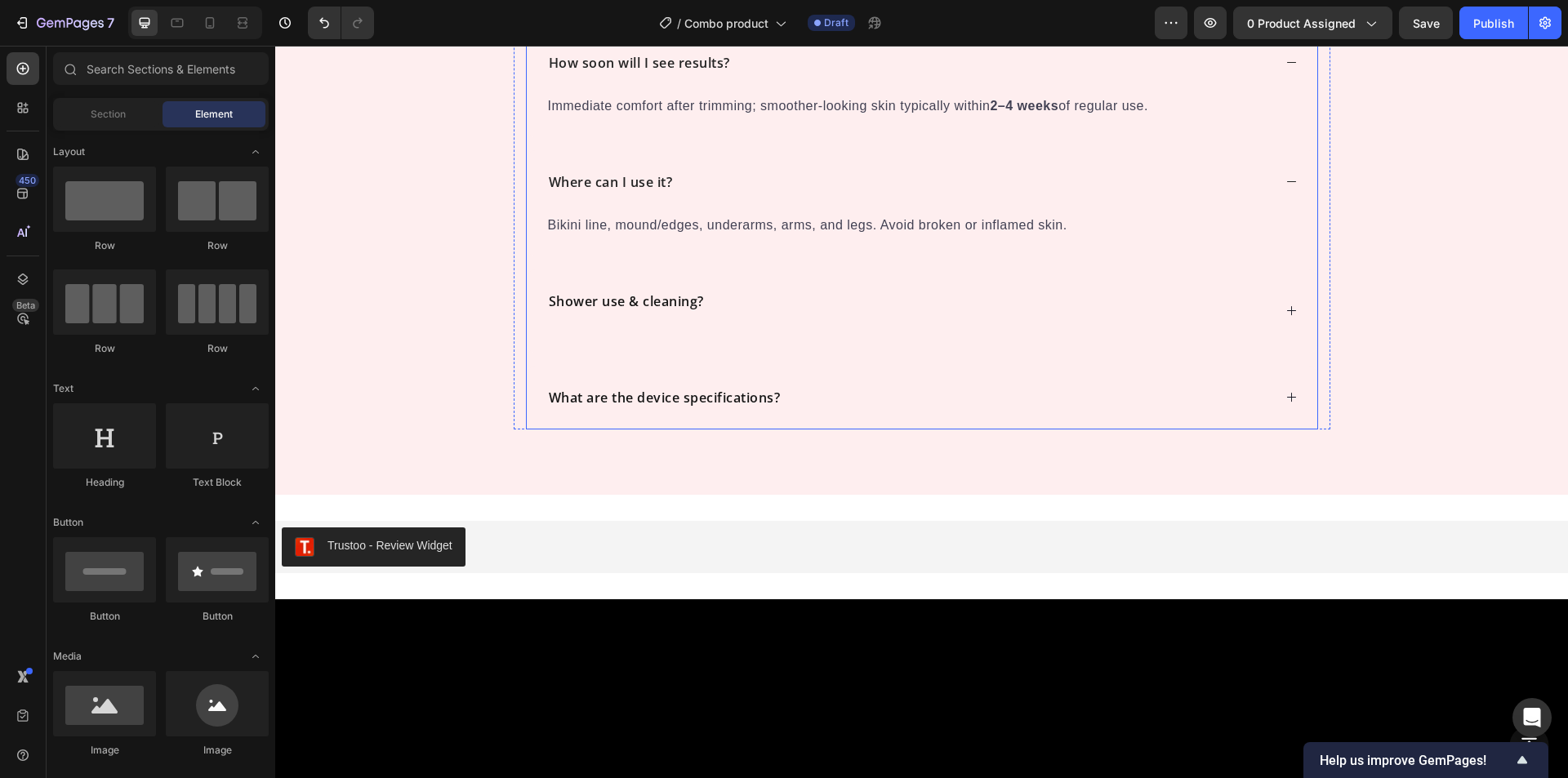
scroll to position [5360, 0]
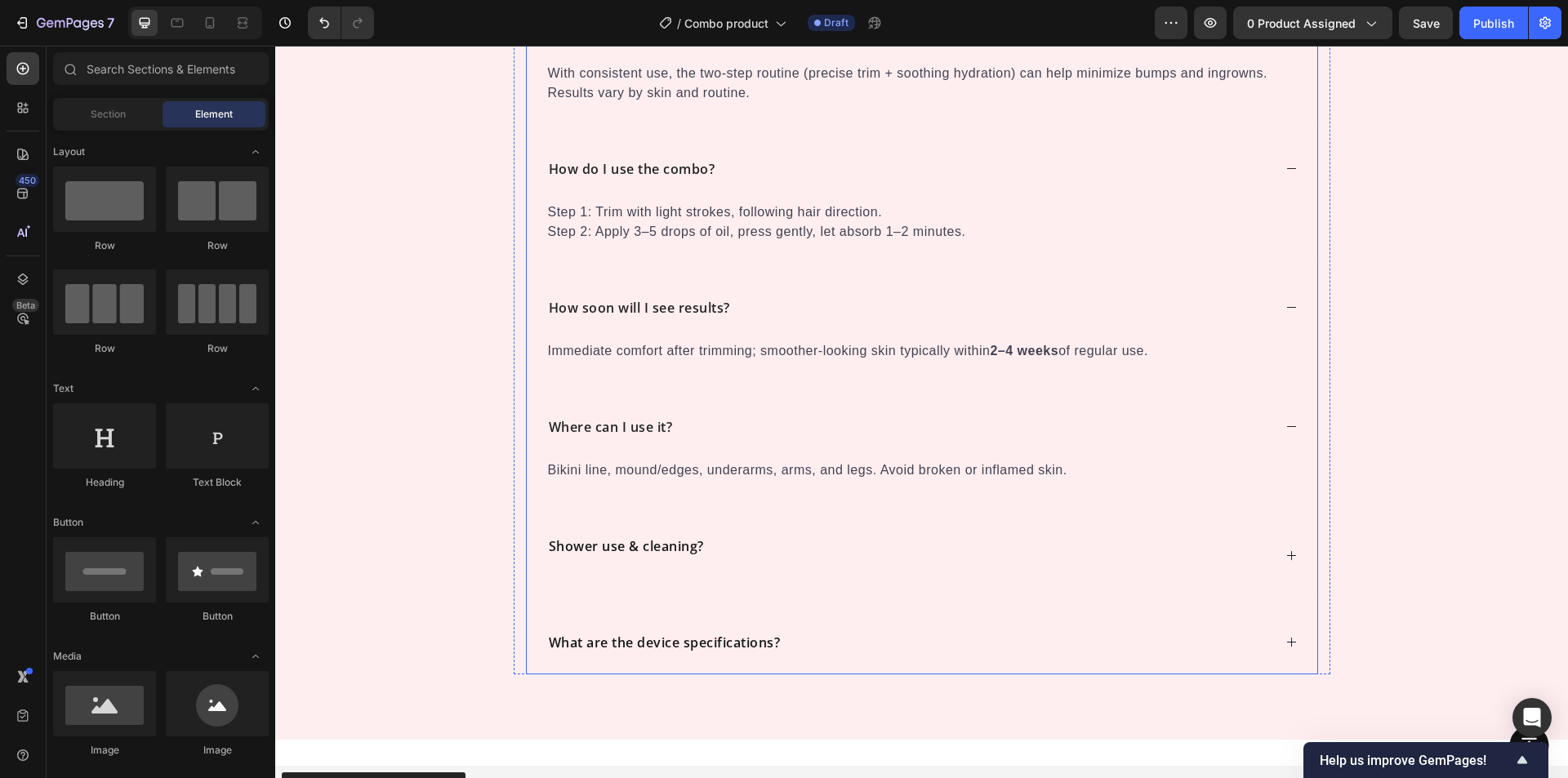
click at [717, 547] on div "Shower use & cleaning?" at bounding box center [909, 557] width 726 height 44
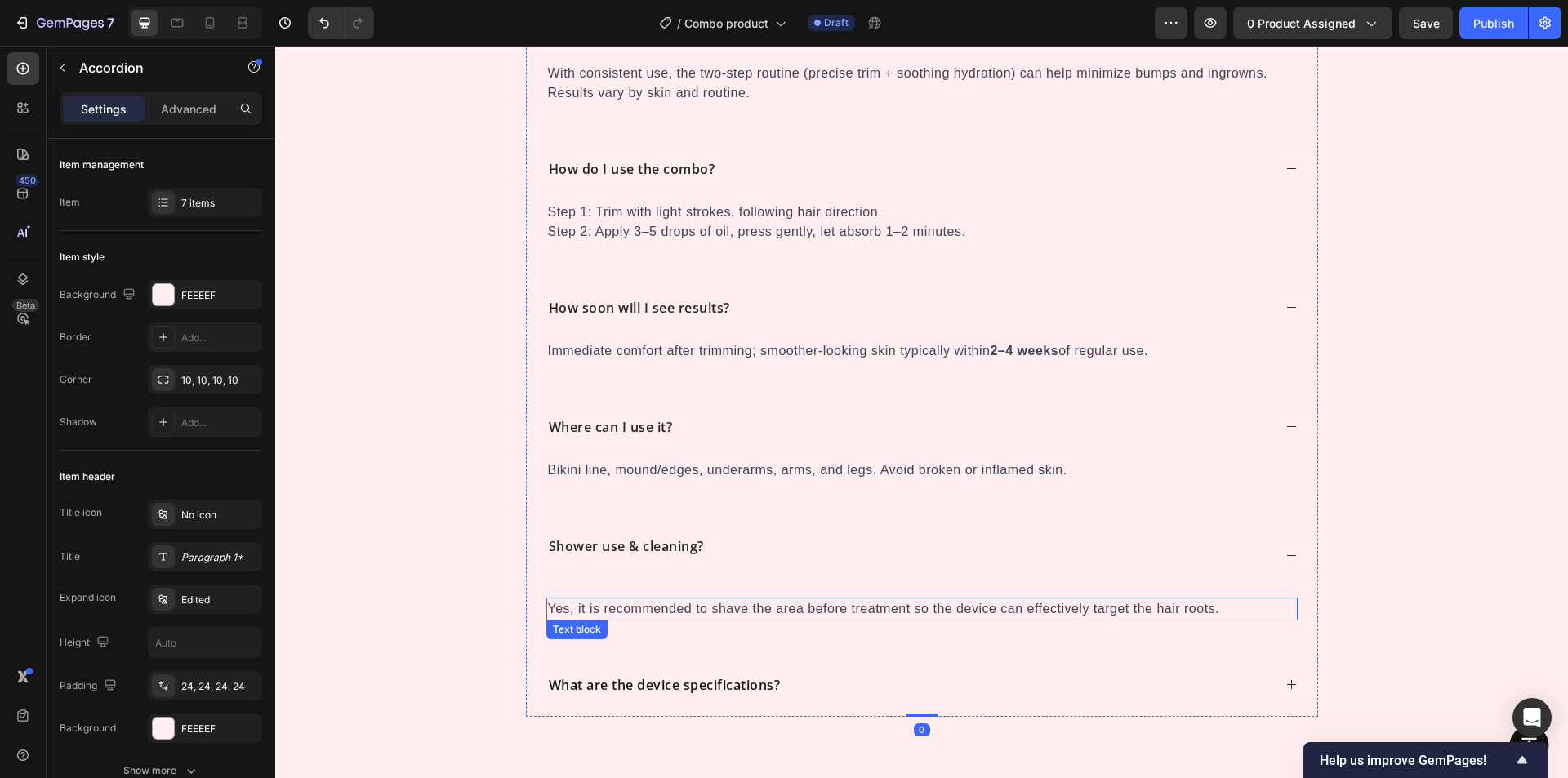
click at [706, 602] on p "Yes, it is recommended to shave the area before treatment so the device can eff…" at bounding box center [922, 610] width 748 height 19
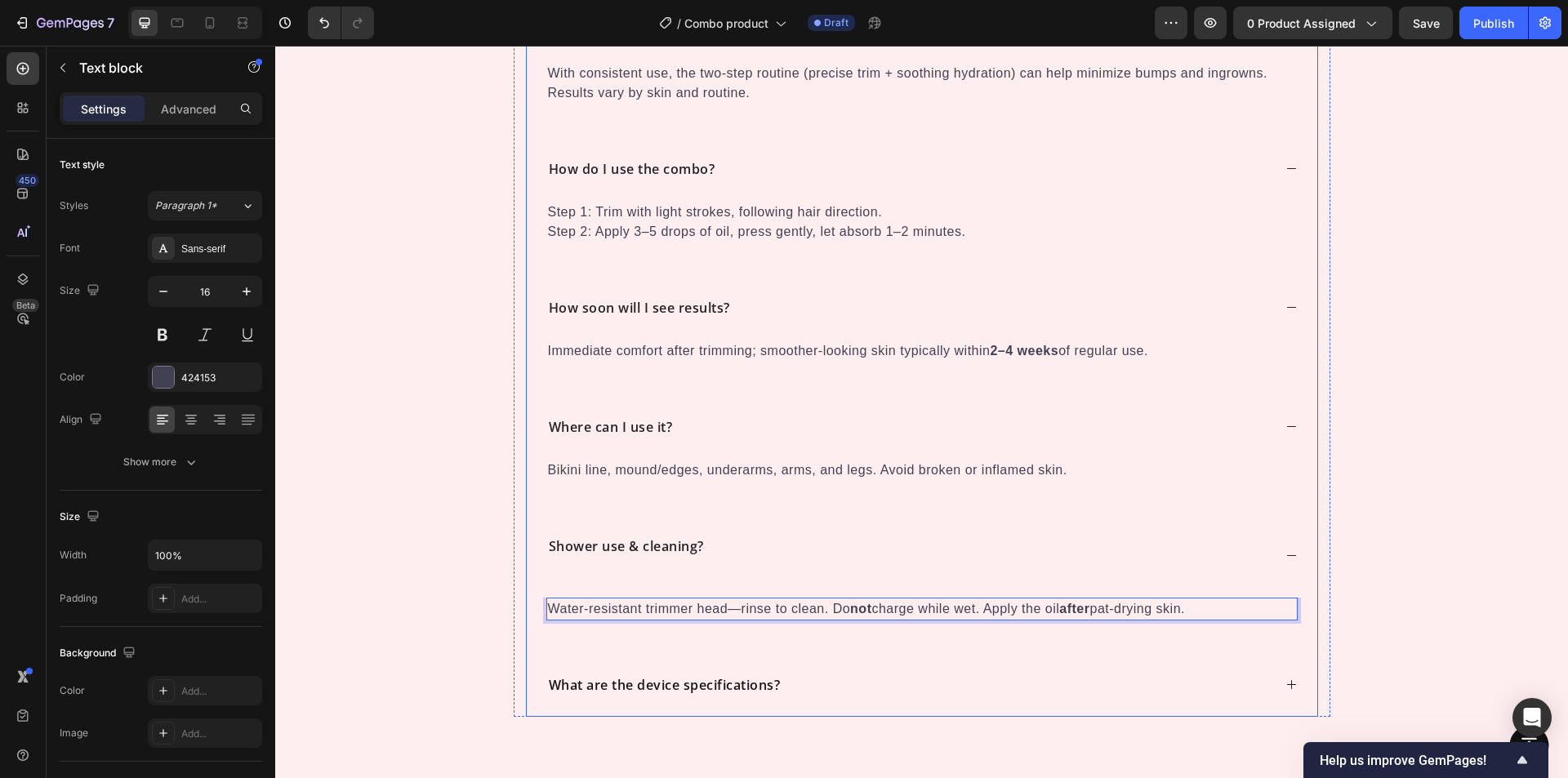
click at [629, 684] on strong "What are the device specifications?" at bounding box center [664, 685] width 232 height 18
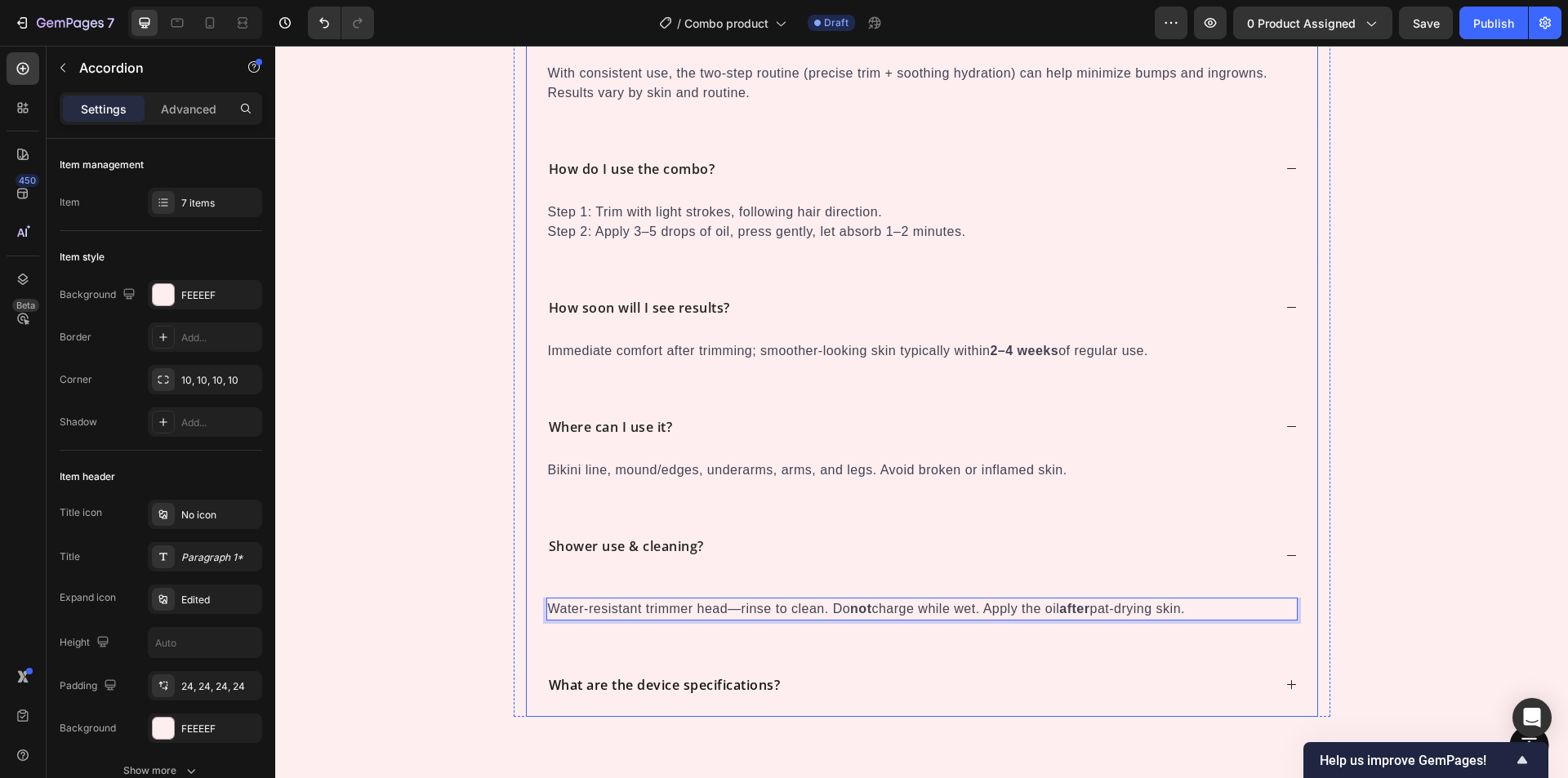
click at [629, 684] on div "What are the device specifications?" at bounding box center [922, 685] width 790 height 64
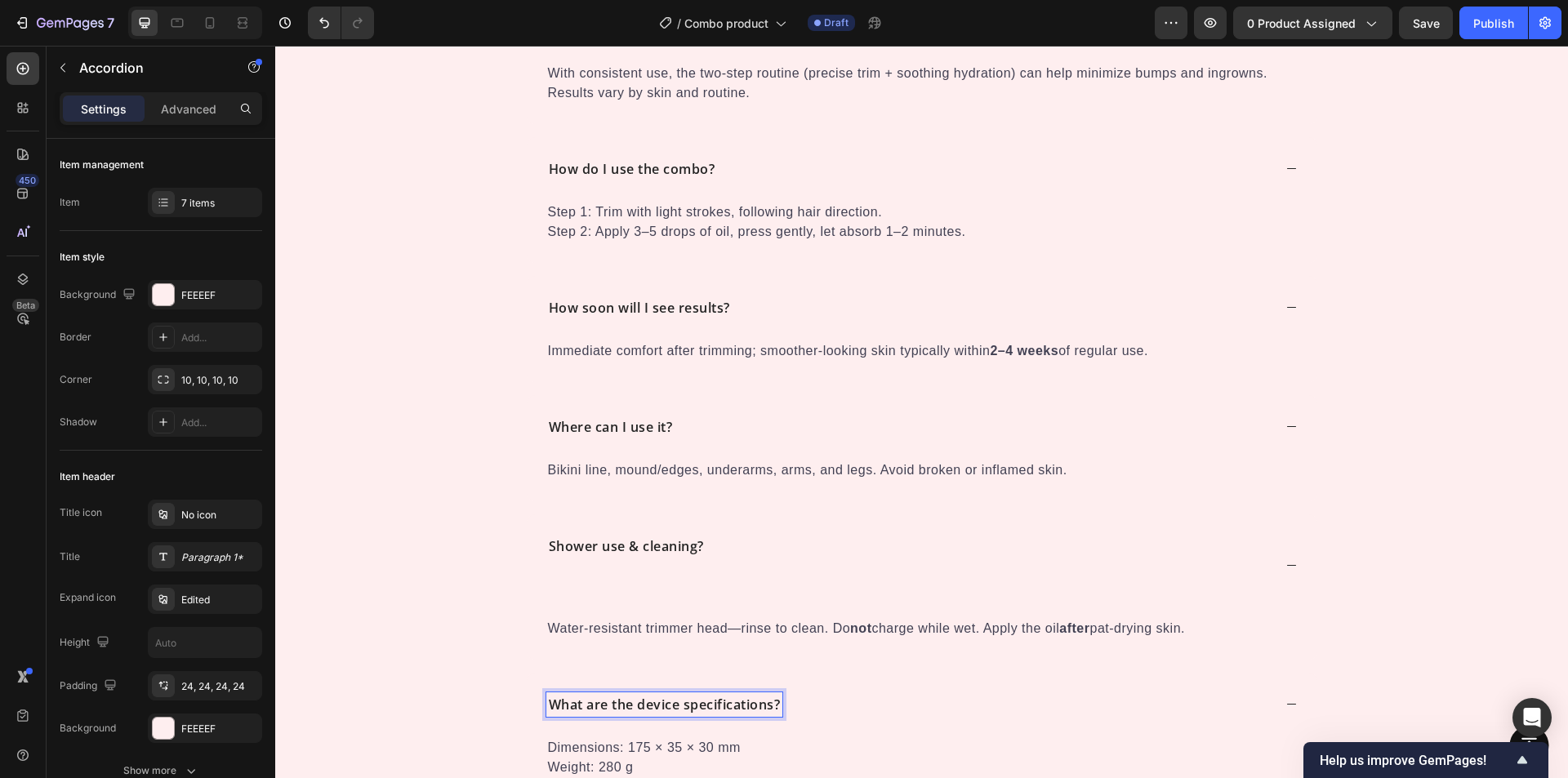
click at [618, 702] on strong "What are the device specifications?" at bounding box center [664, 705] width 232 height 18
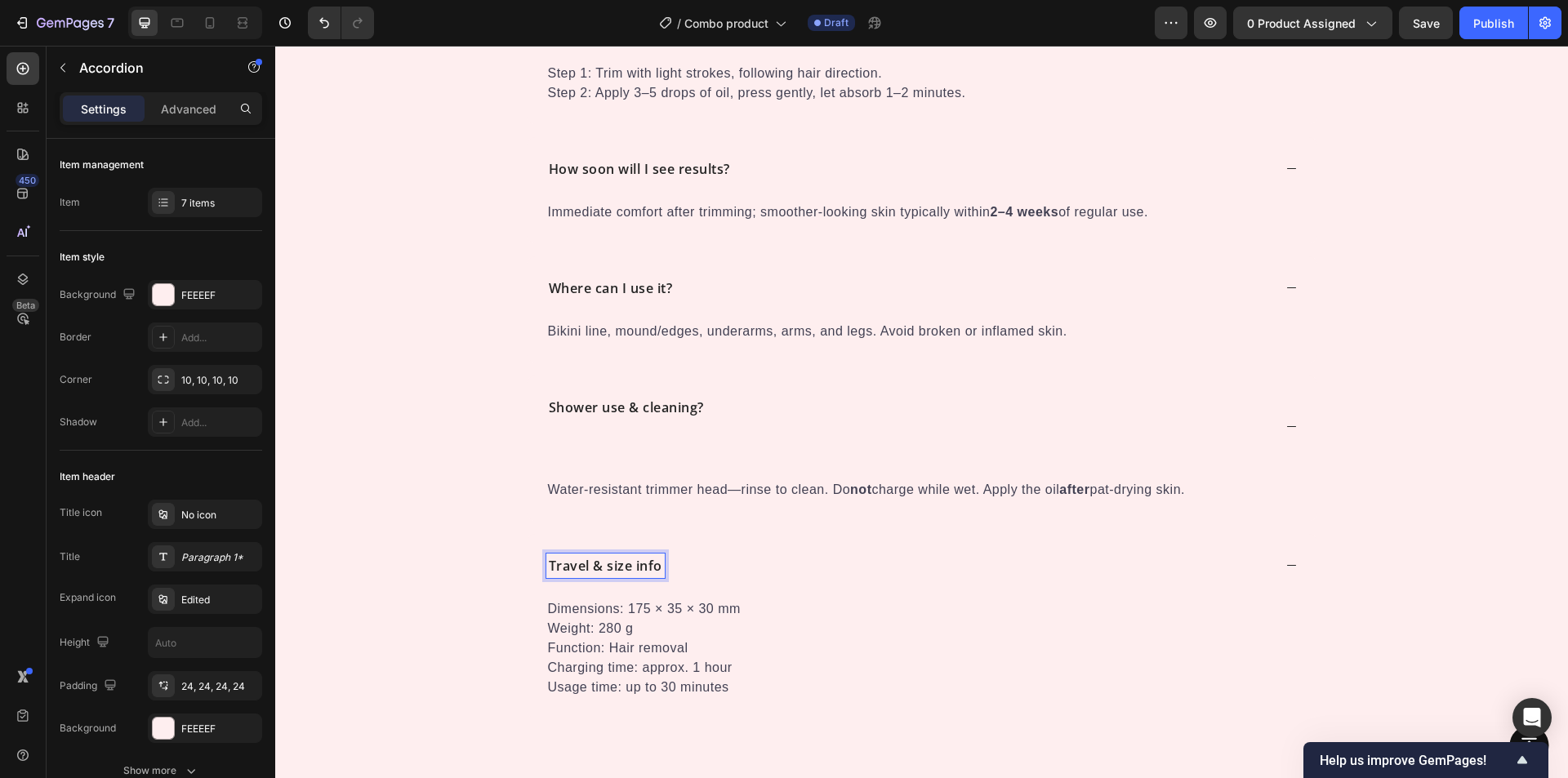
scroll to position [5523, 0]
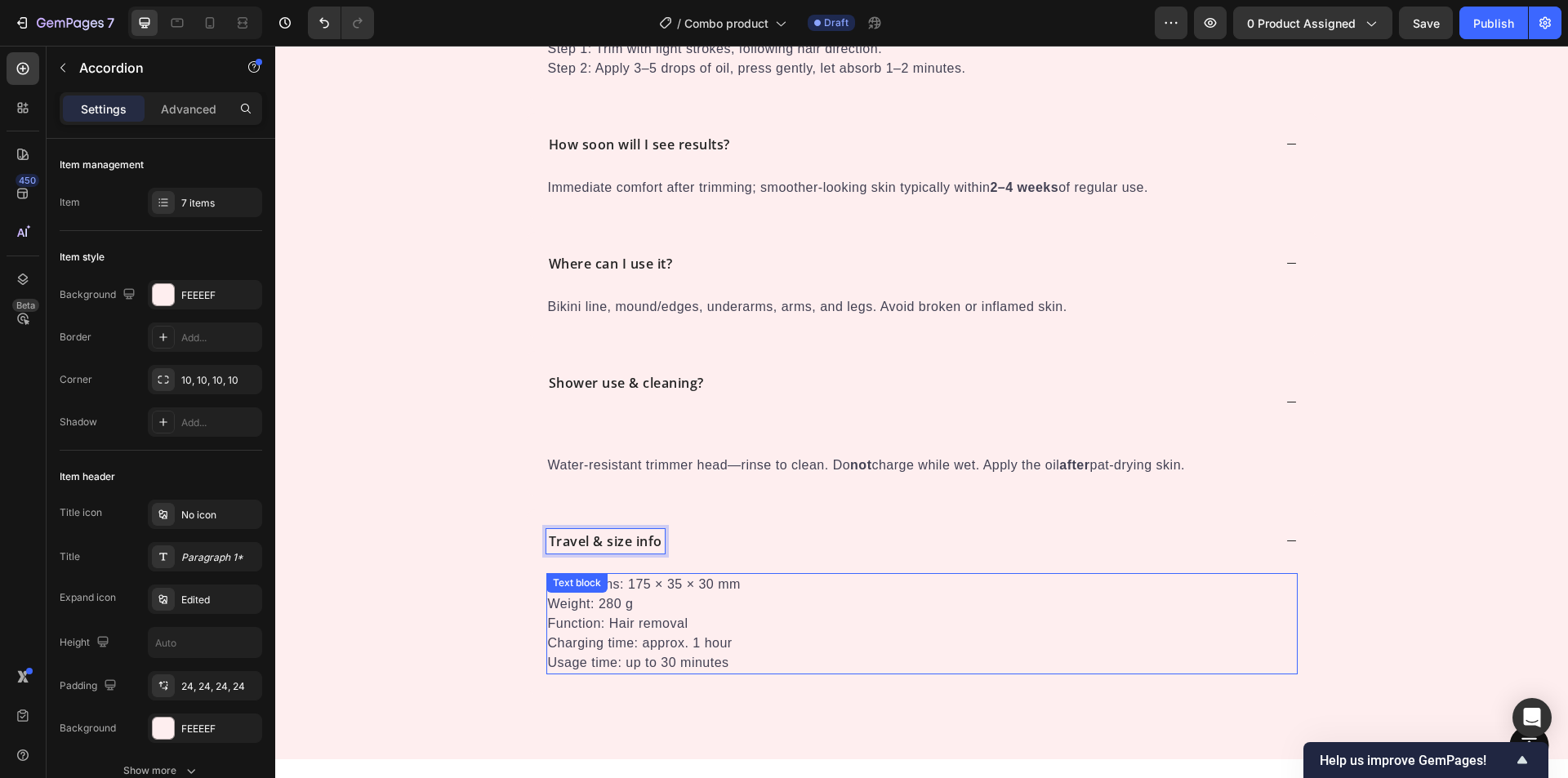
click at [629, 630] on p "Function: Hair removal" at bounding box center [922, 624] width 748 height 19
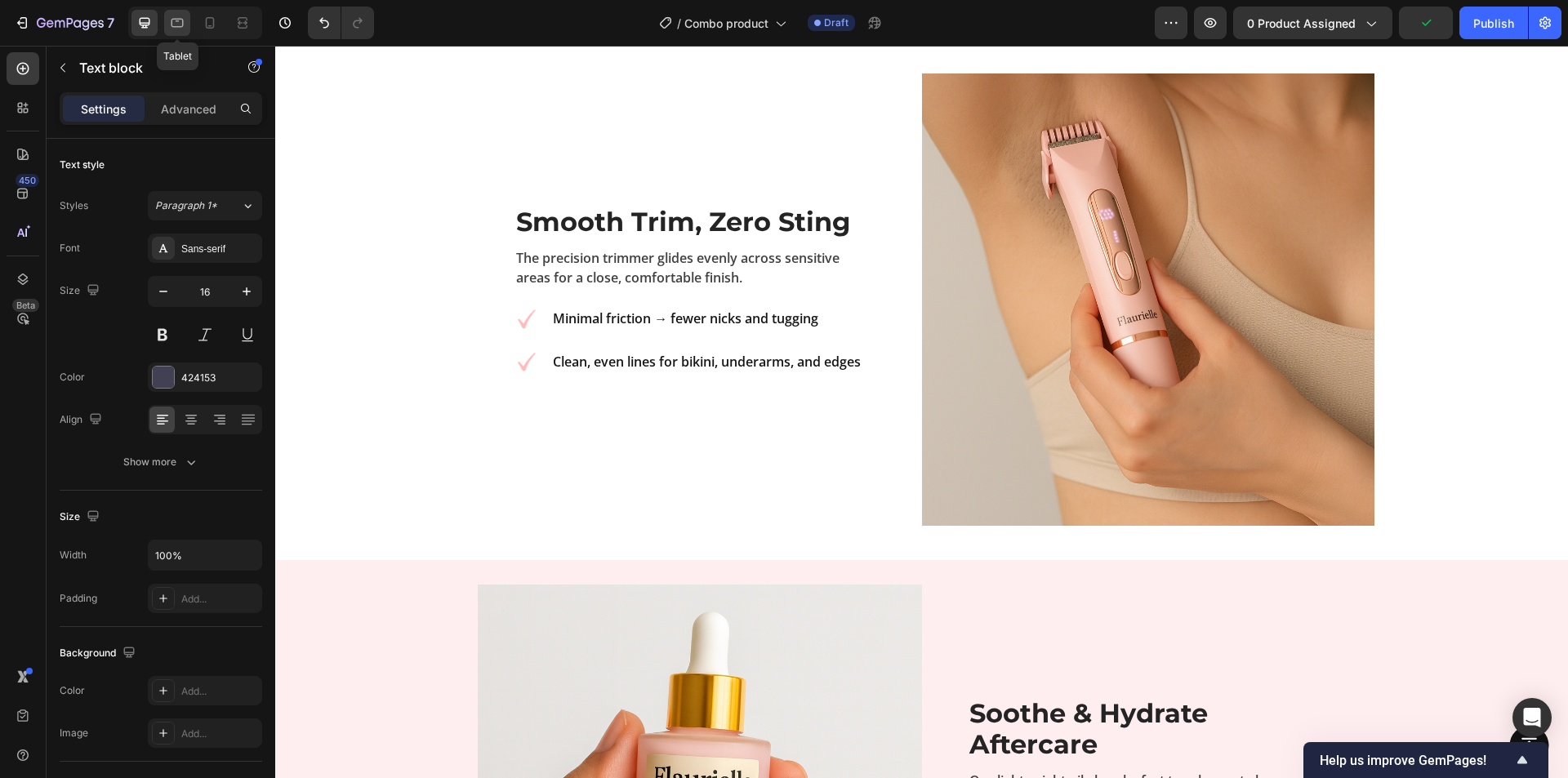
scroll to position [1530, 0]
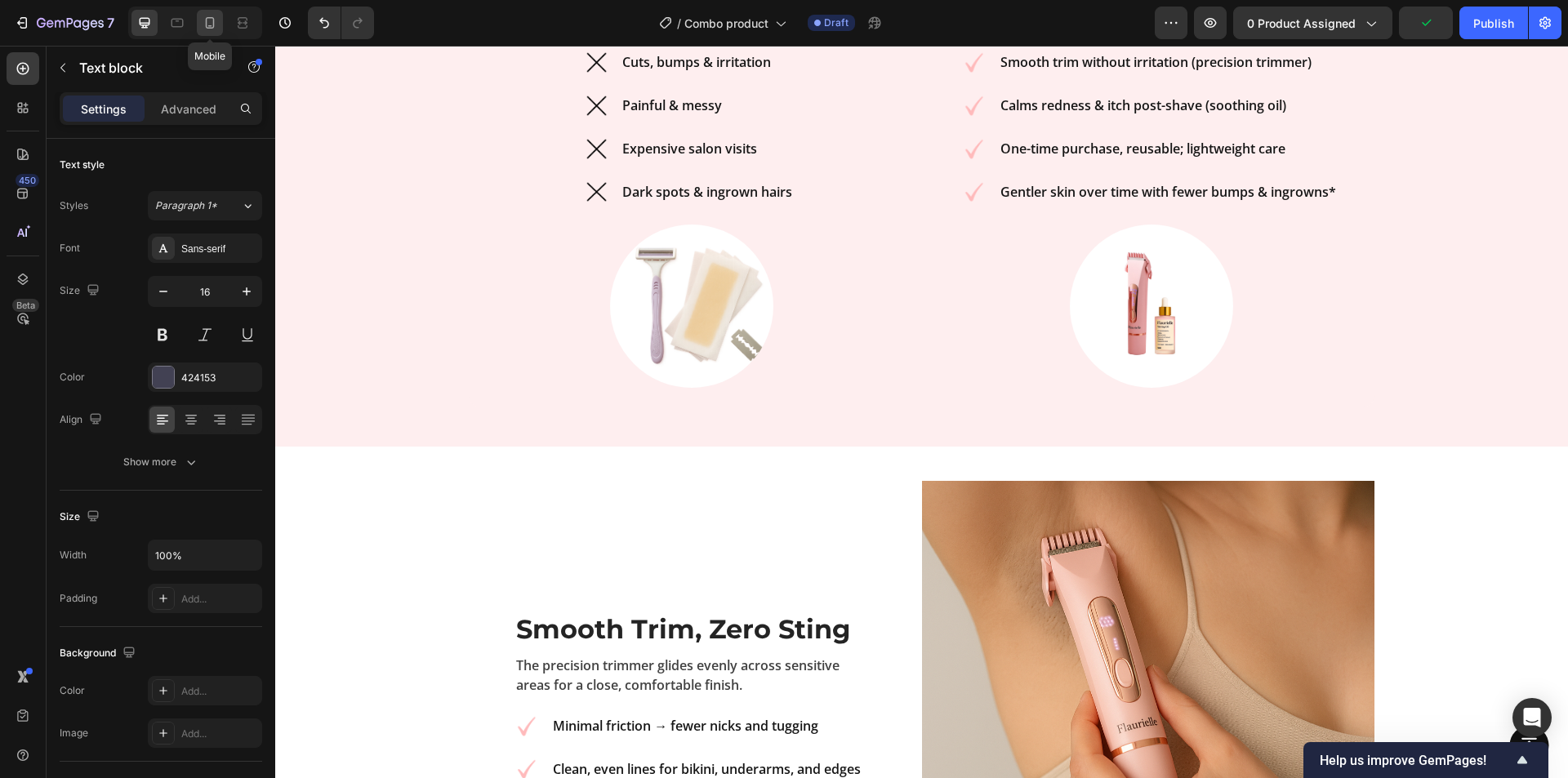
drag, startPoint x: 205, startPoint y: 25, endPoint x: 724, endPoint y: 14, distance: 519.1
click at [205, 25] on icon at bounding box center [210, 22] width 9 height 11
type input "14"
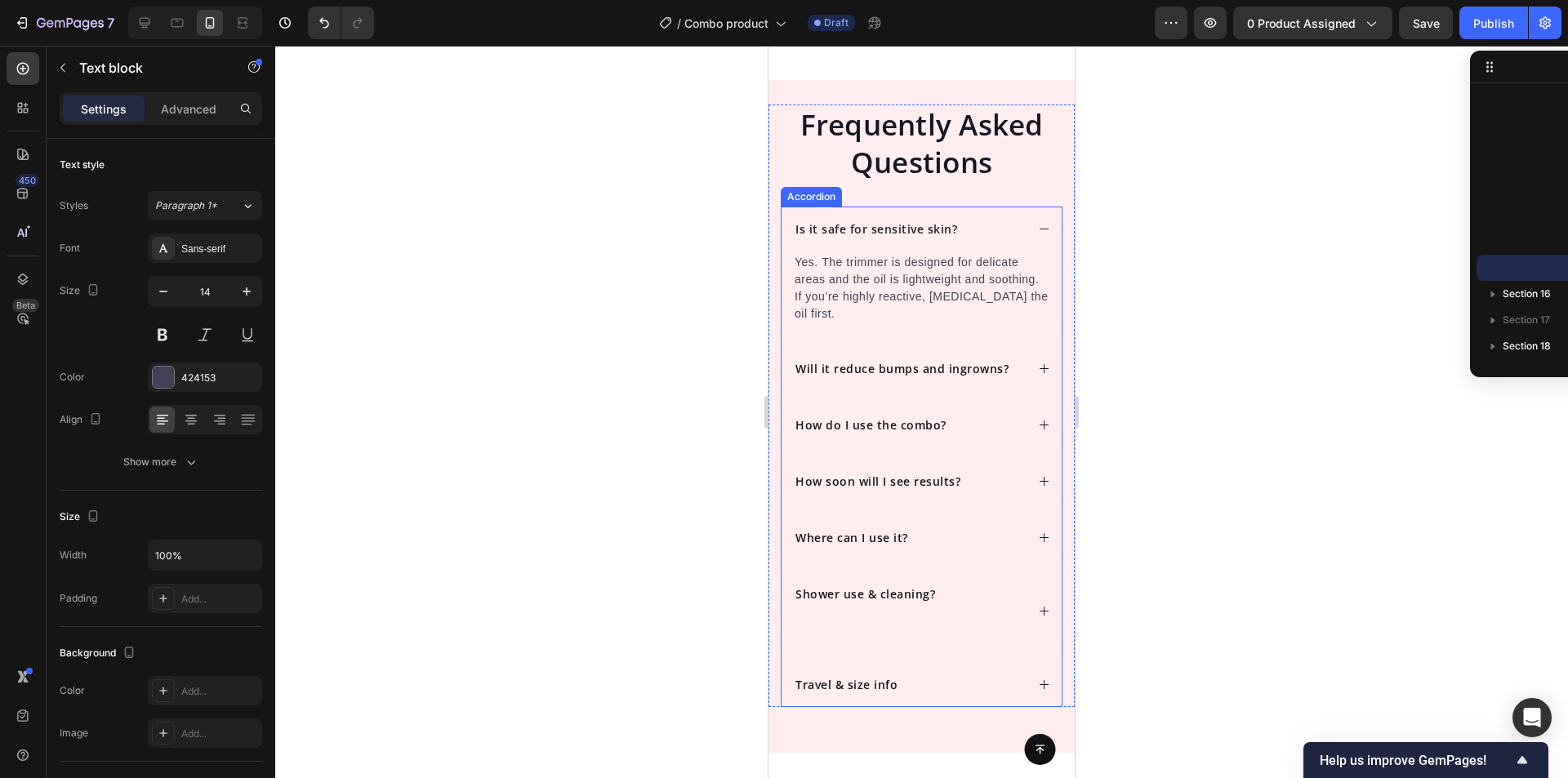
scroll to position [7063, 0]
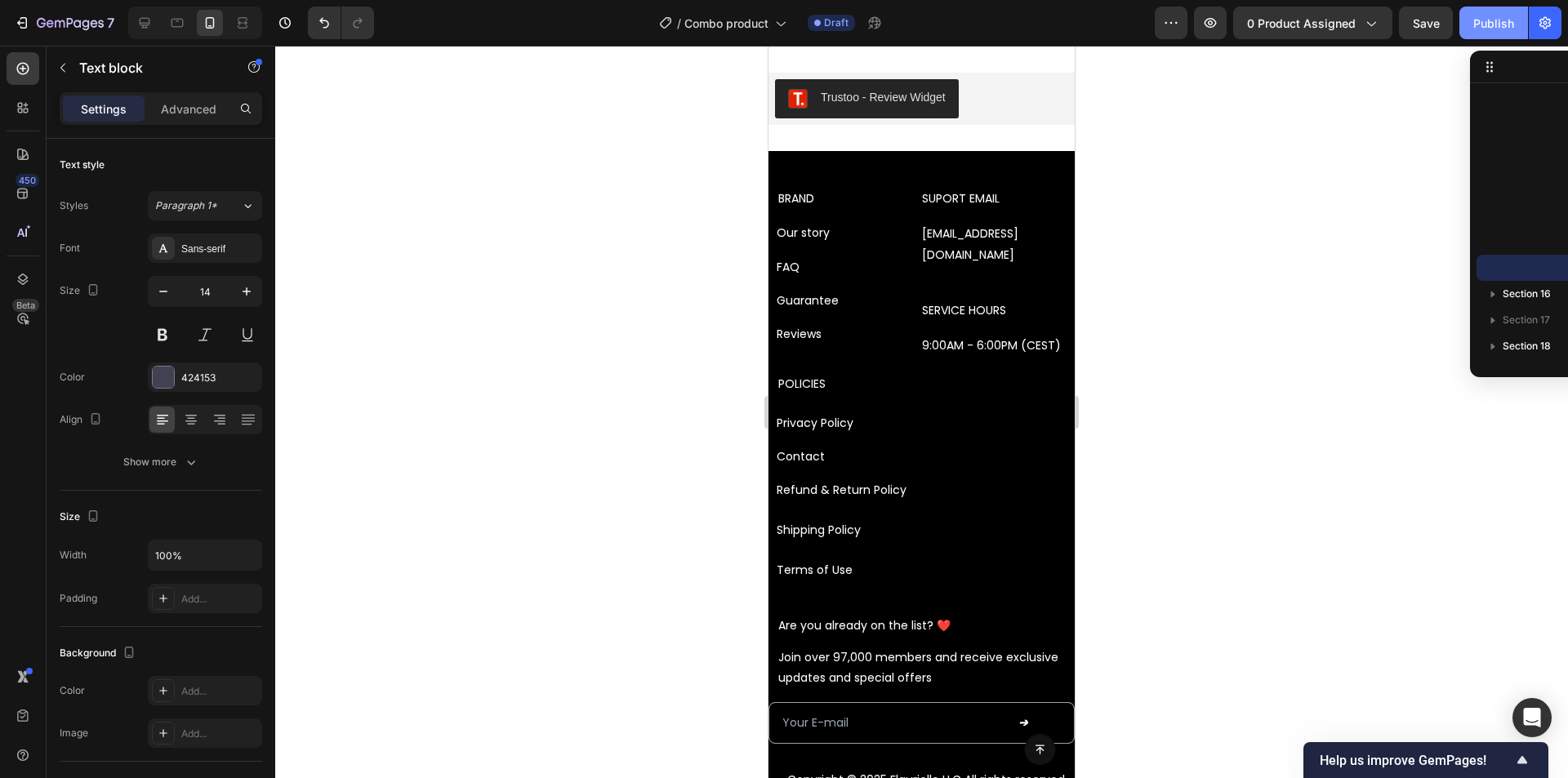
click at [1471, 30] on button "Publish" at bounding box center [1494, 22] width 69 height 33
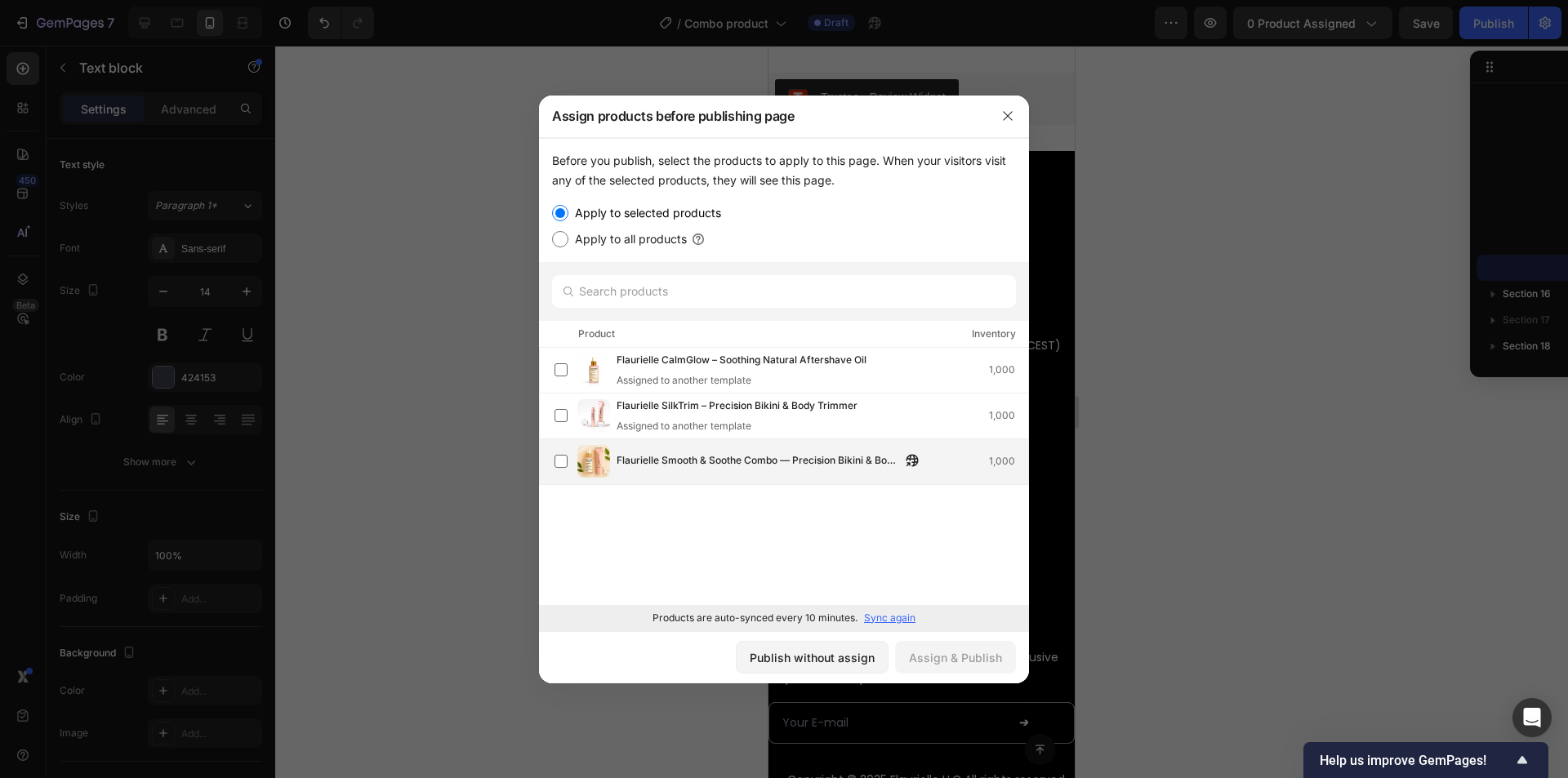
click at [693, 456] on span "Flaurielle Smooth & Soothe Combo — Precision Bikini & Body Trimmer + Soothing A…" at bounding box center [758, 461] width 284 height 18
click at [934, 659] on div "Assign & Publish" at bounding box center [956, 657] width 93 height 17
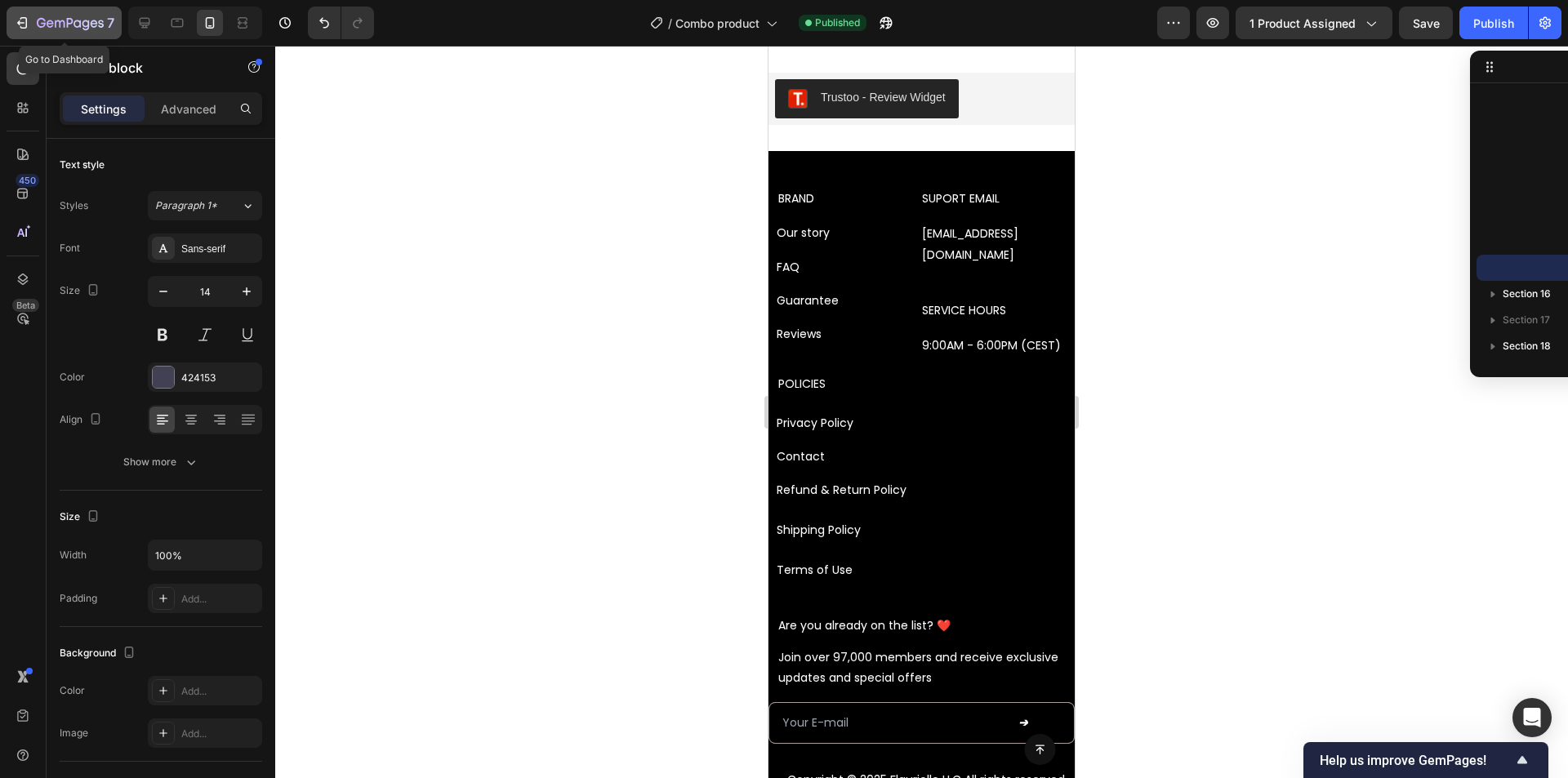
click at [22, 20] on icon "button" at bounding box center [22, 23] width 17 height 17
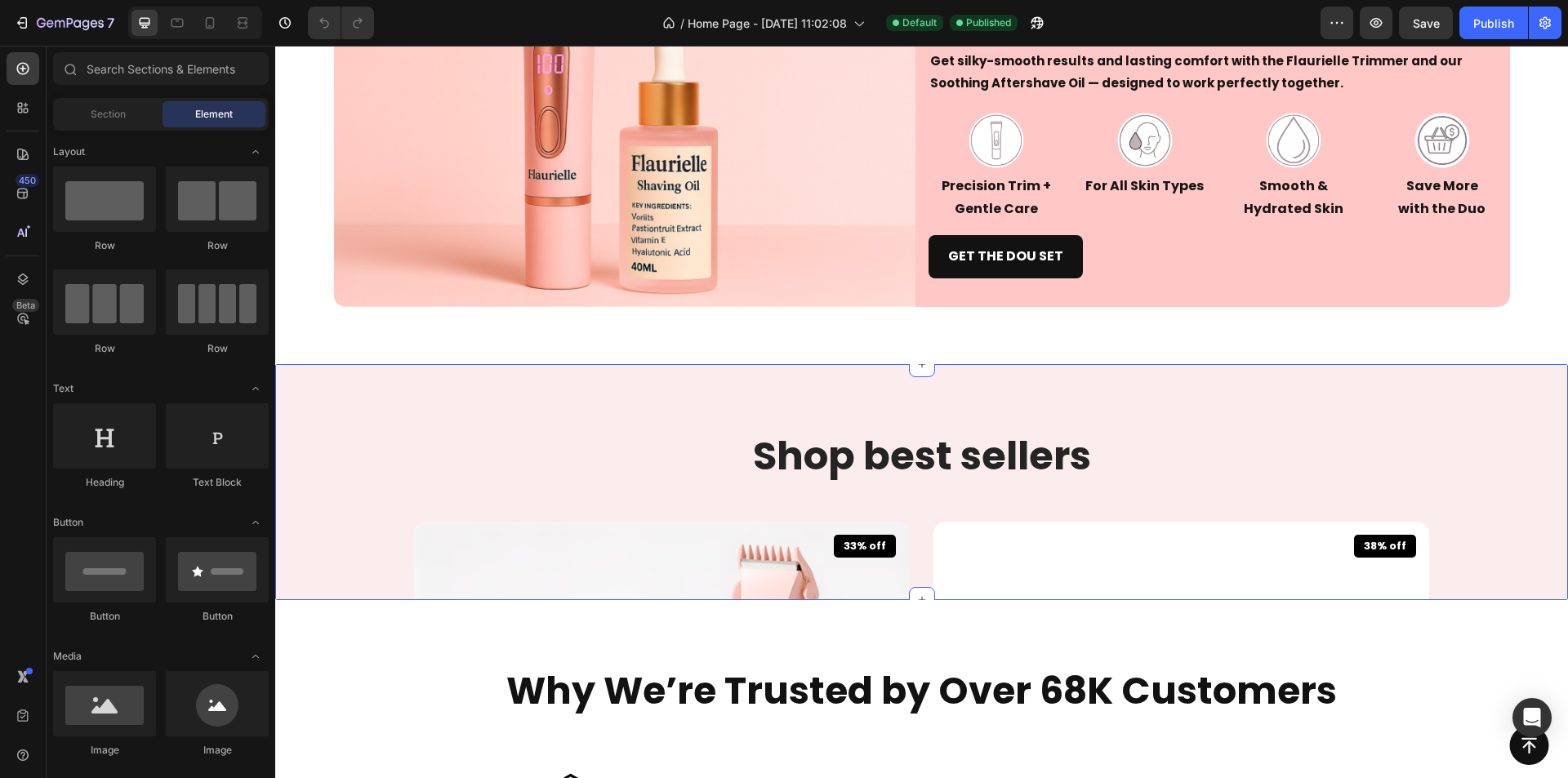
scroll to position [817, 0]
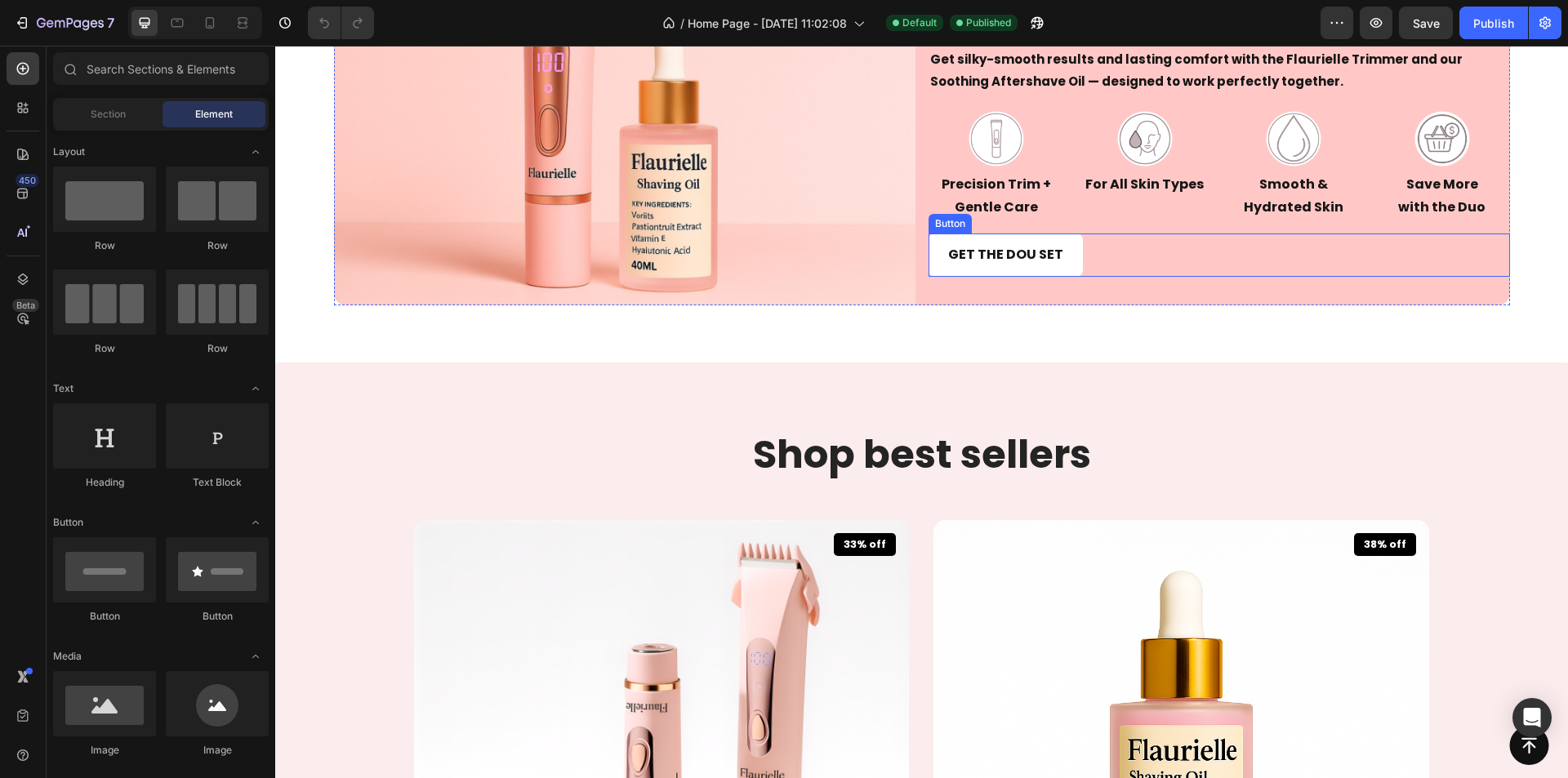
click at [1057, 277] on link "GET THE DOU SET" at bounding box center [1005, 255] width 154 height 43
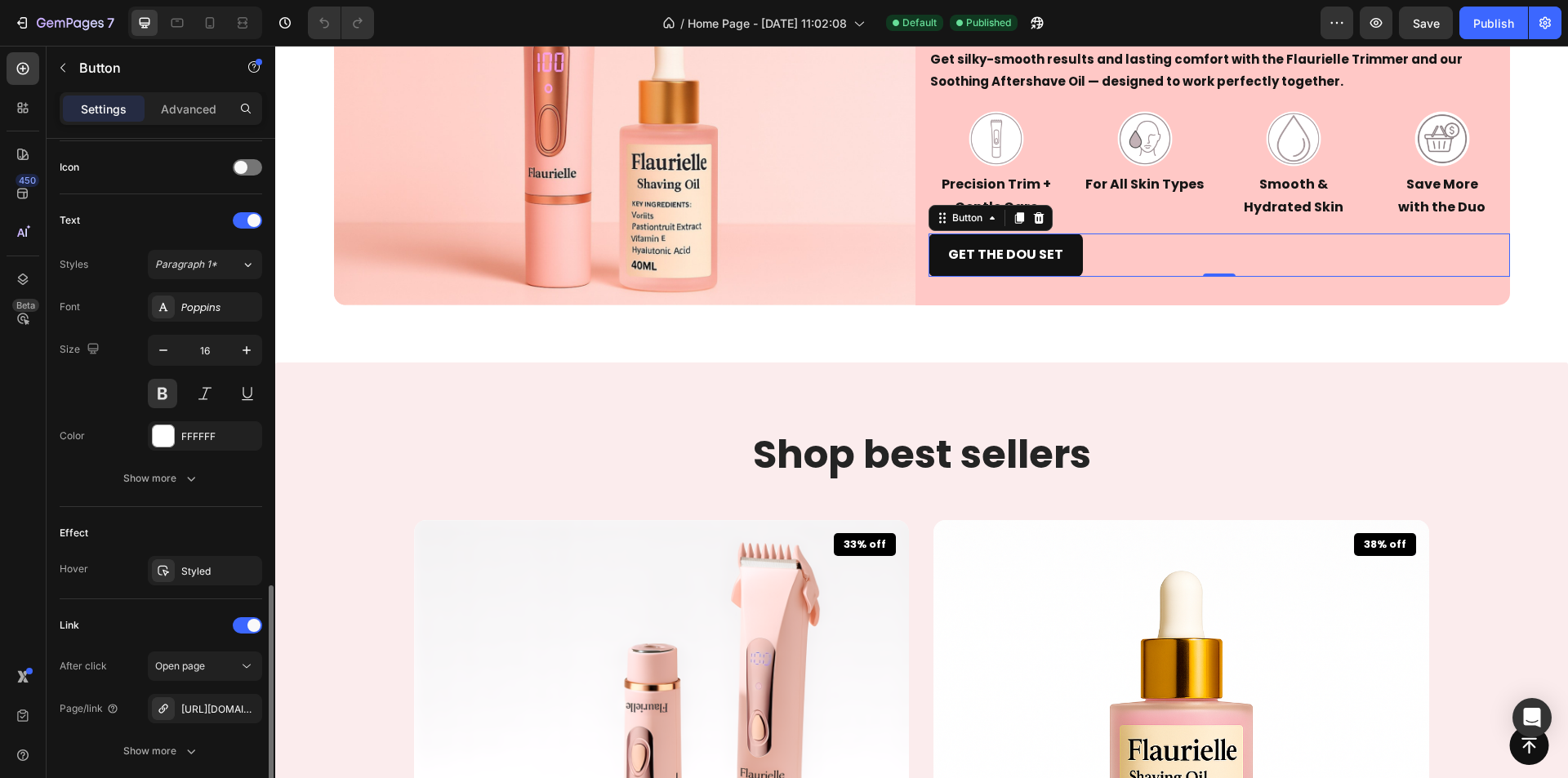
scroll to position [613, 0]
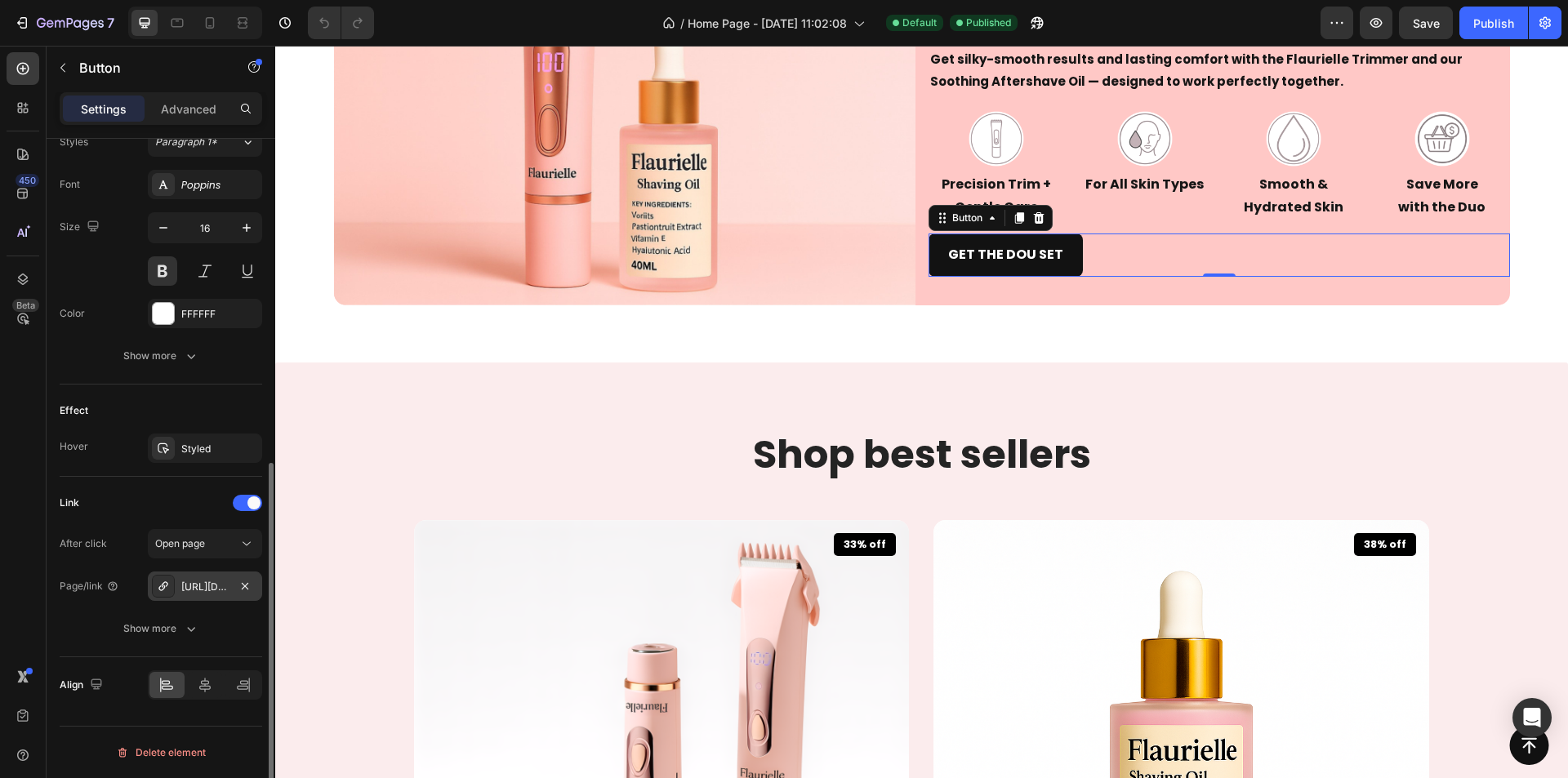
click at [218, 591] on div "https://flaurielle.com/soothing-natural-aftershave-oil" at bounding box center [205, 587] width 48 height 15
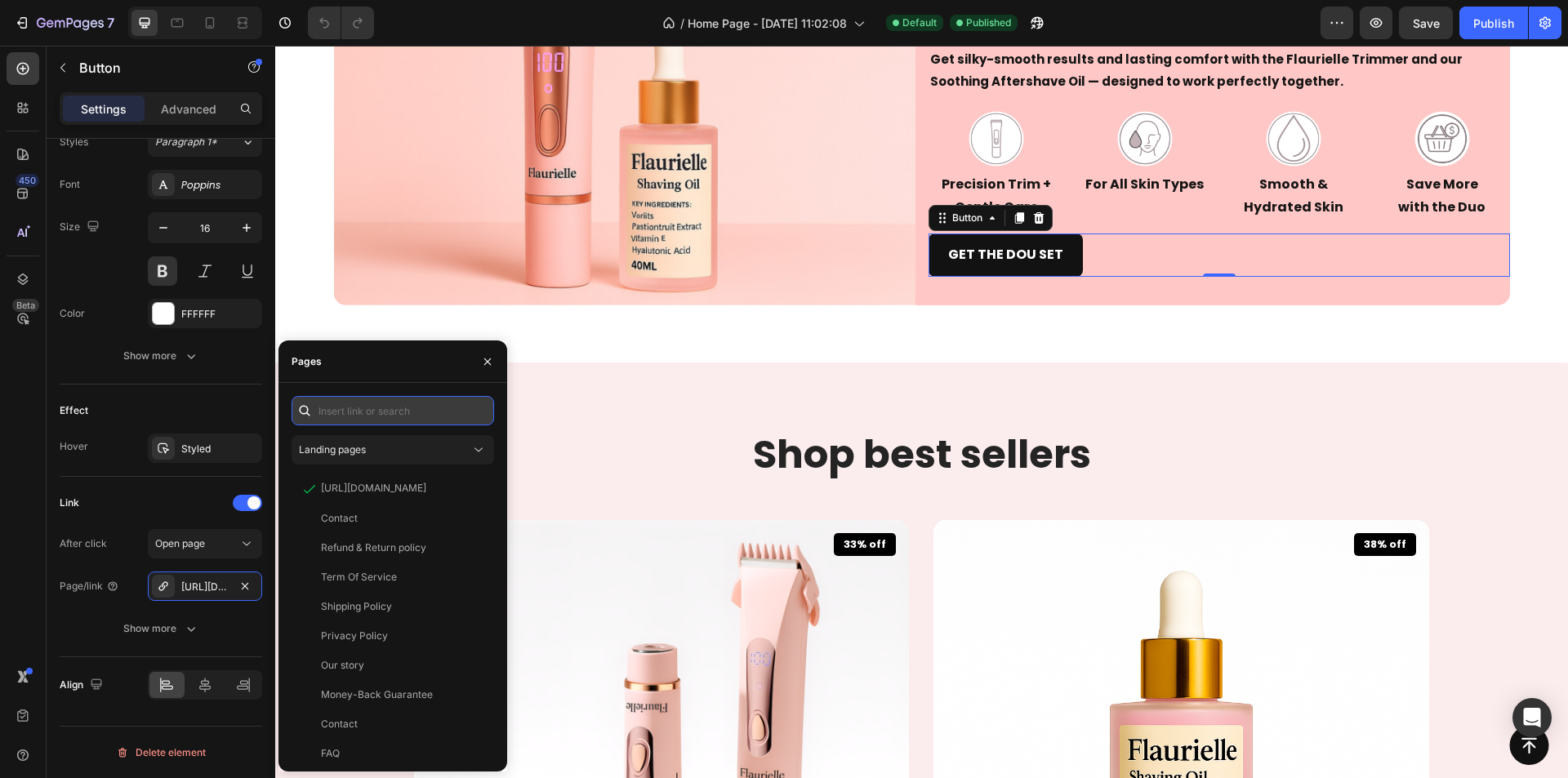
click at [381, 417] on input "text" at bounding box center [393, 410] width 203 height 29
paste input "https://flaurielle.com/products/flaurielle-smooth-soothe-combo-precision-bikini…"
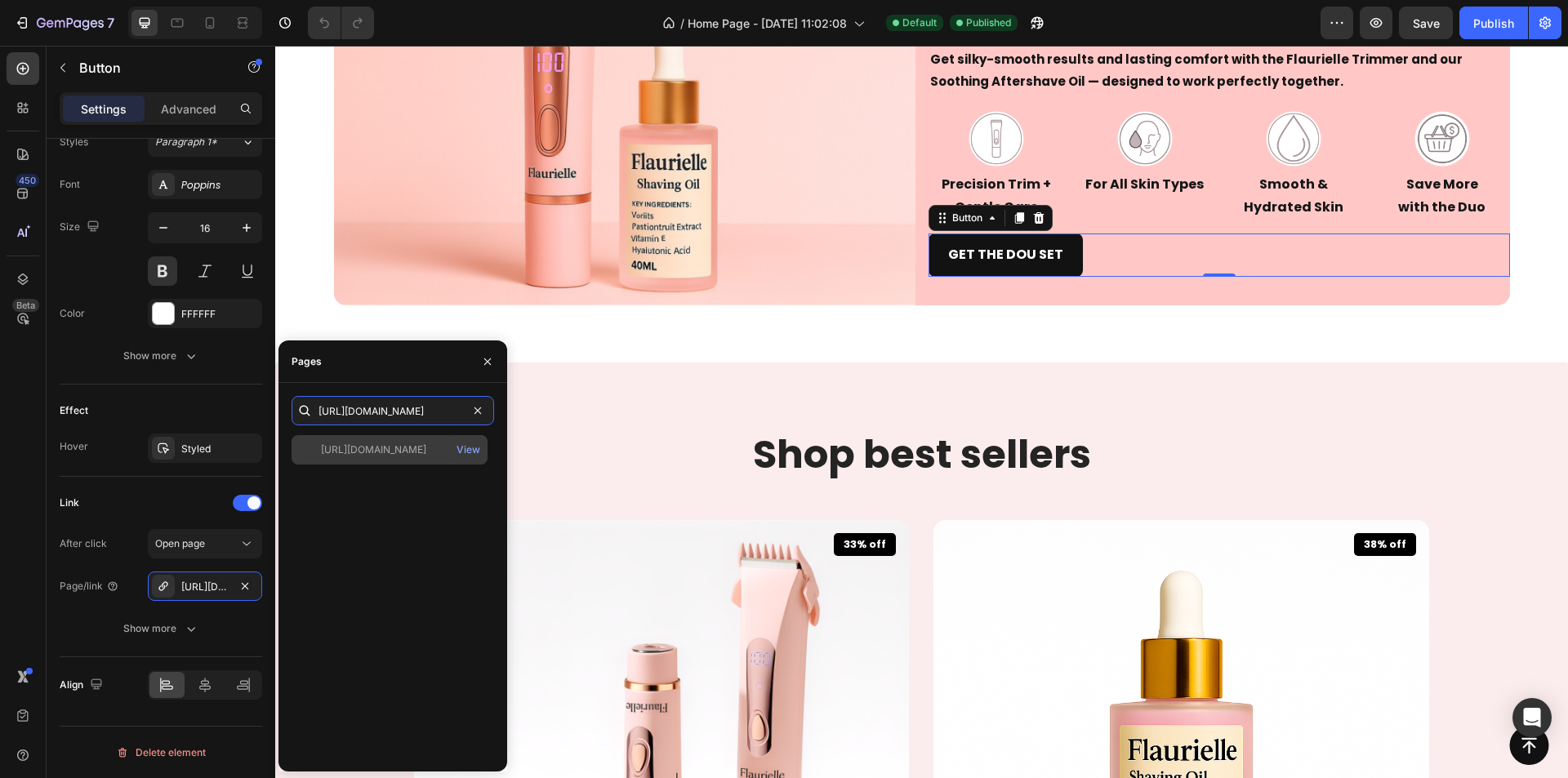
type input "https://flaurielle.com/products/flaurielle-smooth-soothe-combo-precision-bikini…"
click at [357, 443] on div "https://flaurielle.com/products/flaurielle-smooth-soothe-combo-precision-bikini…" at bounding box center [373, 450] width 105 height 15
click at [346, 453] on div "https://flaurielle.com/products/flaurielle-smooth-soothe-combo-precision-bikini…" at bounding box center [373, 449] width 105 height 15
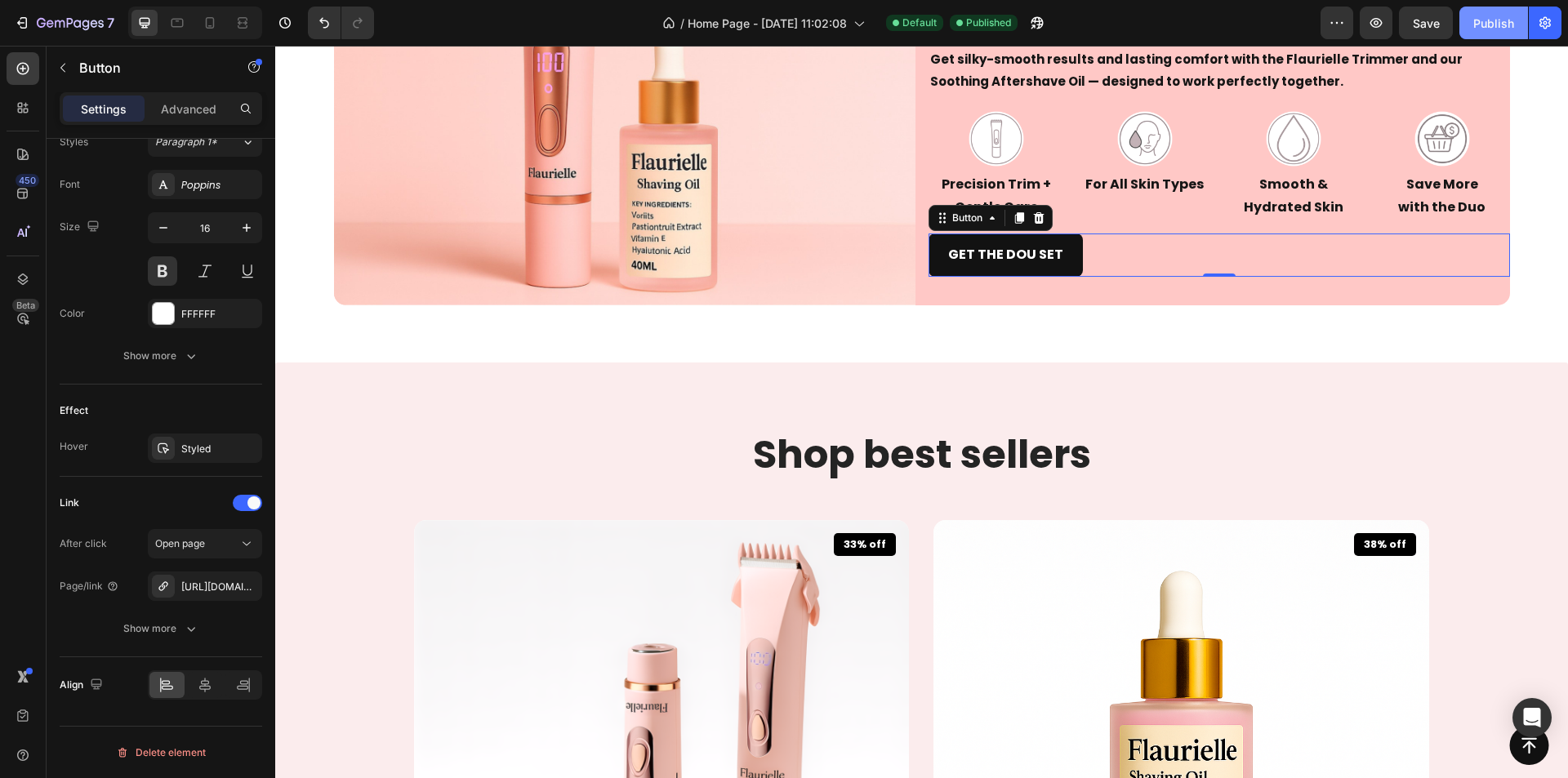
drag, startPoint x: 1480, startPoint y: 34, endPoint x: 1193, endPoint y: 145, distance: 307.7
click at [1480, 34] on button "Publish" at bounding box center [1494, 22] width 69 height 33
click at [0, 600] on div "450 Beta" at bounding box center [23, 412] width 47 height 733
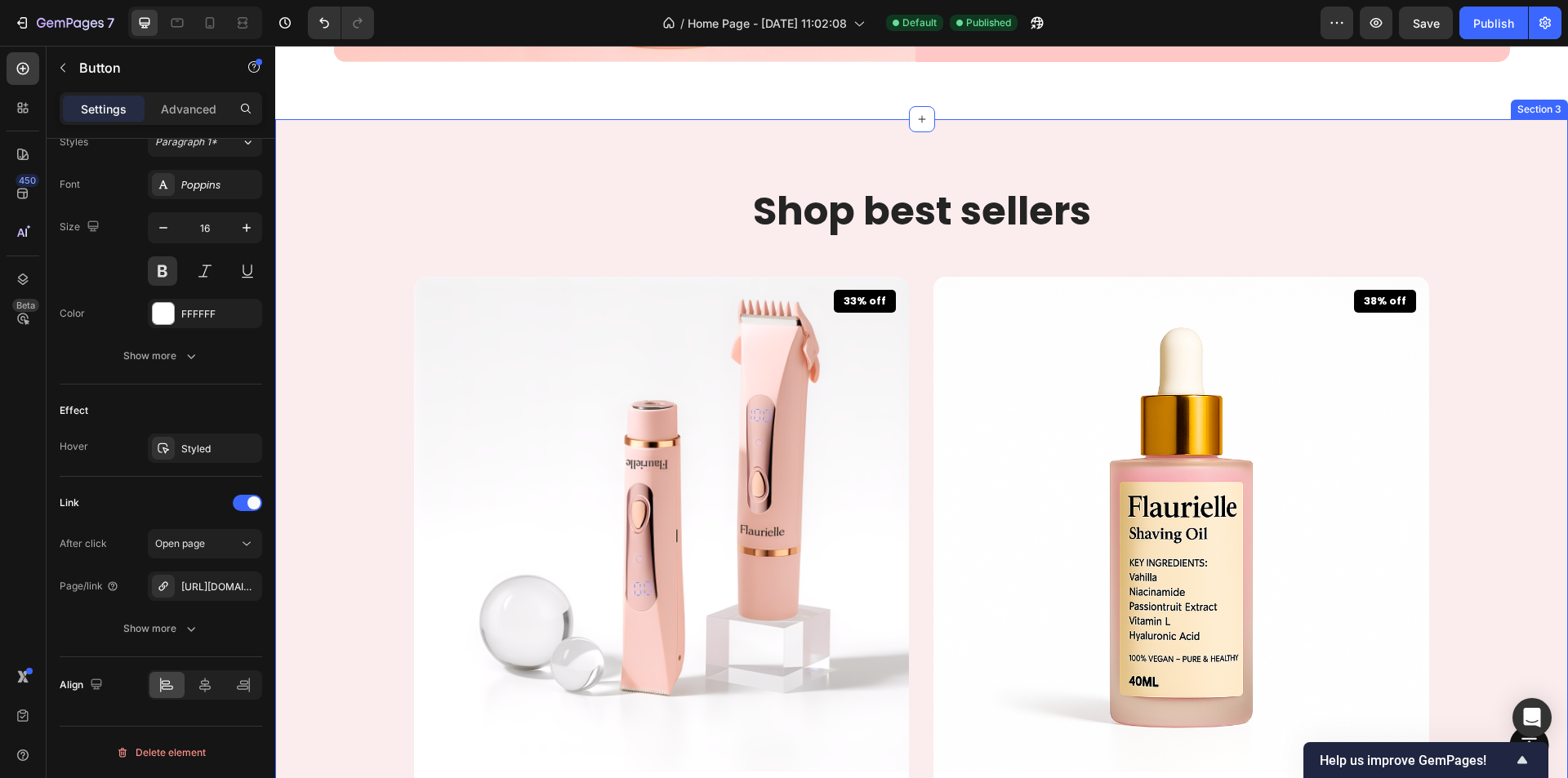
scroll to position [1062, 0]
